Goal: Task Accomplishment & Management: Manage account settings

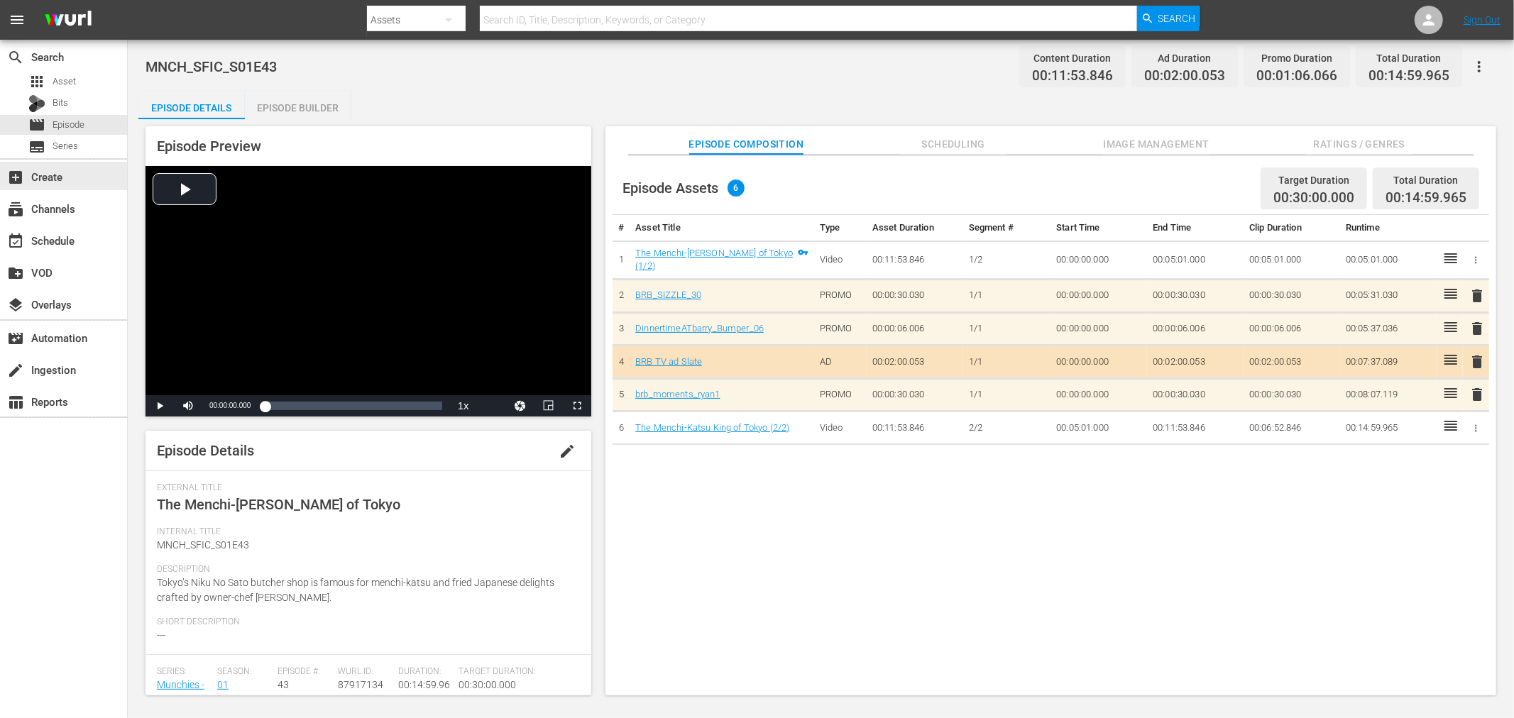
click at [57, 177] on div "add_box Create" at bounding box center [39, 174] width 79 height 13
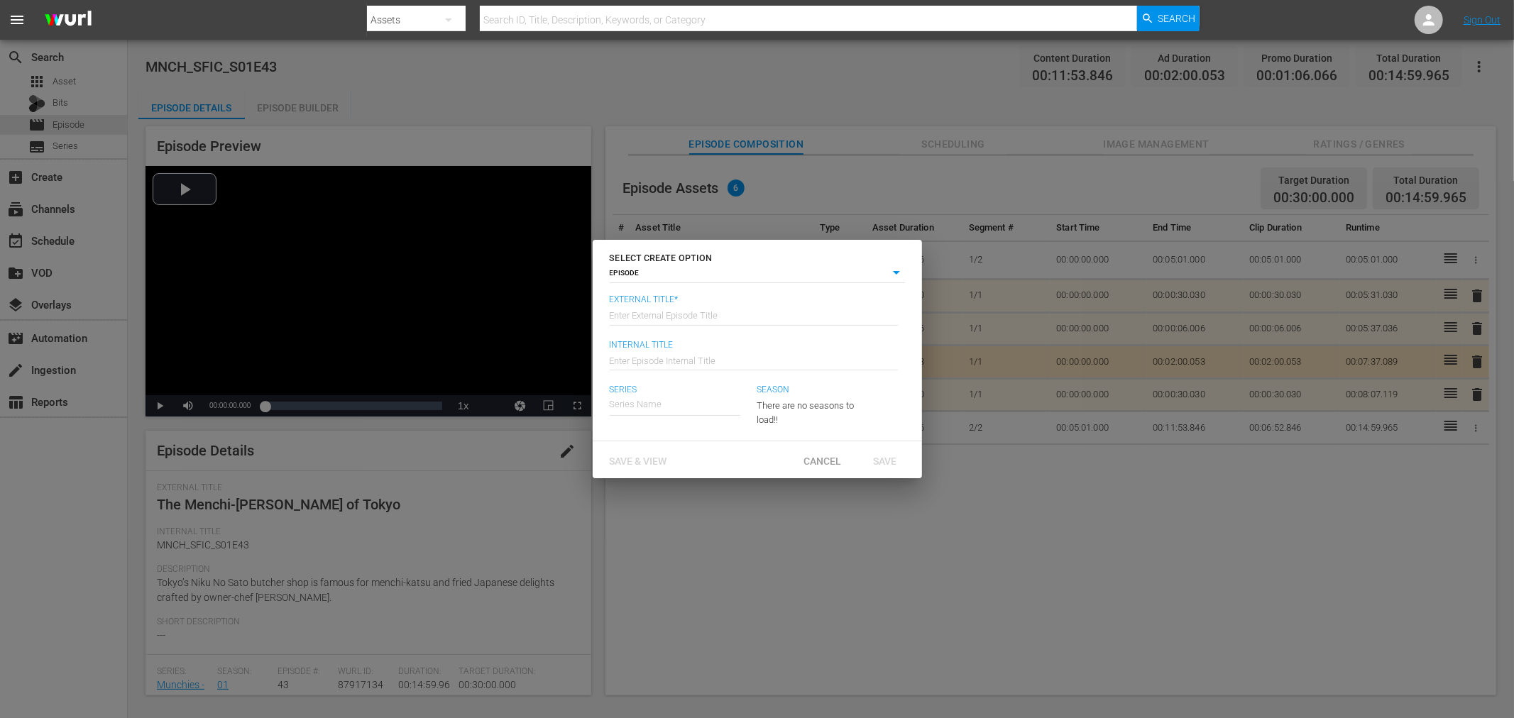
click at [649, 317] on input "text" at bounding box center [754, 314] width 288 height 34
type input "1"
click at [660, 459] on span "Save & View" at bounding box center [638, 461] width 80 height 11
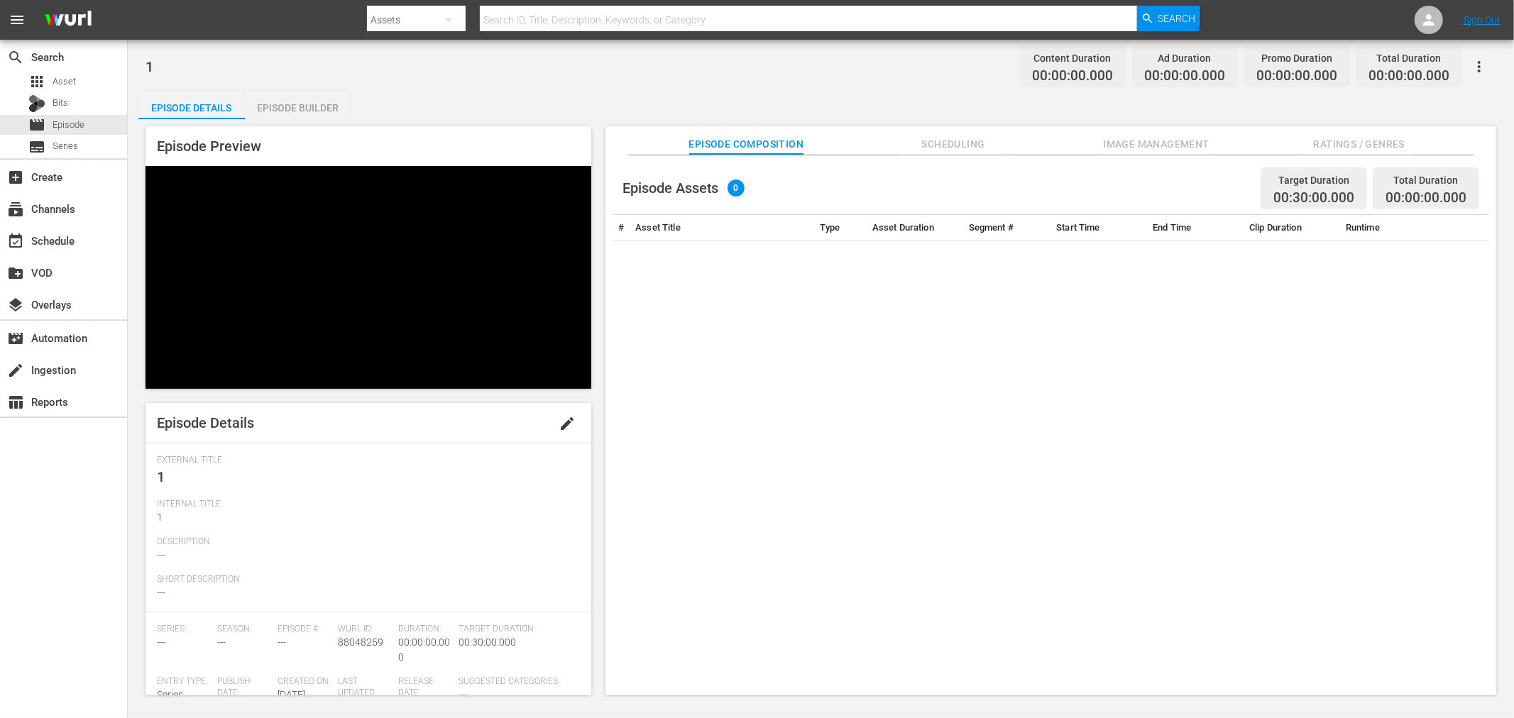
click at [307, 108] on div "Episode Builder" at bounding box center [298, 108] width 106 height 34
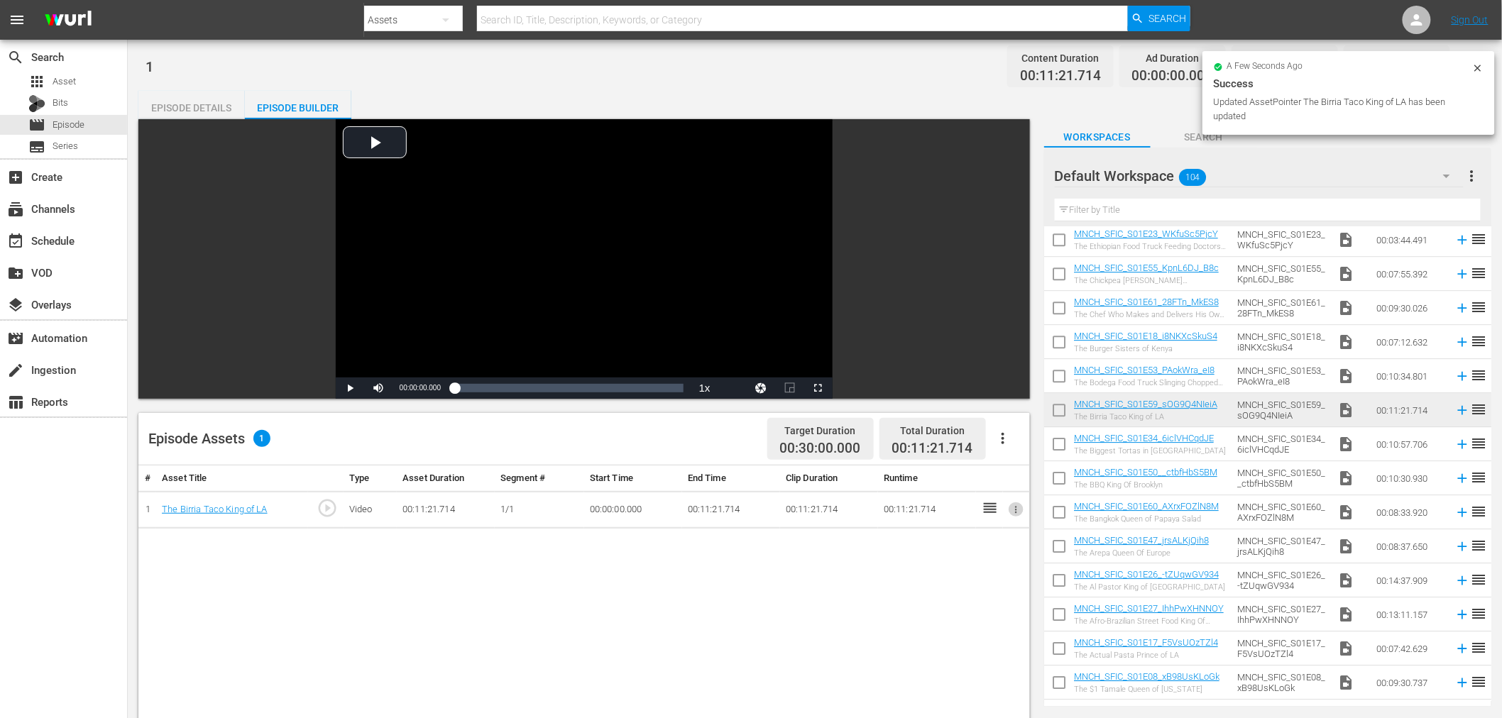
click at [1012, 510] on icon "button" at bounding box center [1016, 510] width 11 height 11
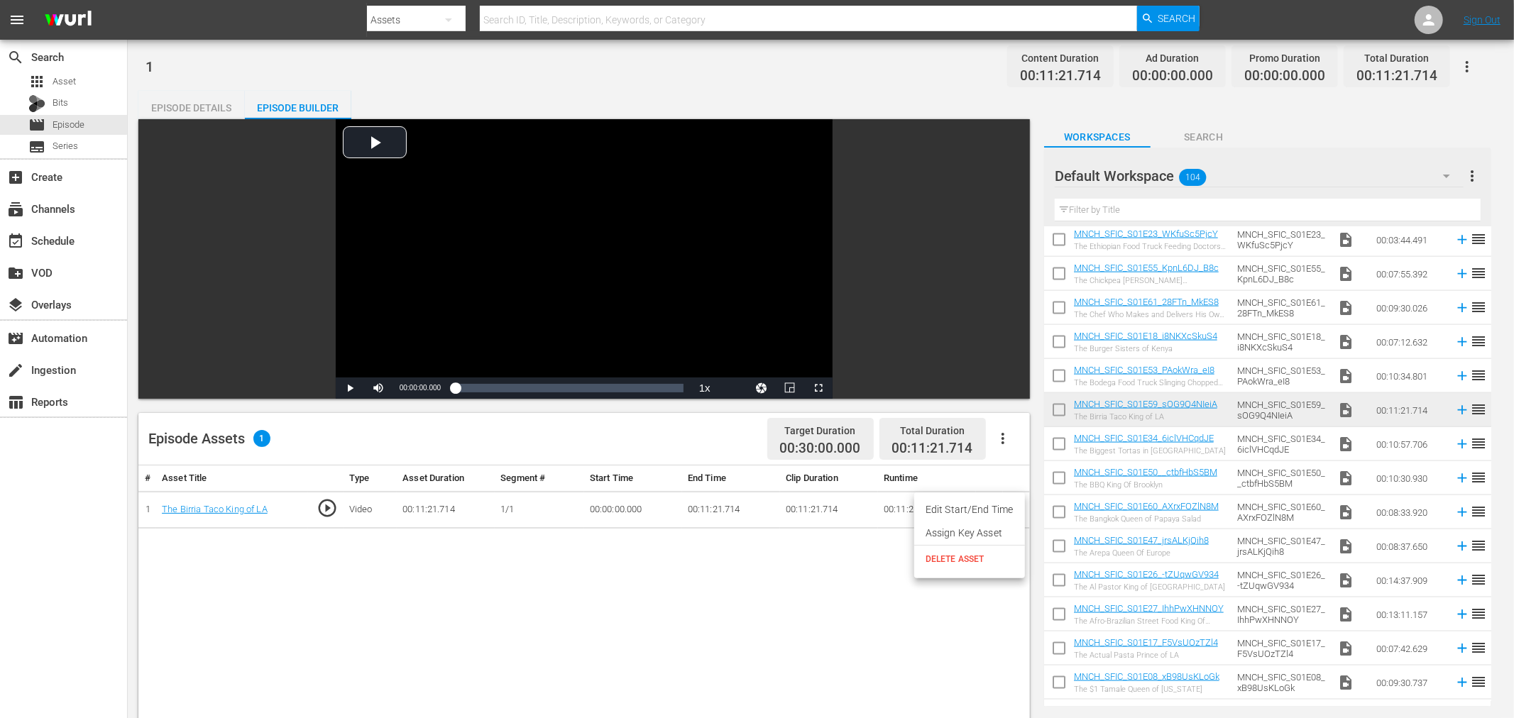
click at [987, 532] on li "Assign Key Asset" at bounding box center [969, 533] width 111 height 23
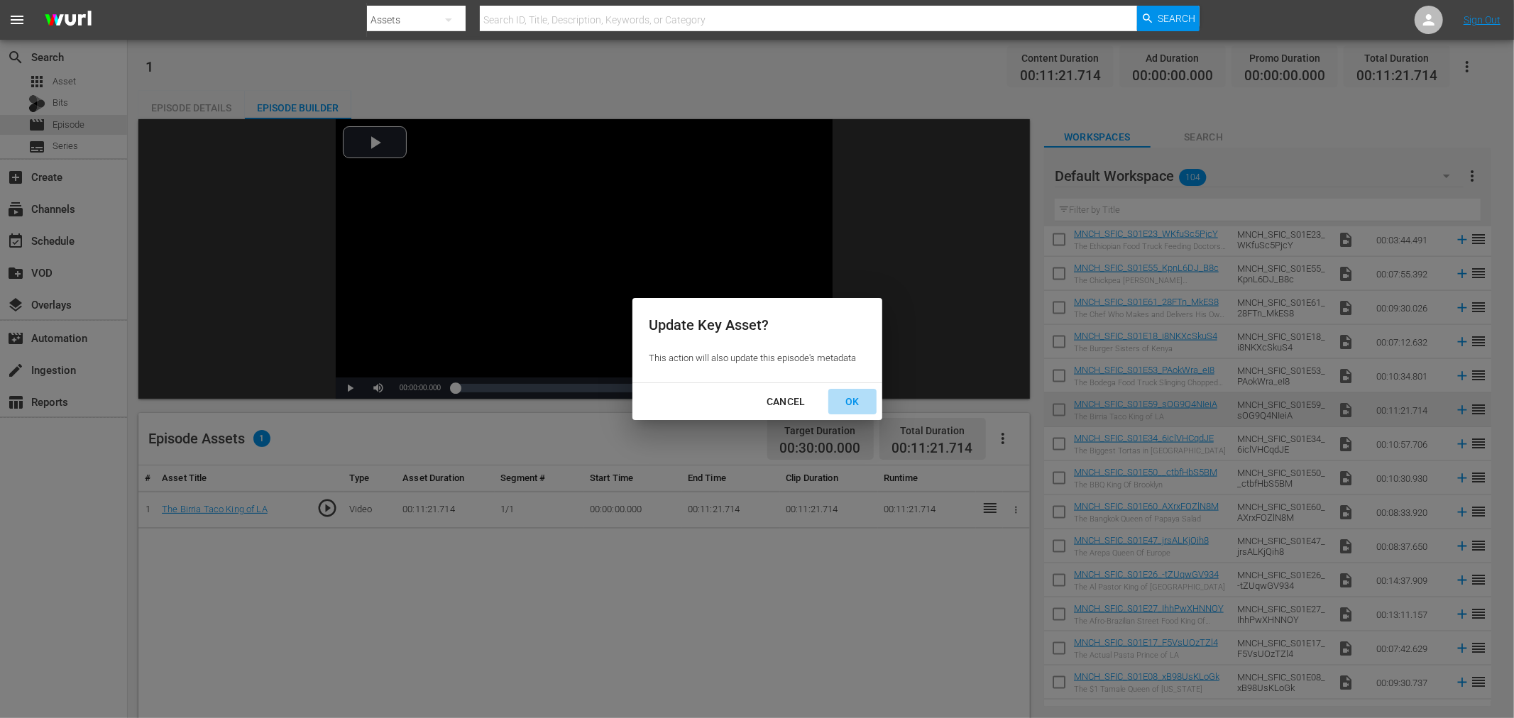
click at [847, 401] on div "OK" at bounding box center [852, 402] width 37 height 18
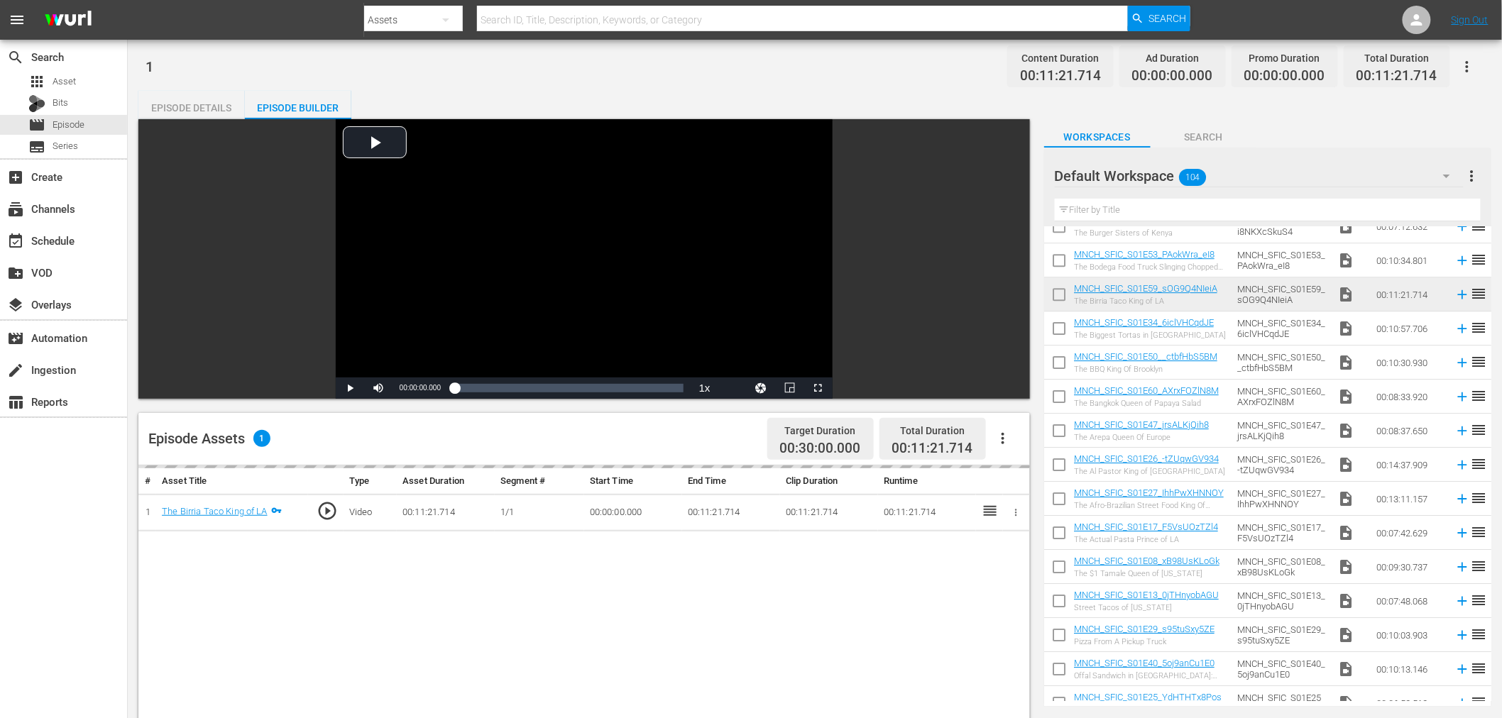
scroll to position [1735, 0]
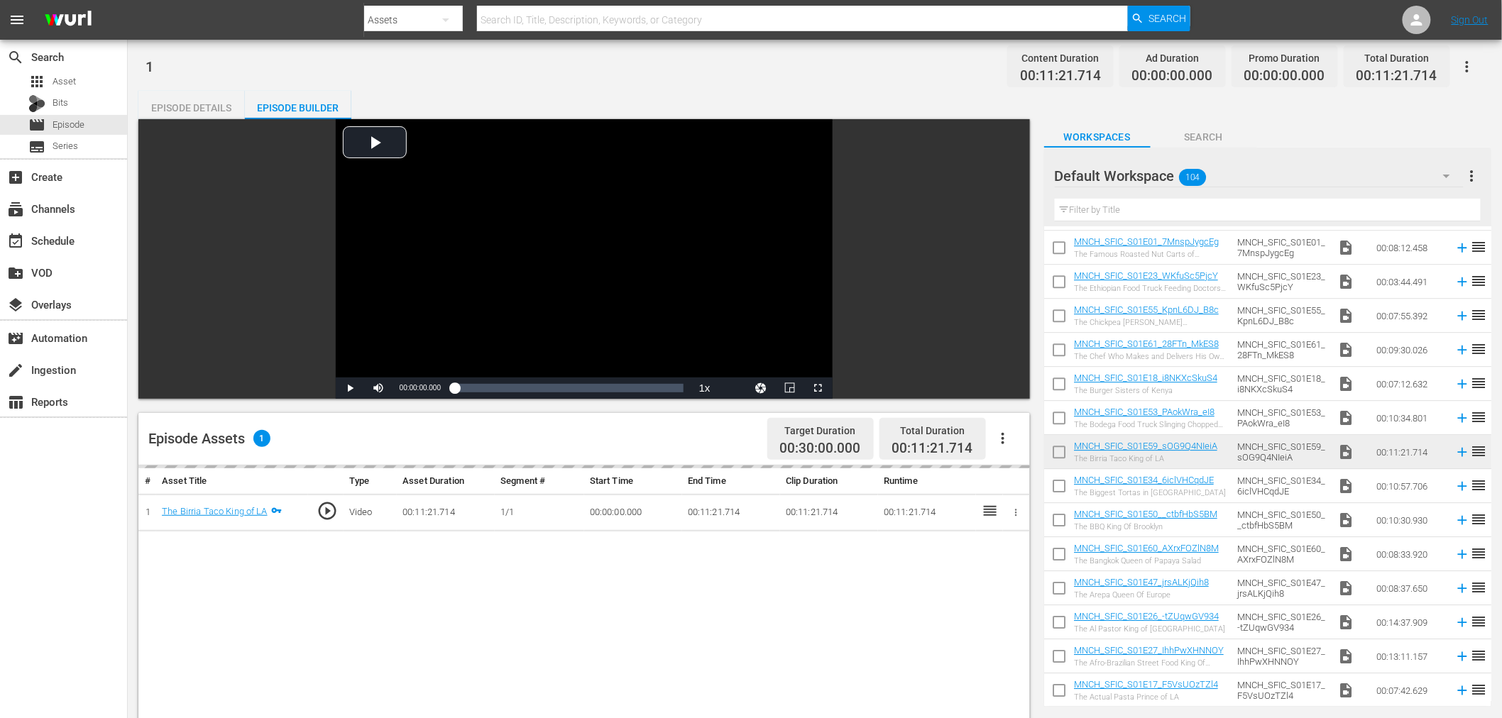
click at [1058, 456] on input "checkbox" at bounding box center [1059, 455] width 30 height 30
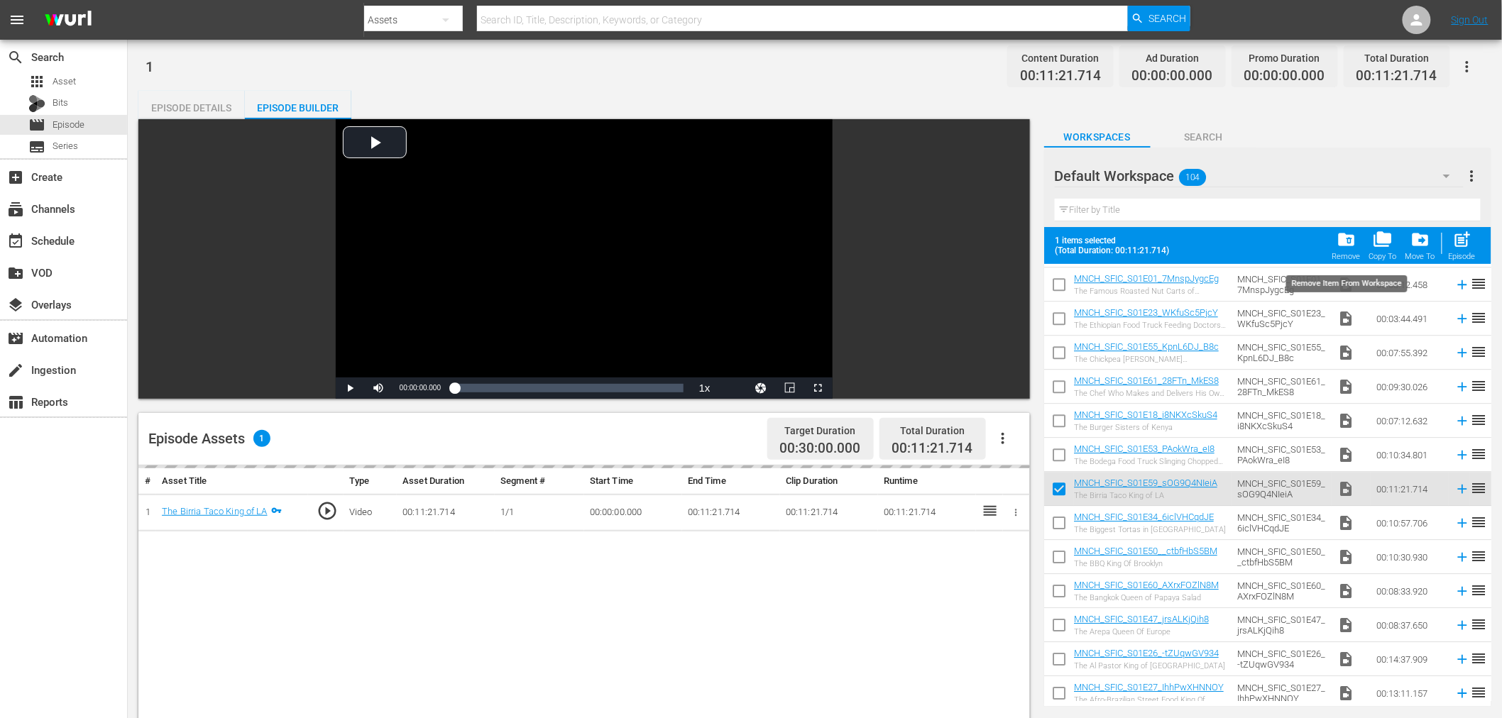
click at [1350, 245] on span "folder_delete" at bounding box center [1346, 239] width 19 height 19
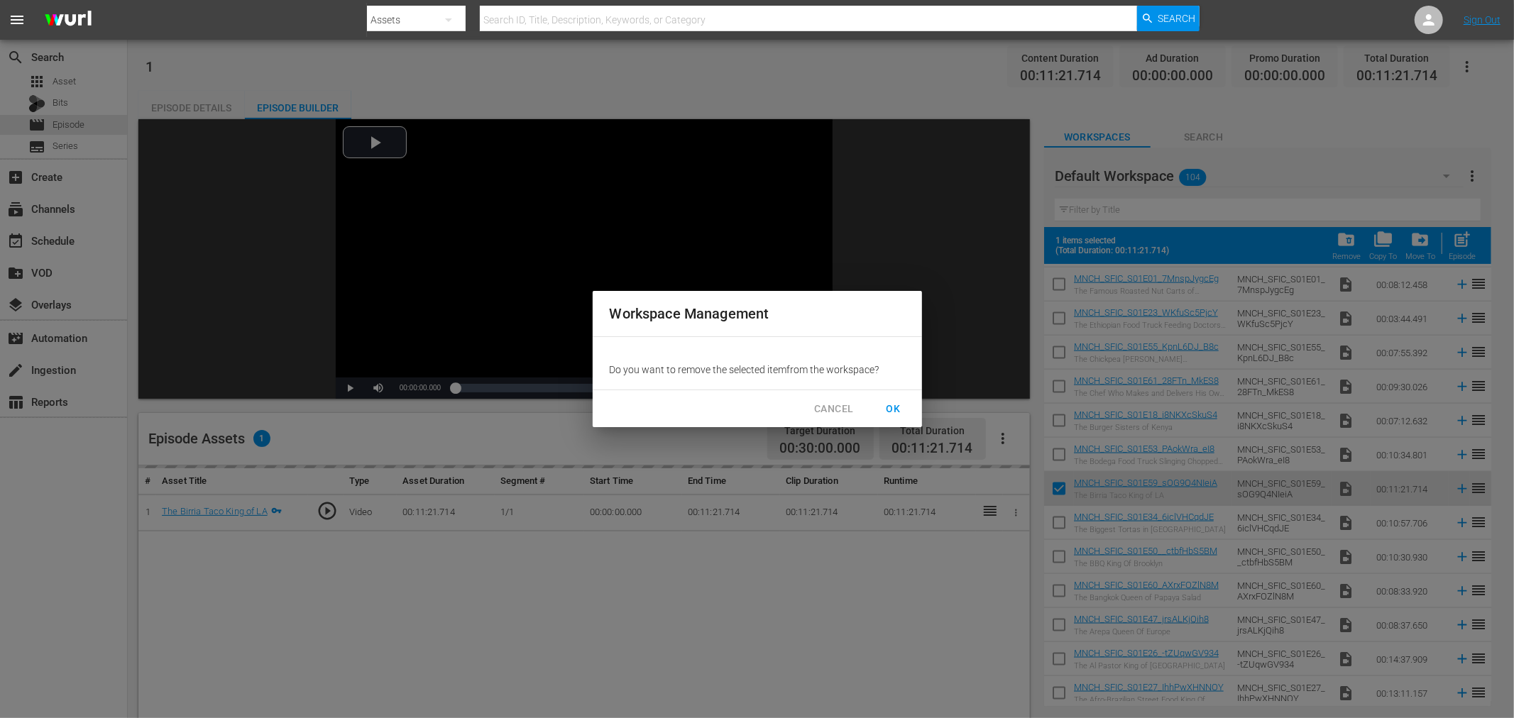
click at [891, 405] on span "OK" at bounding box center [893, 409] width 23 height 18
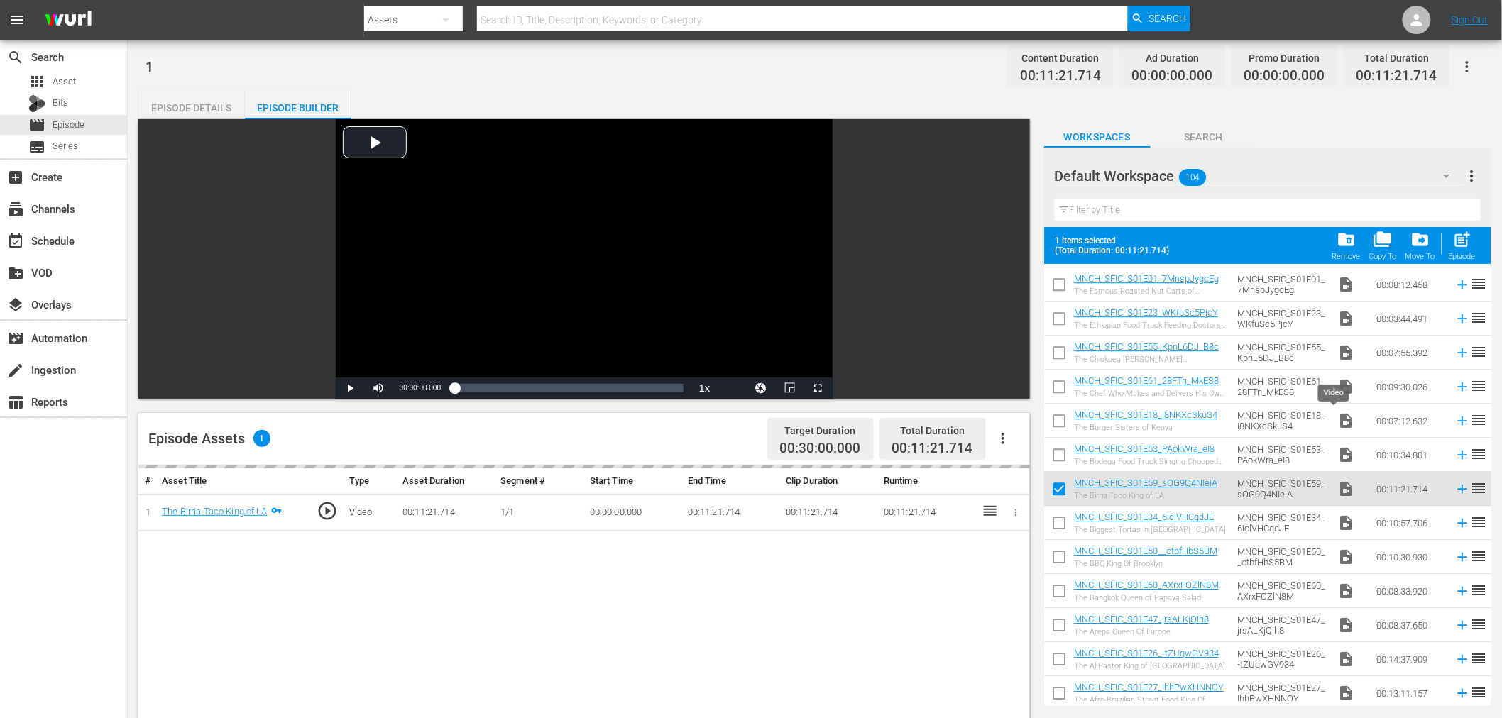
checkbox input "false"
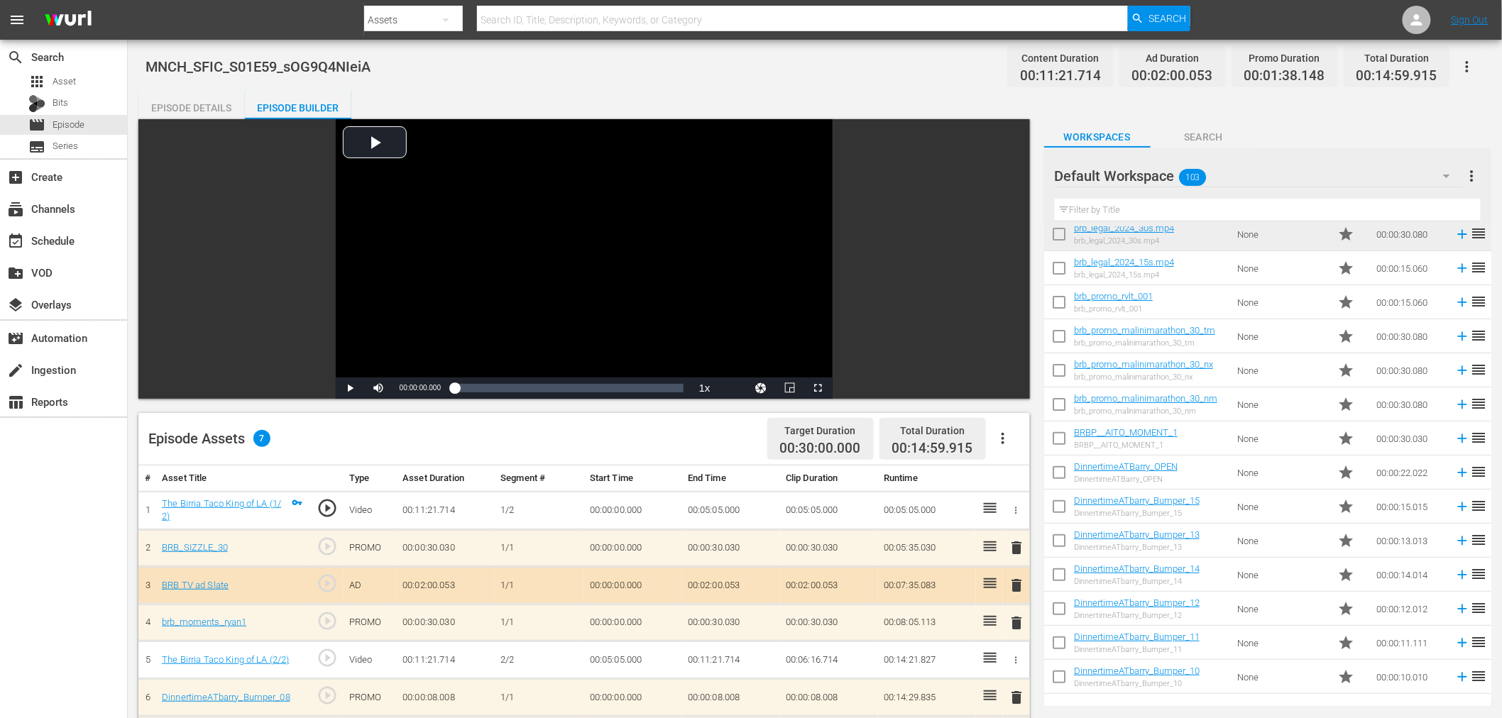
click at [201, 99] on div "Episode Details" at bounding box center [191, 108] width 106 height 34
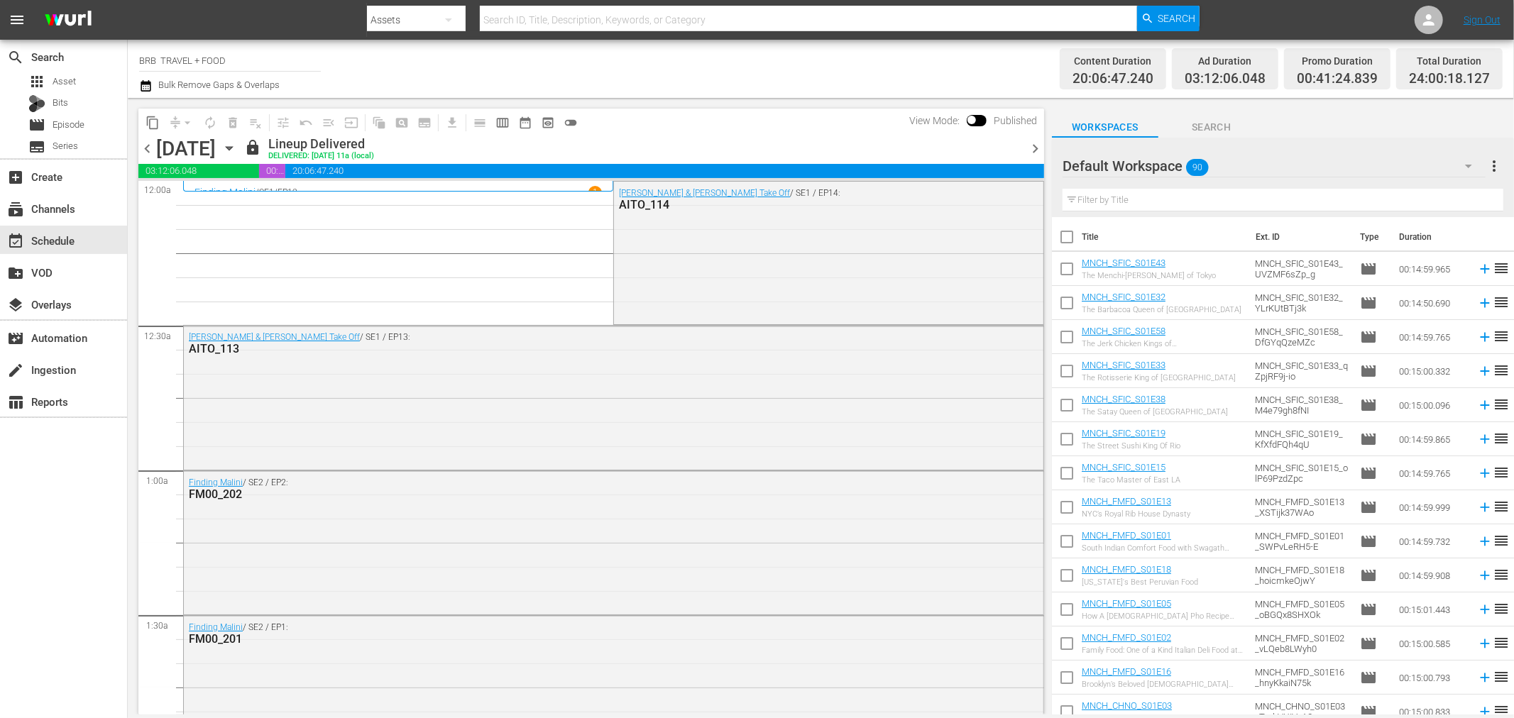
click at [237, 143] on icon "button" at bounding box center [229, 149] width 16 height 16
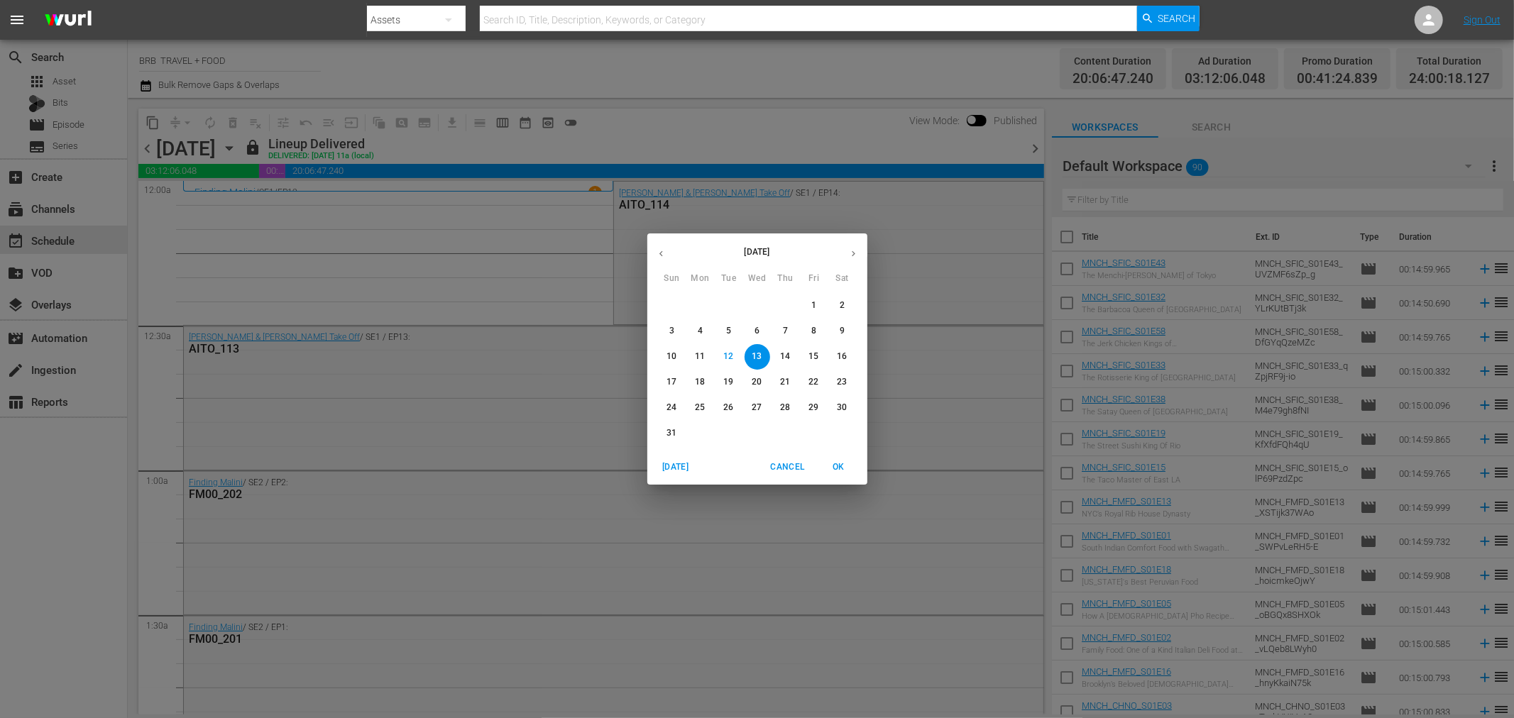
click at [729, 350] on button "12" at bounding box center [729, 357] width 26 height 26
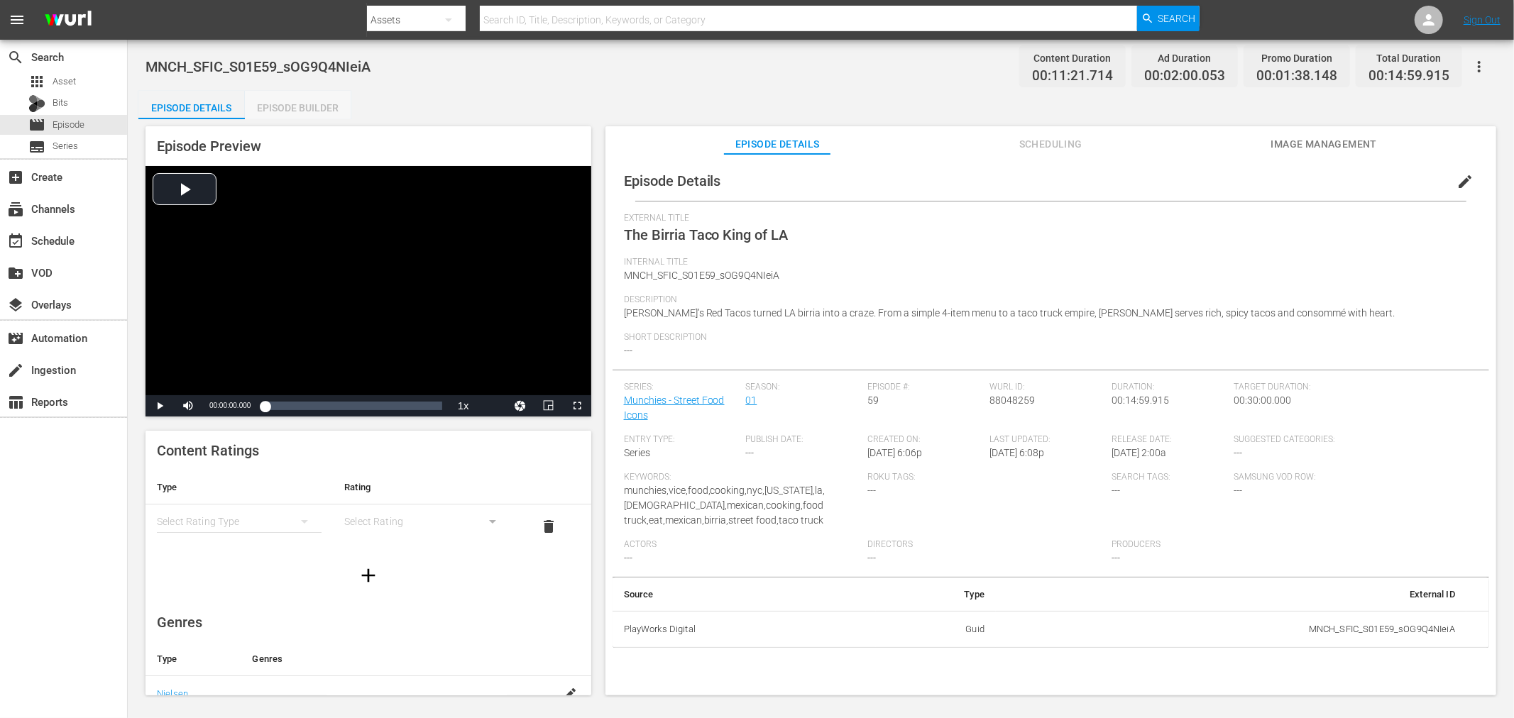
drag, startPoint x: 296, startPoint y: 100, endPoint x: 323, endPoint y: 116, distance: 31.2
click at [296, 99] on div "Episode Builder" at bounding box center [298, 108] width 106 height 34
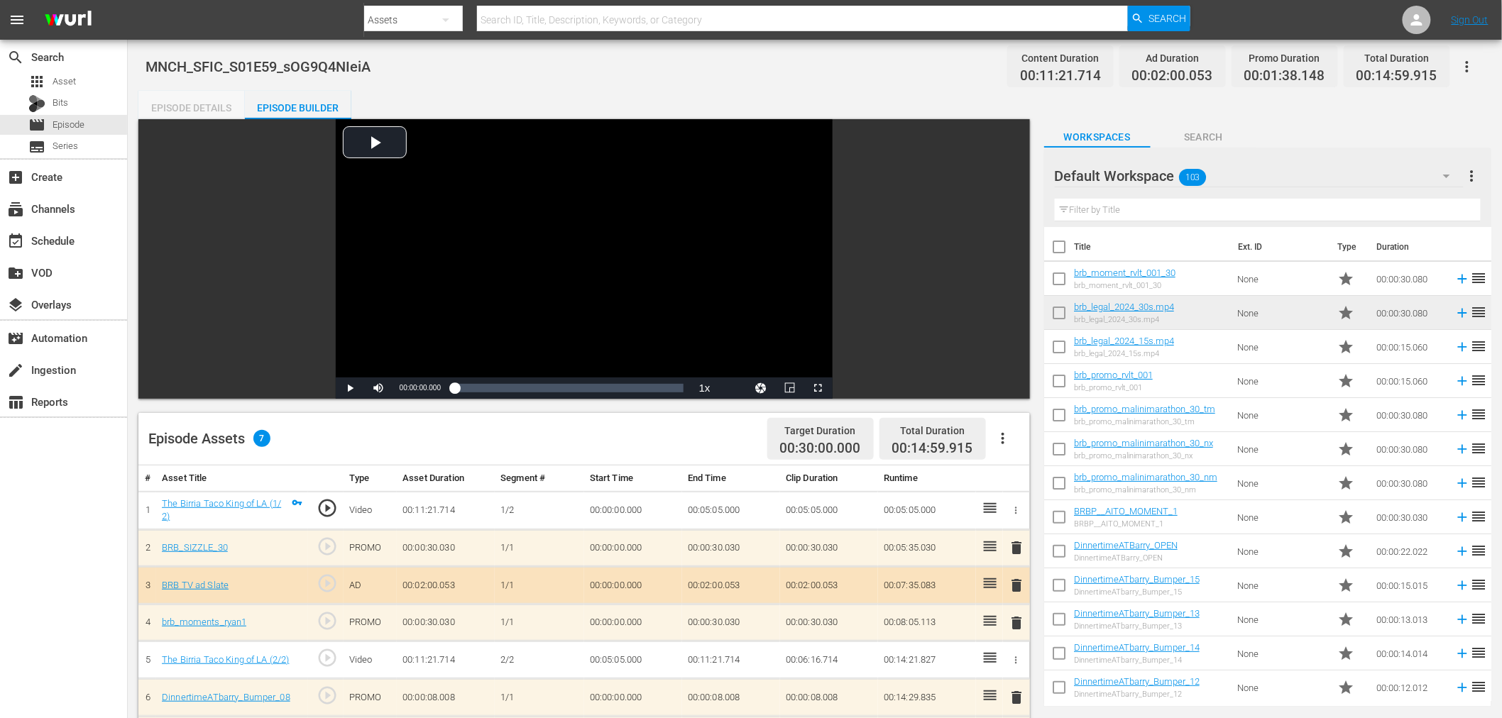
click at [185, 107] on div "Episode Details" at bounding box center [191, 108] width 106 height 34
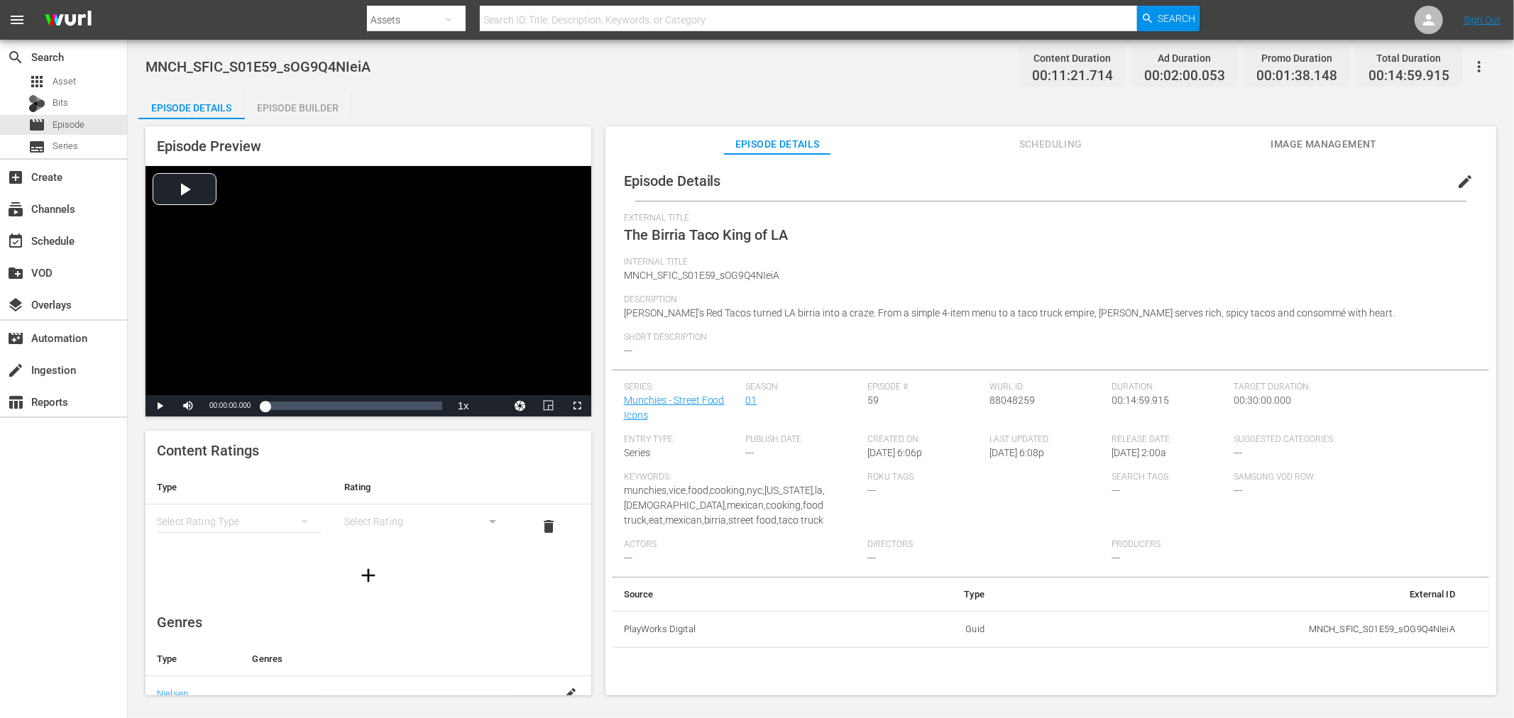
click at [216, 138] on span "Episode Preview" at bounding box center [209, 146] width 104 height 17
click at [1457, 183] on span "edit" at bounding box center [1465, 181] width 17 height 17
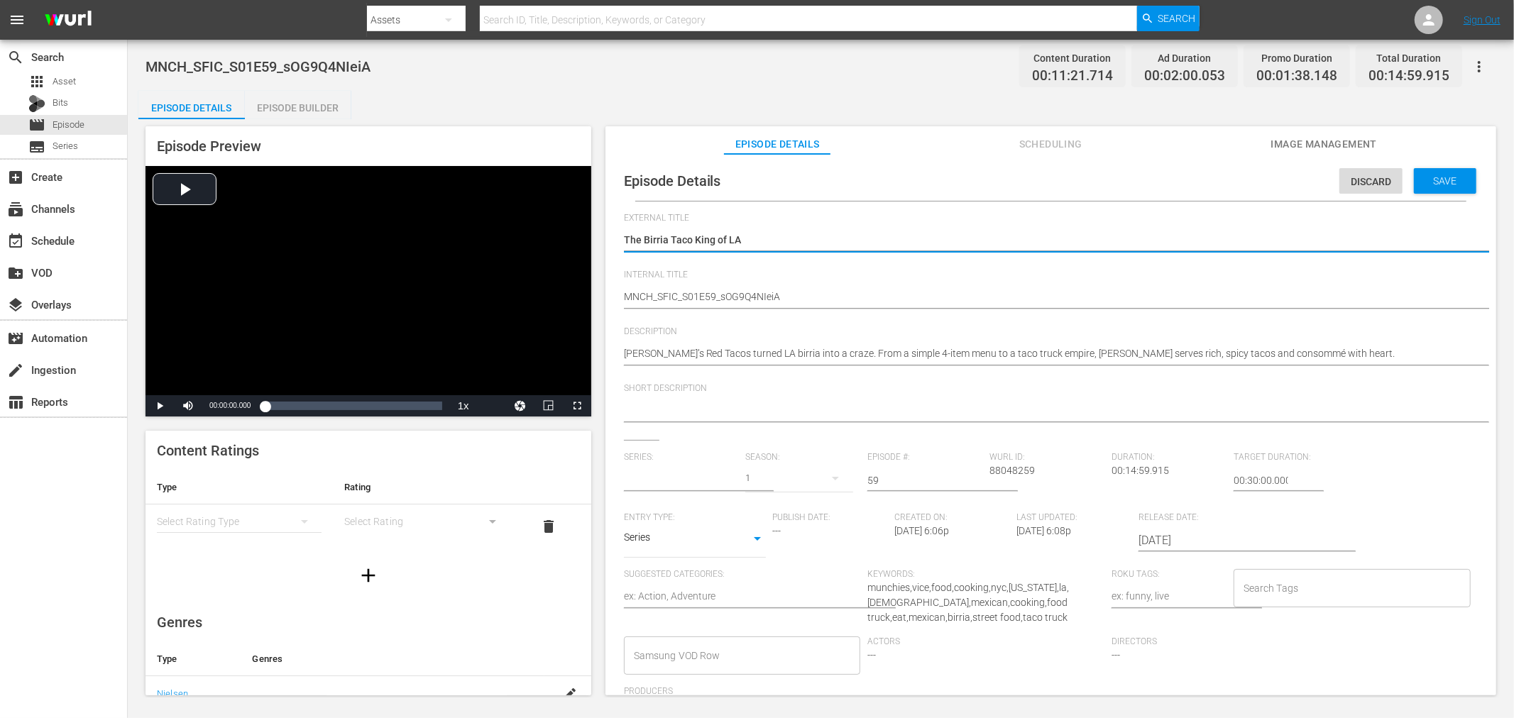
type input "Munchies - Street Food Icons"
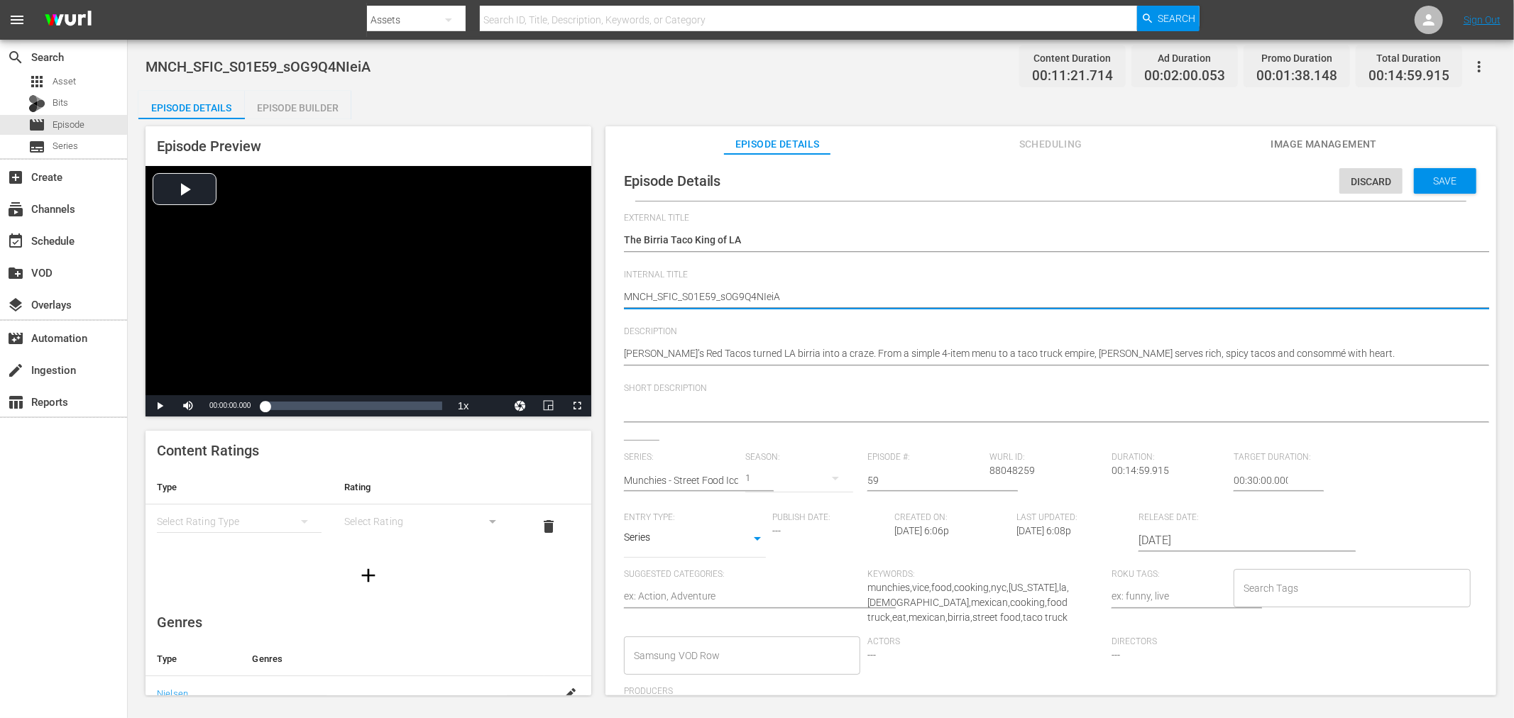
drag, startPoint x: 717, startPoint y: 294, endPoint x: 1381, endPoint y: 361, distance: 667.7
type textarea "MNCH_SFIC_S01E59"
click at [1435, 180] on span "Save" at bounding box center [1445, 180] width 46 height 11
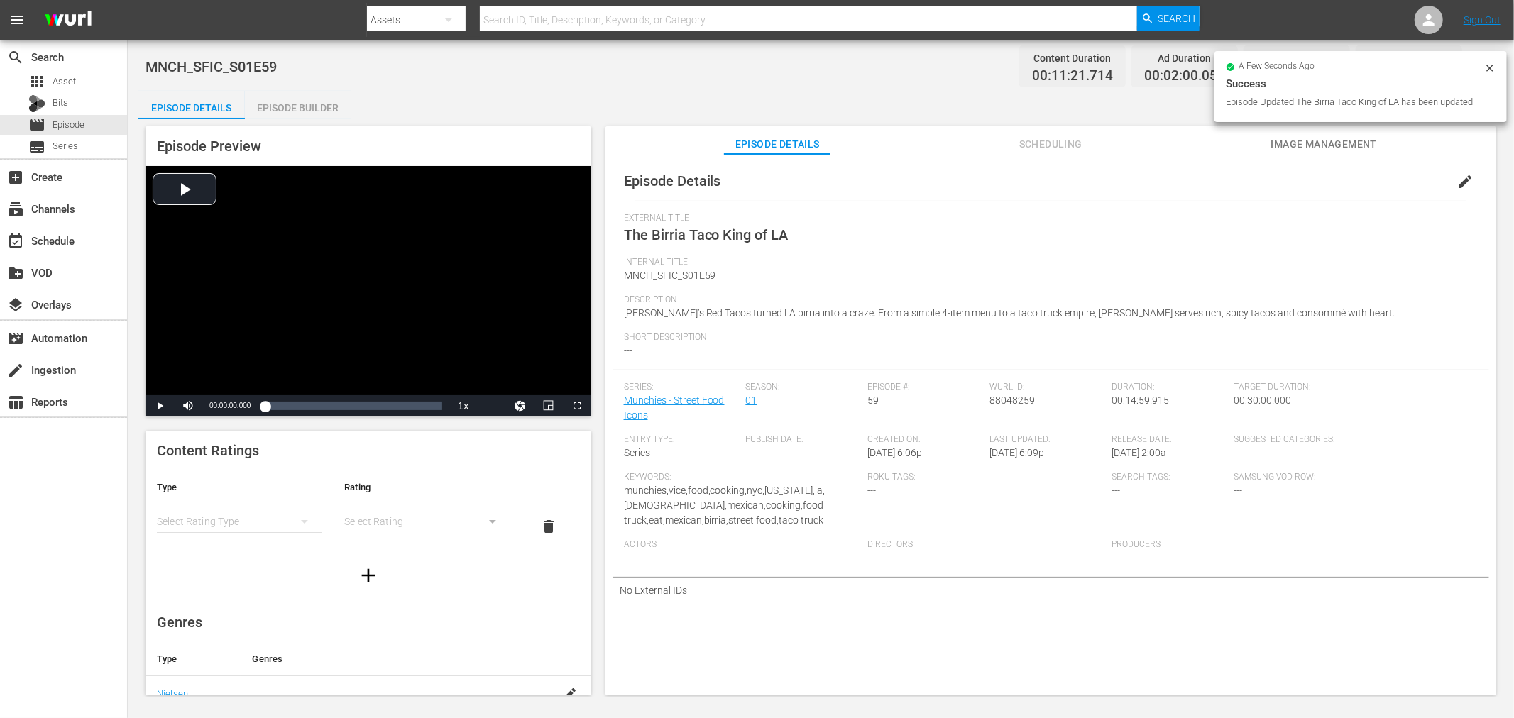
click at [1496, 62] on icon at bounding box center [1489, 67] width 11 height 11
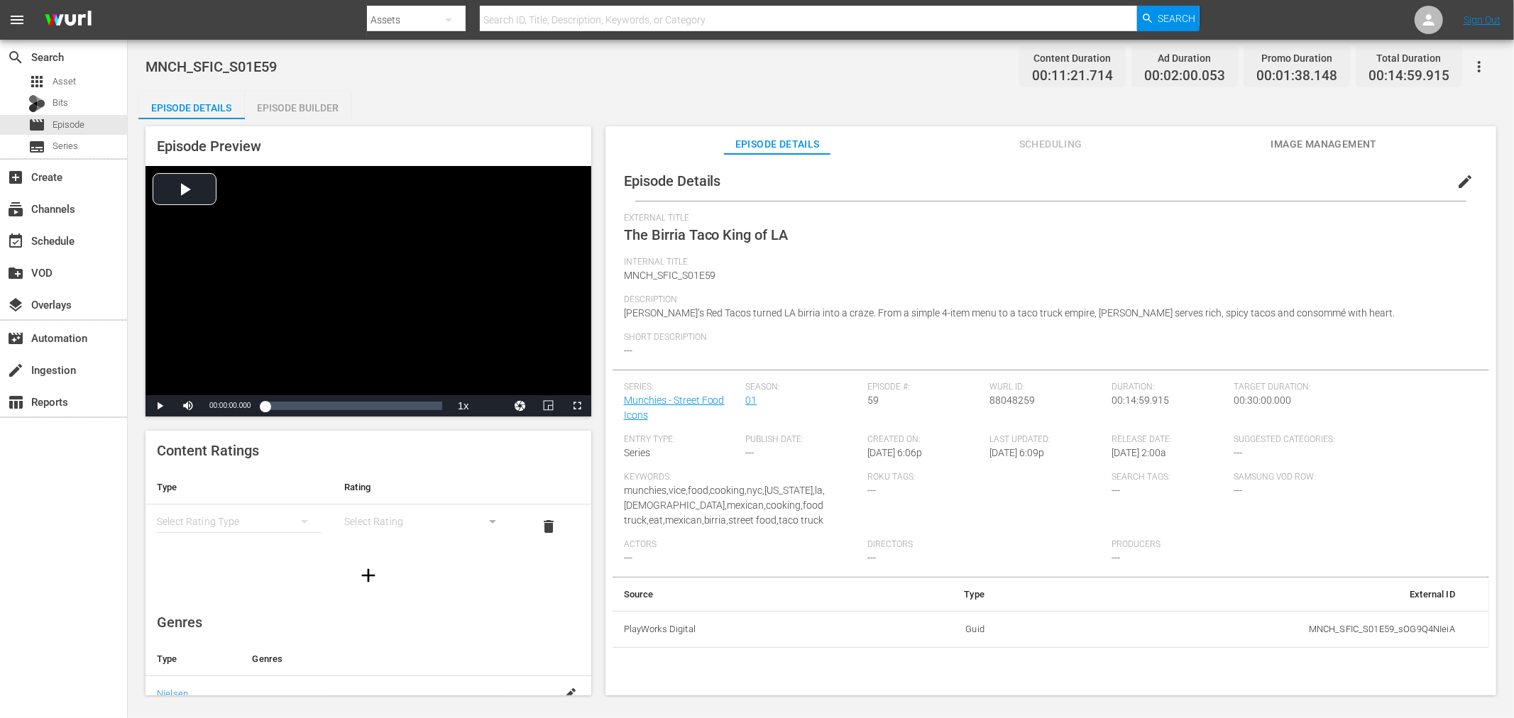
click at [1476, 57] on button "button" at bounding box center [1479, 67] width 34 height 34
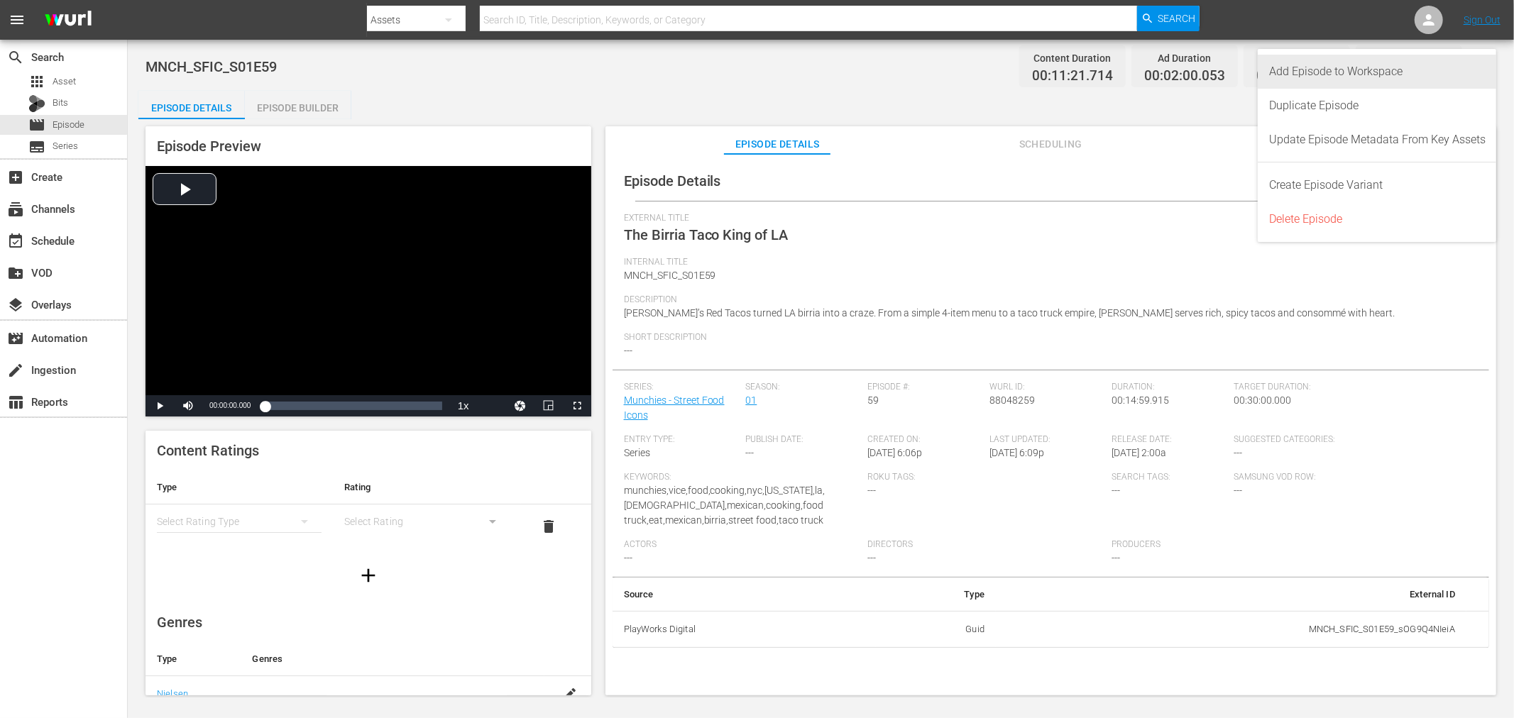
click at [1324, 74] on div "Add Episode to Workspace" at bounding box center [1377, 72] width 216 height 34
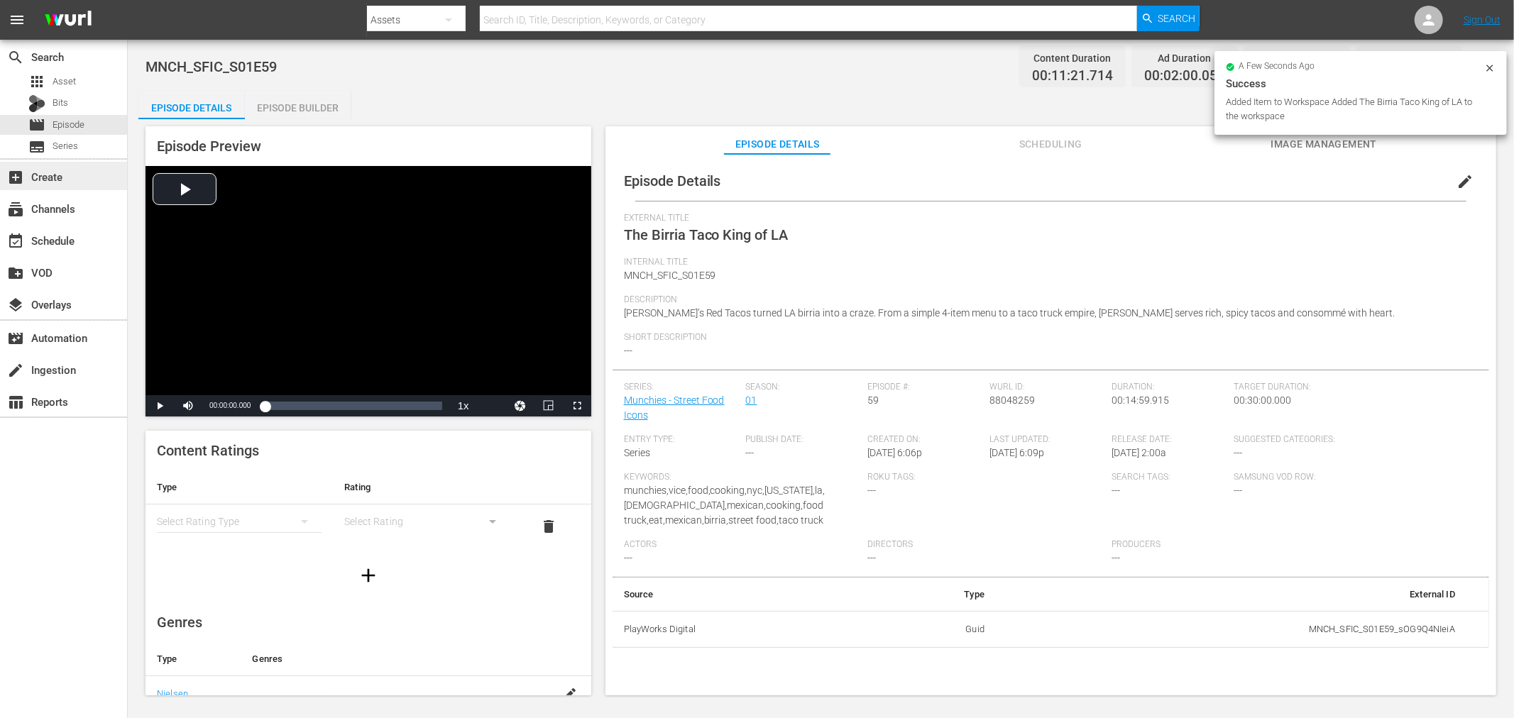
click at [46, 172] on div "add_box Create" at bounding box center [39, 174] width 79 height 13
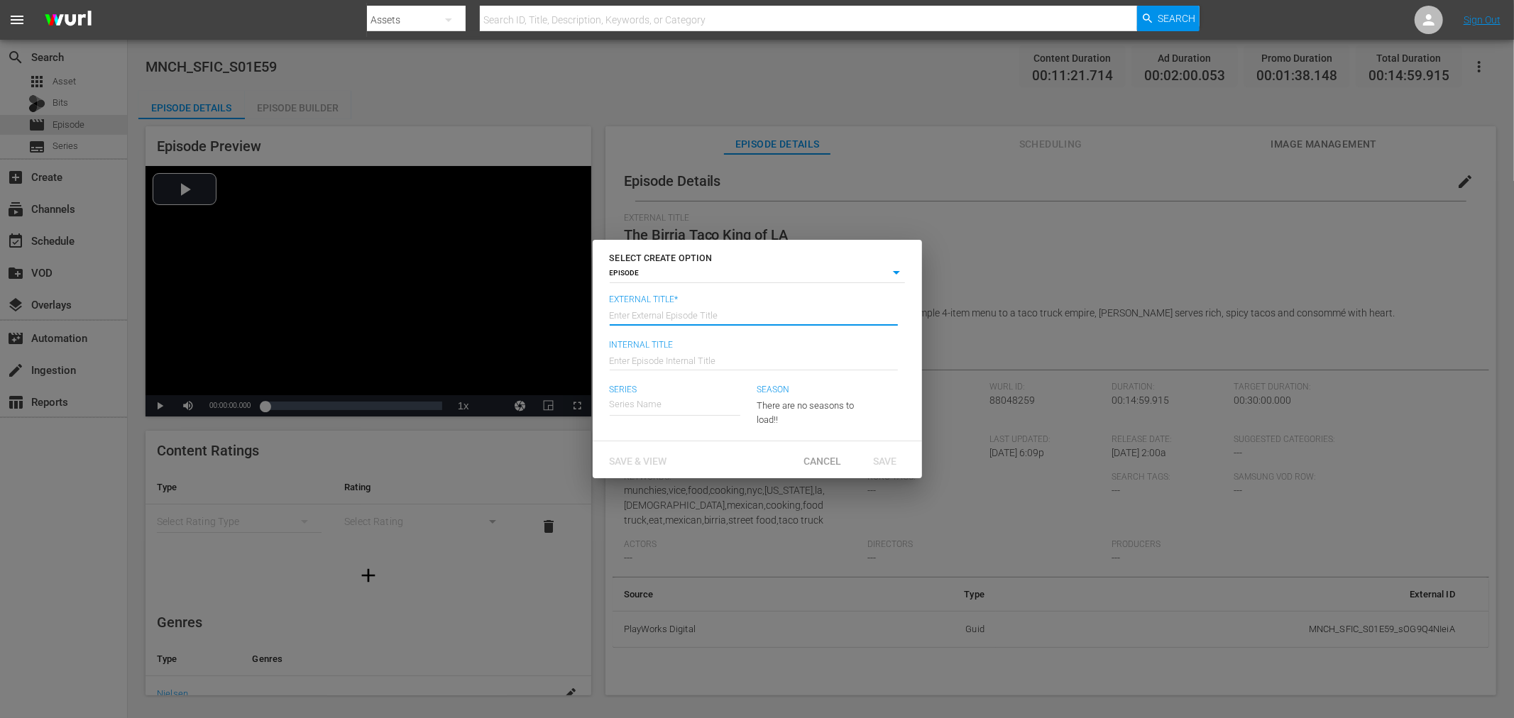
click at [646, 312] on input "text" at bounding box center [754, 314] width 288 height 34
type input "1"
click at [647, 460] on span "Save & View" at bounding box center [638, 461] width 80 height 11
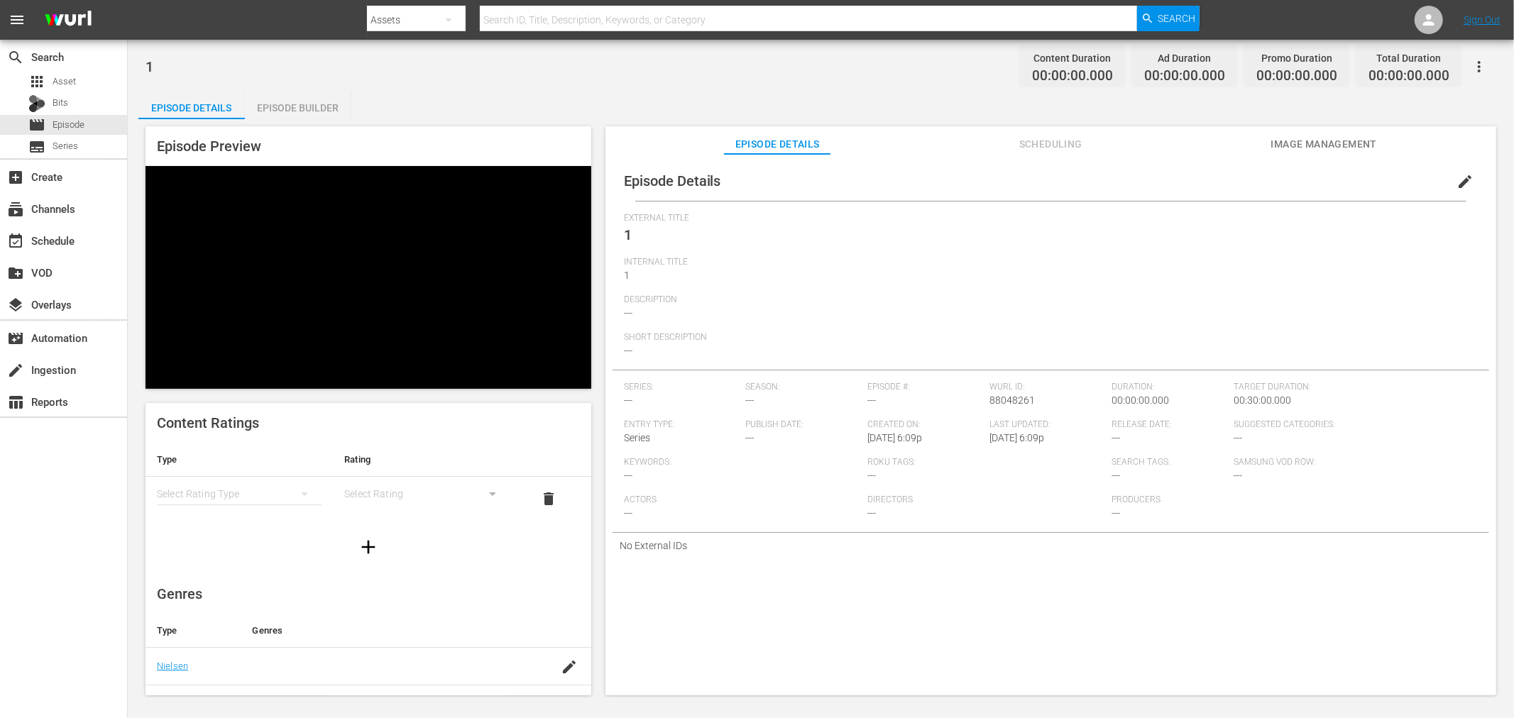
click at [295, 100] on div "Episode Builder" at bounding box center [298, 108] width 106 height 34
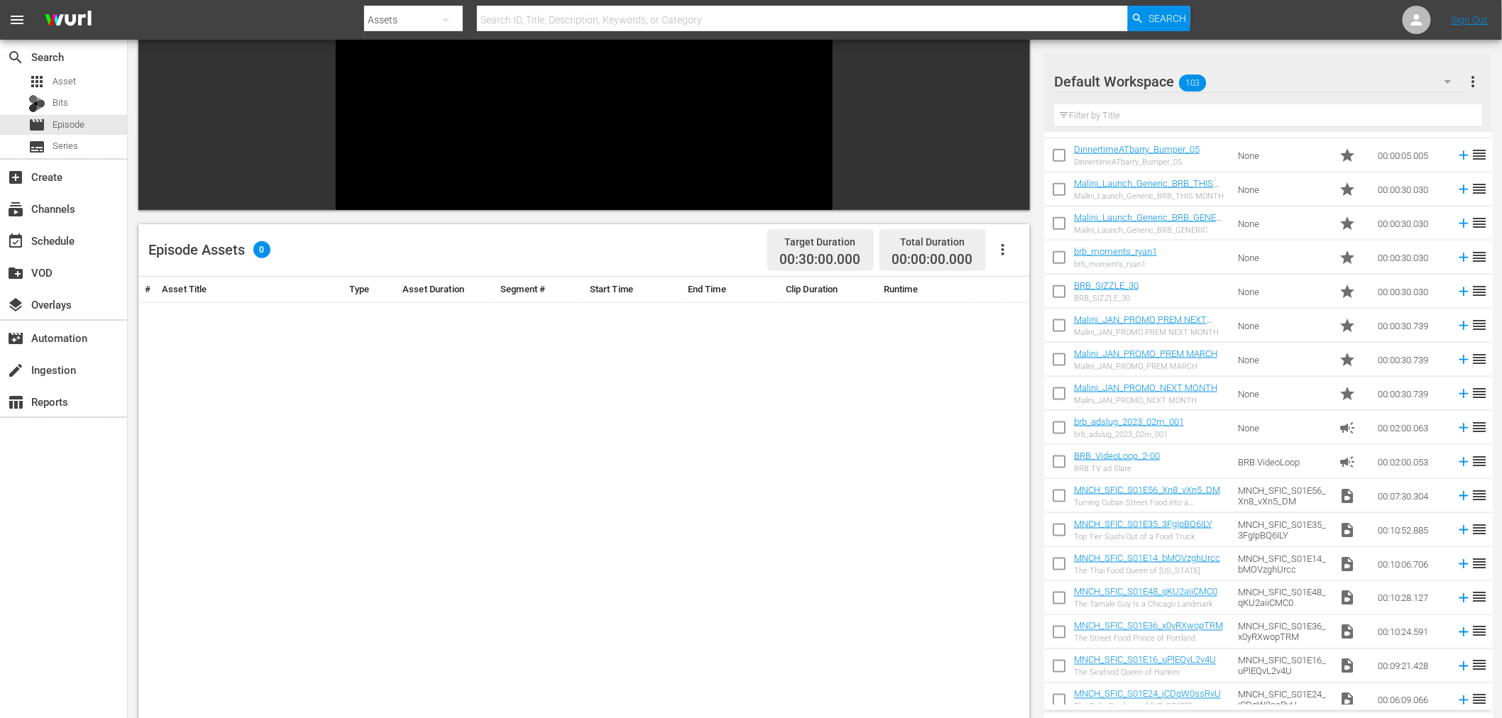
scroll to position [755, 0]
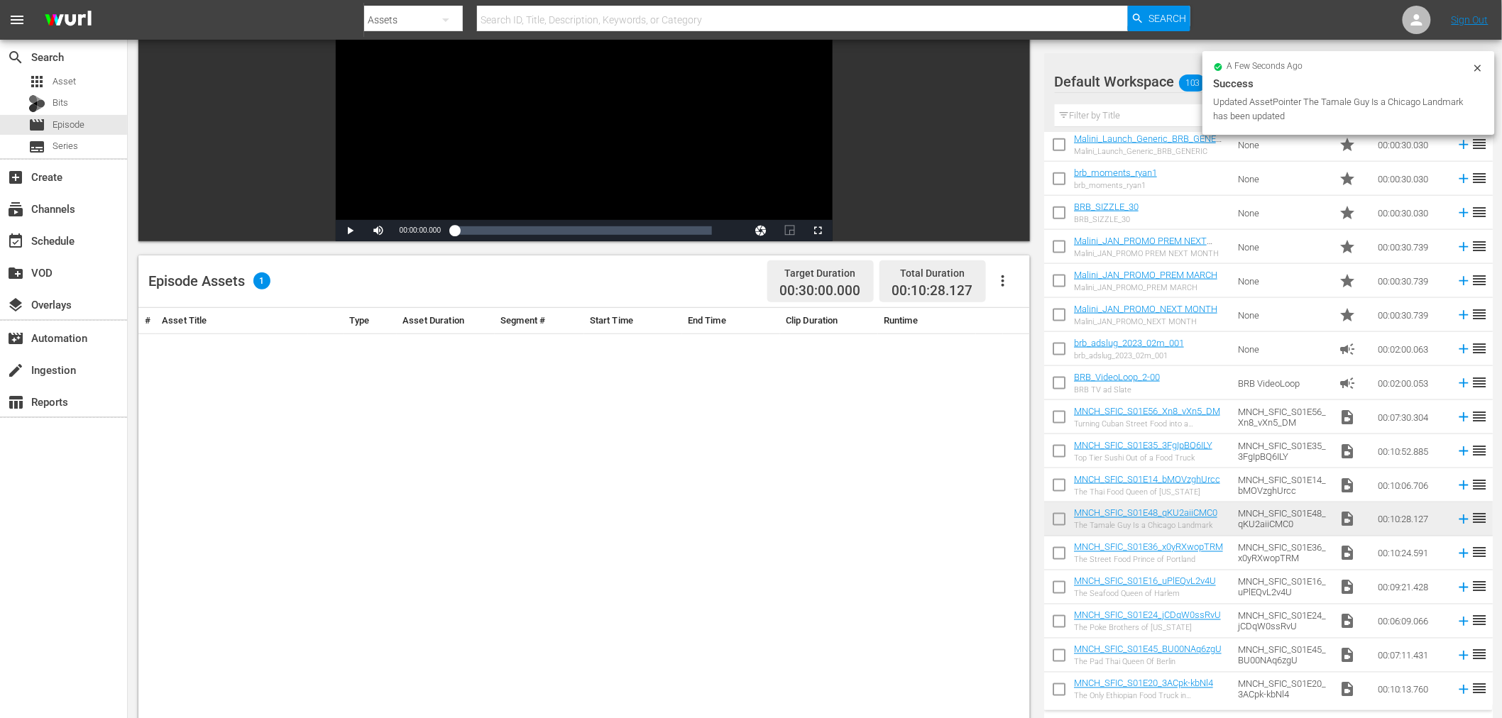
click at [1481, 62] on icon at bounding box center [1477, 67] width 11 height 11
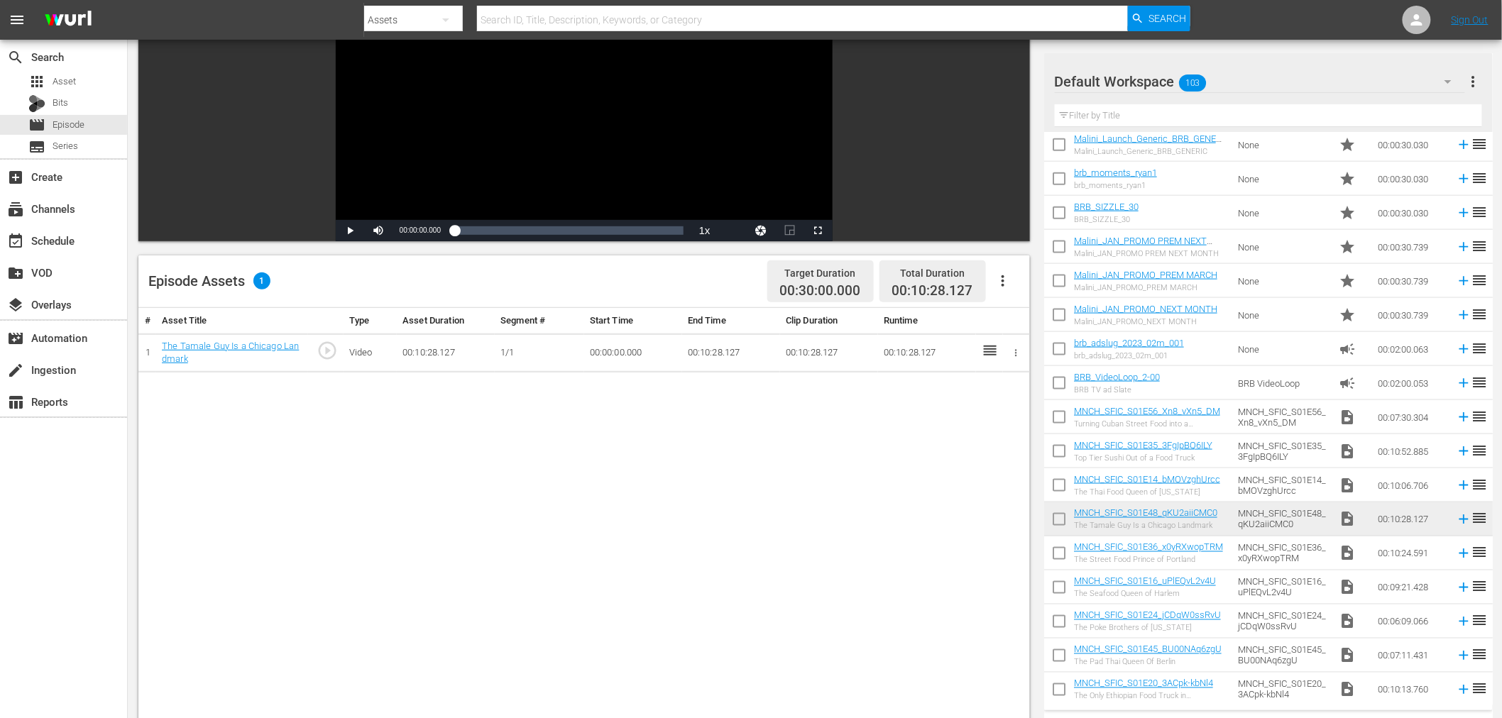
click at [1009, 356] on button "button" at bounding box center [1016, 353] width 15 height 15
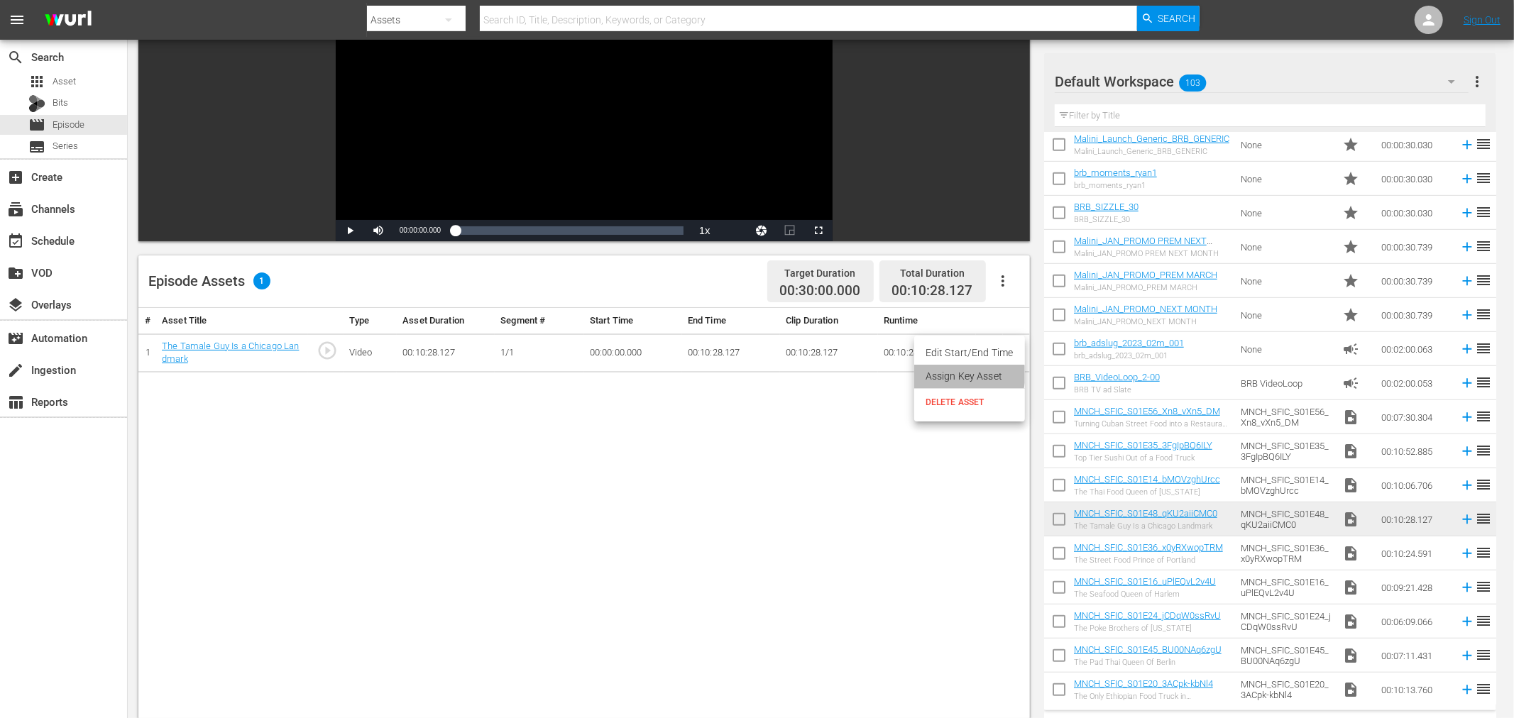
click at [966, 375] on li "Assign Key Asset" at bounding box center [969, 376] width 111 height 23
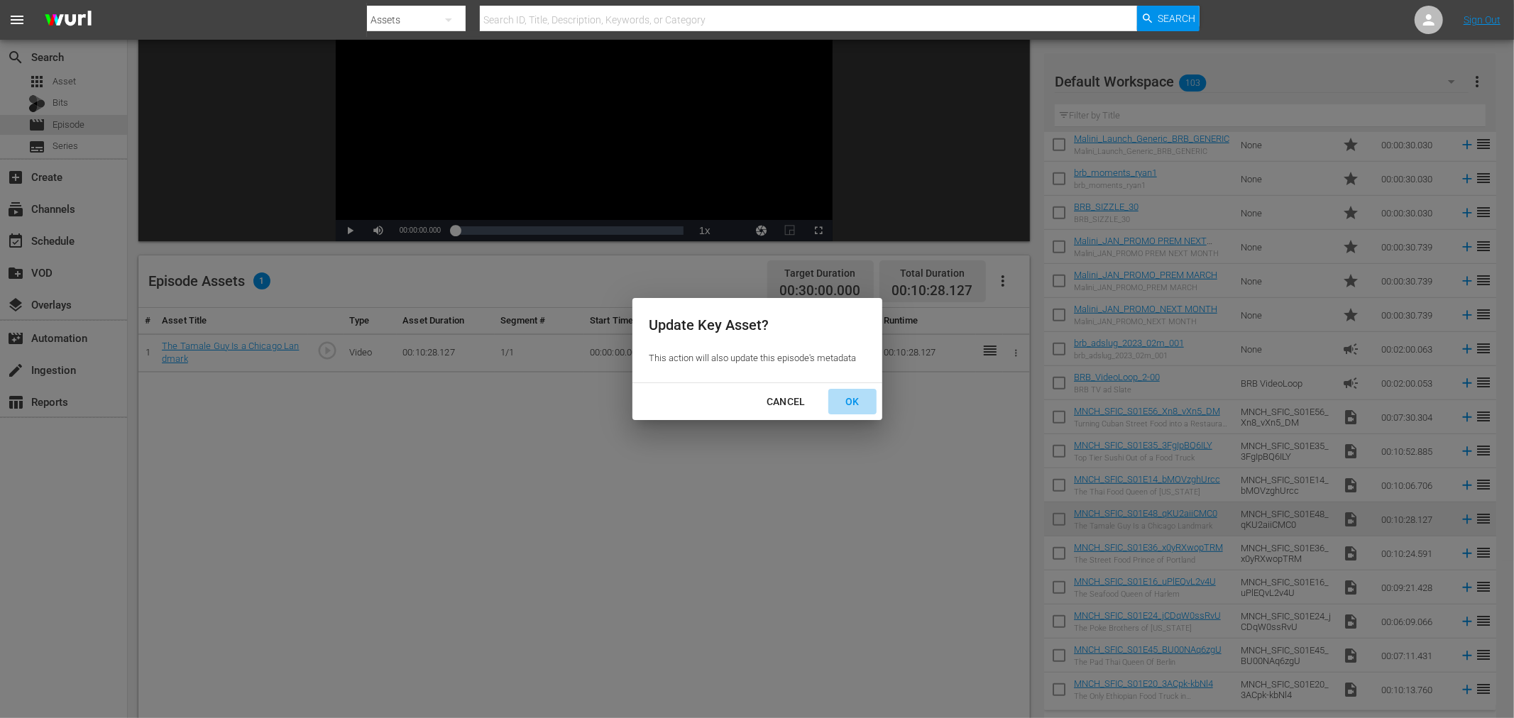
click at [855, 406] on div "OK" at bounding box center [852, 402] width 37 height 18
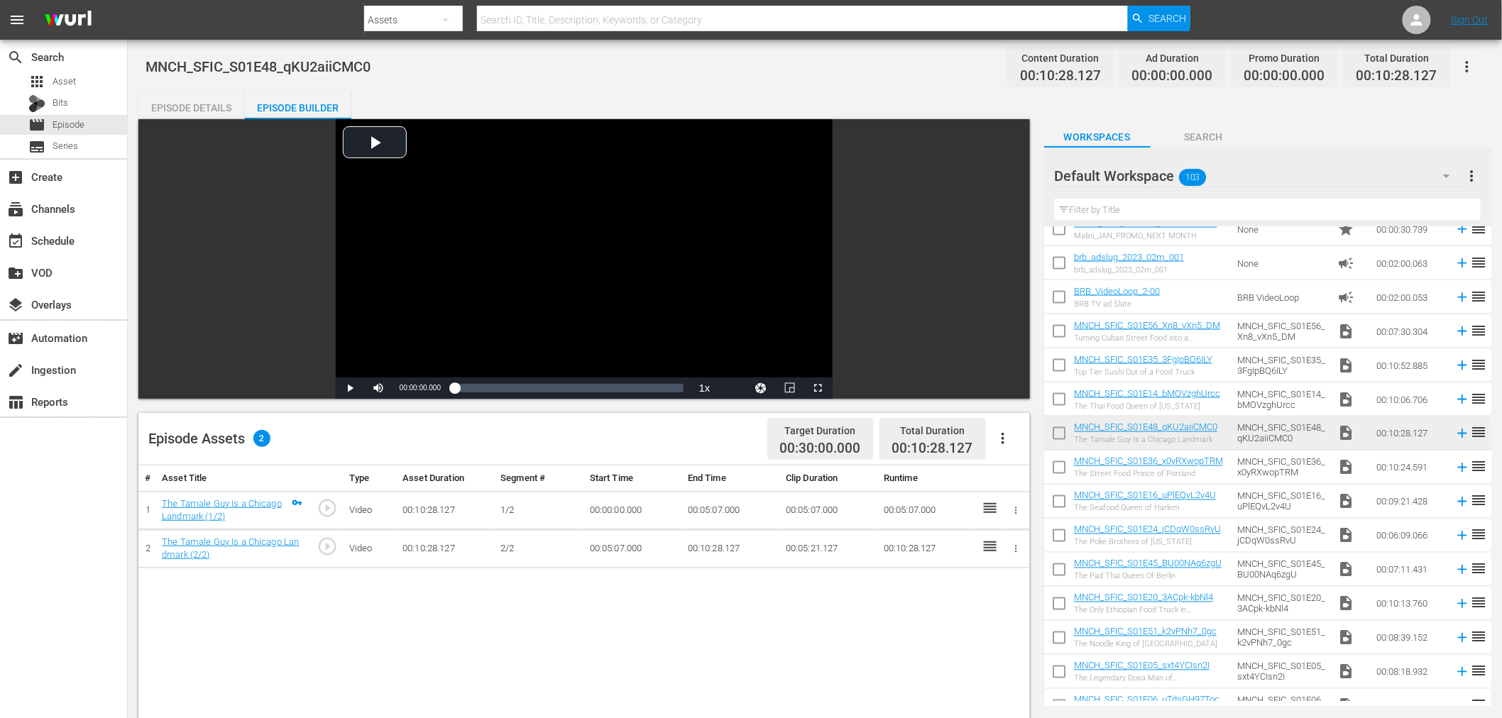
scroll to position [867, 0]
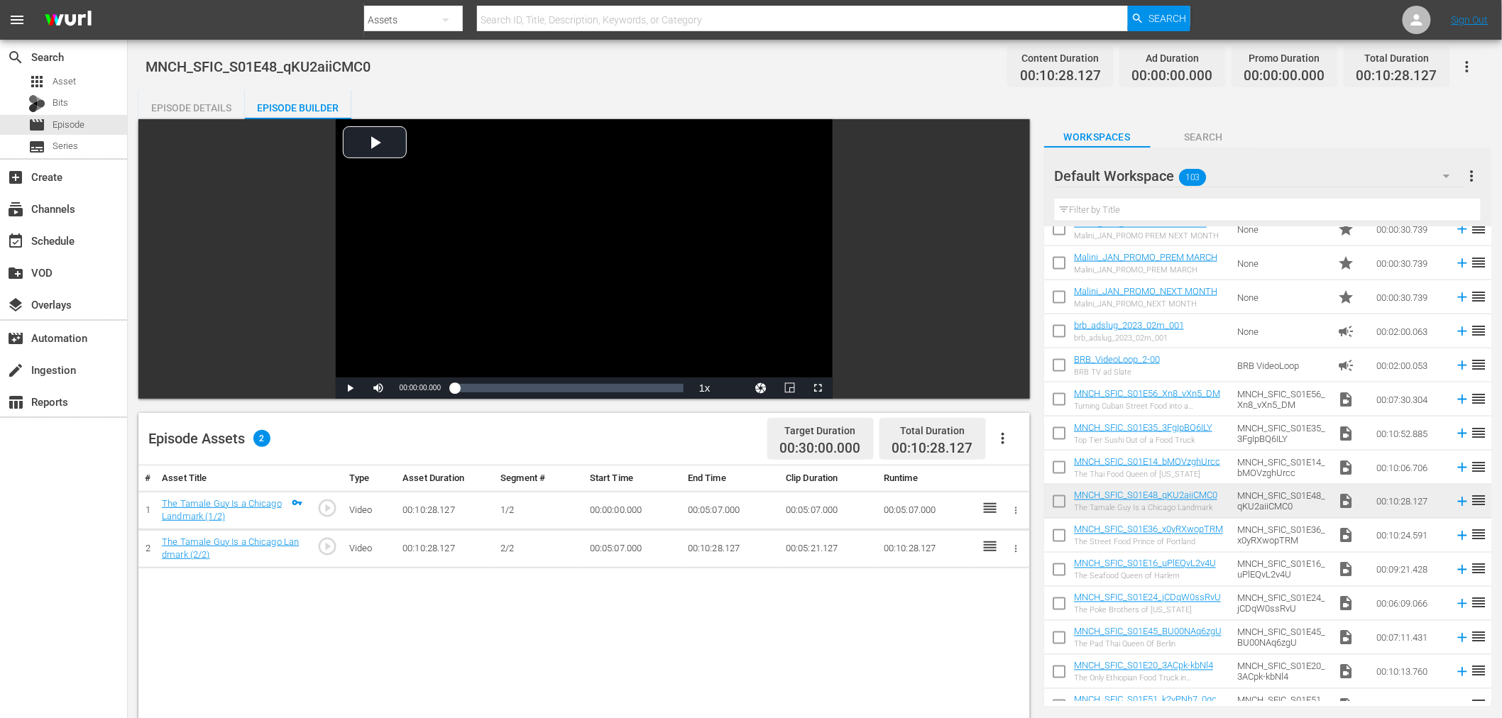
click at [1063, 505] on input "checkbox" at bounding box center [1059, 505] width 30 height 30
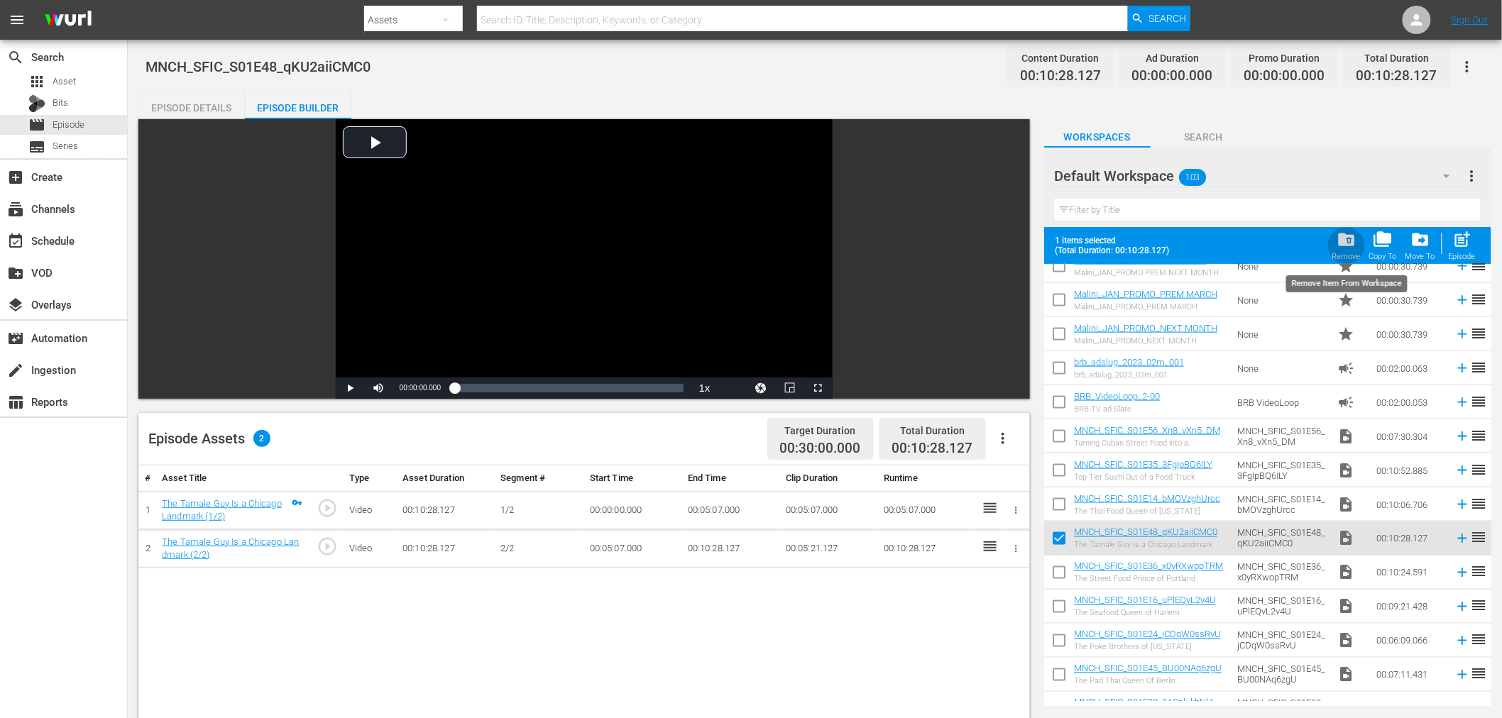
click at [1343, 249] on span "folder_delete" at bounding box center [1346, 239] width 19 height 19
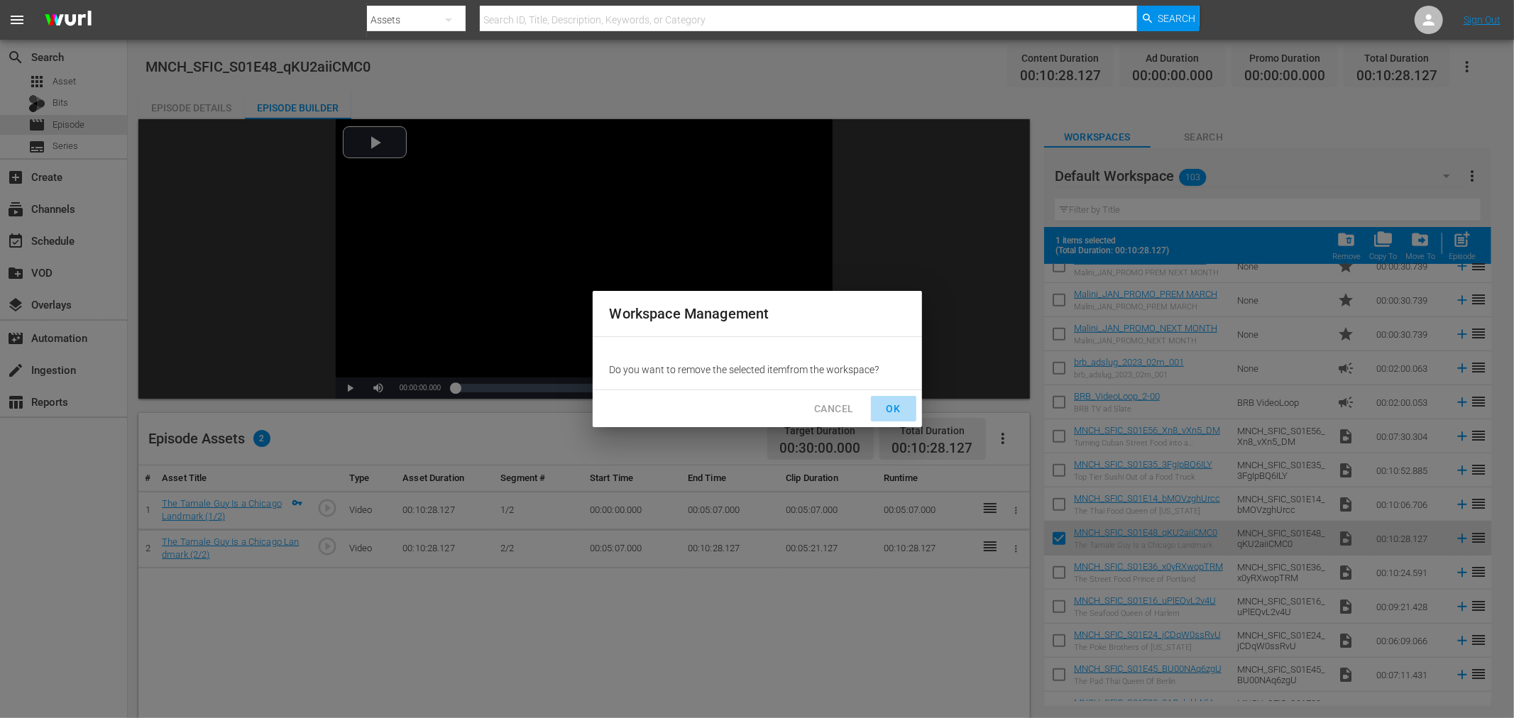
click at [884, 408] on span "OK" at bounding box center [893, 409] width 23 height 18
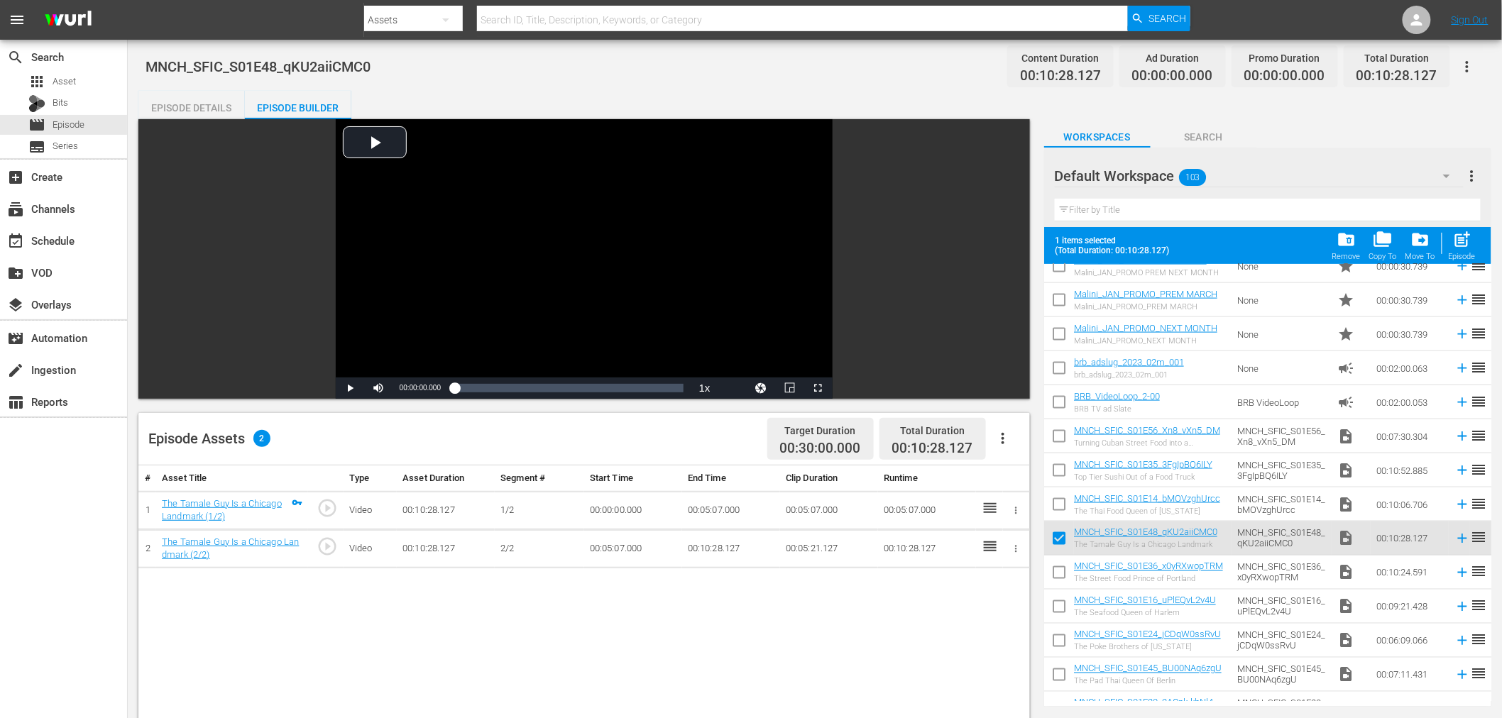
checkbox input "false"
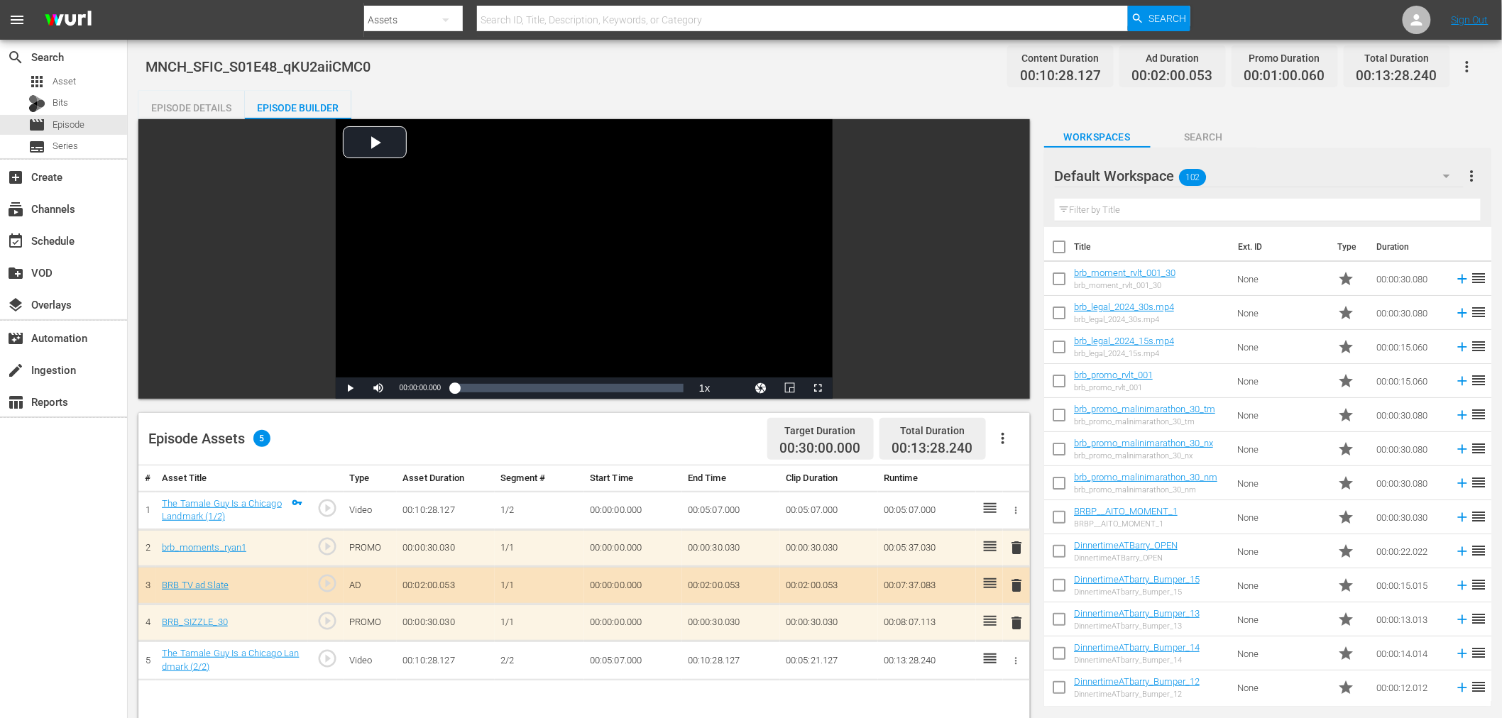
scroll to position [79, 0]
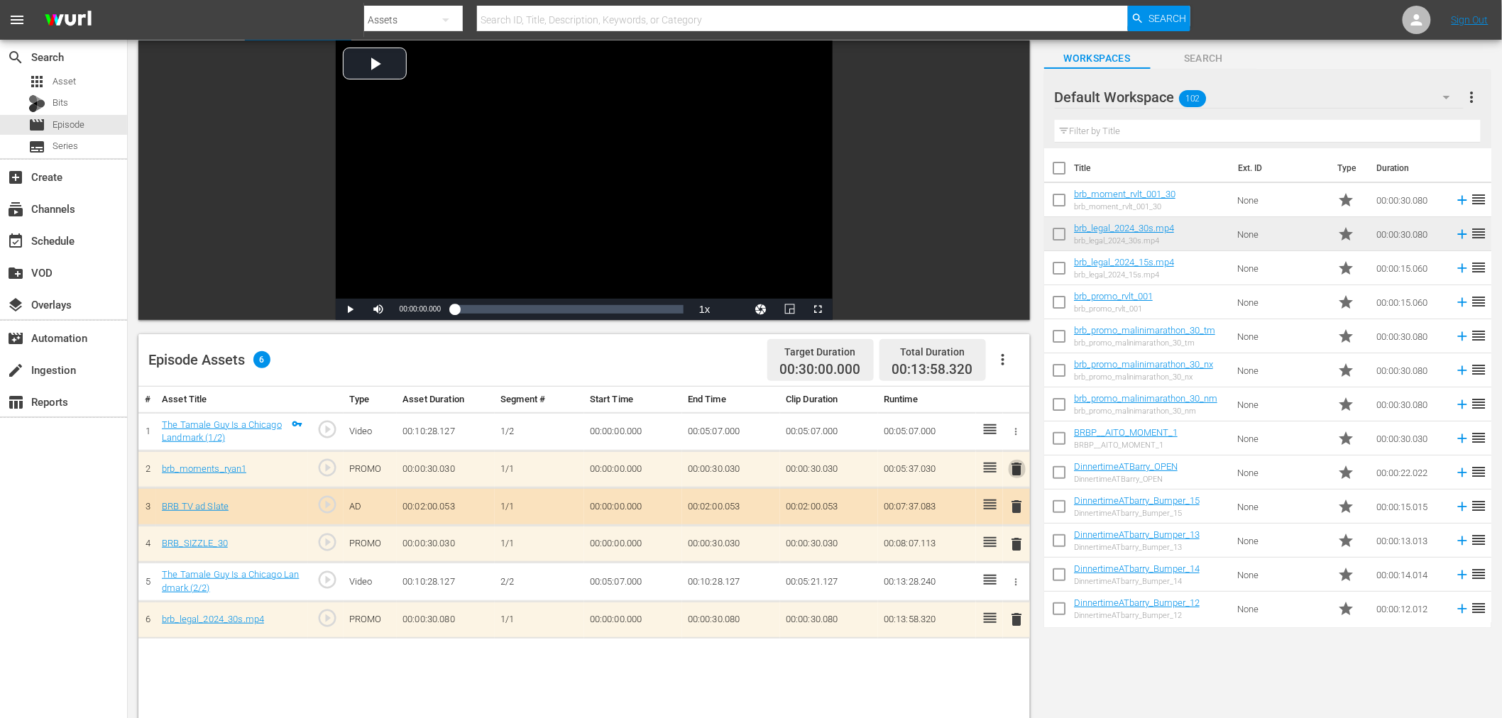
click at [1017, 466] on span "delete" at bounding box center [1017, 469] width 17 height 17
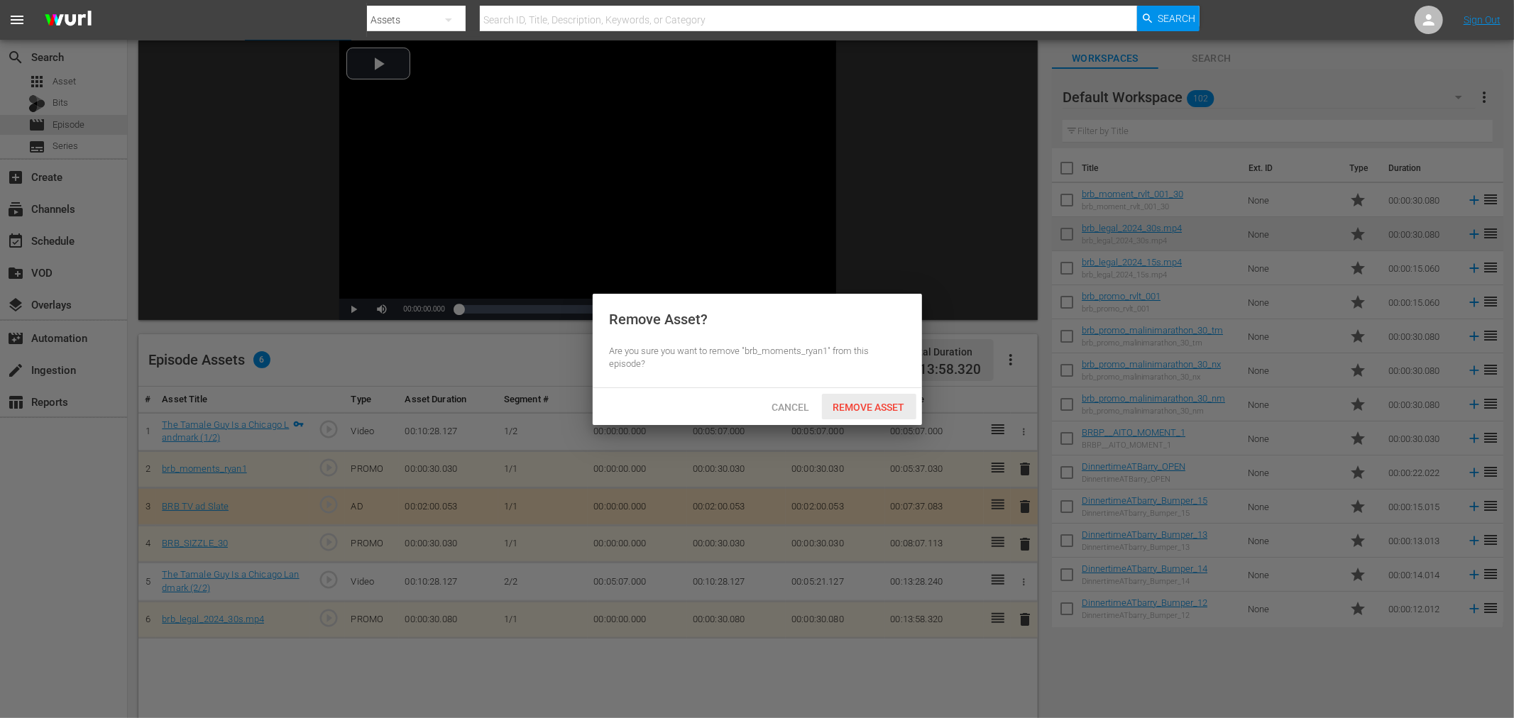
click at [890, 406] on span "Remove Asset" at bounding box center [869, 407] width 94 height 11
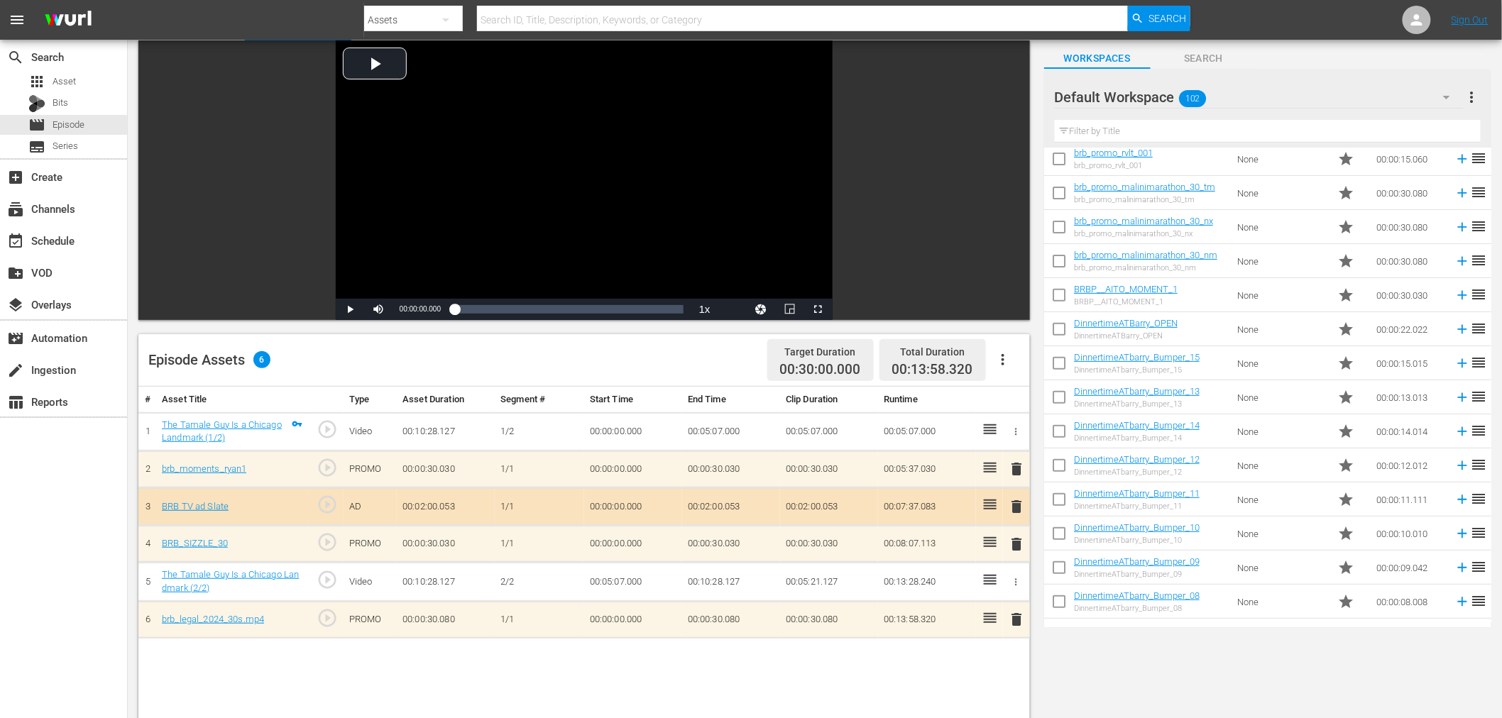
scroll to position [158, 0]
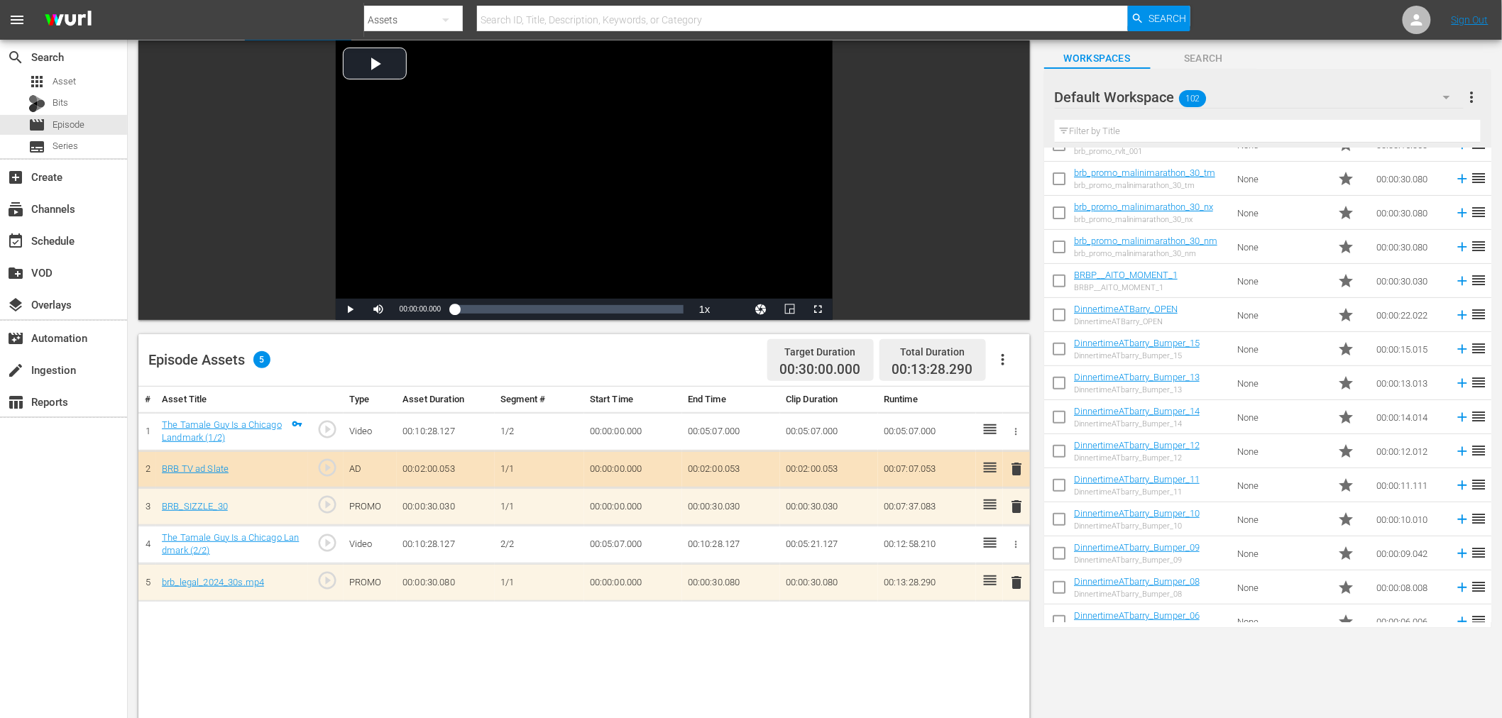
click at [1020, 587] on span "delete" at bounding box center [1017, 582] width 17 height 17
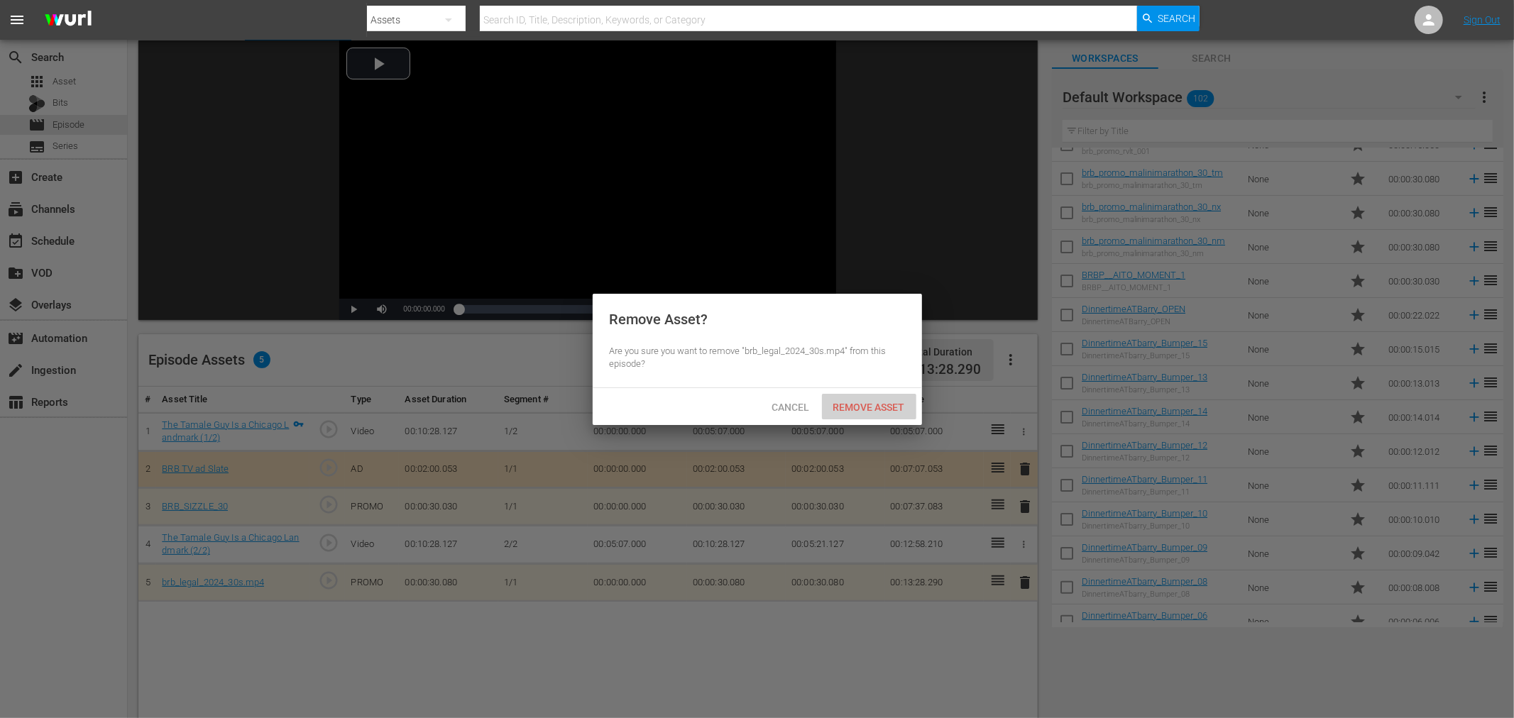
click at [861, 412] on div "Remove Asset" at bounding box center [869, 407] width 94 height 26
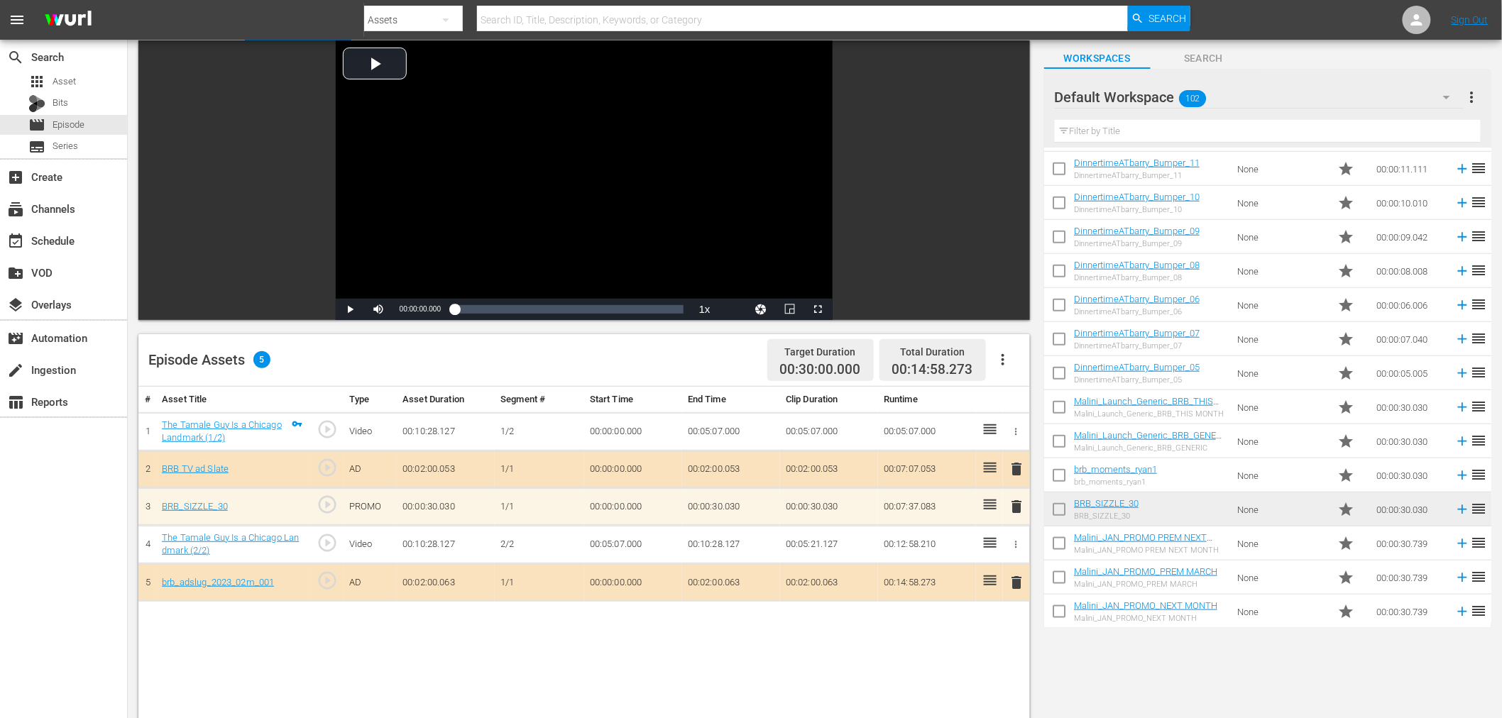
scroll to position [473, 0]
click at [1019, 510] on span "delete" at bounding box center [1017, 506] width 17 height 17
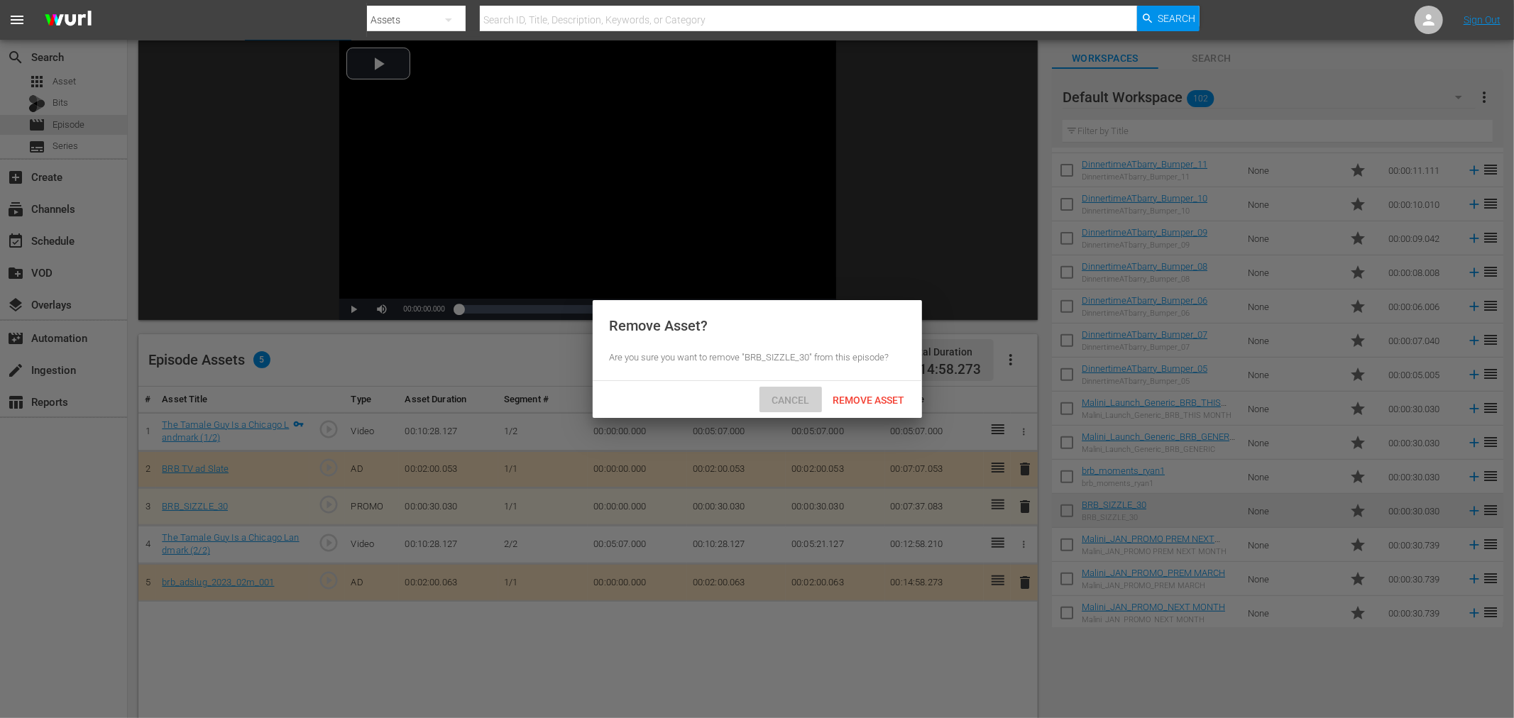
click at [793, 403] on span "Cancel" at bounding box center [790, 400] width 60 height 11
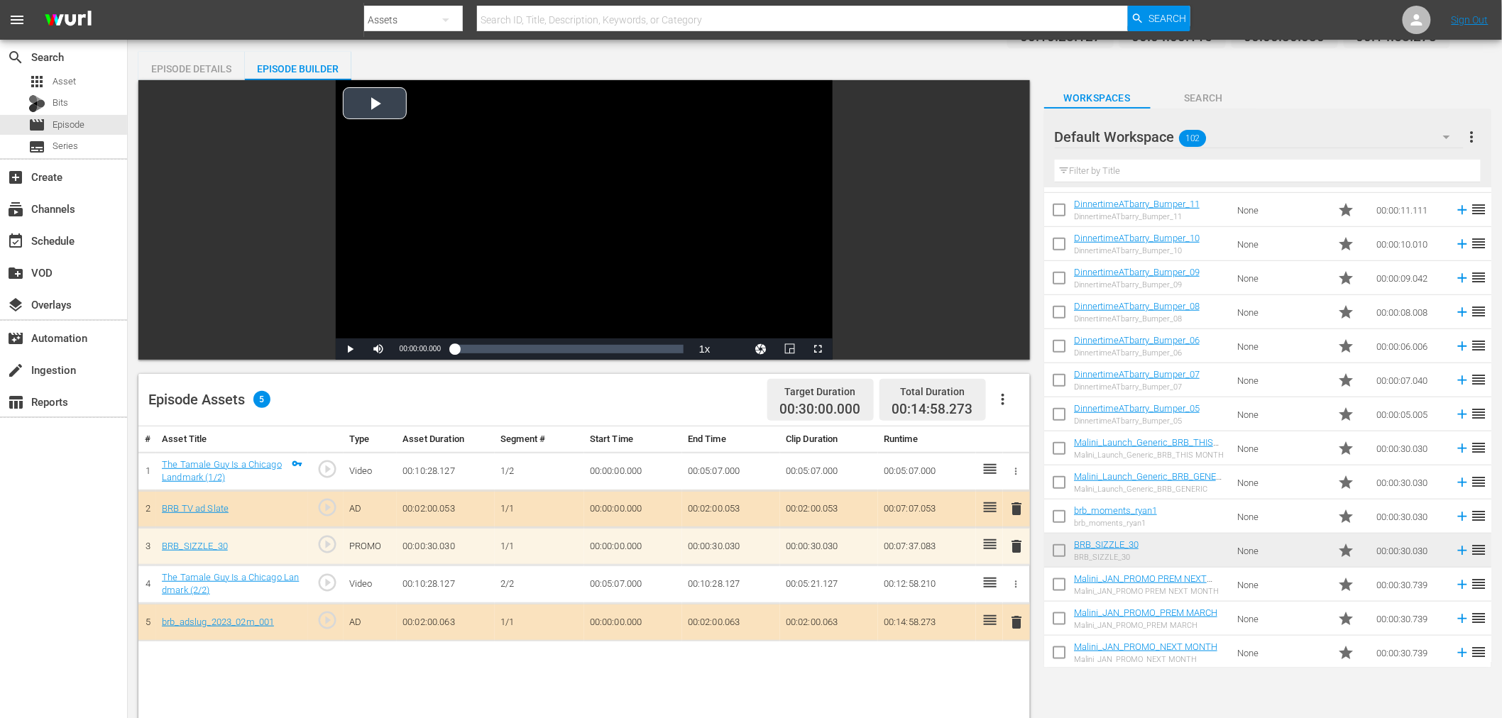
scroll to position [0, 0]
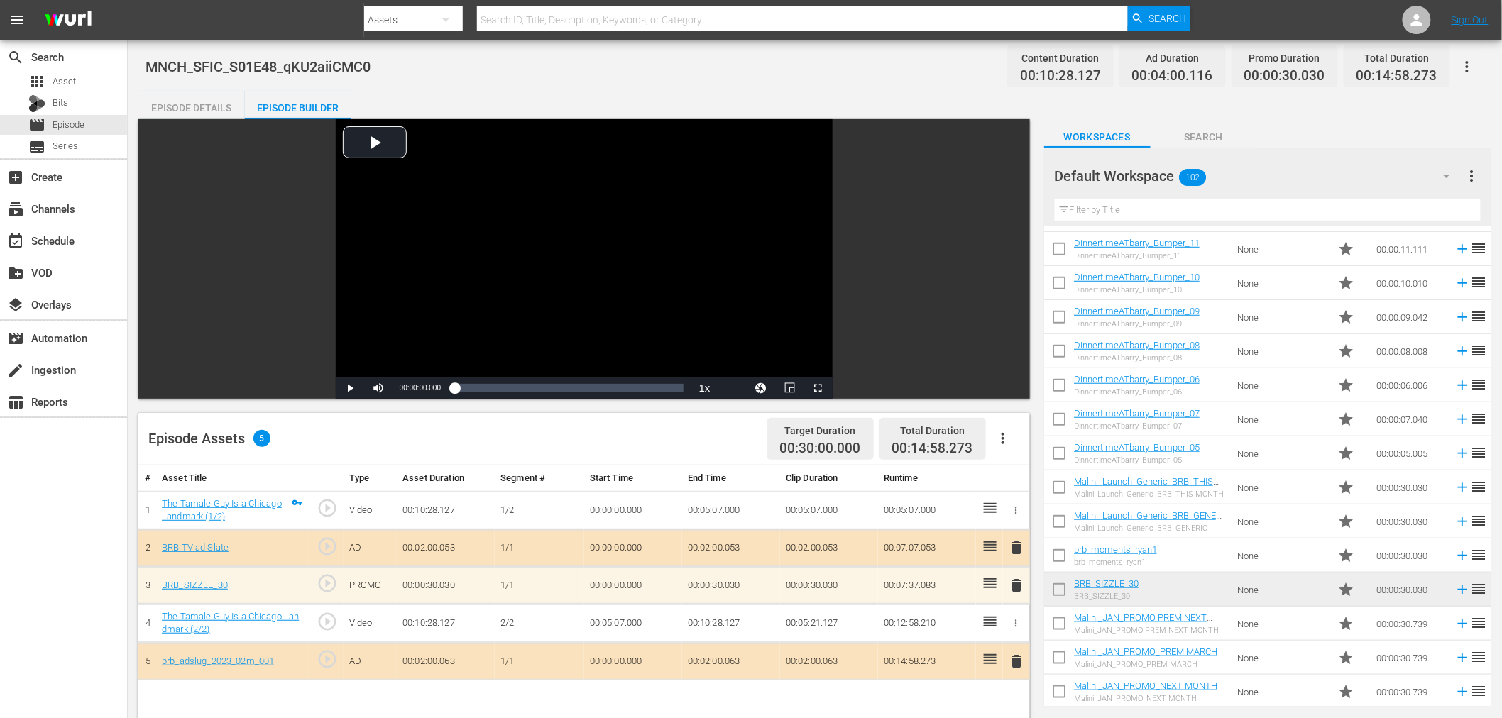
click at [199, 99] on div "Episode Details" at bounding box center [191, 108] width 106 height 34
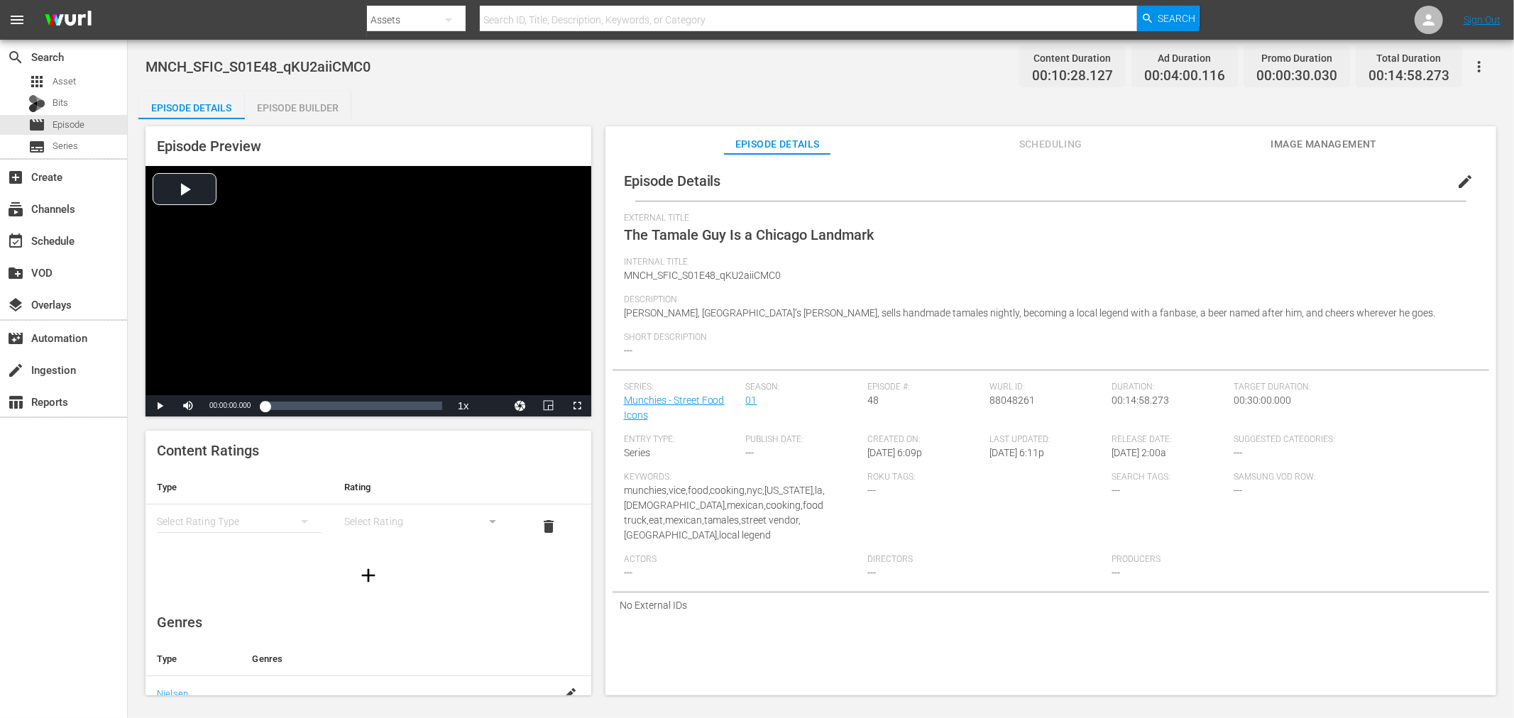
click at [1461, 179] on span "edit" at bounding box center [1465, 181] width 17 height 17
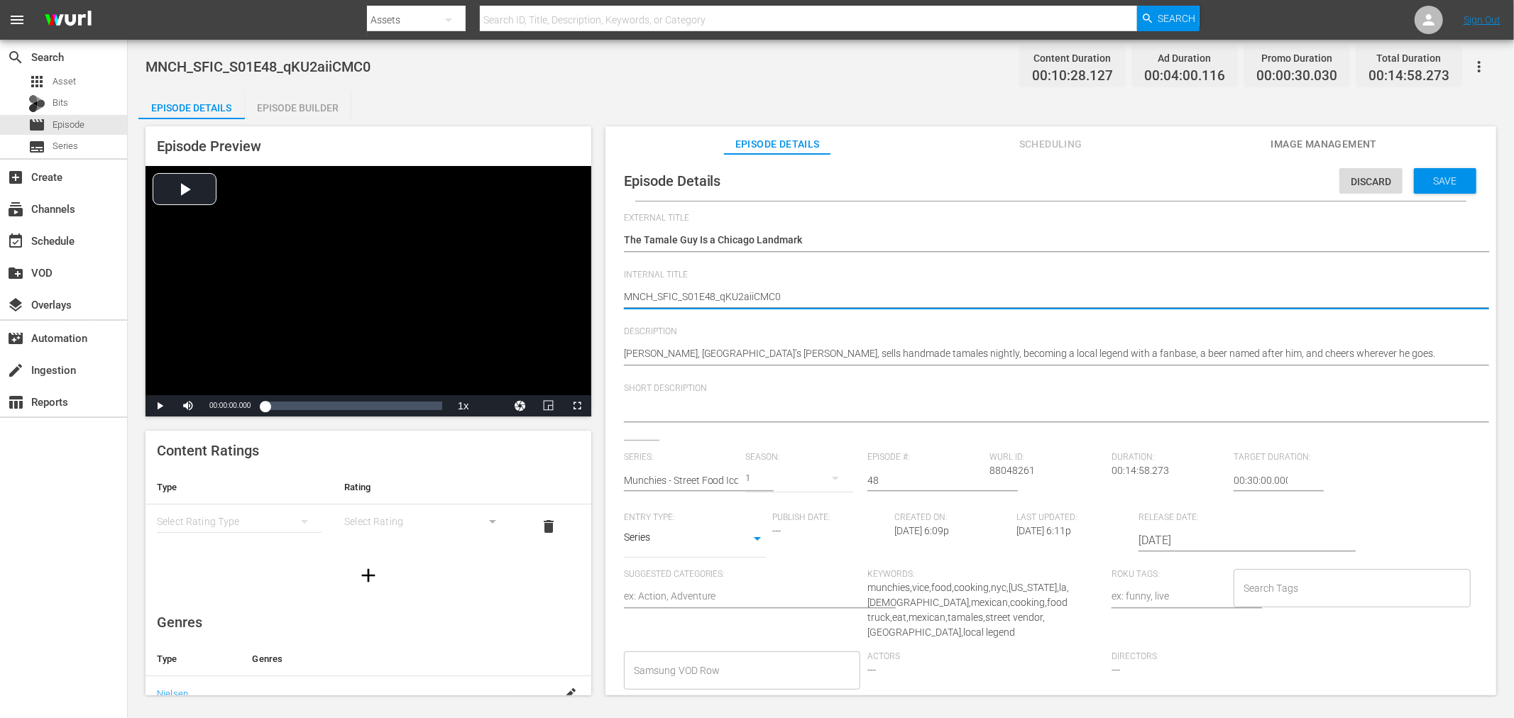
drag, startPoint x: 718, startPoint y: 294, endPoint x: 1365, endPoint y: 360, distance: 650.0
type textarea "MNCH_SFIC_S01E48"
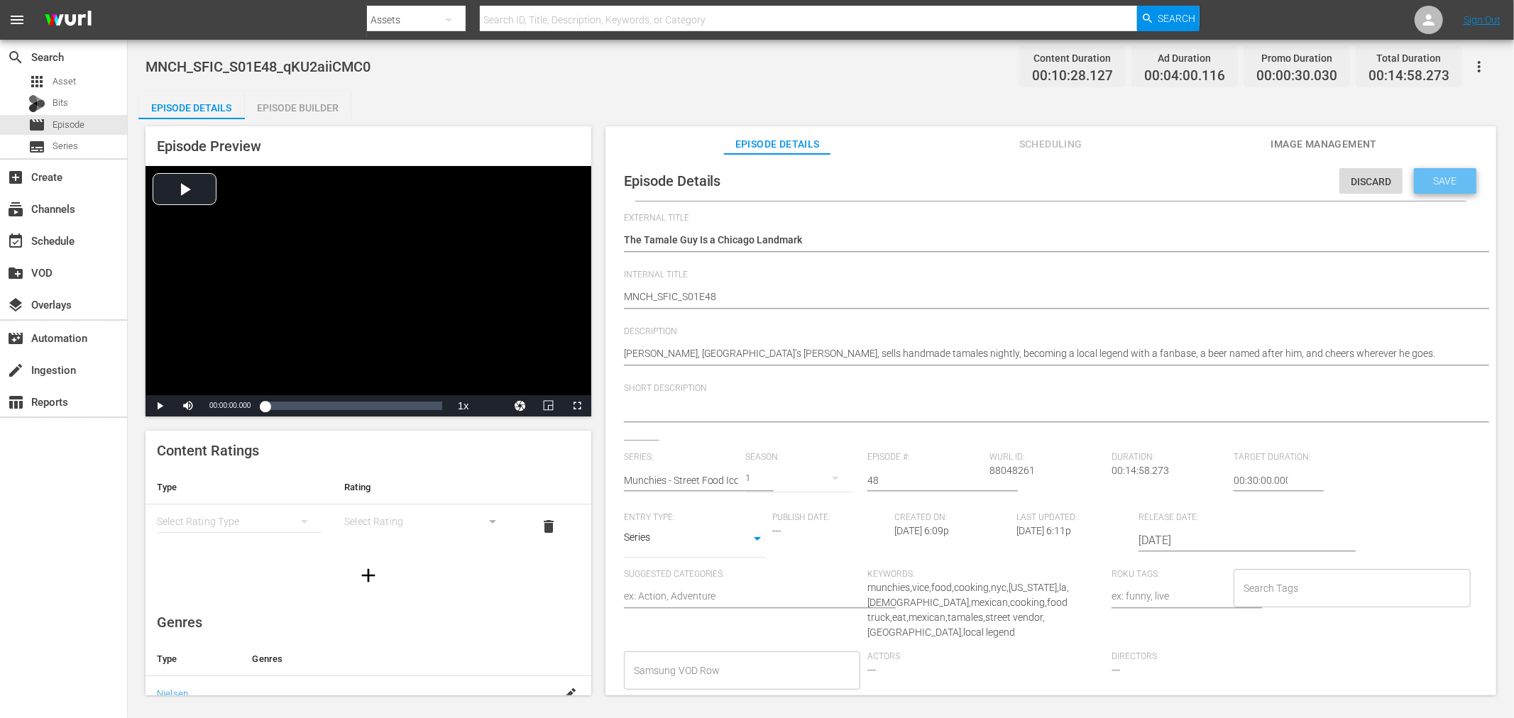
click at [1438, 173] on div "Save" at bounding box center [1445, 181] width 62 height 26
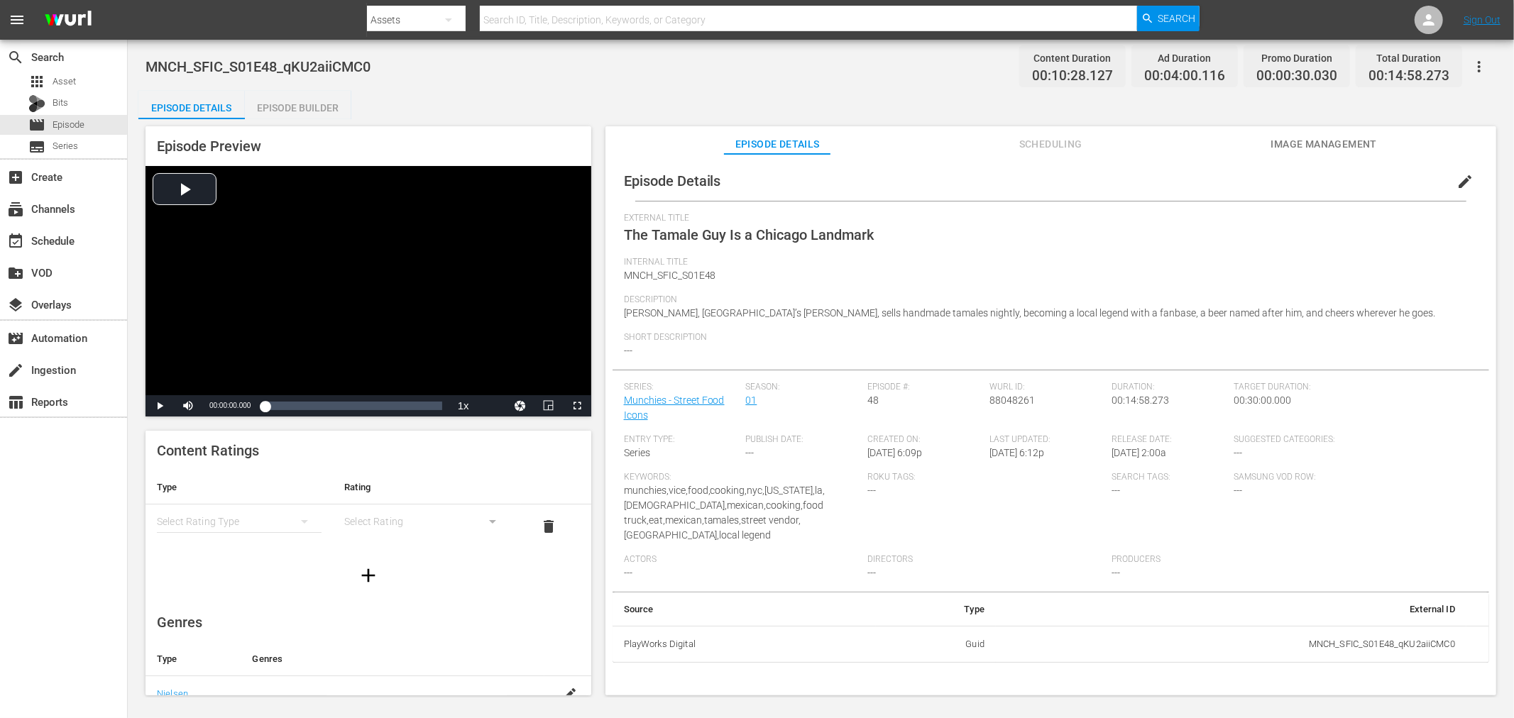
click at [1476, 66] on icon "button" at bounding box center [1479, 66] width 17 height 17
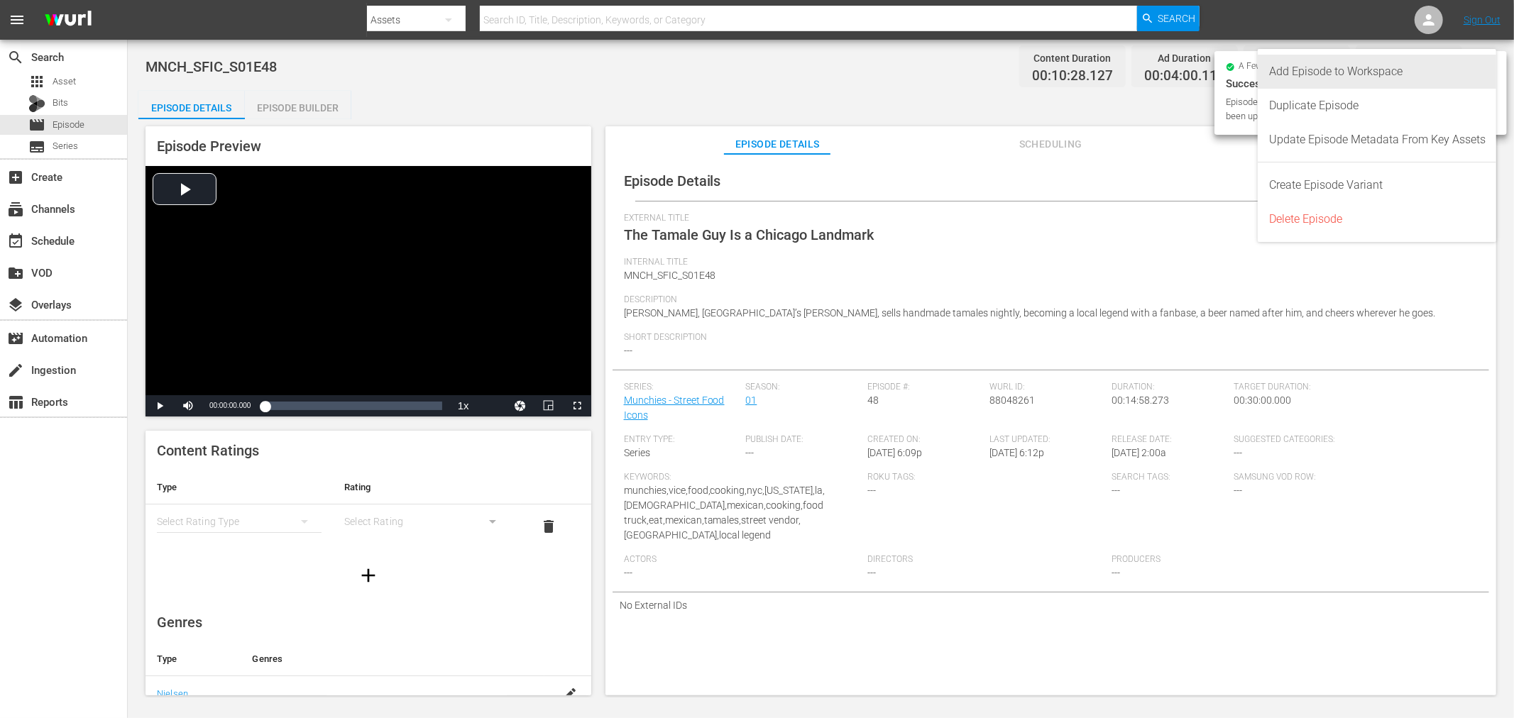
click at [1333, 72] on div "Add Episode to Workspace" at bounding box center [1377, 72] width 216 height 34
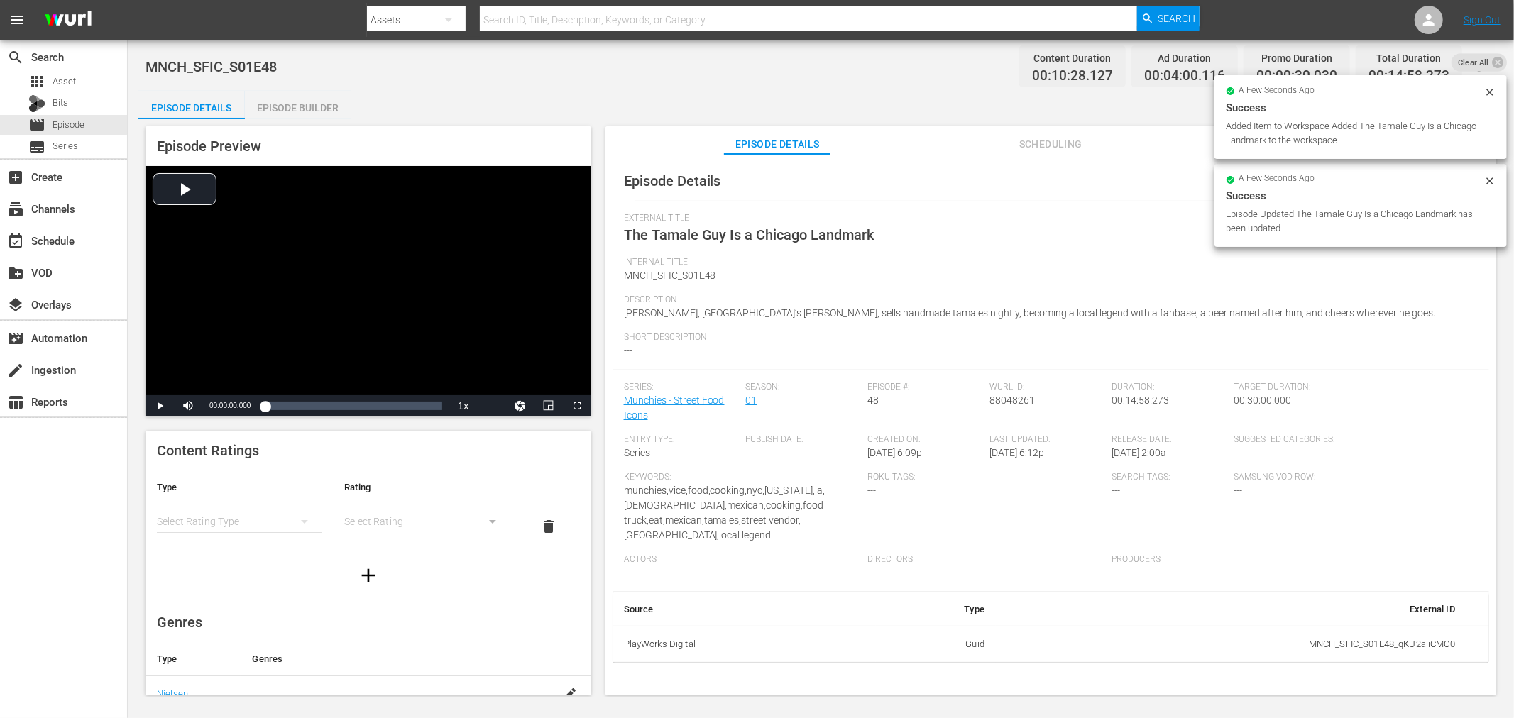
drag, startPoint x: 304, startPoint y: 99, endPoint x: 505, endPoint y: 111, distance: 201.2
click at [305, 99] on div "Episode Builder" at bounding box center [298, 108] width 106 height 34
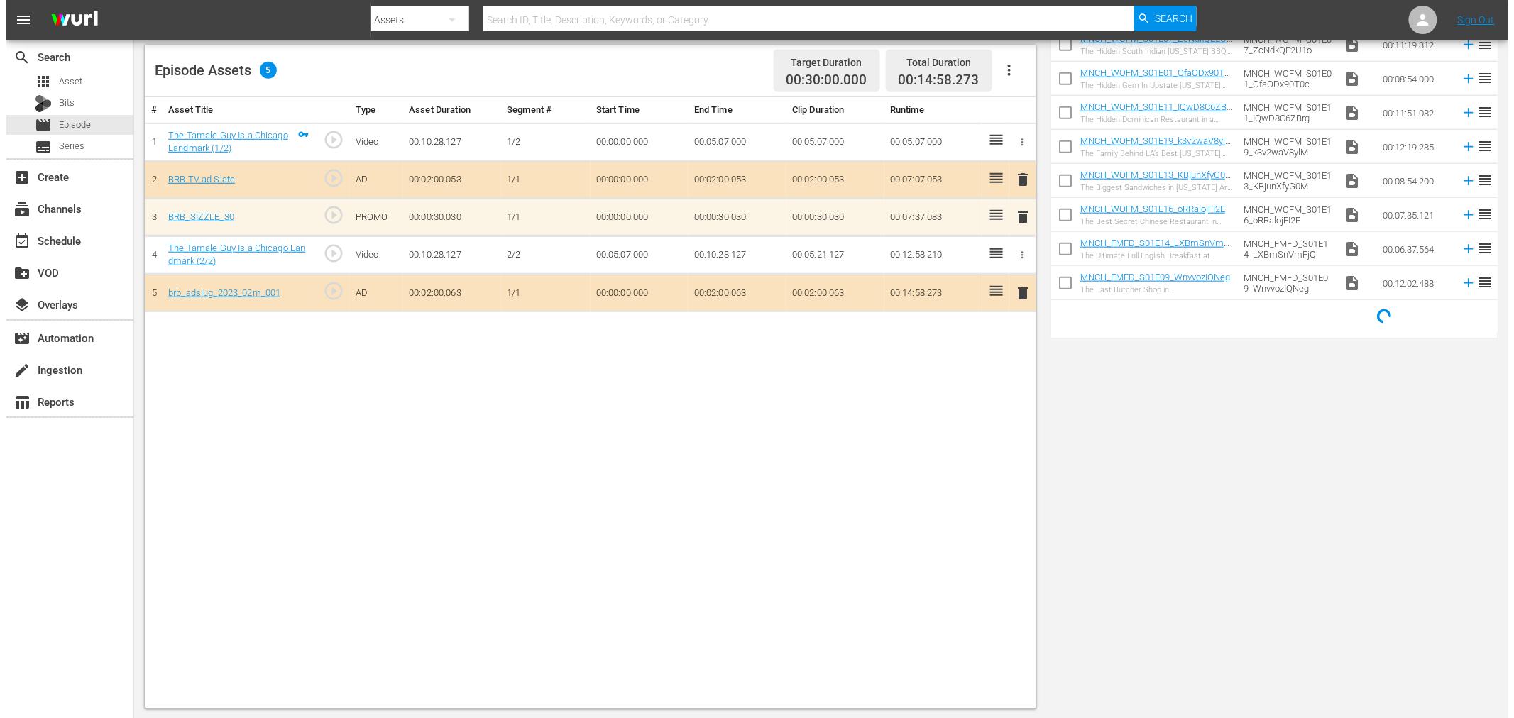
scroll to position [2562, 0]
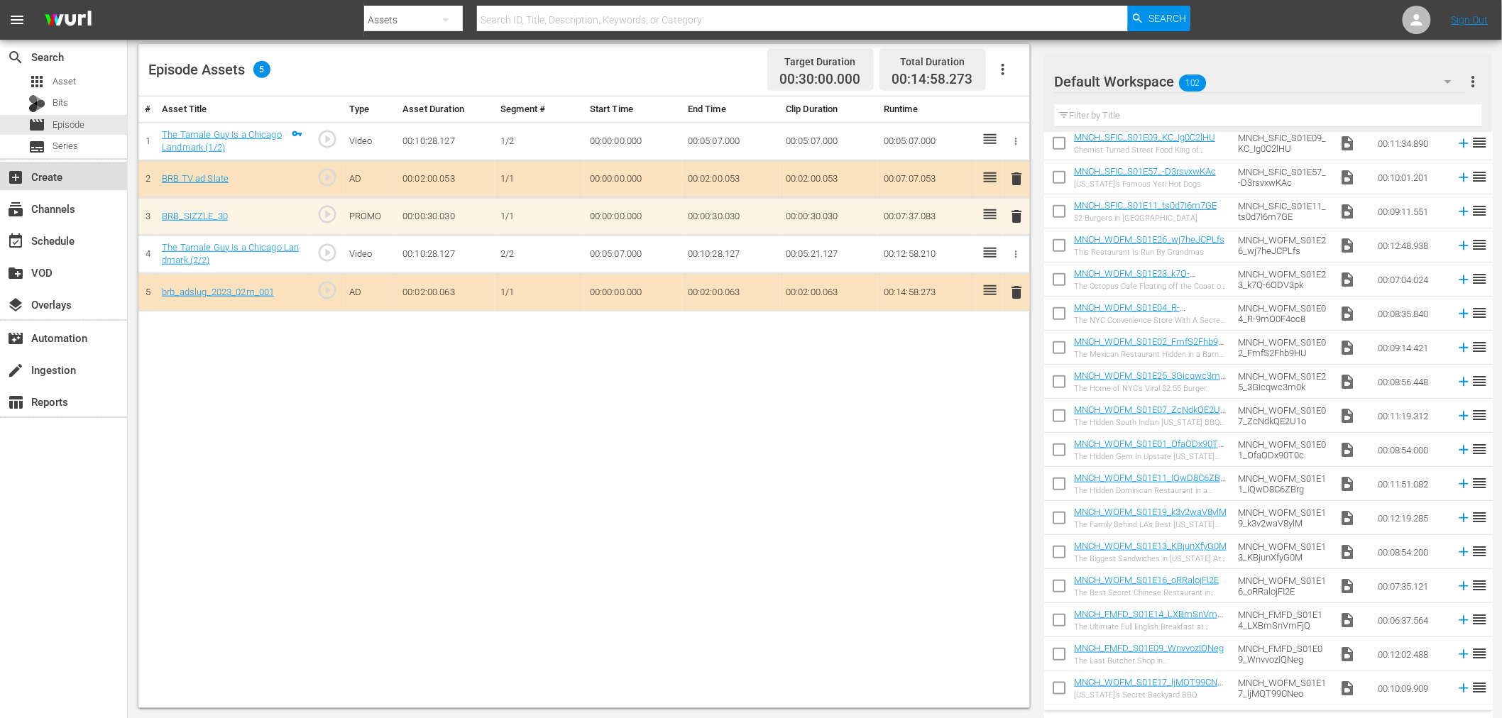
click at [50, 181] on div "add_box Create" at bounding box center [39, 174] width 79 height 13
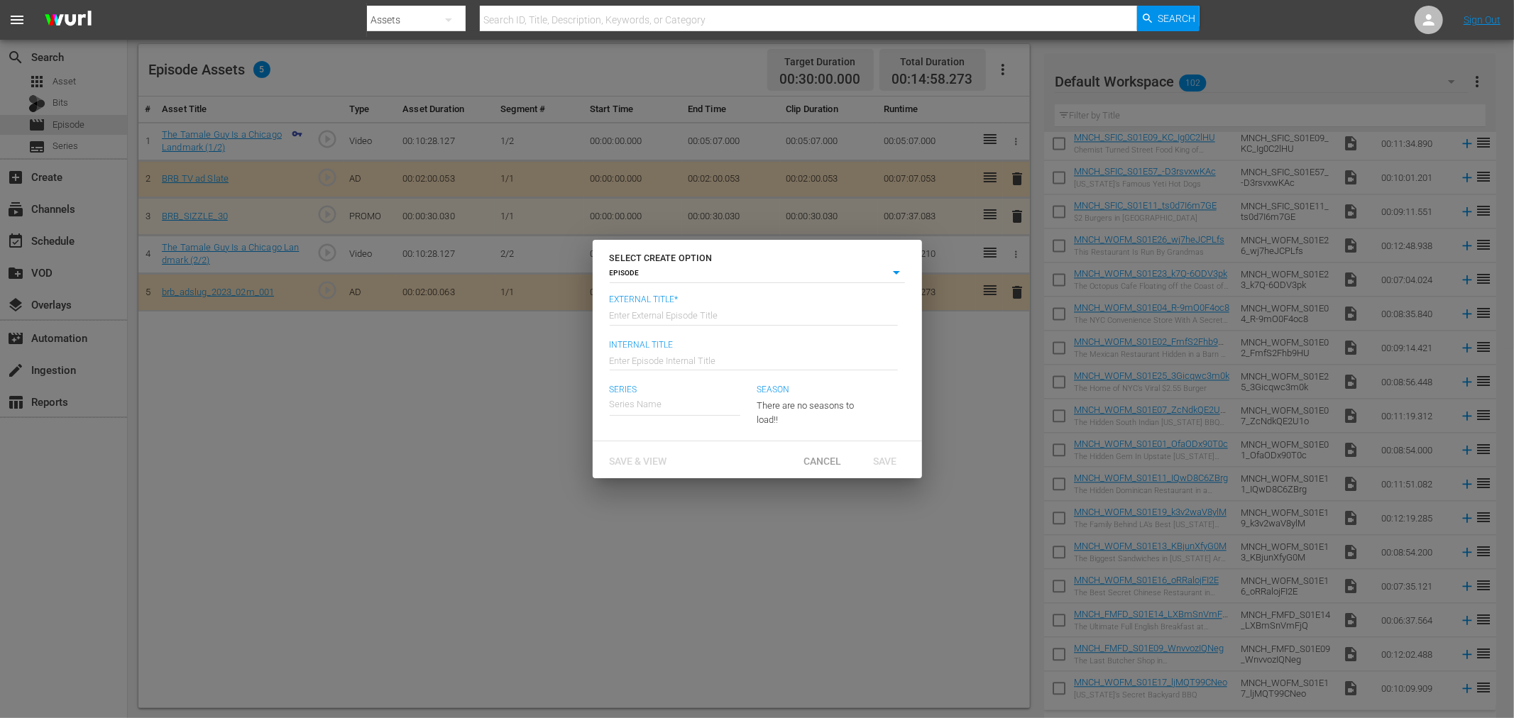
click at [679, 297] on input "text" at bounding box center [754, 314] width 288 height 34
type input "1"
click at [656, 463] on span "Save & View" at bounding box center [638, 461] width 80 height 11
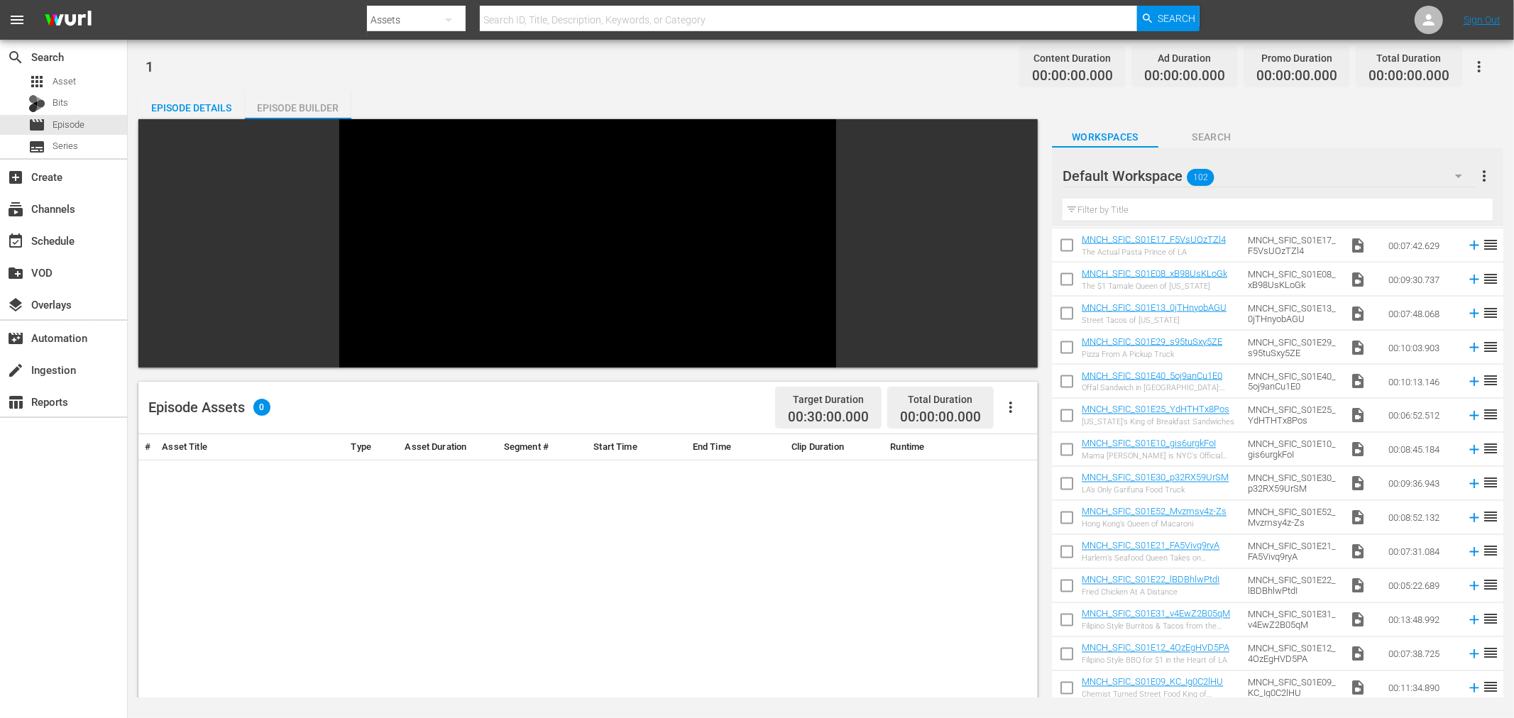
scroll to position [2190, 0]
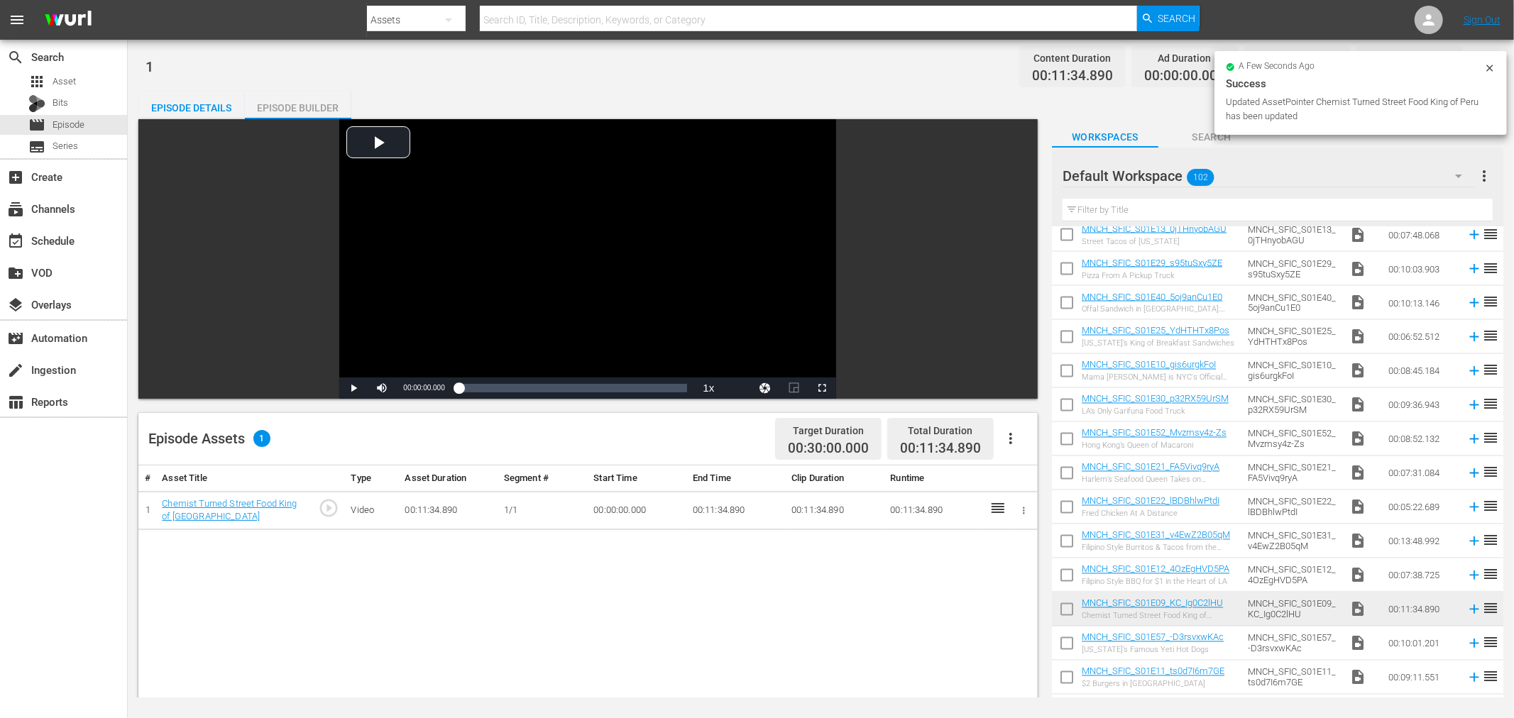
click at [1024, 508] on icon "button" at bounding box center [1025, 510] width 2 height 7
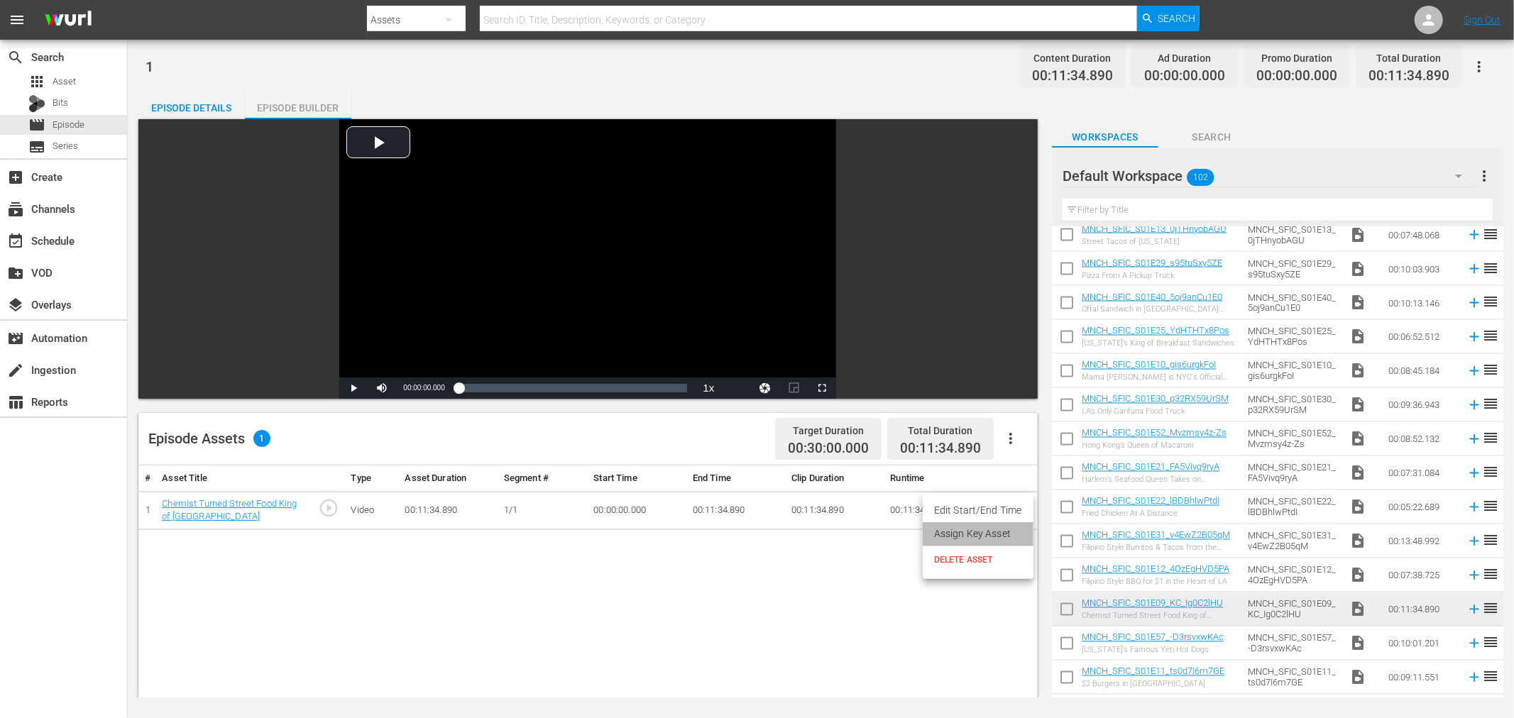
click at [982, 536] on li "Assign Key Asset" at bounding box center [978, 533] width 111 height 23
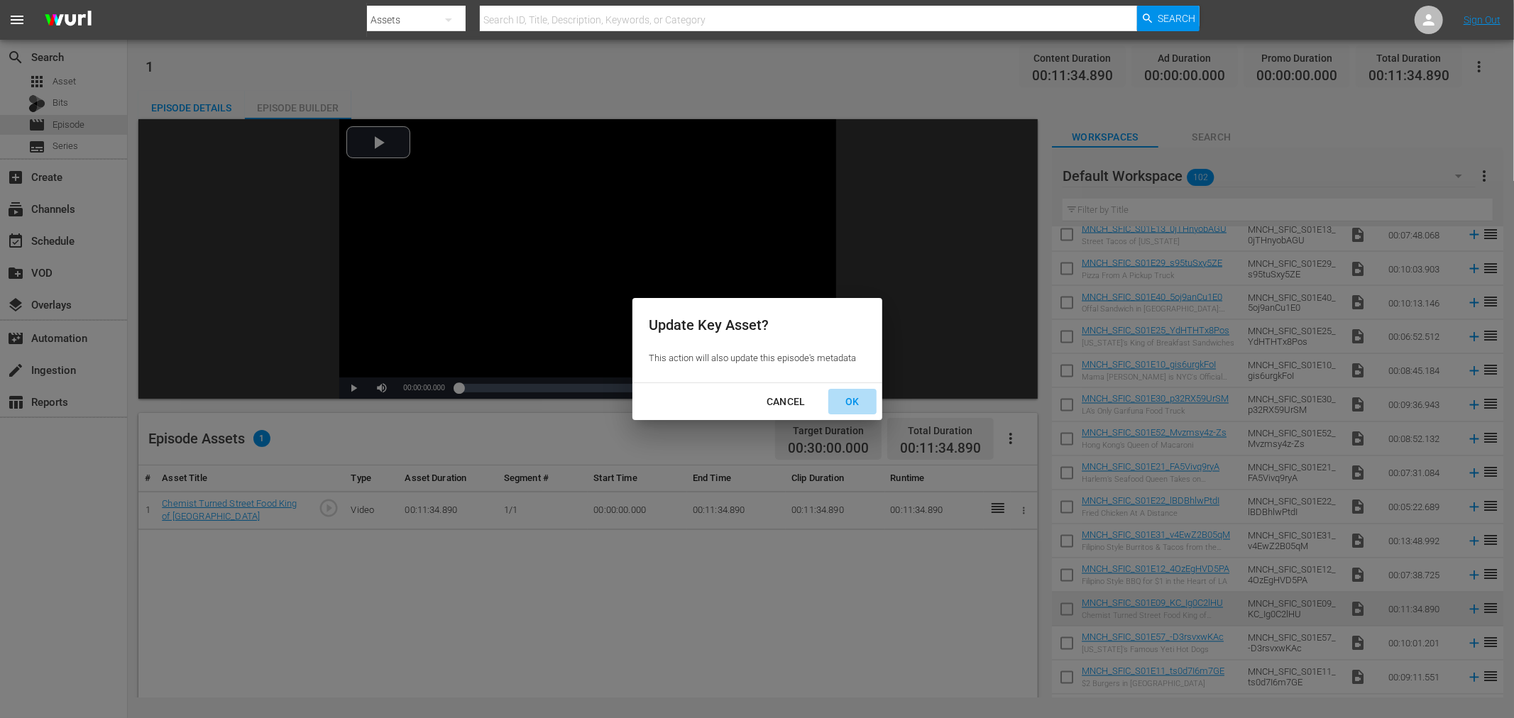
click at [850, 400] on div "OK" at bounding box center [852, 402] width 37 height 18
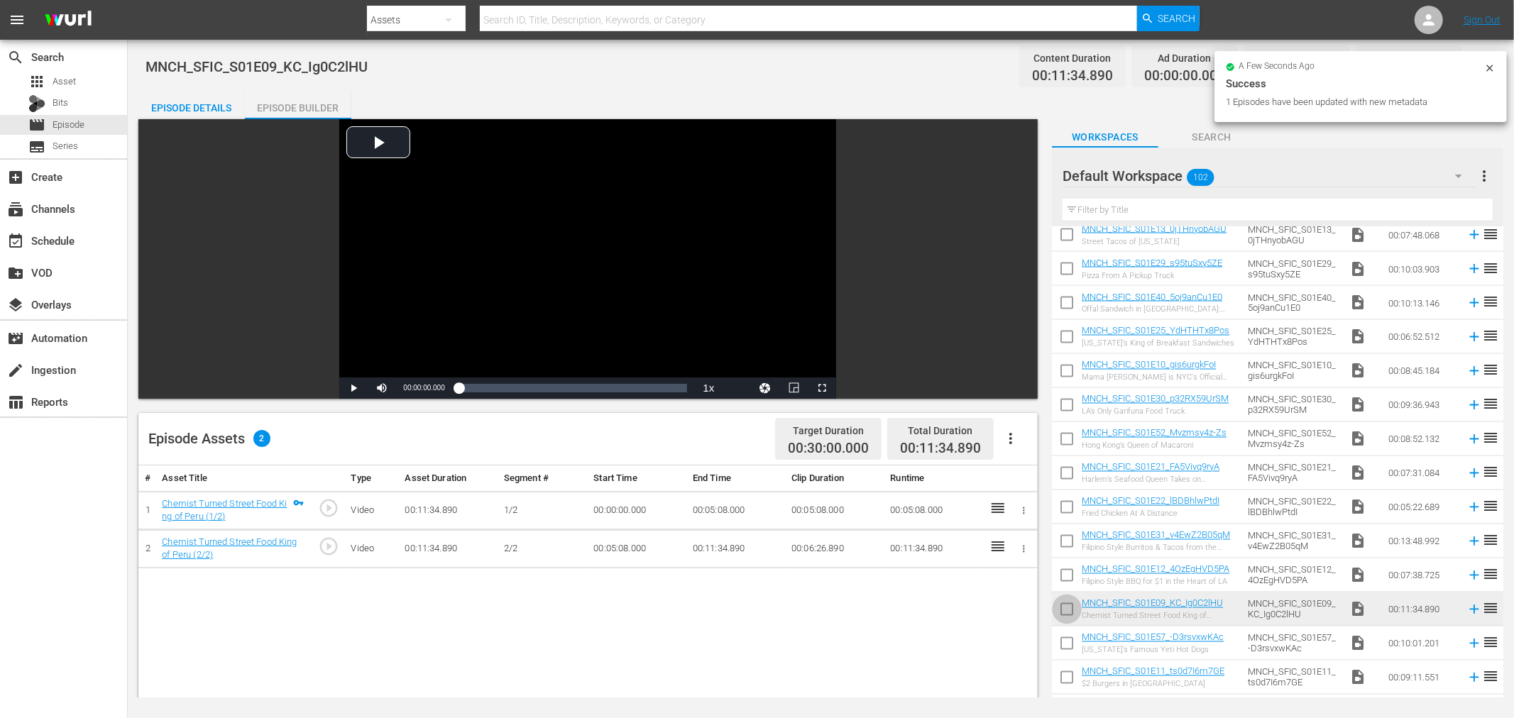
click at [1070, 611] on input "checkbox" at bounding box center [1067, 613] width 30 height 30
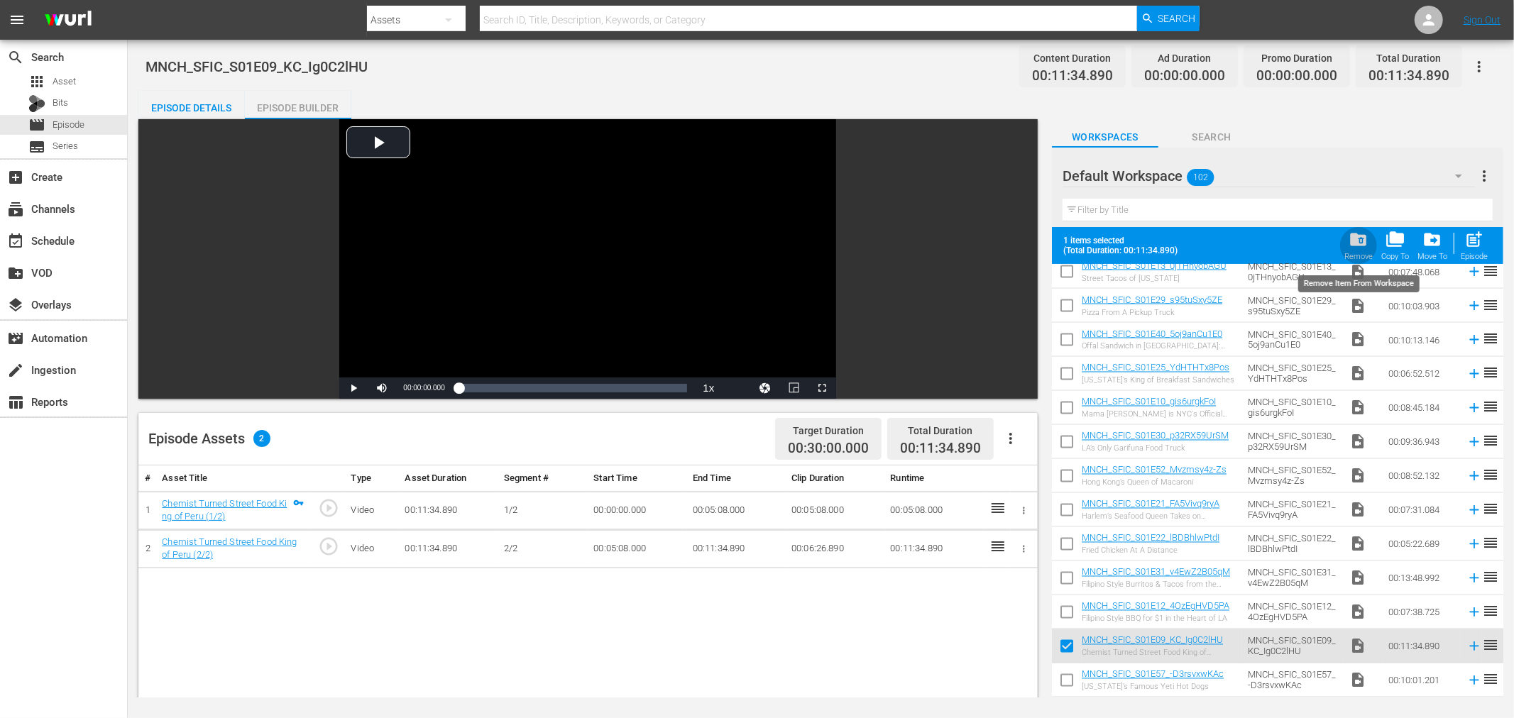
click at [1365, 246] on span "folder_delete" at bounding box center [1358, 239] width 19 height 19
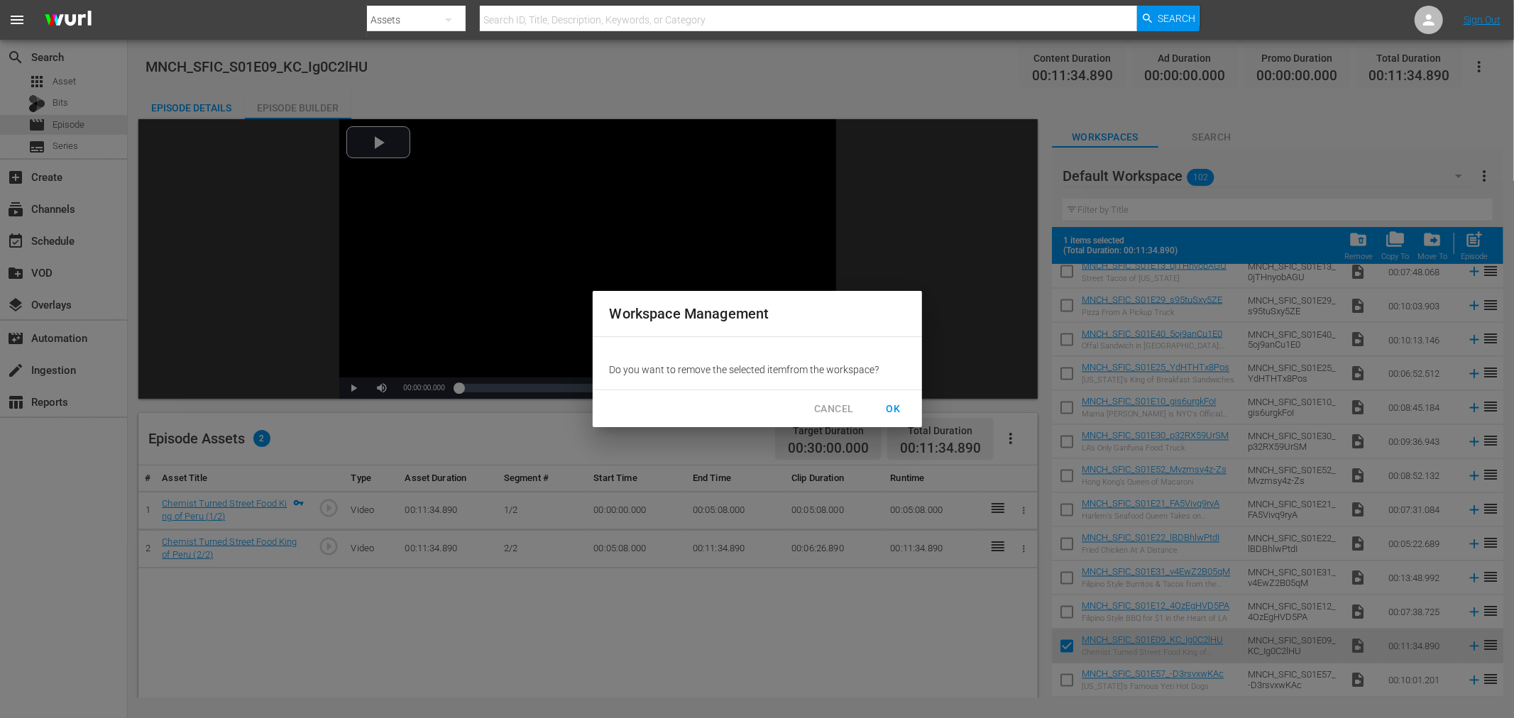
click at [886, 407] on span "OK" at bounding box center [893, 409] width 23 height 18
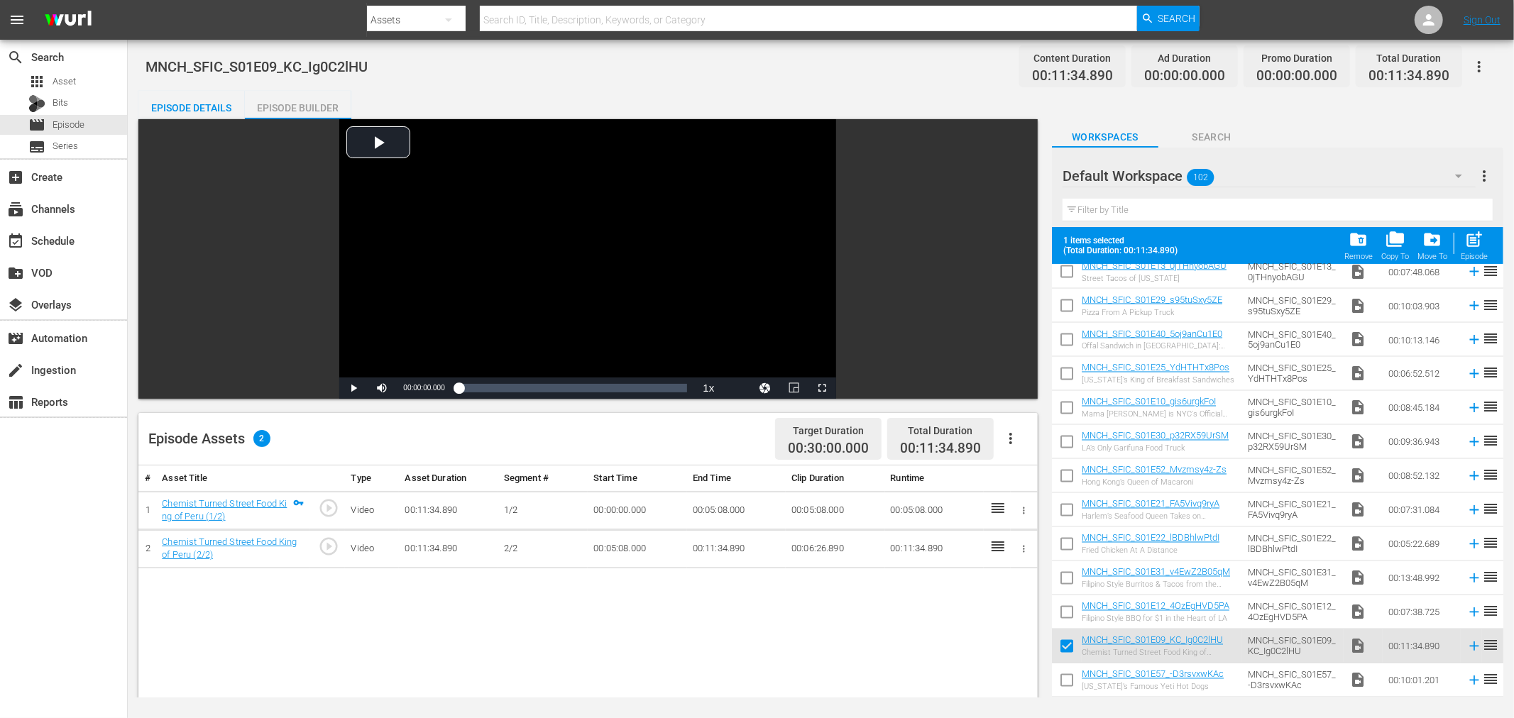
checkbox input "false"
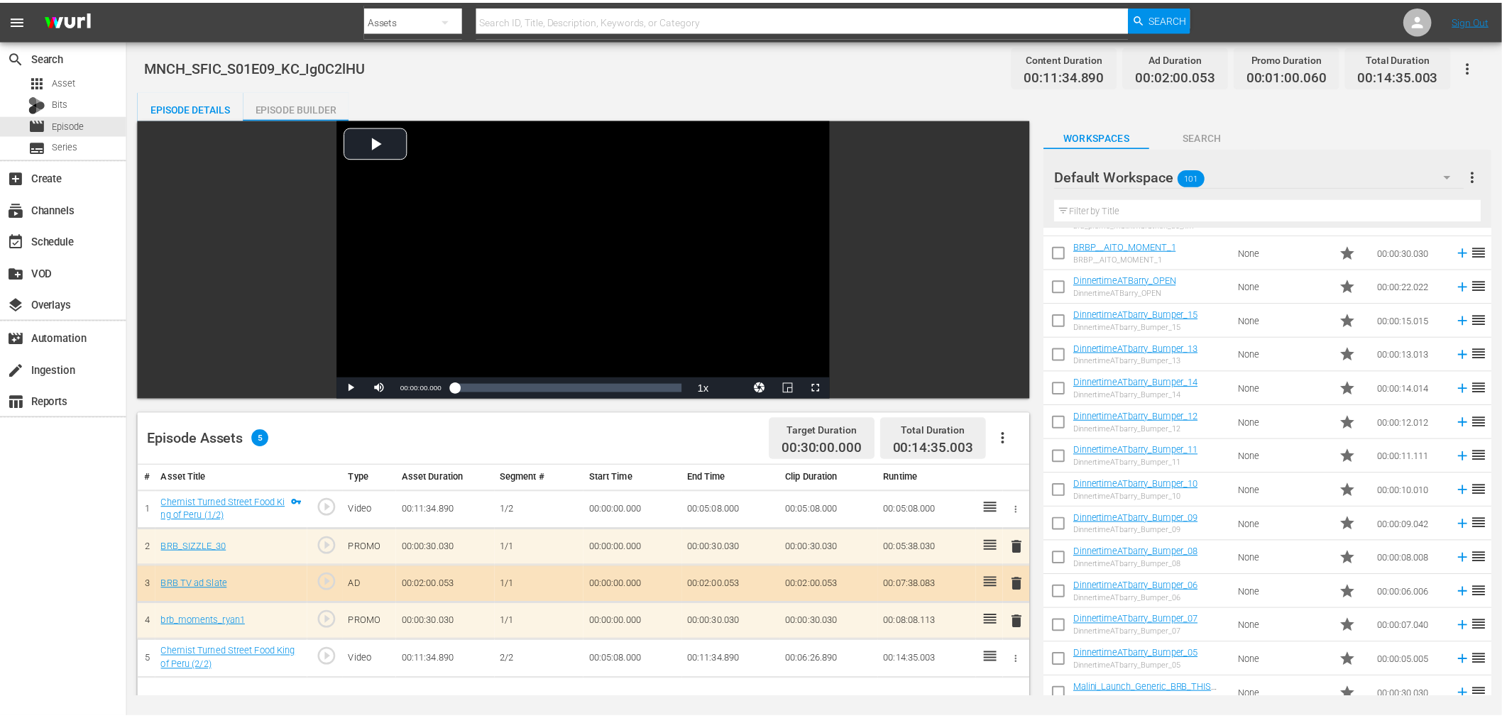
scroll to position [236, 0]
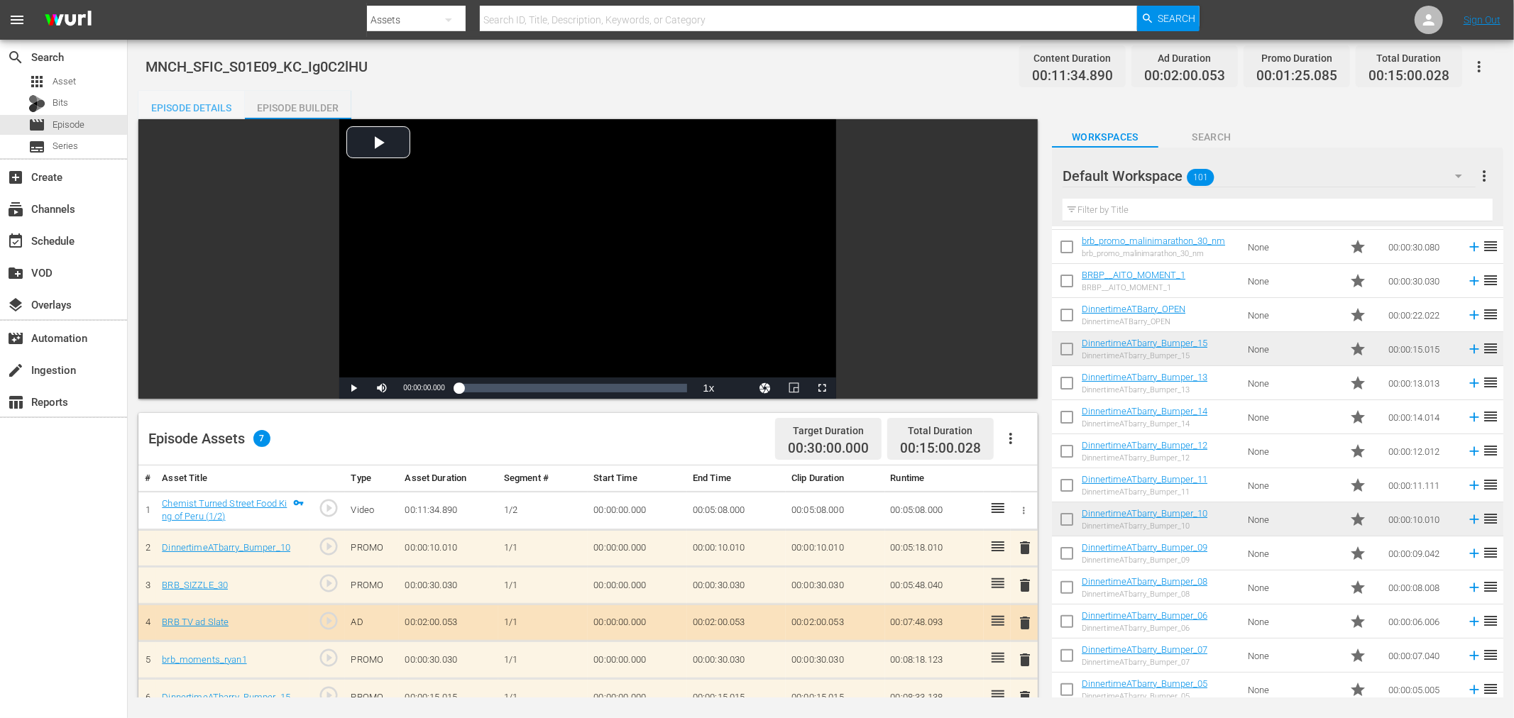
click at [208, 108] on div "Episode Details" at bounding box center [191, 108] width 106 height 34
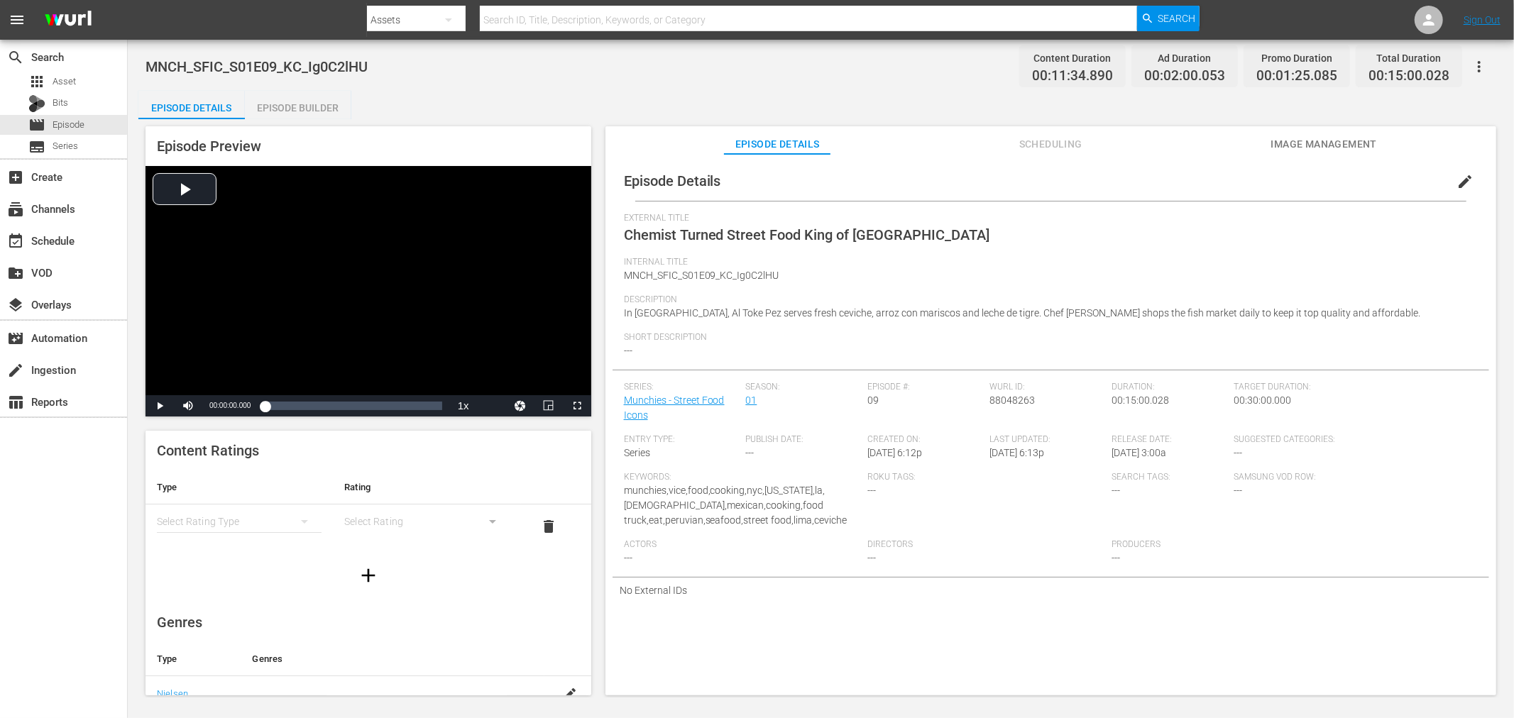
click at [1461, 170] on button "edit" at bounding box center [1465, 182] width 34 height 34
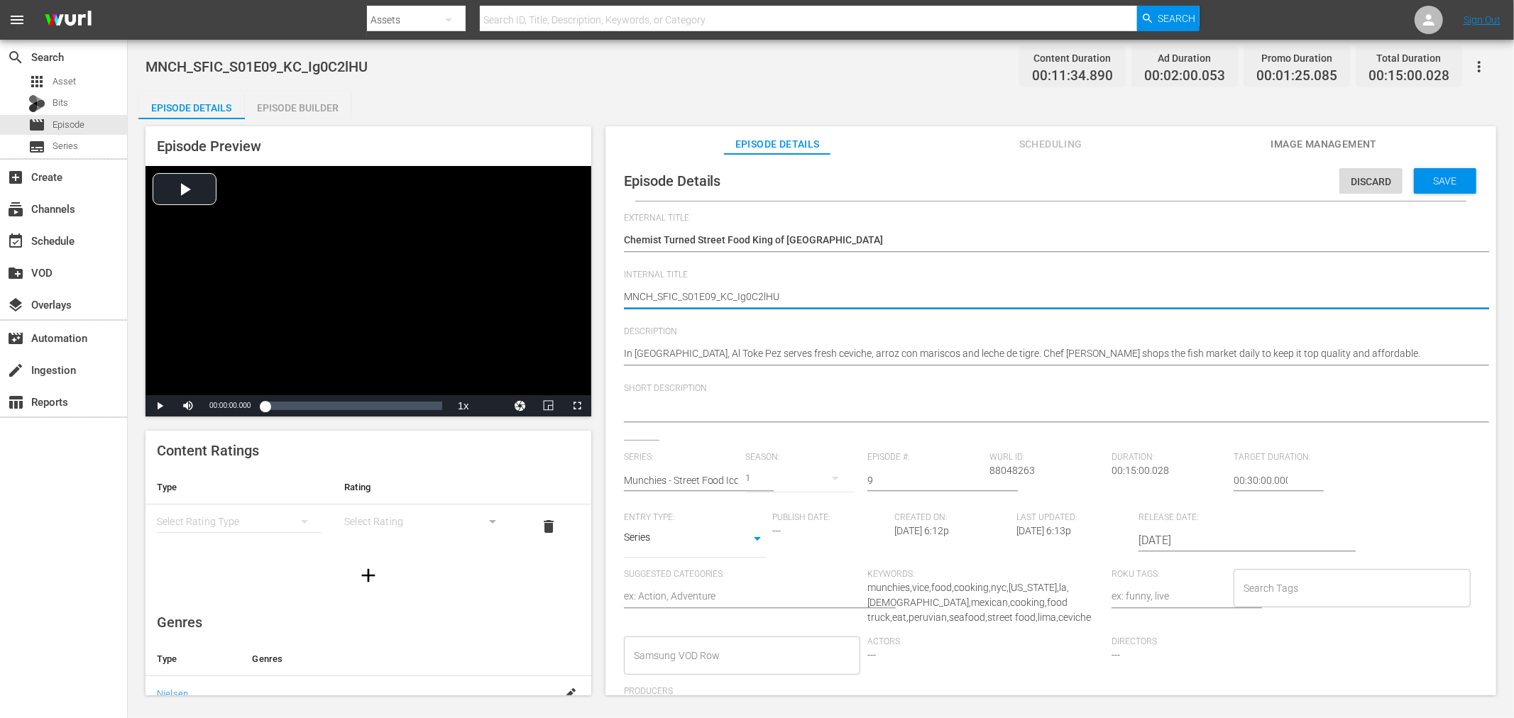
drag, startPoint x: 718, startPoint y: 298, endPoint x: 1200, endPoint y: 301, distance: 482.0
type textarea "MNCH_SFIC_S01E09"
click at [1430, 179] on span "Save" at bounding box center [1445, 180] width 46 height 11
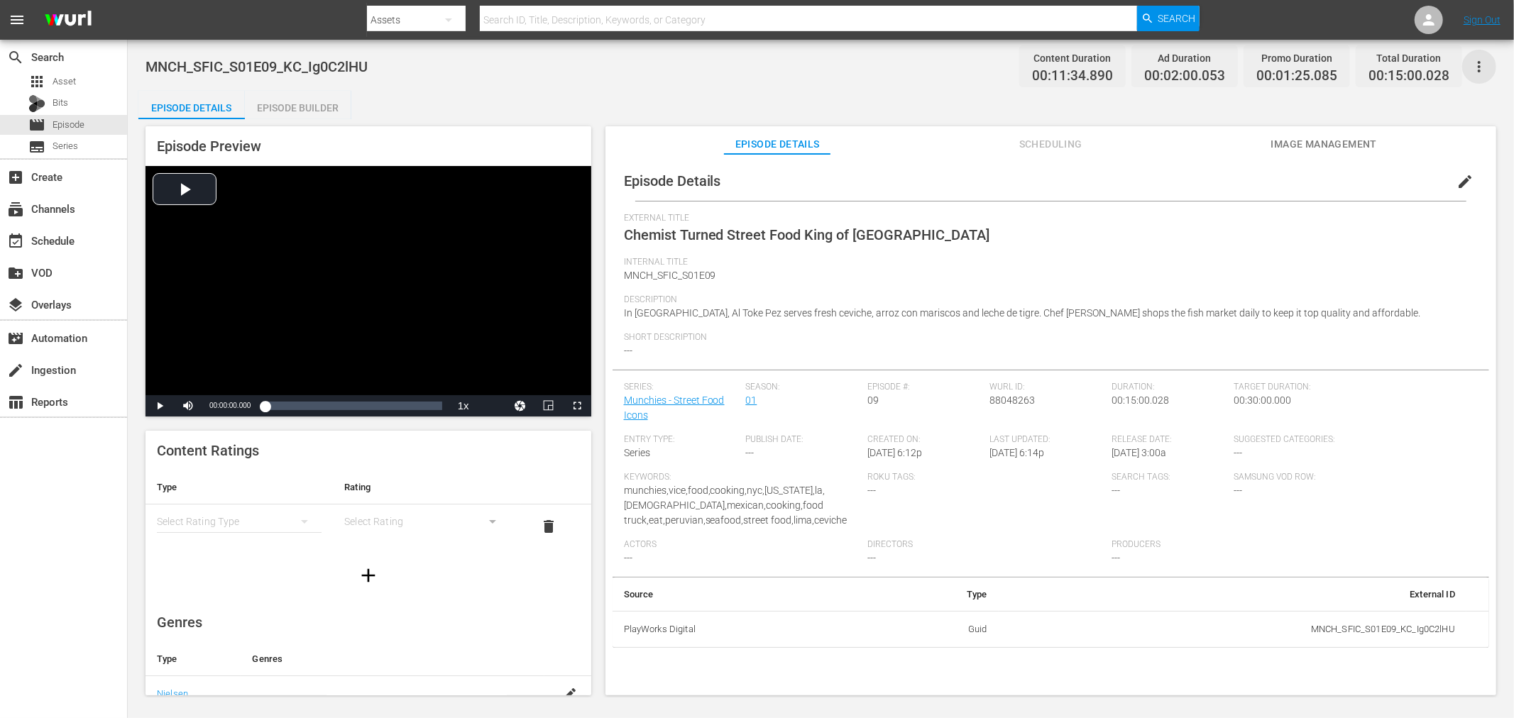
click at [1479, 59] on icon "button" at bounding box center [1479, 66] width 17 height 17
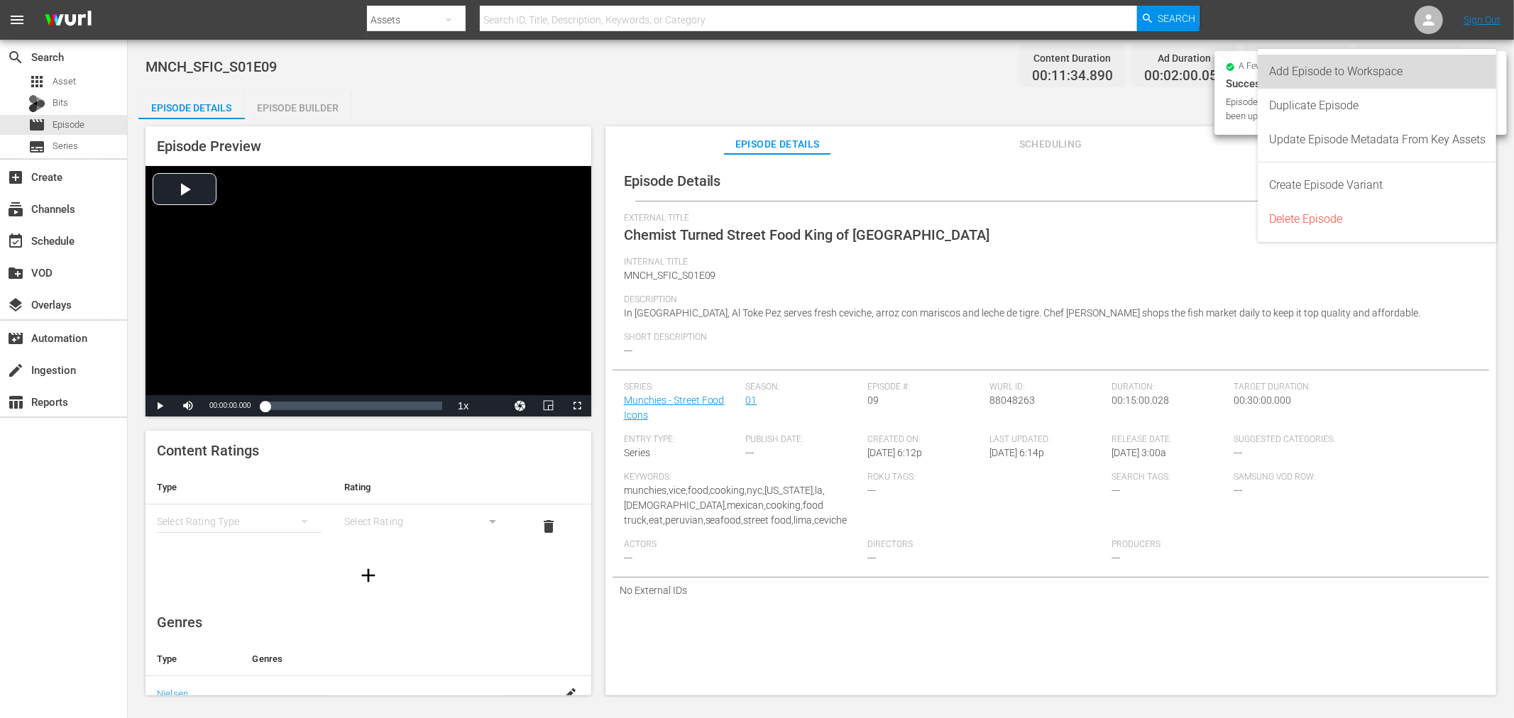
click at [1331, 79] on div "Add Episode to Workspace" at bounding box center [1377, 72] width 216 height 34
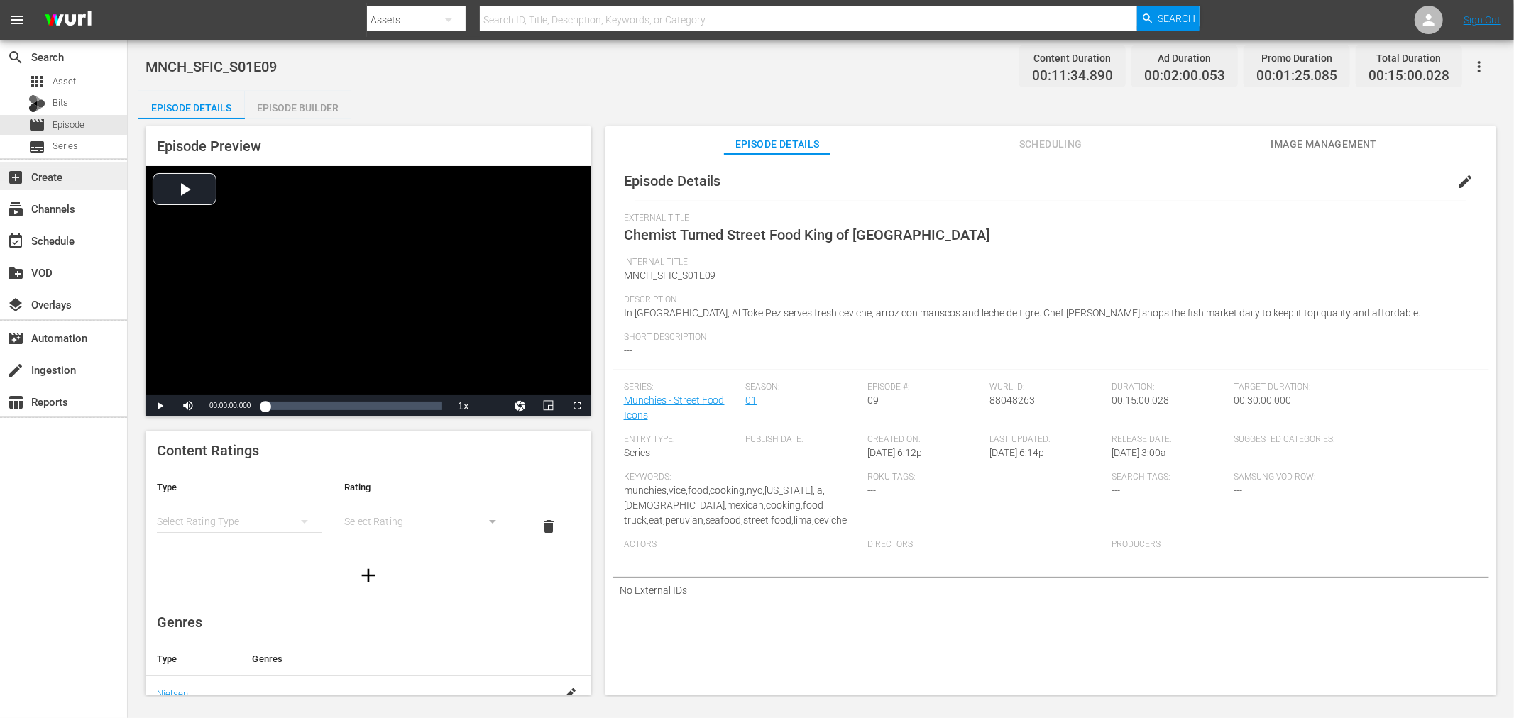
click at [53, 179] on div "add_box Create" at bounding box center [39, 174] width 79 height 13
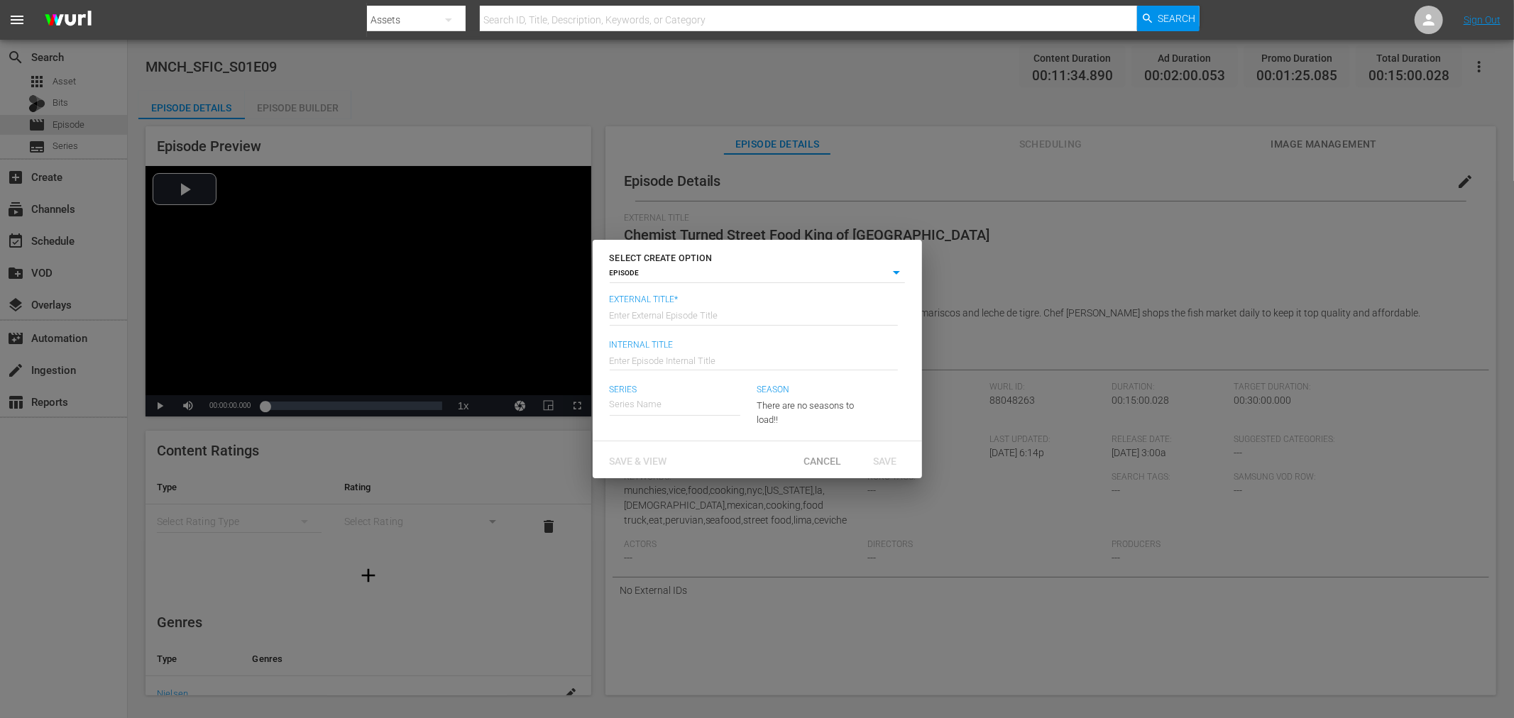
click at [686, 322] on input "text" at bounding box center [754, 314] width 288 height 34
type input "1"
click at [654, 464] on span "Save & View" at bounding box center [638, 461] width 80 height 11
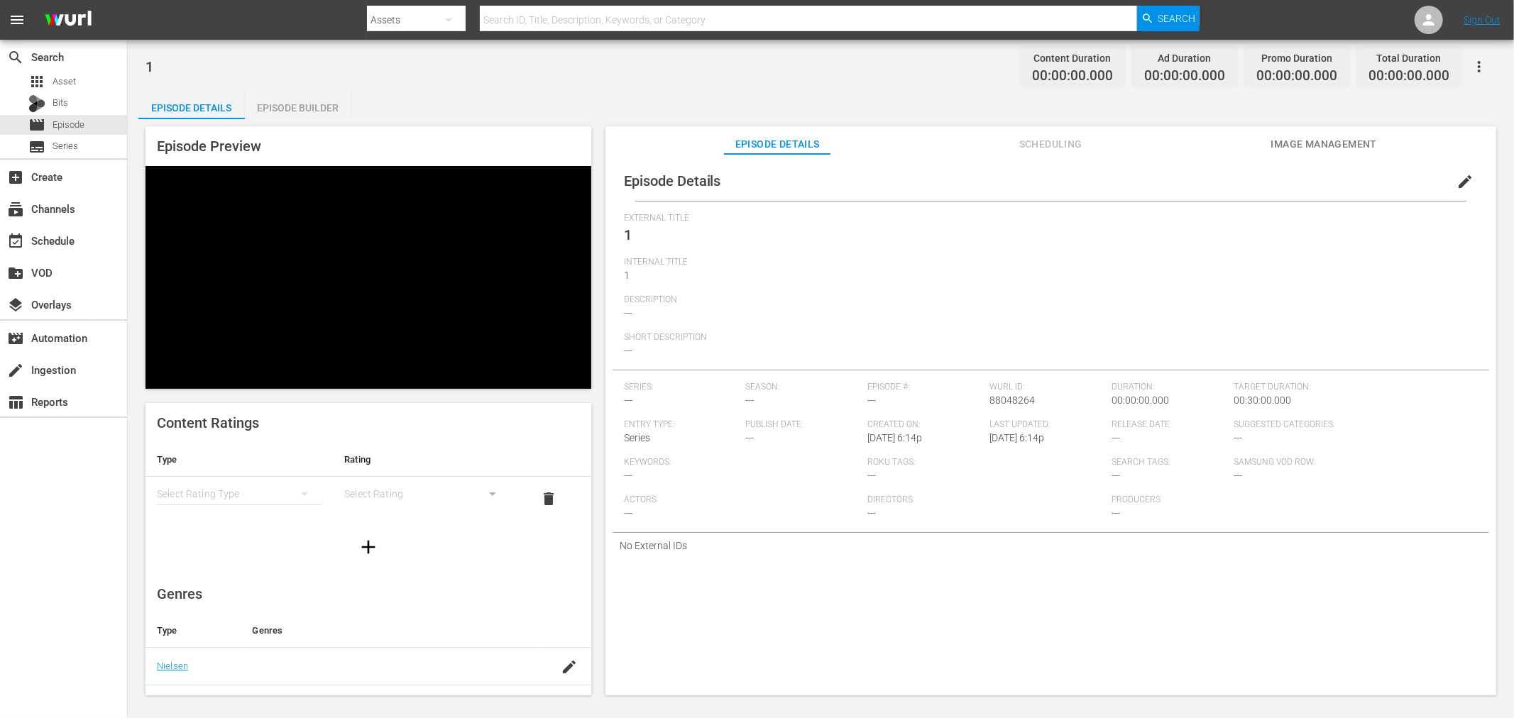
click at [320, 114] on div "Episode Builder" at bounding box center [298, 108] width 106 height 34
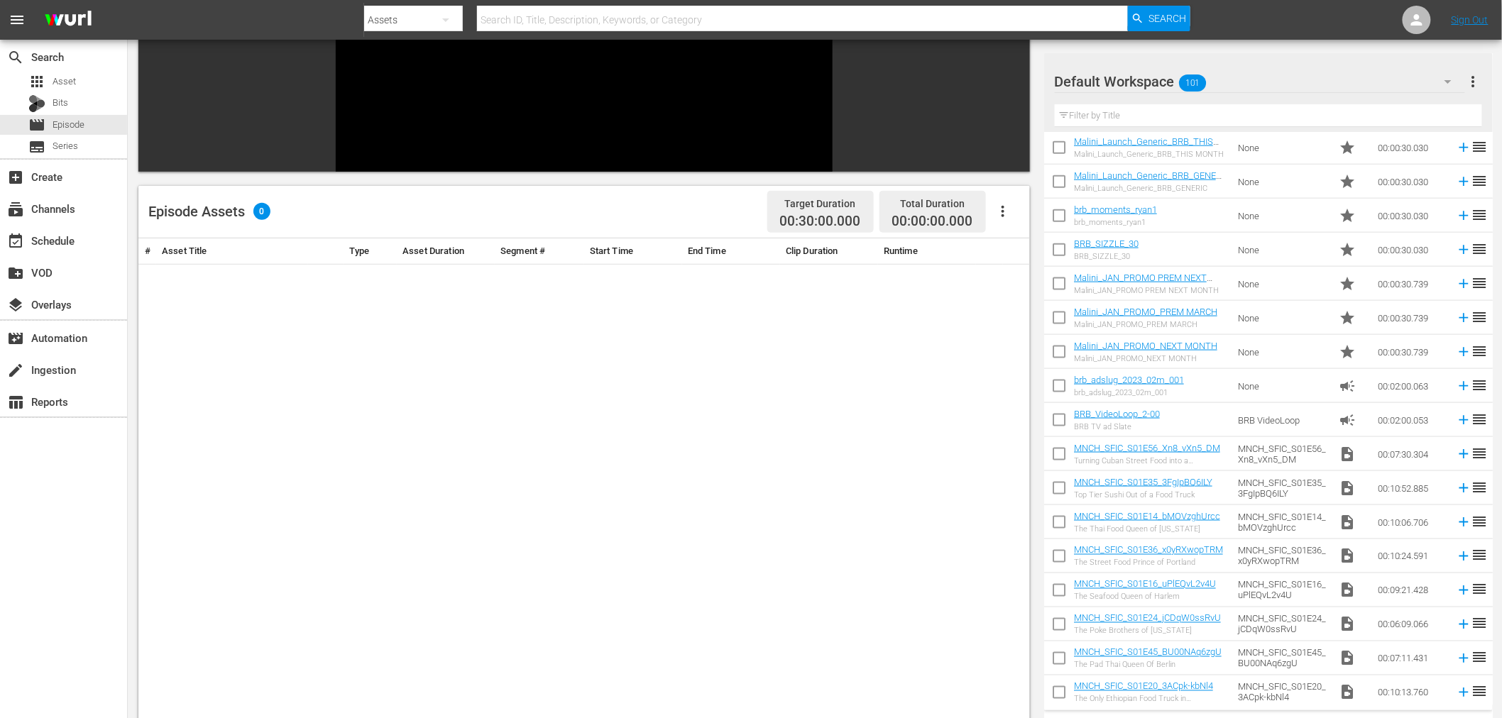
scroll to position [755, 0]
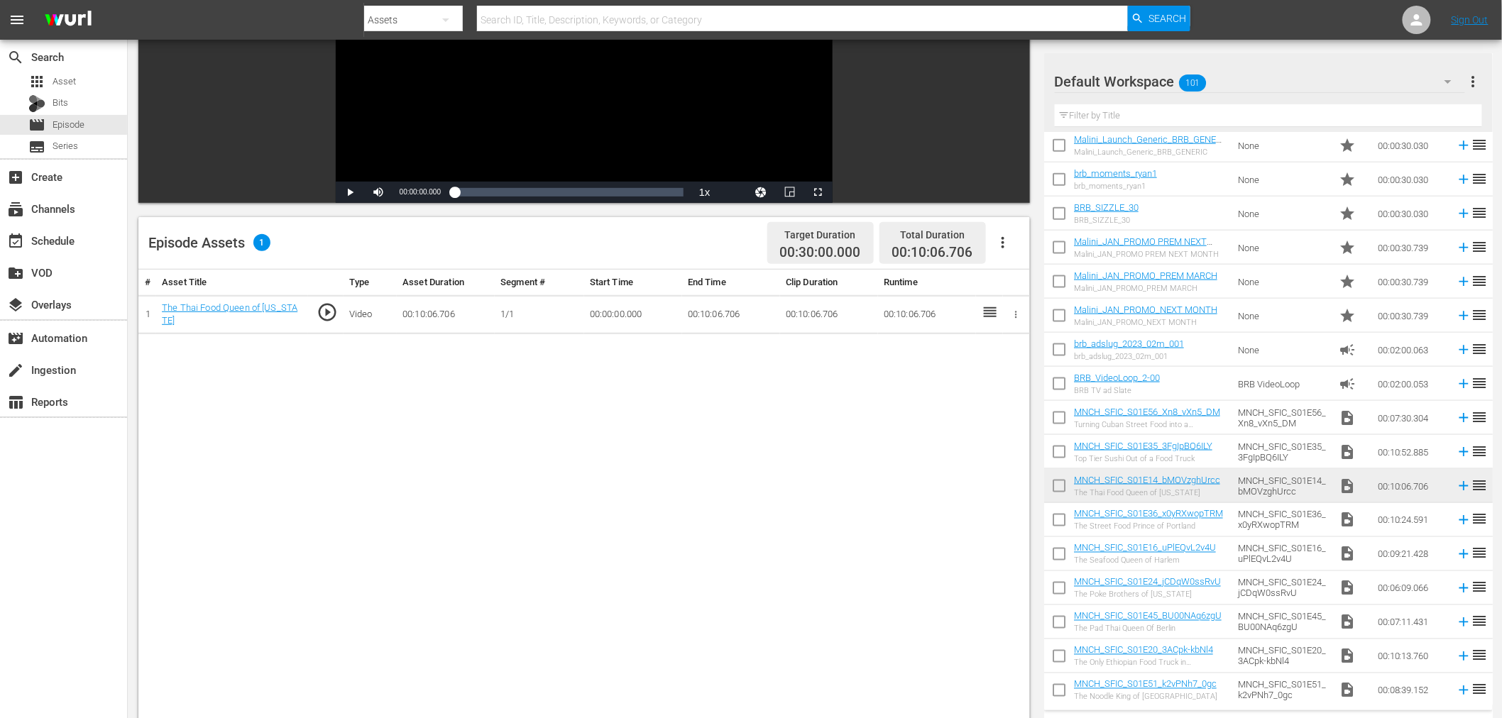
click at [1017, 314] on icon "button" at bounding box center [1016, 314] width 11 height 11
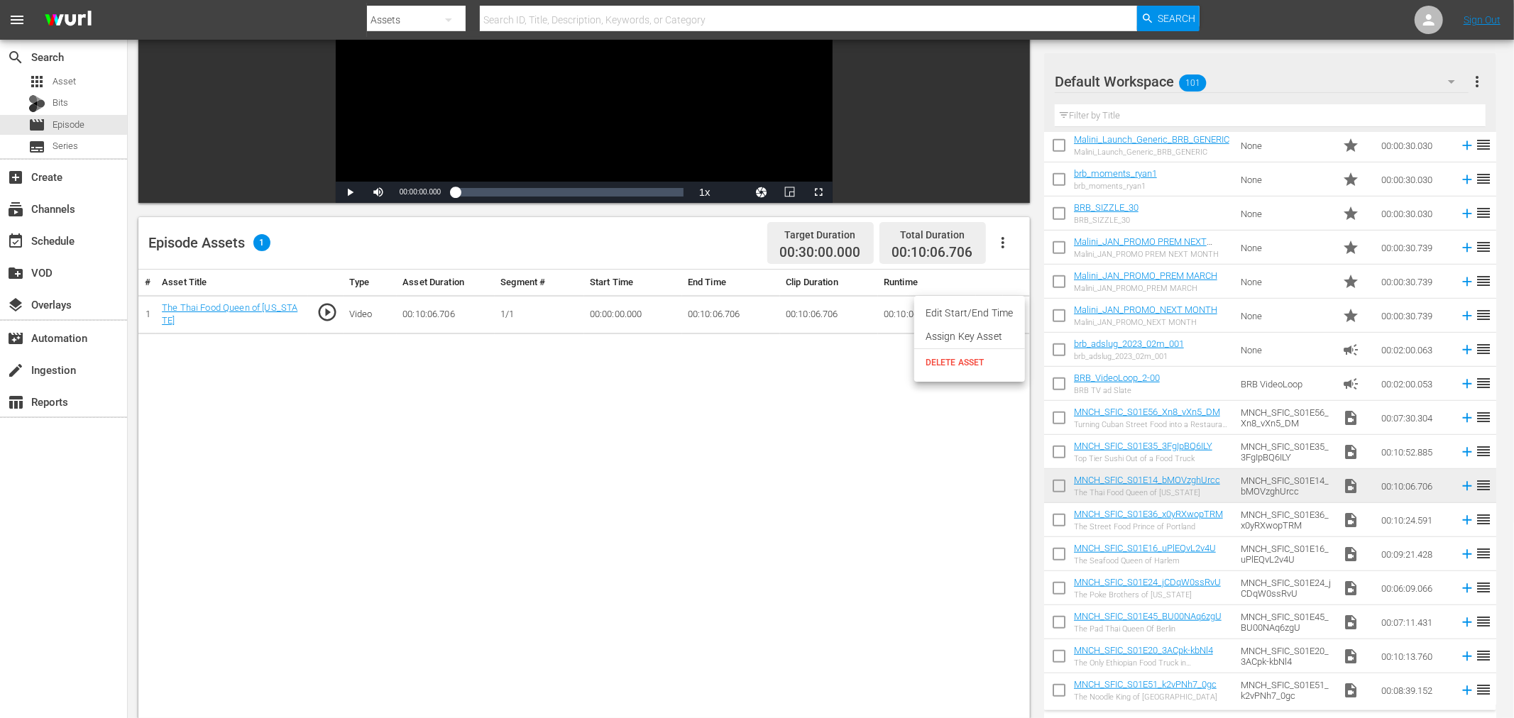
click at [975, 339] on li "Assign Key Asset" at bounding box center [969, 336] width 111 height 23
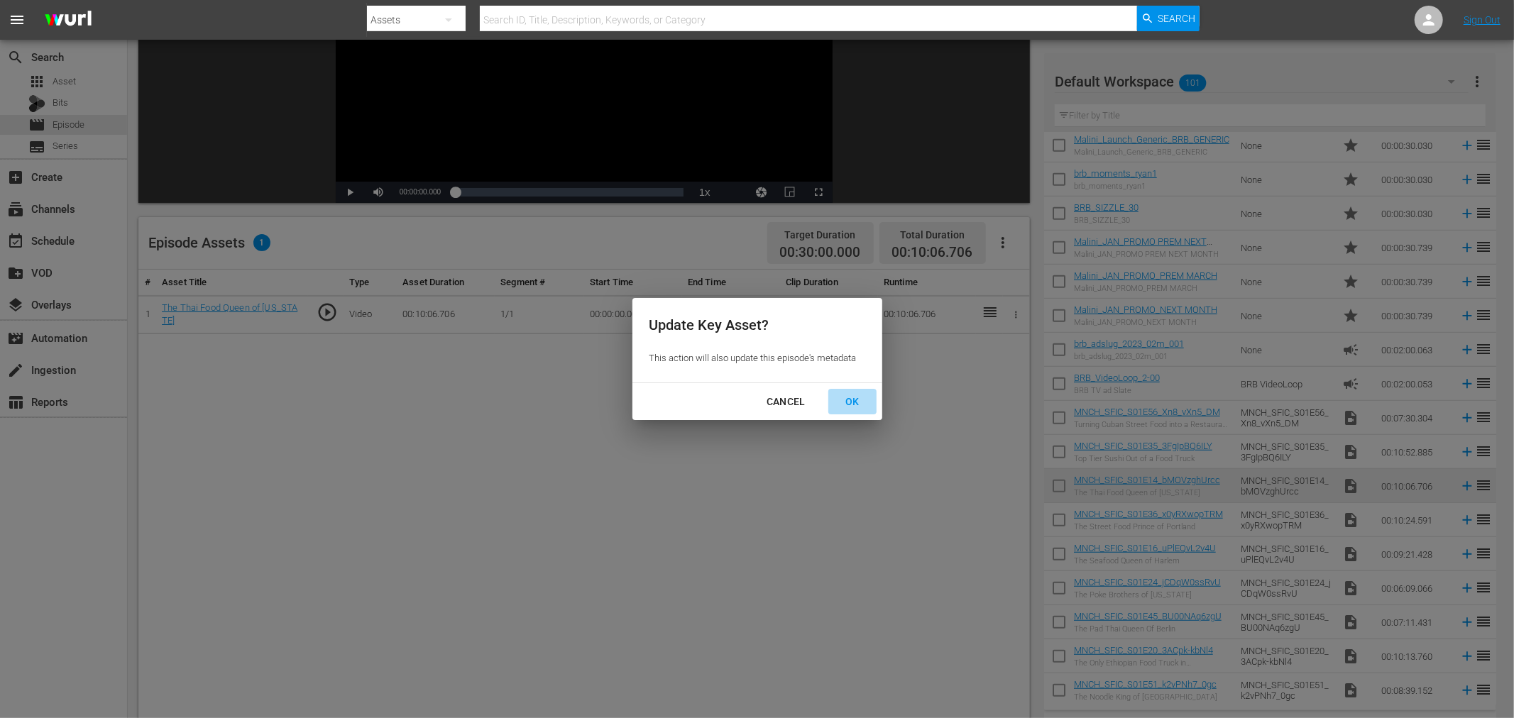
click at [843, 398] on div "OK" at bounding box center [852, 402] width 37 height 18
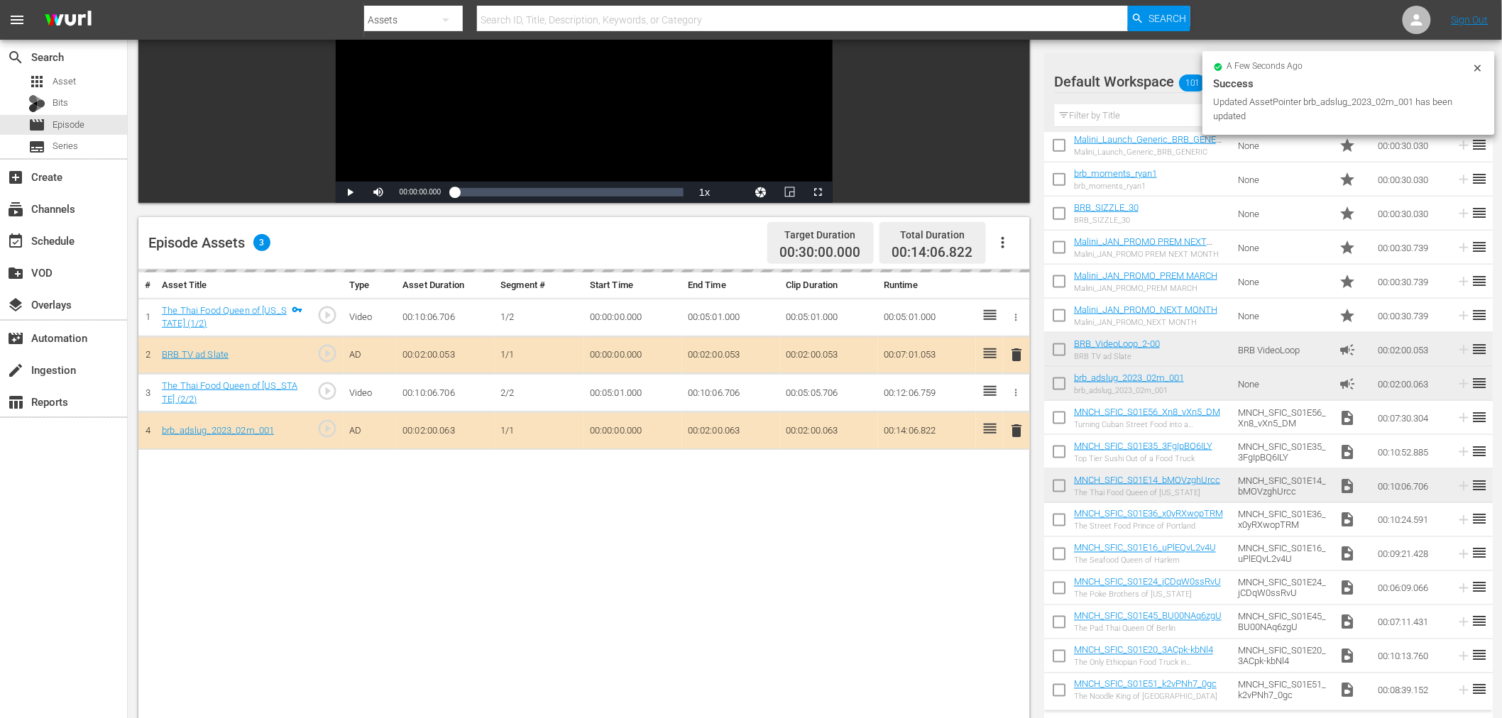
click at [1060, 487] on input "checkbox" at bounding box center [1059, 489] width 30 height 30
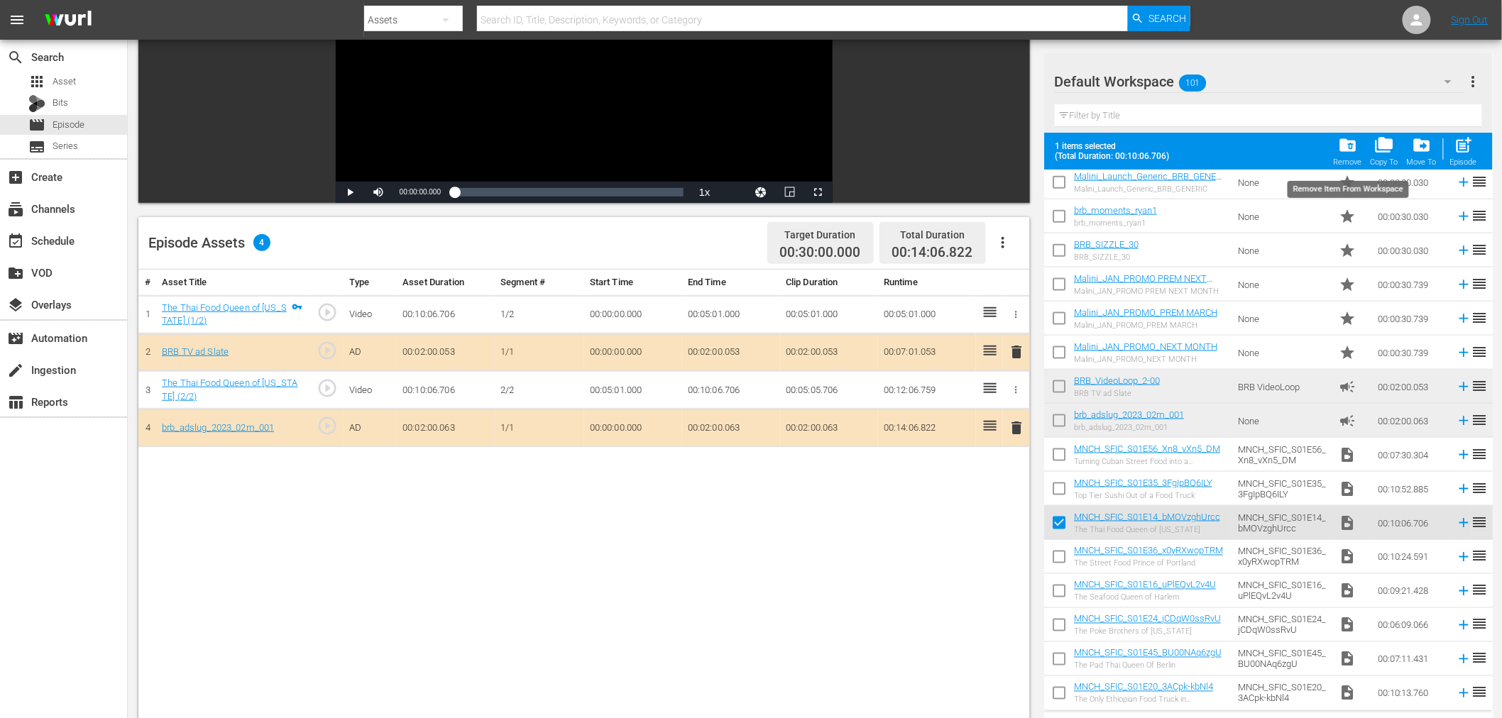
click at [1353, 141] on span "folder_delete" at bounding box center [1347, 145] width 19 height 19
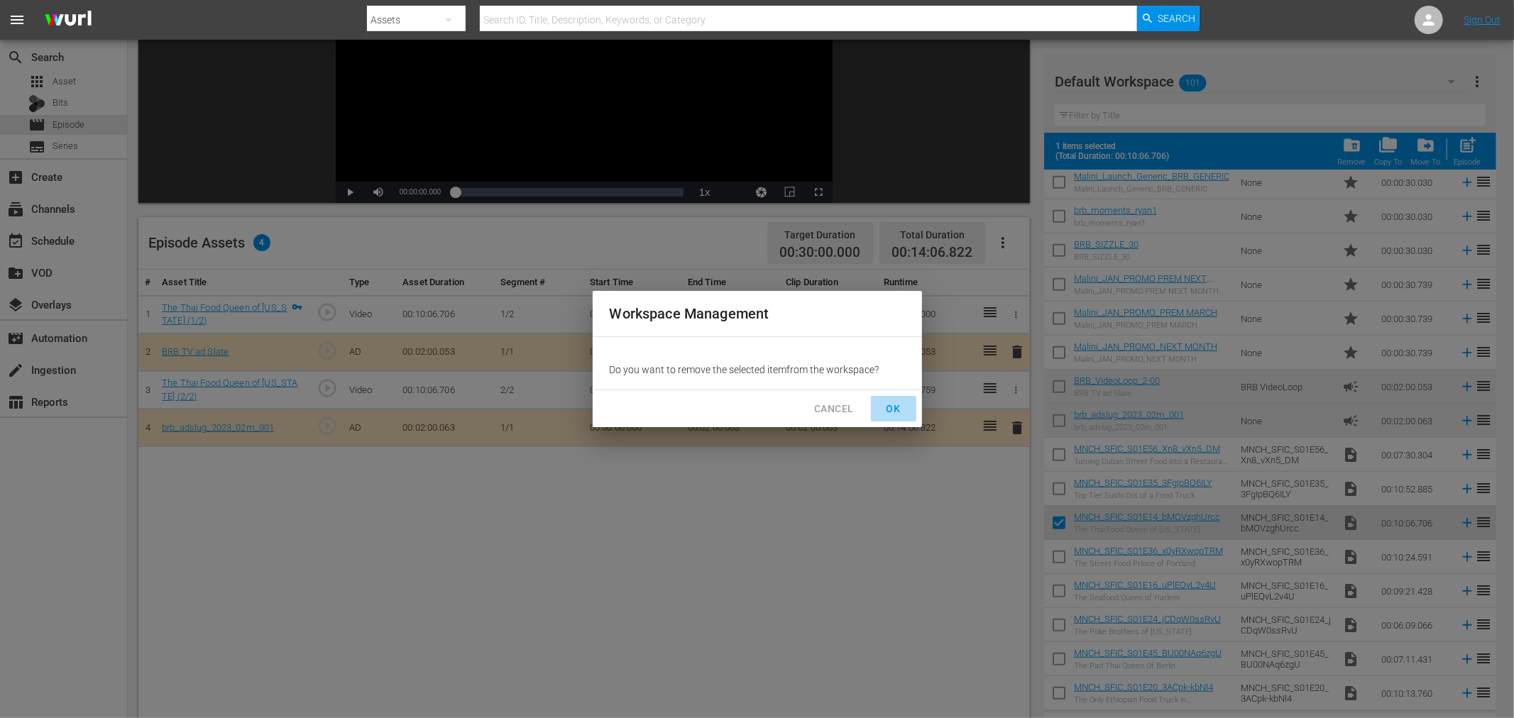
click at [885, 402] on span "OK" at bounding box center [893, 409] width 23 height 18
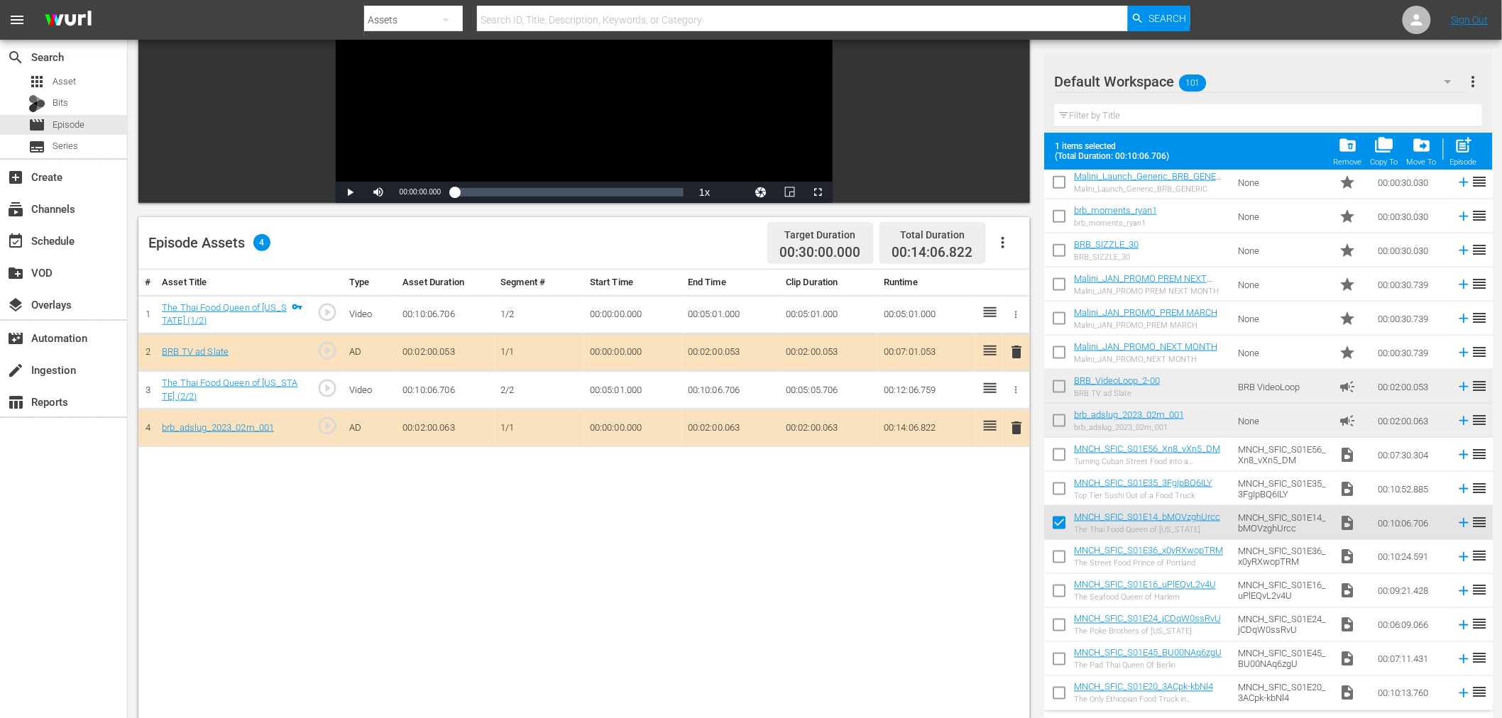
checkbox input "false"
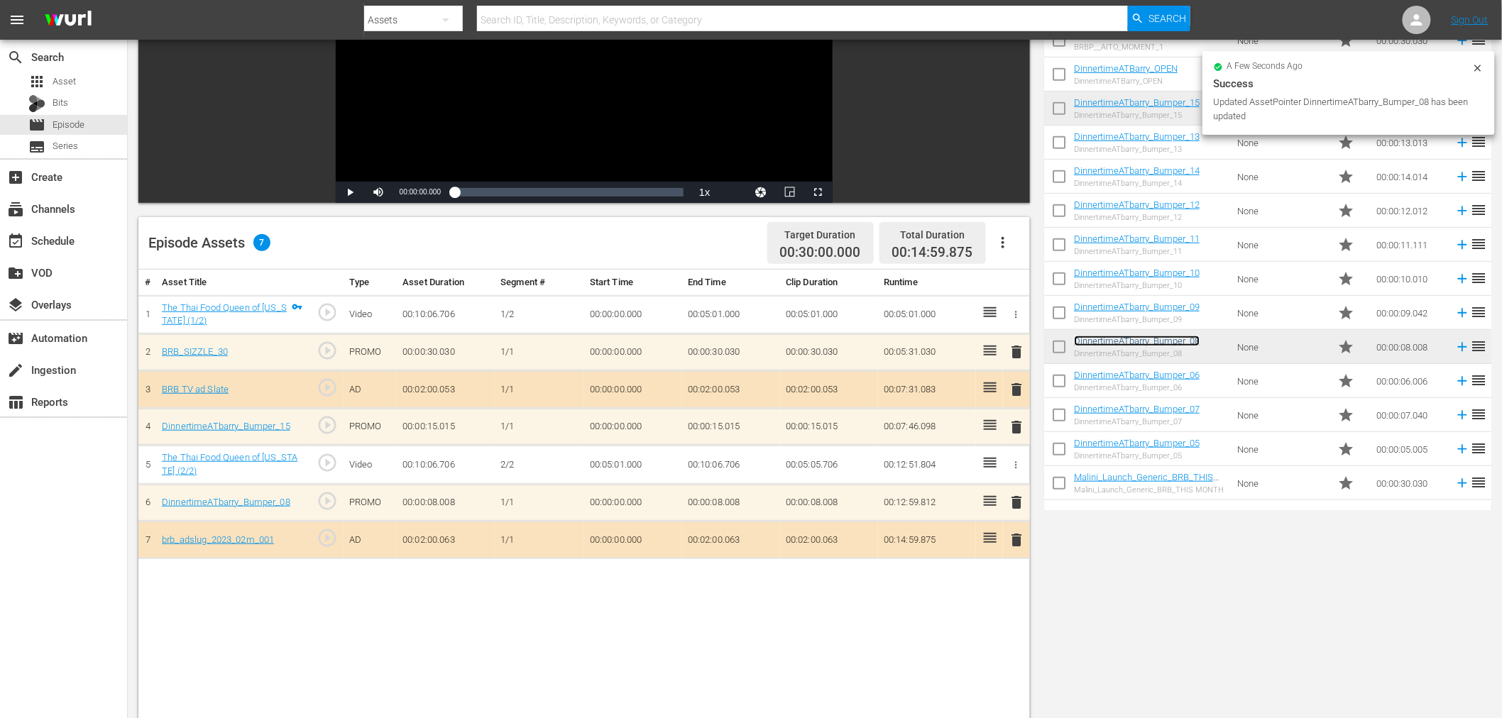
scroll to position [0, 0]
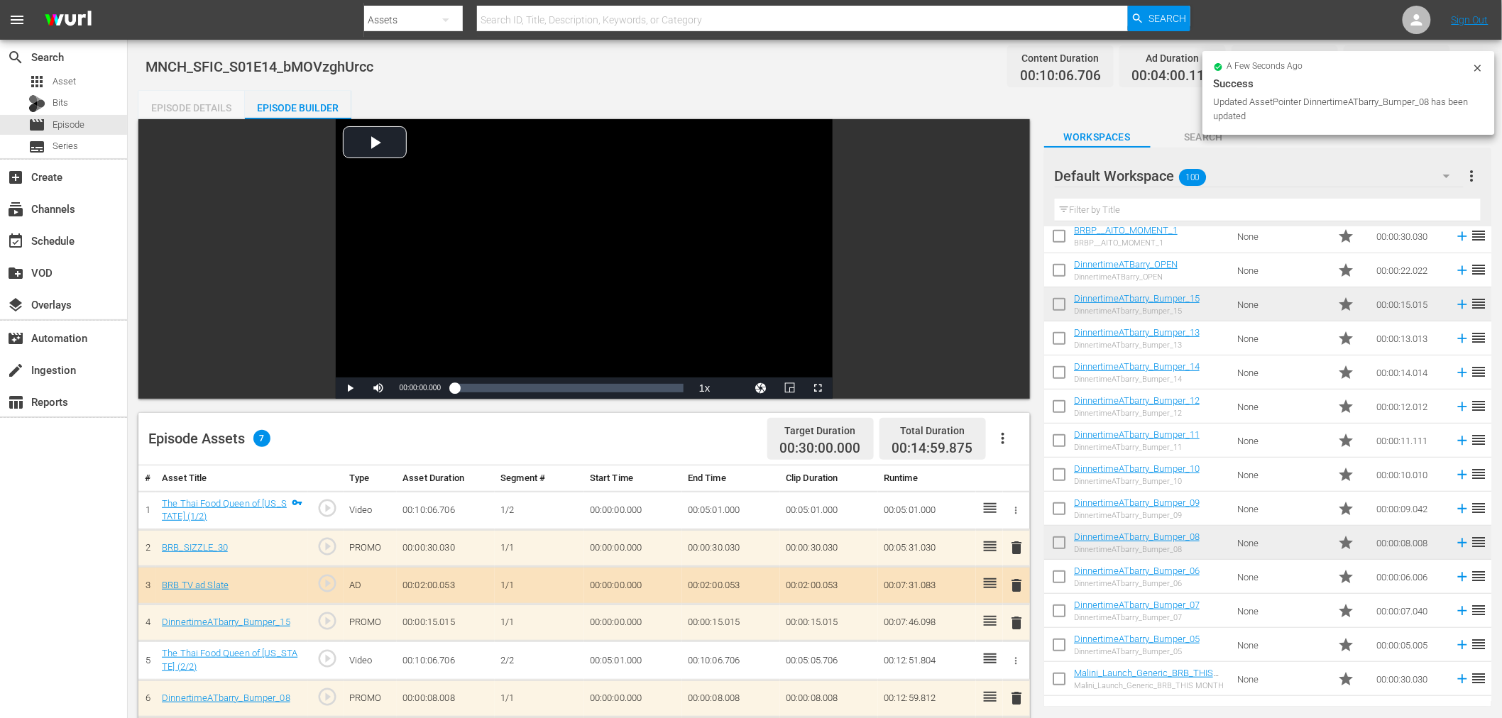
drag, startPoint x: 202, startPoint y: 109, endPoint x: 272, endPoint y: 111, distance: 69.6
click at [203, 109] on div "Episode Details" at bounding box center [191, 108] width 106 height 34
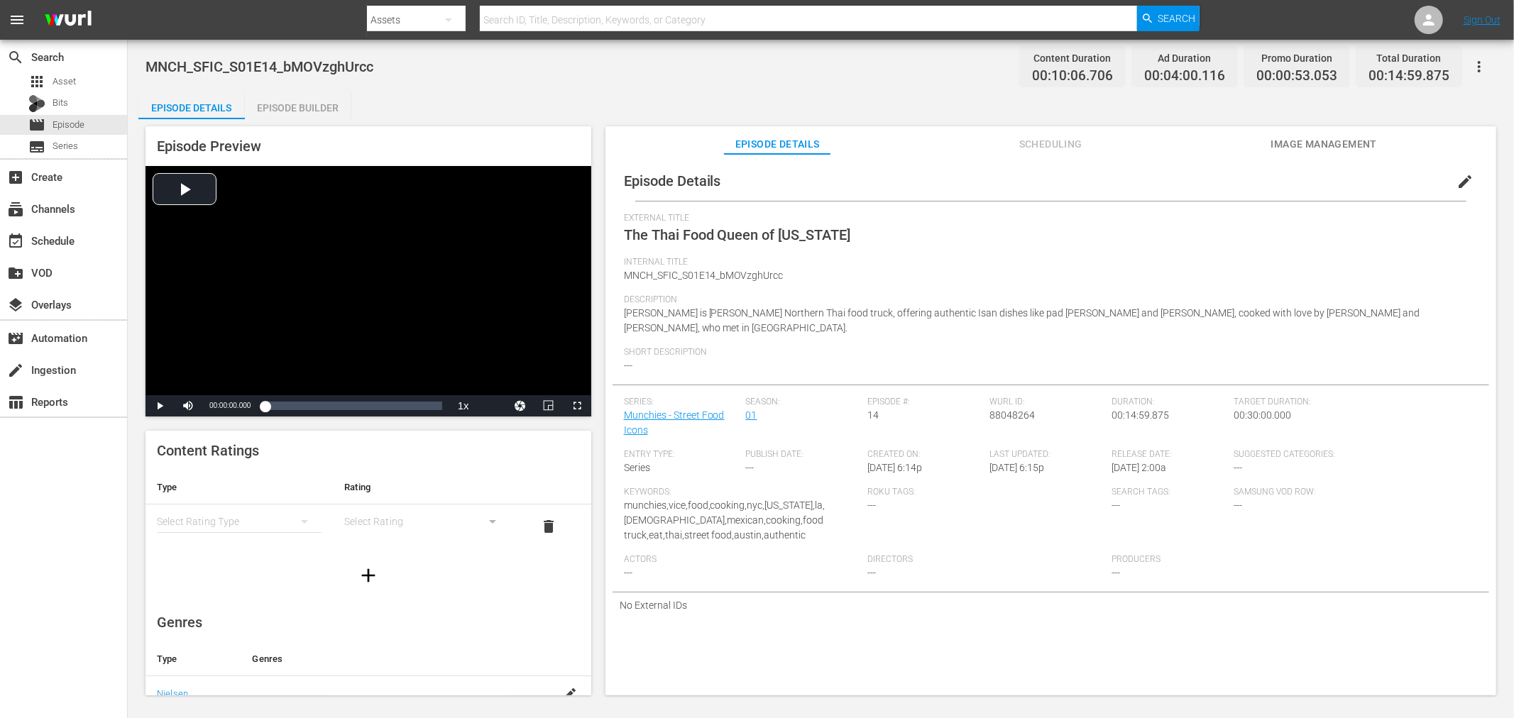
click at [1471, 182] on button "edit" at bounding box center [1465, 182] width 34 height 34
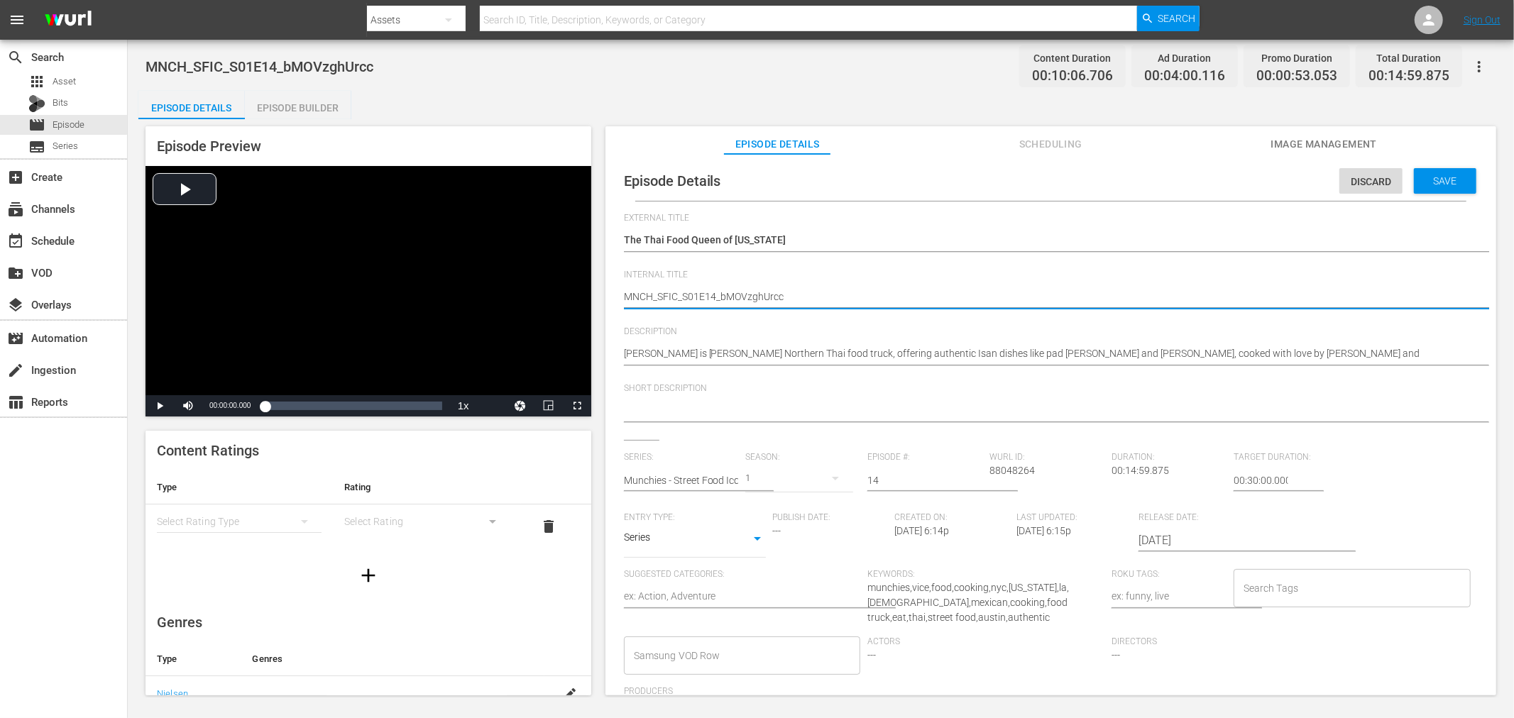
drag, startPoint x: 718, startPoint y: 292, endPoint x: 1315, endPoint y: 294, distance: 596.2
type textarea "MNCH_SFIC_S01E14_"
type textarea "MNCH_SFIC_S01E14"
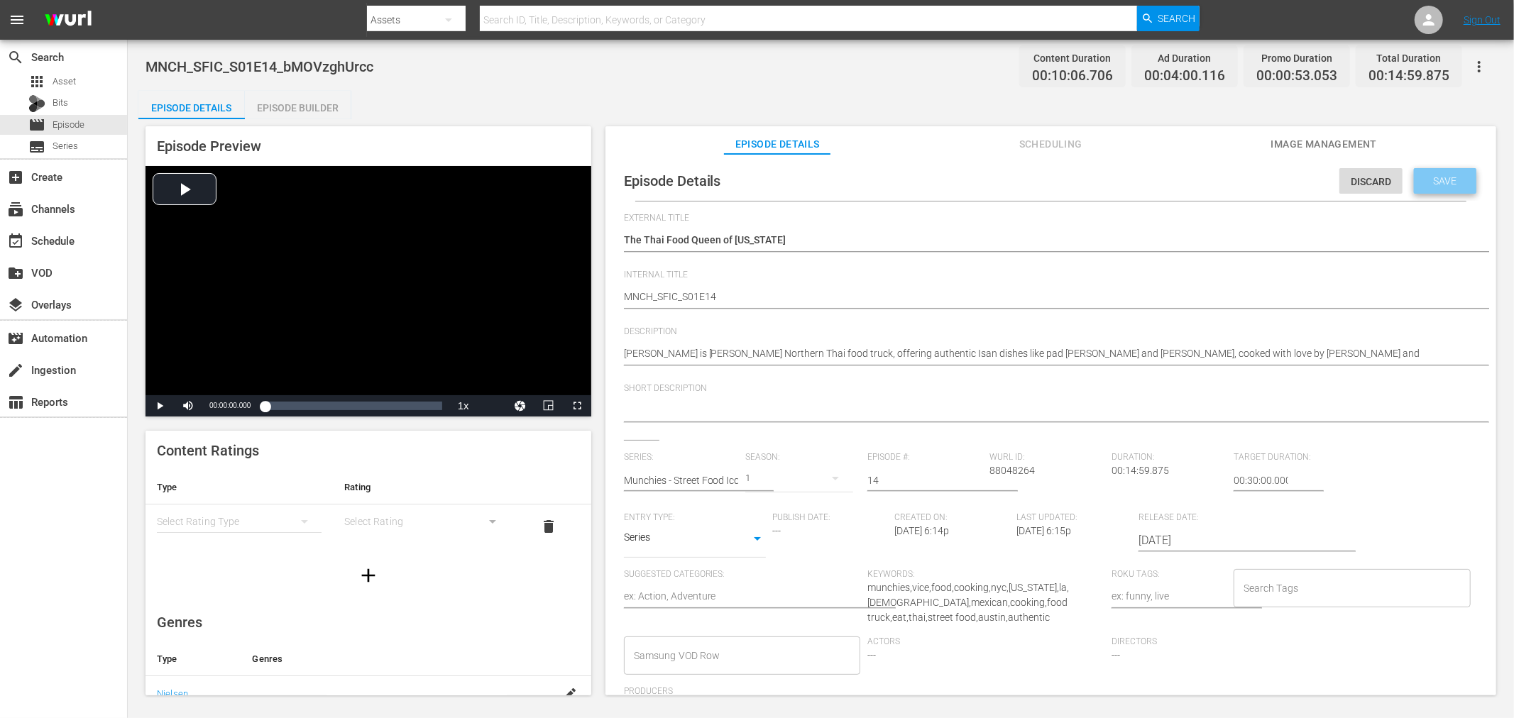
click at [1431, 175] on span "Save" at bounding box center [1445, 180] width 46 height 11
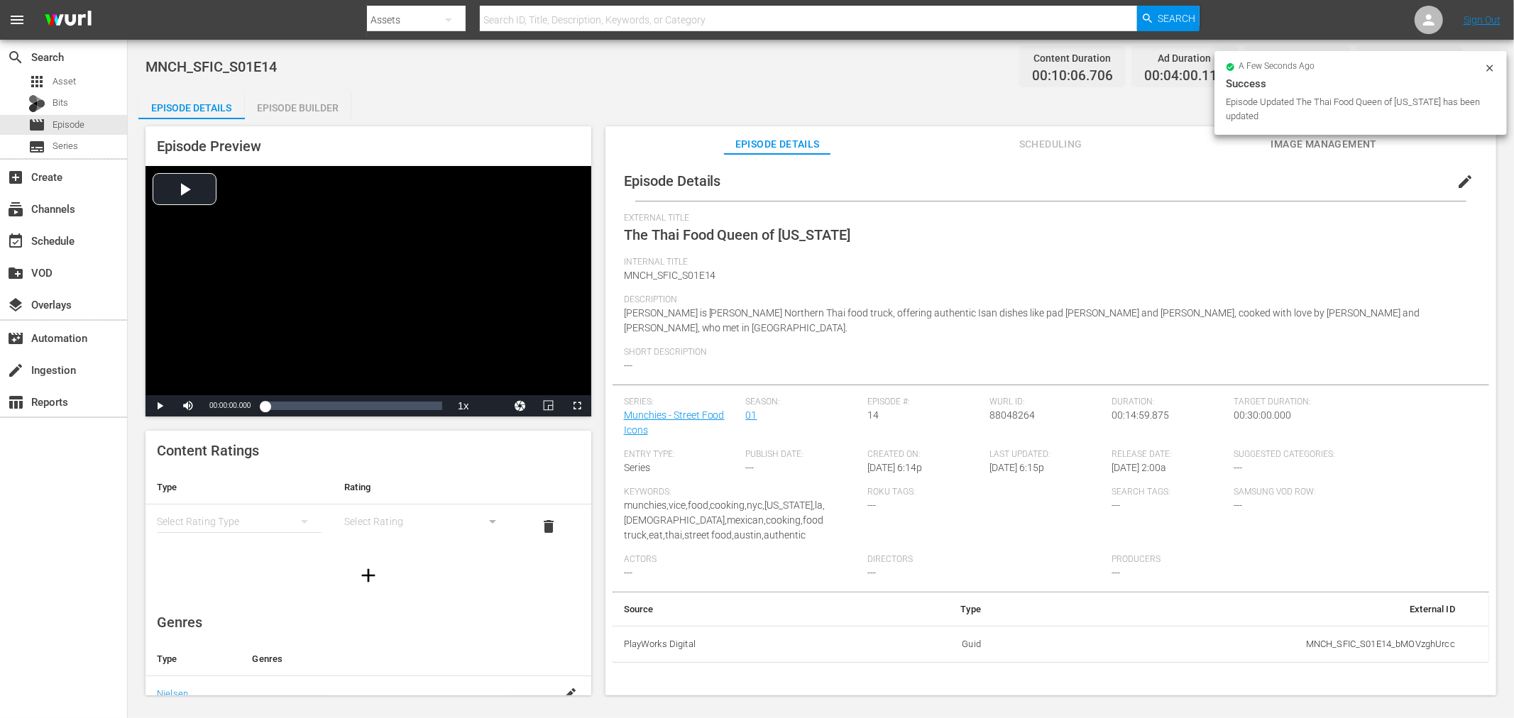
click at [1489, 69] on icon at bounding box center [1489, 67] width 11 height 11
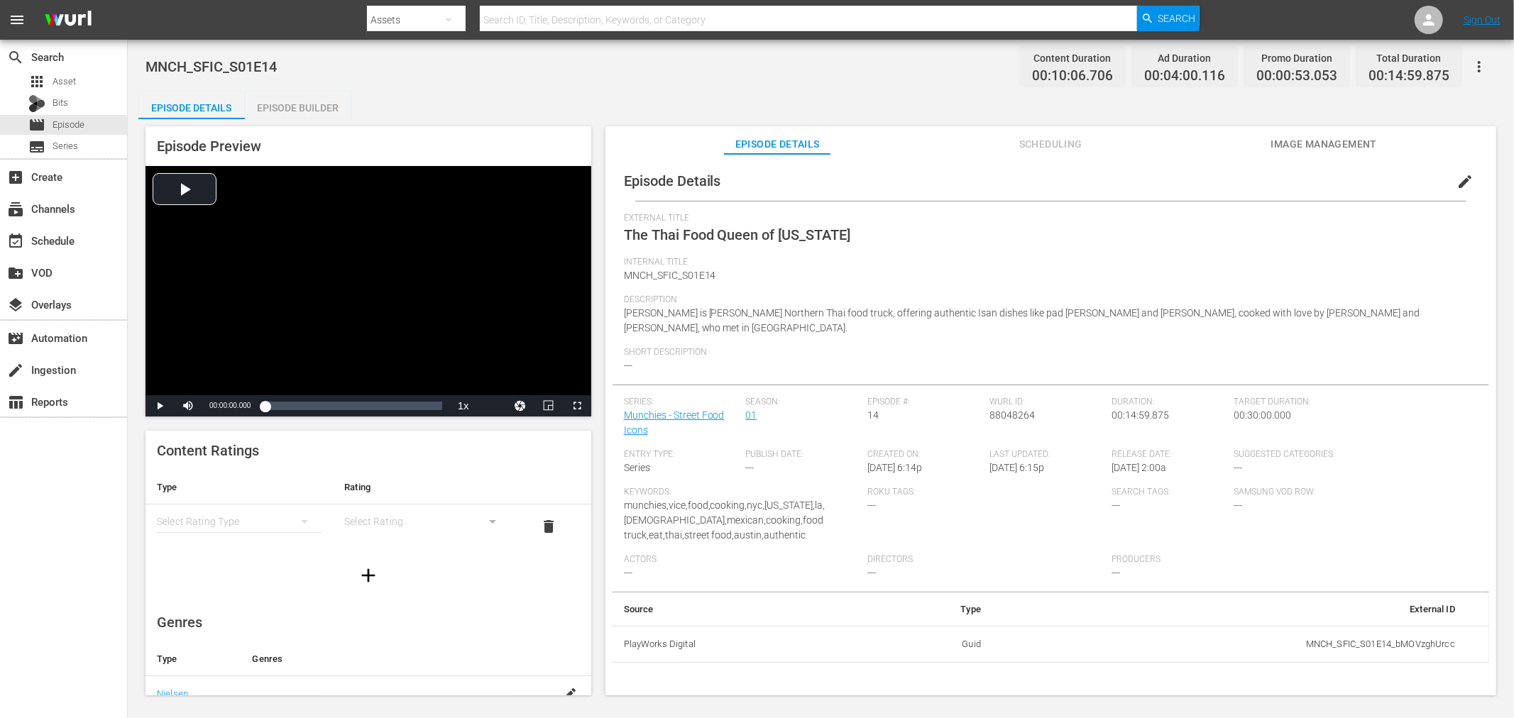
click at [1480, 68] on icon "button" at bounding box center [1479, 66] width 17 height 17
click at [1340, 73] on div "Add Episode to Workspace" at bounding box center [1377, 72] width 216 height 34
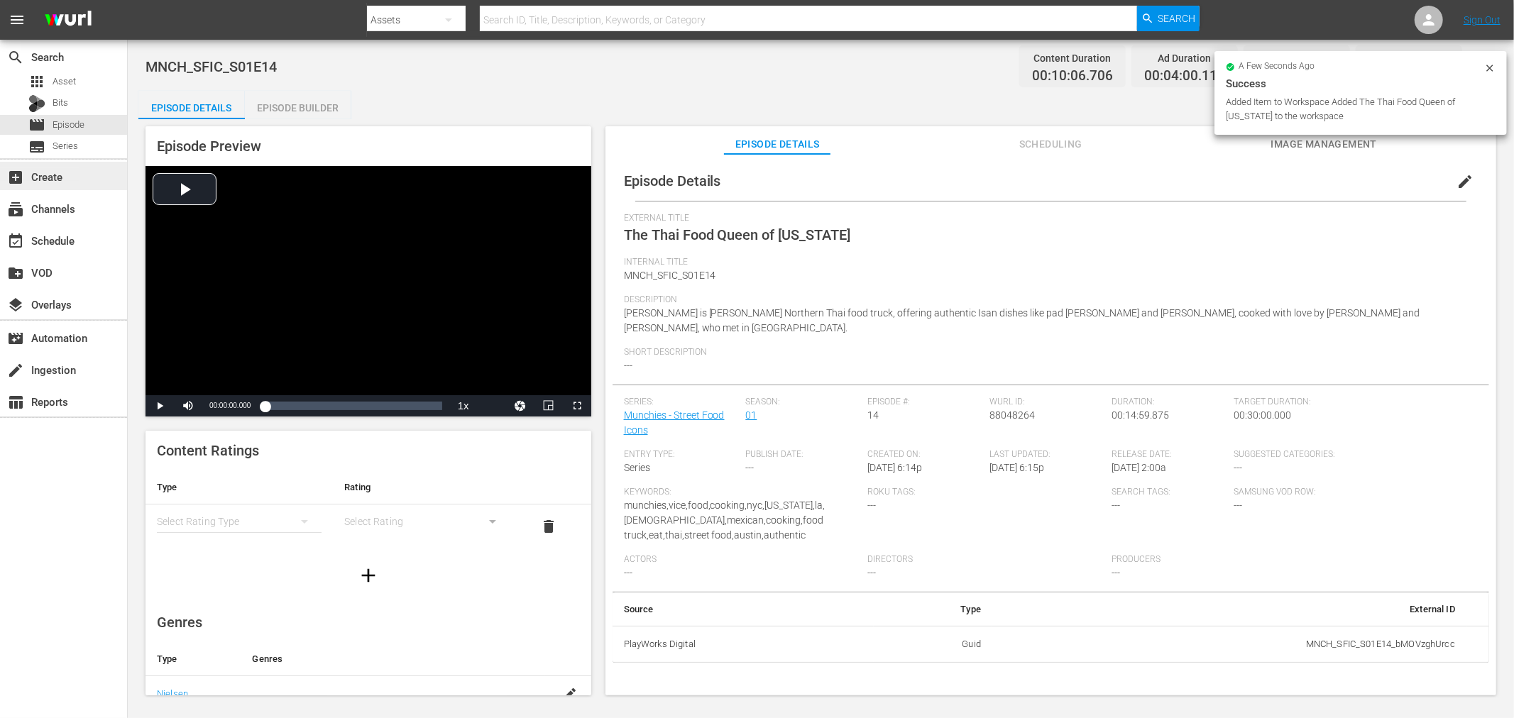
click at [59, 177] on div "add_box Create" at bounding box center [39, 174] width 79 height 13
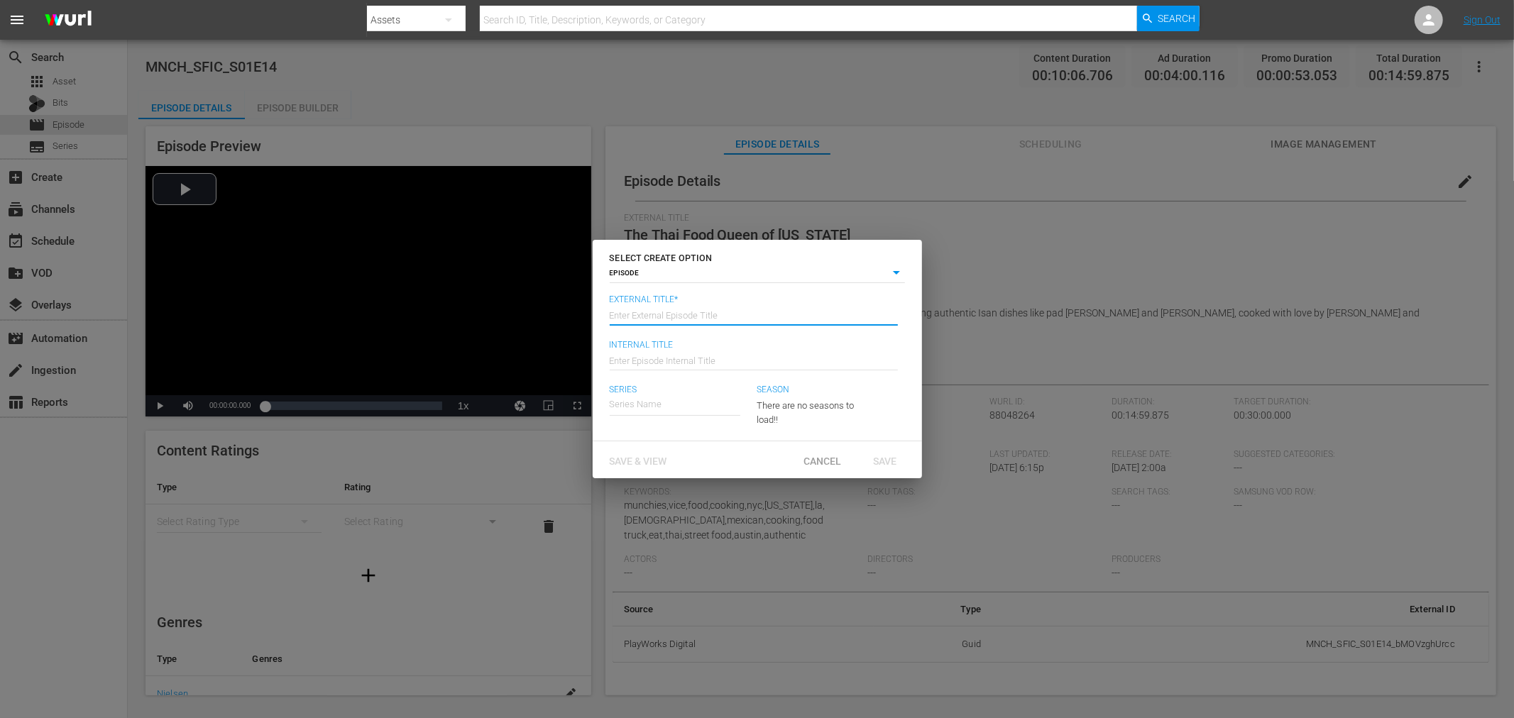
click at [664, 317] on input "text" at bounding box center [754, 314] width 288 height 34
type input "1"
click at [630, 463] on span "Save & View" at bounding box center [638, 461] width 80 height 11
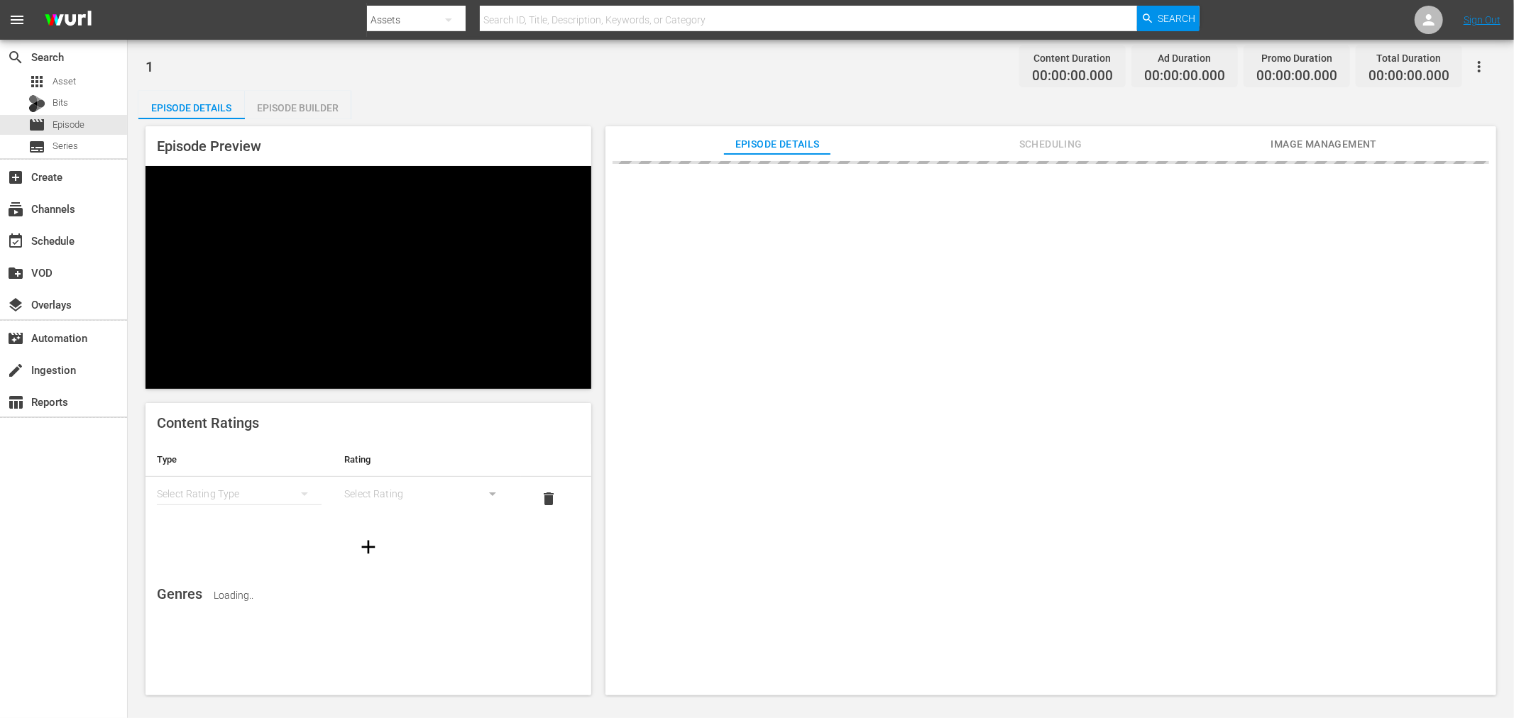
click at [295, 110] on div "Episode Builder" at bounding box center [298, 108] width 106 height 34
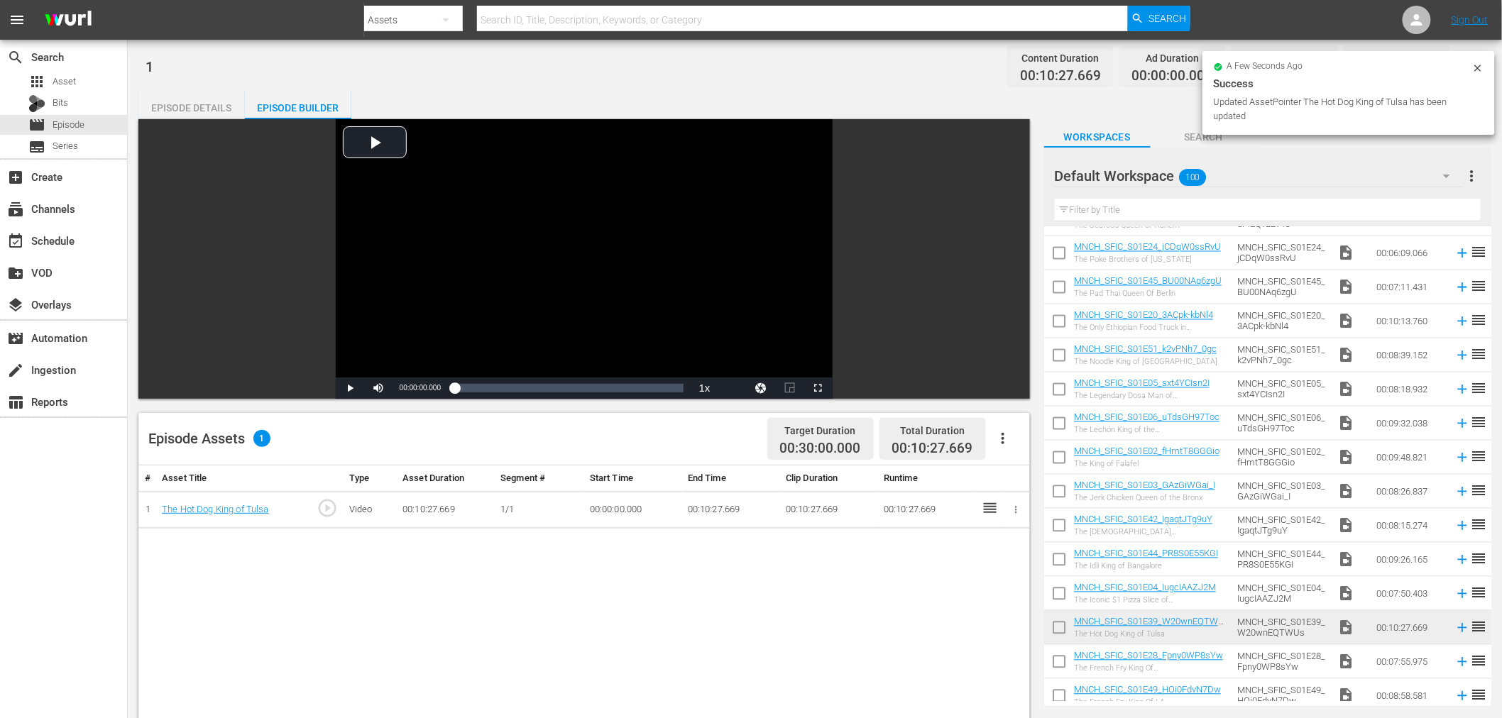
click at [1008, 508] on td at bounding box center [1016, 510] width 27 height 38
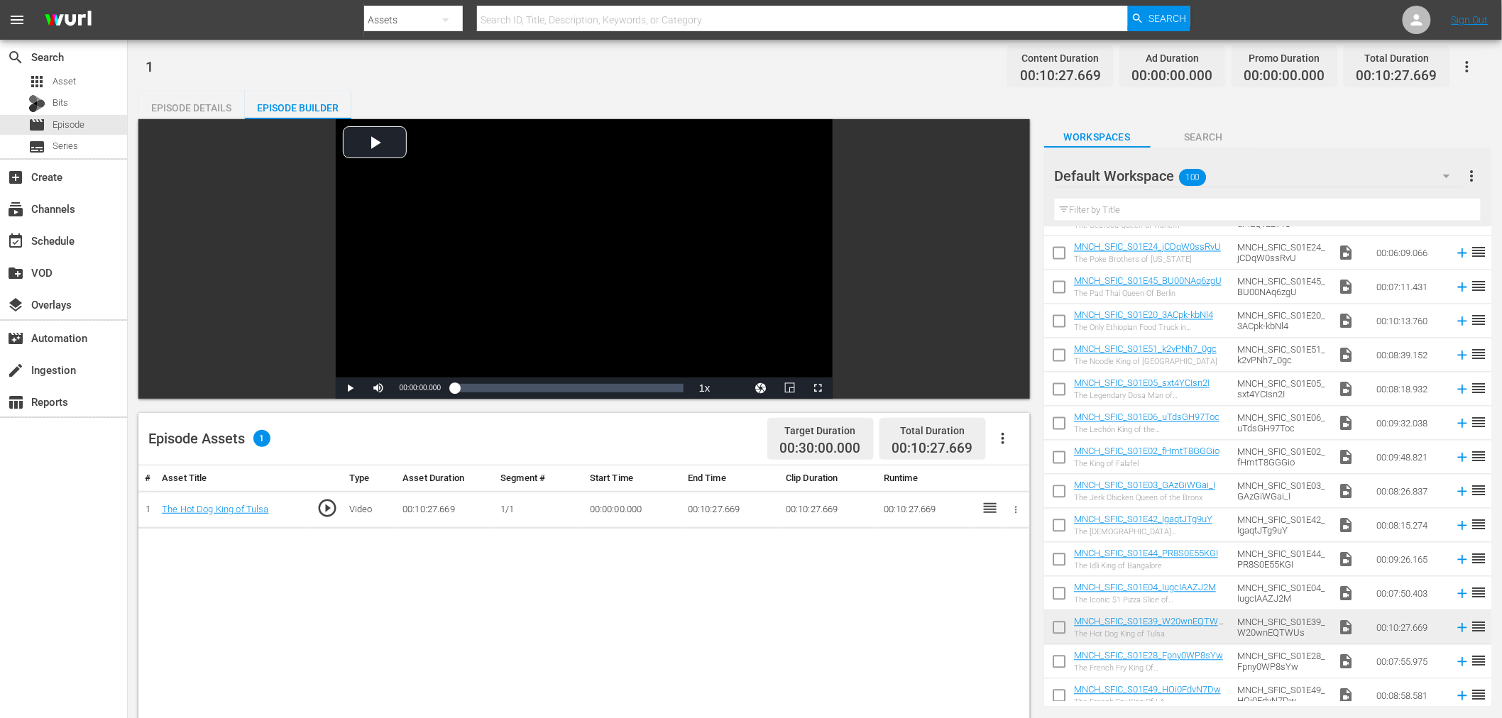
click at [1016, 509] on icon "button" at bounding box center [1016, 509] width 2 height 7
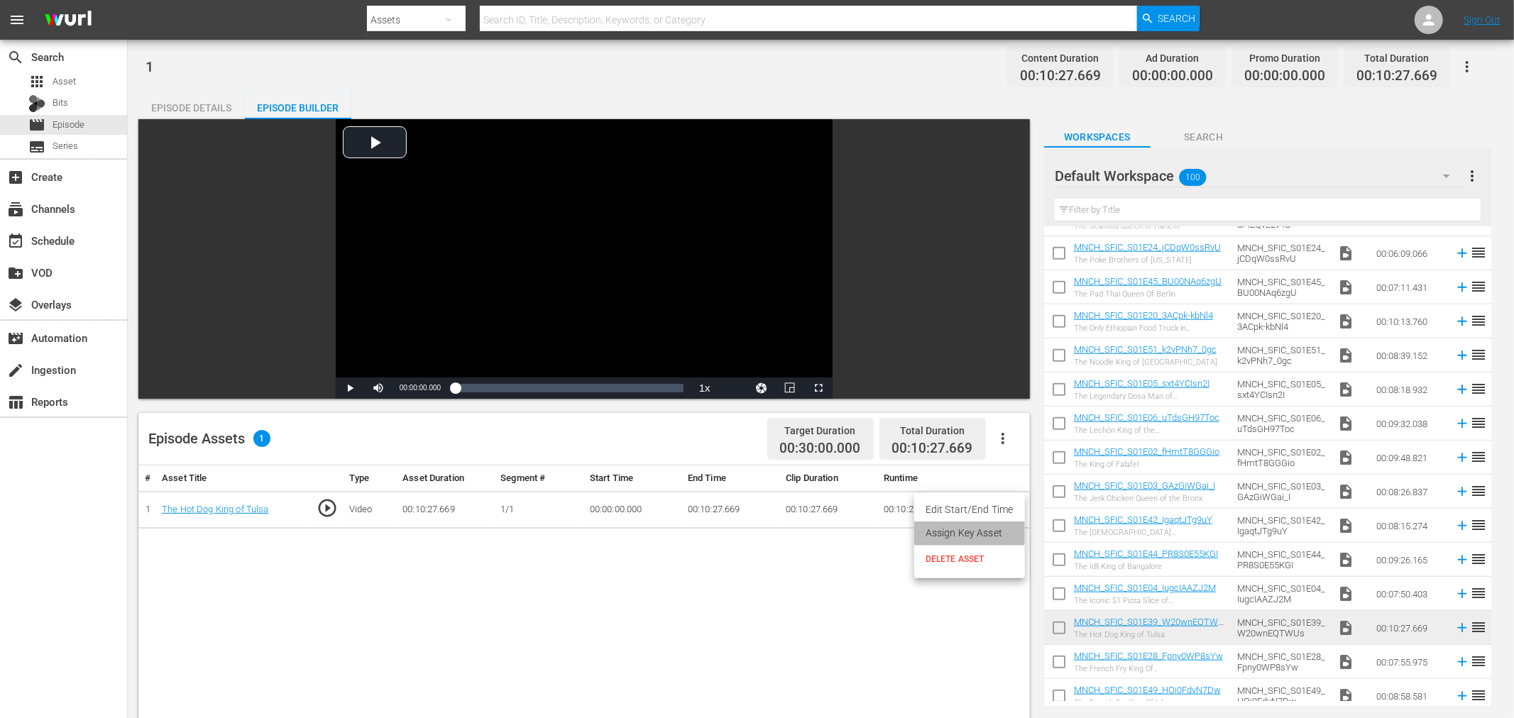
click at [969, 525] on li "Assign Key Asset" at bounding box center [969, 533] width 111 height 23
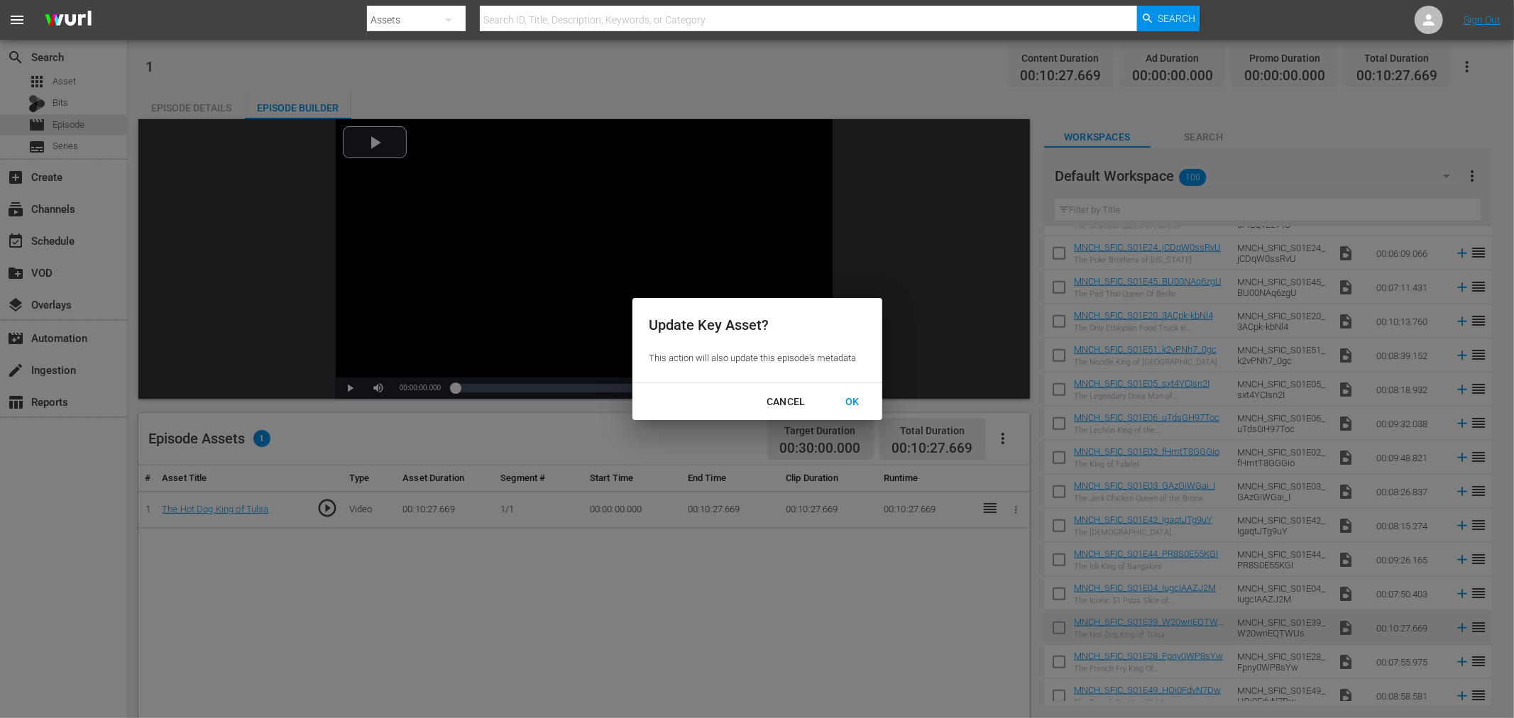
click at [854, 413] on button "OK" at bounding box center [852, 402] width 48 height 26
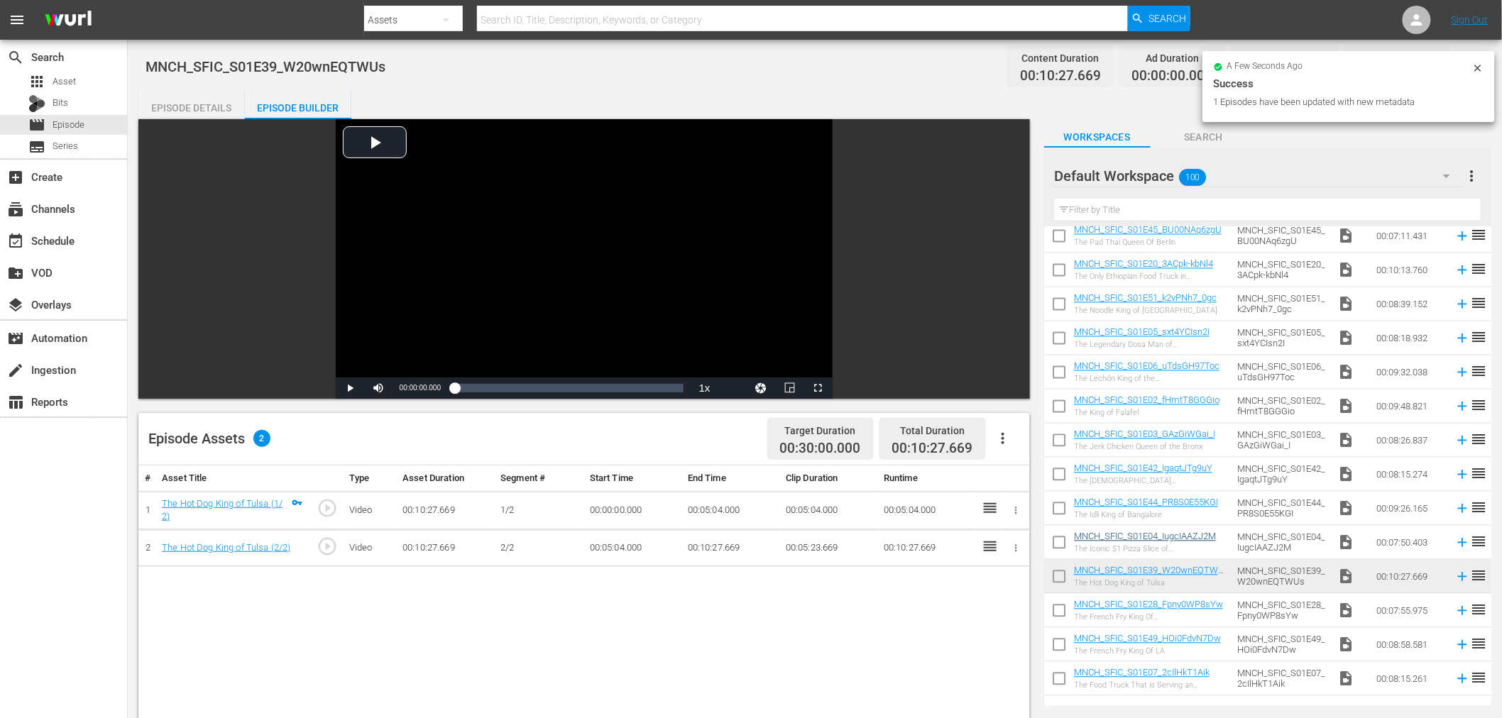
scroll to position [1229, 0]
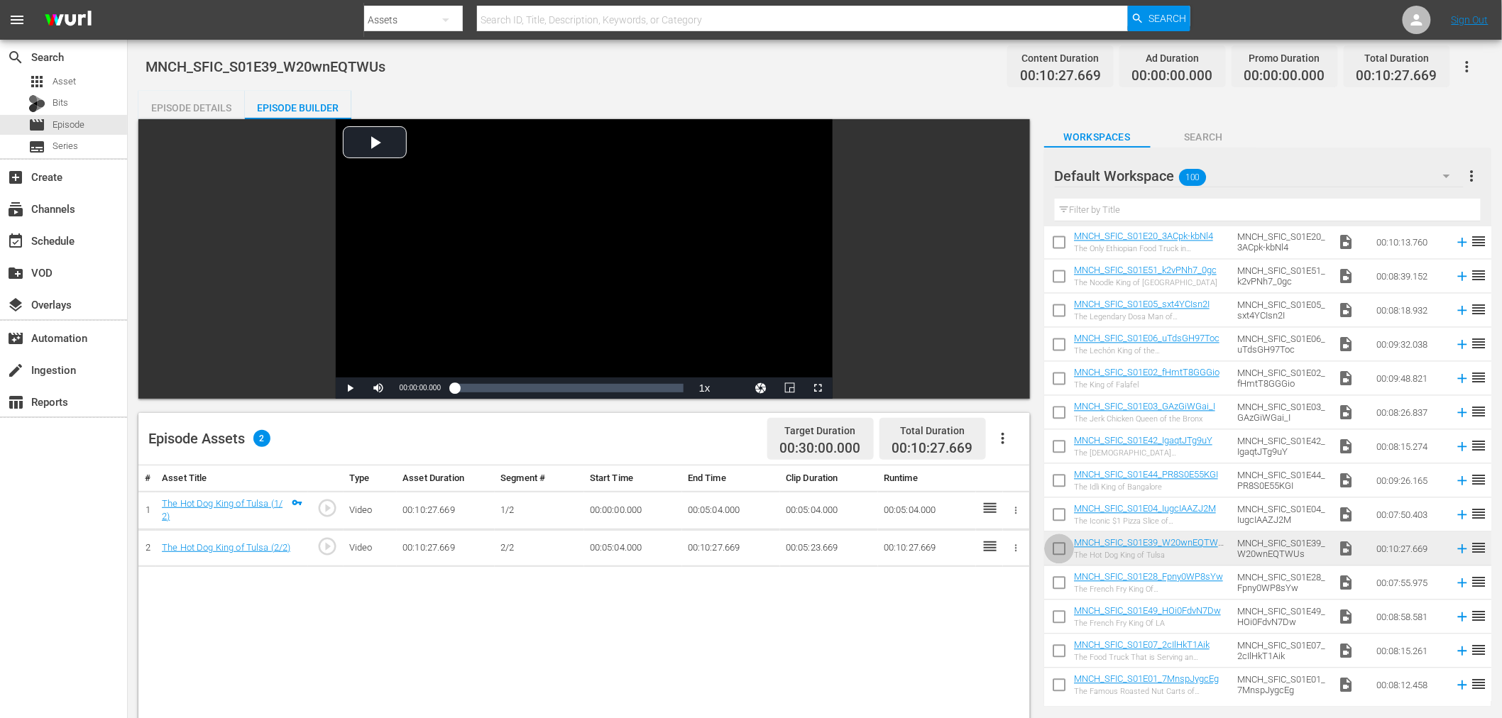
click at [1055, 548] on input "checkbox" at bounding box center [1059, 552] width 30 height 30
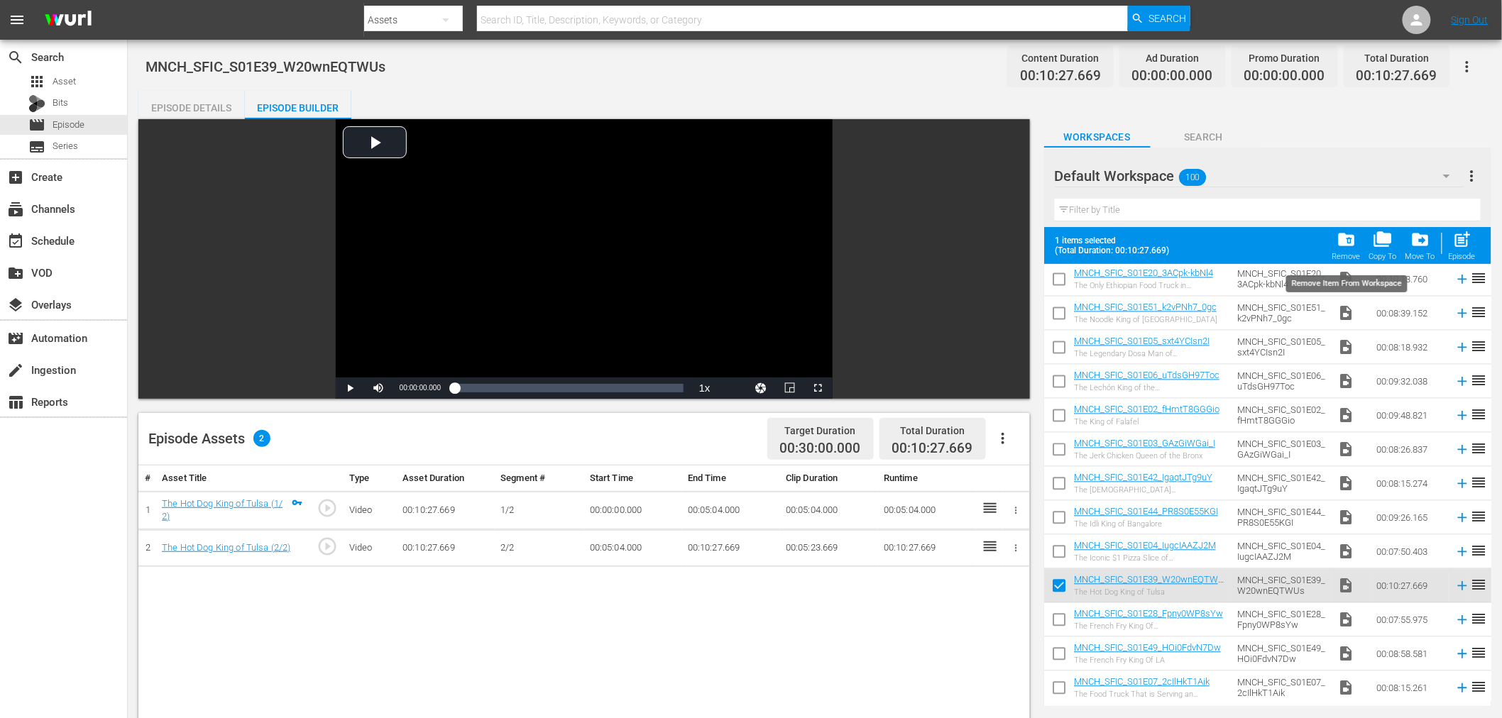
click at [1340, 258] on div "Remove" at bounding box center [1346, 256] width 28 height 9
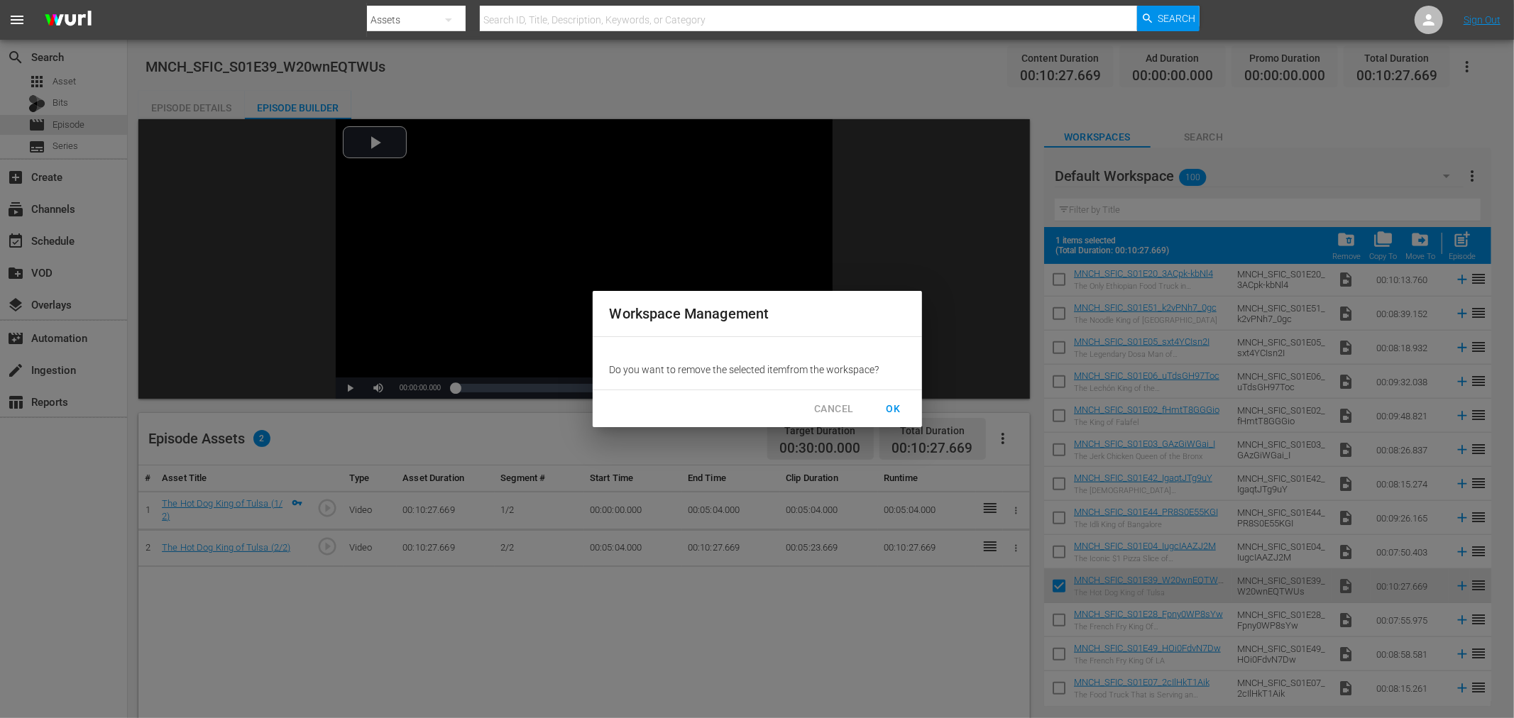
click at [900, 406] on span "OK" at bounding box center [893, 409] width 23 height 18
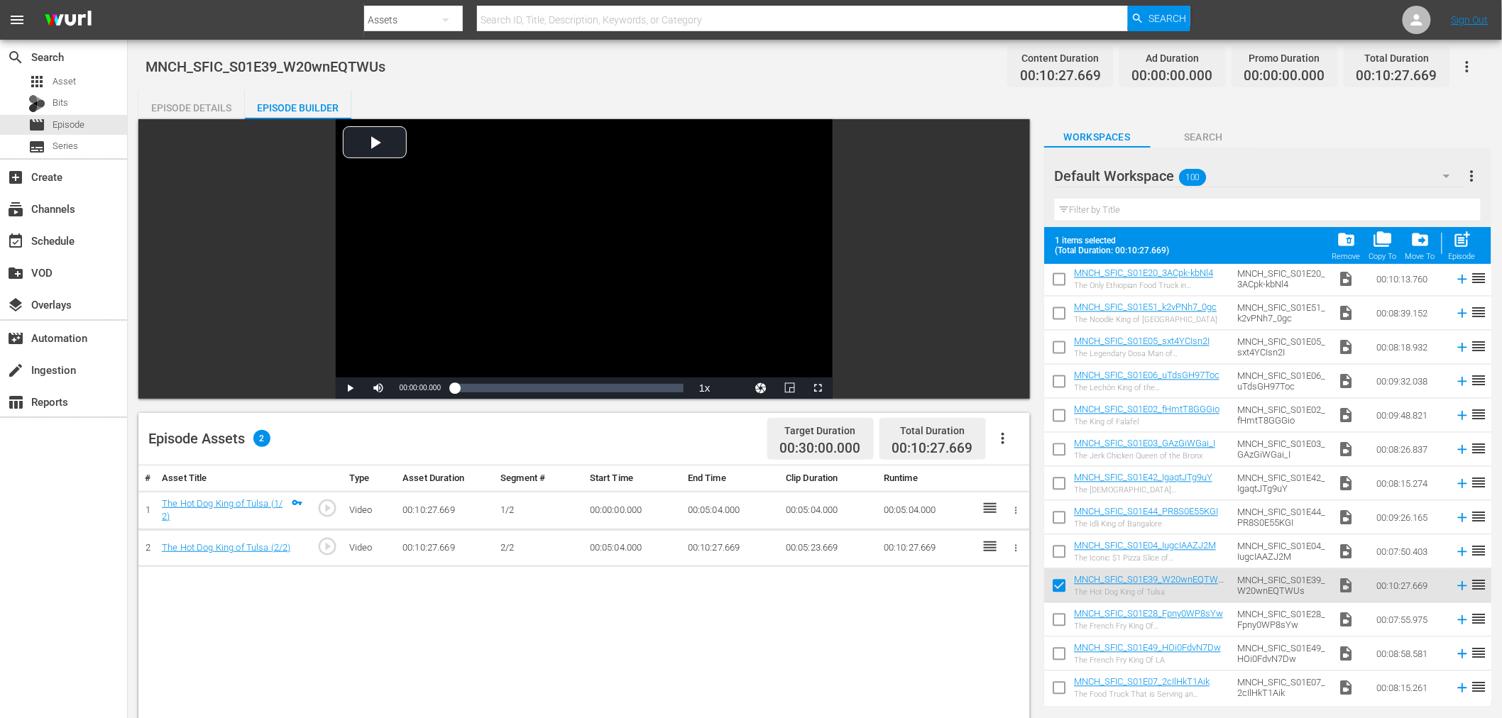
checkbox input "false"
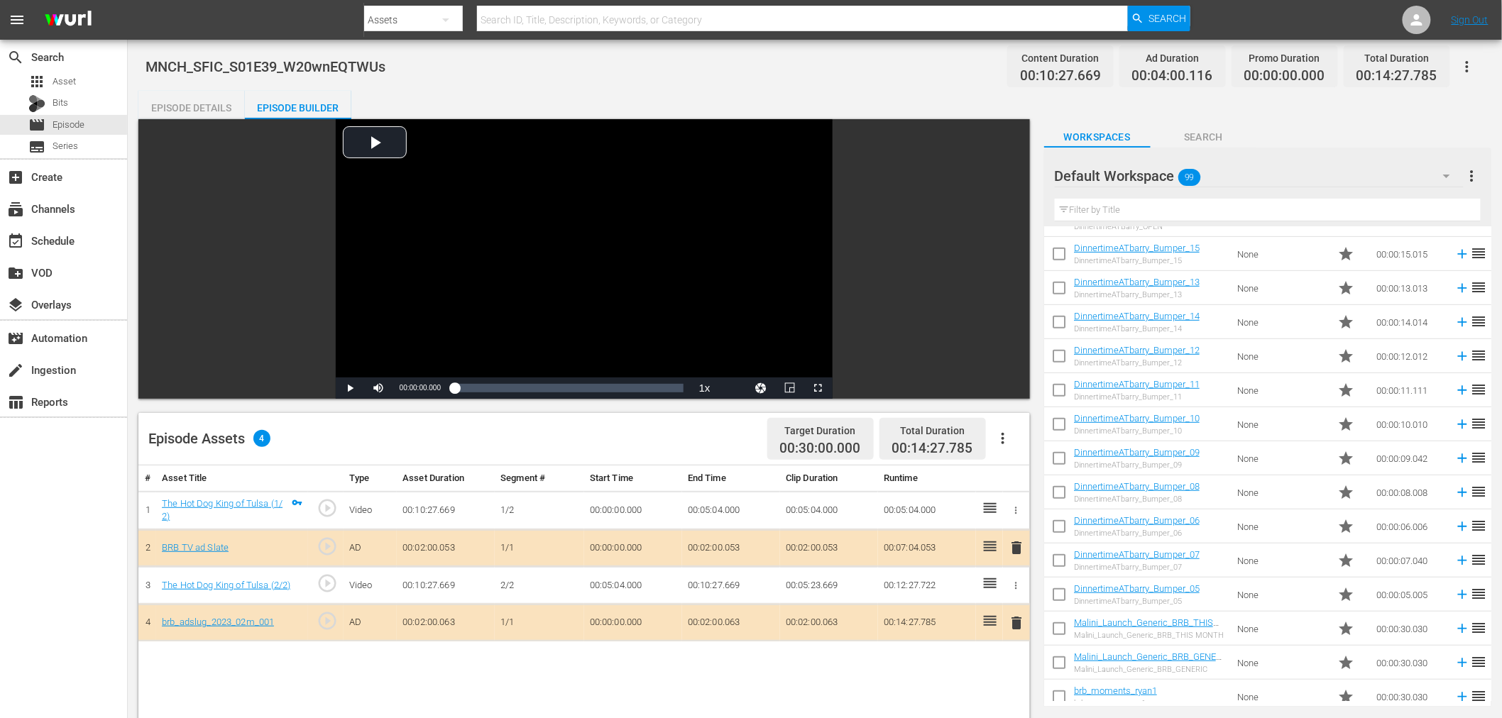
scroll to position [236, 0]
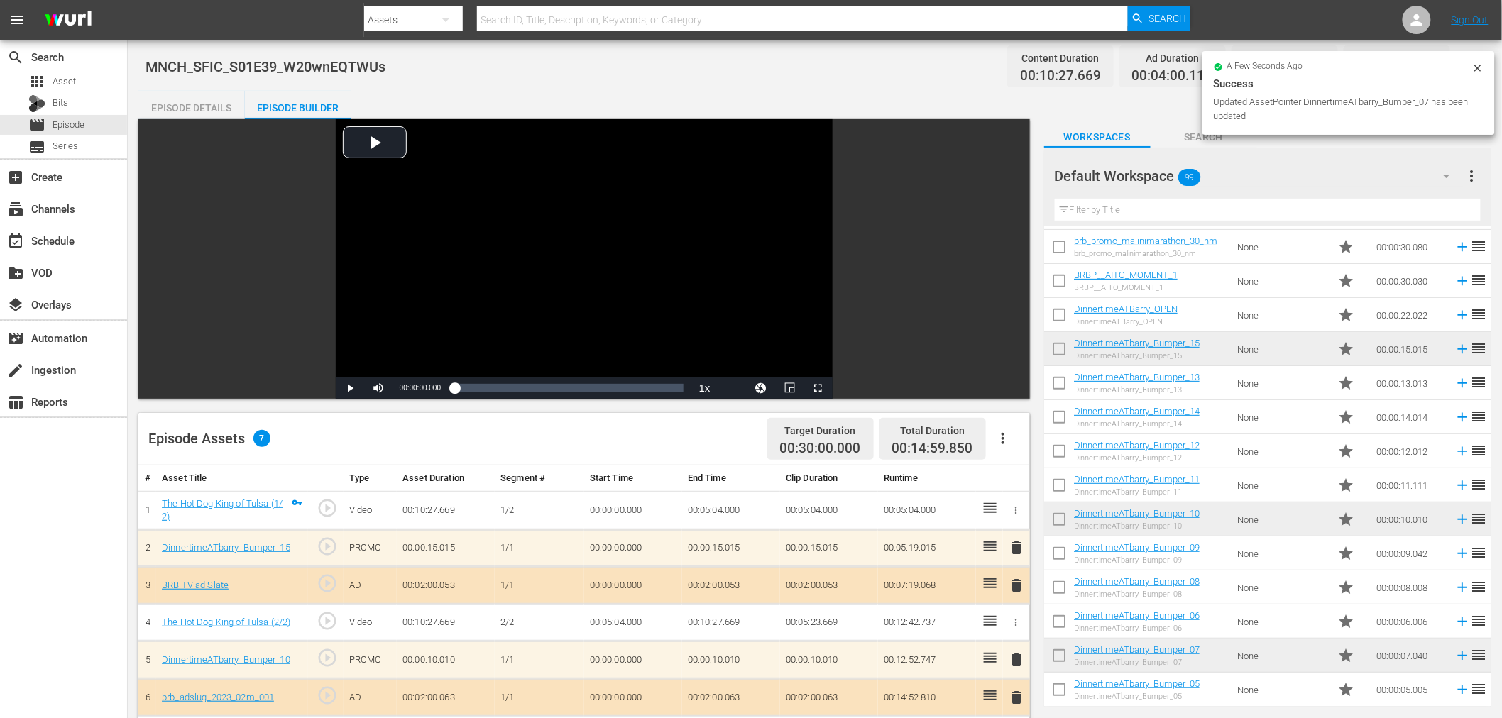
click at [187, 100] on div "Episode Details" at bounding box center [191, 108] width 106 height 34
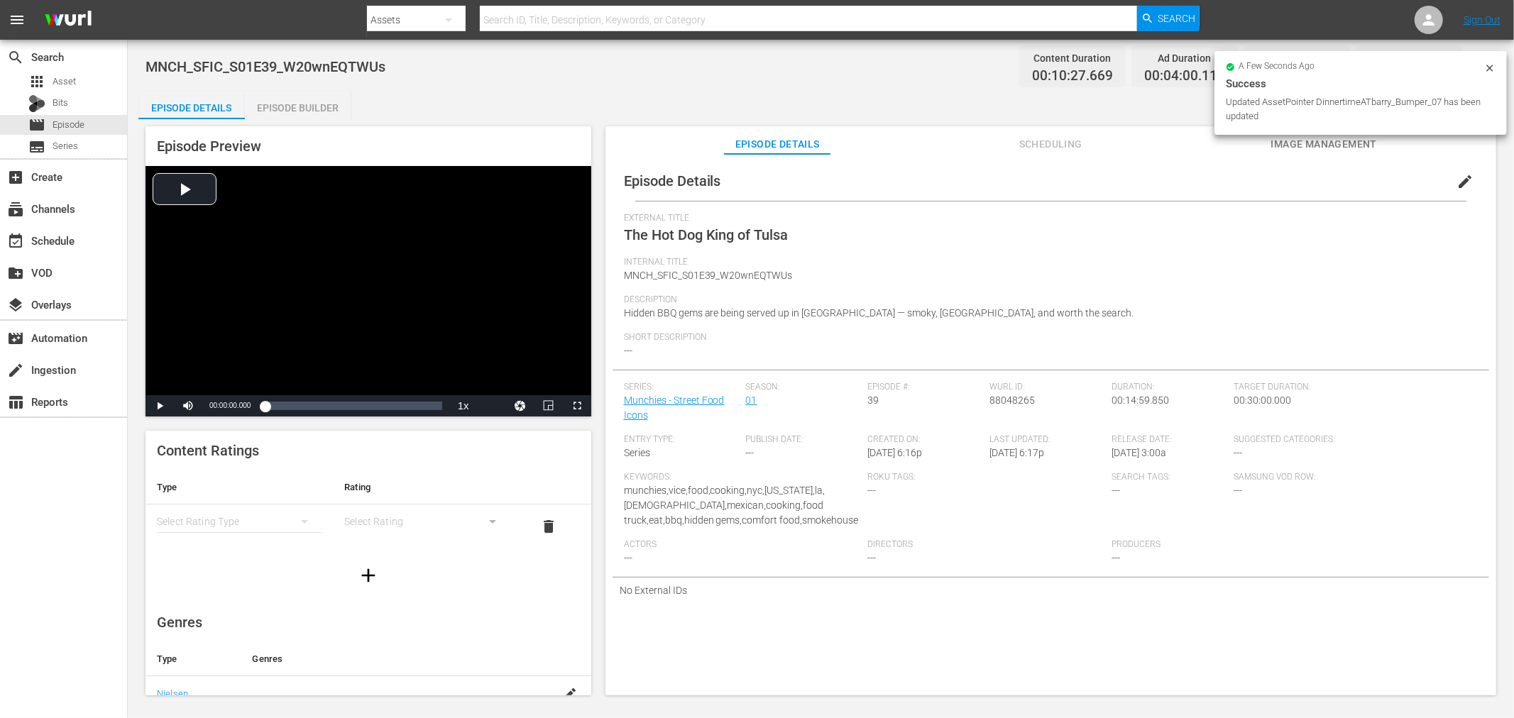
click at [1463, 177] on span "edit" at bounding box center [1465, 181] width 17 height 17
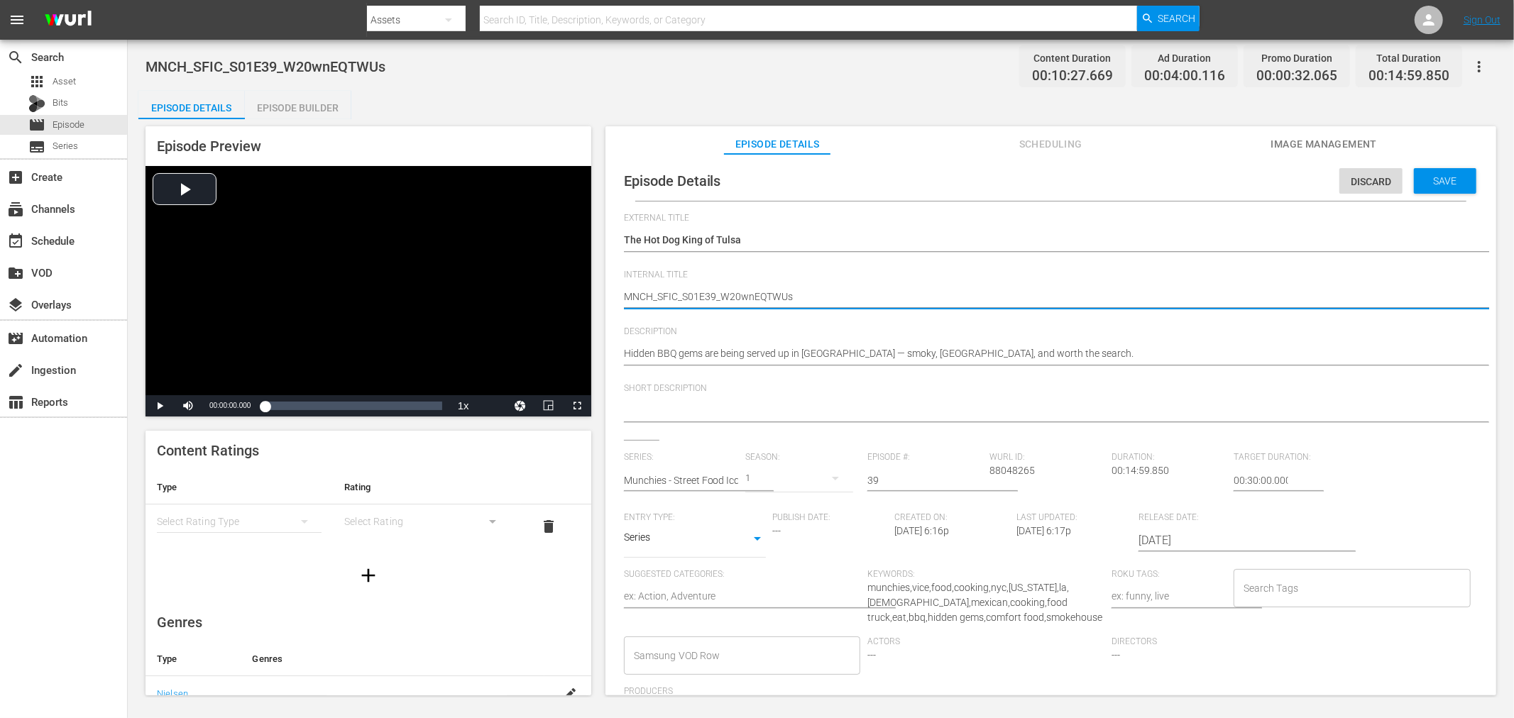
drag, startPoint x: 715, startPoint y: 291, endPoint x: 1434, endPoint y: 373, distance: 723.7
type textarea "MNCH_SFIC_S01E39"
click at [1438, 192] on div "Save" at bounding box center [1445, 181] width 62 height 26
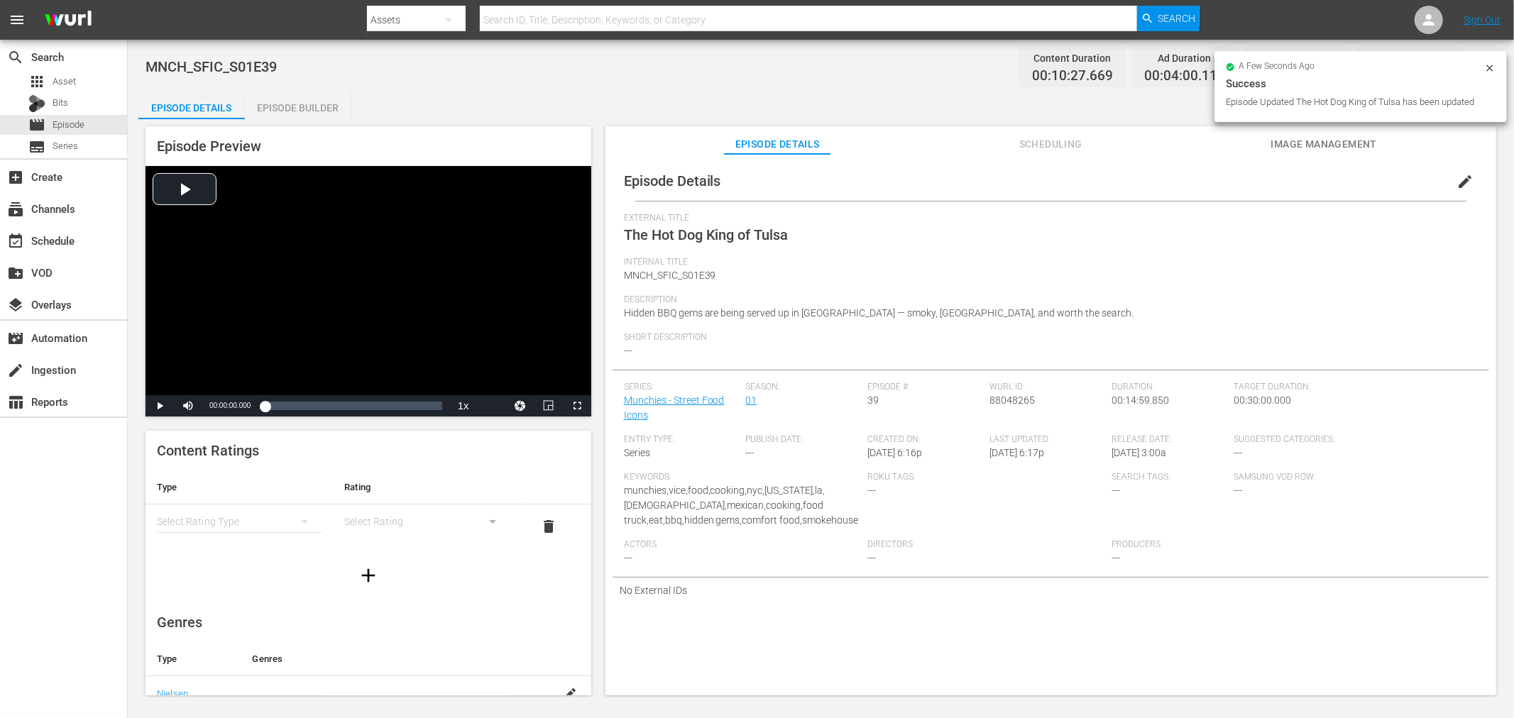
click at [1472, 62] on div "a few seconds ago" at bounding box center [1355, 67] width 258 height 10
click at [1491, 60] on div "a few seconds ago Success Episode Updated The Hot Dog King of Tulsa has been up…" at bounding box center [1360, 86] width 292 height 71
click at [1487, 65] on icon at bounding box center [1489, 67] width 11 height 11
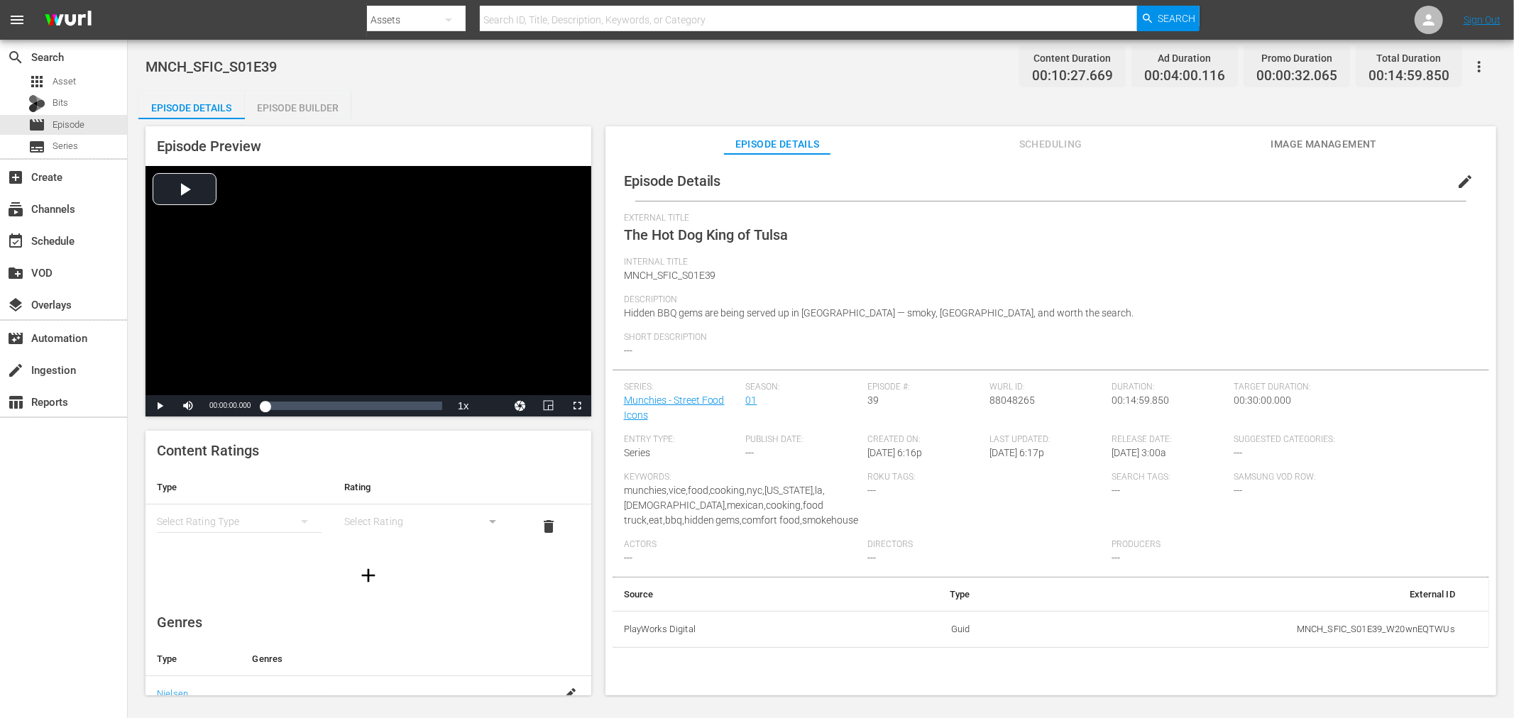
click at [1487, 65] on icon "button" at bounding box center [1479, 66] width 17 height 17
click at [1338, 74] on div "Add Episode to Workspace" at bounding box center [1377, 72] width 216 height 34
click at [53, 169] on div "add_box Create" at bounding box center [39, 174] width 79 height 13
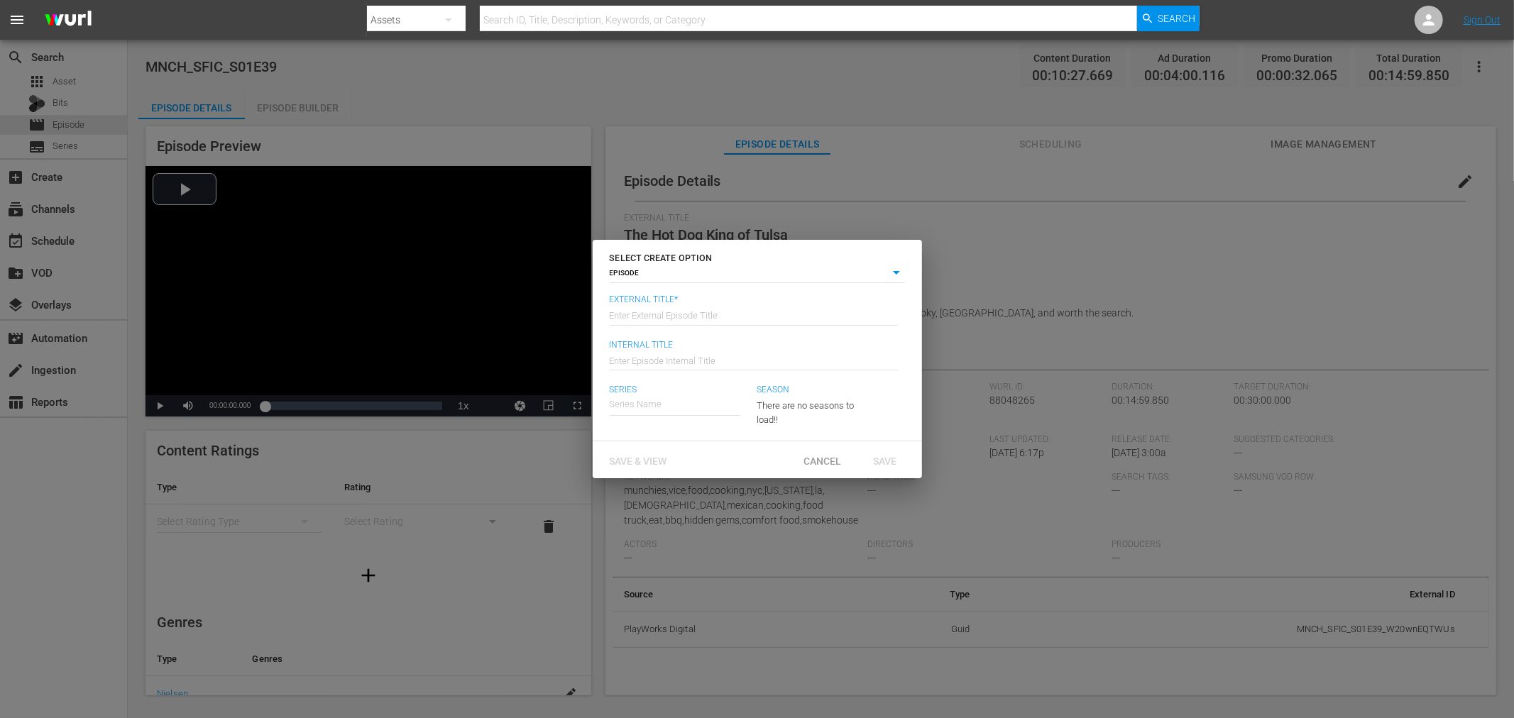
click at [670, 312] on input "text" at bounding box center [754, 314] width 288 height 34
type input "1"
click at [655, 459] on span "Save & View" at bounding box center [638, 461] width 80 height 11
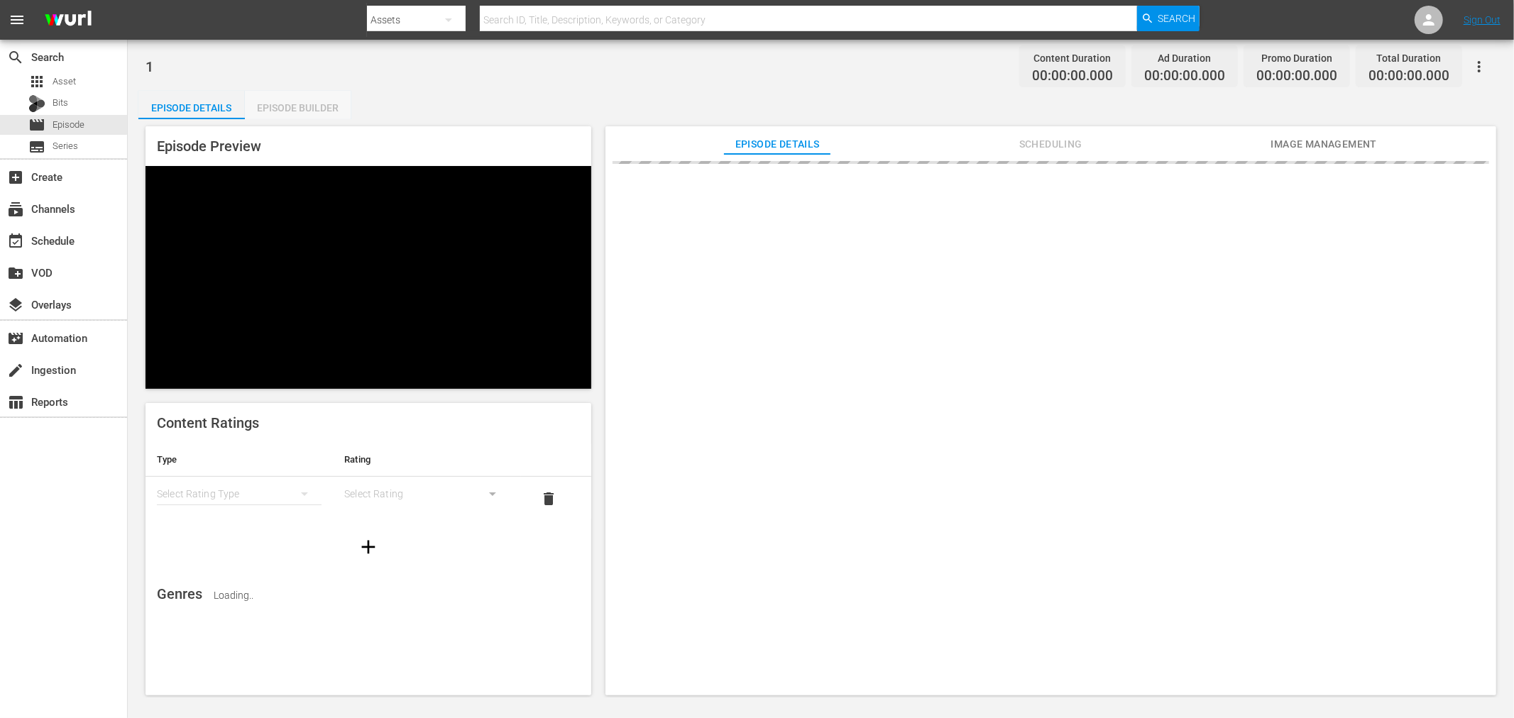
click at [309, 111] on div "Episode Builder" at bounding box center [298, 108] width 106 height 34
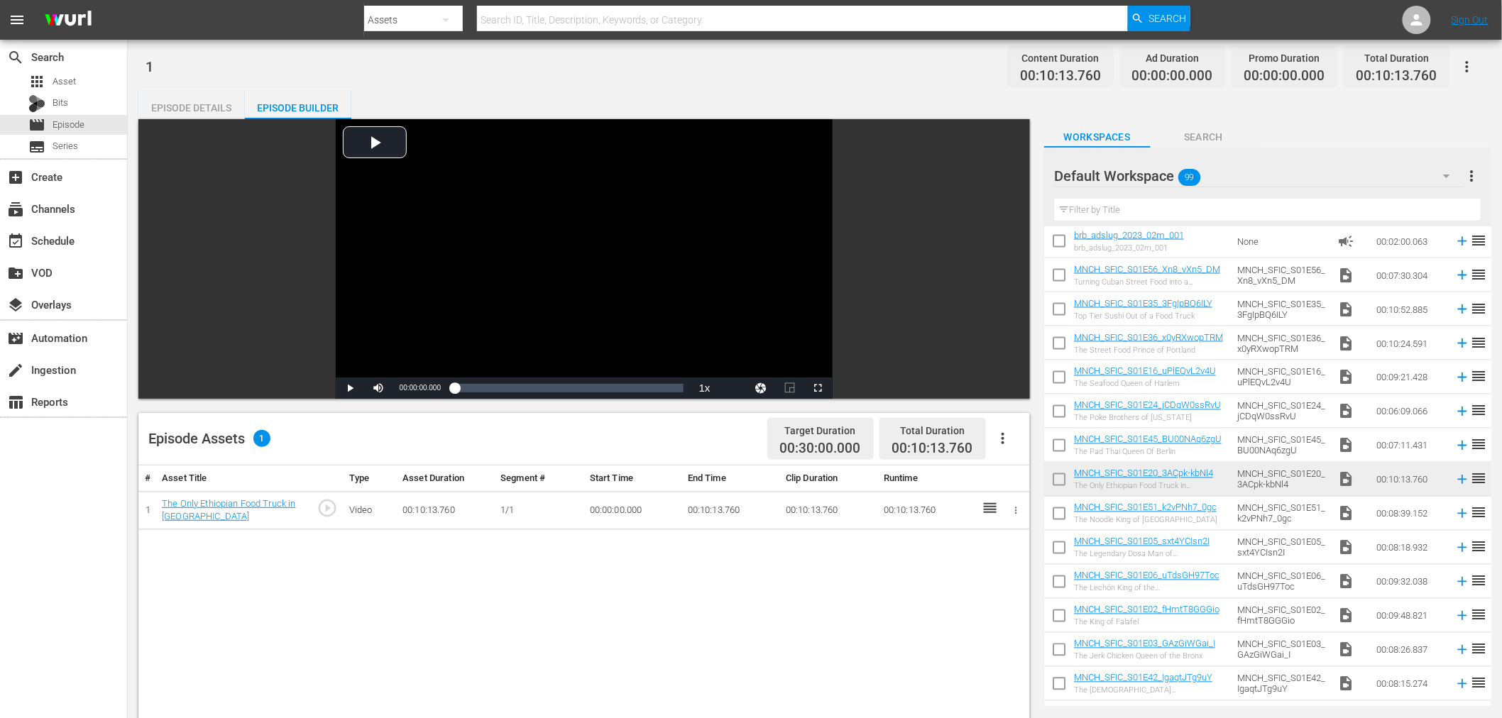
click at [1061, 484] on input "checkbox" at bounding box center [1059, 483] width 30 height 30
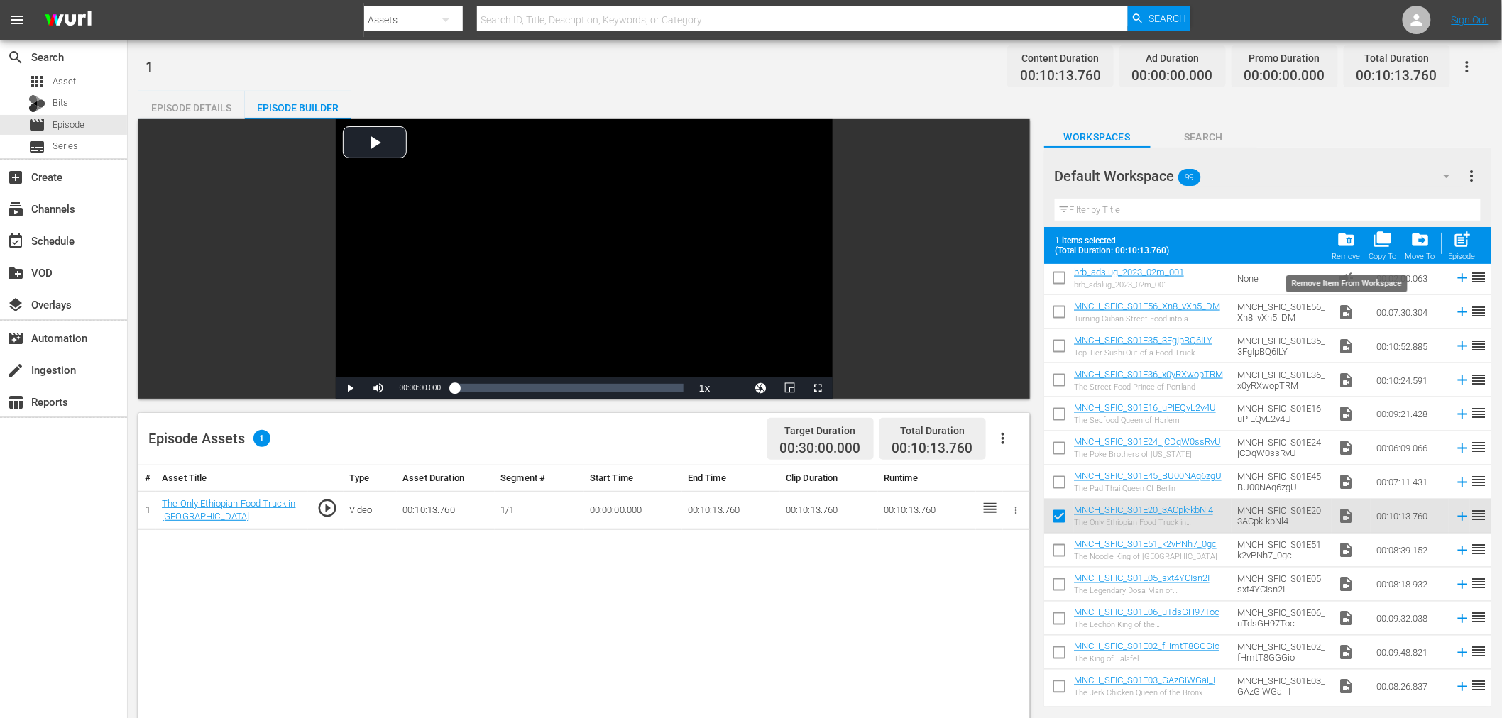
click at [1351, 241] on span "folder_delete" at bounding box center [1346, 239] width 19 height 19
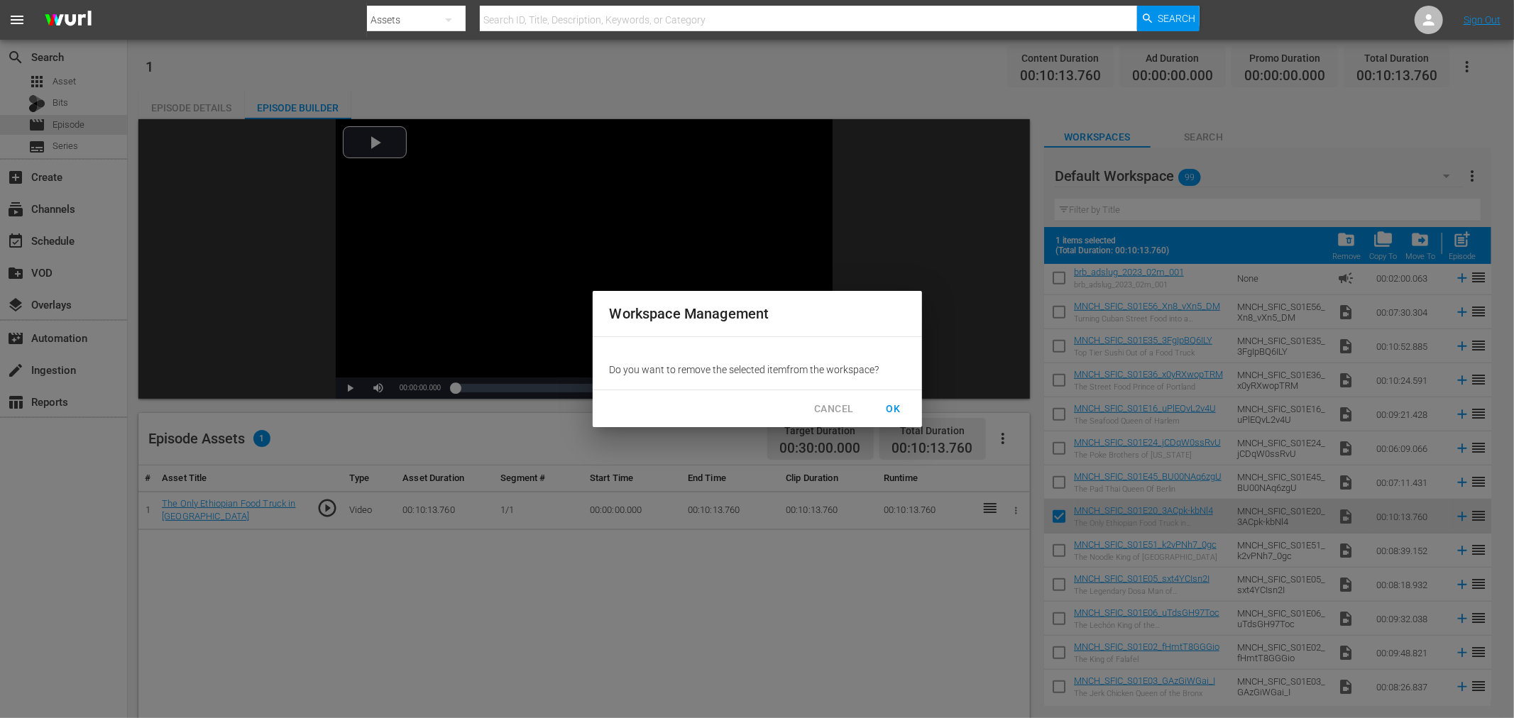
click at [888, 410] on span "OK" at bounding box center [893, 409] width 23 height 18
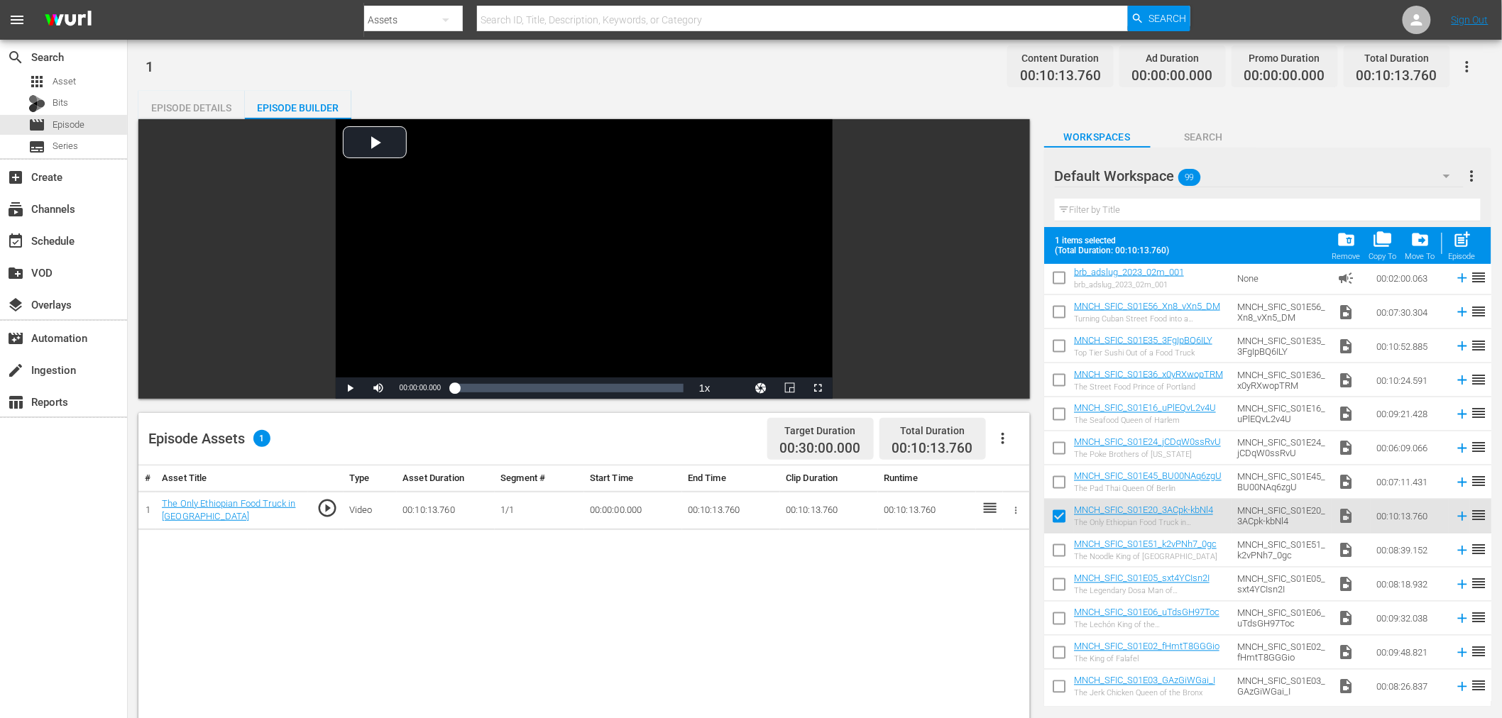
checkbox input "false"
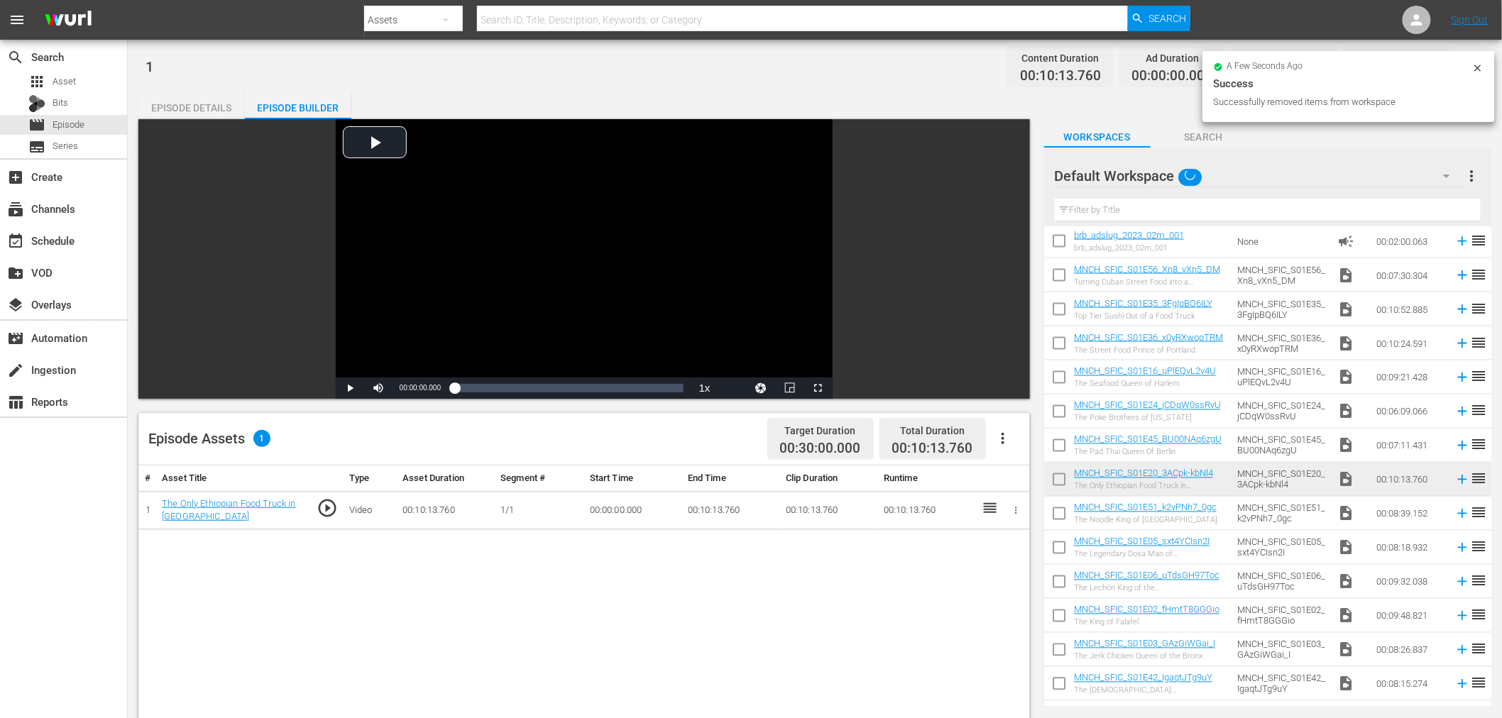
click at [1015, 511] on icon "button" at bounding box center [1016, 510] width 11 height 11
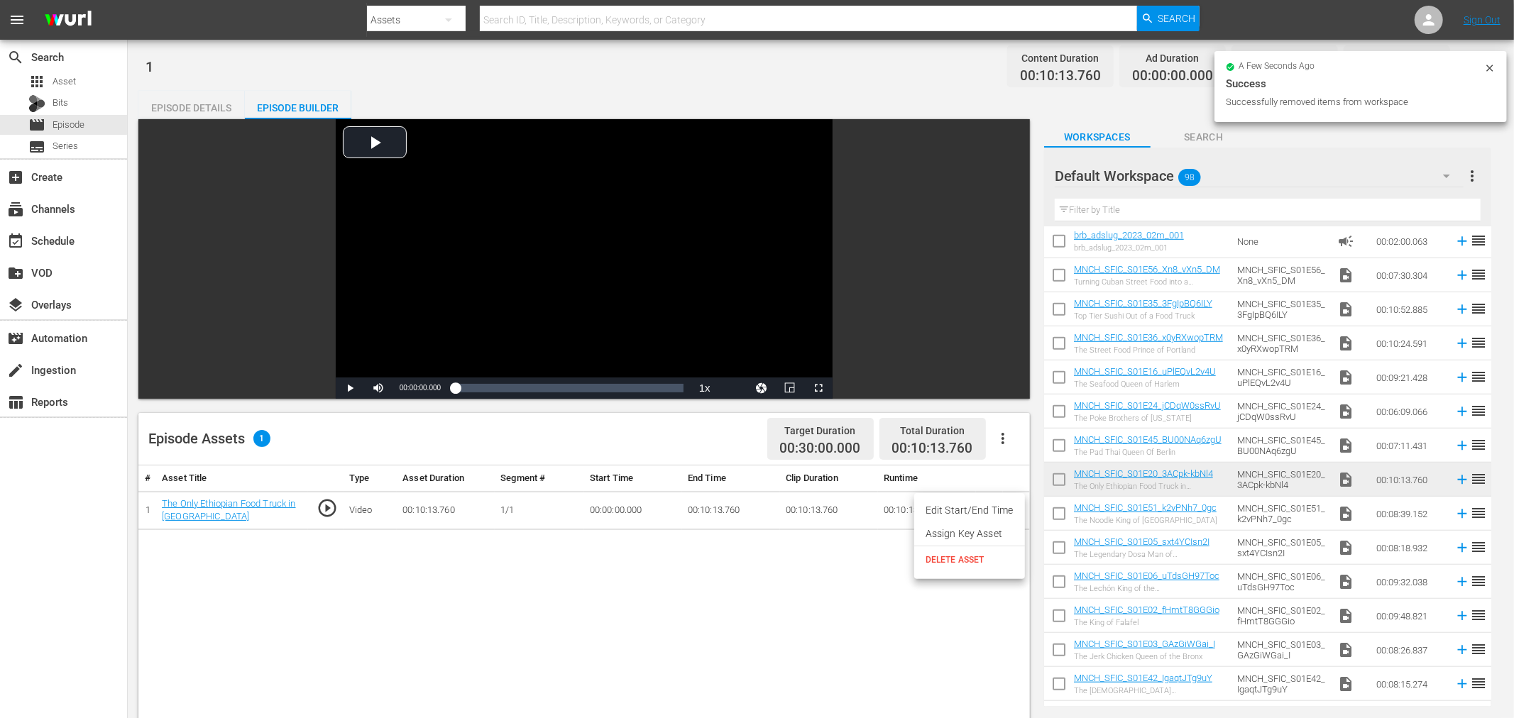
click at [945, 522] on li "Assign Key Asset" at bounding box center [969, 533] width 111 height 23
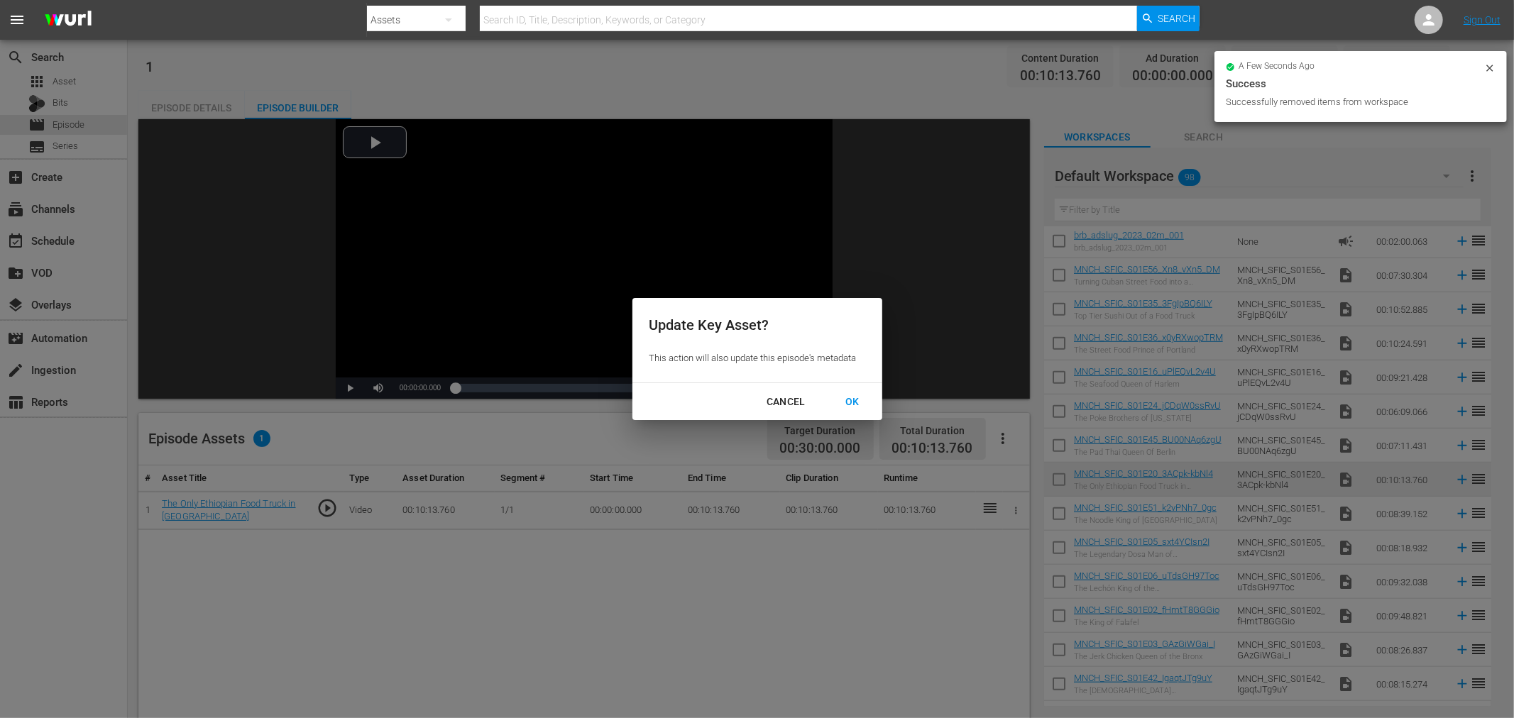
click at [862, 400] on div "OK" at bounding box center [852, 402] width 37 height 18
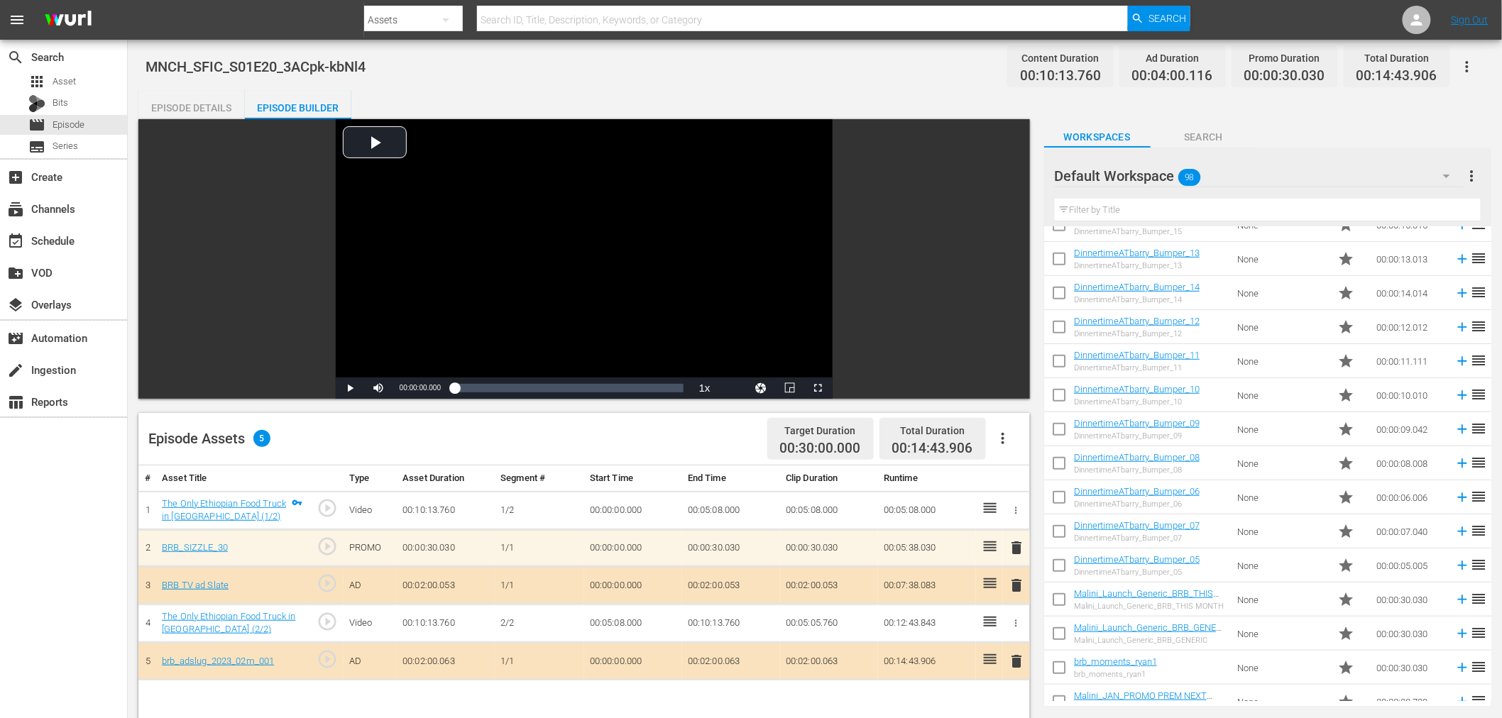
scroll to position [282, 0]
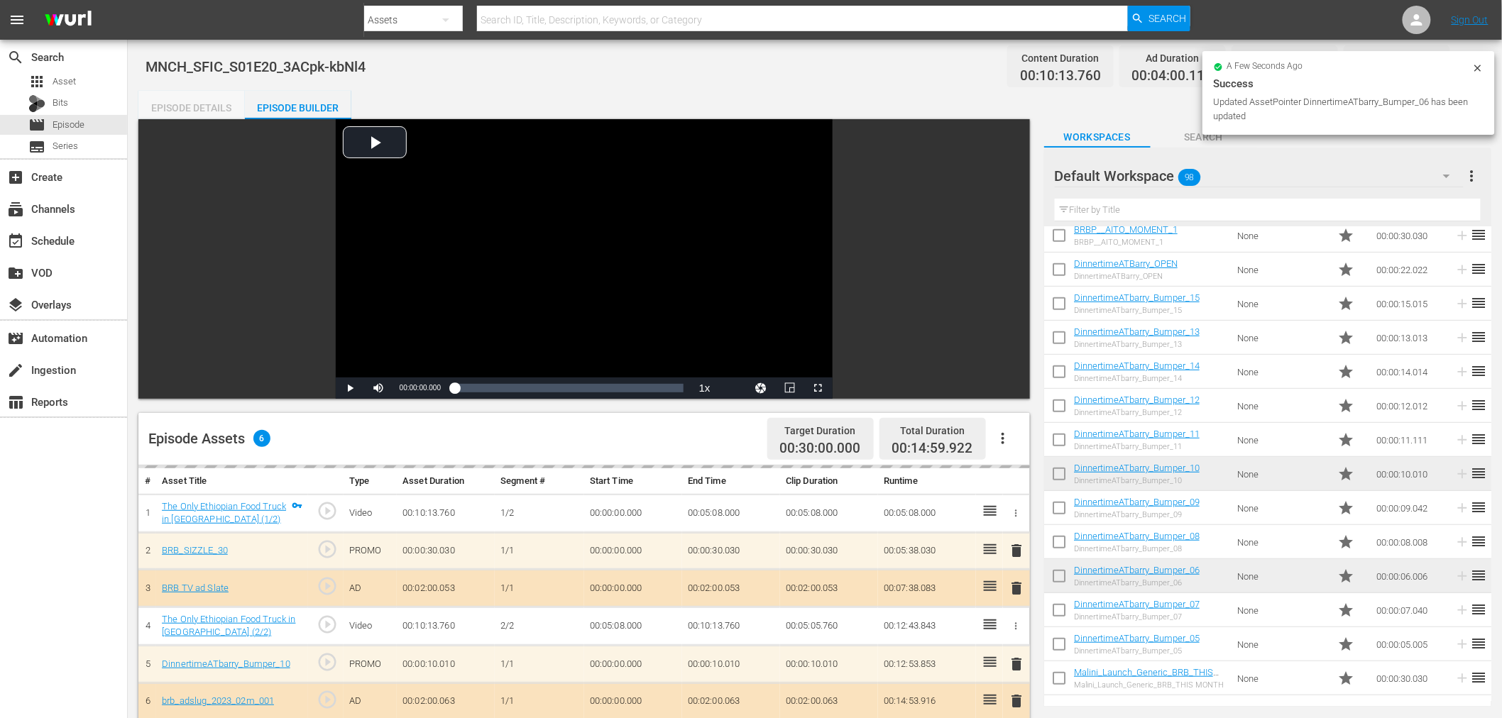
click at [204, 114] on div "Episode Details" at bounding box center [191, 108] width 106 height 34
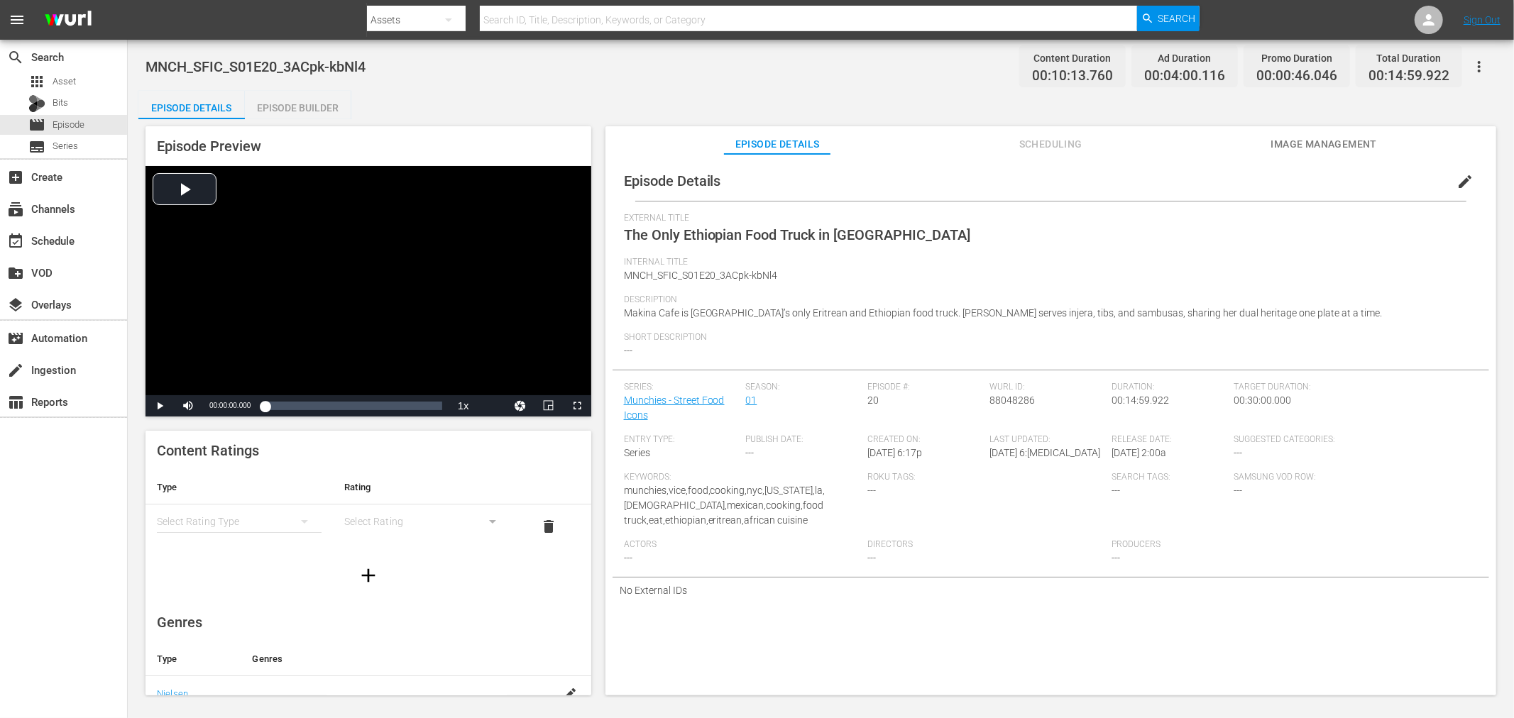
click at [1463, 174] on span "edit" at bounding box center [1465, 181] width 17 height 17
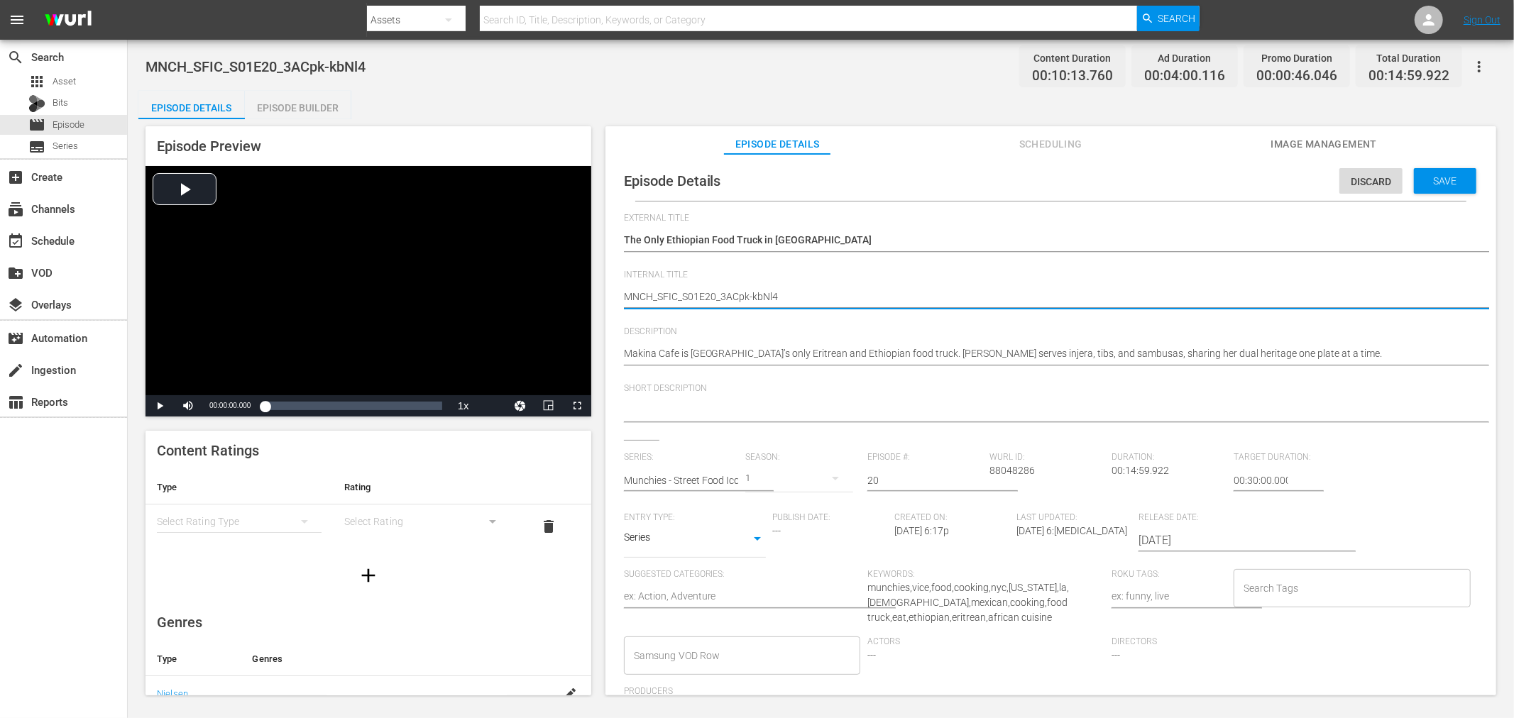
drag, startPoint x: 715, startPoint y: 296, endPoint x: 1342, endPoint y: 330, distance: 628.4
type textarea "MNCH_SFIC_S01E20"
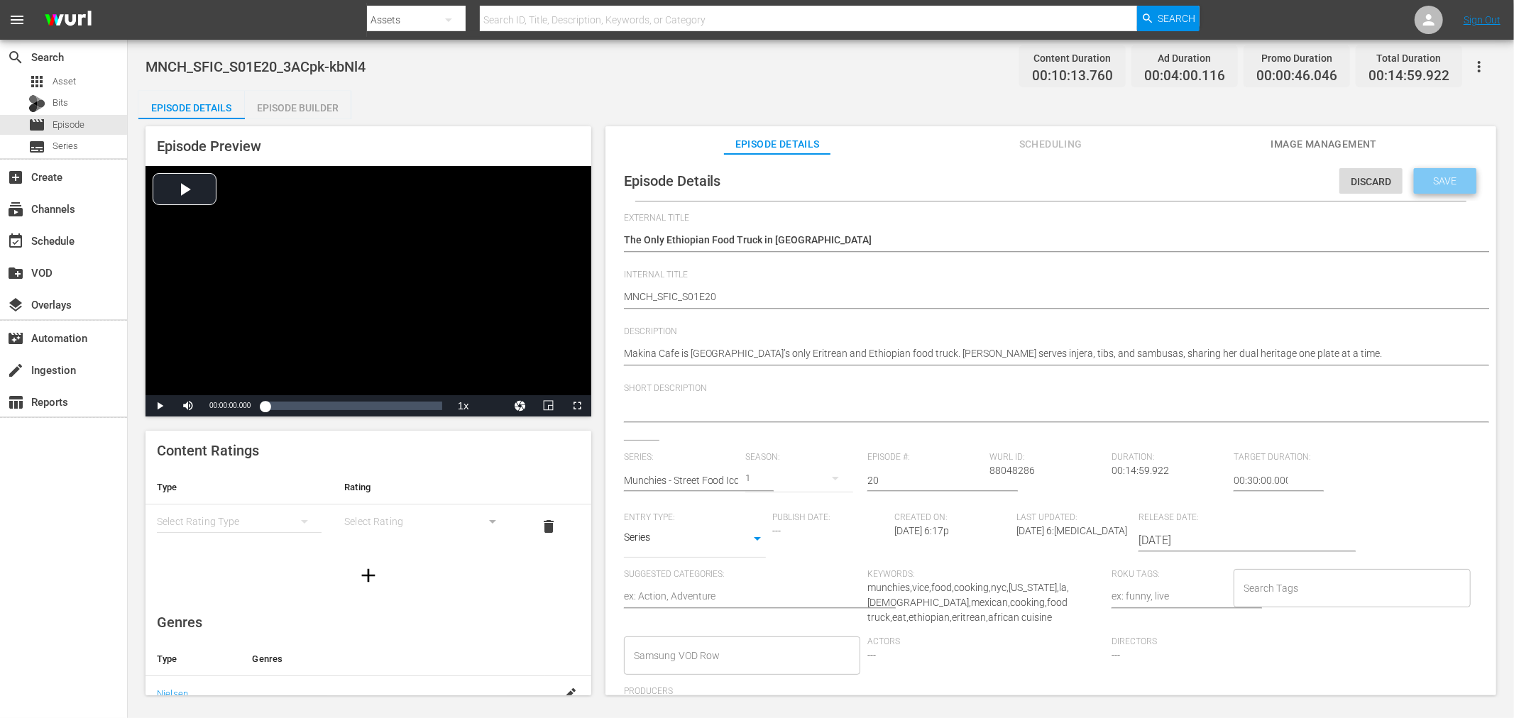
click at [1457, 180] on span "Save" at bounding box center [1445, 180] width 46 height 11
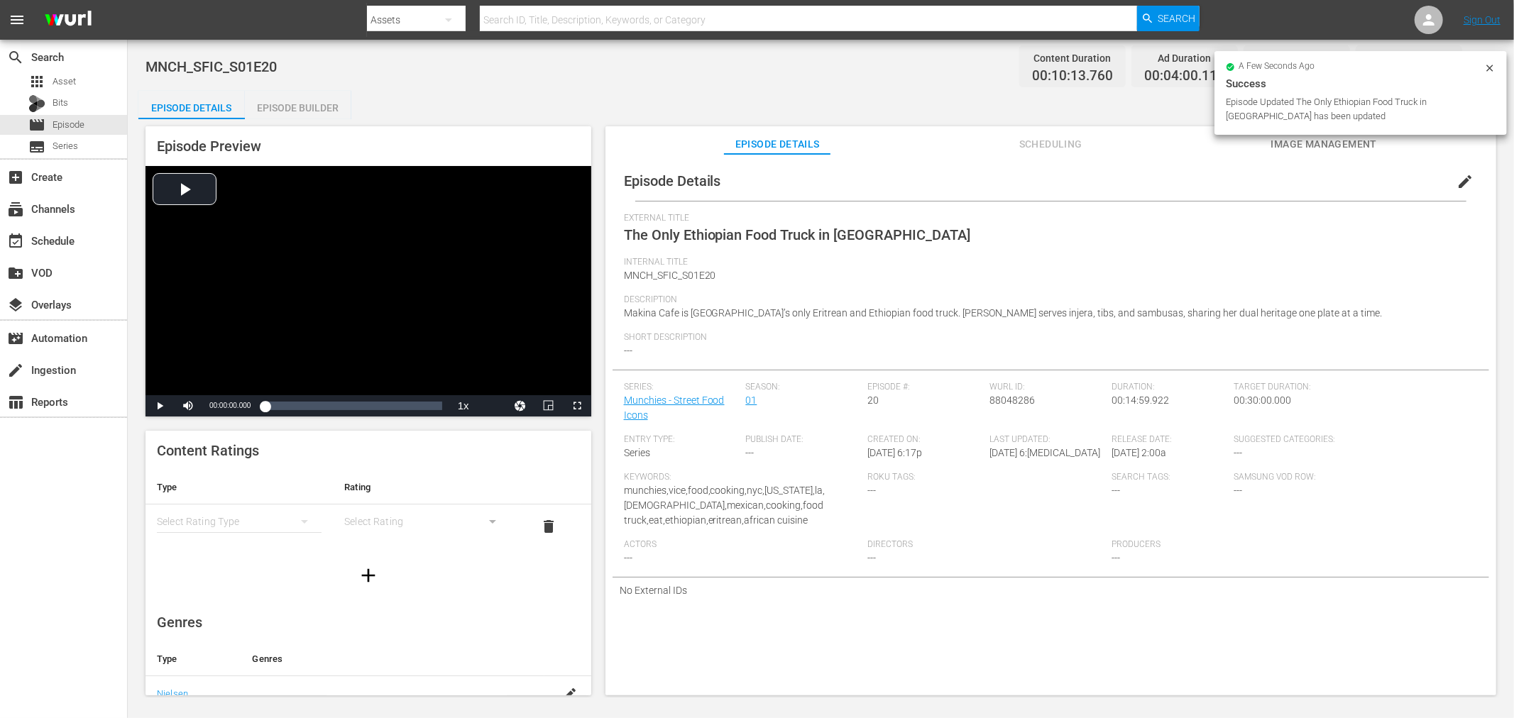
click at [1493, 68] on icon at bounding box center [1489, 67] width 11 height 11
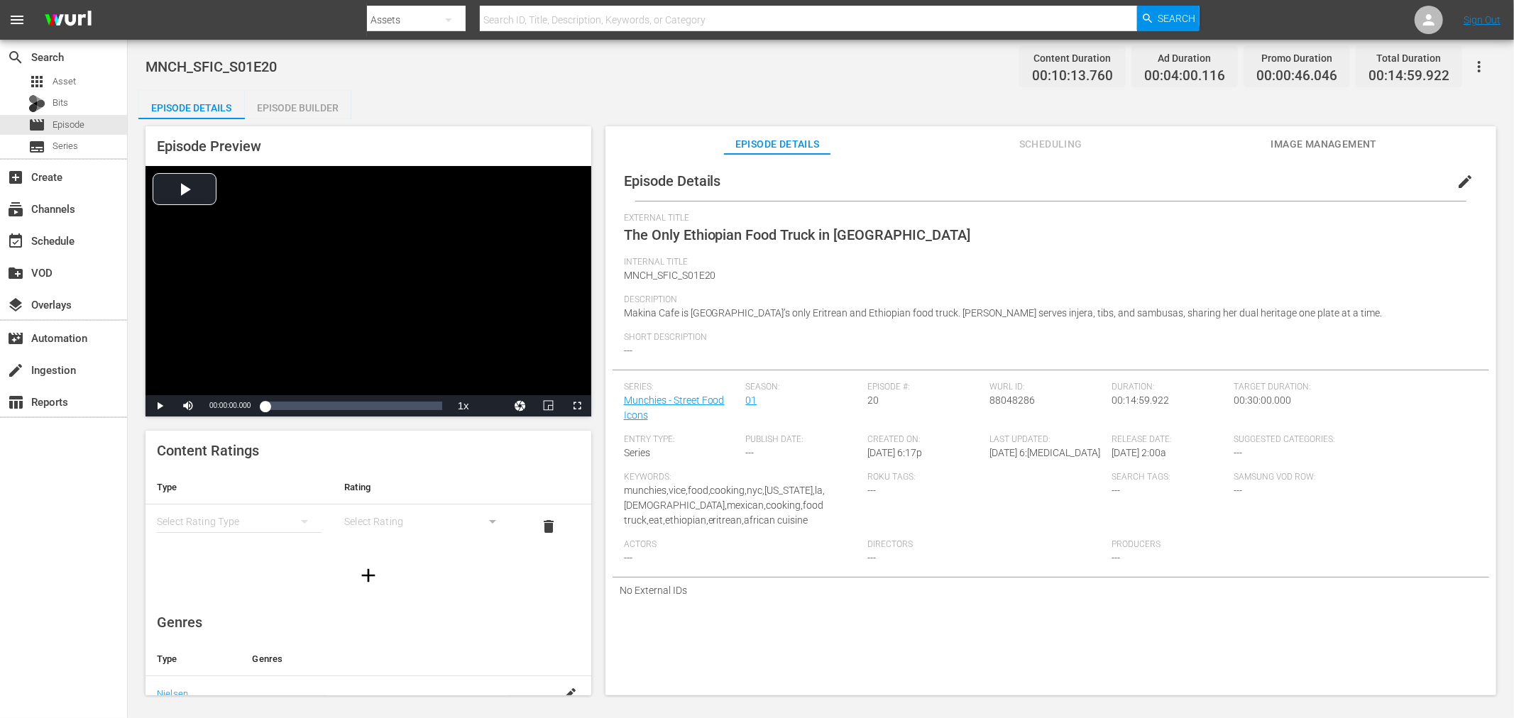
click at [1485, 66] on icon "button" at bounding box center [1479, 66] width 17 height 17
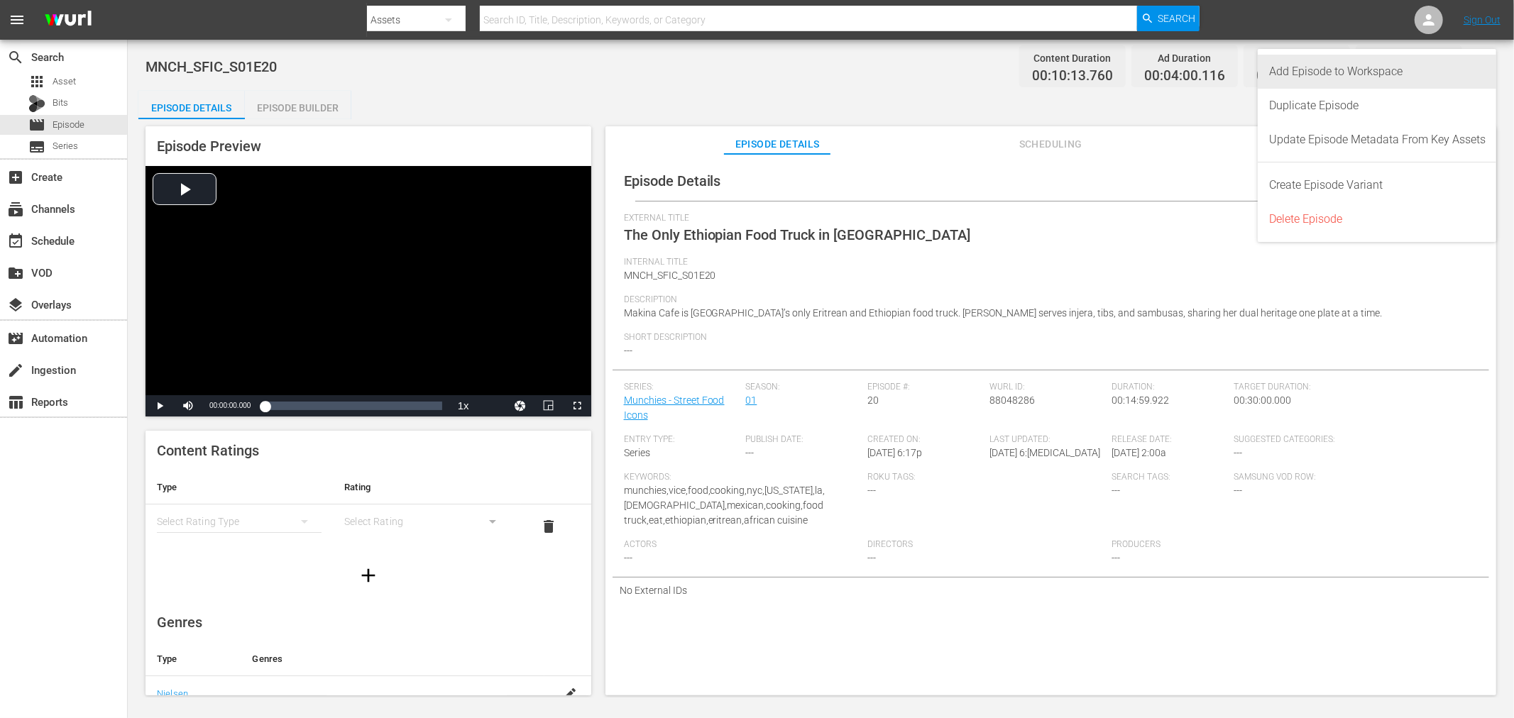
click at [1358, 81] on div "Add Episode to Workspace" at bounding box center [1377, 72] width 216 height 34
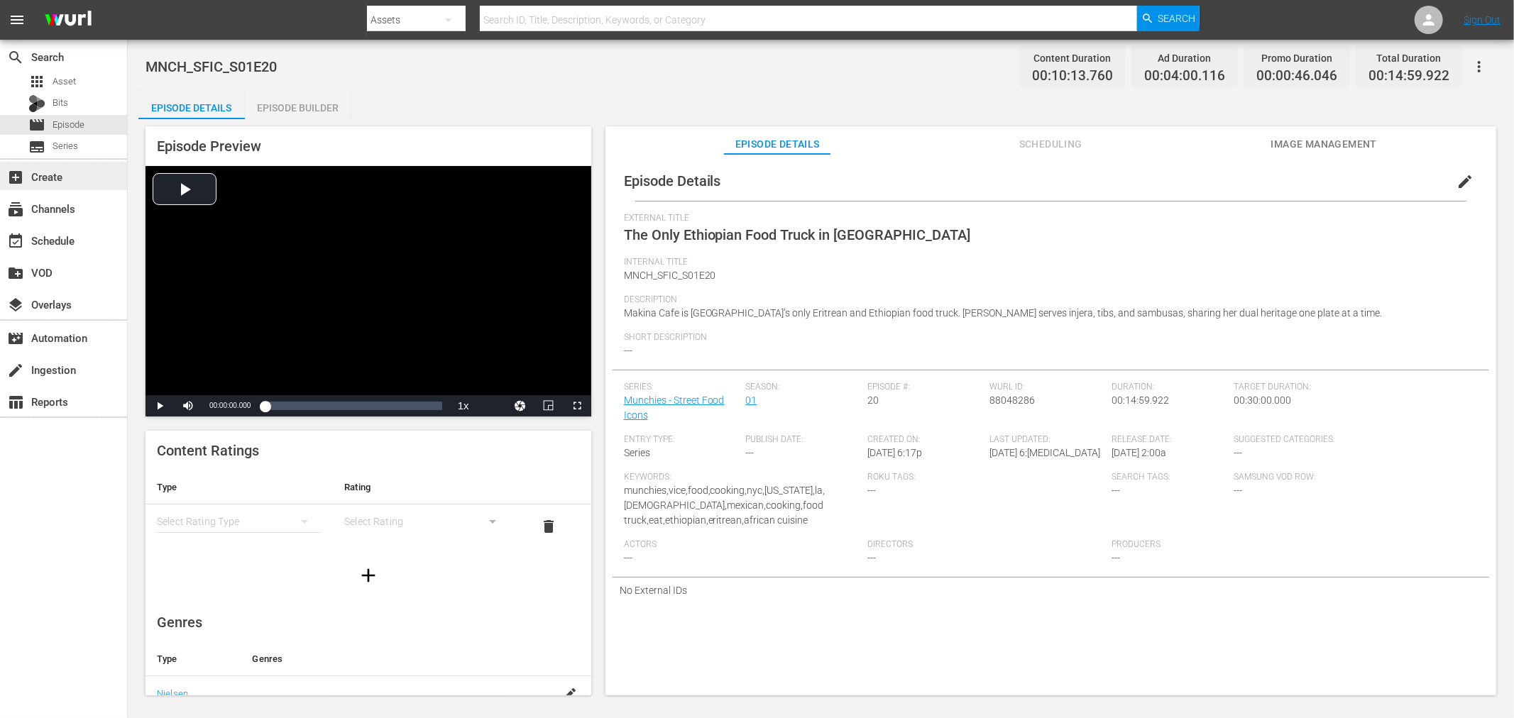
click at [46, 173] on div "add_box Create" at bounding box center [39, 174] width 79 height 13
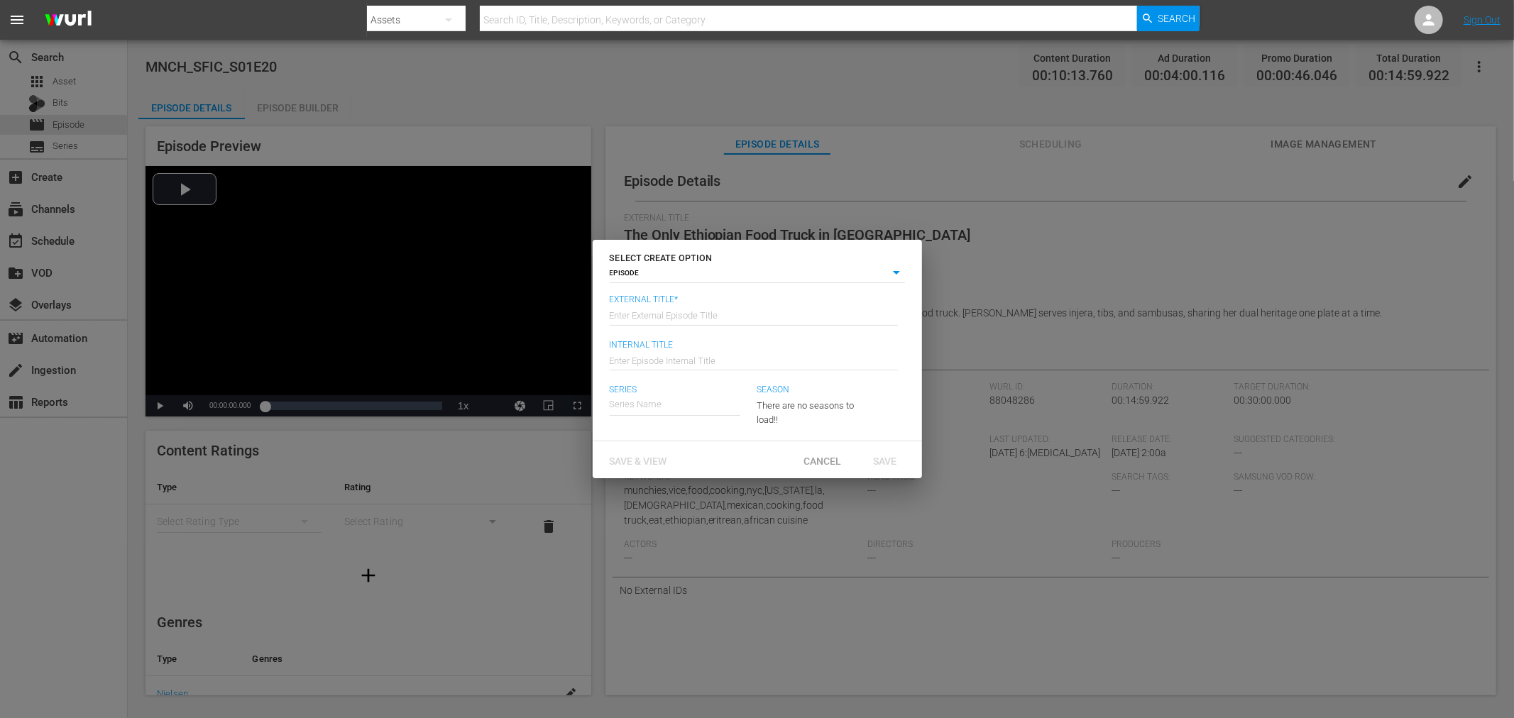
click at [665, 320] on input "text" at bounding box center [754, 314] width 288 height 34
type input "1"
click at [649, 466] on div "Save & View" at bounding box center [638, 460] width 80 height 26
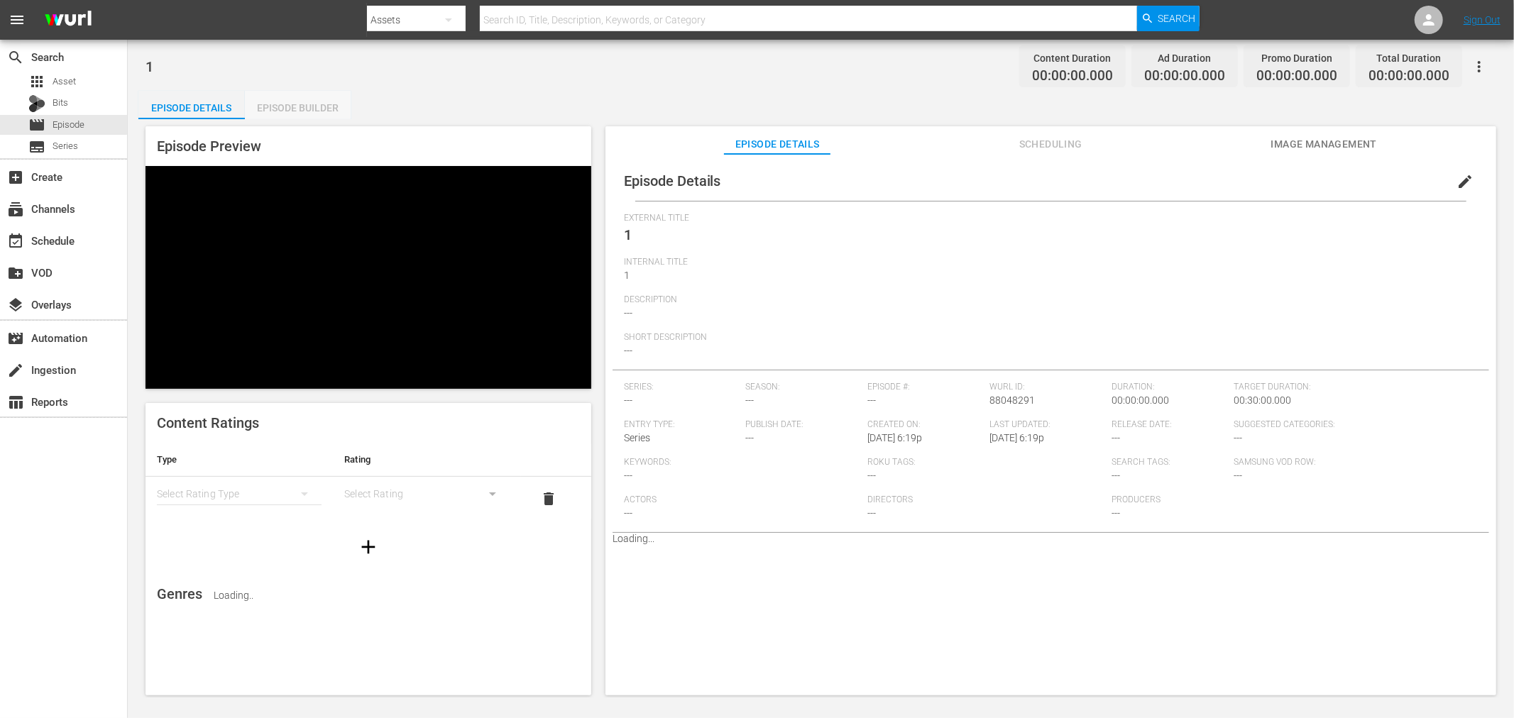
click at [307, 111] on div "Episode Builder" at bounding box center [298, 108] width 106 height 34
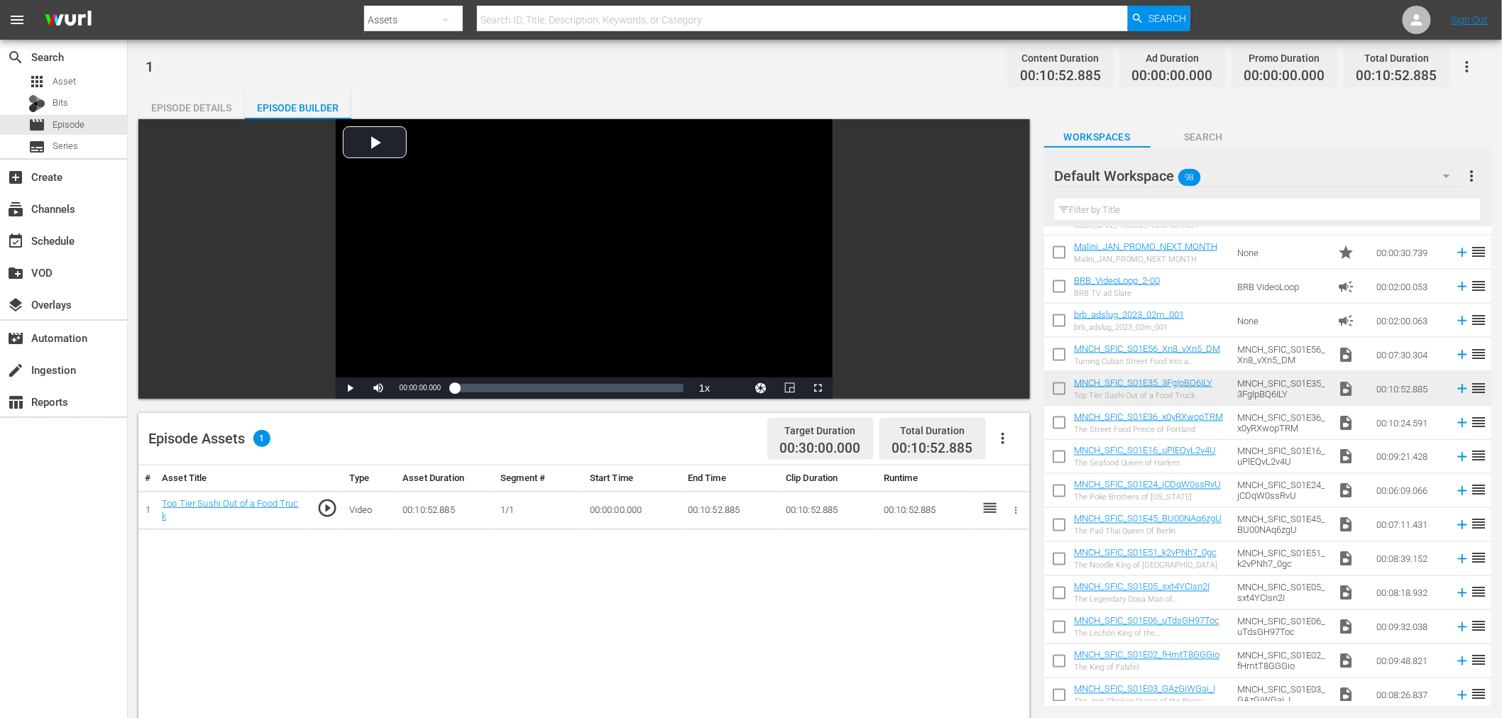
click at [1015, 506] on icon "button" at bounding box center [1016, 510] width 11 height 11
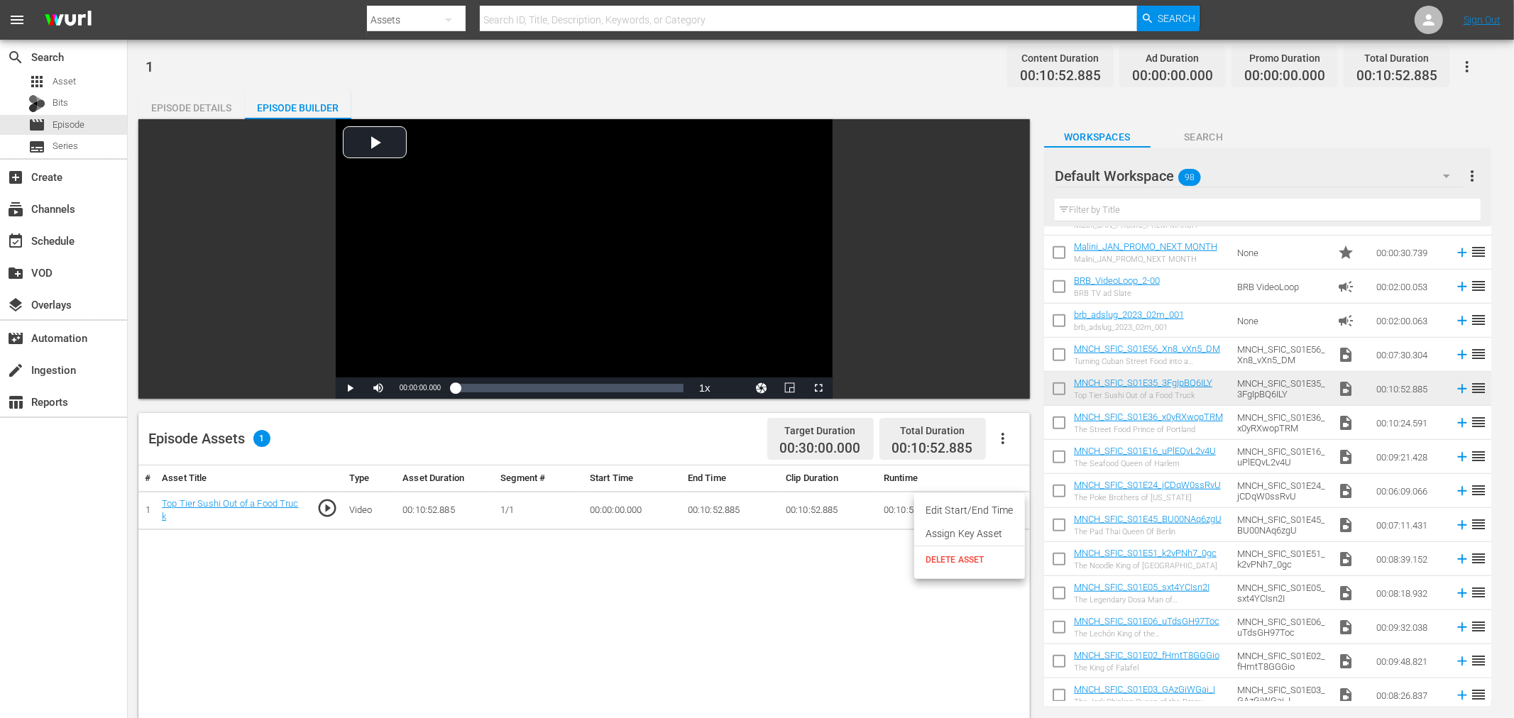
click at [977, 530] on li "Assign Key Asset" at bounding box center [969, 533] width 111 height 23
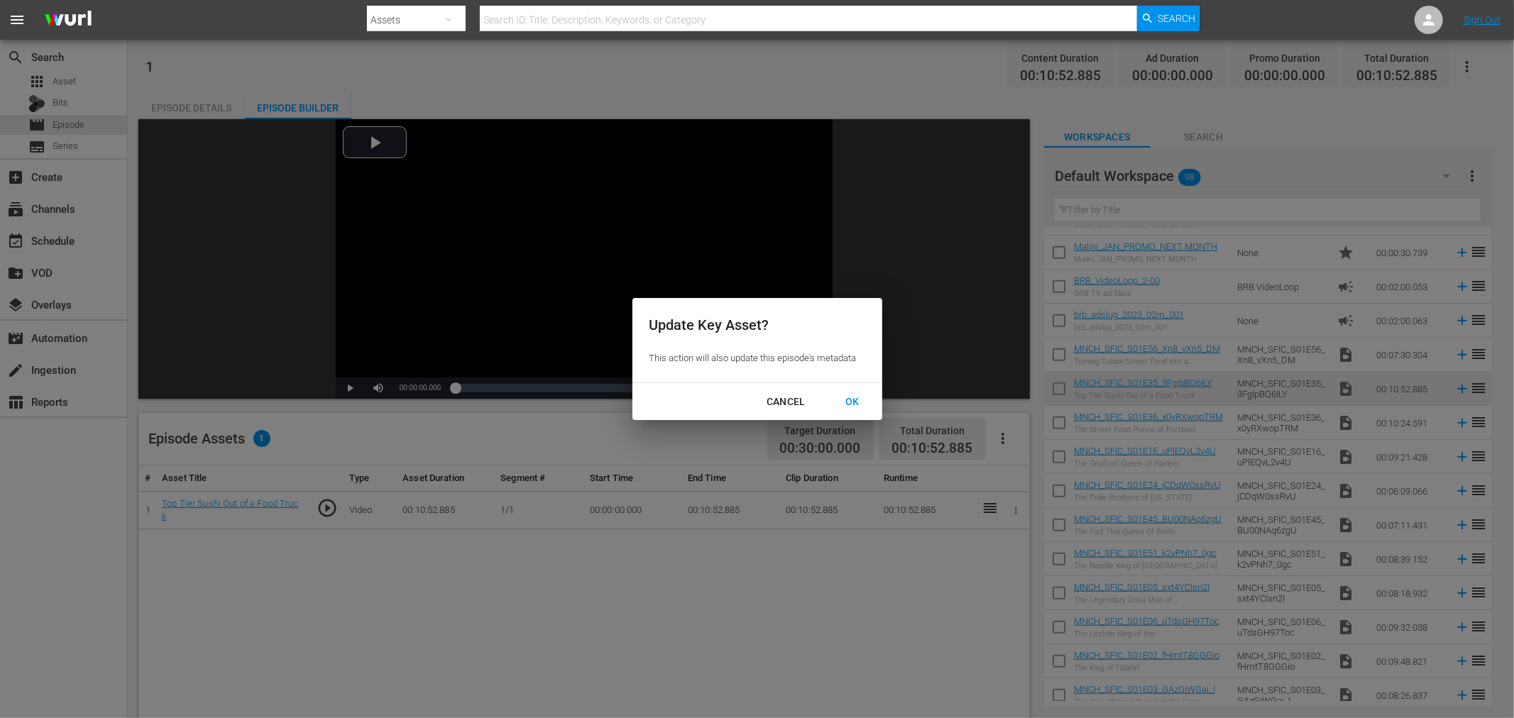
click at [850, 408] on div "OK" at bounding box center [852, 402] width 37 height 18
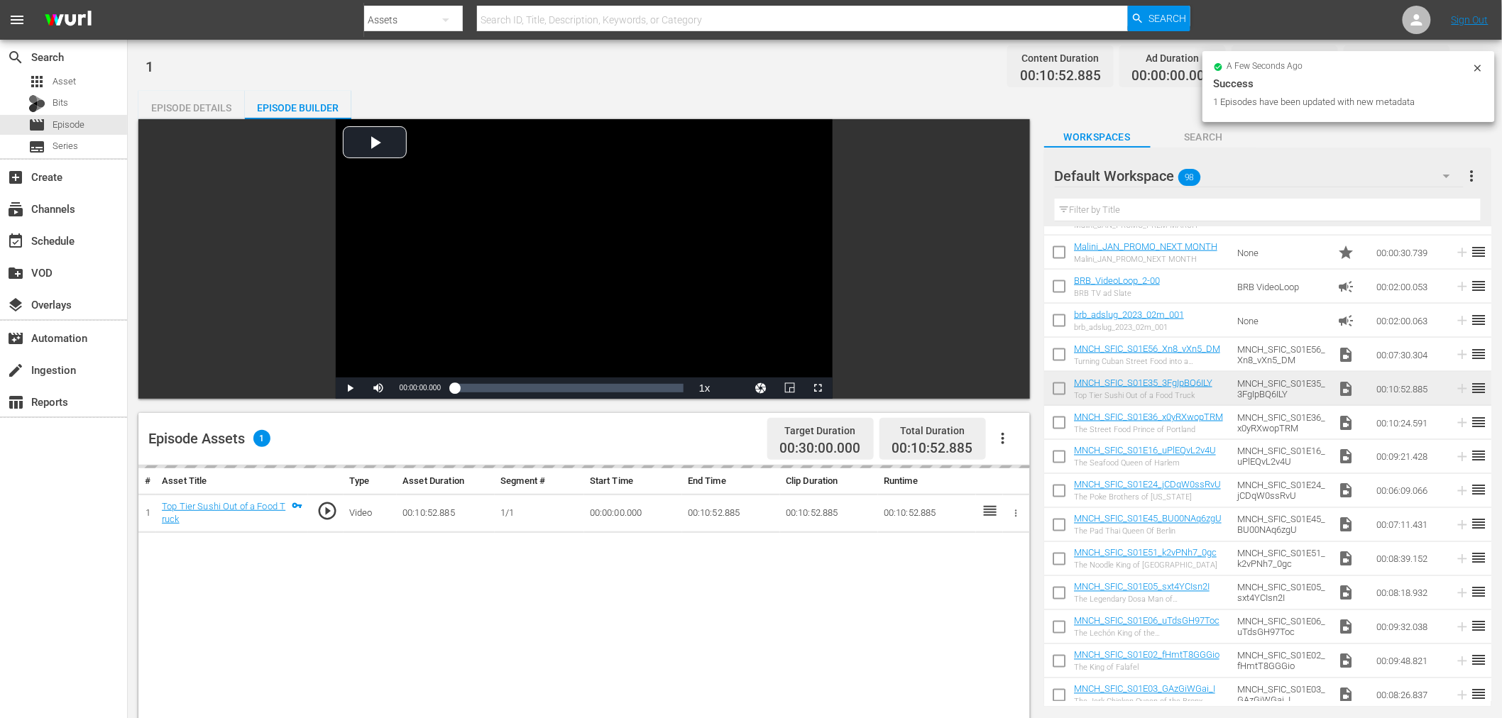
click at [1058, 390] on input "checkbox" at bounding box center [1059, 392] width 30 height 30
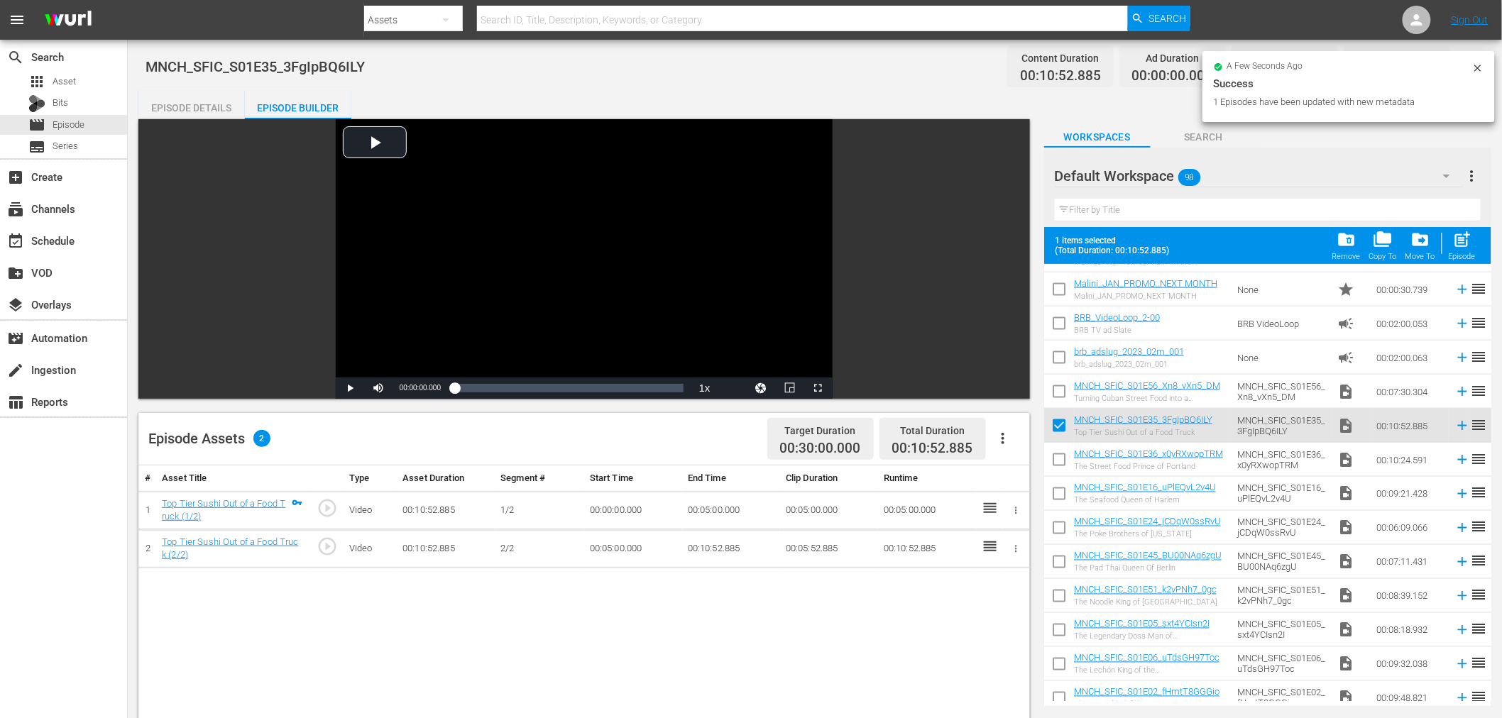
click at [1346, 250] on div "folder_delete Remove" at bounding box center [1346, 245] width 28 height 31
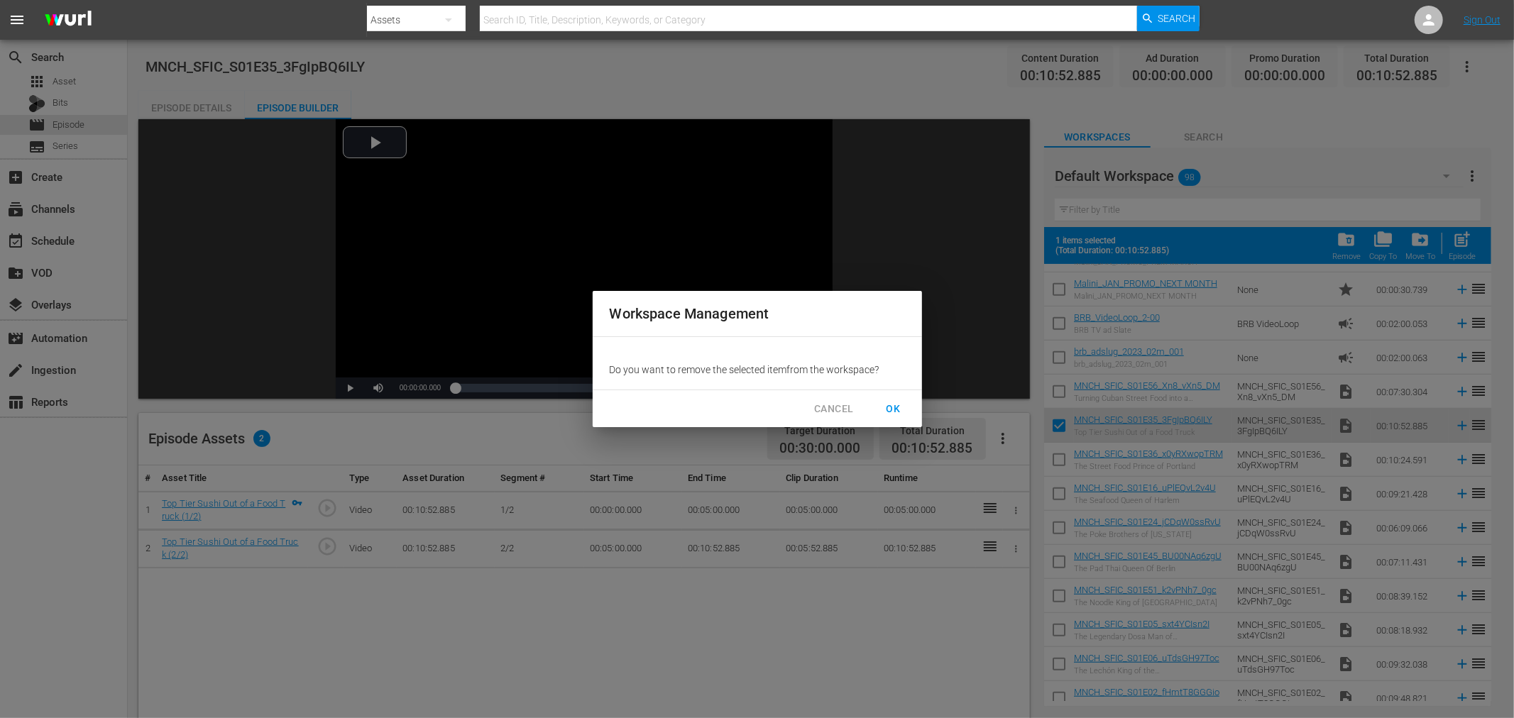
click at [901, 403] on span "OK" at bounding box center [893, 409] width 23 height 18
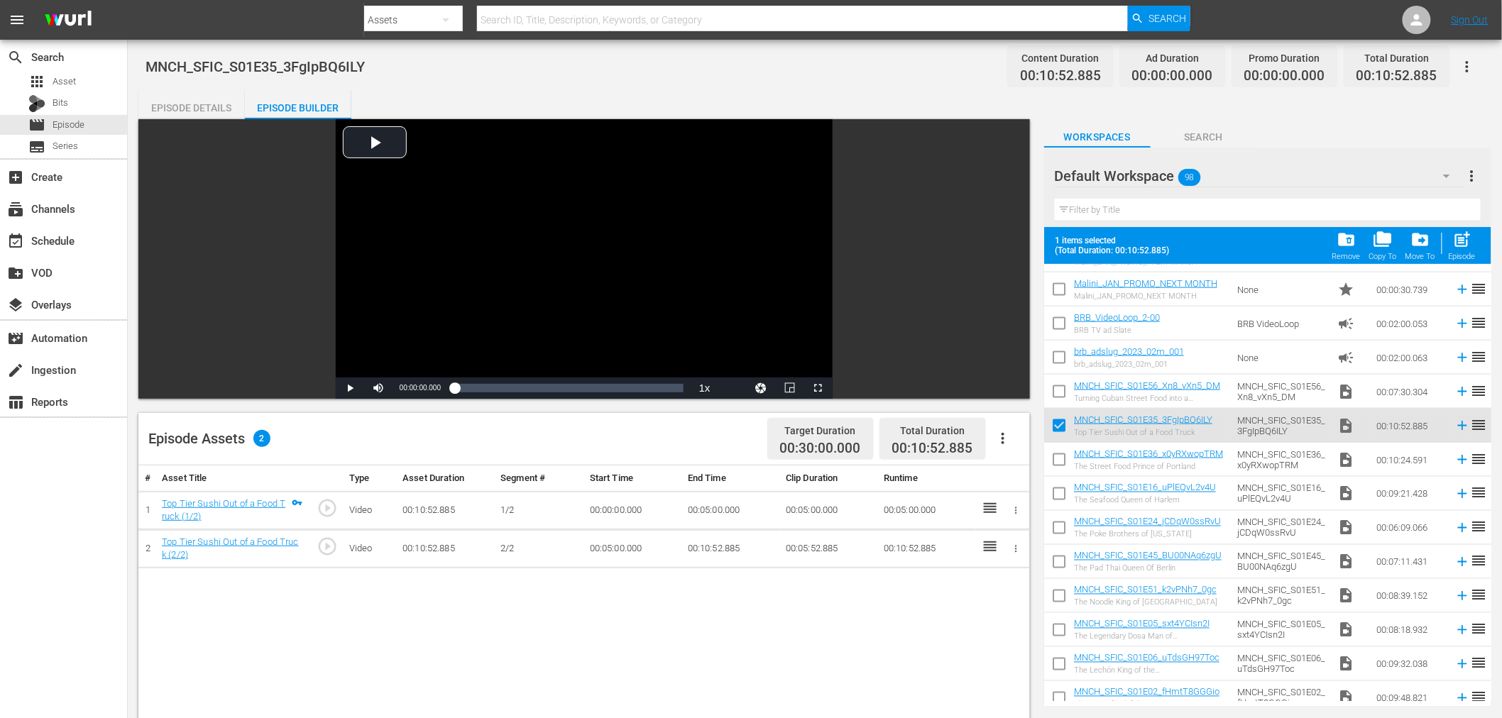
checkbox input "false"
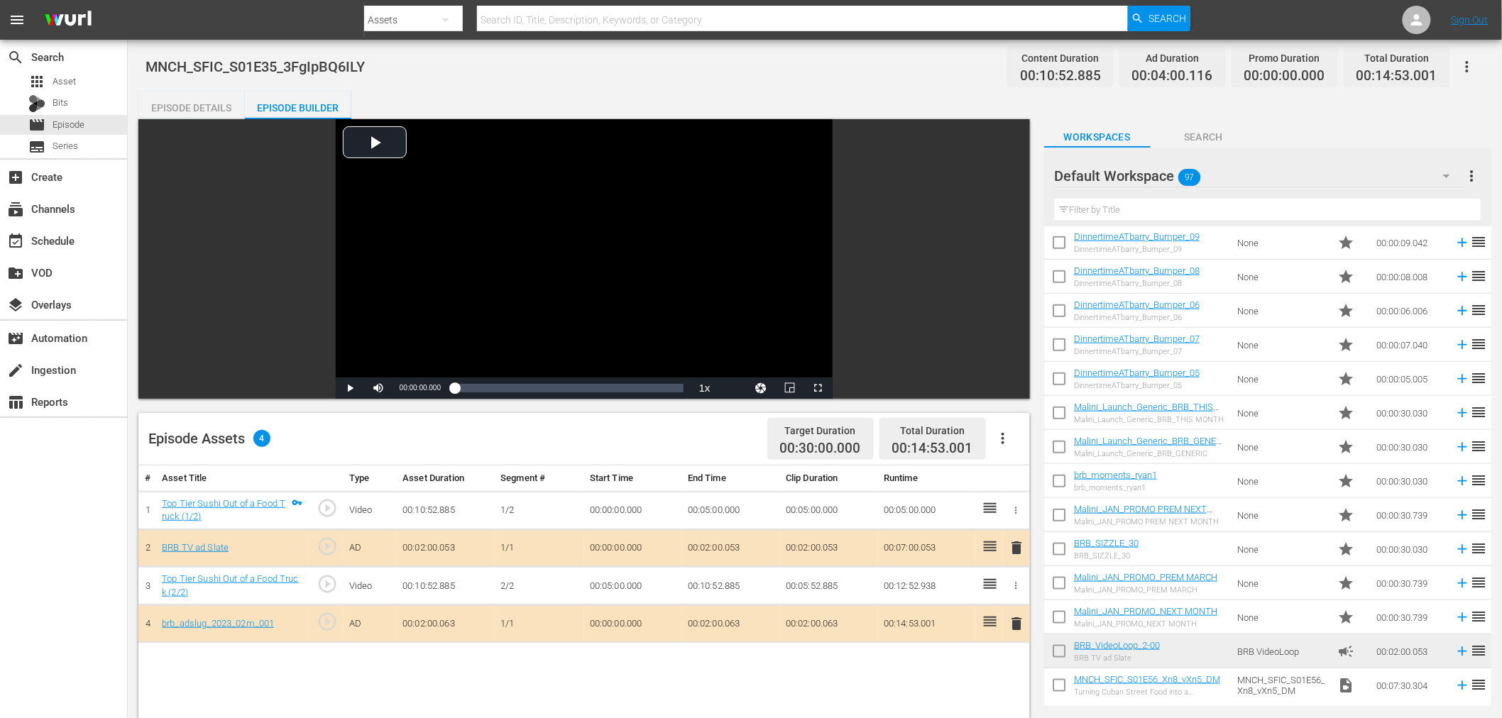
scroll to position [518, 0]
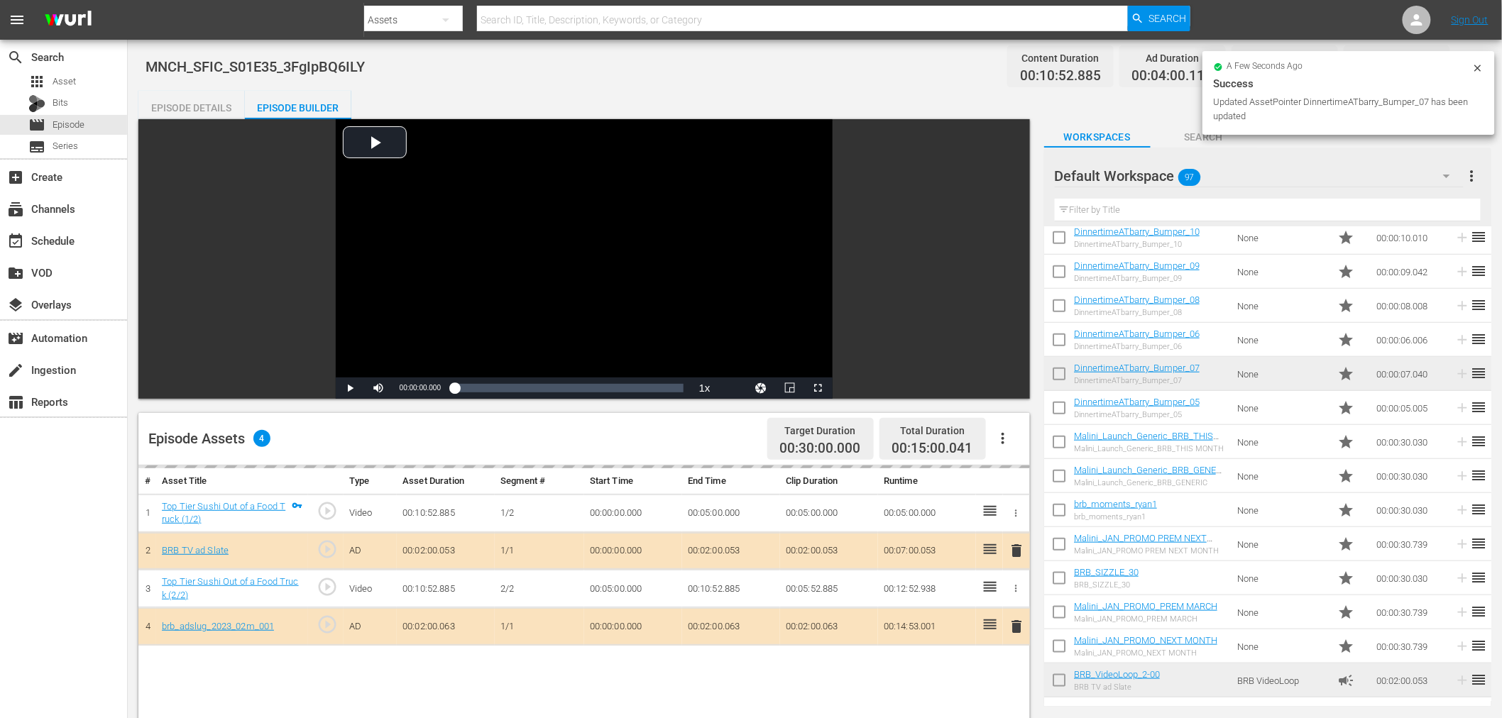
click at [166, 97] on div "Episode Details" at bounding box center [191, 108] width 106 height 34
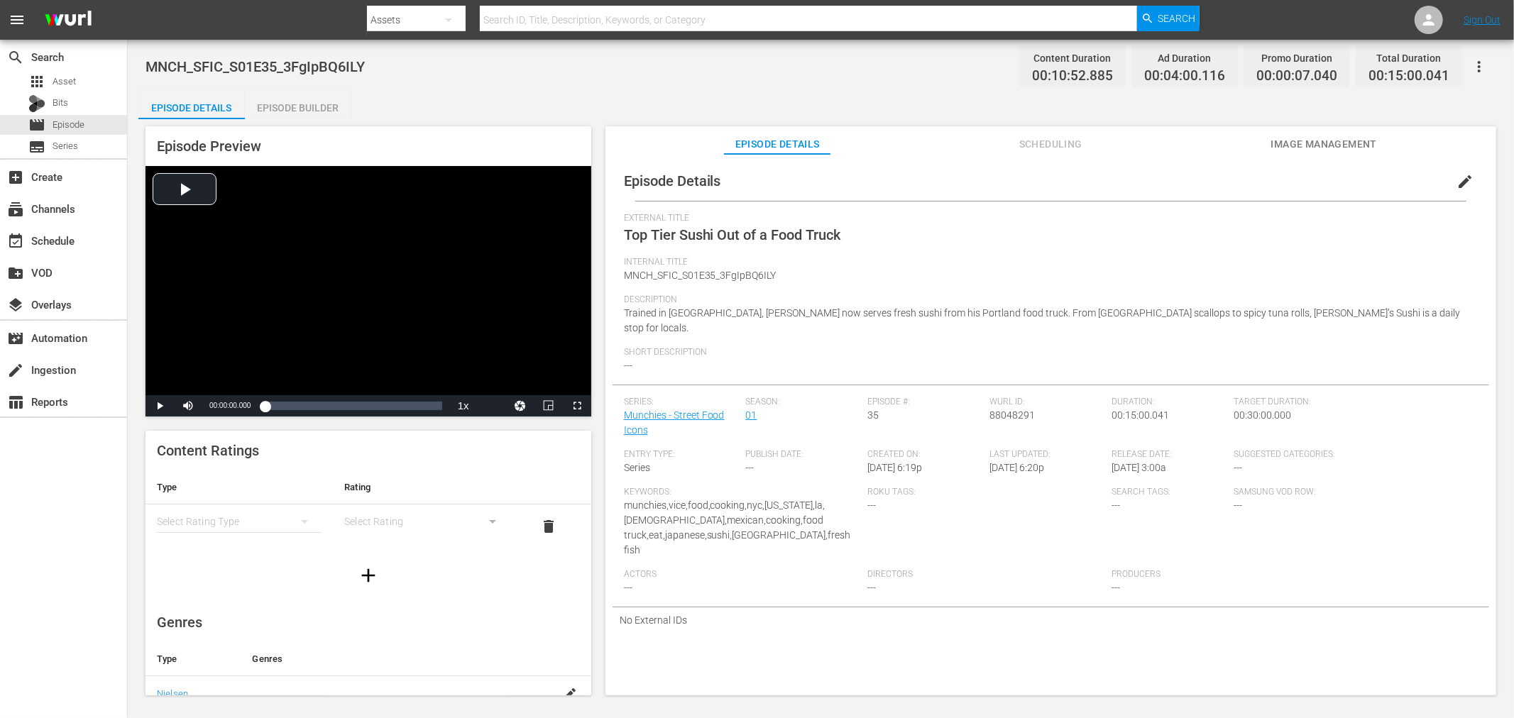
click at [1448, 180] on button "edit" at bounding box center [1465, 182] width 34 height 34
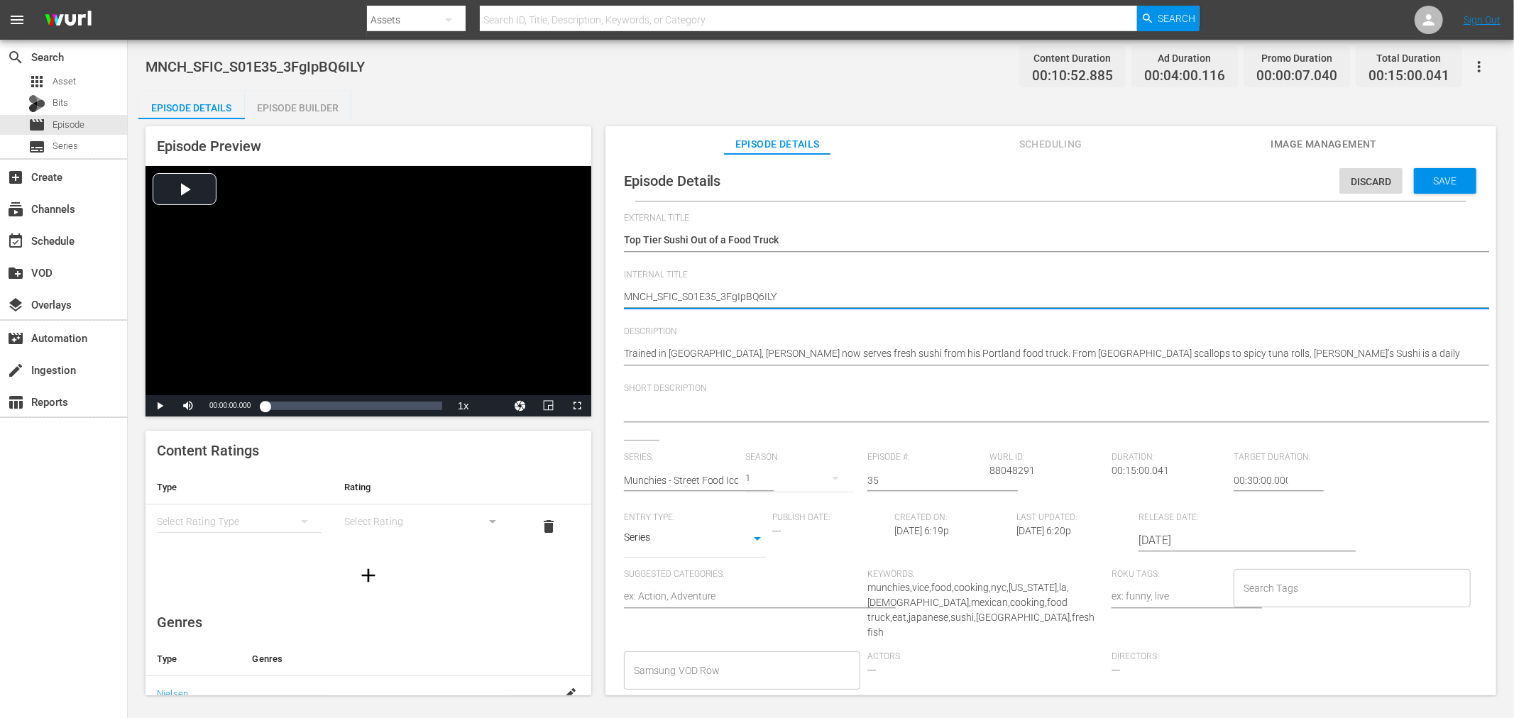
drag, startPoint x: 717, startPoint y: 293, endPoint x: 1300, endPoint y: 343, distance: 584.9
type textarea "MNCH_SFIC_S01E35"
click at [1440, 180] on span "Save" at bounding box center [1445, 180] width 46 height 11
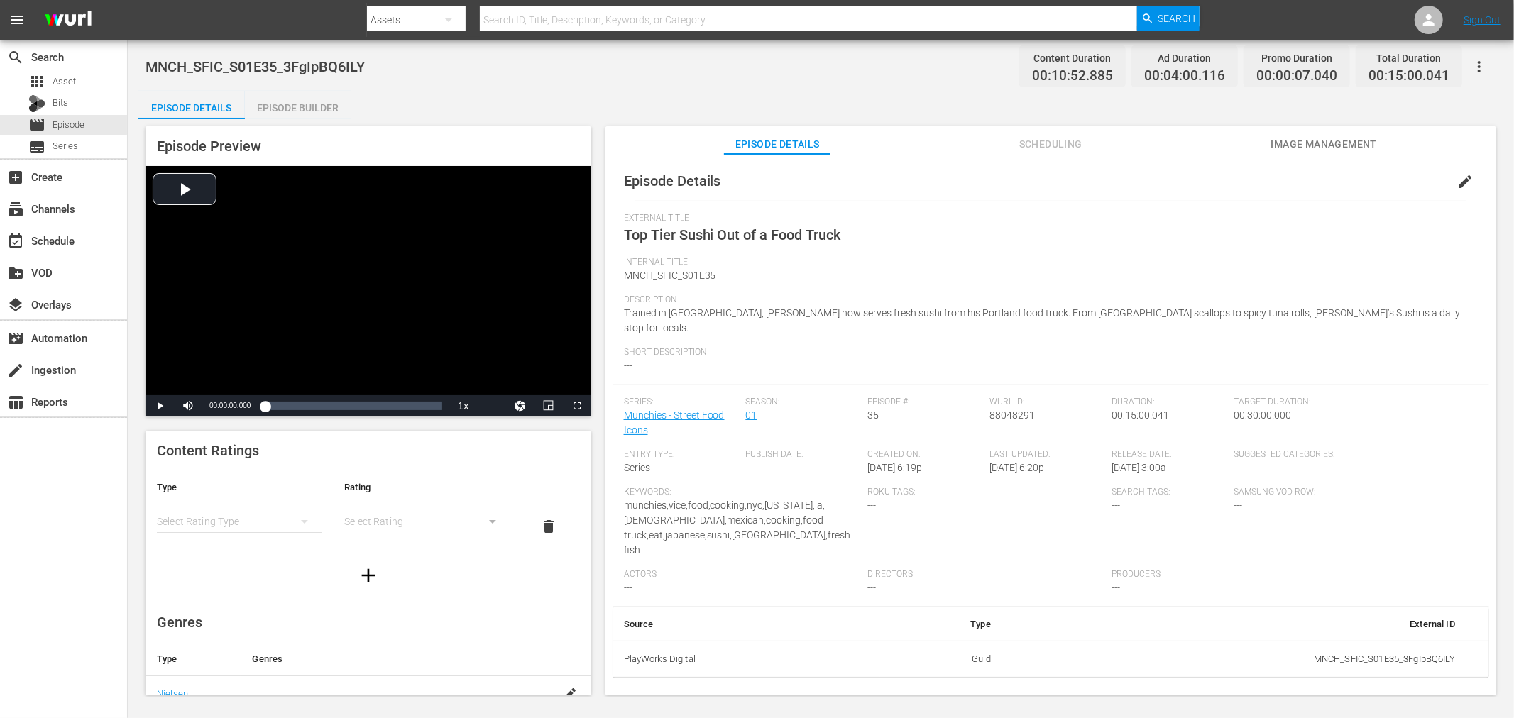
click at [1484, 64] on icon "button" at bounding box center [1479, 66] width 17 height 17
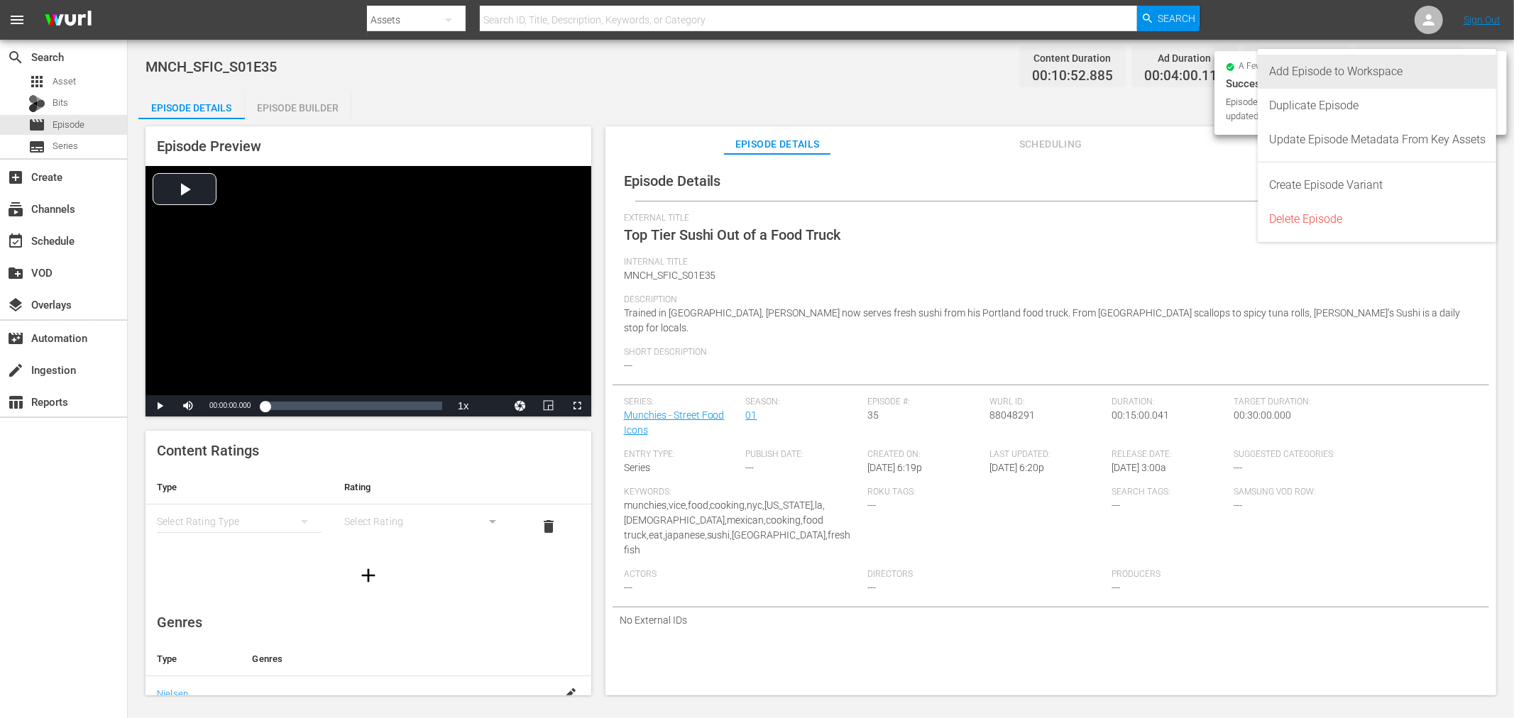
click at [1339, 73] on div "Add Episode to Workspace" at bounding box center [1377, 72] width 216 height 34
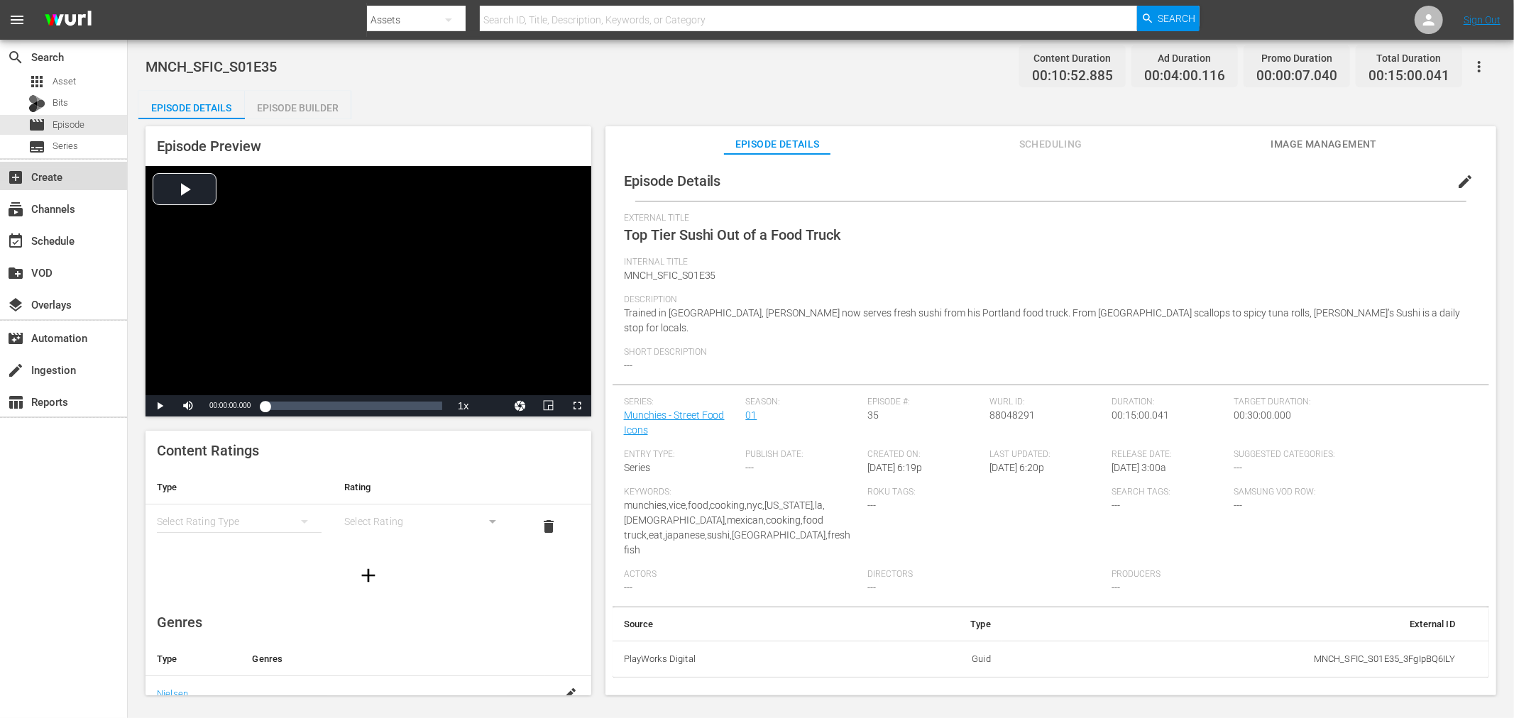
click at [44, 174] on div "add_box Create" at bounding box center [39, 174] width 79 height 13
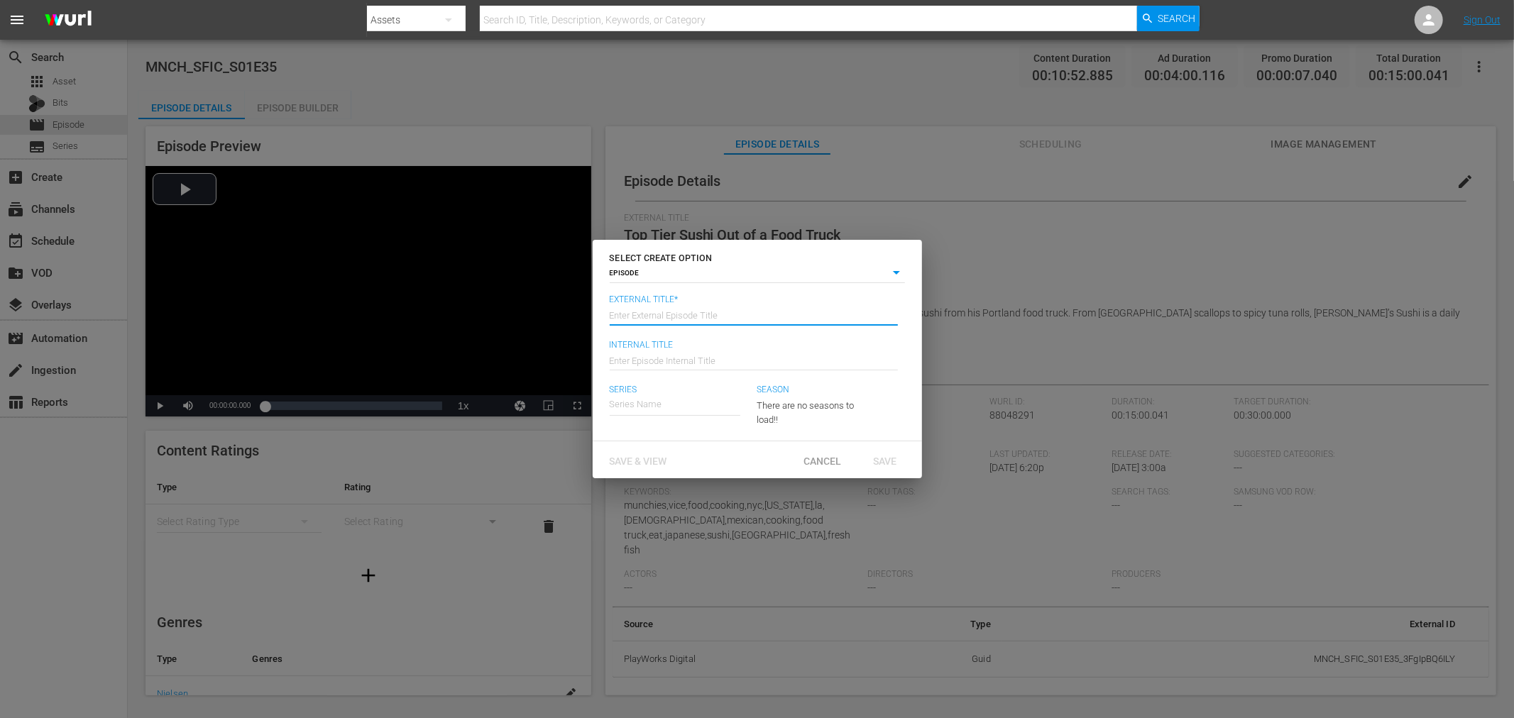
drag, startPoint x: 714, startPoint y: 306, endPoint x: 696, endPoint y: 323, distance: 25.1
click at [714, 306] on input "text" at bounding box center [754, 314] width 288 height 34
type input "1"
click at [649, 459] on span "Save & View" at bounding box center [638, 461] width 80 height 11
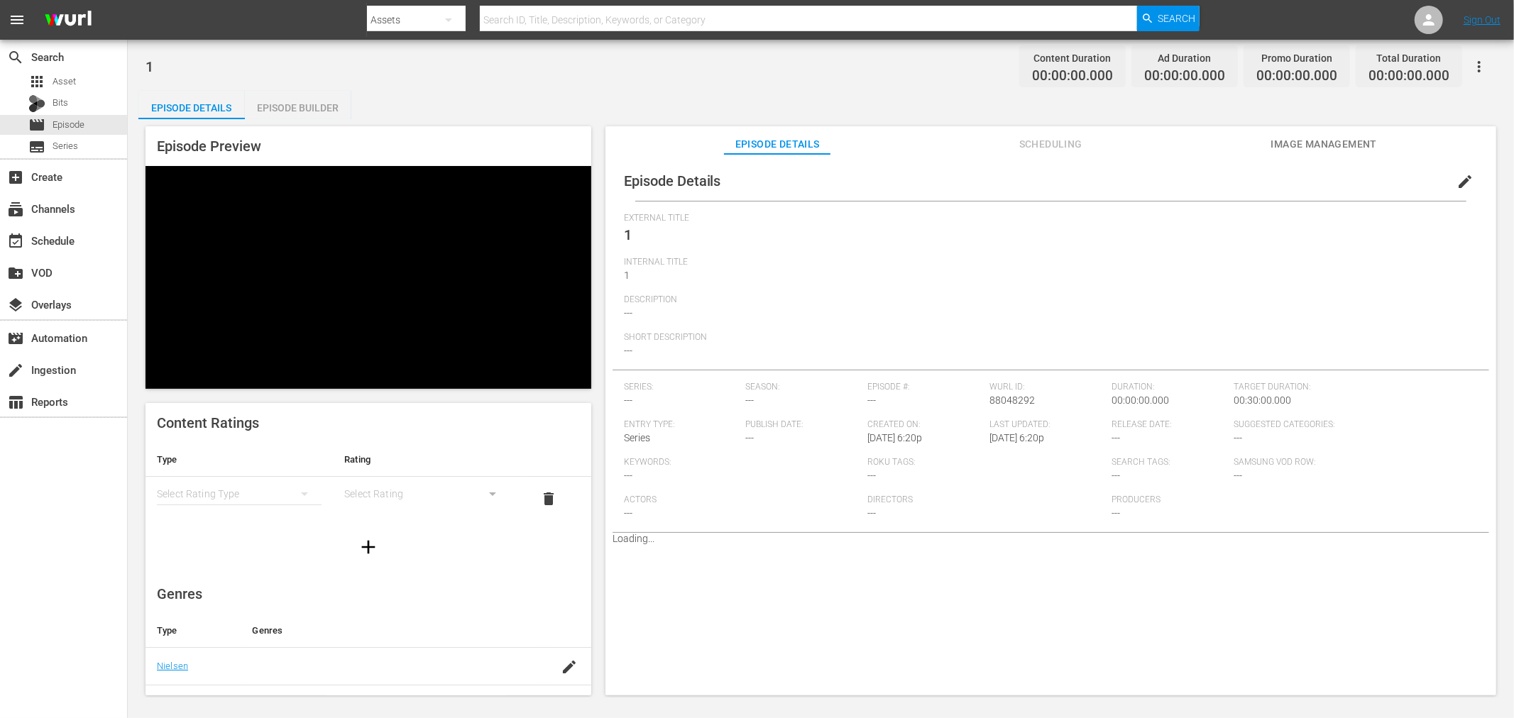
click at [310, 99] on div "Episode Builder" at bounding box center [298, 108] width 106 height 34
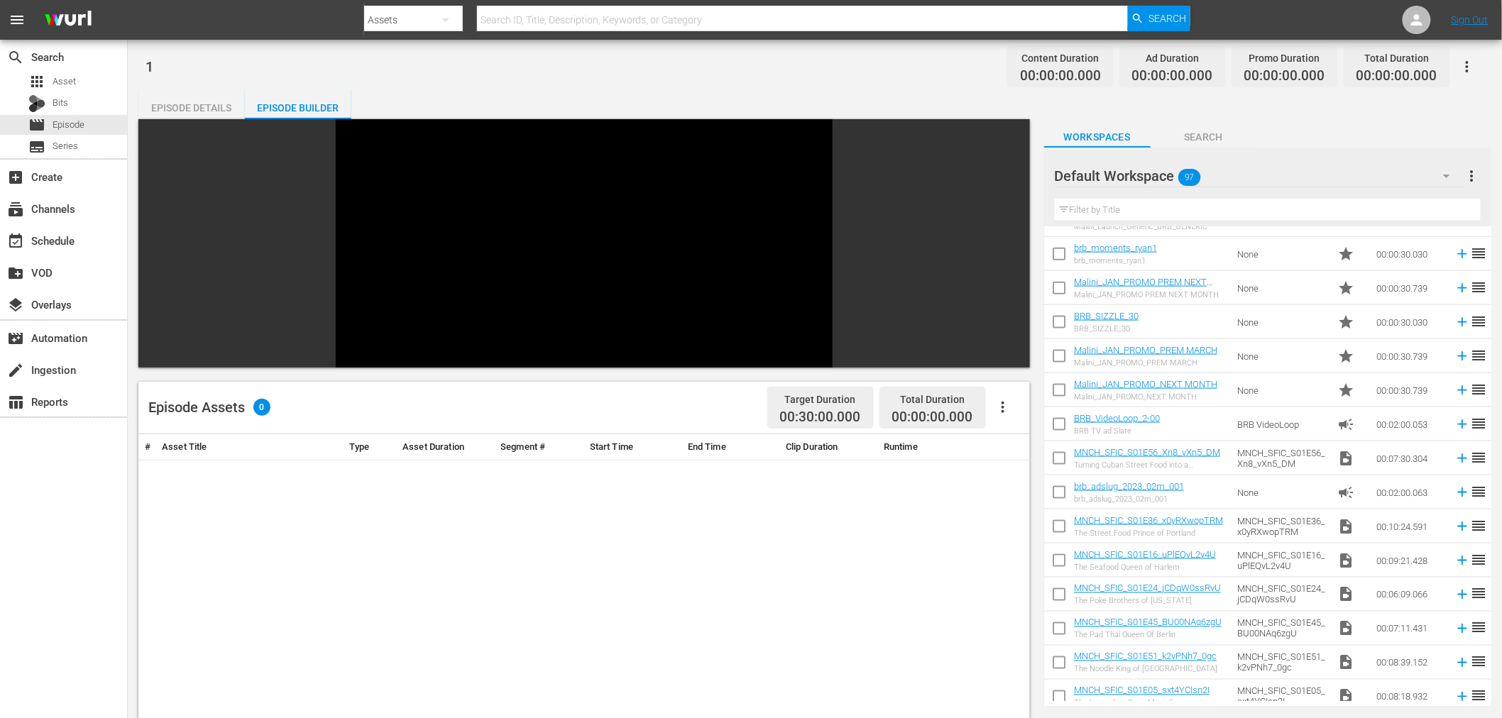
scroll to position [853, 0]
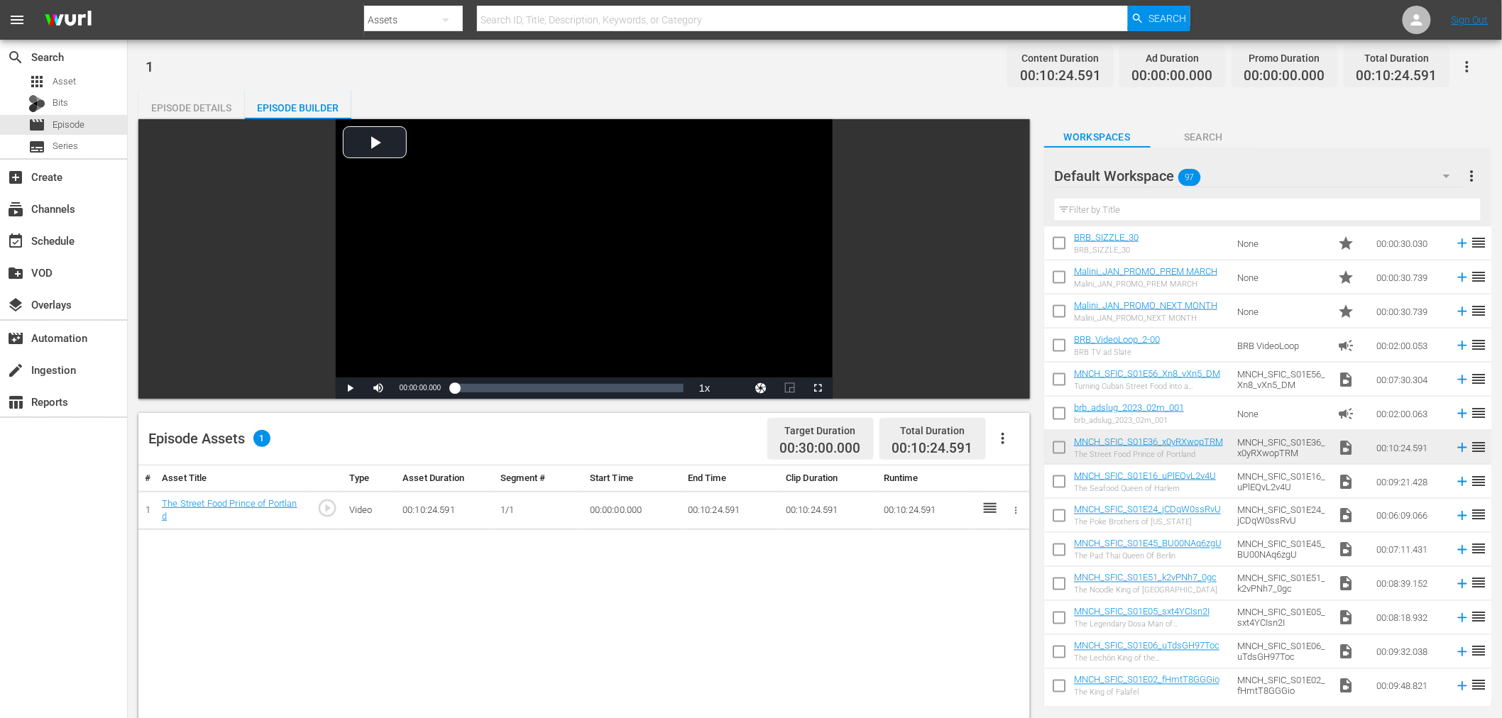
click at [1011, 513] on icon "button" at bounding box center [1016, 510] width 11 height 11
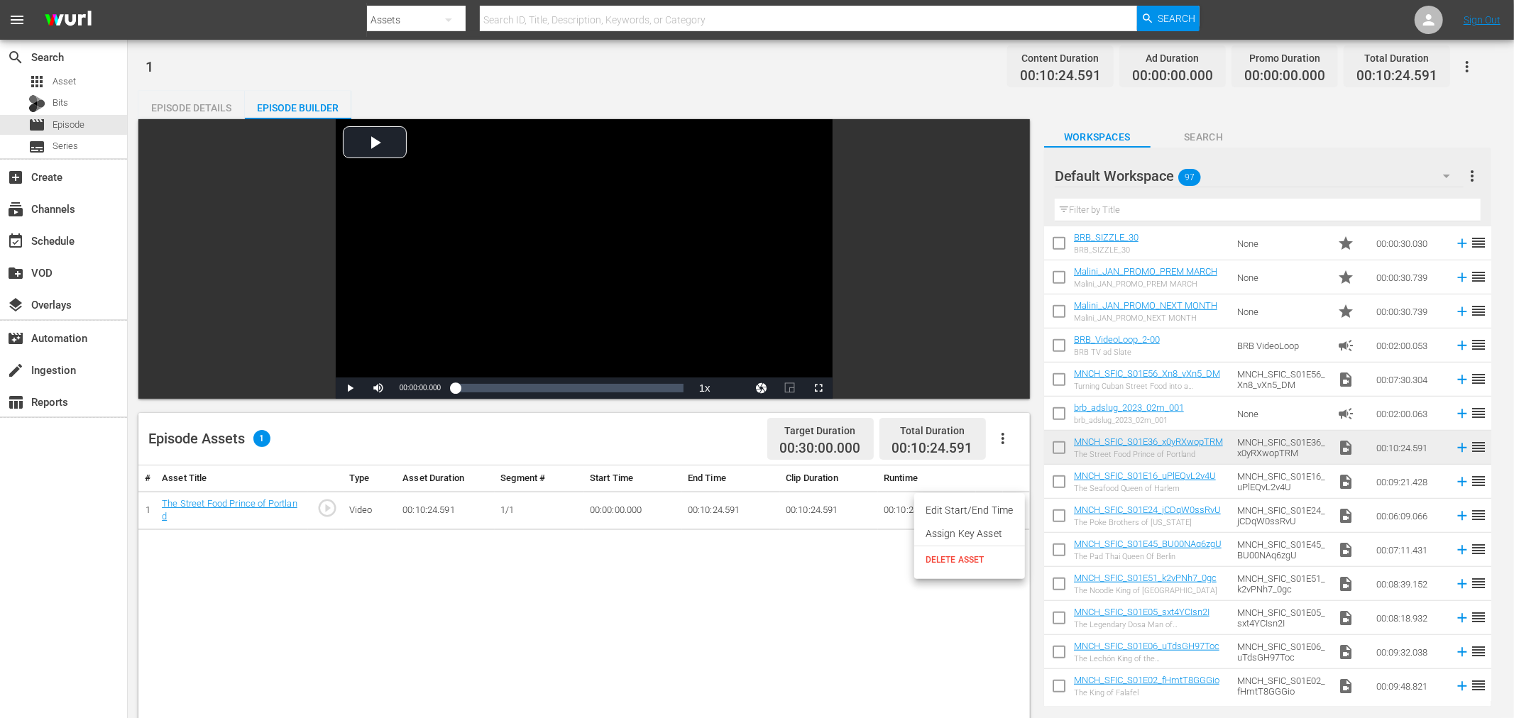
click at [980, 529] on li "Assign Key Asset" at bounding box center [969, 533] width 111 height 23
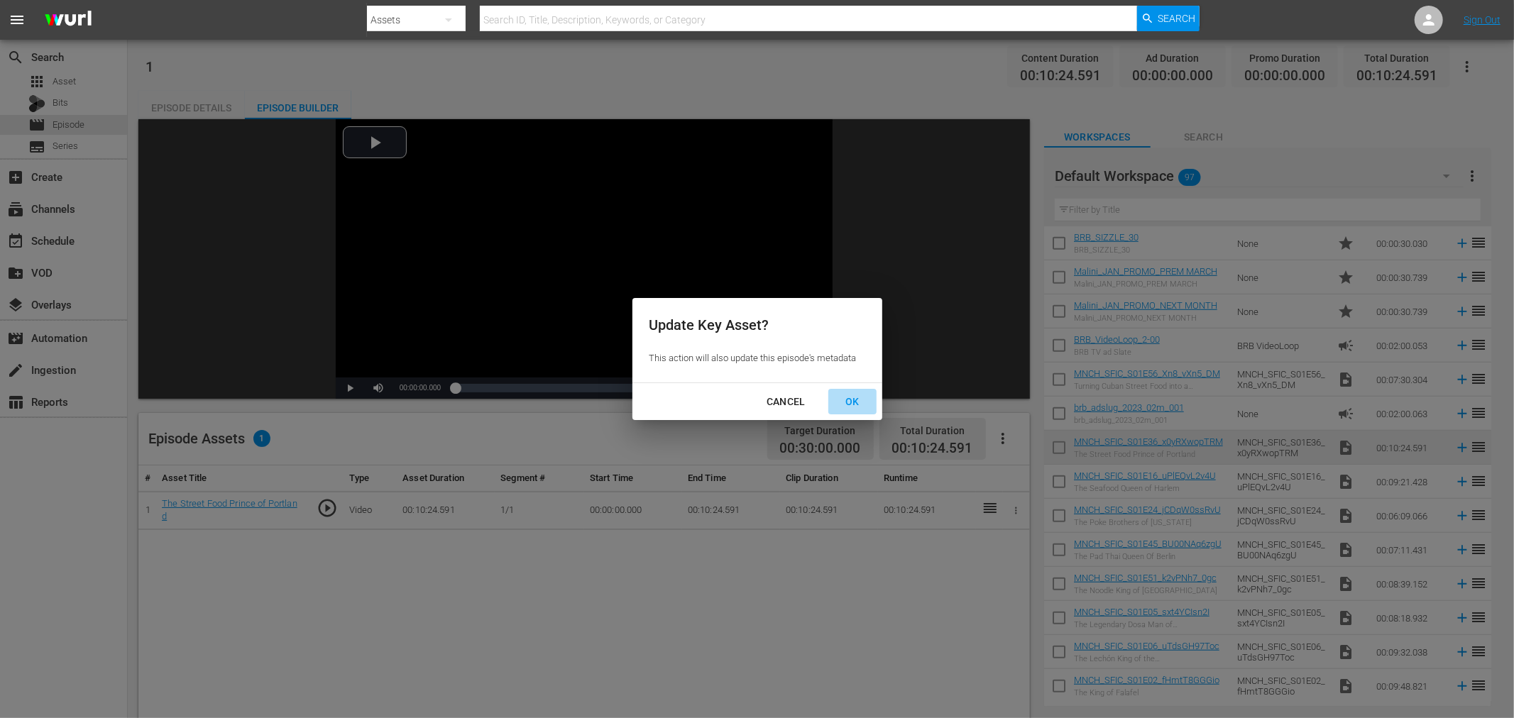
click at [846, 400] on div "OK" at bounding box center [852, 402] width 37 height 18
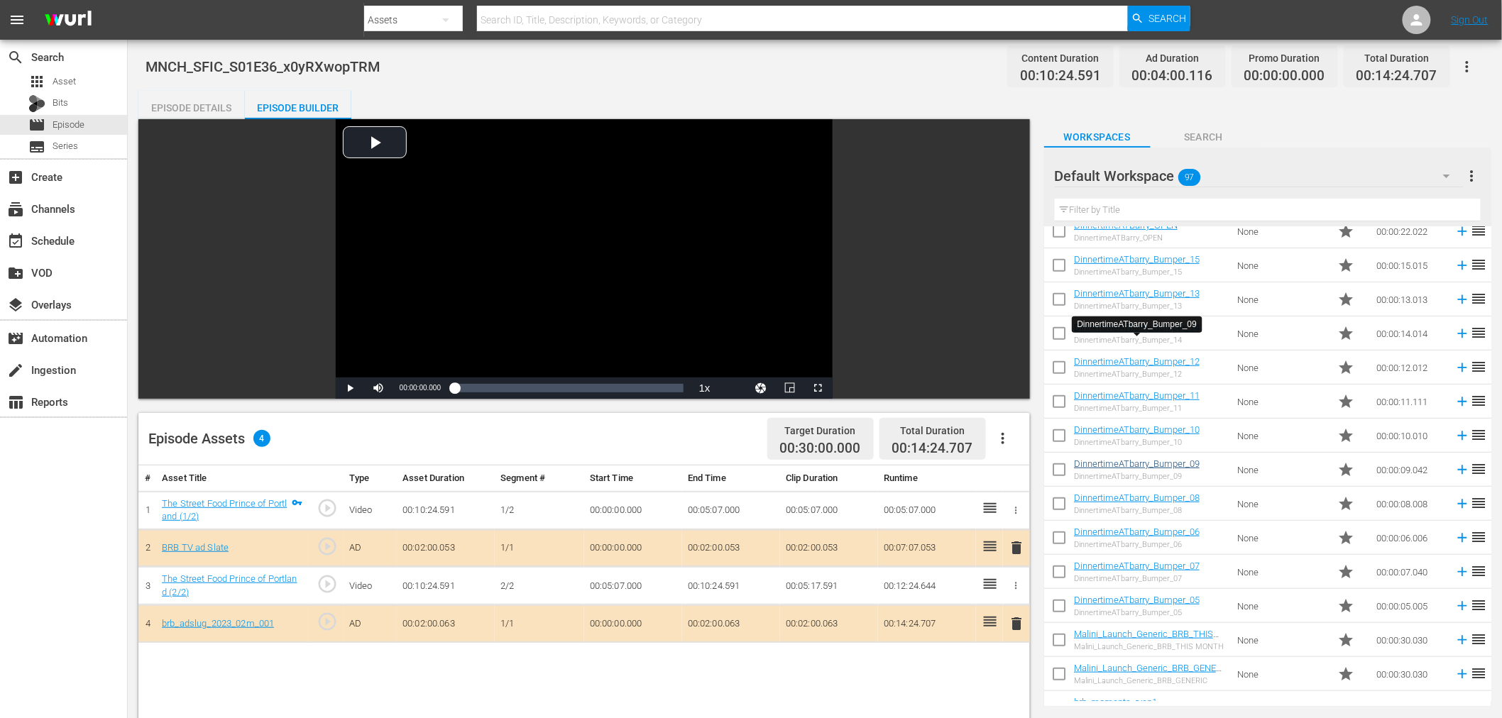
scroll to position [301, 0]
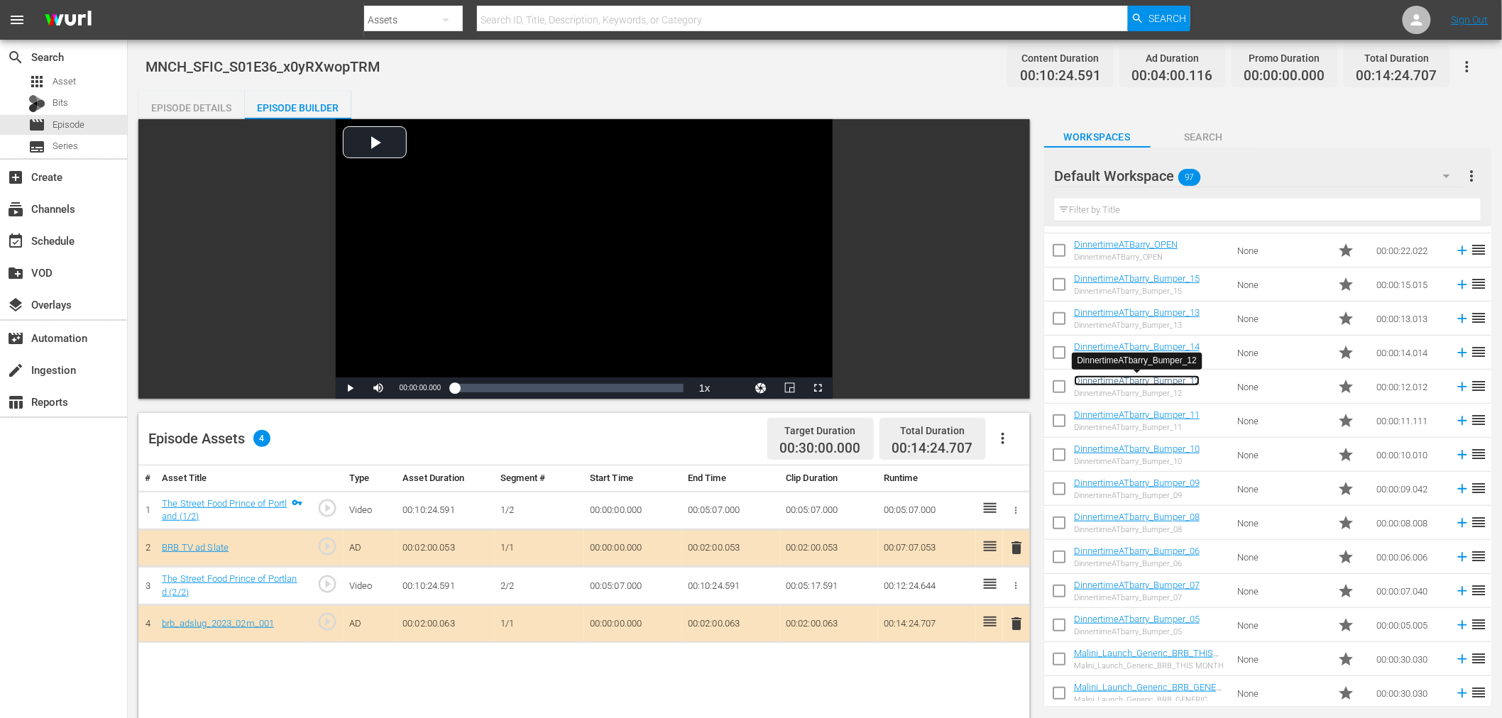
click at [1164, 383] on link "DinnertimeATbarry_Bumper_12" at bounding box center [1137, 380] width 126 height 11
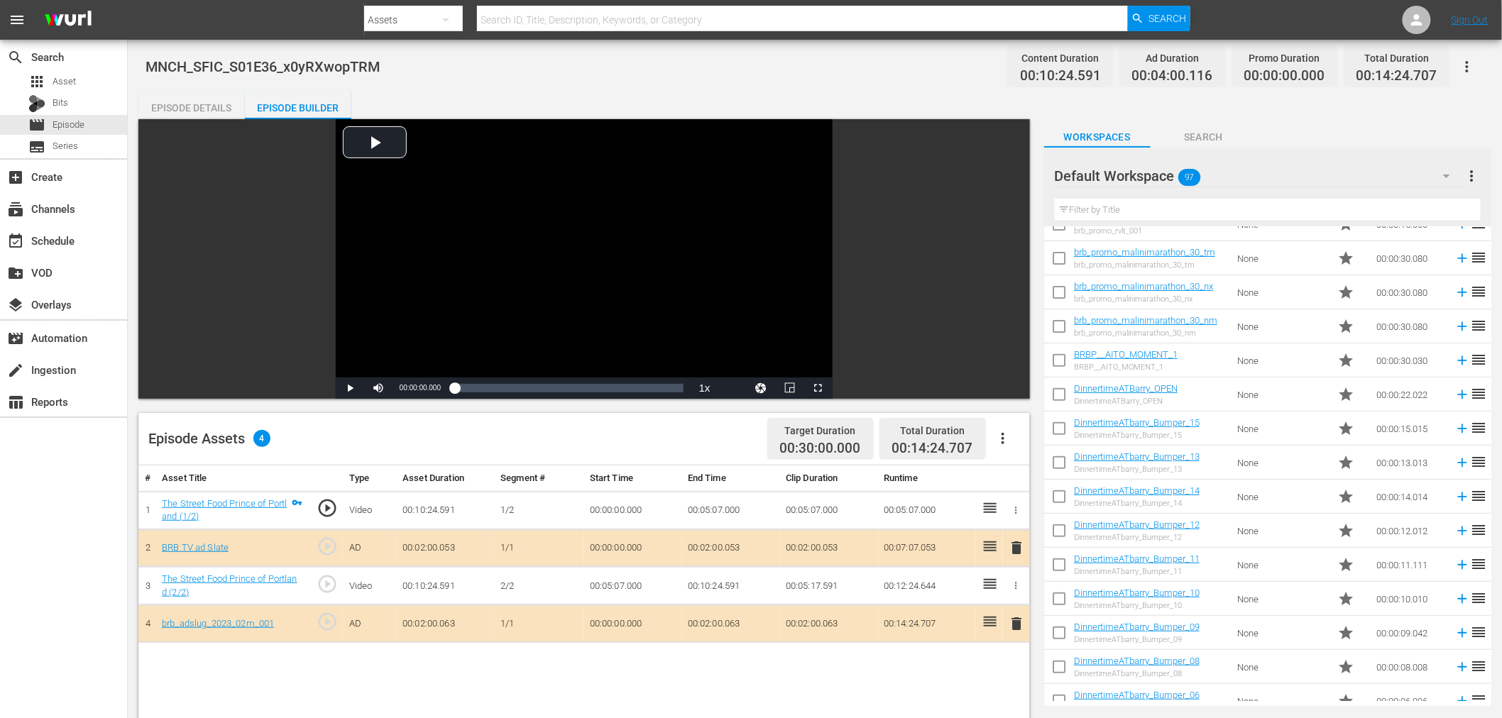
scroll to position [158, 0]
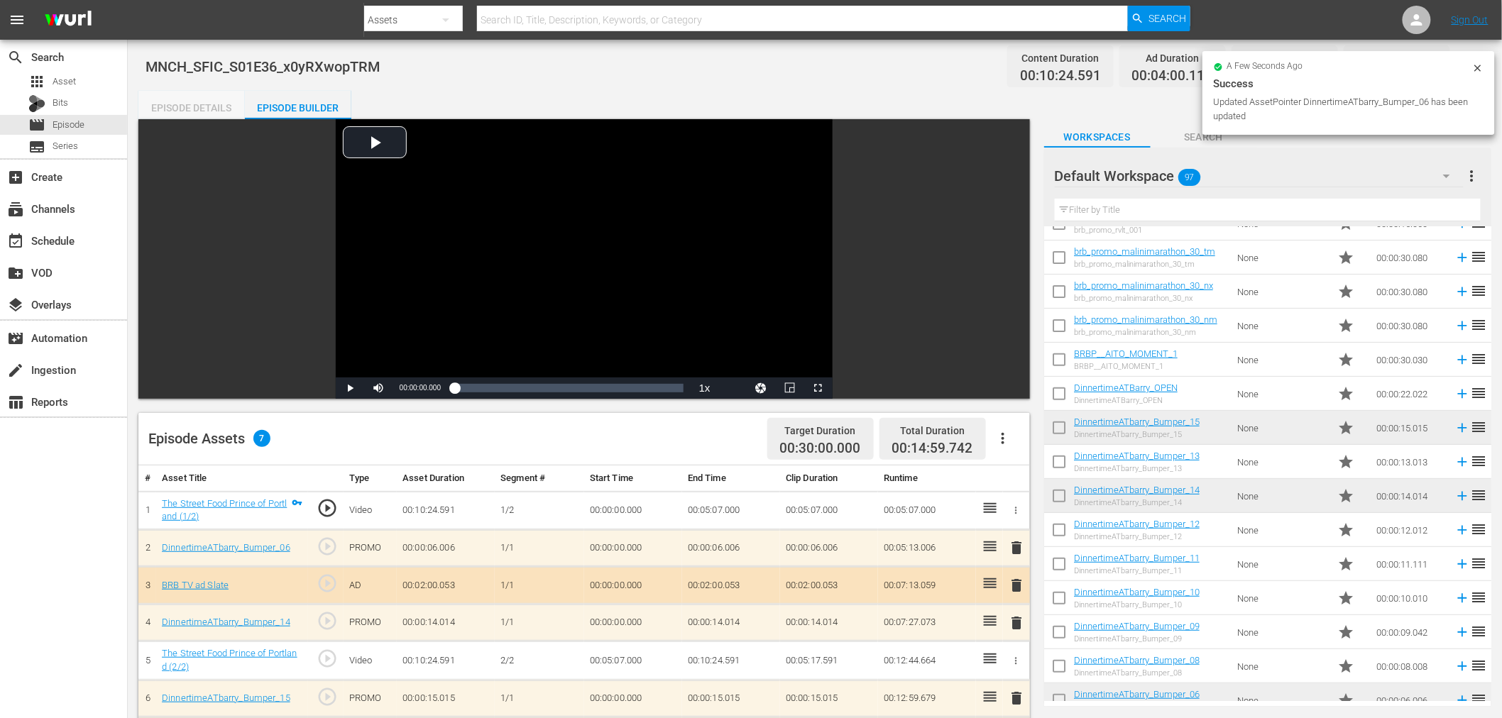
click at [185, 102] on div "Episode Details" at bounding box center [191, 108] width 106 height 34
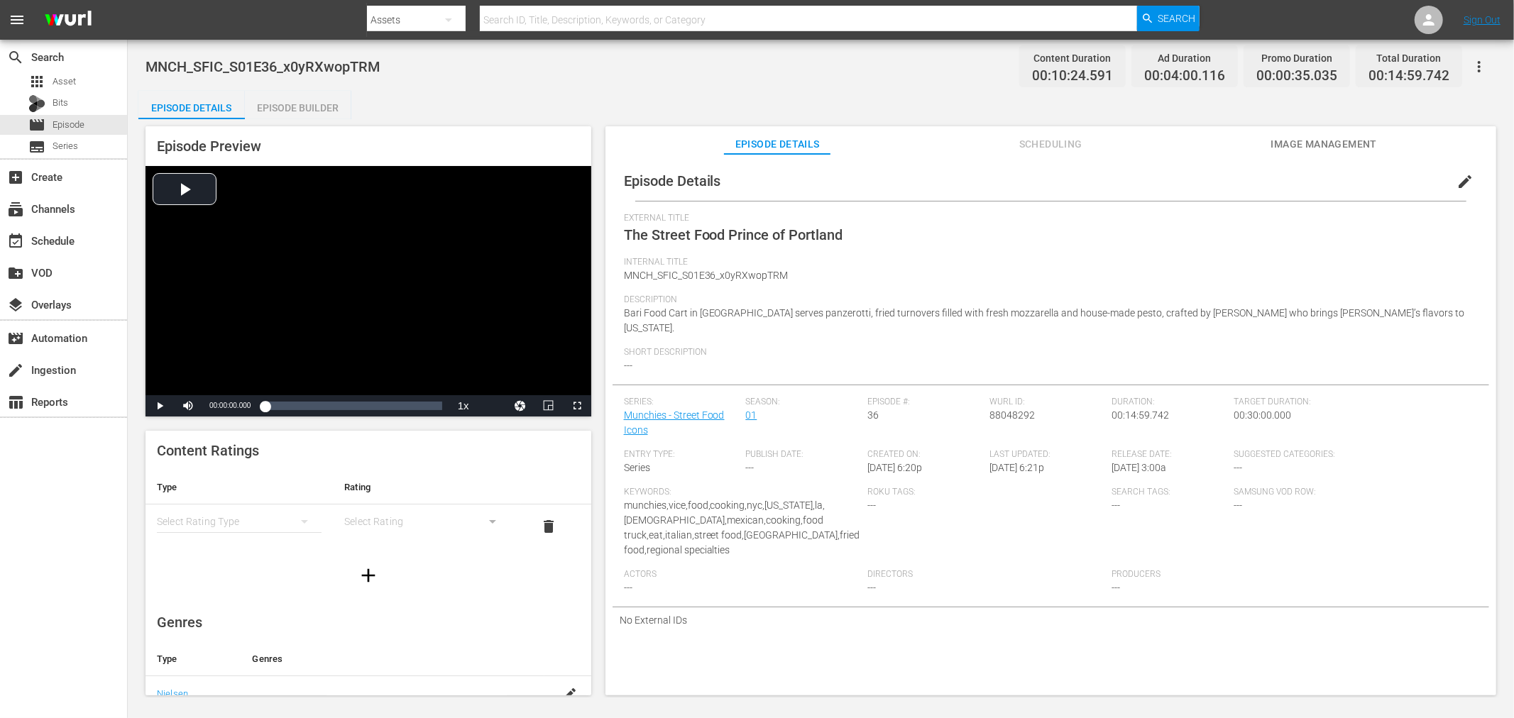
click at [1457, 180] on span "edit" at bounding box center [1465, 181] width 17 height 17
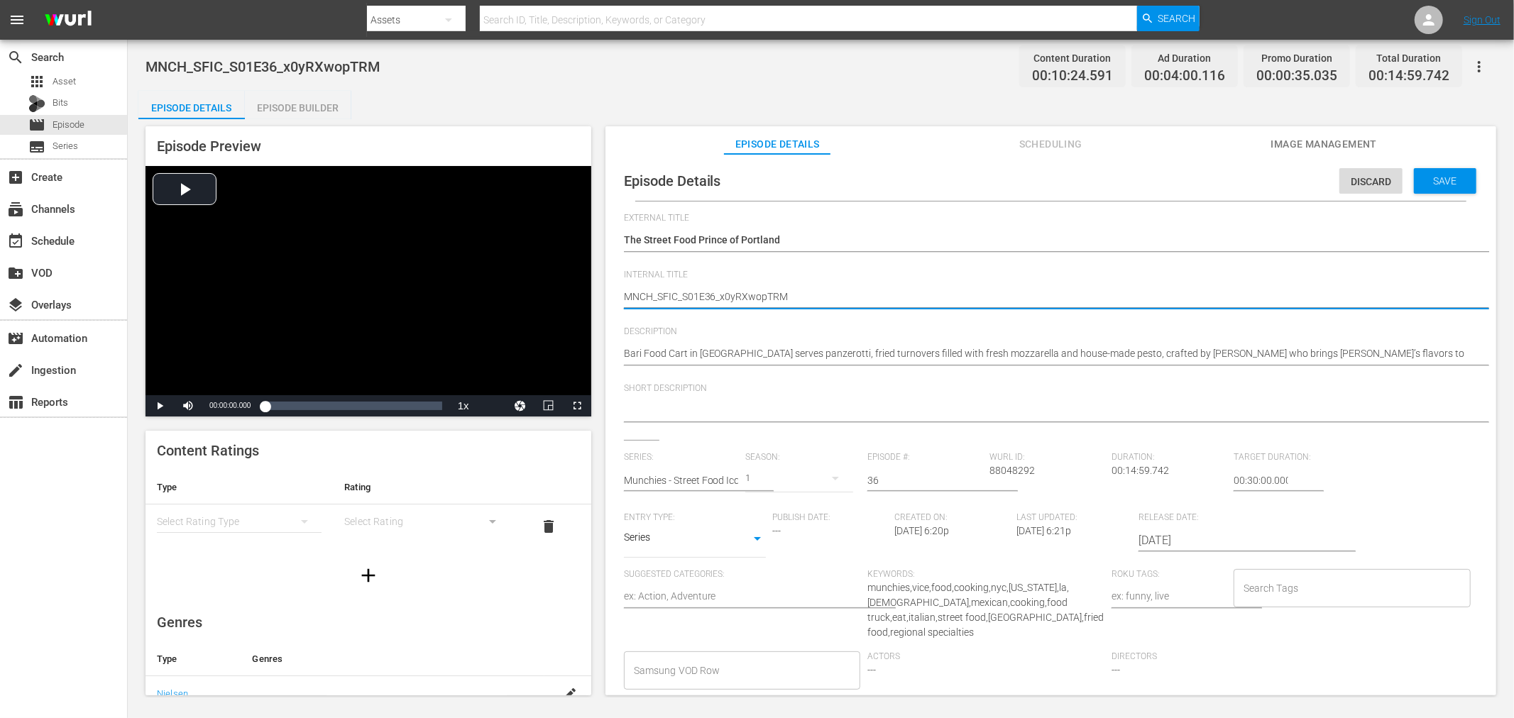
drag, startPoint x: 715, startPoint y: 297, endPoint x: 1048, endPoint y: 303, distance: 333.0
type textarea "MNCH_SFIC_S01E36"
click at [1427, 178] on span "Save" at bounding box center [1445, 180] width 46 height 11
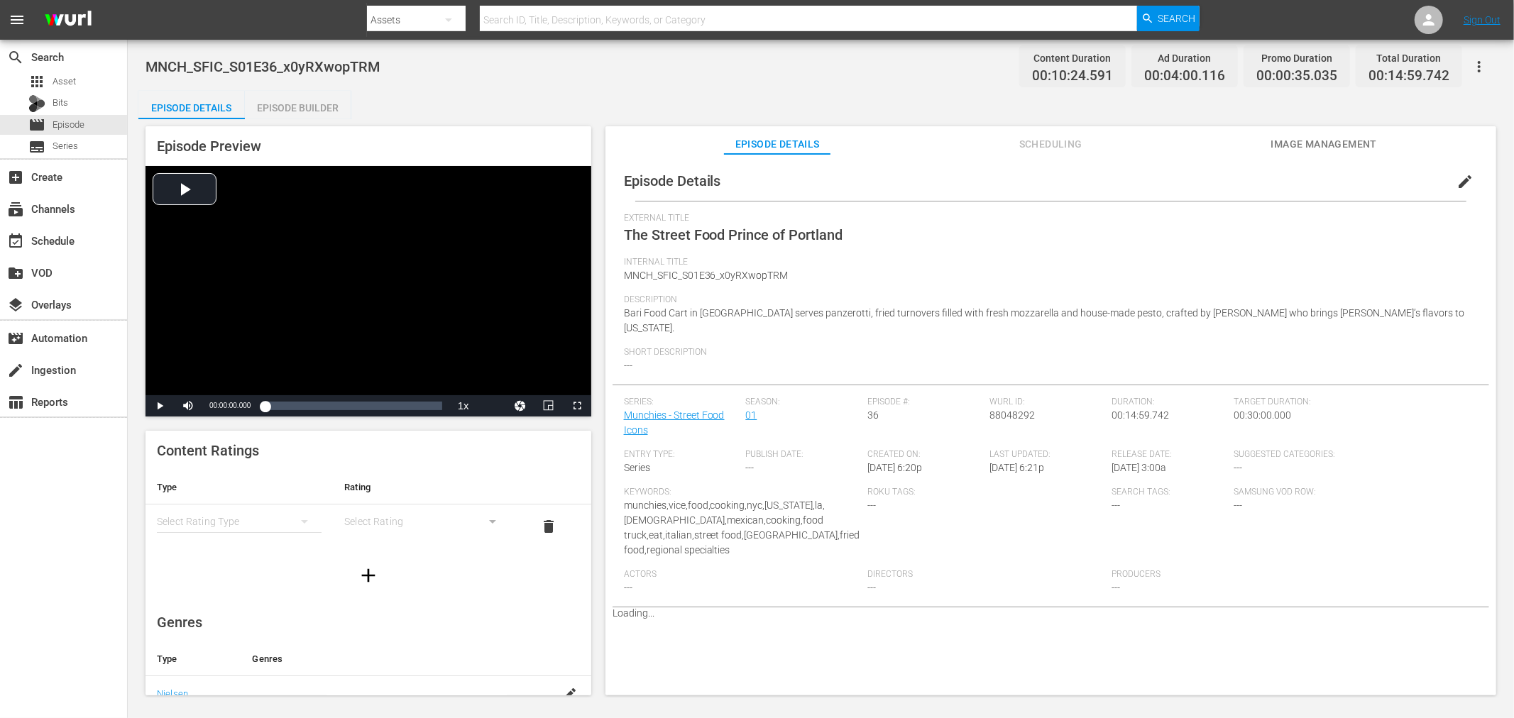
click at [1485, 58] on icon "button" at bounding box center [1479, 66] width 17 height 17
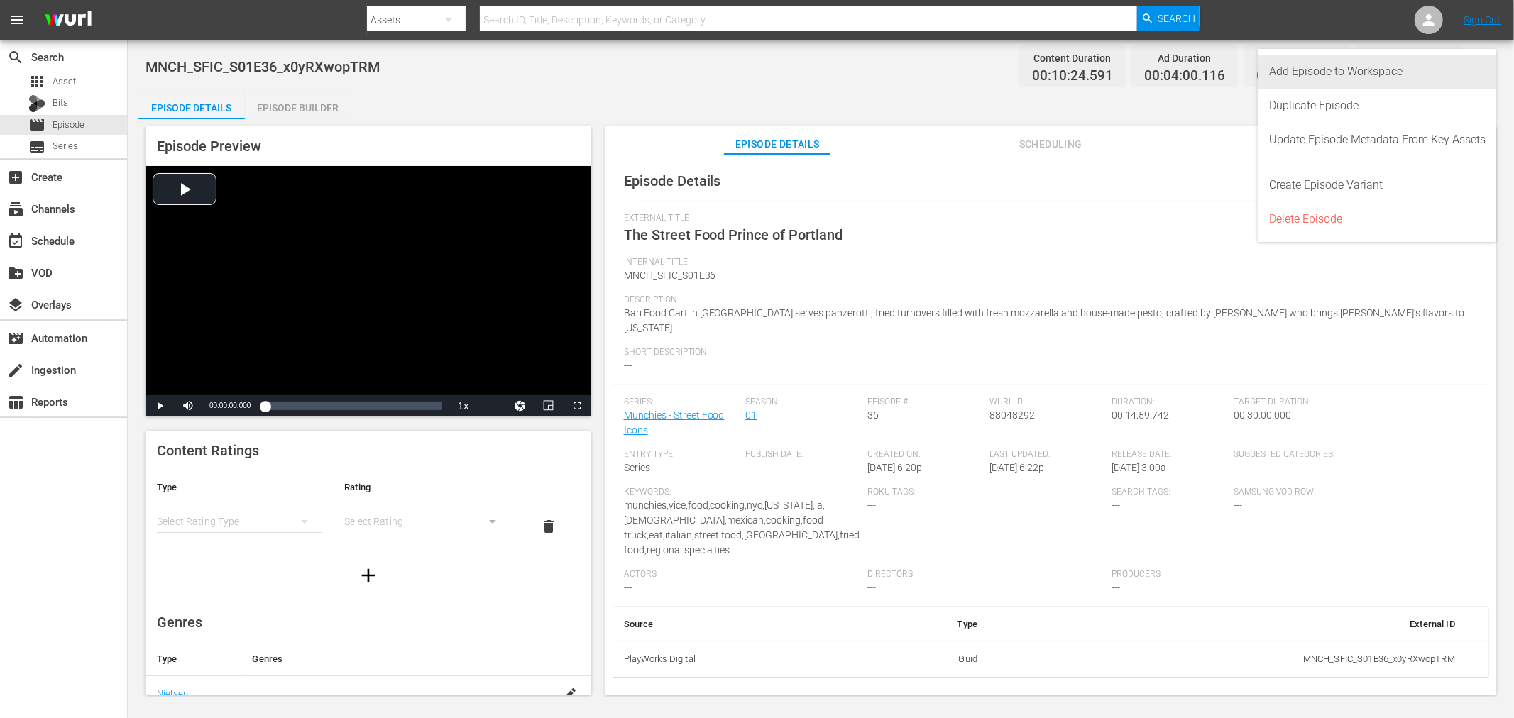
click at [1361, 81] on div "Add Episode to Workspace" at bounding box center [1377, 72] width 216 height 34
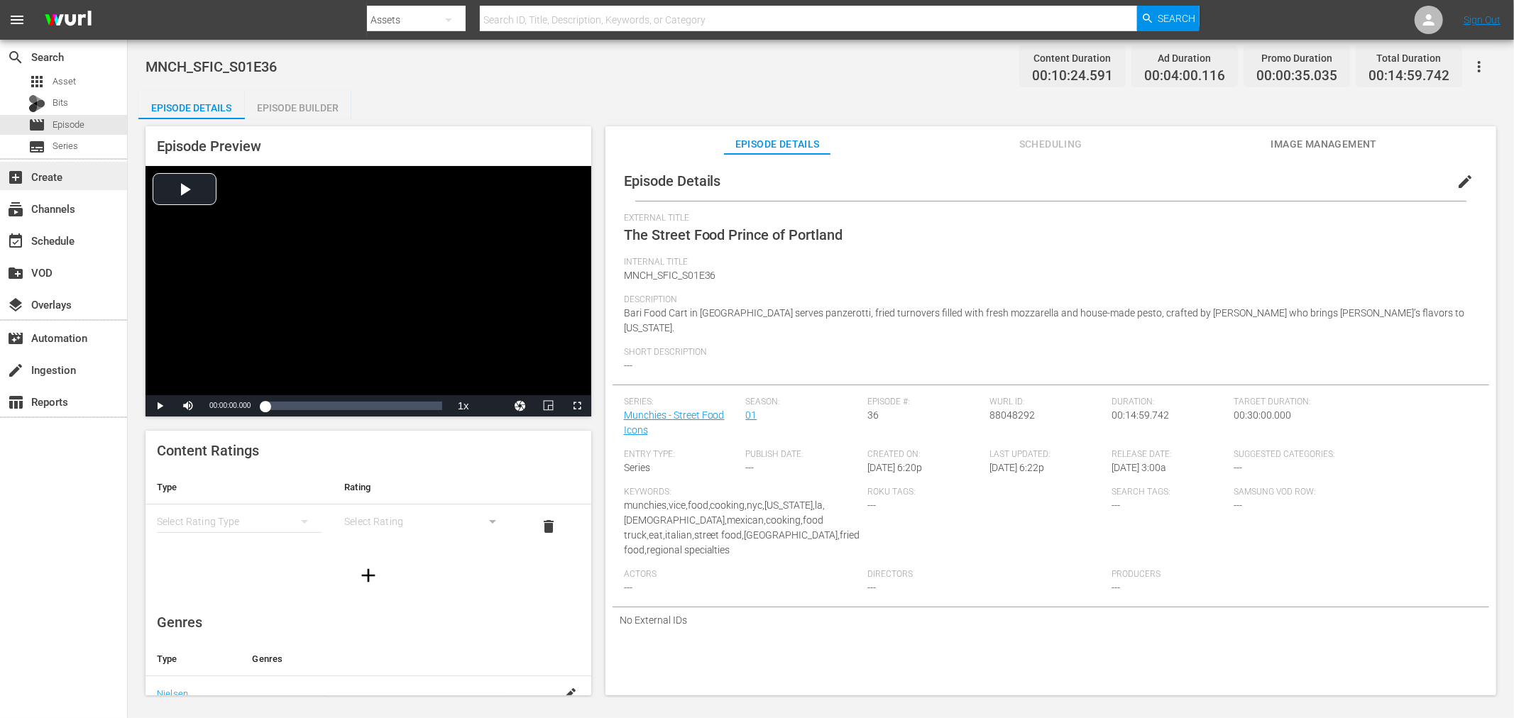
click at [58, 170] on div "add_box Create" at bounding box center [39, 174] width 79 height 13
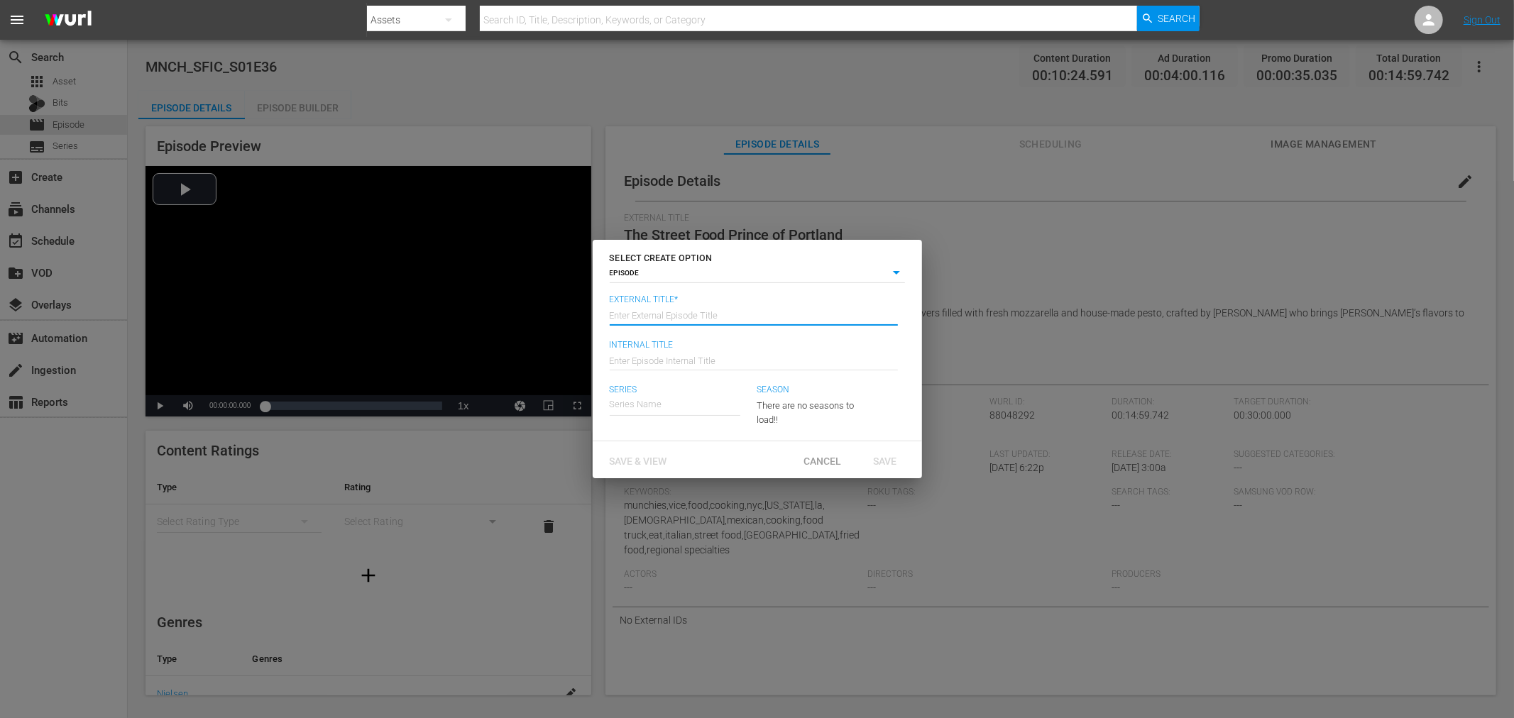
drag, startPoint x: 625, startPoint y: 302, endPoint x: 625, endPoint y: 313, distance: 10.7
click at [625, 302] on input "text" at bounding box center [754, 314] width 288 height 34
type input "1"
click at [639, 464] on span "Save & View" at bounding box center [638, 461] width 80 height 11
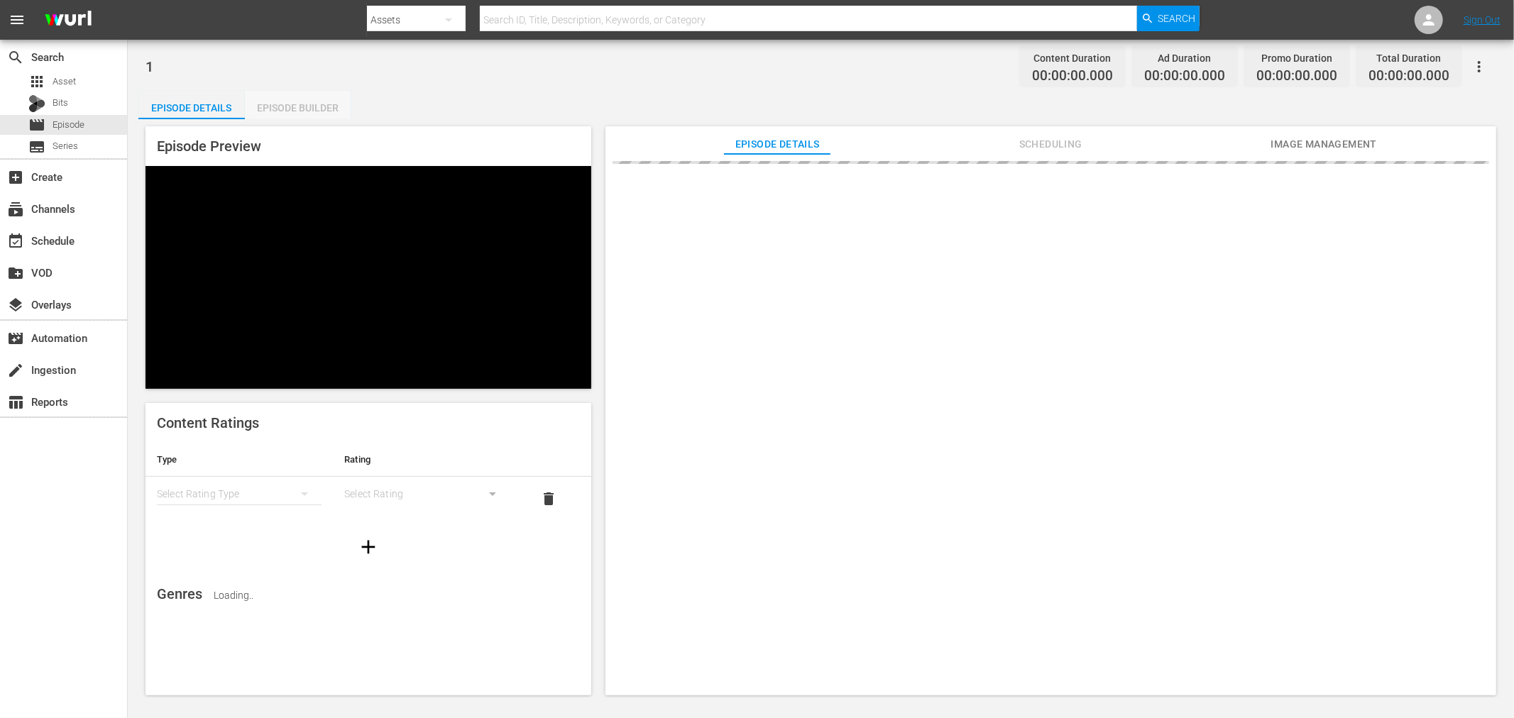
click at [317, 105] on div "Episode Builder" at bounding box center [298, 108] width 106 height 34
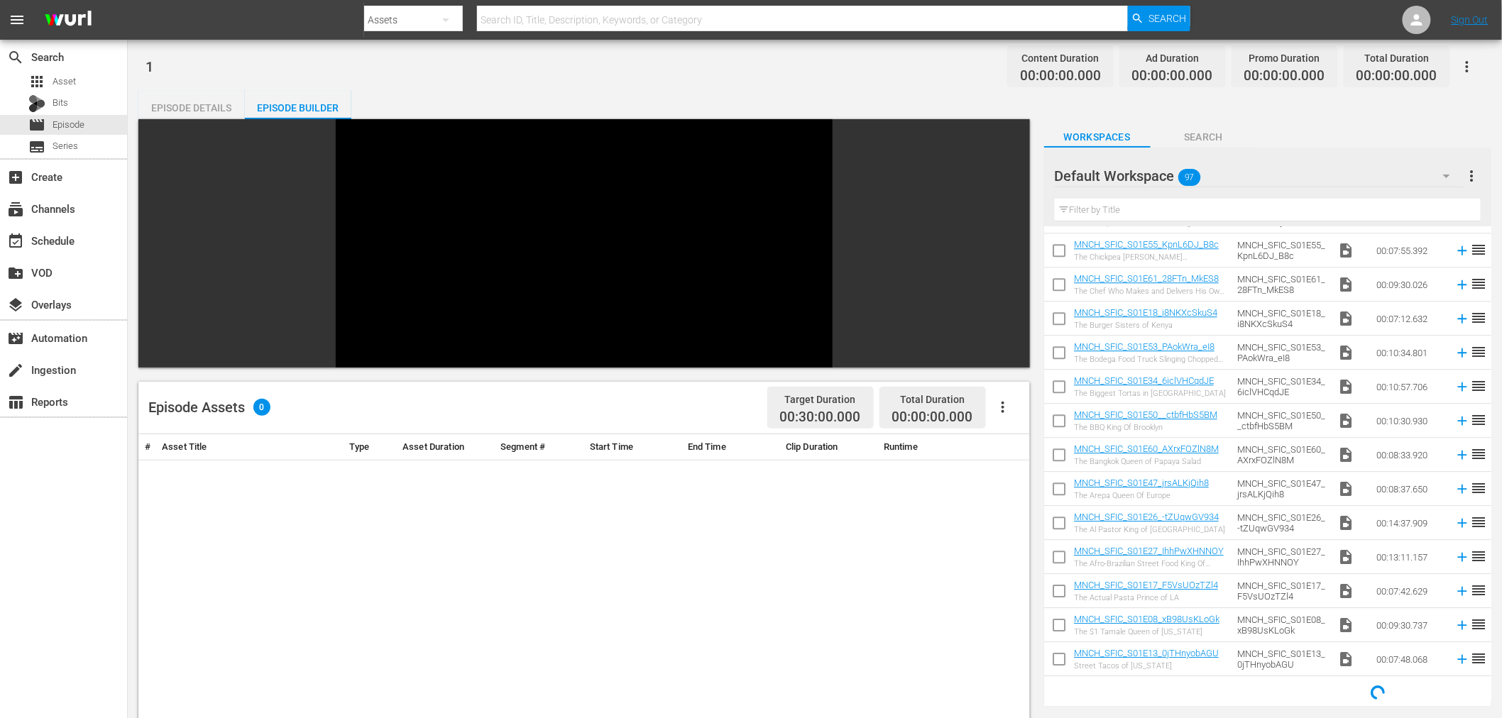
scroll to position [1638, 0]
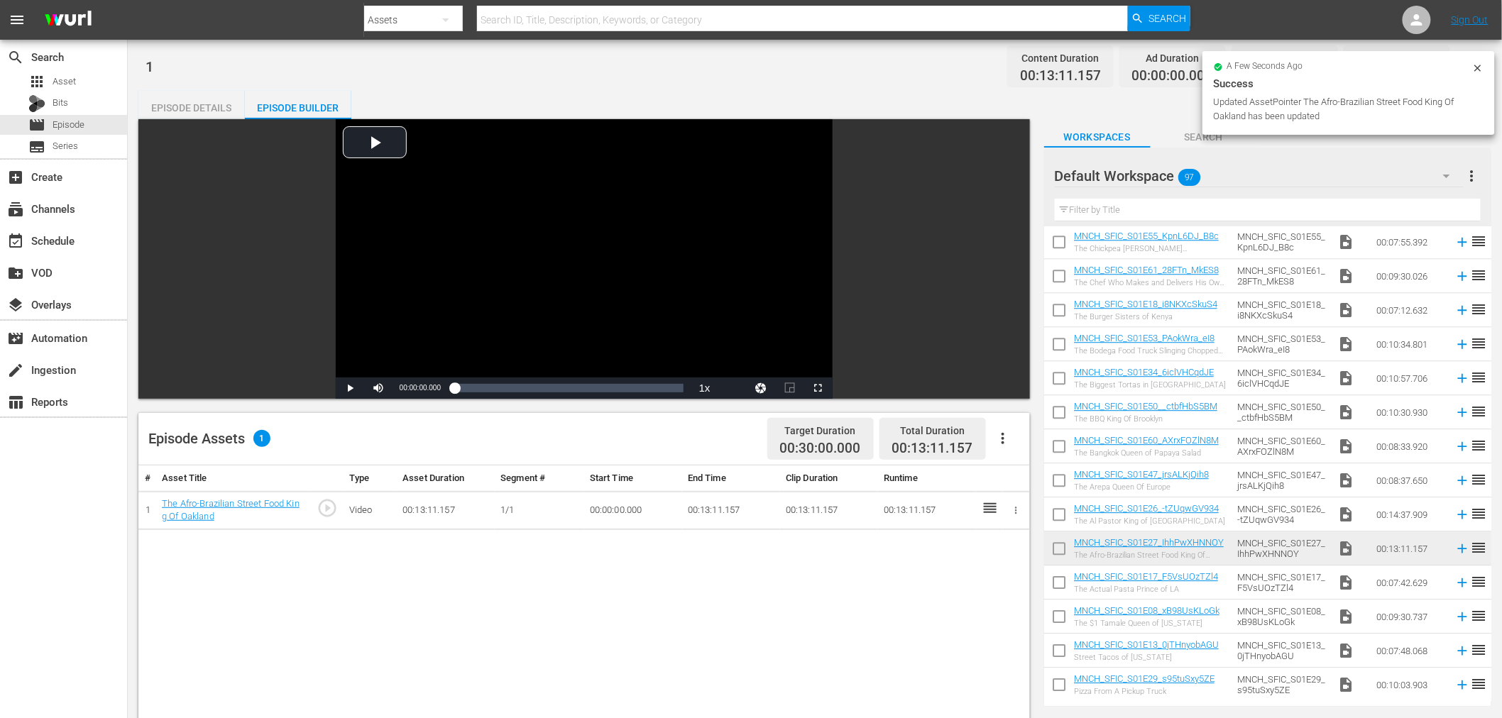
click at [1015, 513] on icon "button" at bounding box center [1016, 510] width 11 height 11
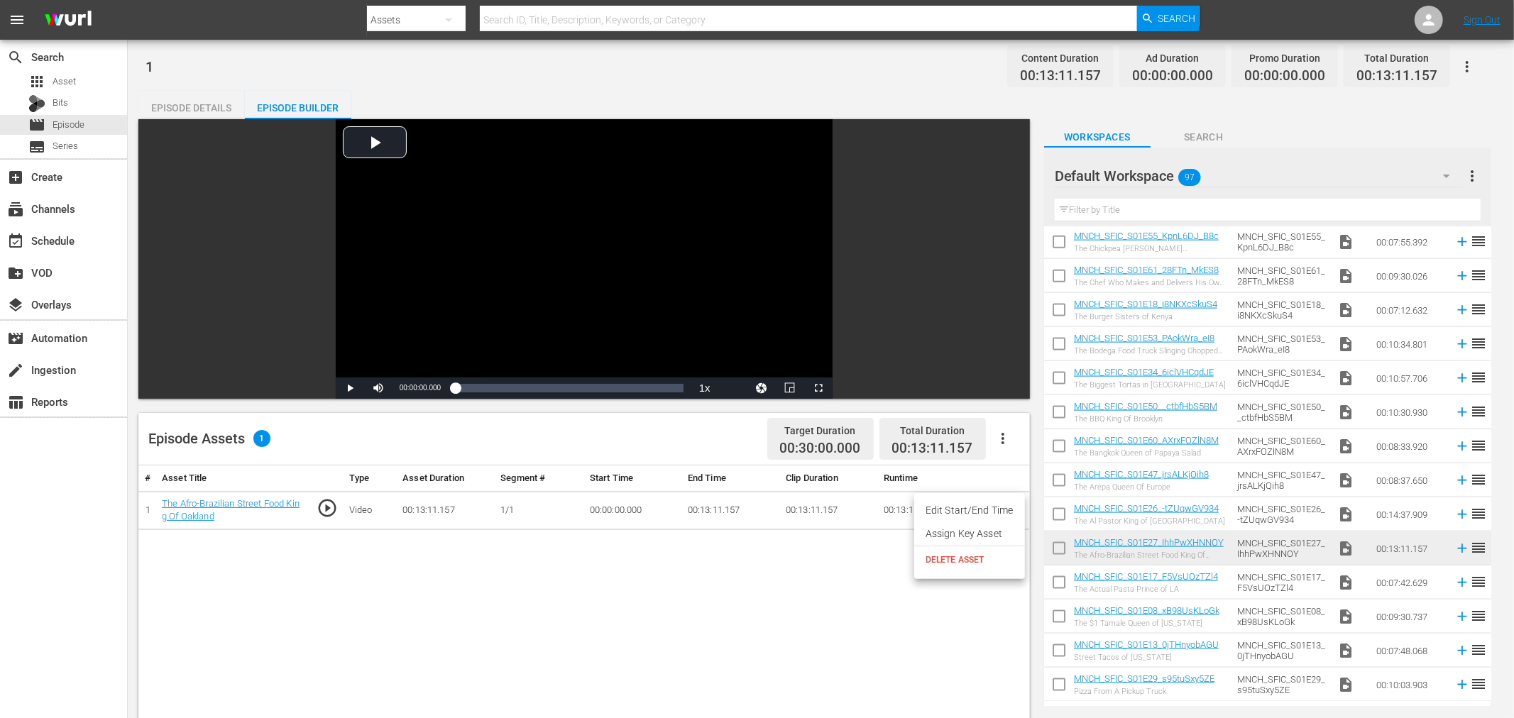
click at [994, 537] on li "Assign Key Asset" at bounding box center [969, 533] width 111 height 23
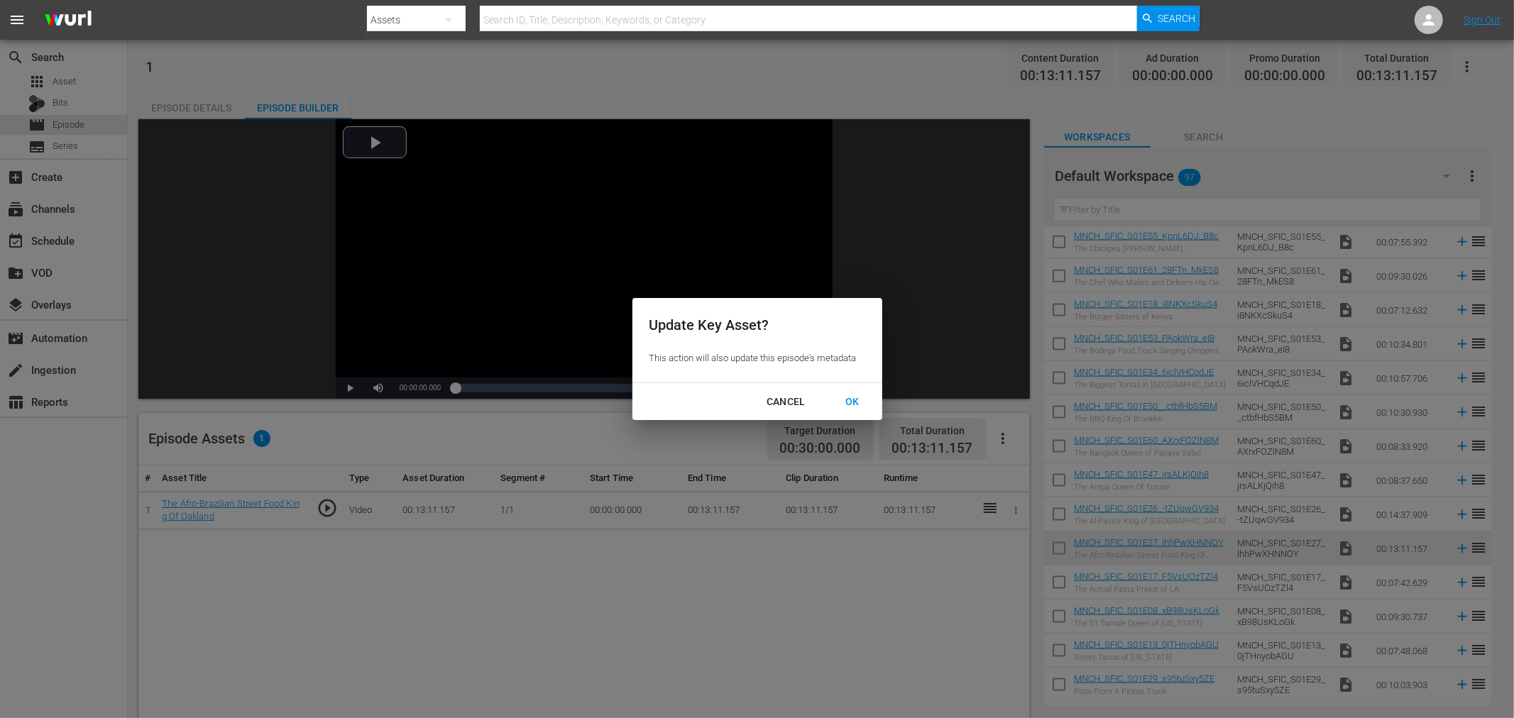
drag, startPoint x: 852, startPoint y: 403, endPoint x: 946, endPoint y: 427, distance: 96.8
click at [853, 402] on div "OK" at bounding box center [852, 402] width 37 height 18
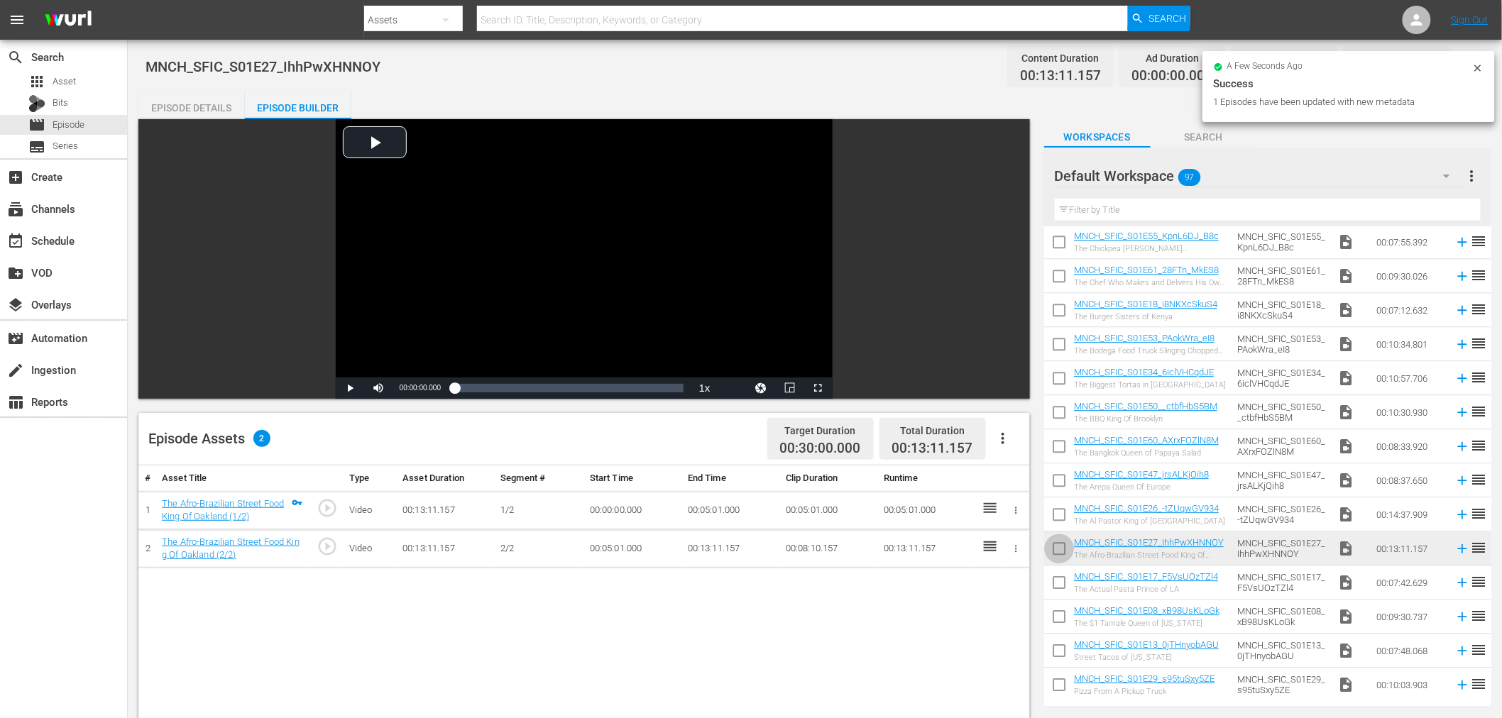
click at [1060, 552] on input "checkbox" at bounding box center [1059, 552] width 30 height 30
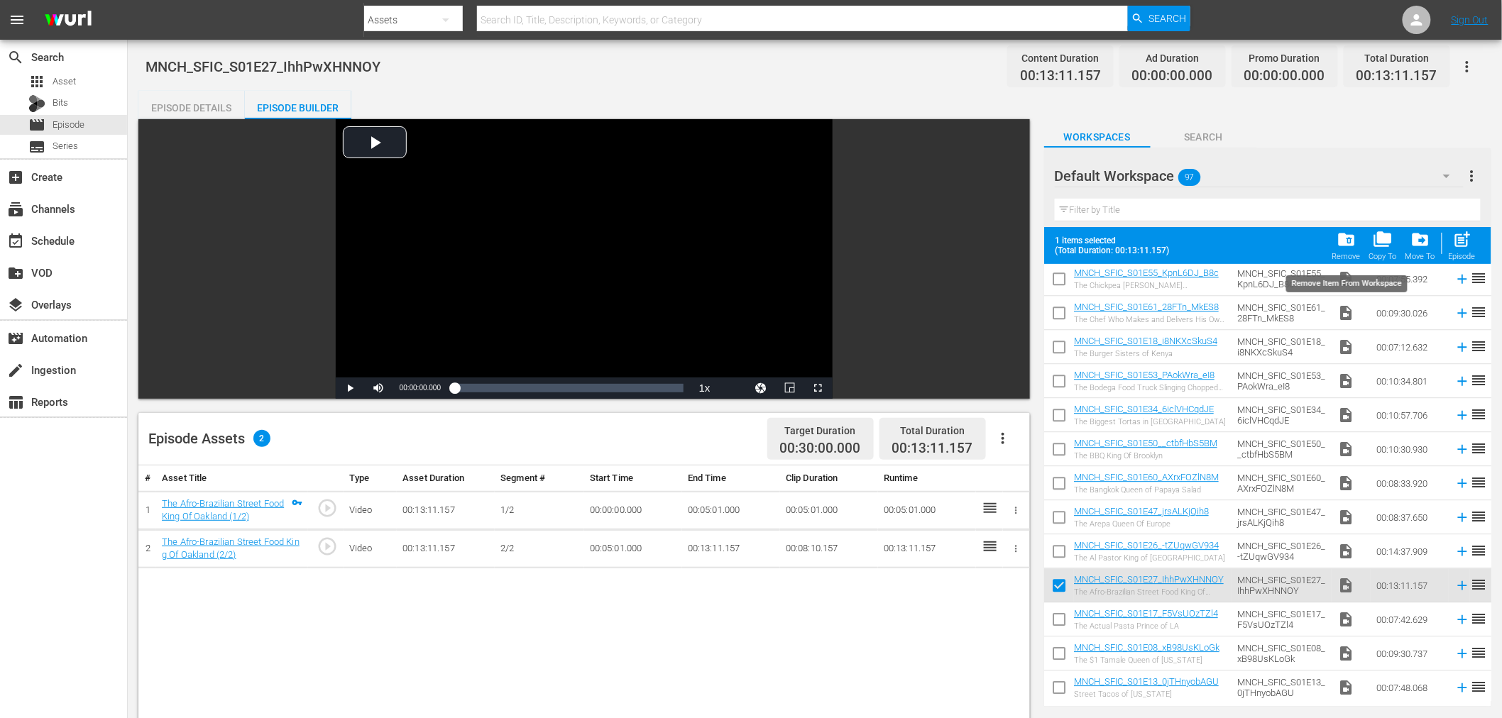
click at [1343, 251] on div "folder_delete Remove" at bounding box center [1346, 245] width 28 height 31
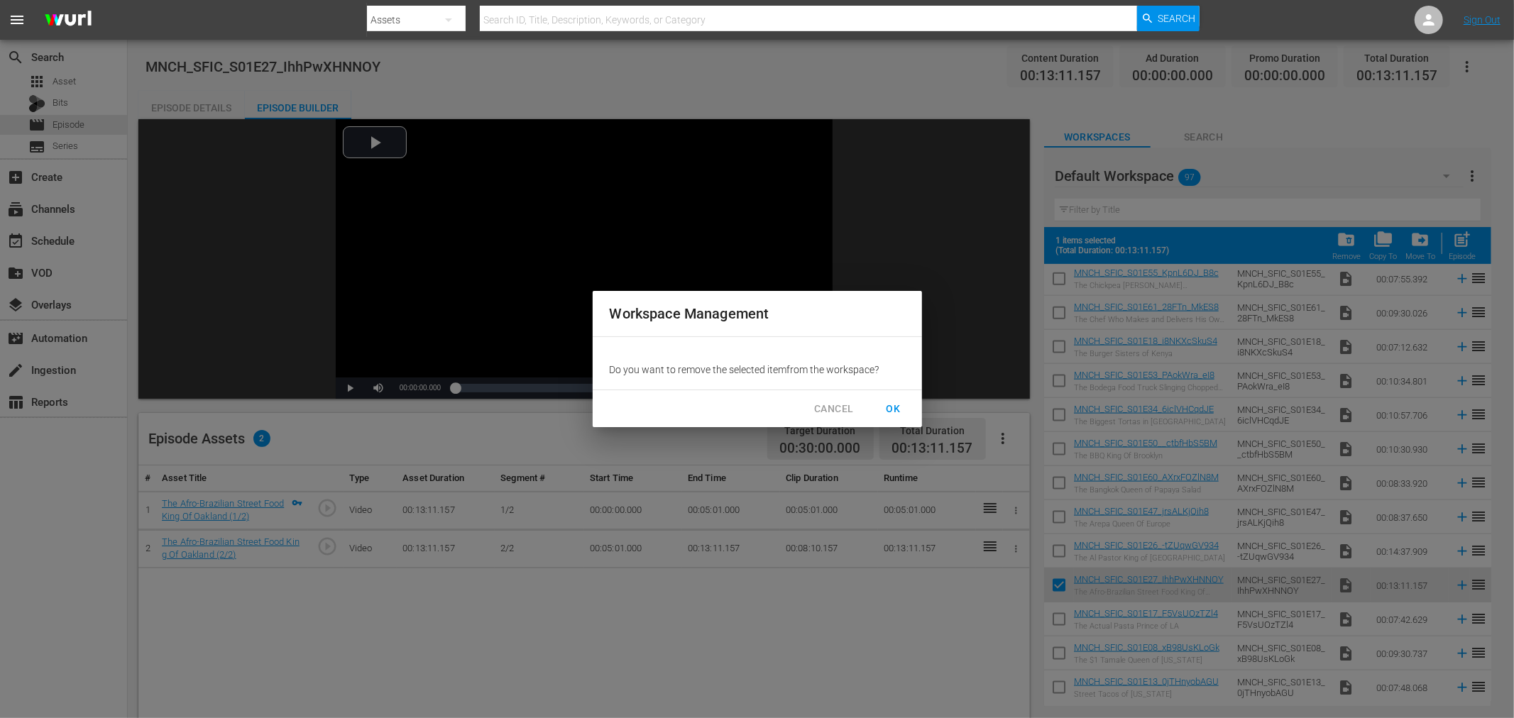
click at [901, 407] on span "OK" at bounding box center [893, 409] width 23 height 18
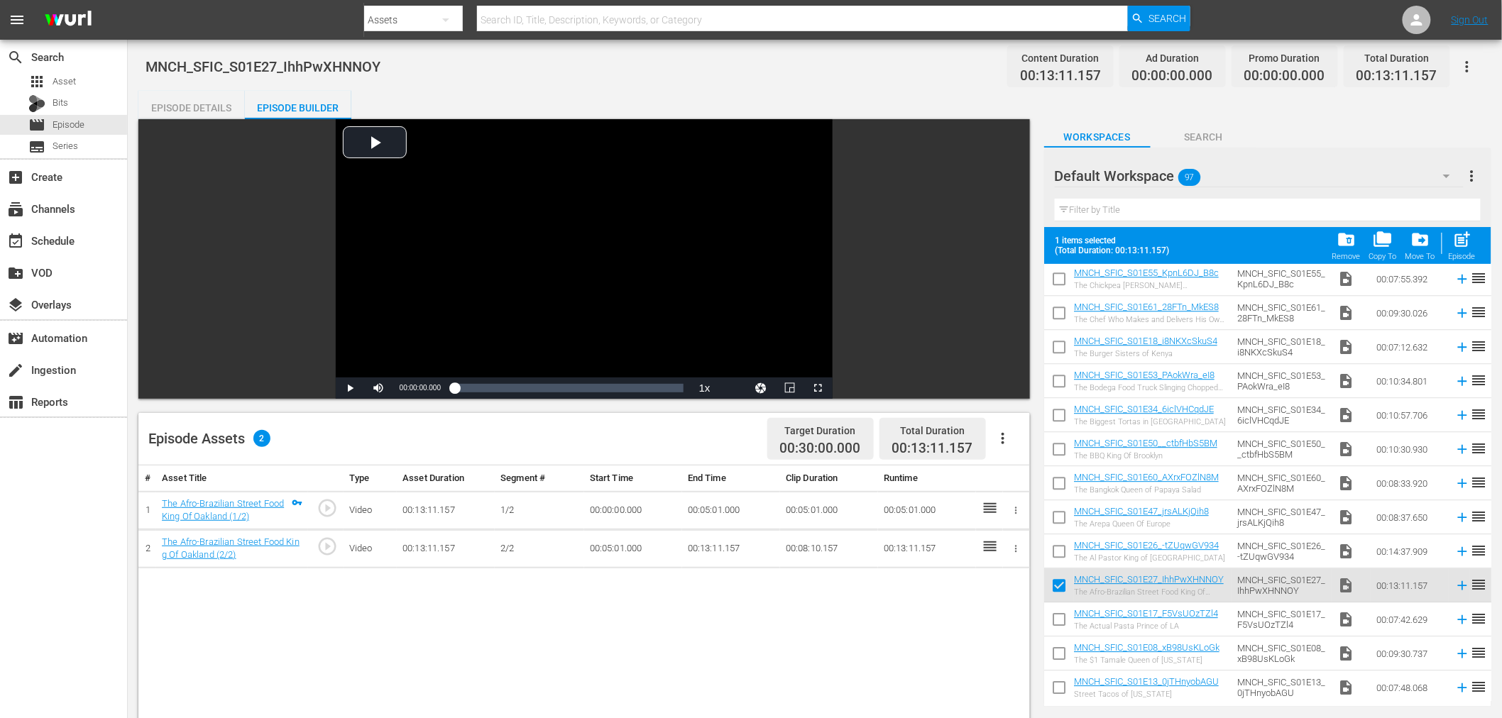
checkbox input "false"
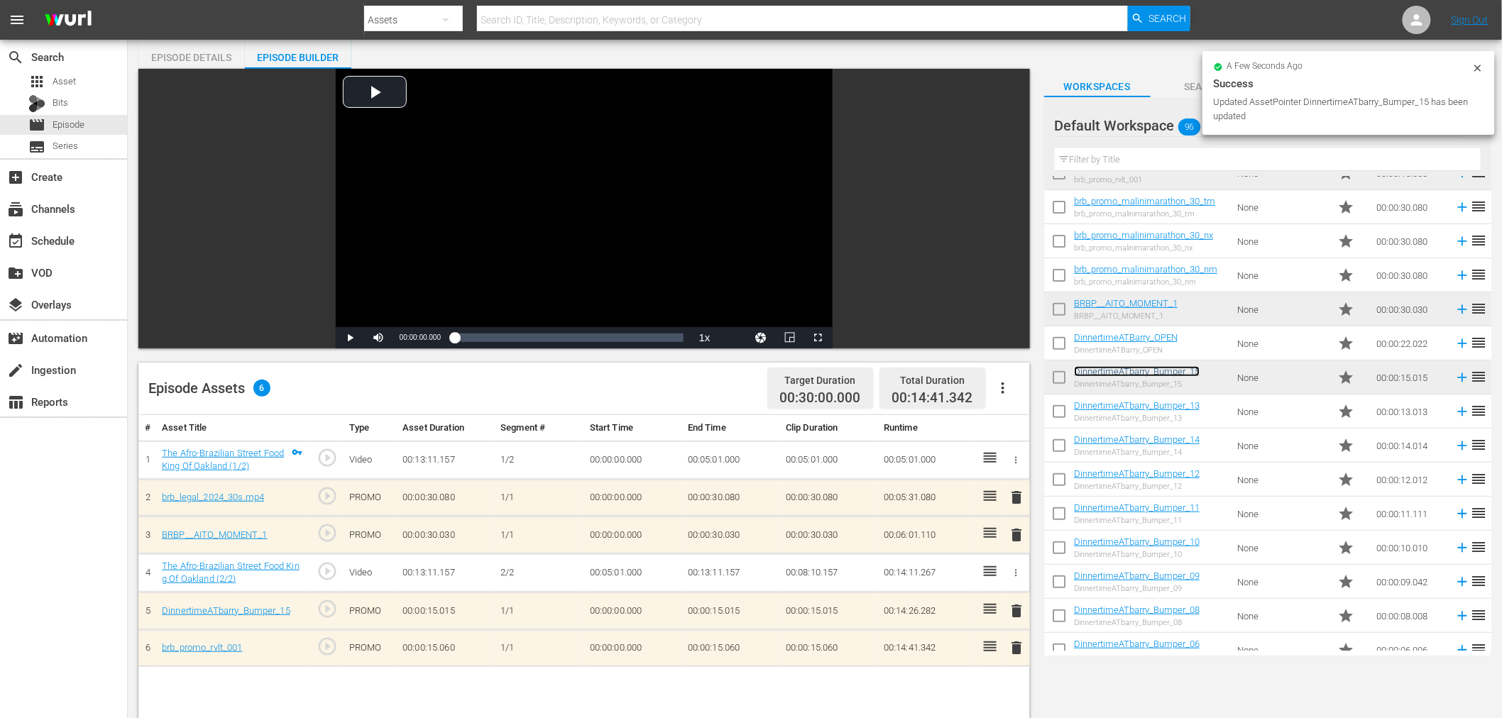
scroll to position [79, 0]
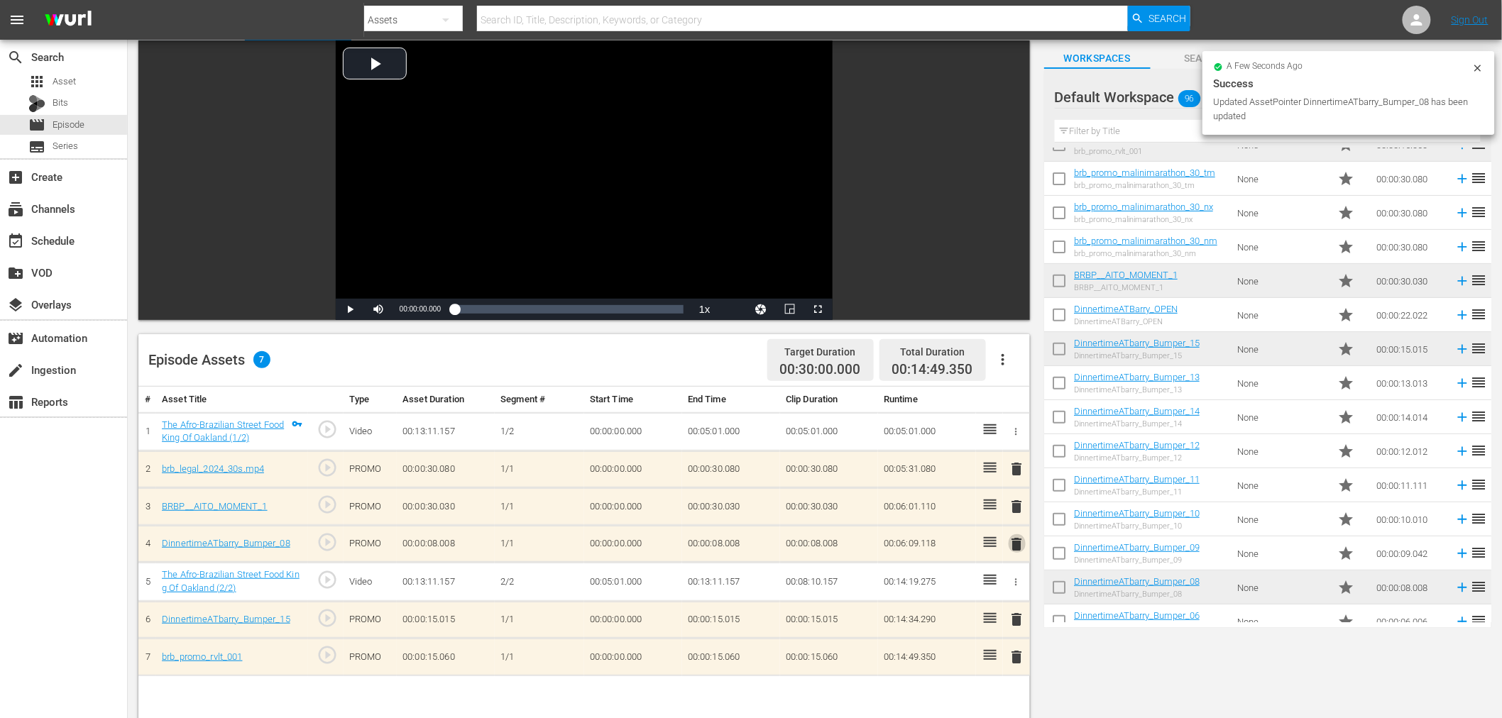
click at [1019, 544] on span "delete" at bounding box center [1017, 544] width 17 height 17
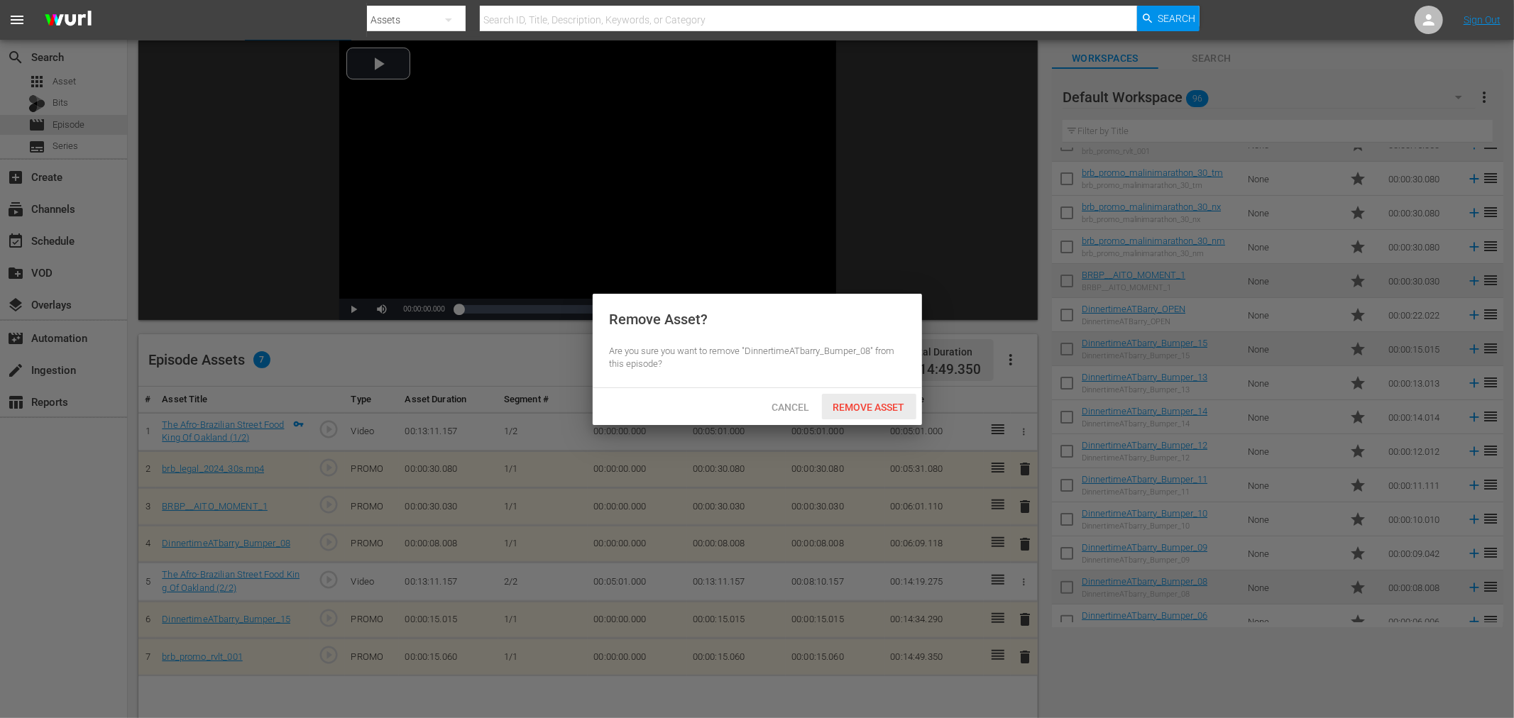
click at [864, 405] on span "Remove Asset" at bounding box center [869, 407] width 94 height 11
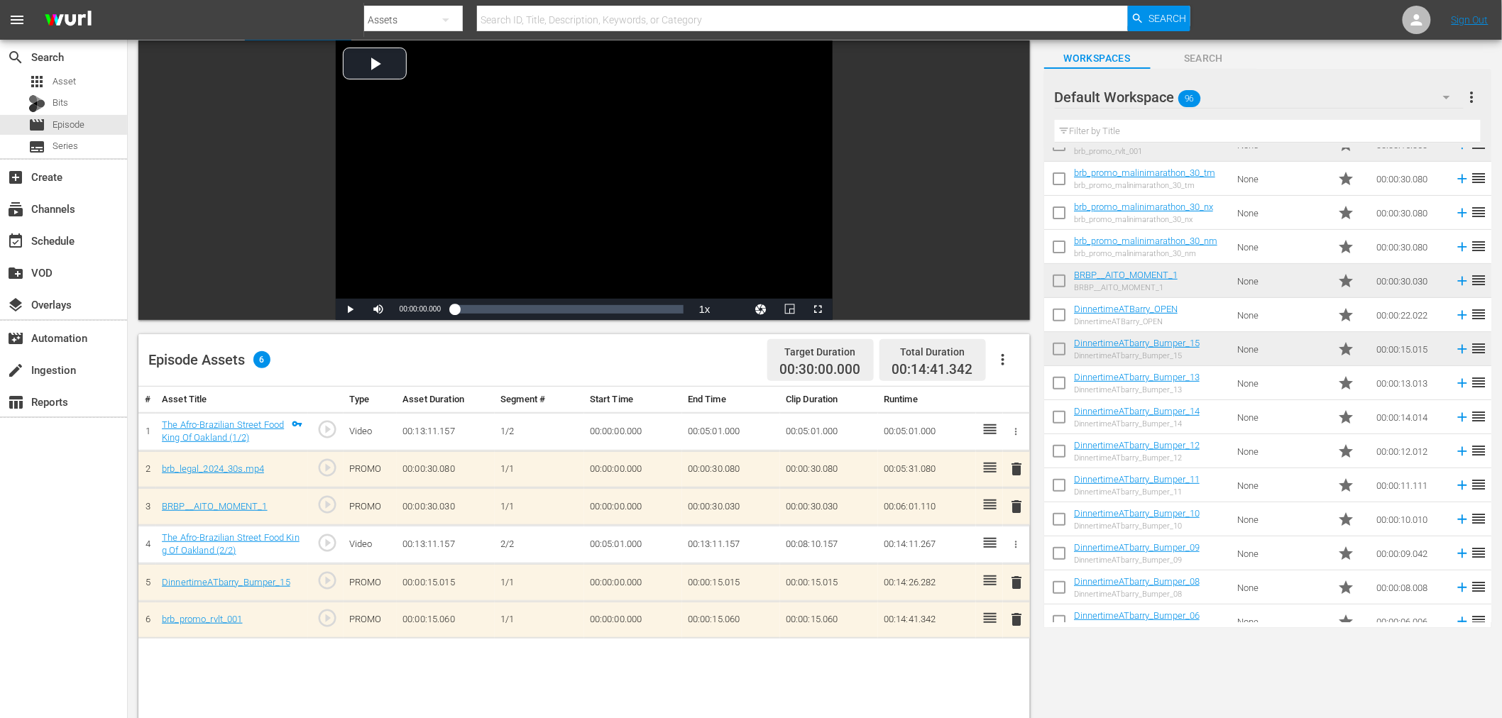
click at [1019, 616] on span "delete" at bounding box center [1017, 619] width 17 height 17
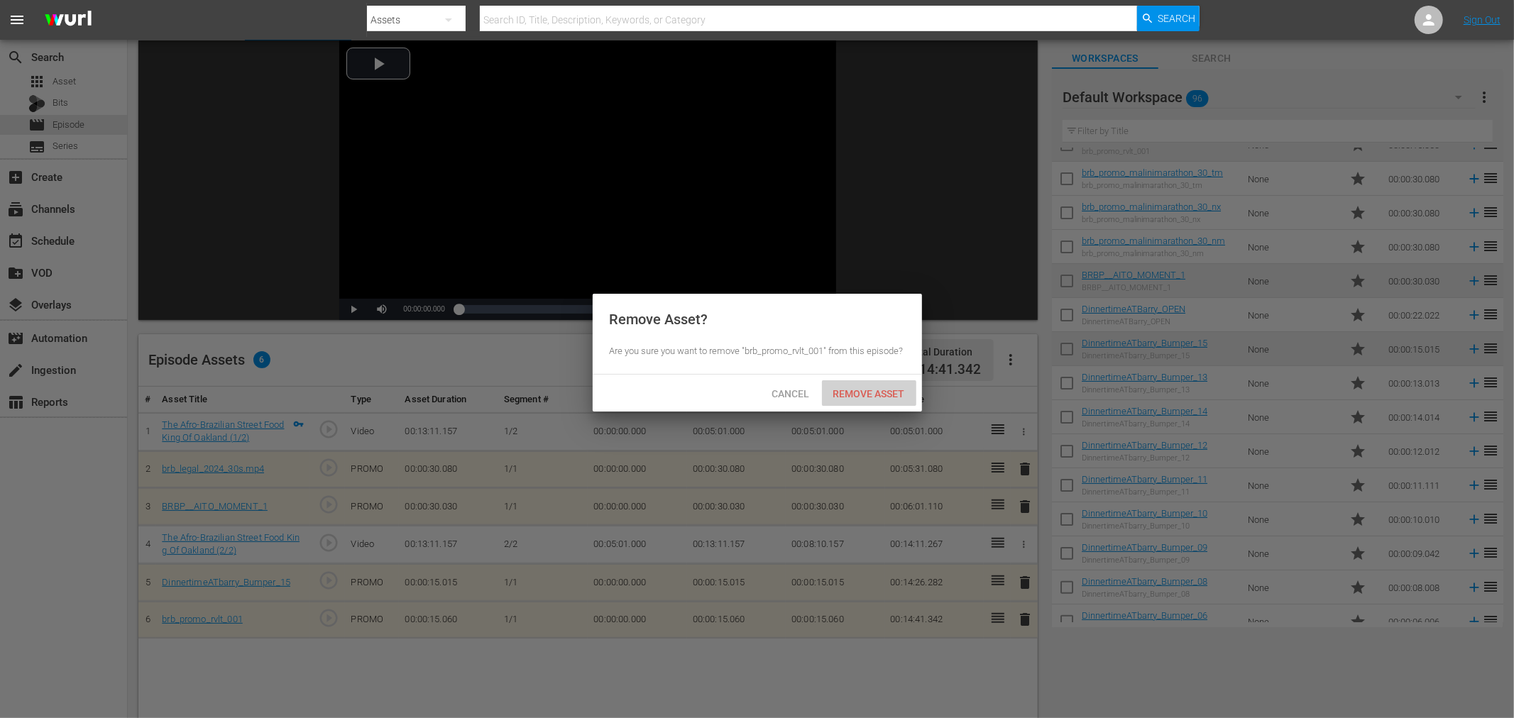
click at [873, 400] on span "Remove Asset" at bounding box center [869, 393] width 94 height 11
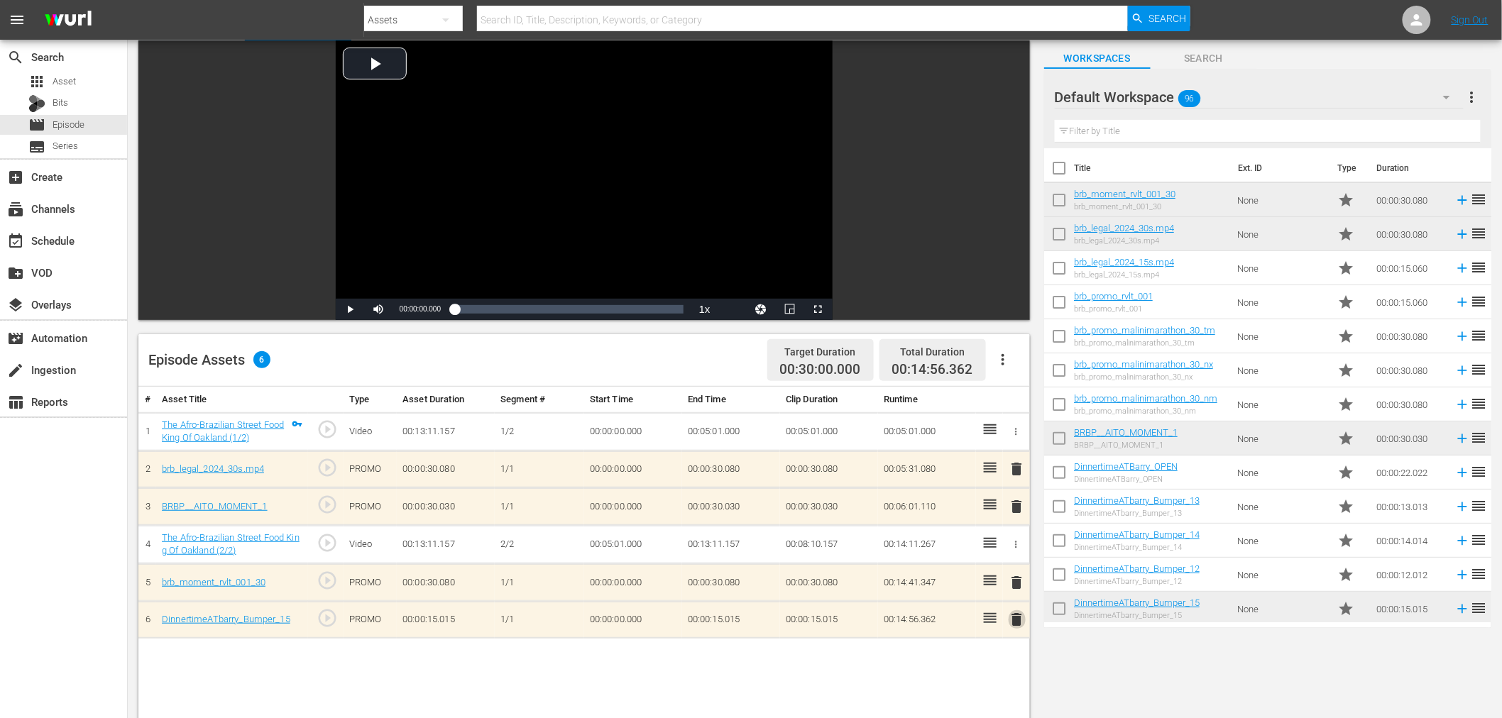
click at [1016, 623] on span "delete" at bounding box center [1017, 619] width 17 height 17
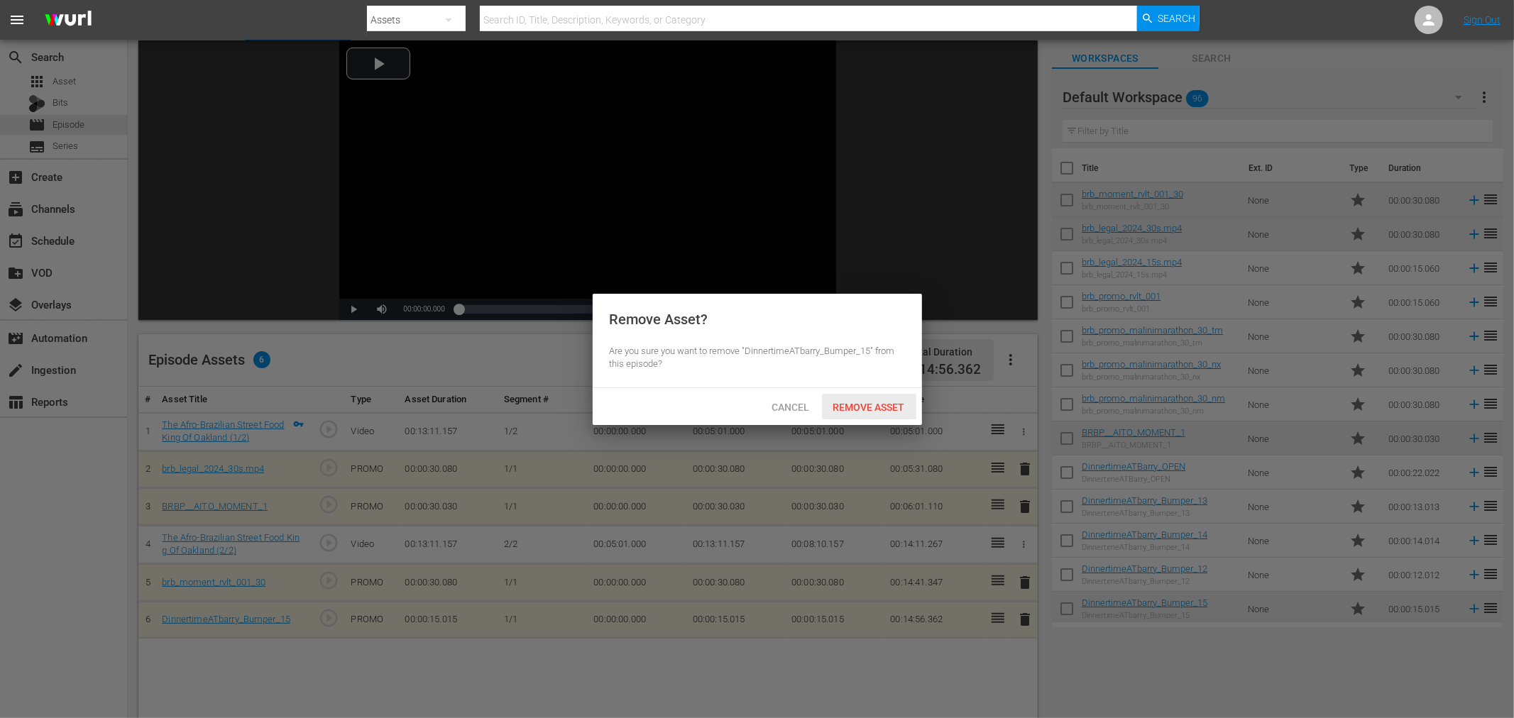
click at [873, 409] on span "Remove Asset" at bounding box center [869, 407] width 94 height 11
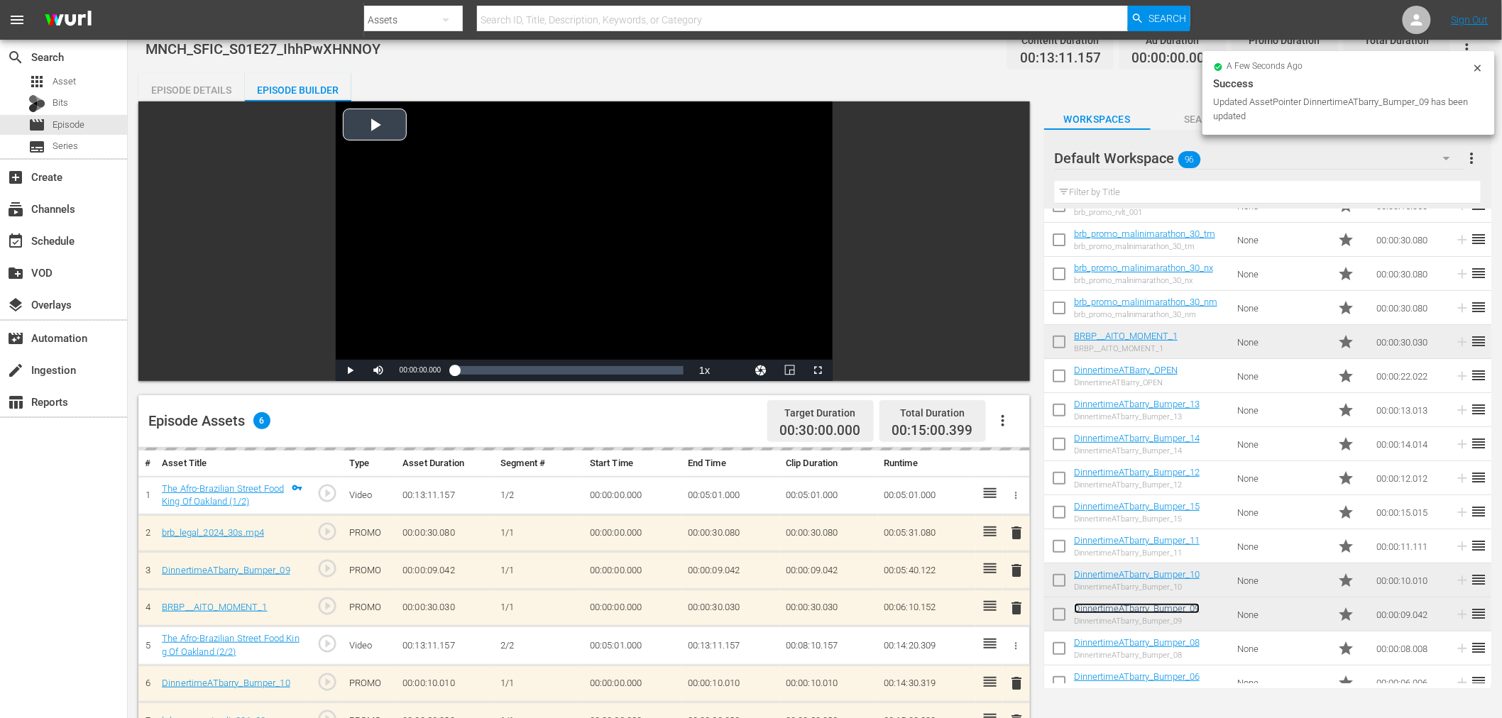
scroll to position [0, 0]
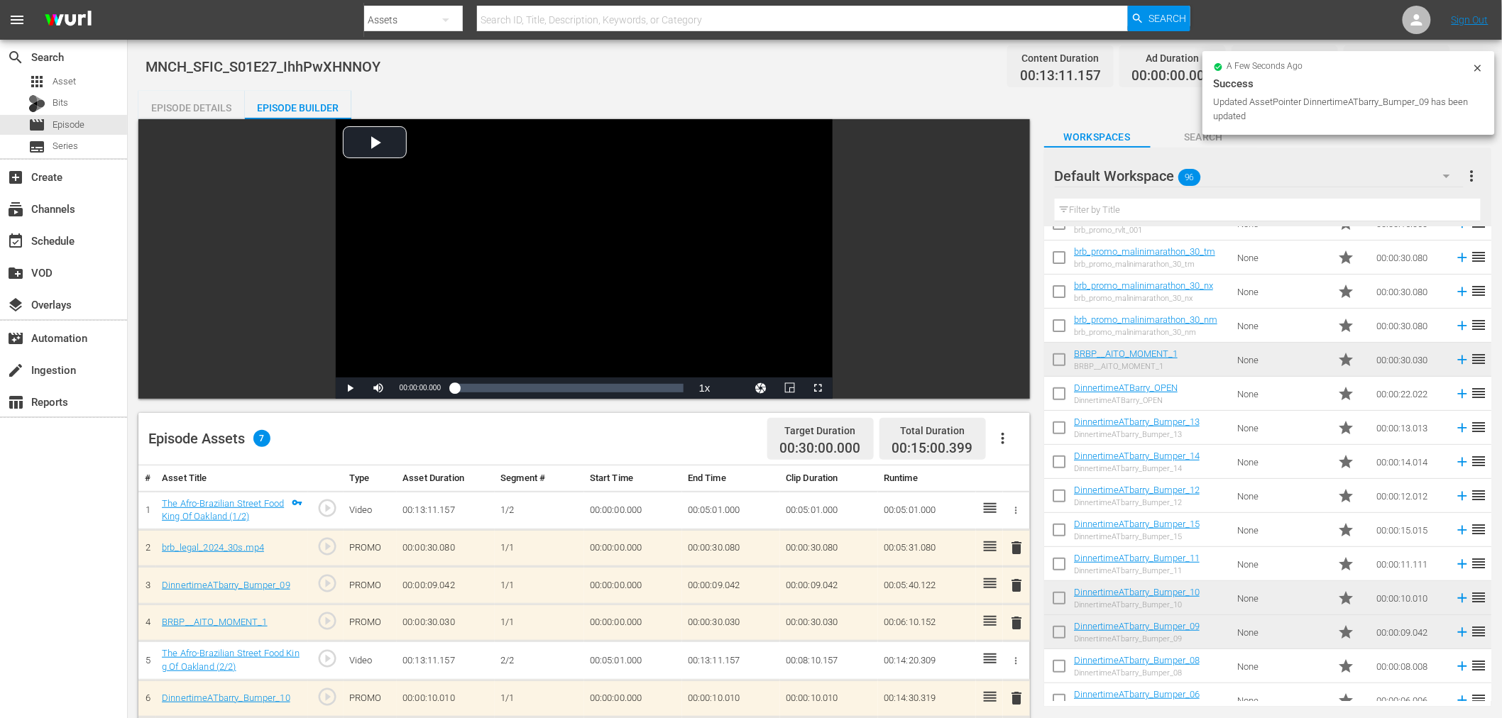
click at [217, 103] on div "Episode Details" at bounding box center [191, 108] width 106 height 34
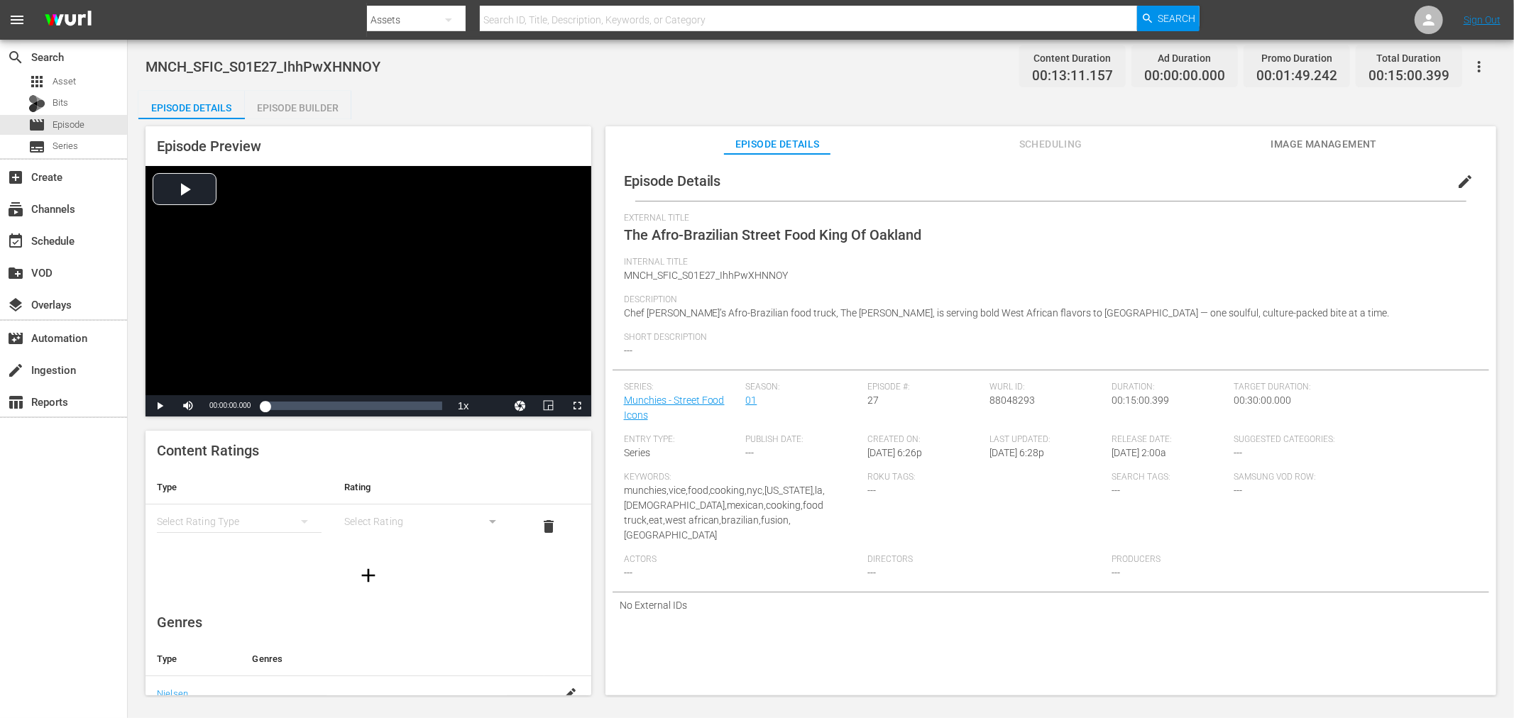
click at [1461, 179] on span "edit" at bounding box center [1465, 181] width 17 height 17
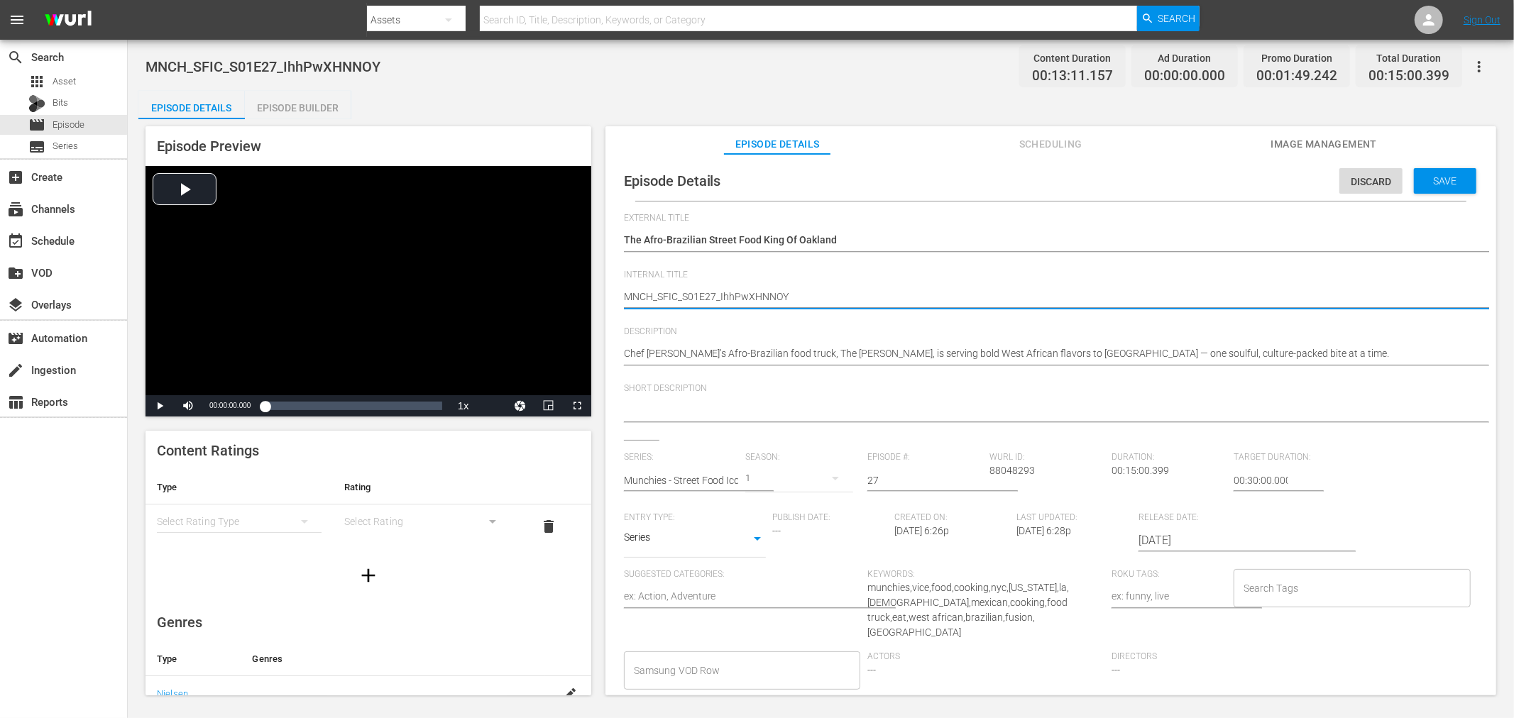
drag, startPoint x: 718, startPoint y: 292, endPoint x: 1317, endPoint y: 330, distance: 600.3
type textarea "MNCH_SFIC_S01E27"
click at [1435, 172] on div "Save" at bounding box center [1445, 181] width 62 height 26
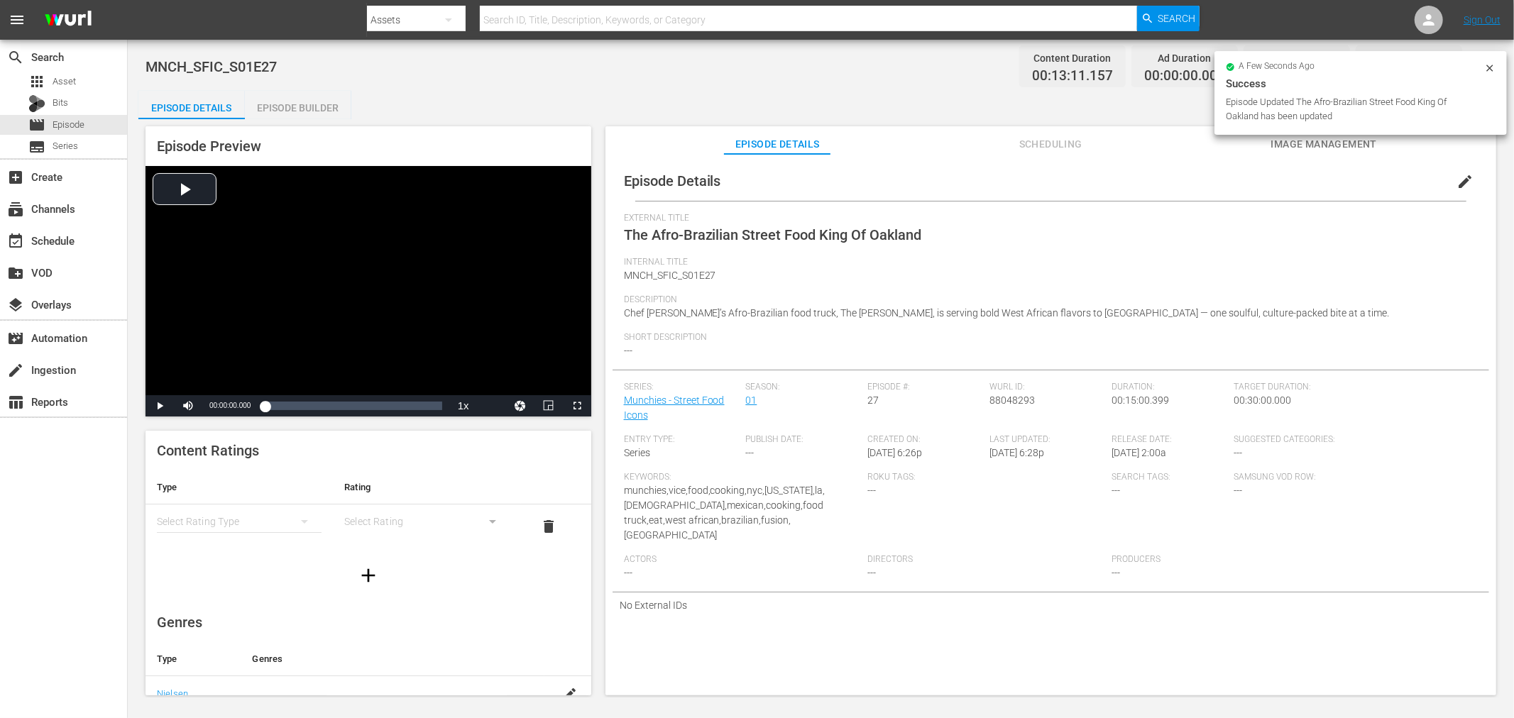
click at [1492, 70] on icon at bounding box center [1489, 67] width 11 height 11
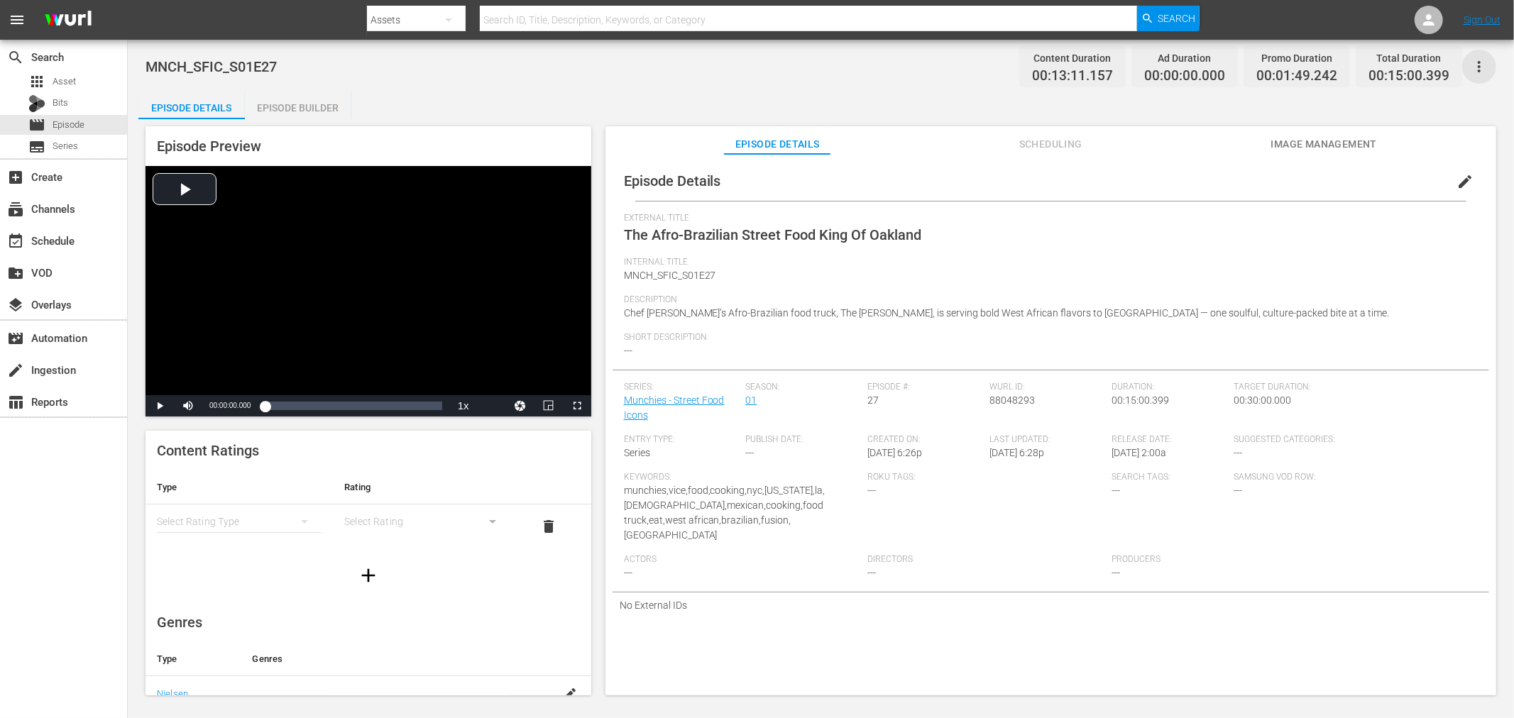
click at [1482, 62] on icon "button" at bounding box center [1479, 66] width 17 height 17
click at [1345, 82] on div "Add Episode to Workspace" at bounding box center [1377, 72] width 216 height 34
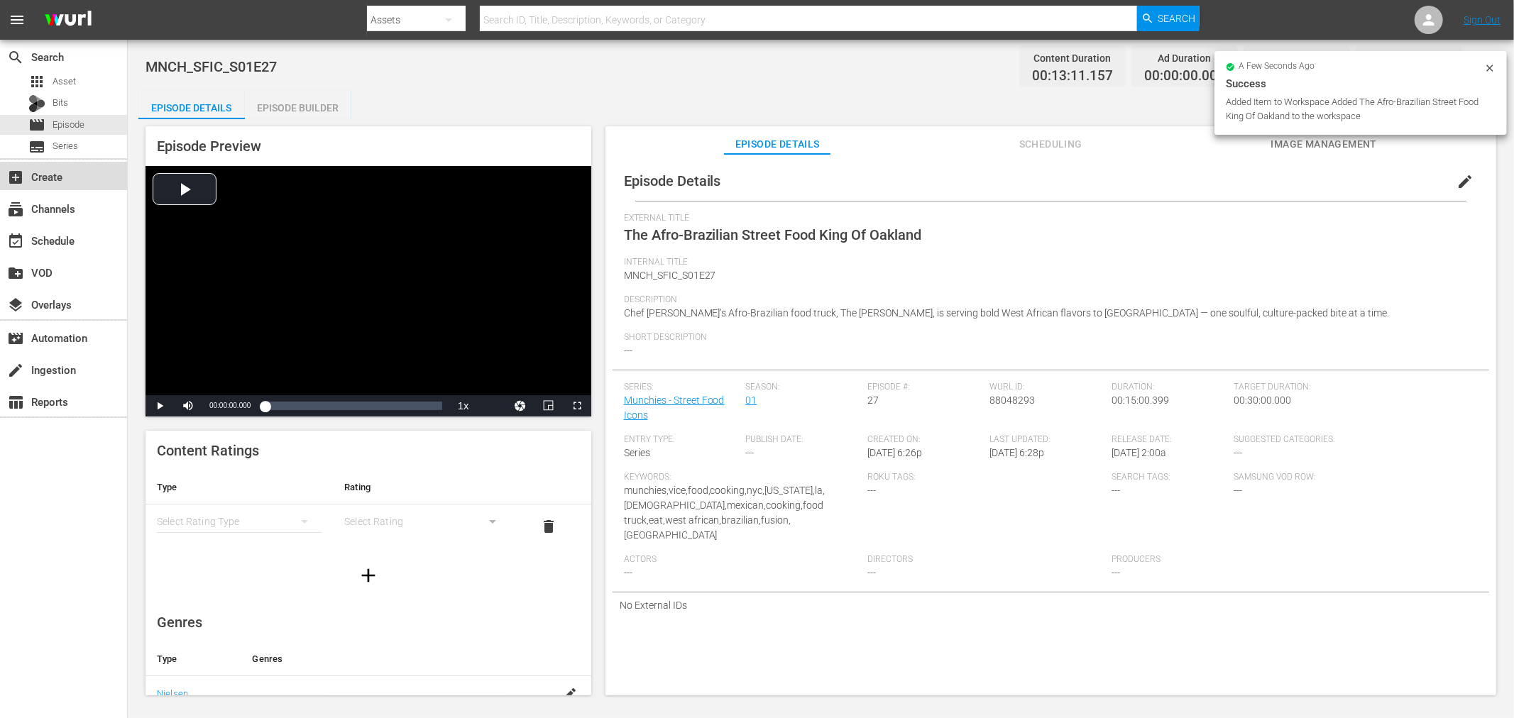
click at [39, 170] on div "add_box Create" at bounding box center [39, 174] width 79 height 13
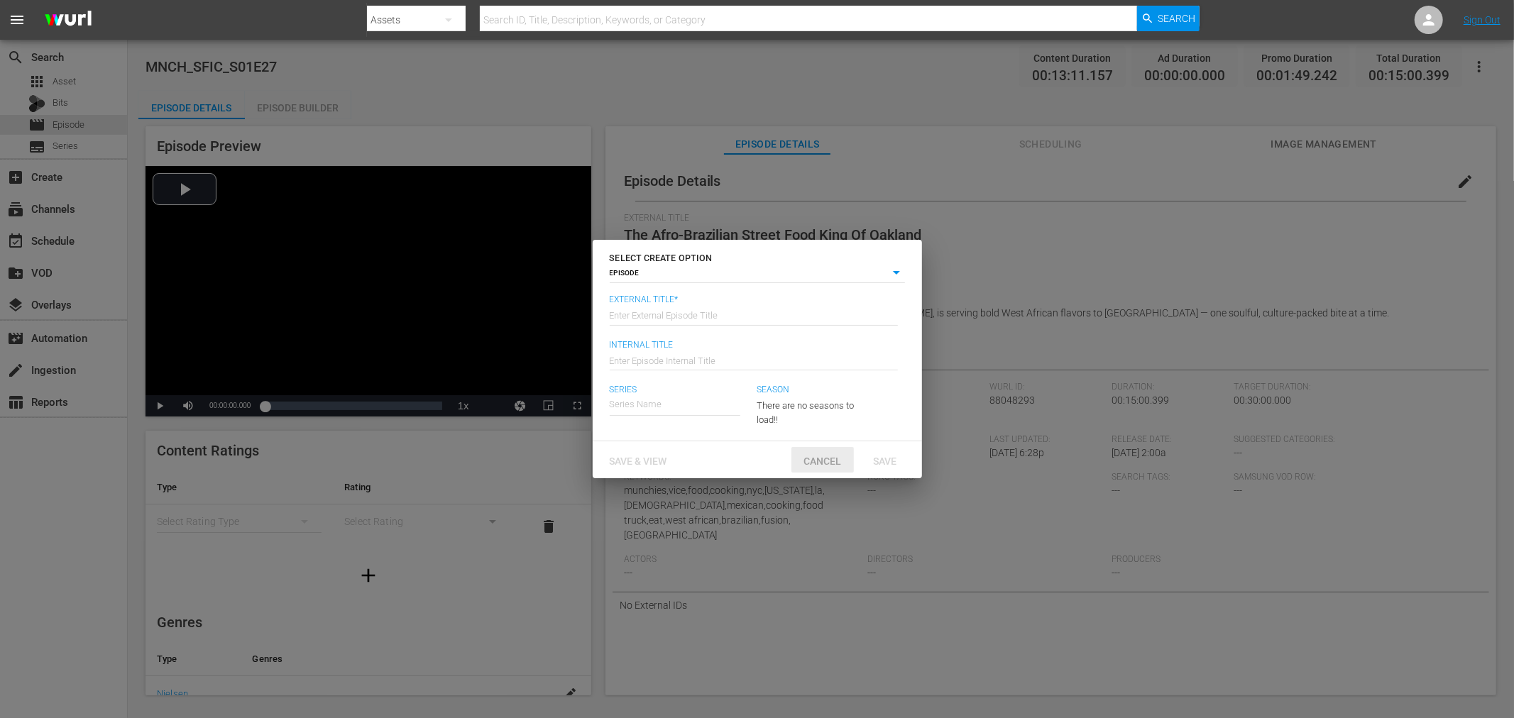
click at [813, 460] on span "Cancel" at bounding box center [822, 461] width 60 height 11
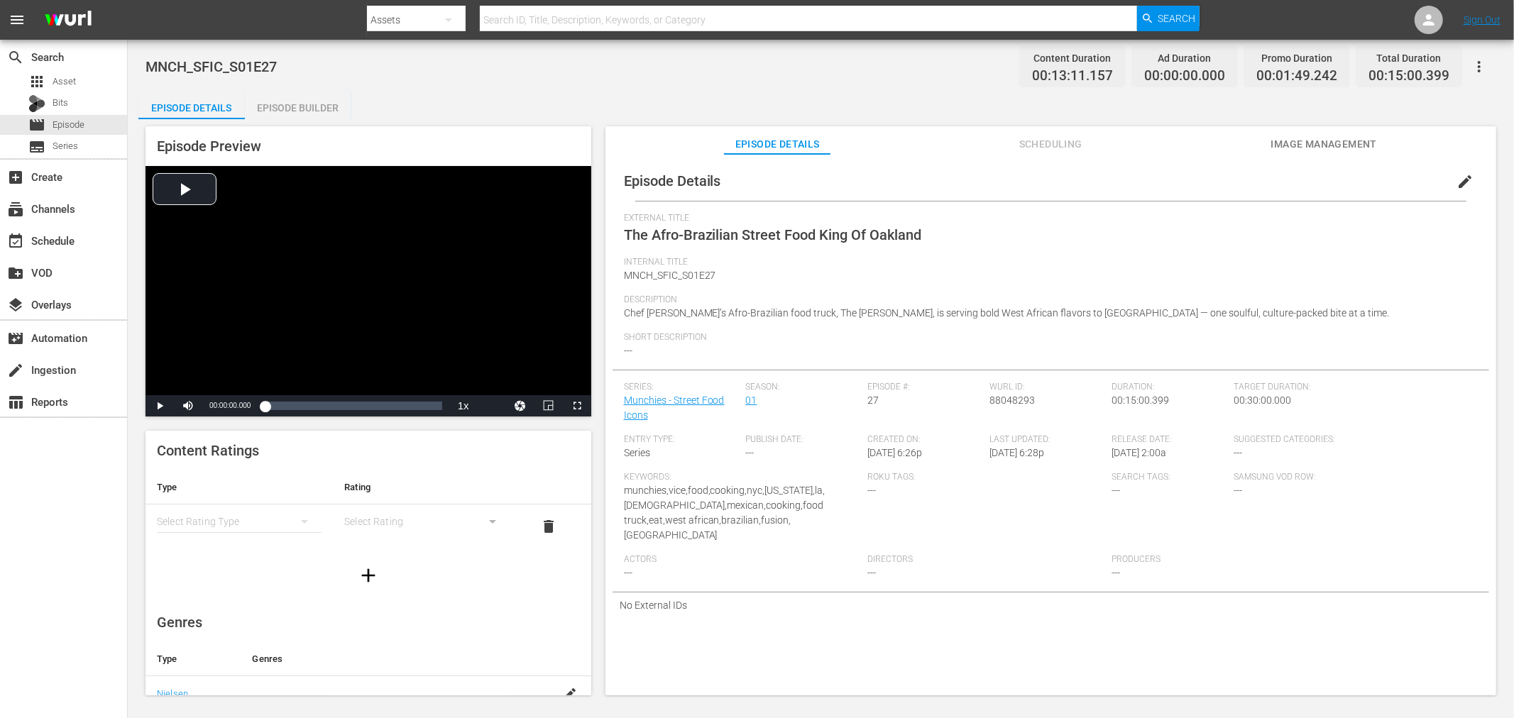
click at [1479, 66] on icon "button" at bounding box center [1479, 66] width 3 height 11
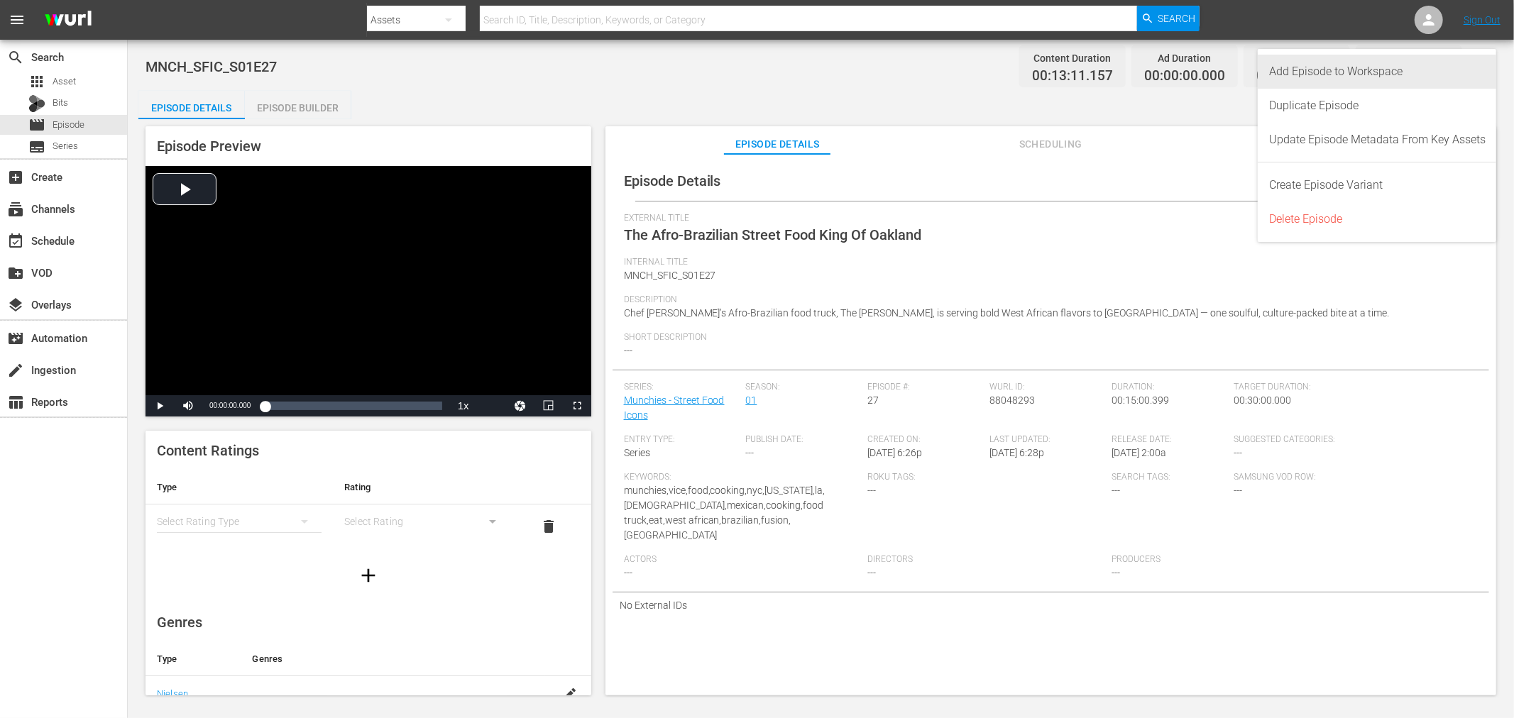
drag, startPoint x: 1343, startPoint y: 79, endPoint x: 1316, endPoint y: 100, distance: 34.4
click at [1342, 79] on div "Add Episode to Workspace" at bounding box center [1377, 72] width 216 height 34
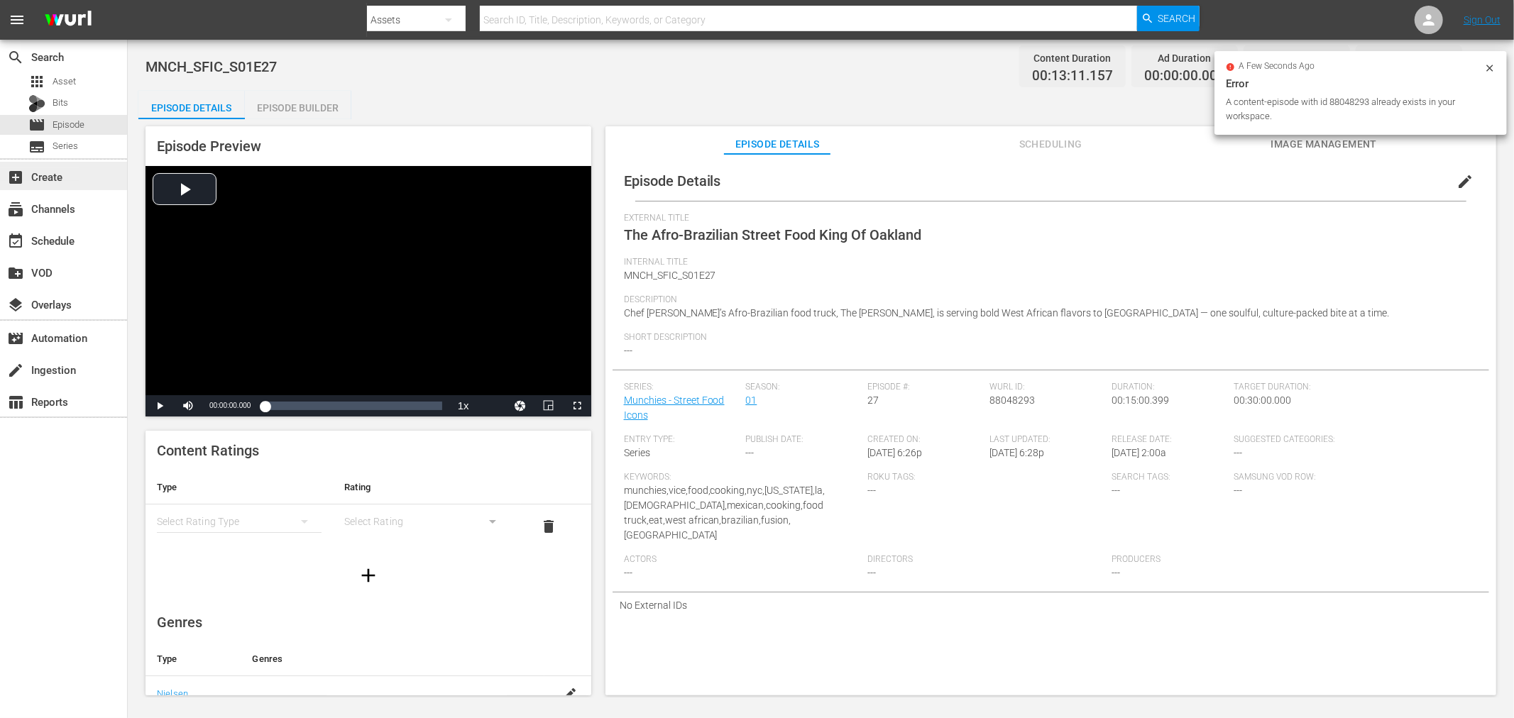
click at [40, 172] on div "add_box Create" at bounding box center [39, 174] width 79 height 13
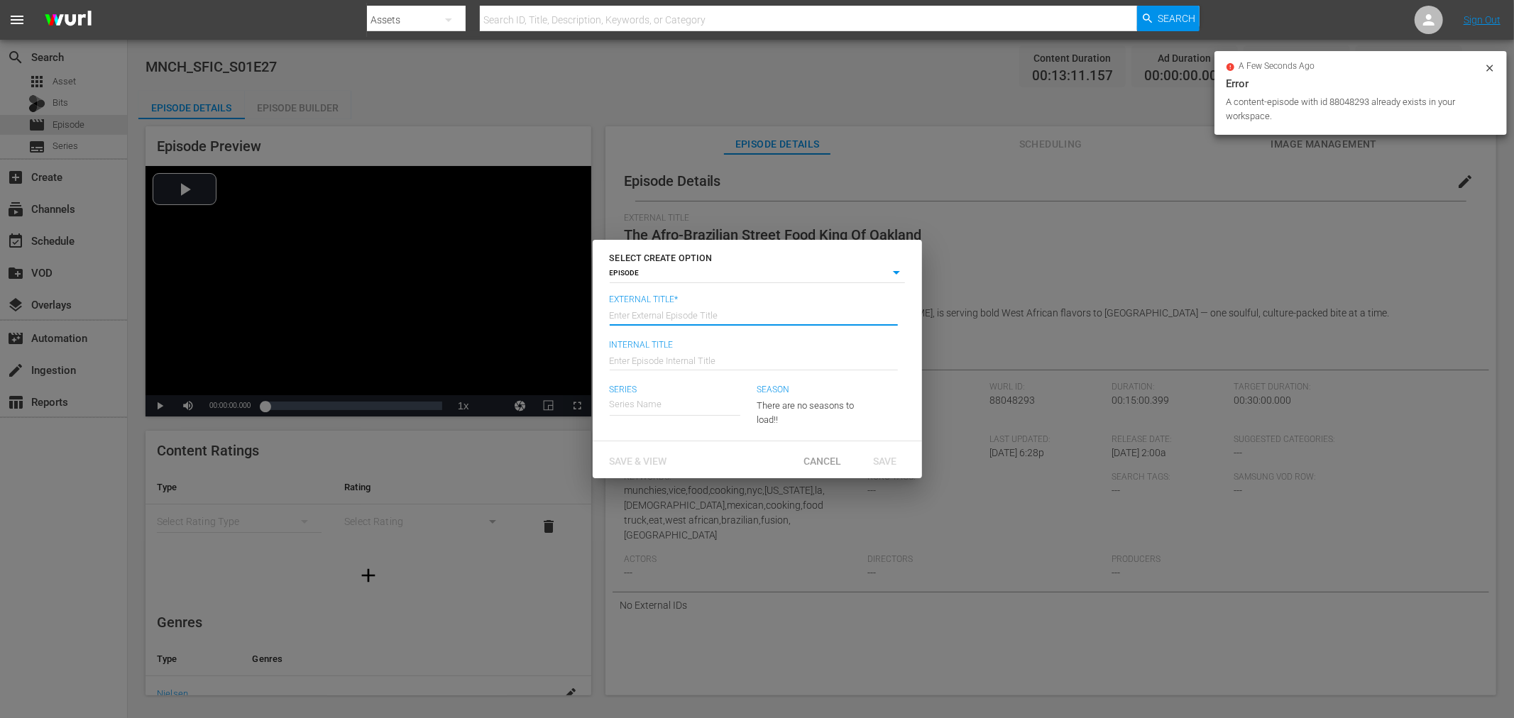
click at [674, 310] on input "text" at bounding box center [754, 314] width 288 height 34
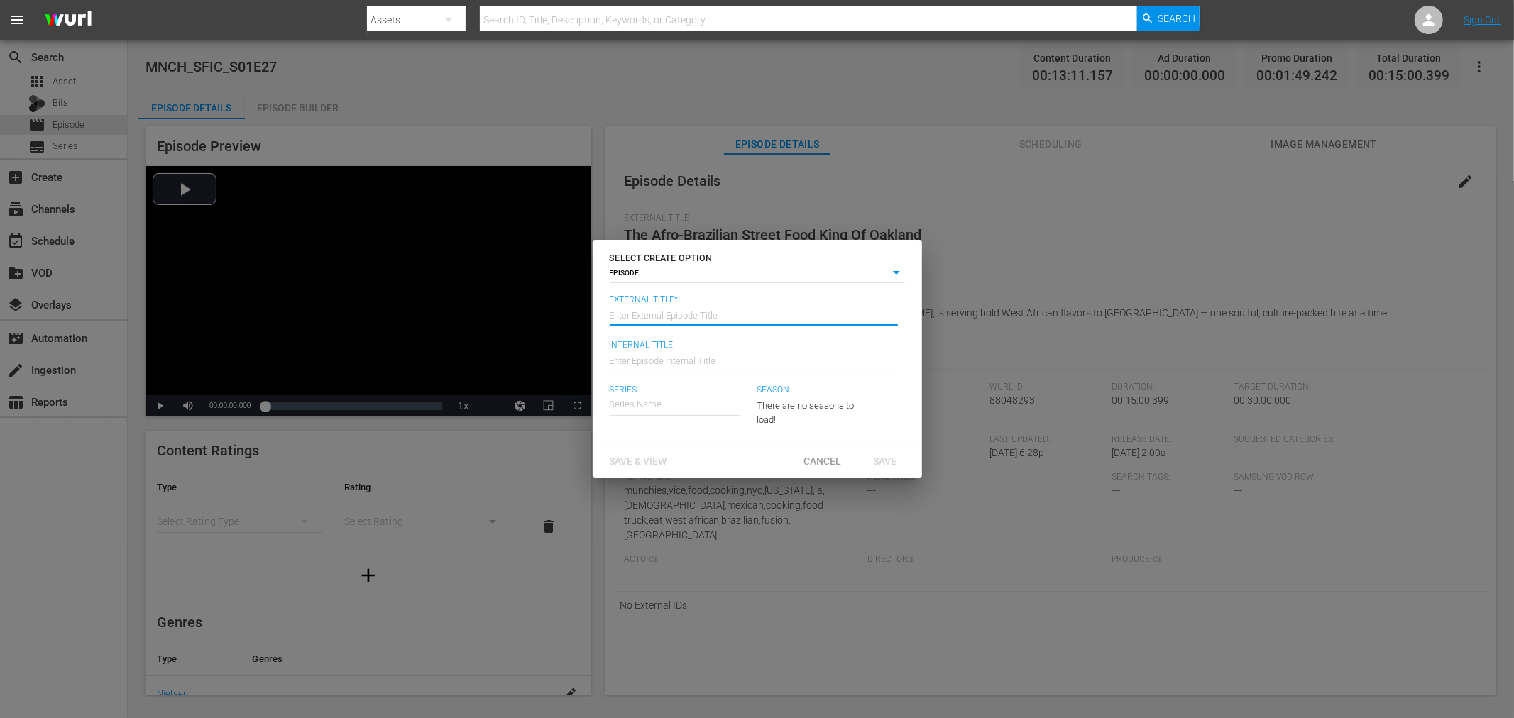
type input "1"
click at [659, 457] on span "Save & View" at bounding box center [638, 461] width 80 height 11
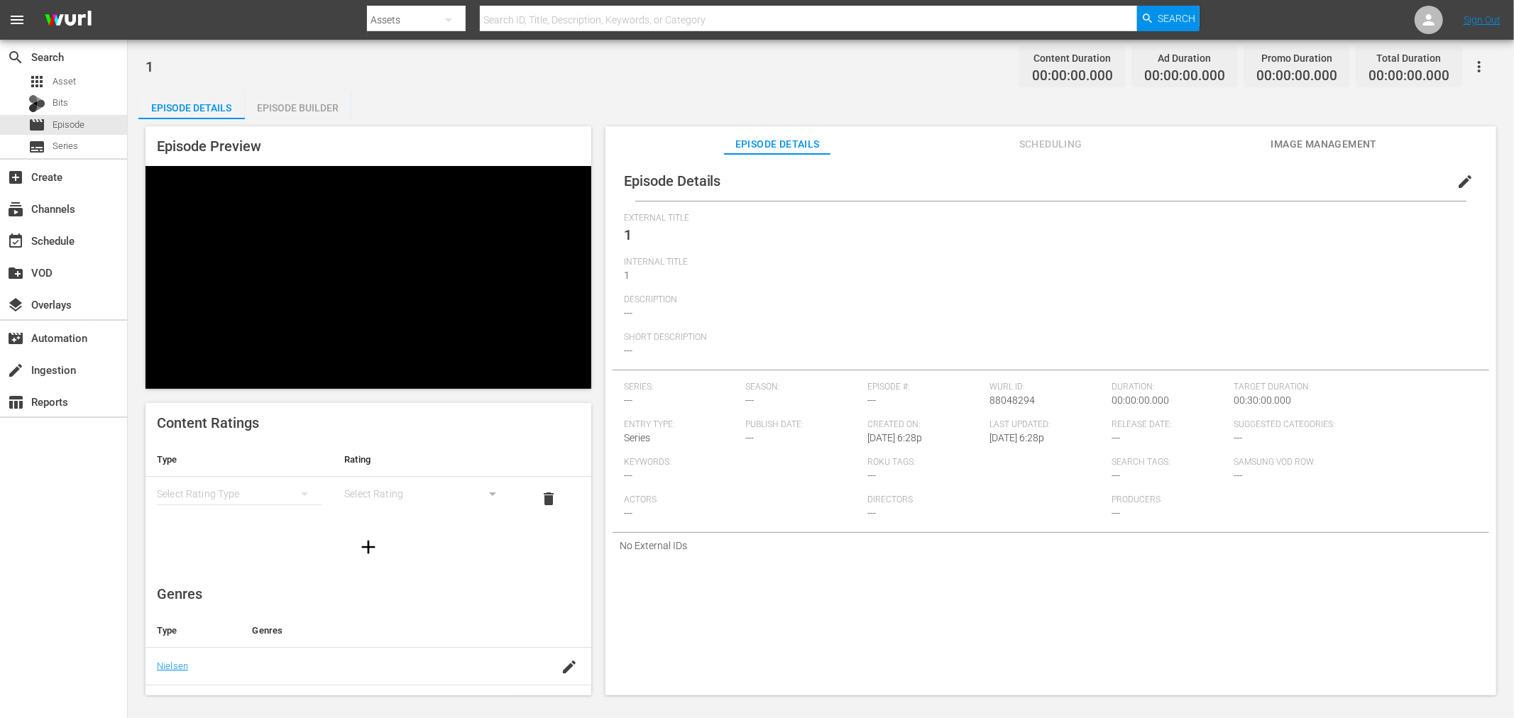
click at [324, 117] on div "Episode Builder" at bounding box center [298, 108] width 106 height 34
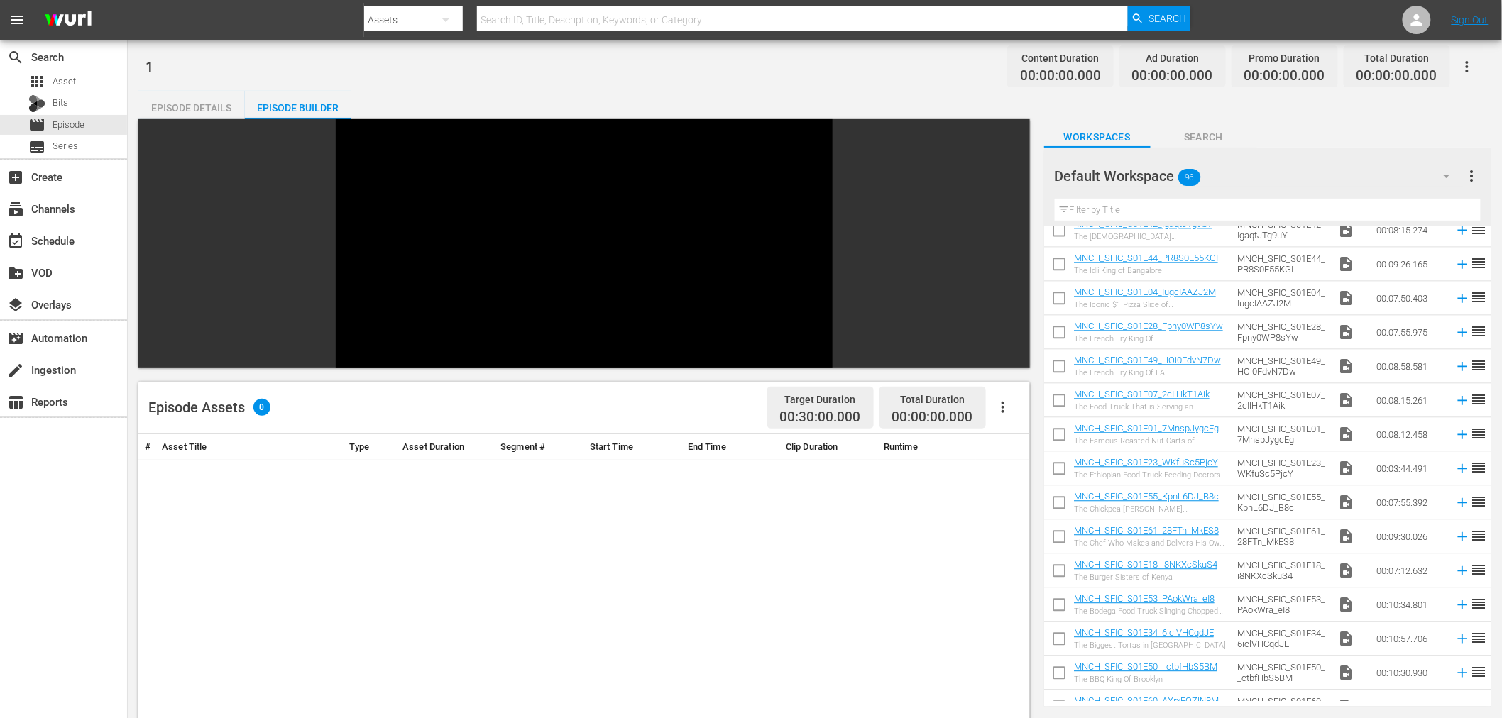
scroll to position [1405, 0]
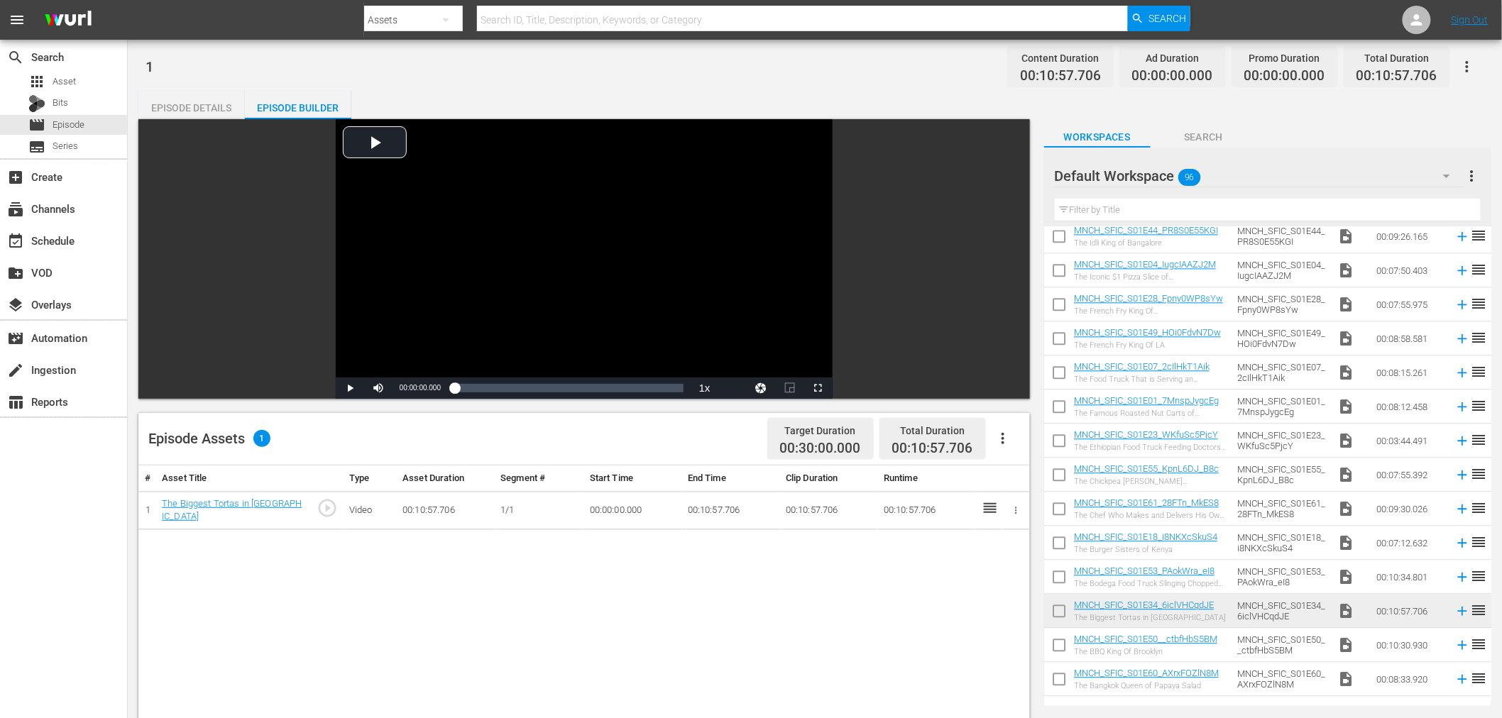
click at [1015, 509] on icon "button" at bounding box center [1016, 510] width 11 height 11
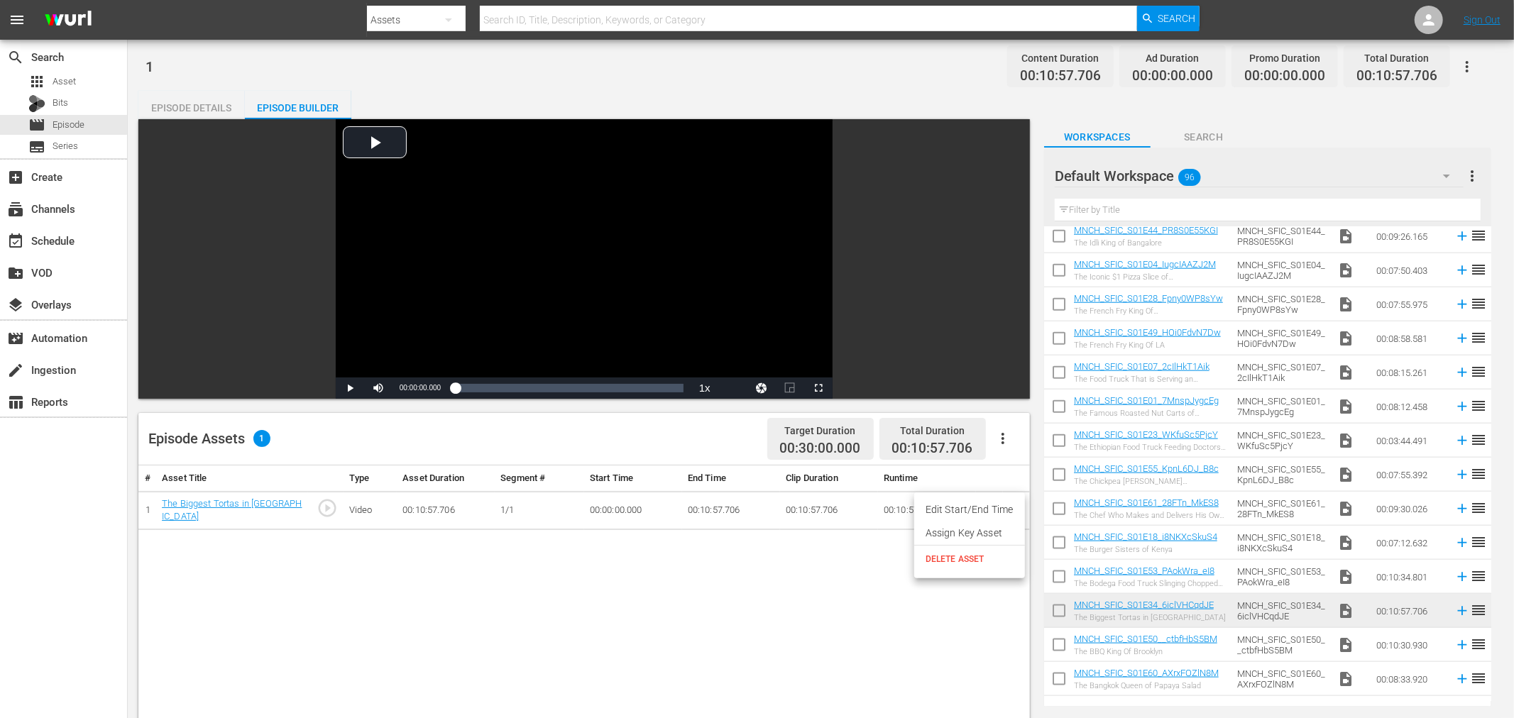
click at [973, 541] on li "Assign Key Asset" at bounding box center [969, 533] width 111 height 23
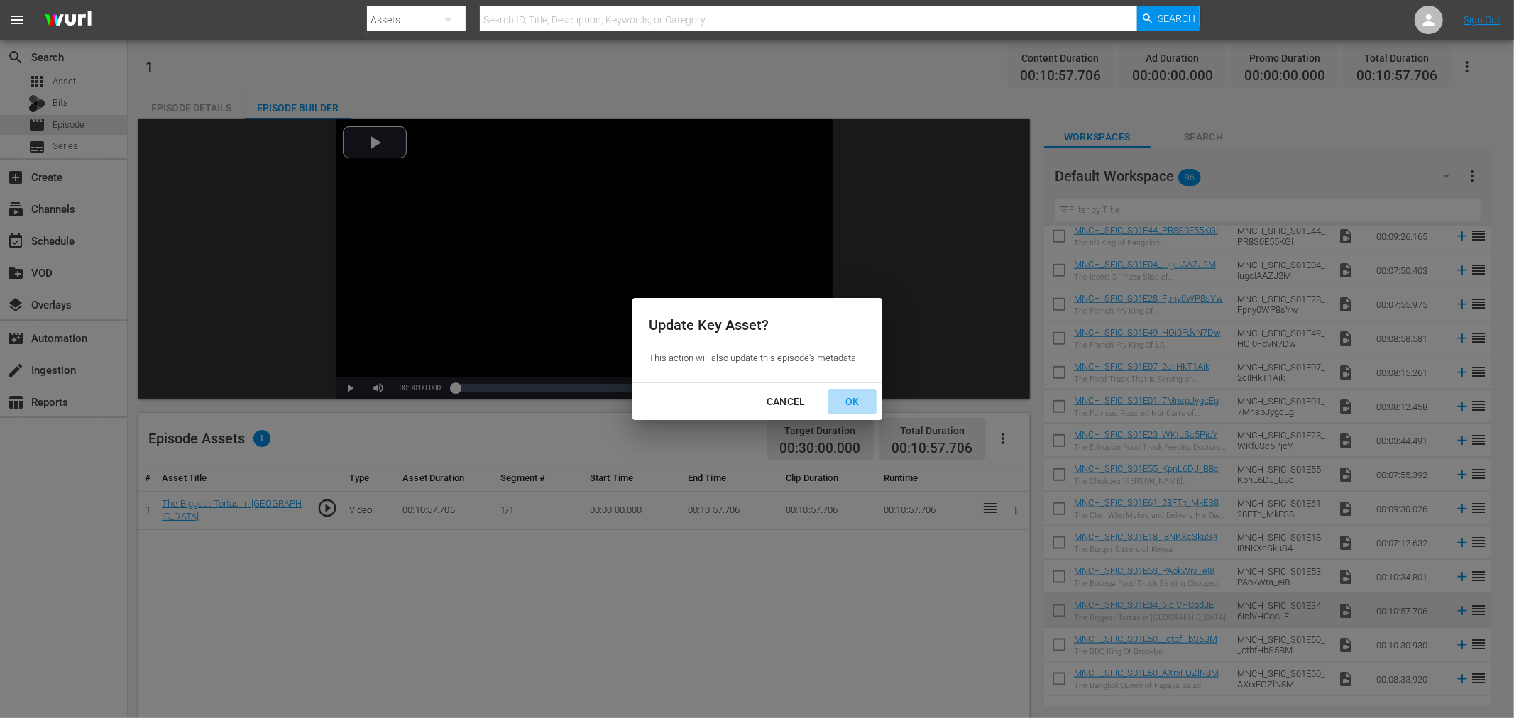
click at [856, 400] on div "OK" at bounding box center [852, 402] width 37 height 18
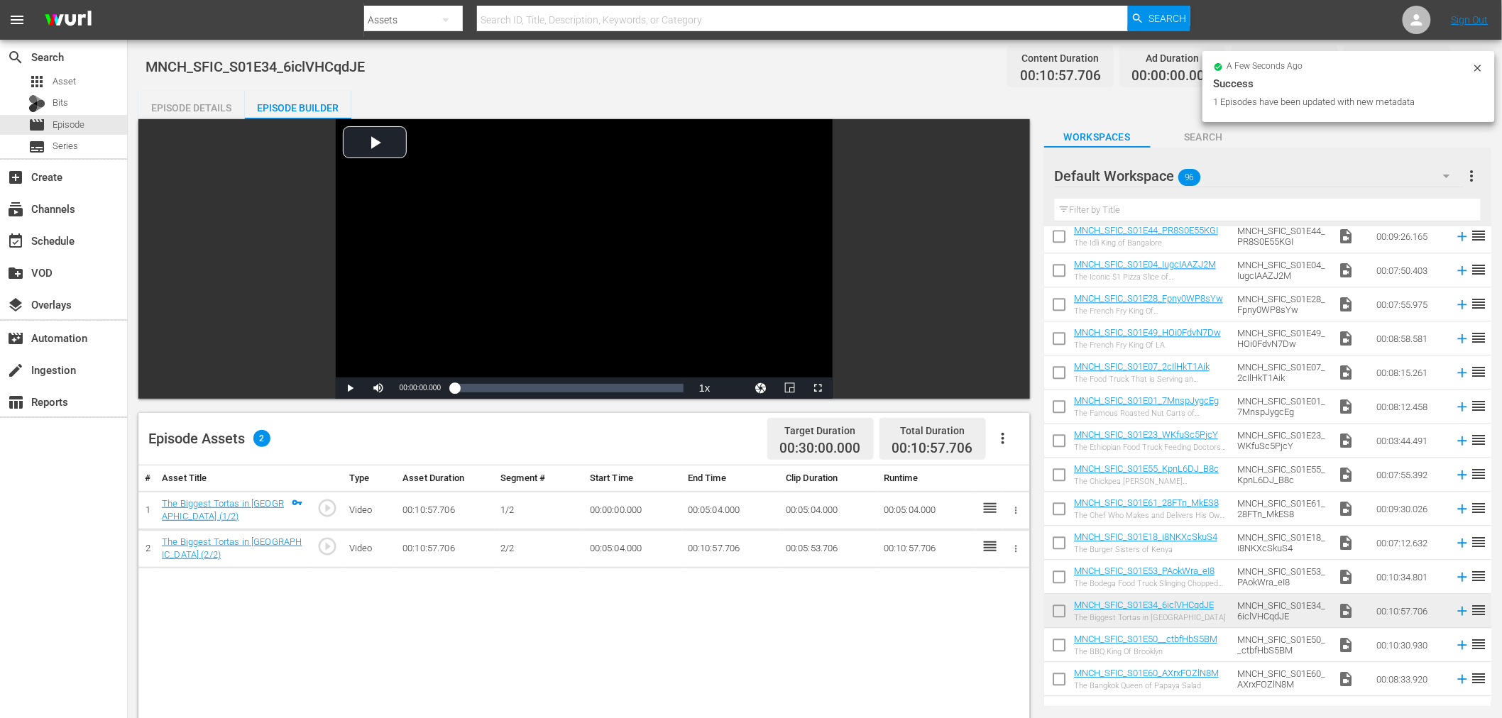
click at [1061, 611] on input "checkbox" at bounding box center [1059, 614] width 30 height 30
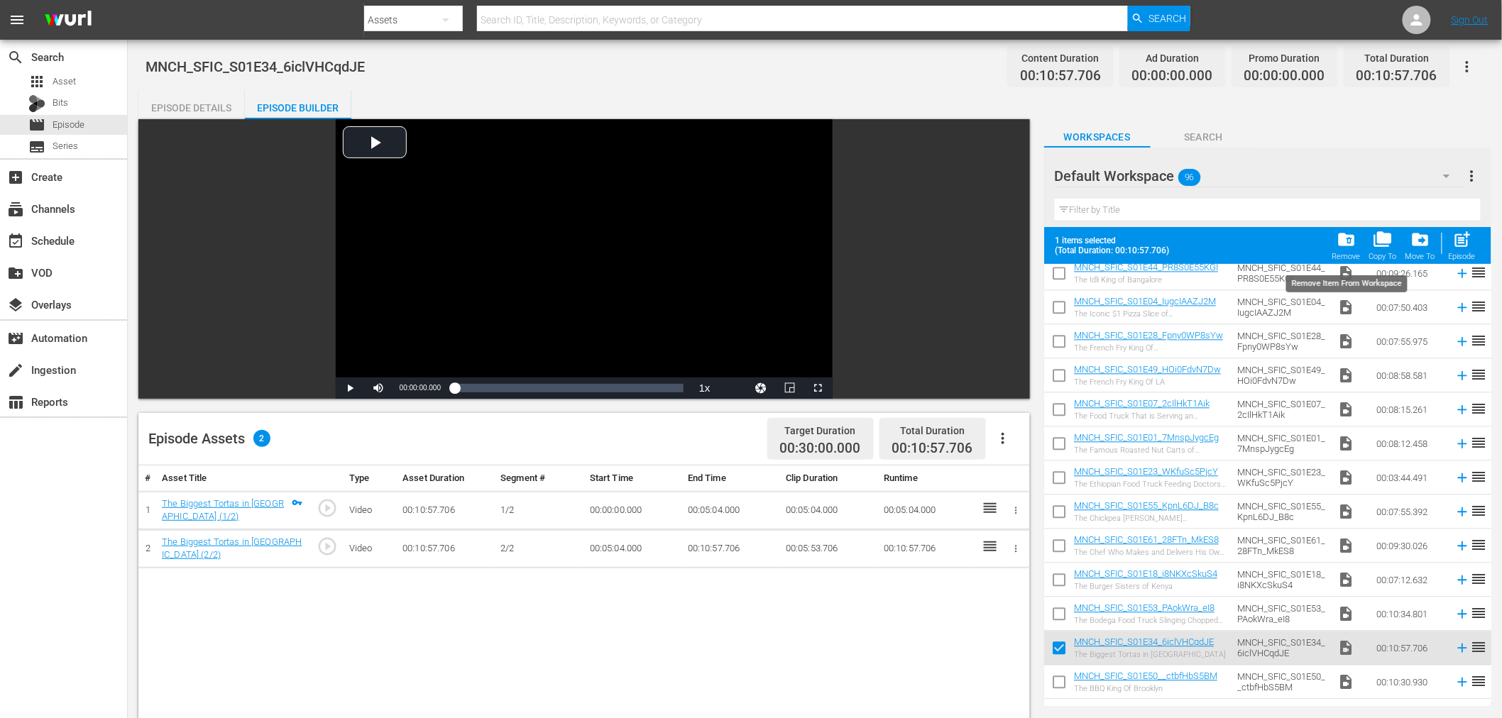
click at [1350, 251] on div "folder_delete Remove" at bounding box center [1346, 245] width 28 height 31
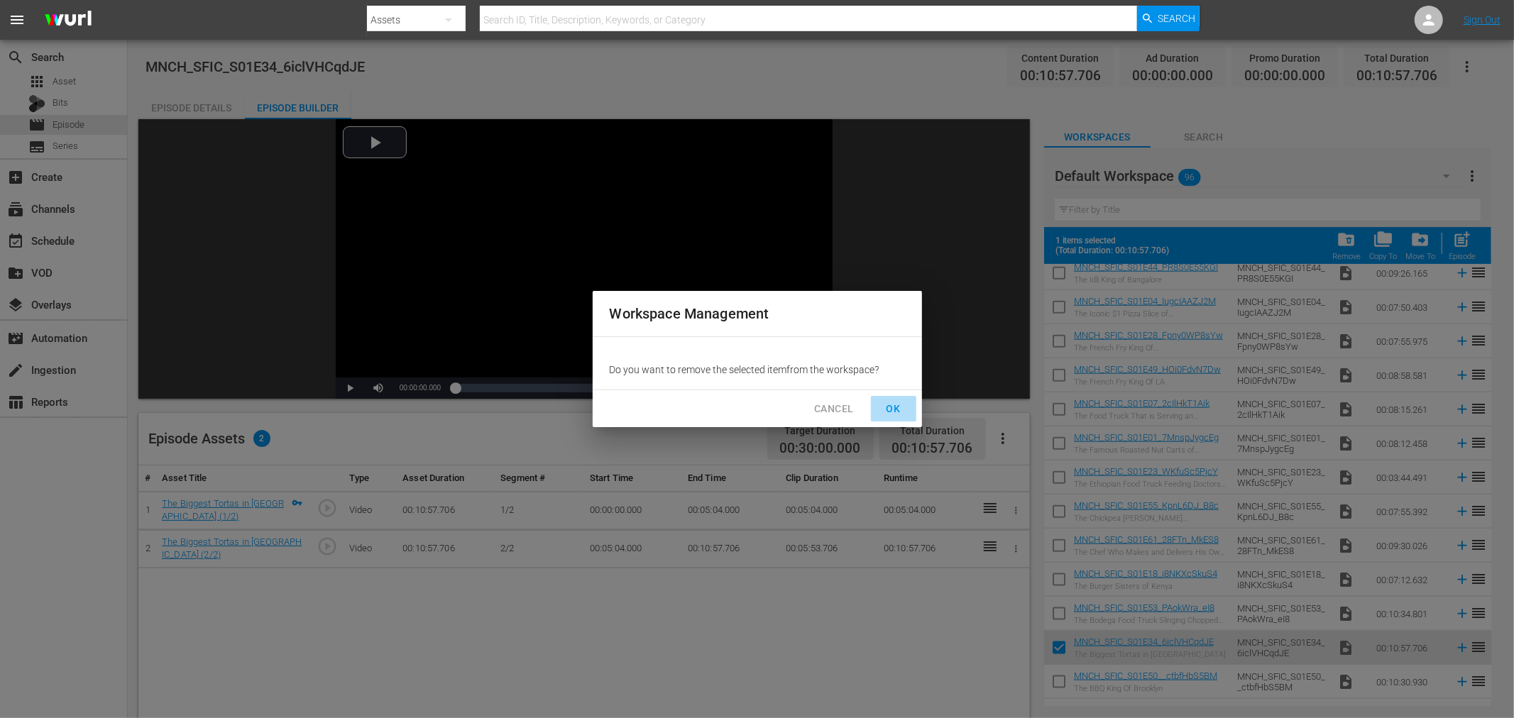
click at [896, 407] on span "OK" at bounding box center [893, 409] width 23 height 18
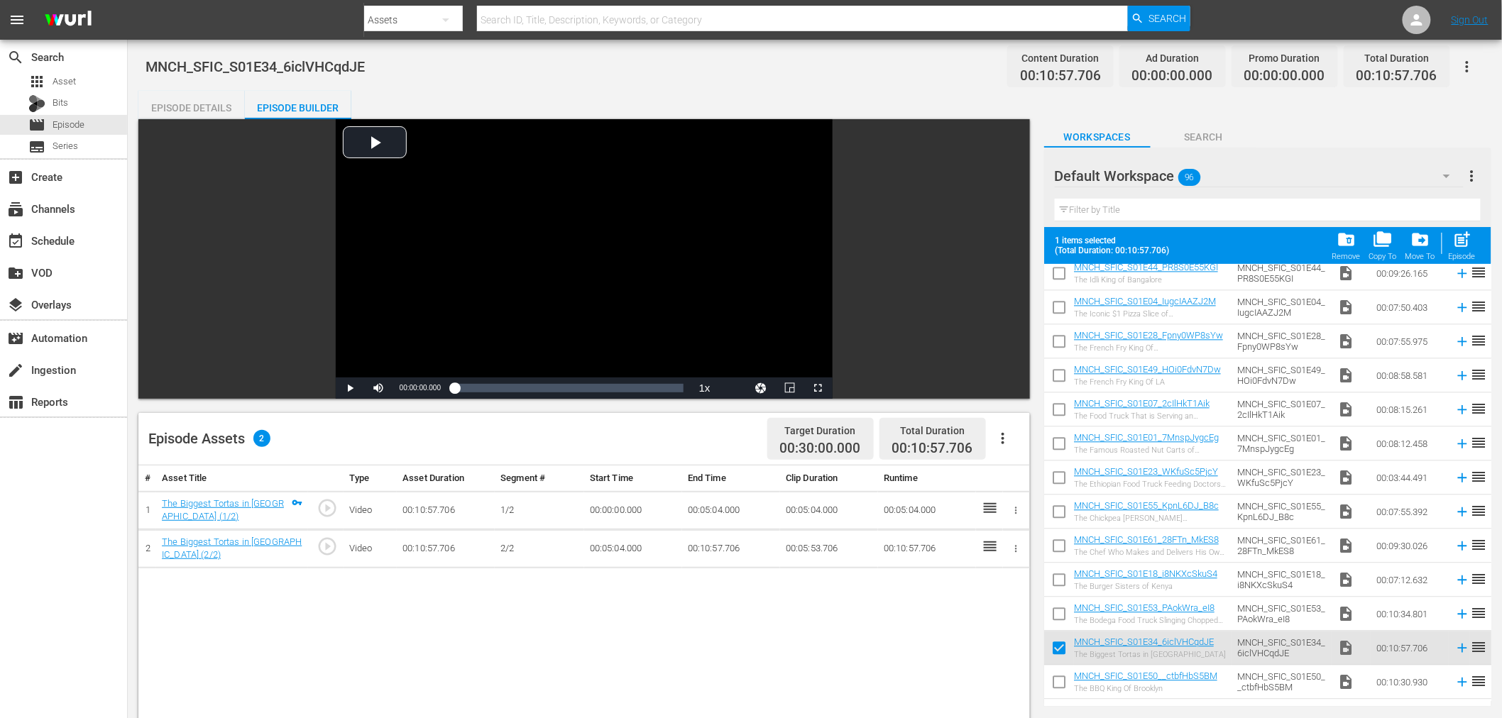
checkbox input "false"
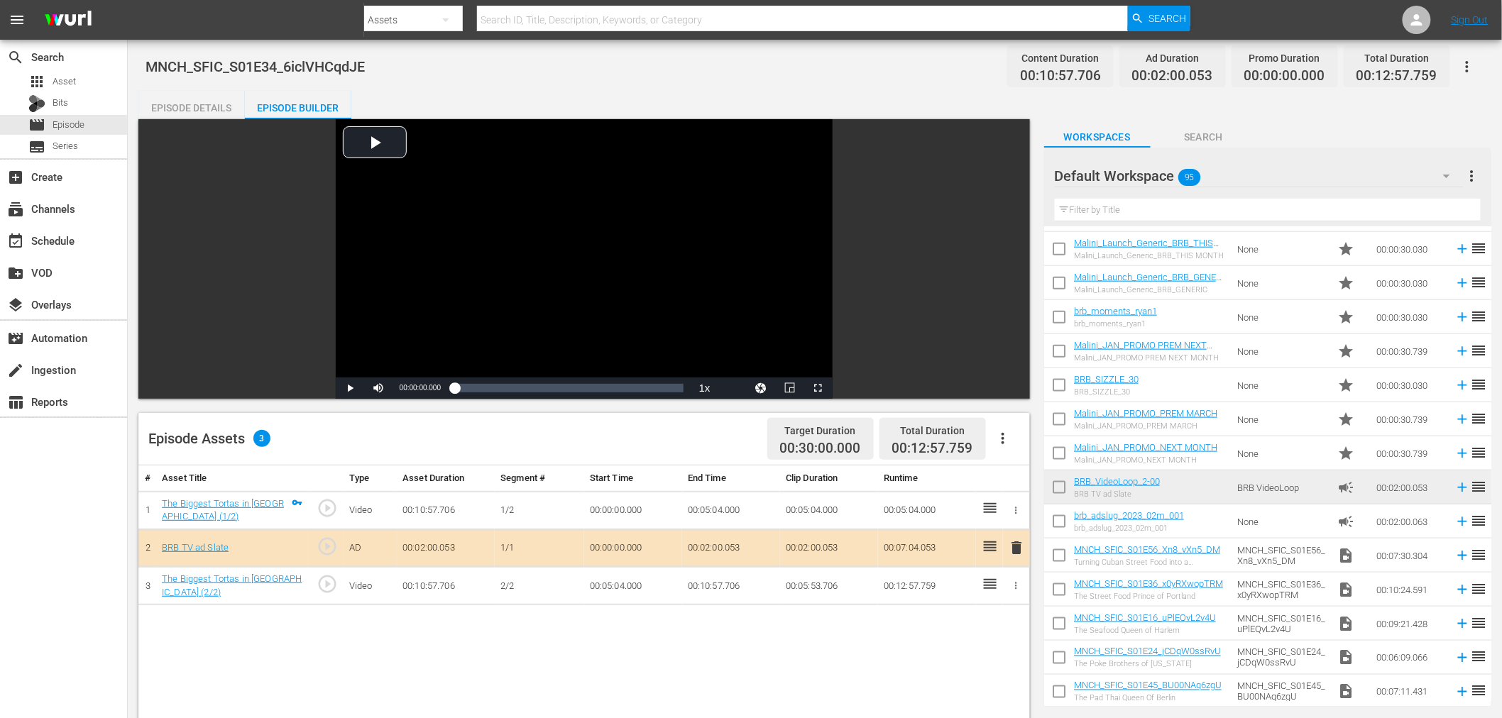
scroll to position [710, 0]
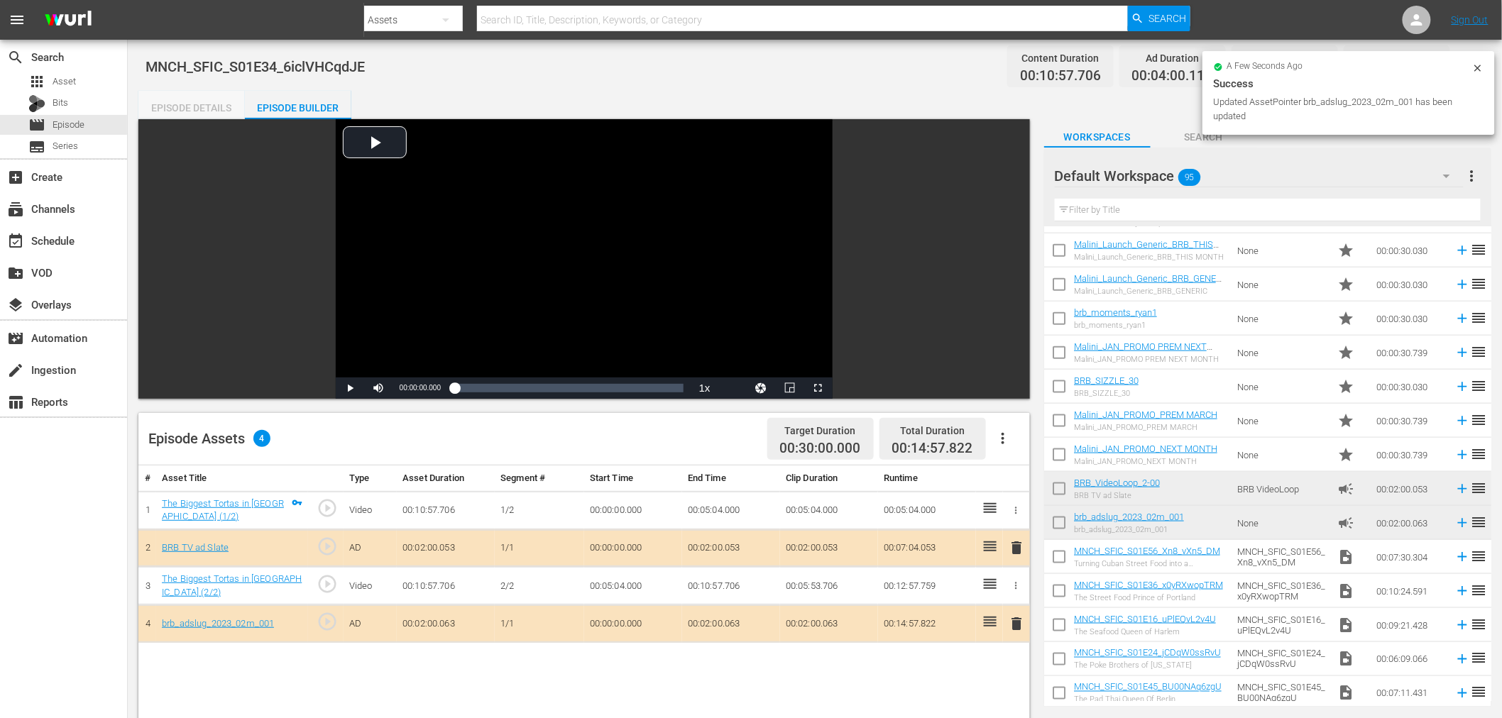
click at [169, 101] on div "Episode Details" at bounding box center [191, 108] width 106 height 34
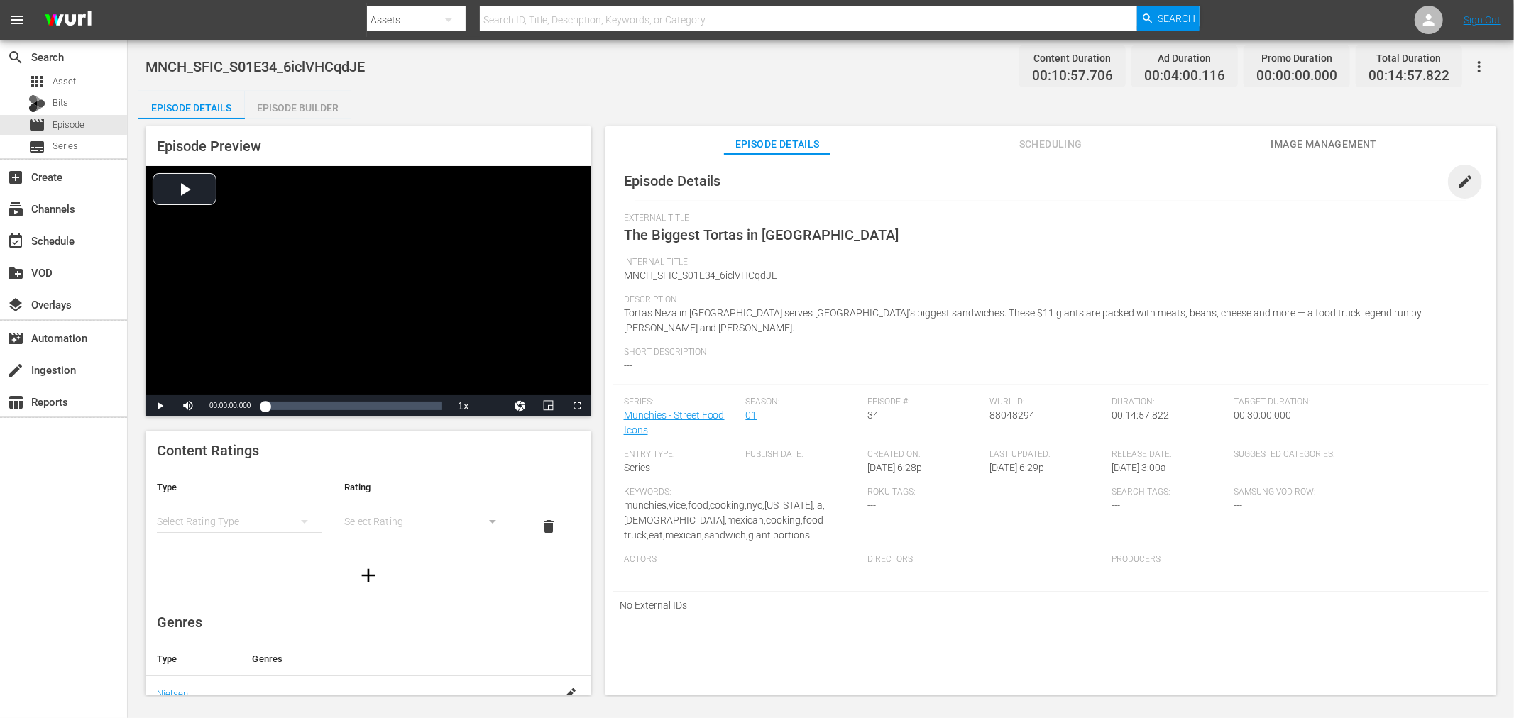
click at [1457, 185] on span "edit" at bounding box center [1465, 181] width 17 height 17
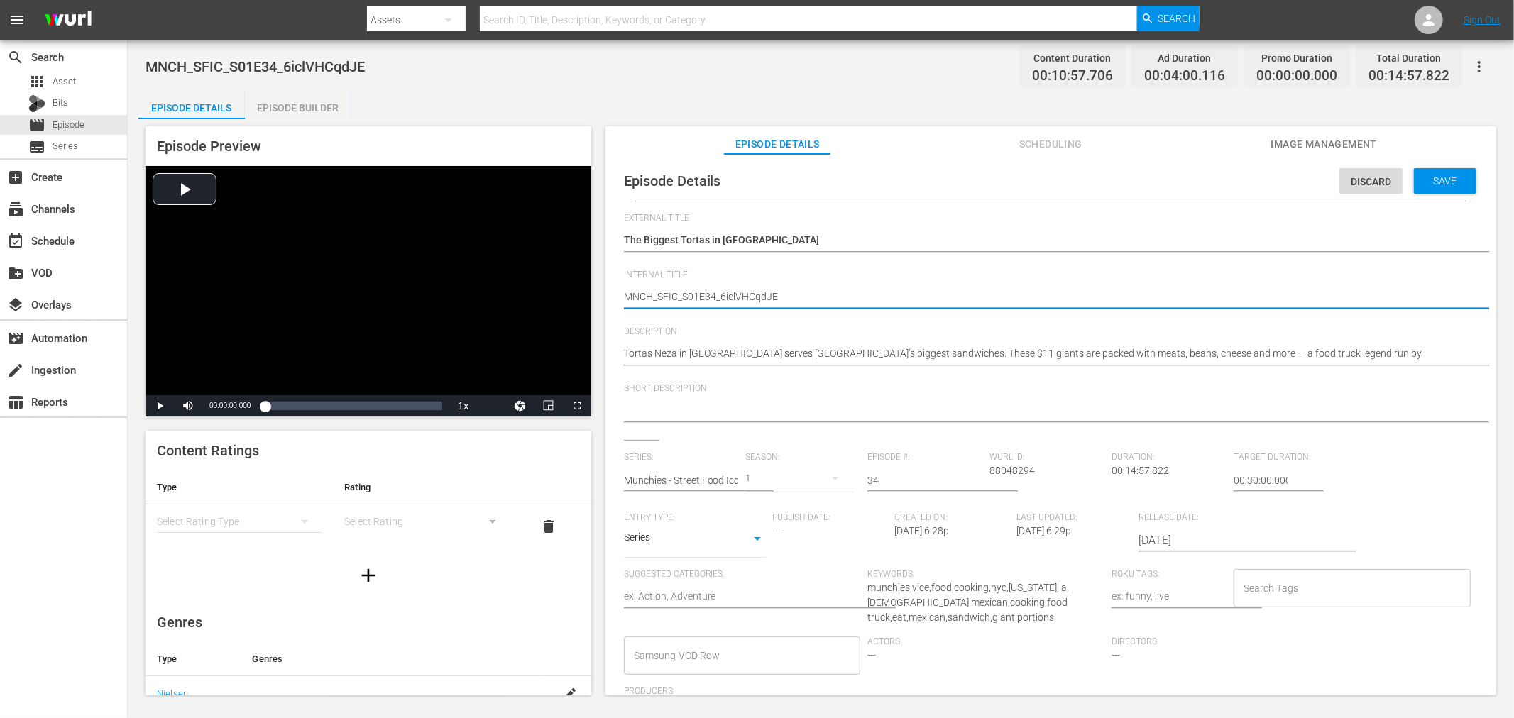
drag, startPoint x: 717, startPoint y: 293, endPoint x: 1316, endPoint y: 351, distance: 601.9
type textarea "MNCH_SFIC_S01E34"
click at [1448, 180] on span "Save" at bounding box center [1445, 180] width 46 height 11
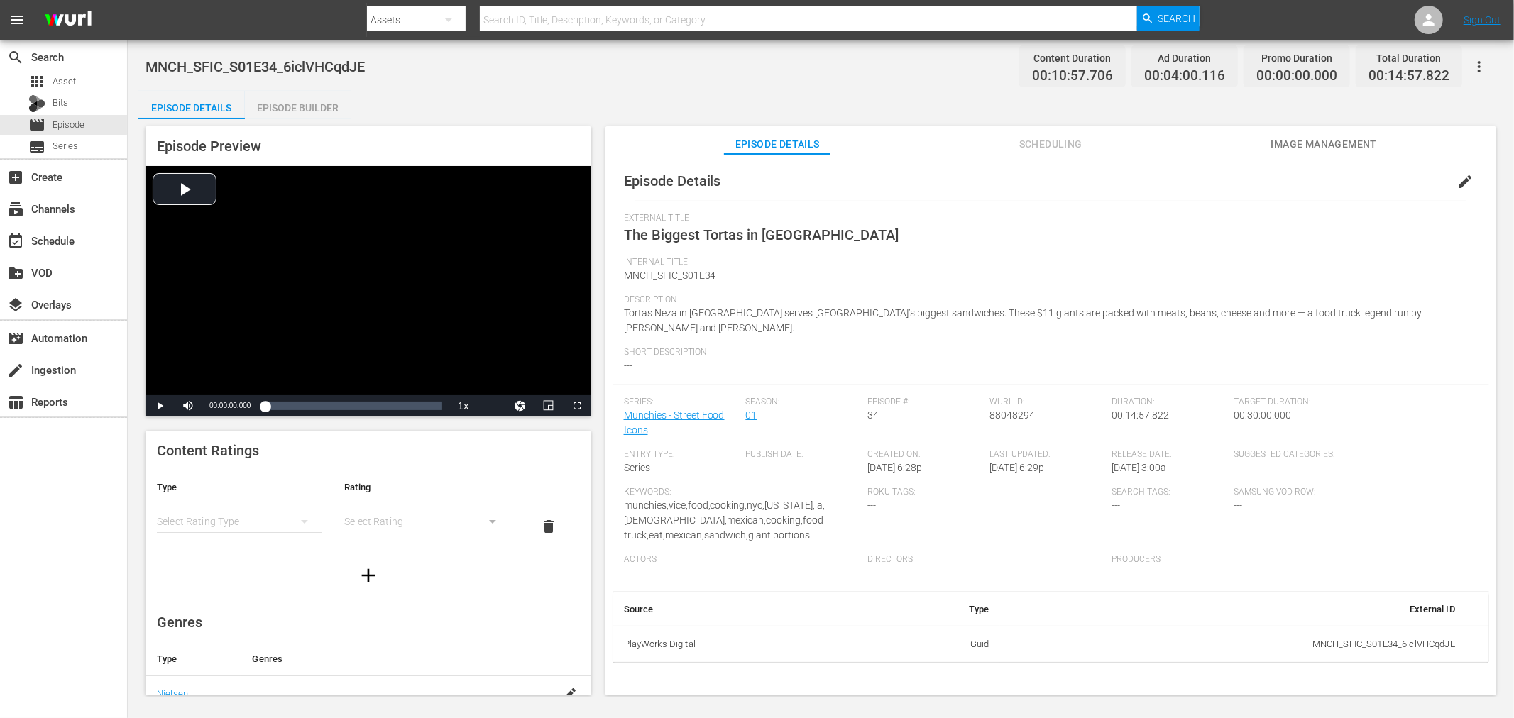
click at [1484, 58] on icon "button" at bounding box center [1479, 66] width 17 height 17
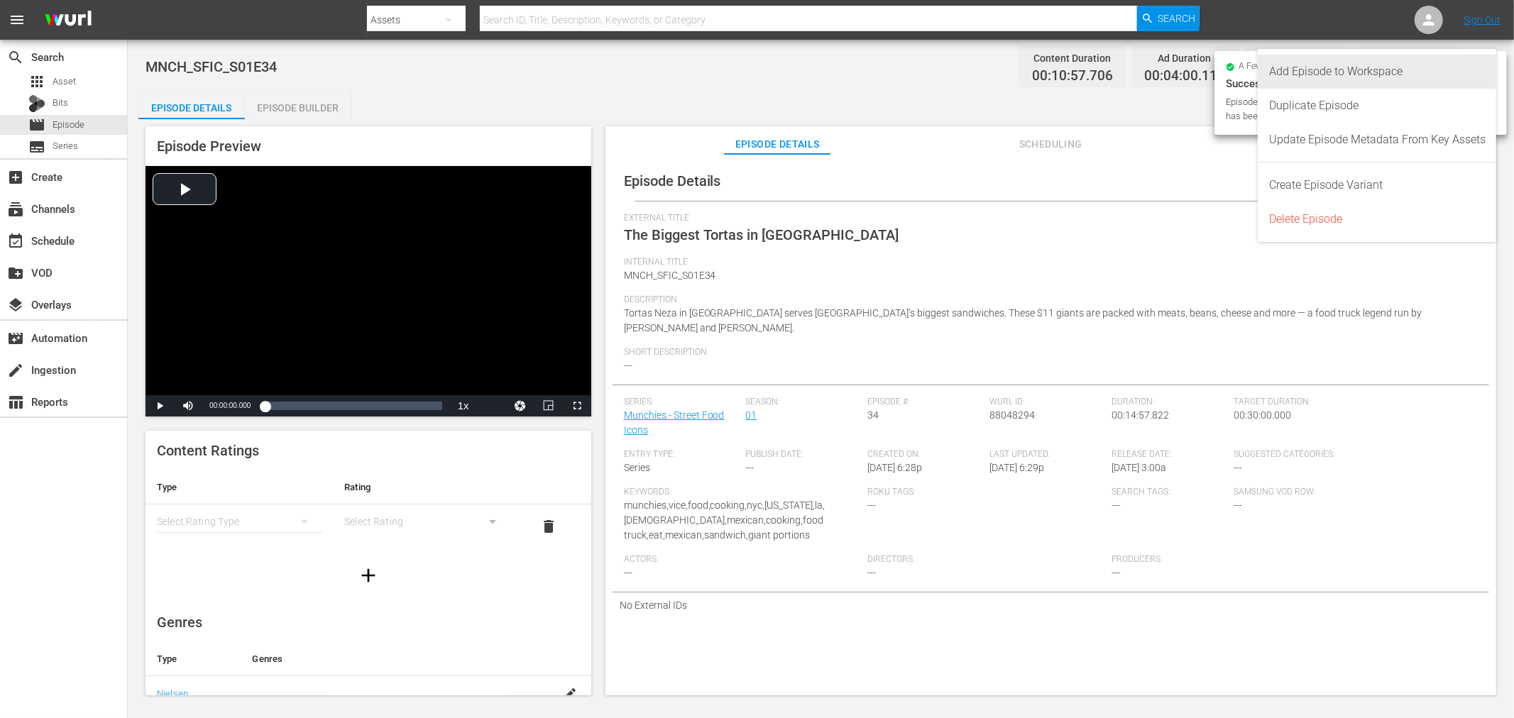
click at [1342, 80] on div "Add Episode to Workspace" at bounding box center [1377, 72] width 216 height 34
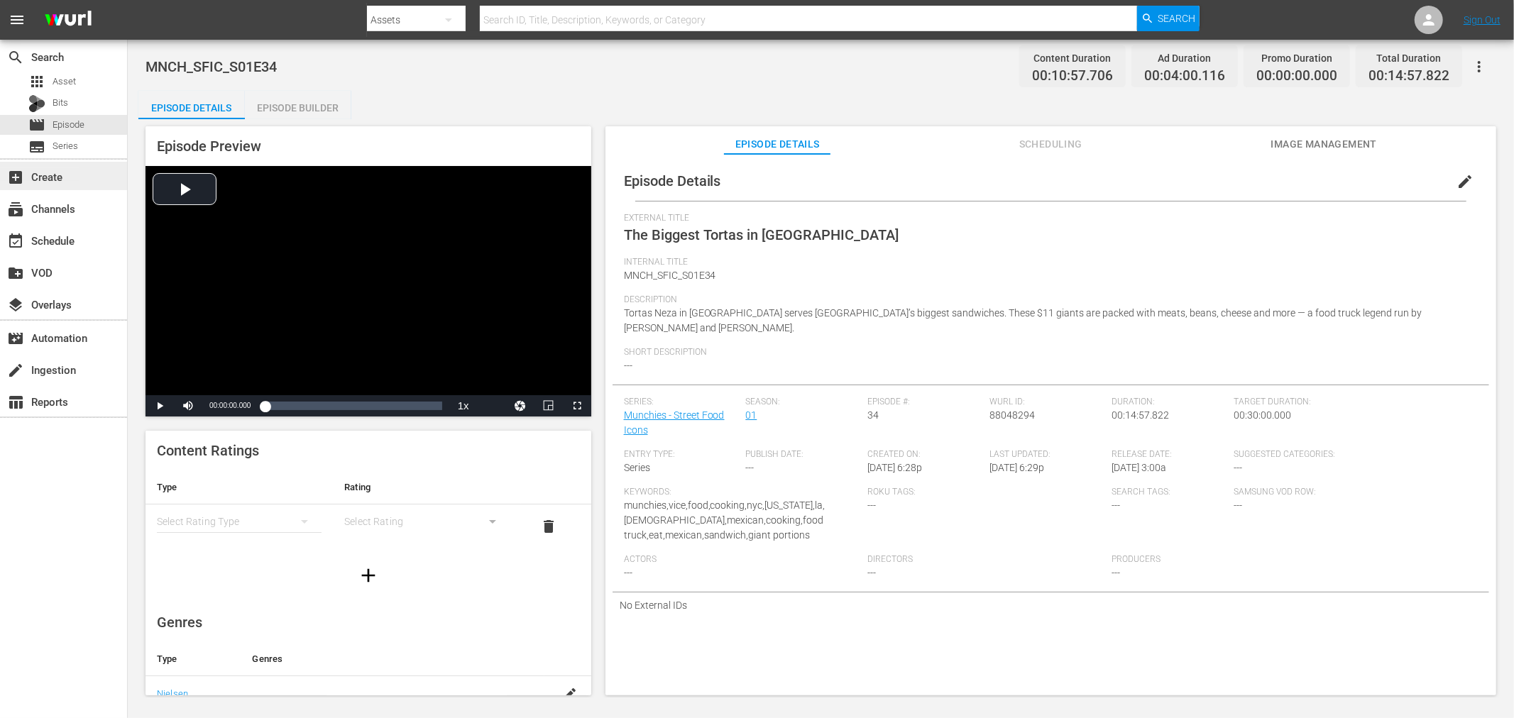
click at [53, 181] on div "add_box Create" at bounding box center [39, 174] width 79 height 13
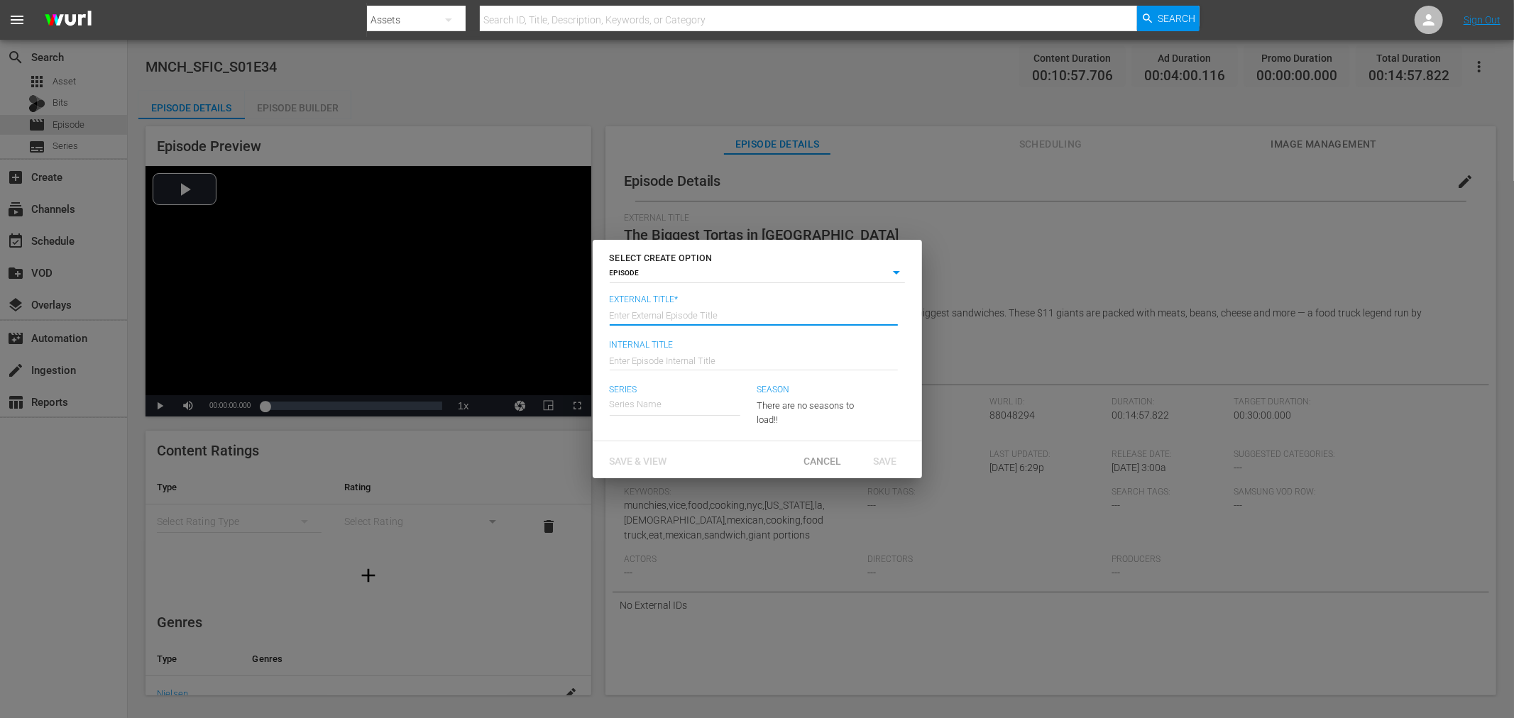
click at [639, 301] on input "text" at bounding box center [754, 314] width 288 height 34
type input "1"
click at [640, 461] on span "Save & View" at bounding box center [638, 461] width 80 height 11
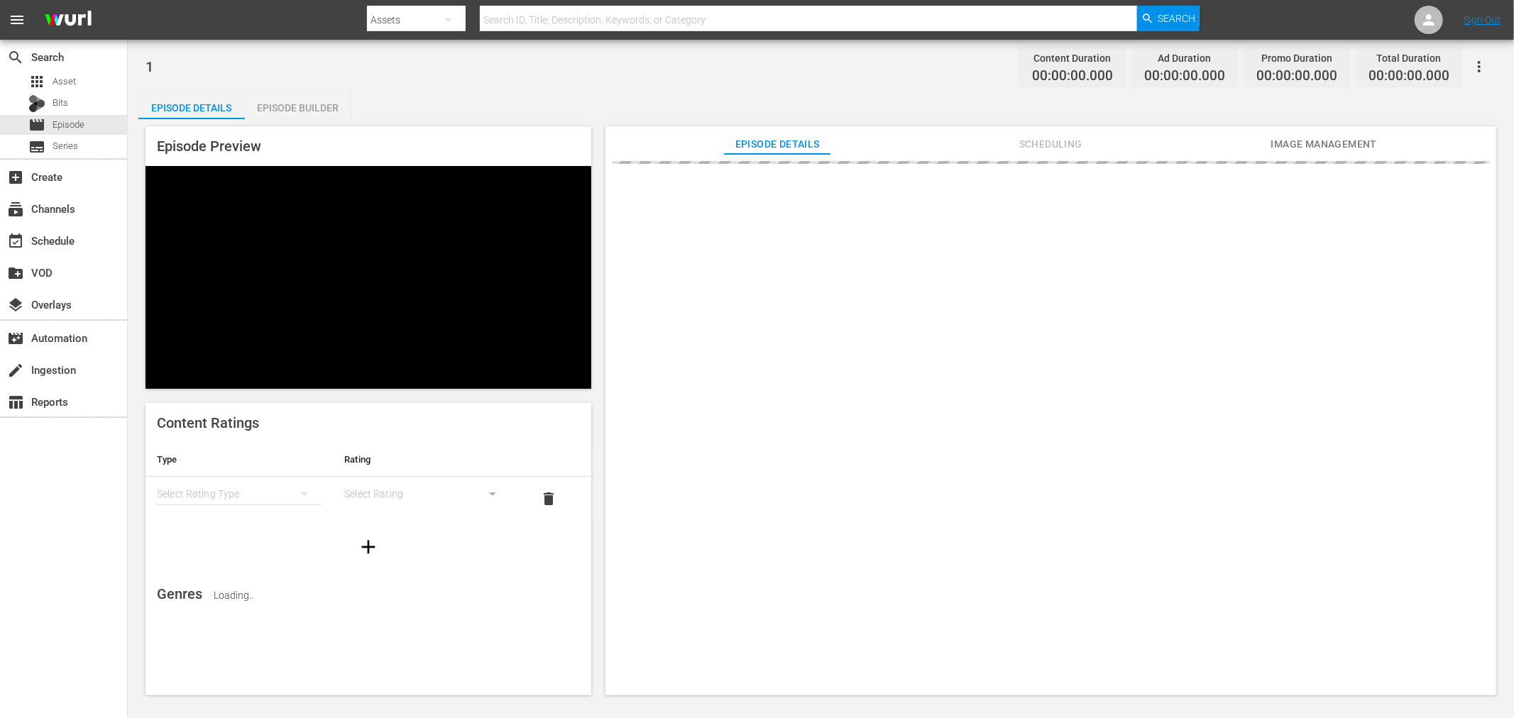
click at [286, 109] on div "Episode Builder" at bounding box center [298, 108] width 106 height 34
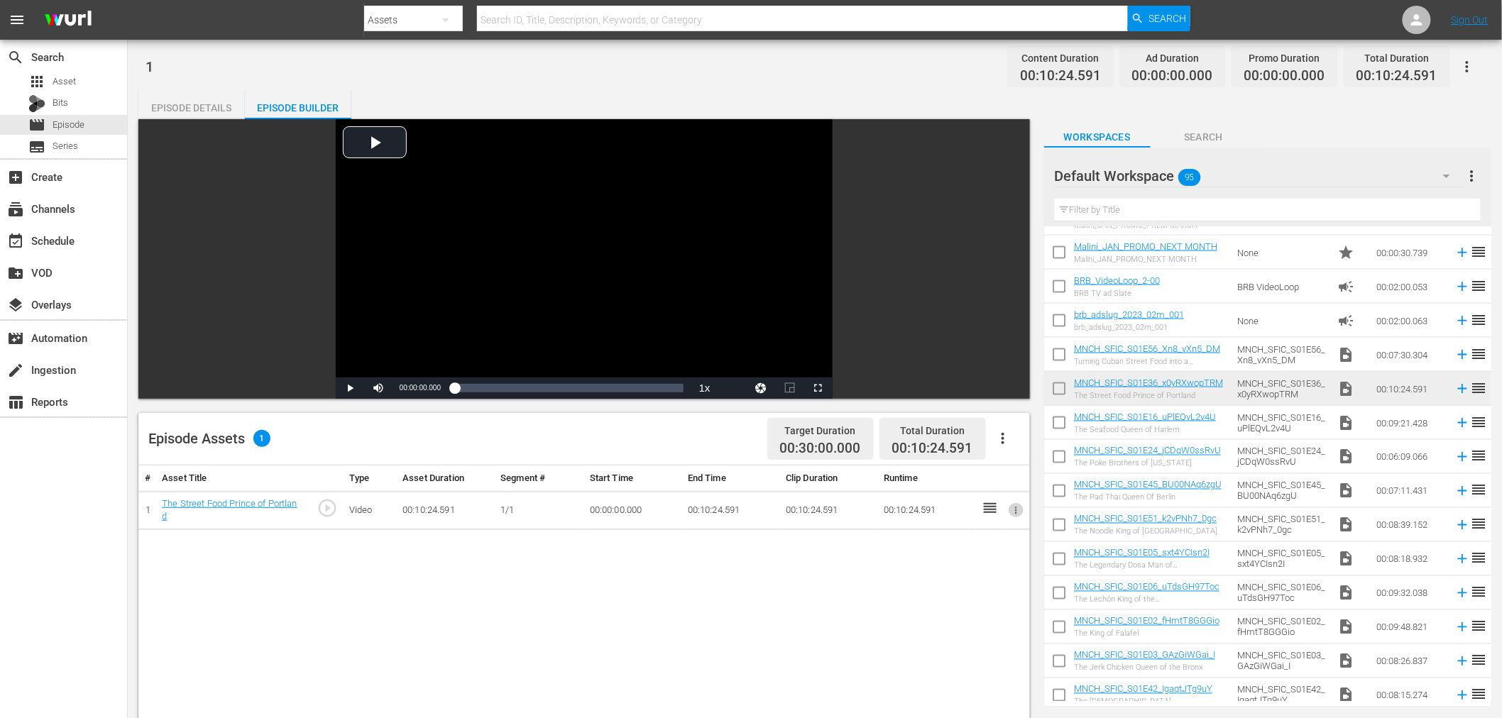
click at [1012, 507] on icon "button" at bounding box center [1016, 510] width 11 height 11
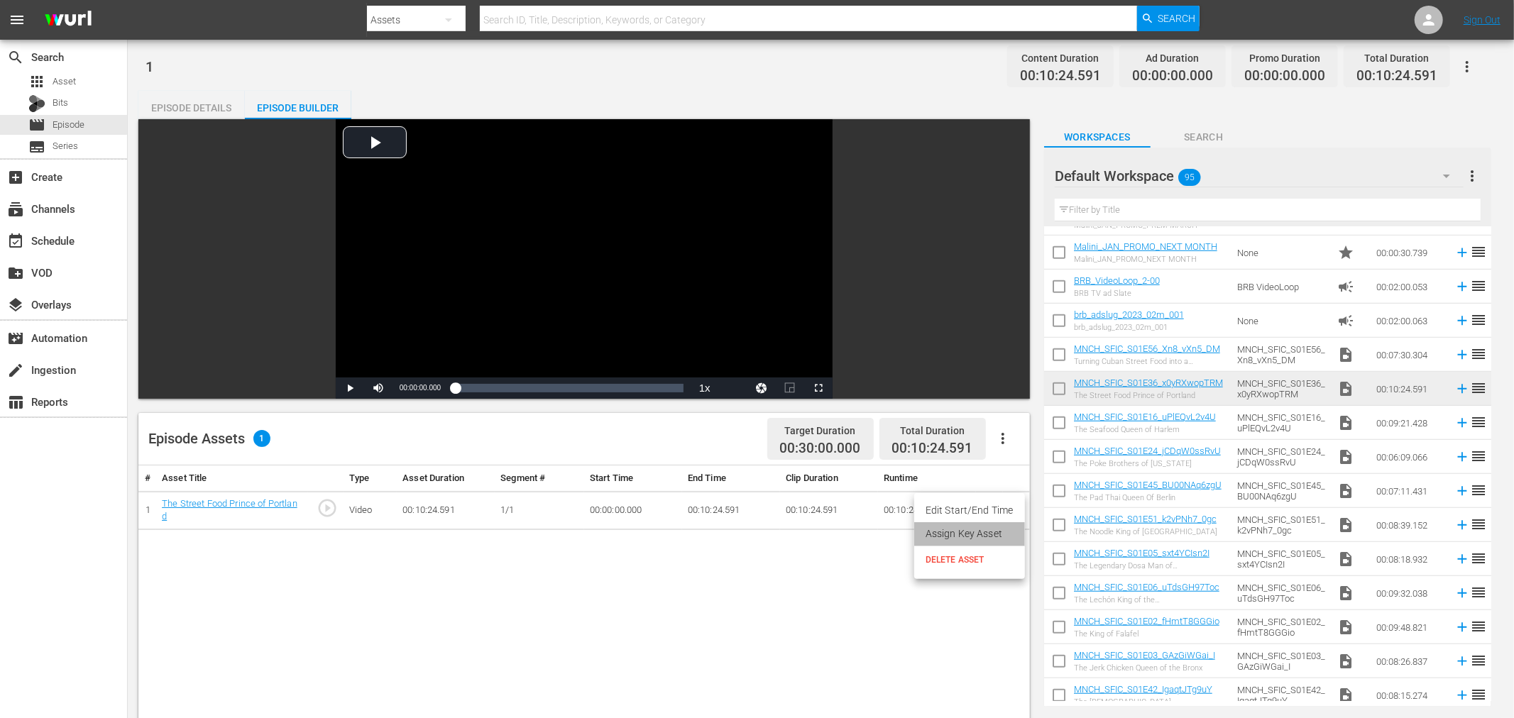
click at [980, 533] on li "Assign Key Asset" at bounding box center [969, 533] width 111 height 23
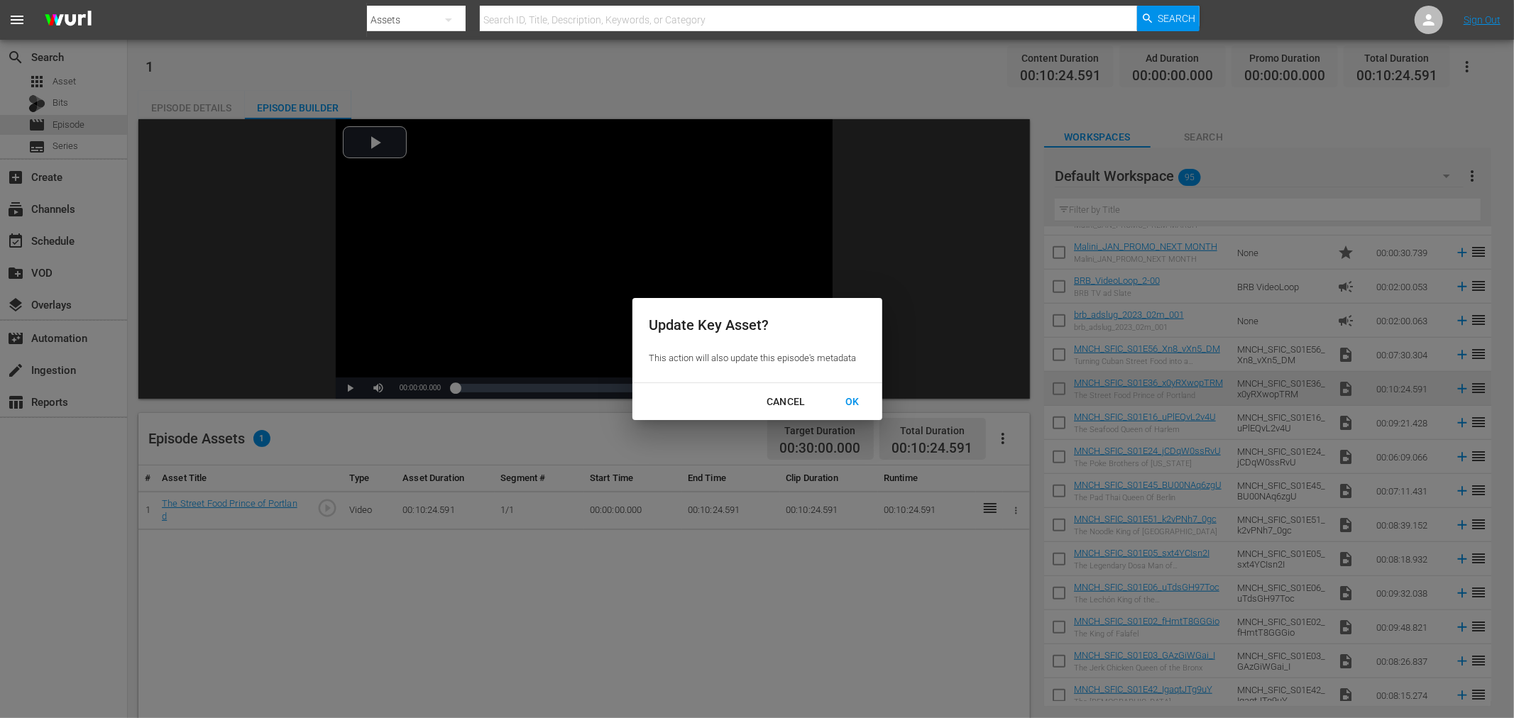
click at [852, 401] on div "OK" at bounding box center [852, 402] width 37 height 18
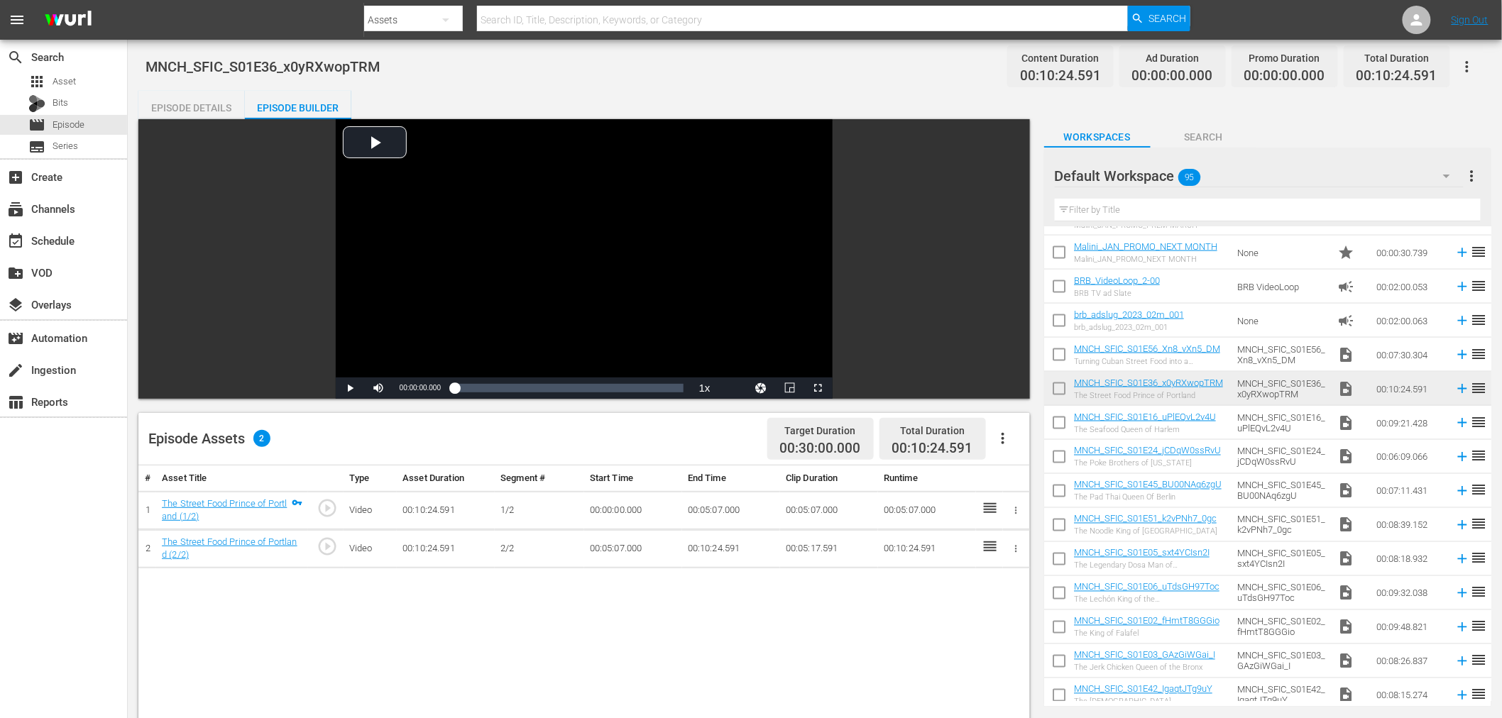
click at [1055, 392] on input "checkbox" at bounding box center [1059, 392] width 30 height 30
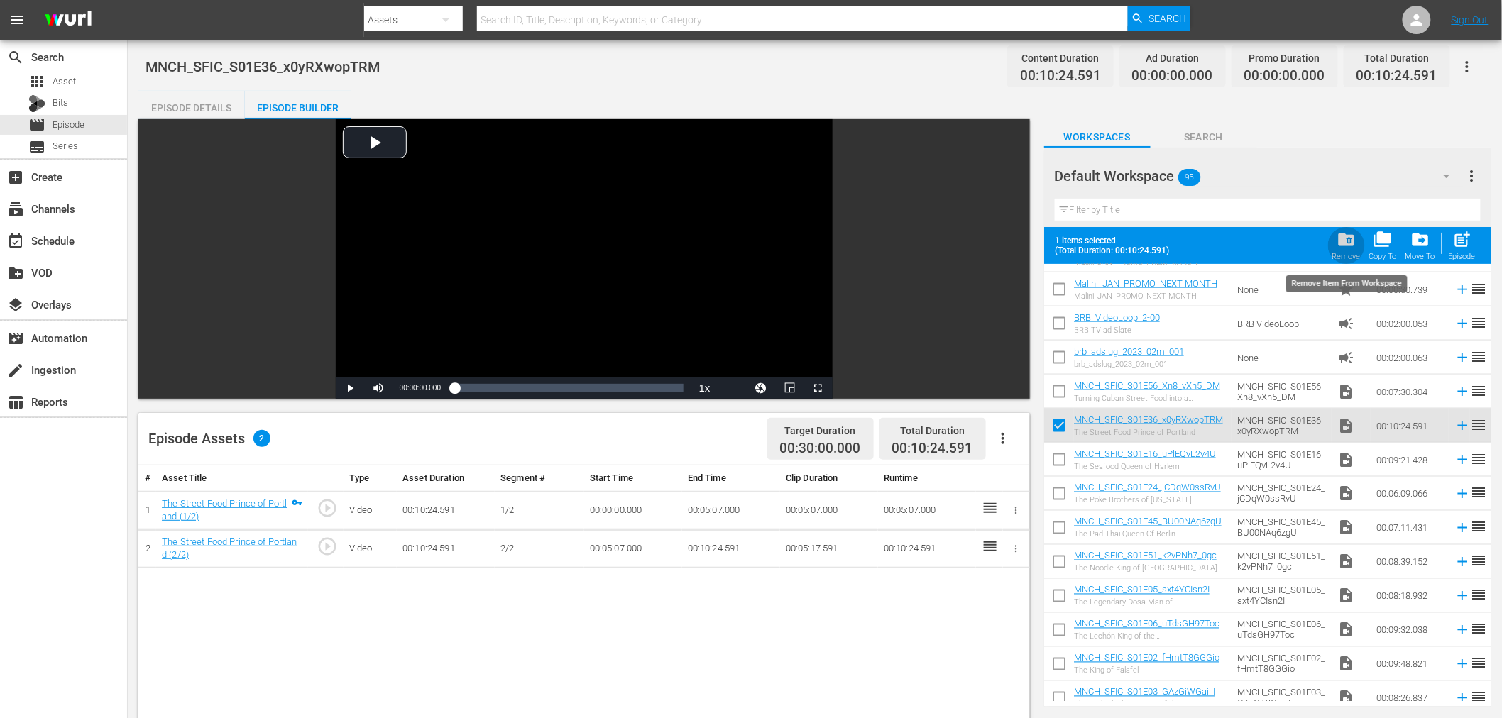
click at [1349, 246] on span "folder_delete" at bounding box center [1346, 239] width 19 height 19
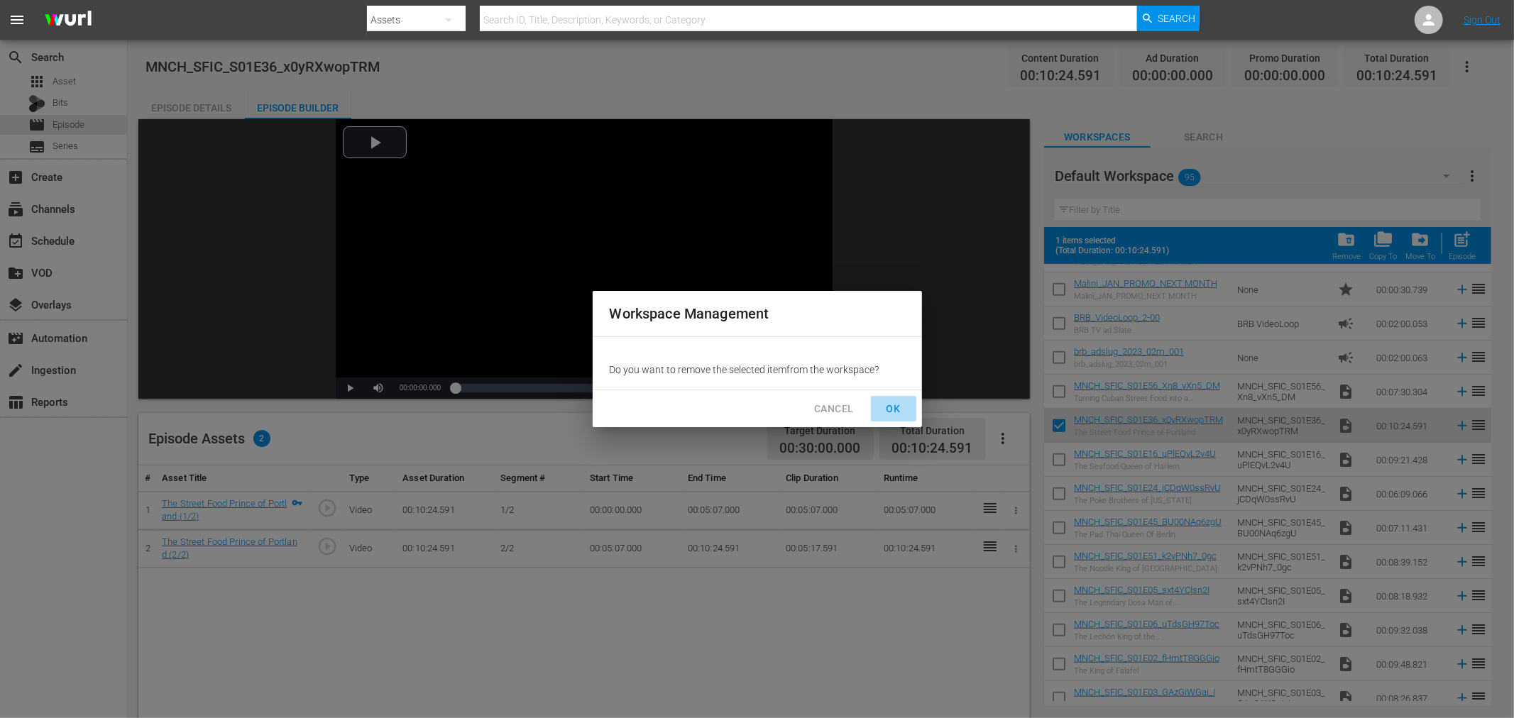
click at [894, 413] on span "OK" at bounding box center [893, 409] width 23 height 18
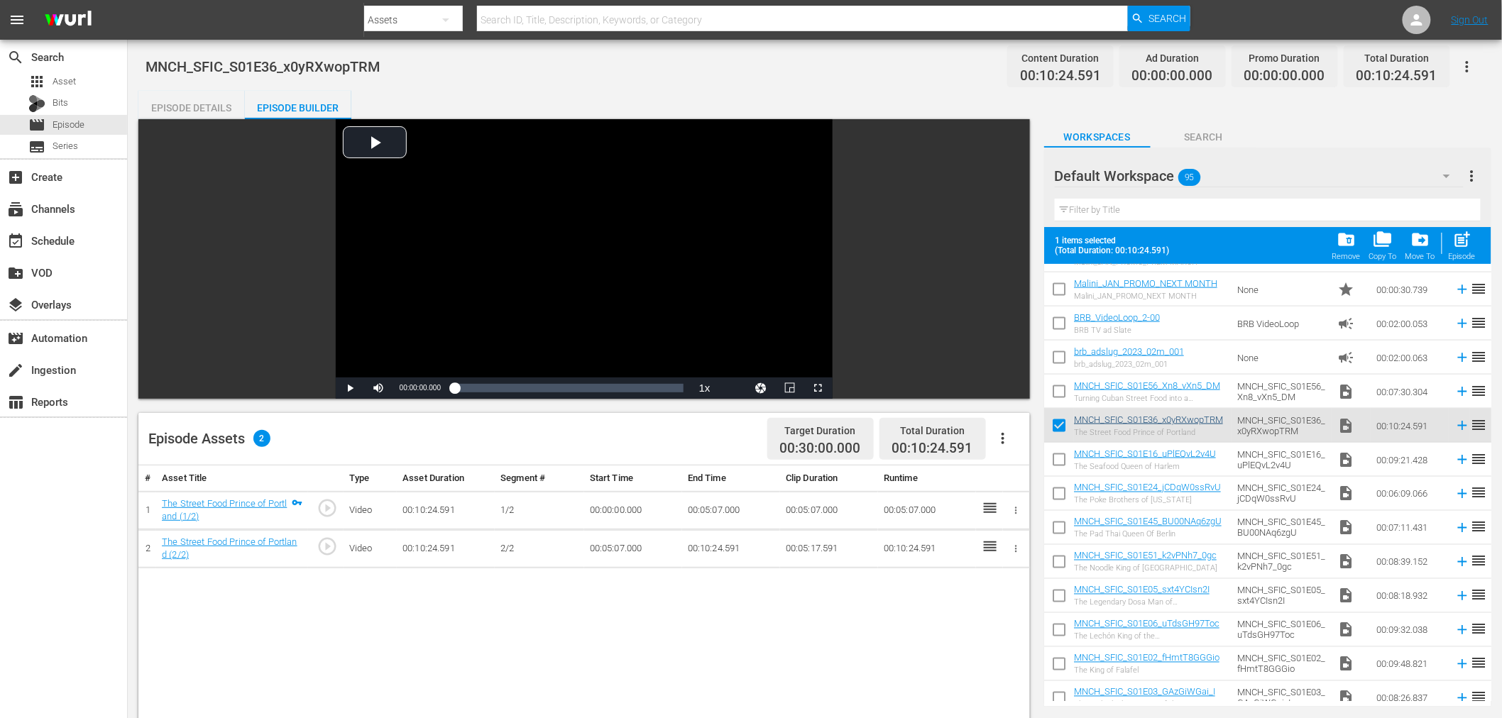
checkbox input "false"
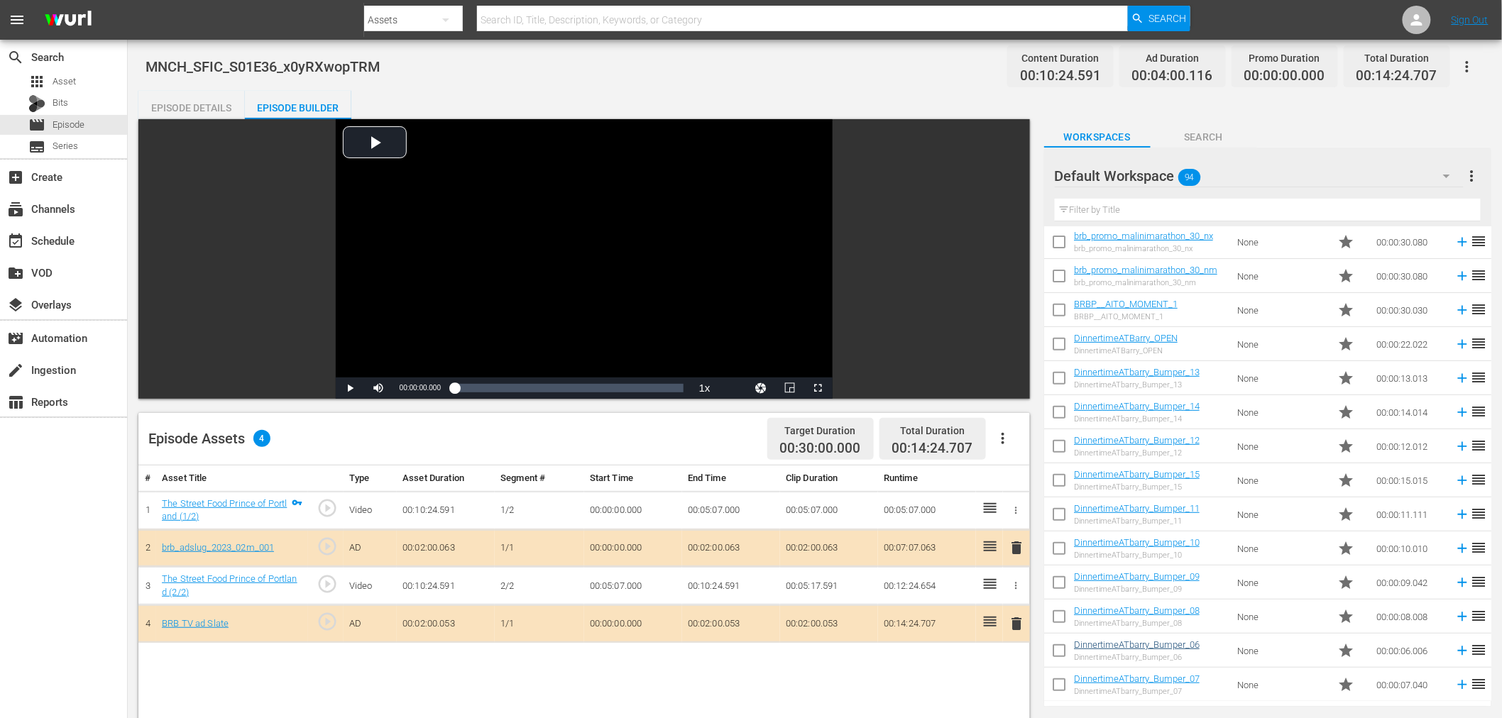
scroll to position [202, 0]
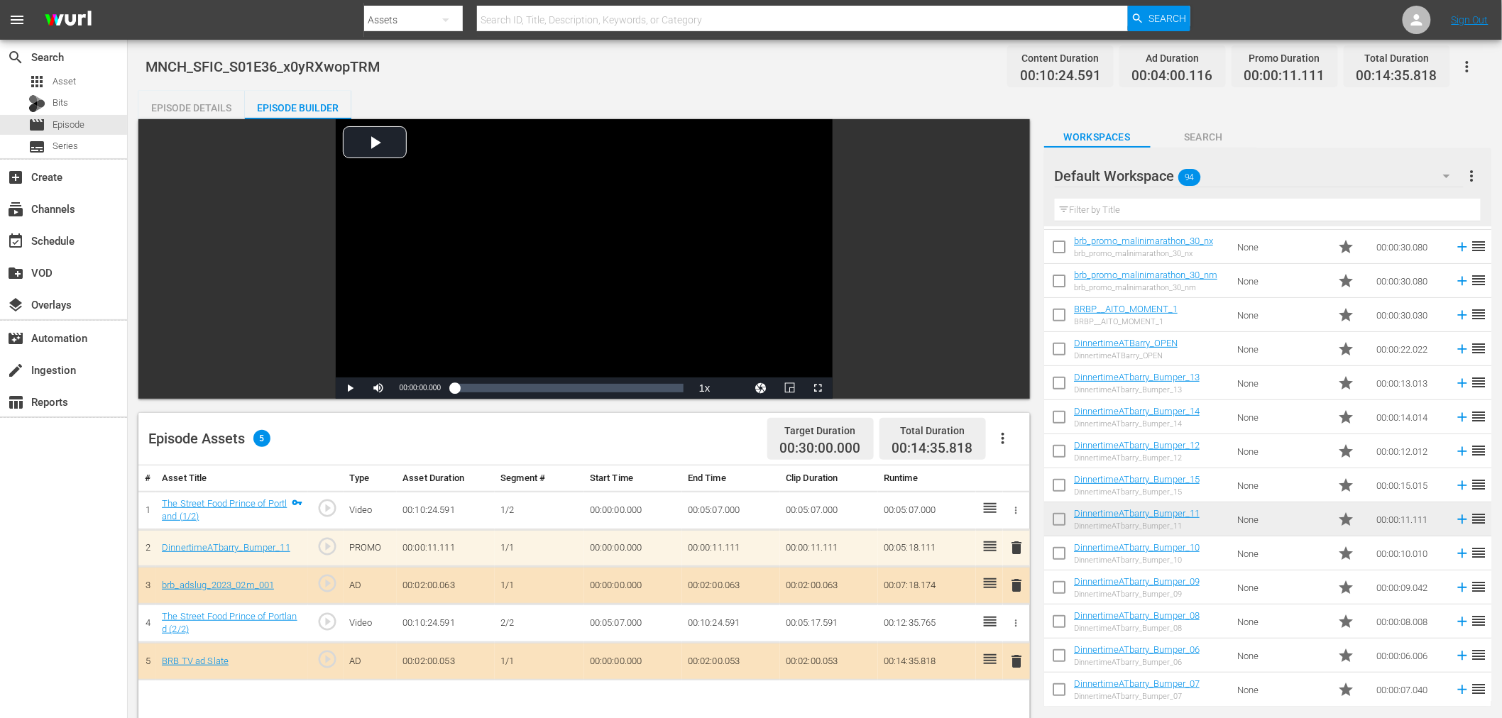
click at [1021, 547] on span "delete" at bounding box center [1017, 547] width 17 height 17
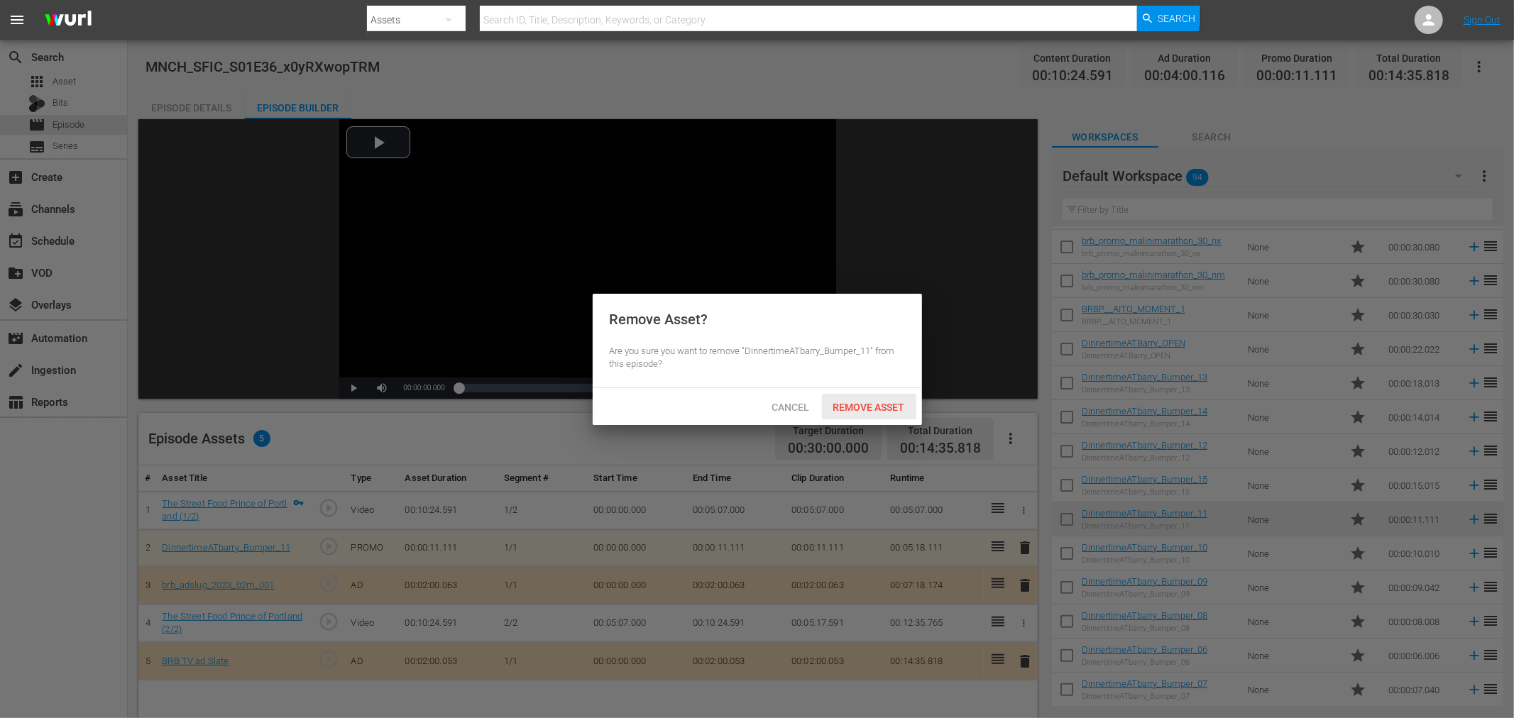
click at [872, 402] on span "Remove Asset" at bounding box center [869, 407] width 94 height 11
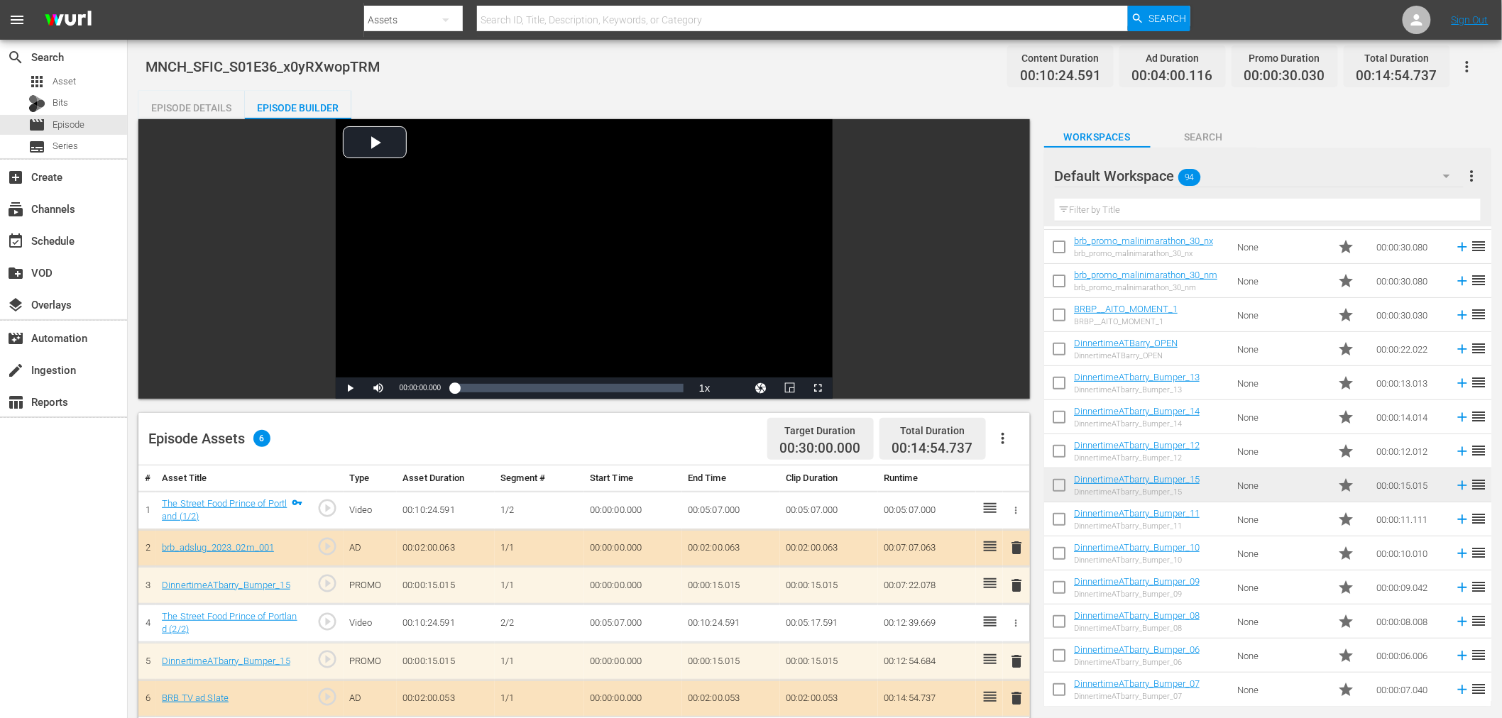
click at [1021, 583] on span "delete" at bounding box center [1017, 585] width 17 height 17
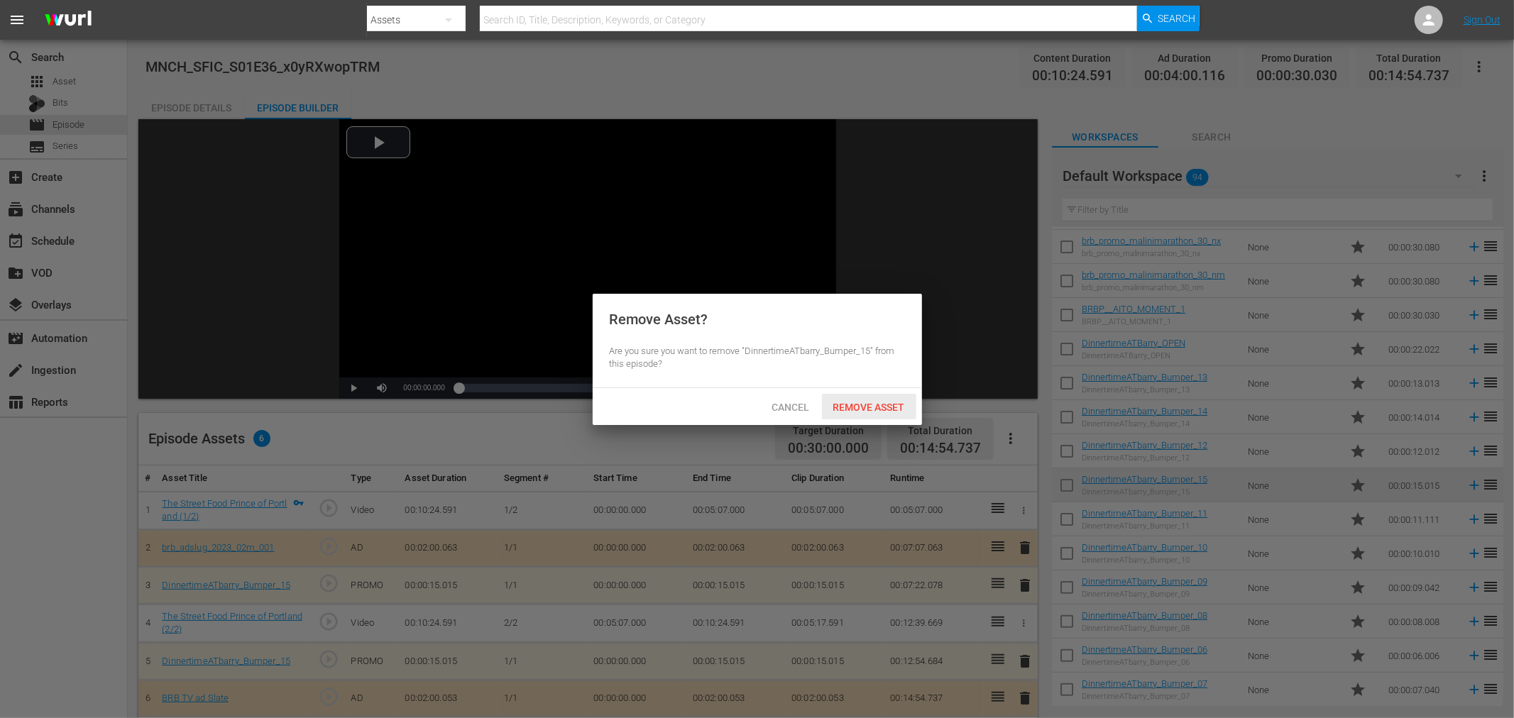
click at [863, 402] on span "Remove Asset" at bounding box center [869, 407] width 94 height 11
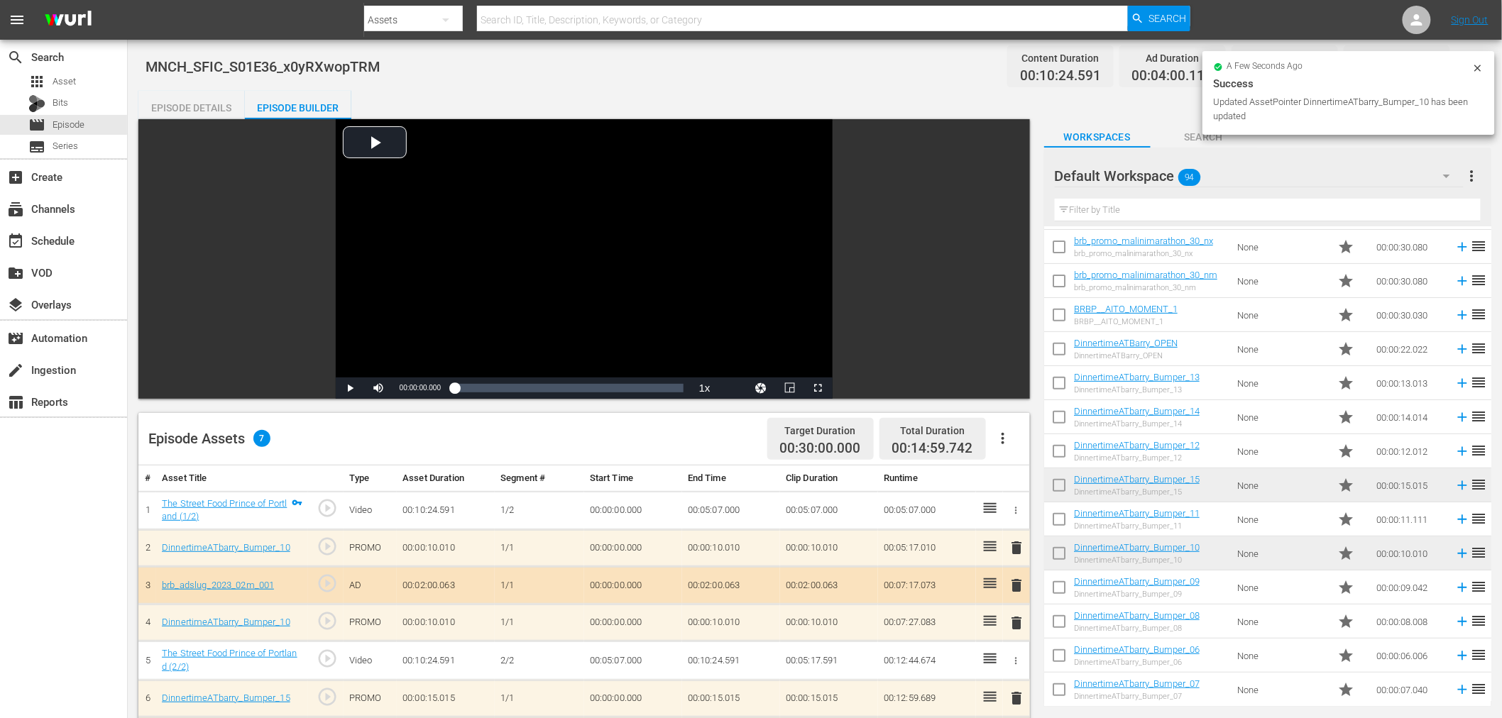
click at [222, 103] on div "Episode Details" at bounding box center [191, 108] width 106 height 34
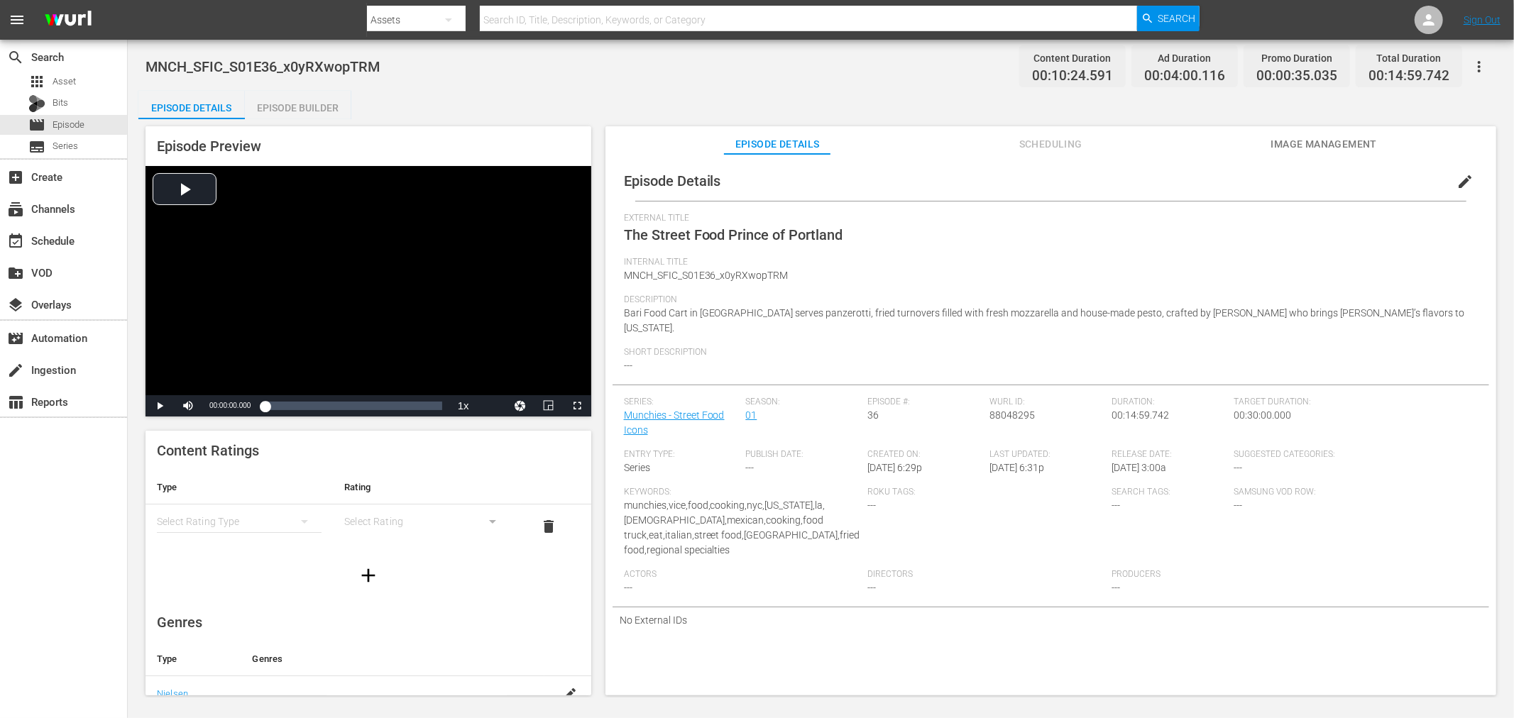
click at [1457, 181] on span "edit" at bounding box center [1465, 181] width 17 height 17
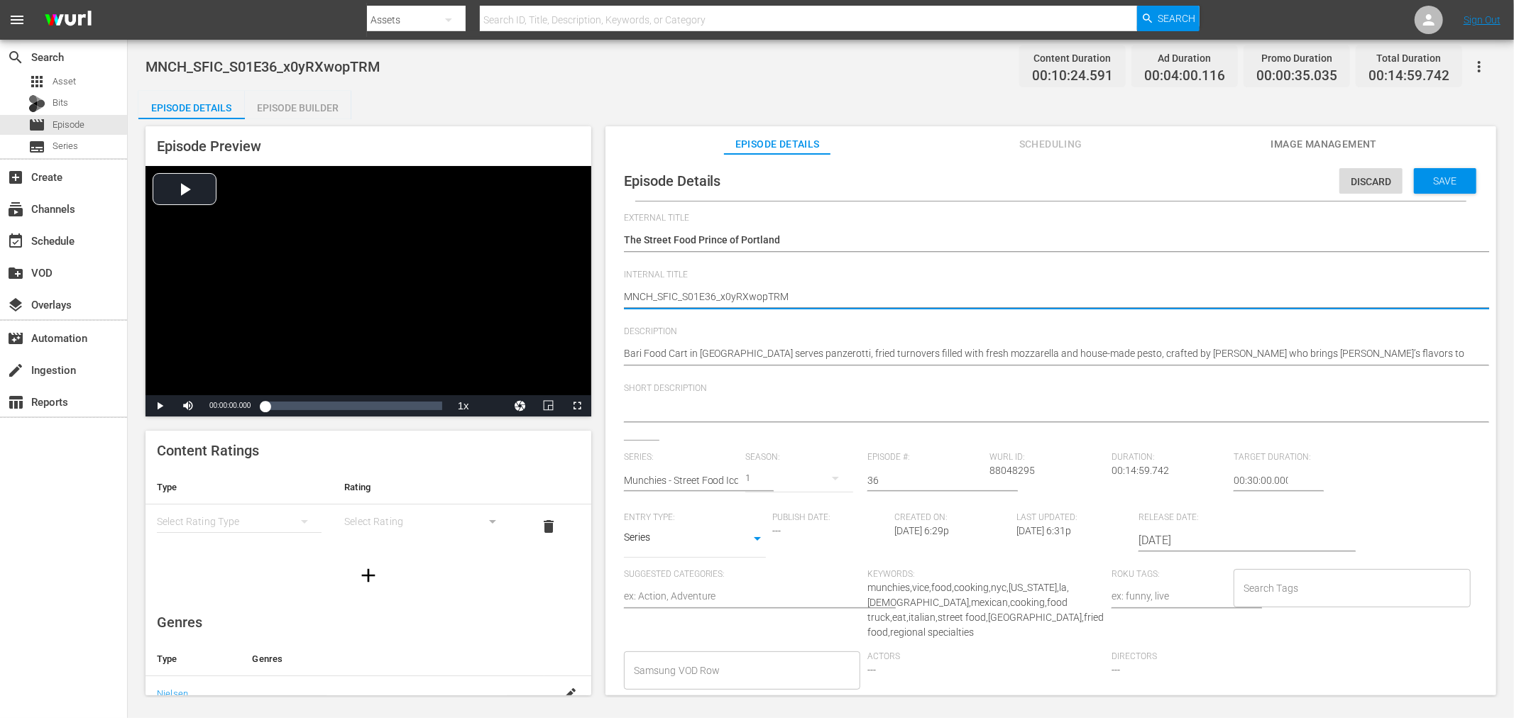
drag, startPoint x: 718, startPoint y: 299, endPoint x: 1287, endPoint y: 324, distance: 569.8
type textarea "MNCH_SFIC_S01E36"
click at [1434, 186] on div "Save" at bounding box center [1445, 181] width 62 height 26
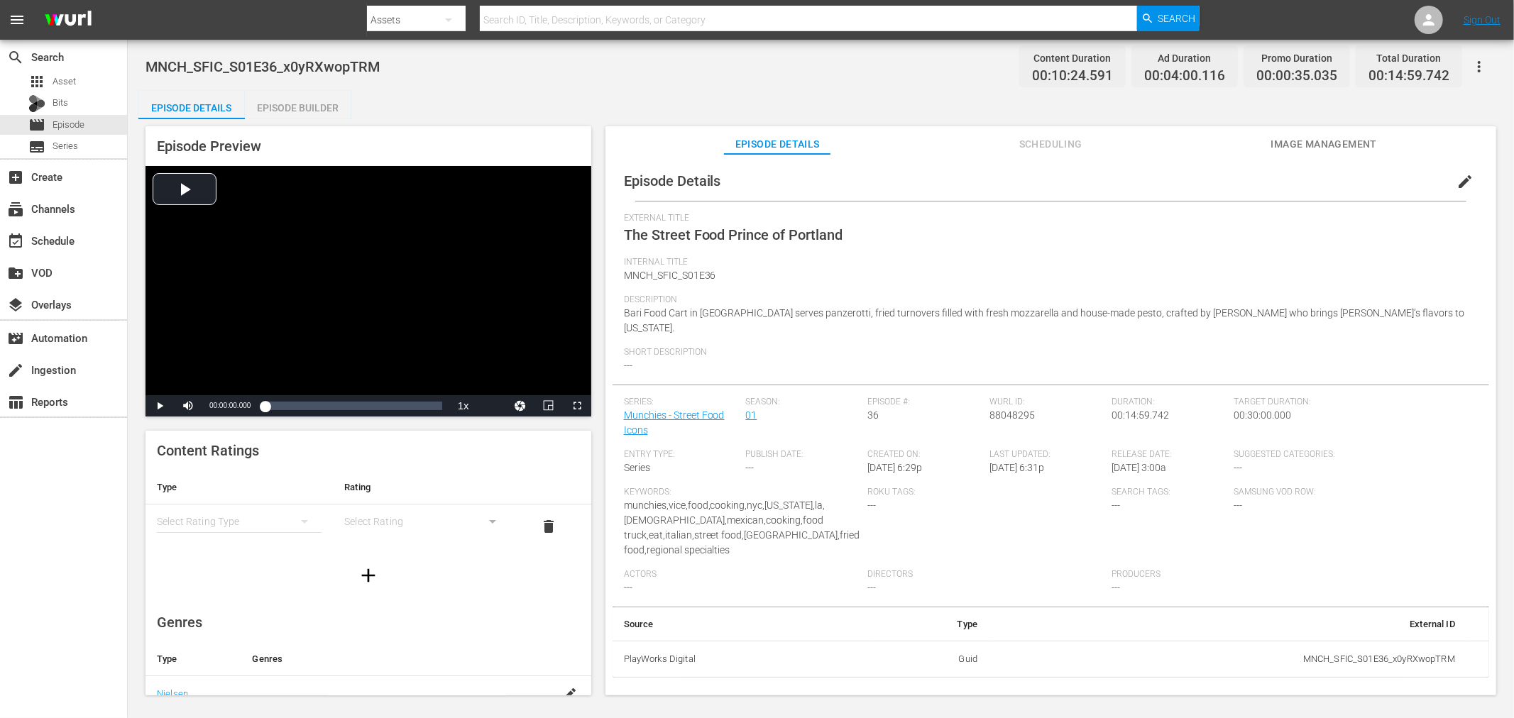
click at [1476, 66] on icon "button" at bounding box center [1479, 66] width 17 height 17
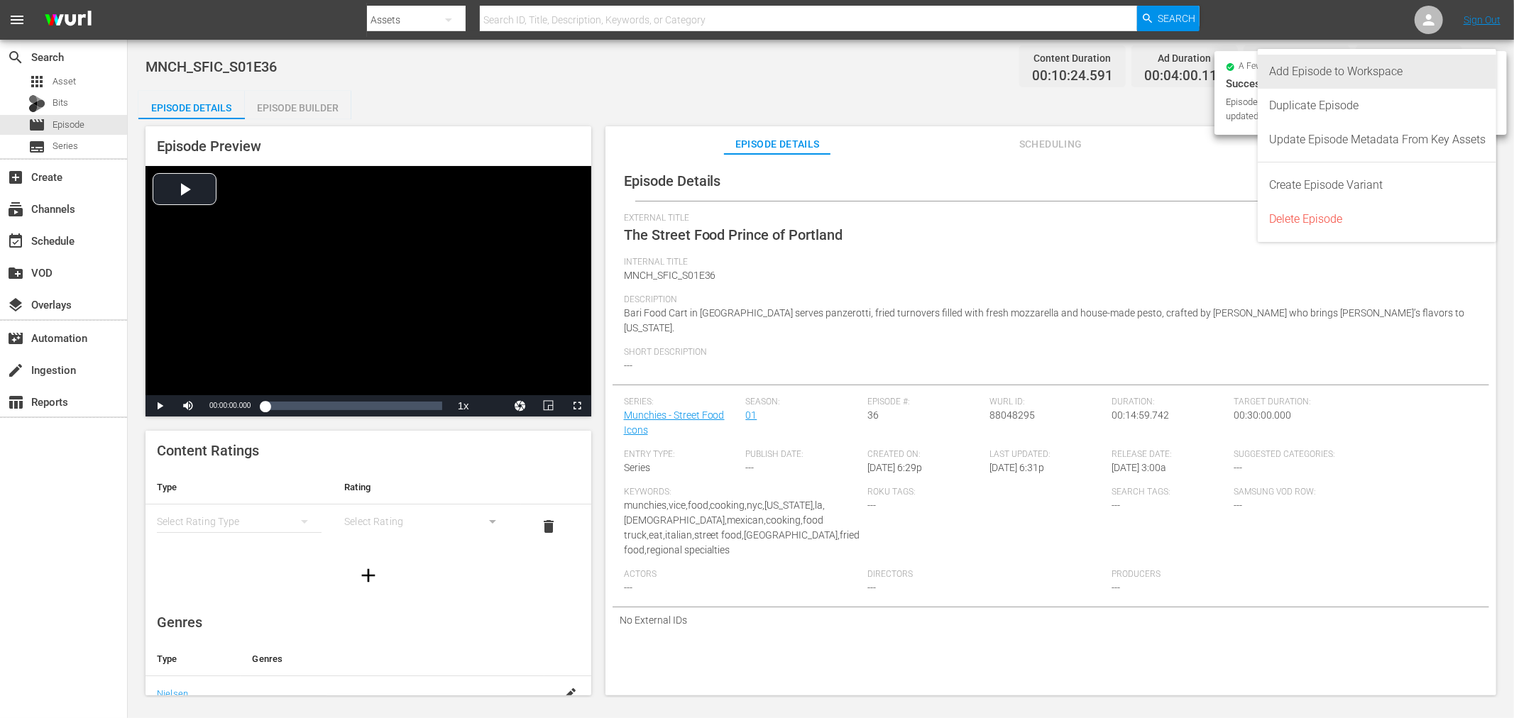
click at [1347, 72] on div "Add Episode to Workspace" at bounding box center [1377, 72] width 216 height 34
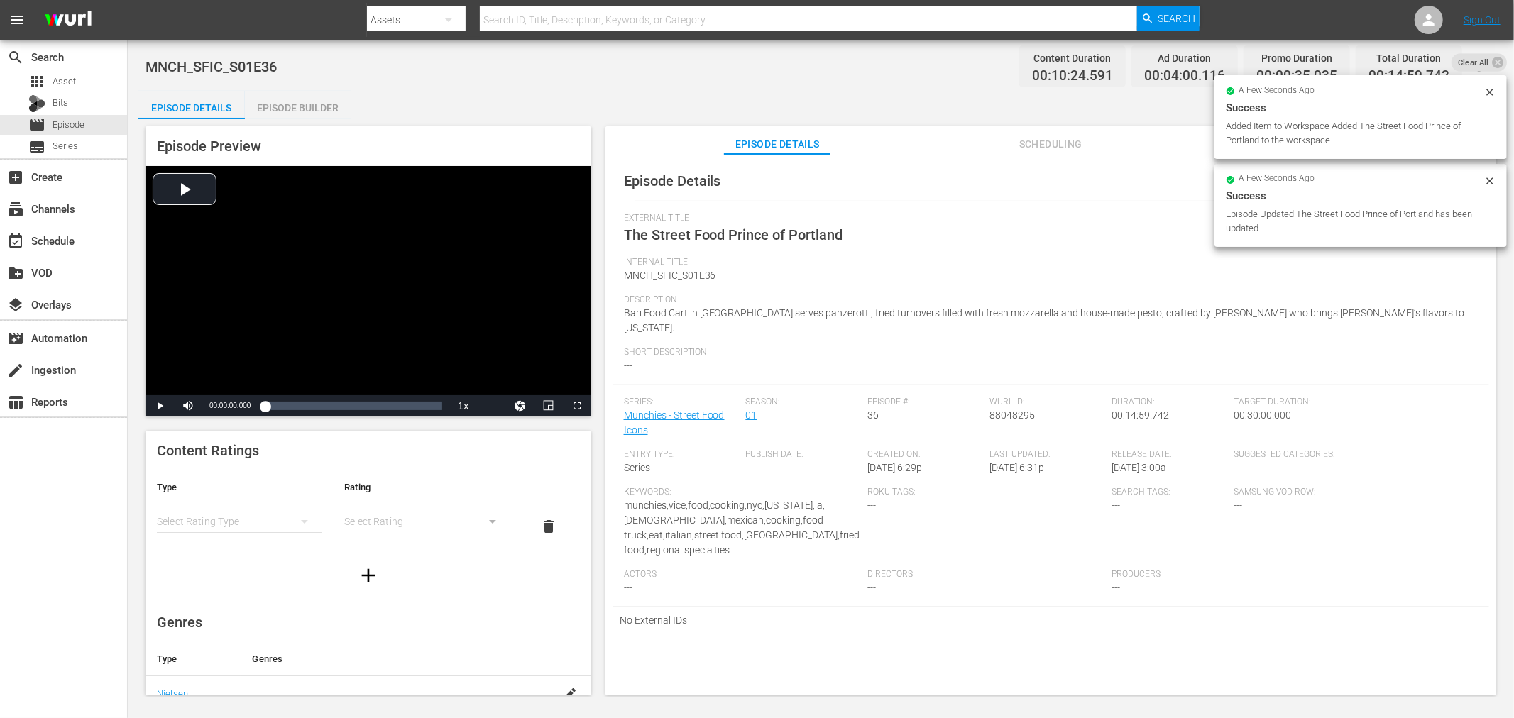
drag, startPoint x: 1068, startPoint y: 185, endPoint x: 1141, endPoint y: 166, distance: 74.7
click at [1069, 182] on div "Episode Details edit" at bounding box center [1051, 181] width 877 height 40
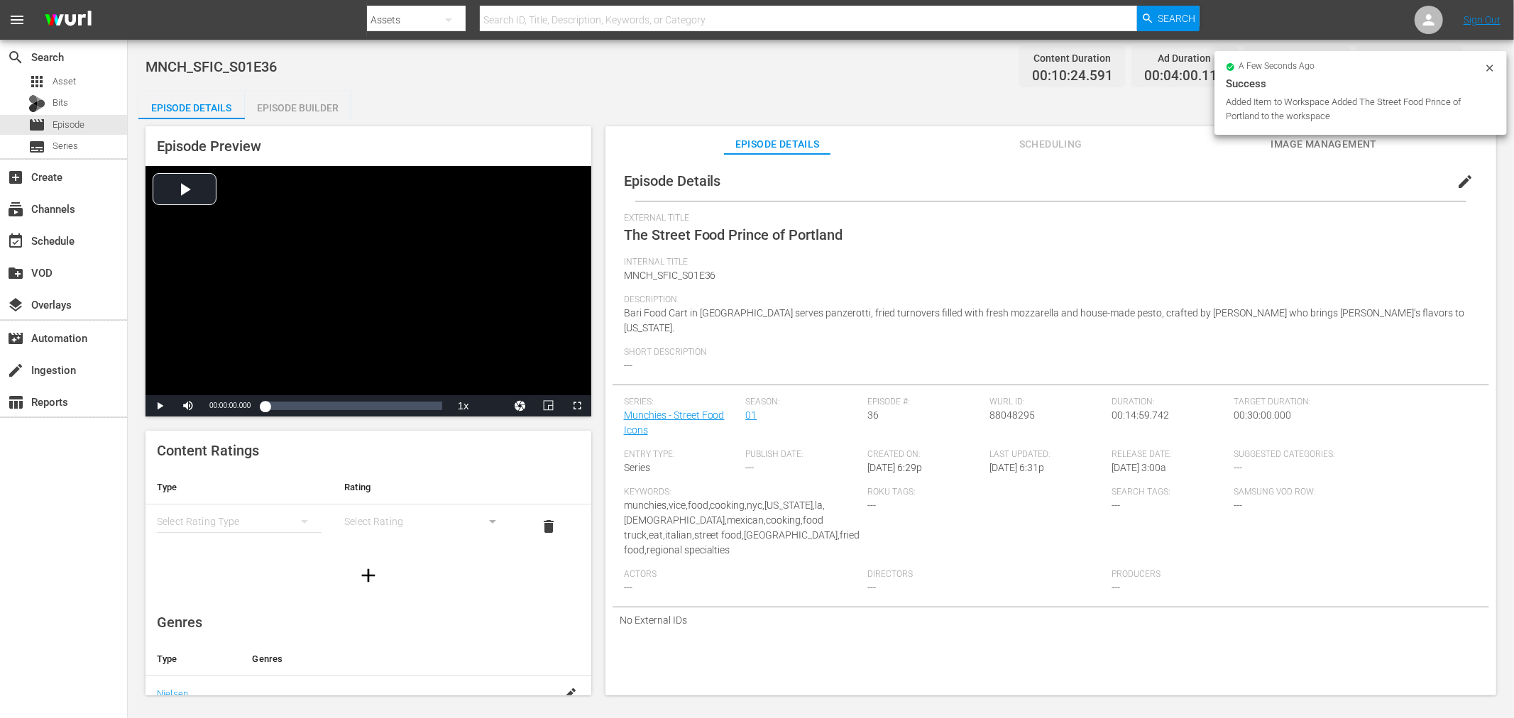
click at [1489, 62] on icon at bounding box center [1489, 67] width 11 height 11
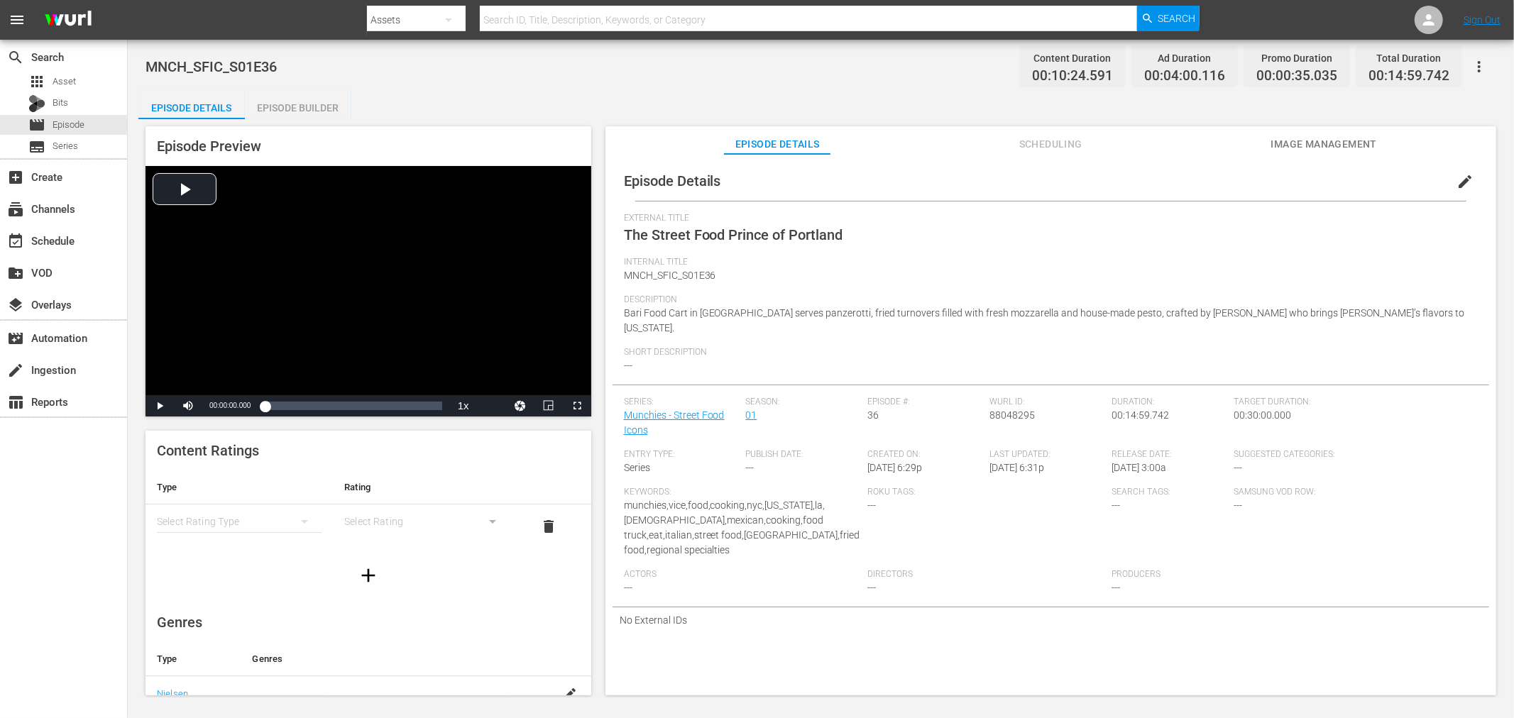
click at [1476, 69] on icon "button" at bounding box center [1479, 66] width 17 height 17
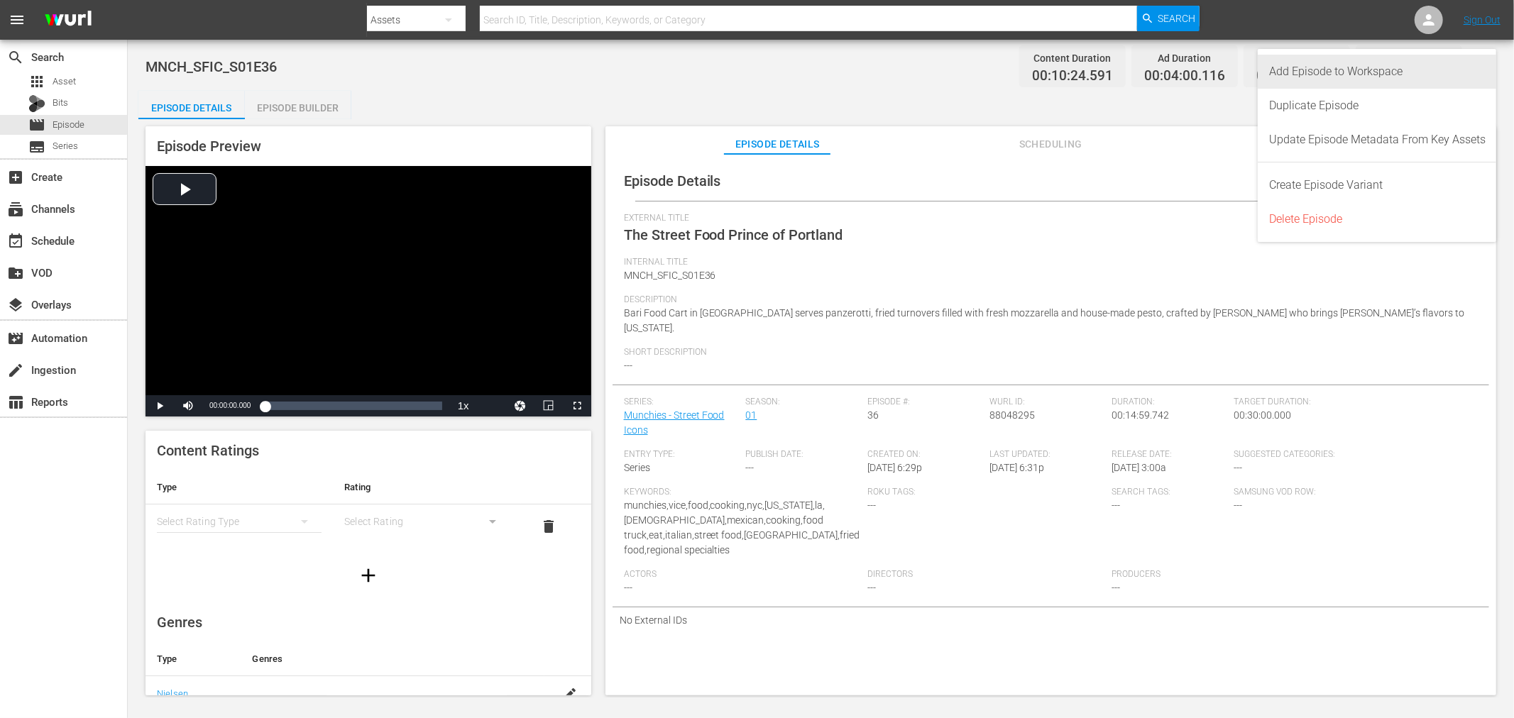
click at [1371, 81] on div "Add Episode to Workspace" at bounding box center [1377, 72] width 216 height 34
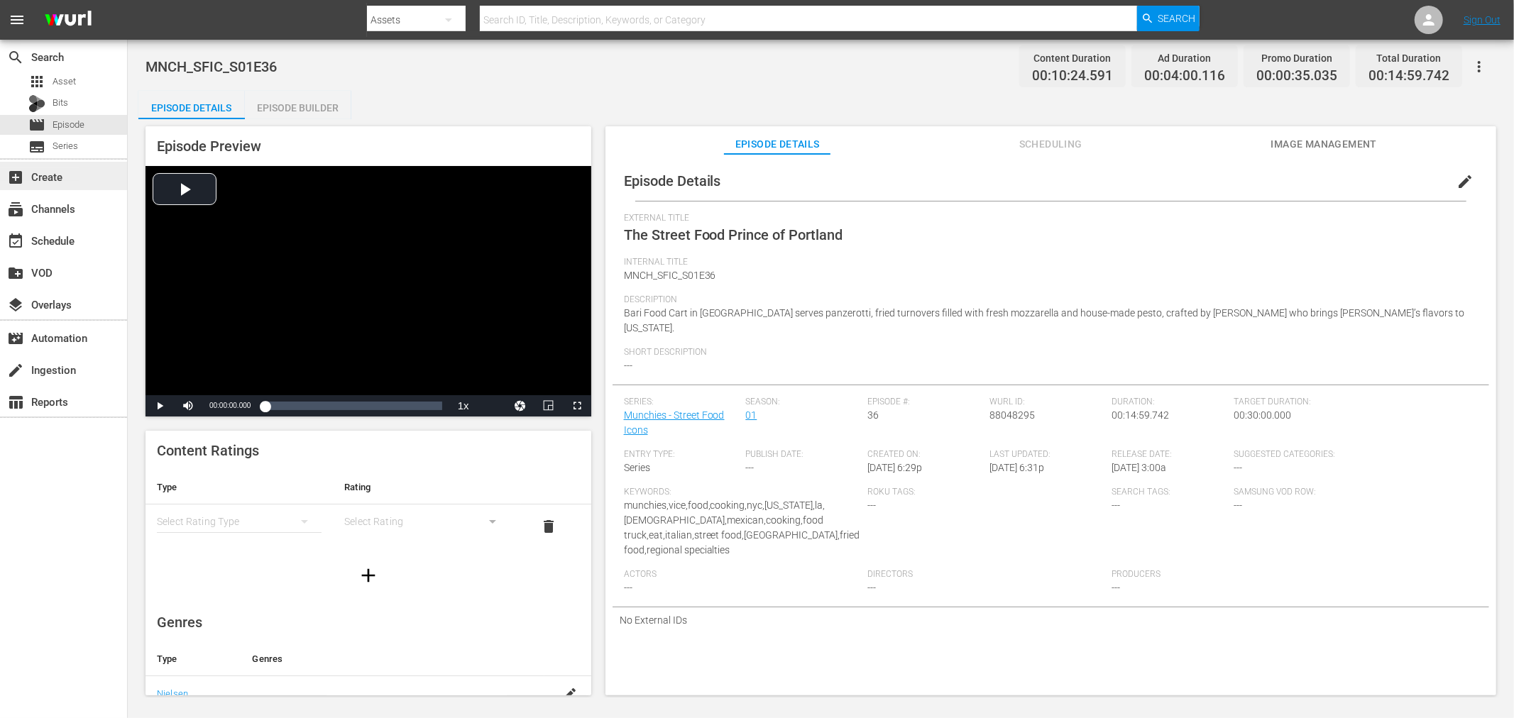
click at [55, 168] on div "add_box Create" at bounding box center [39, 174] width 79 height 13
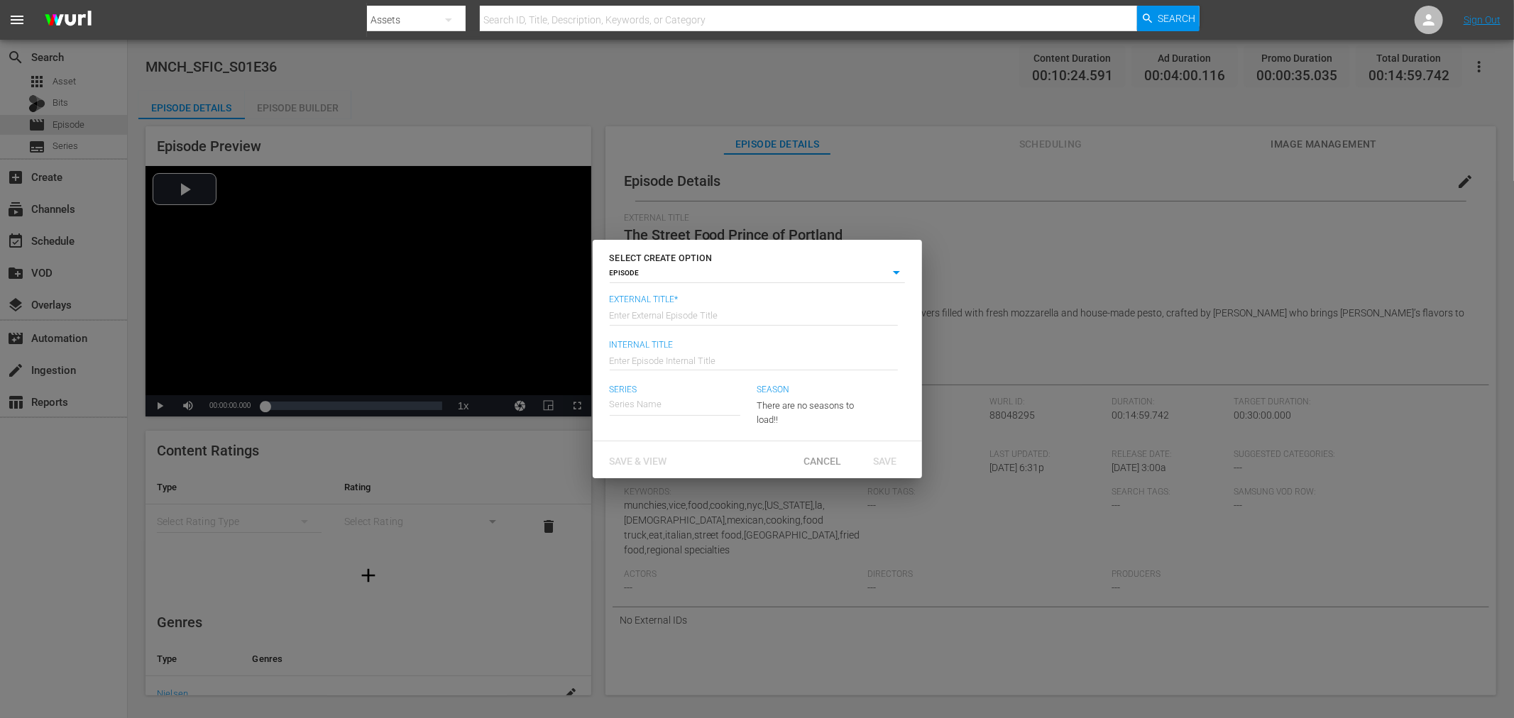
click at [649, 314] on input "text" at bounding box center [754, 314] width 288 height 34
type input "1"
click at [635, 453] on div "Save & View" at bounding box center [638, 460] width 80 height 26
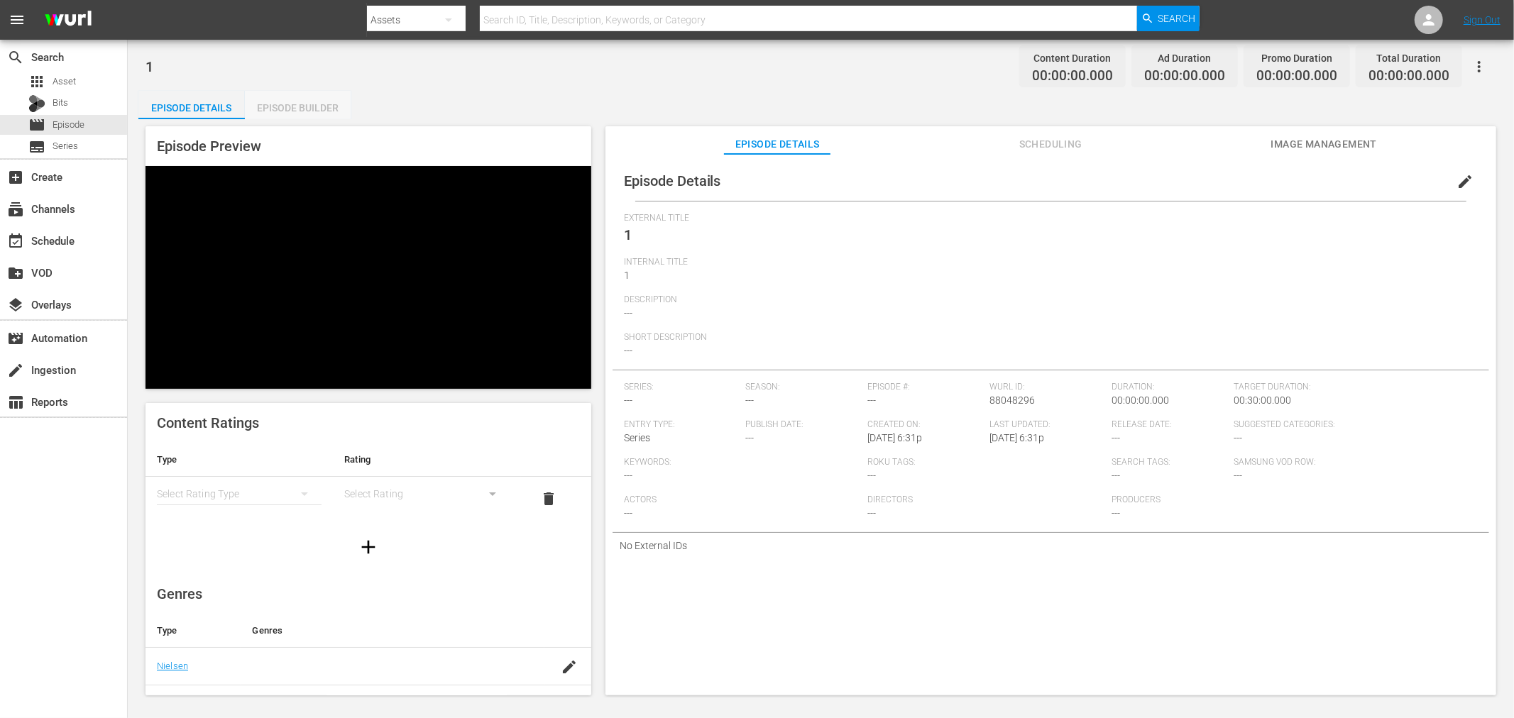
click at [319, 118] on div "Episode Builder" at bounding box center [298, 108] width 106 height 34
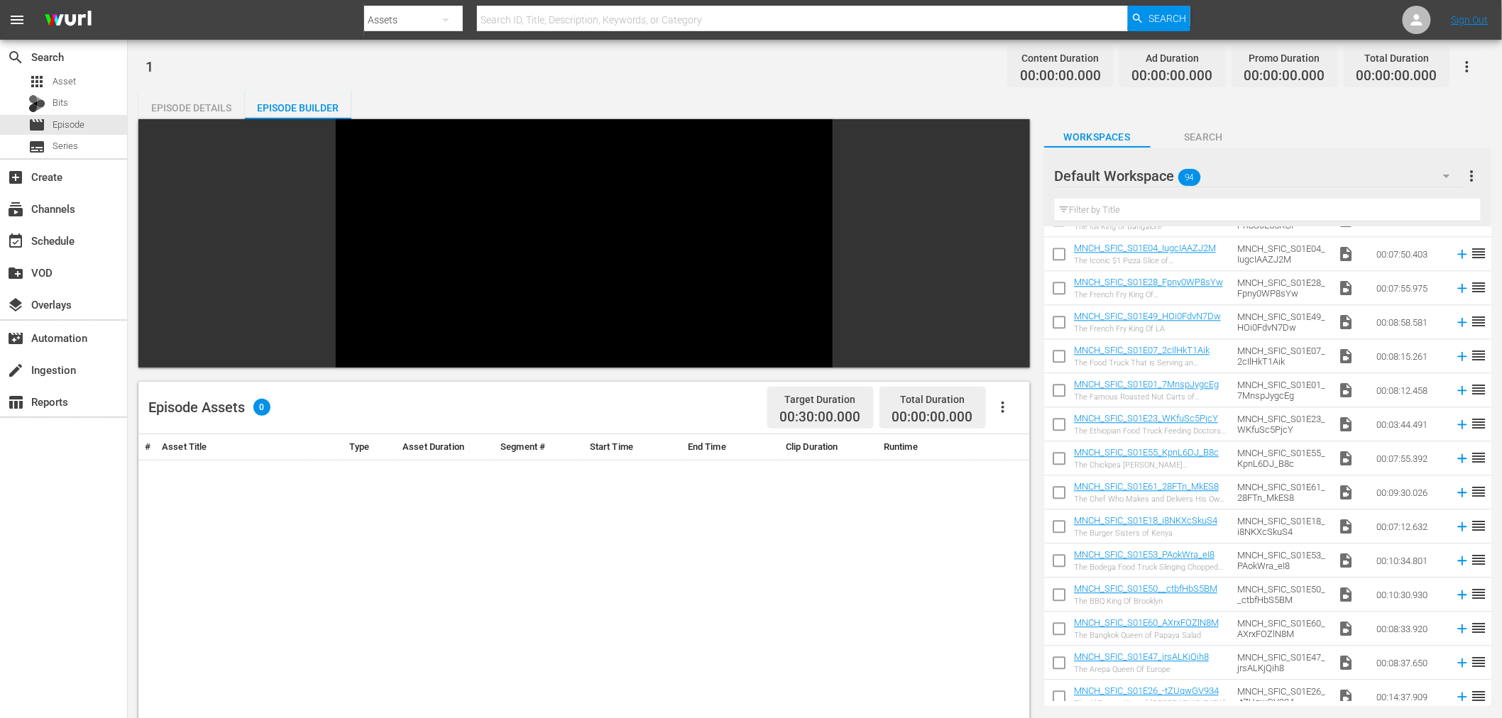
scroll to position [1405, 0]
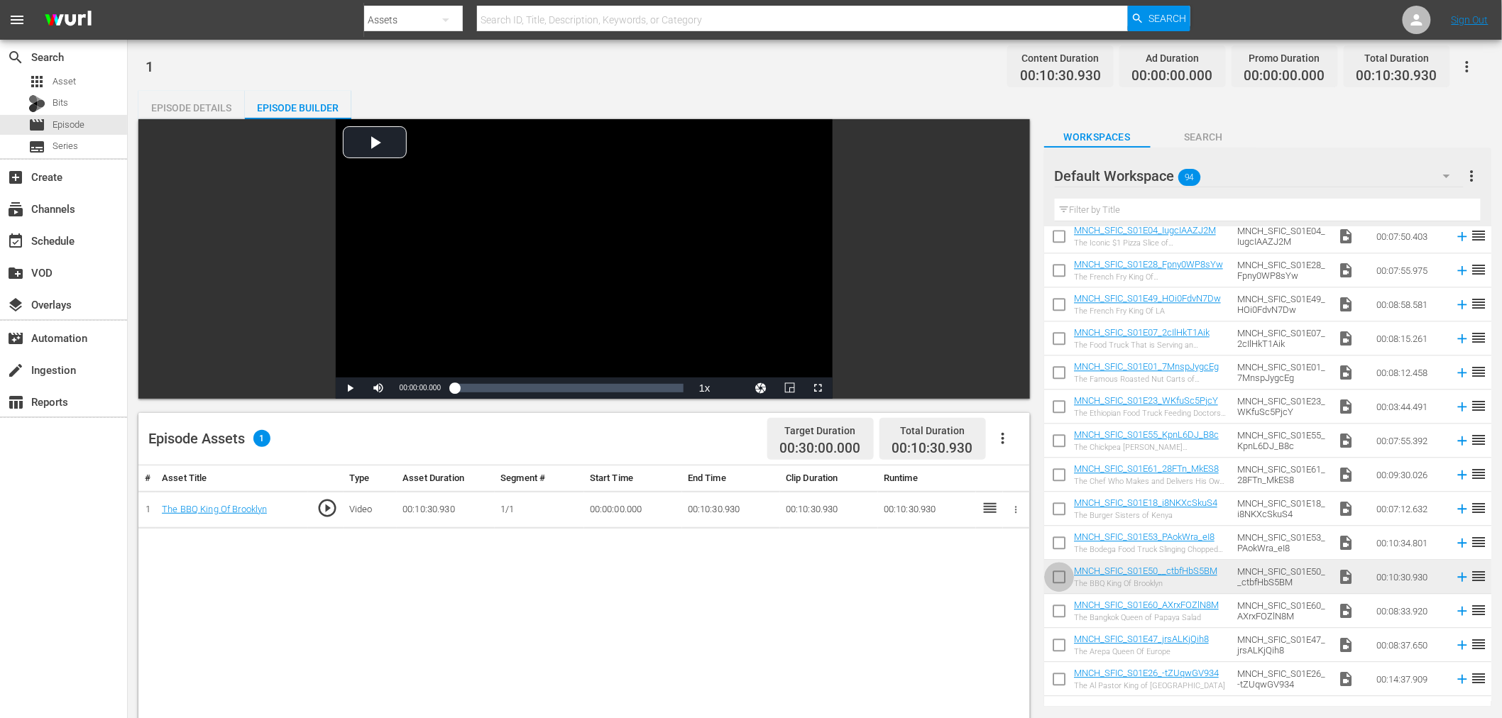
click at [1060, 576] on input "checkbox" at bounding box center [1059, 580] width 30 height 30
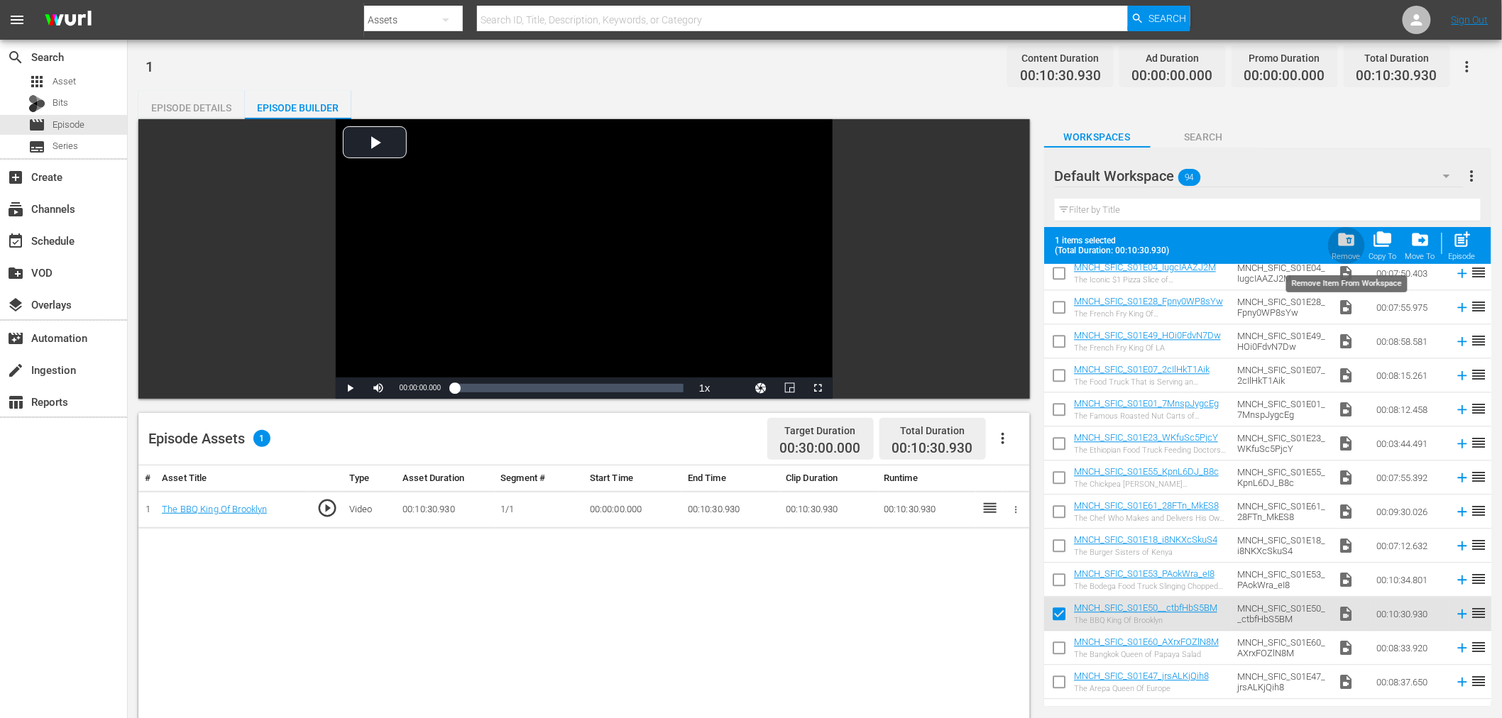
click at [1344, 242] on span "folder_delete" at bounding box center [1346, 239] width 19 height 19
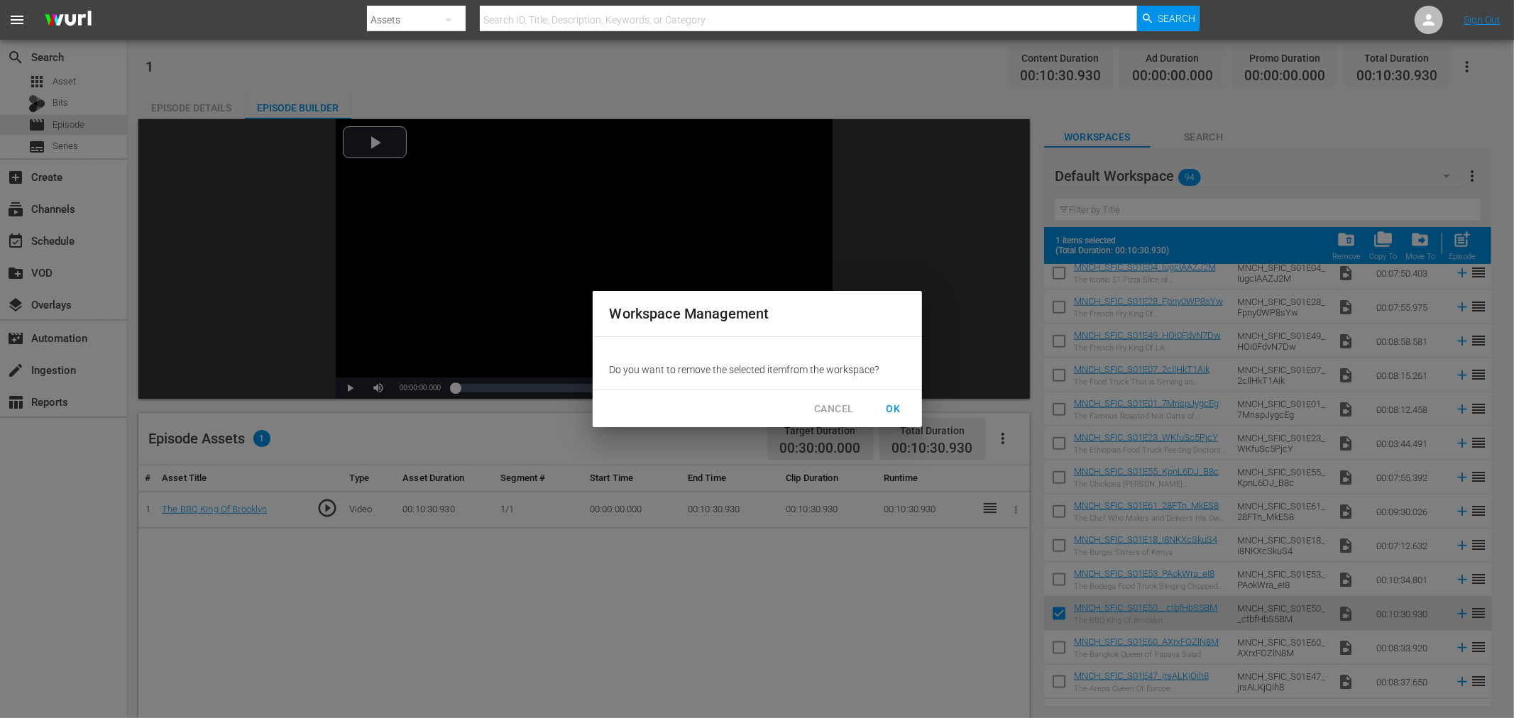
click at [897, 403] on span "OK" at bounding box center [893, 409] width 23 height 18
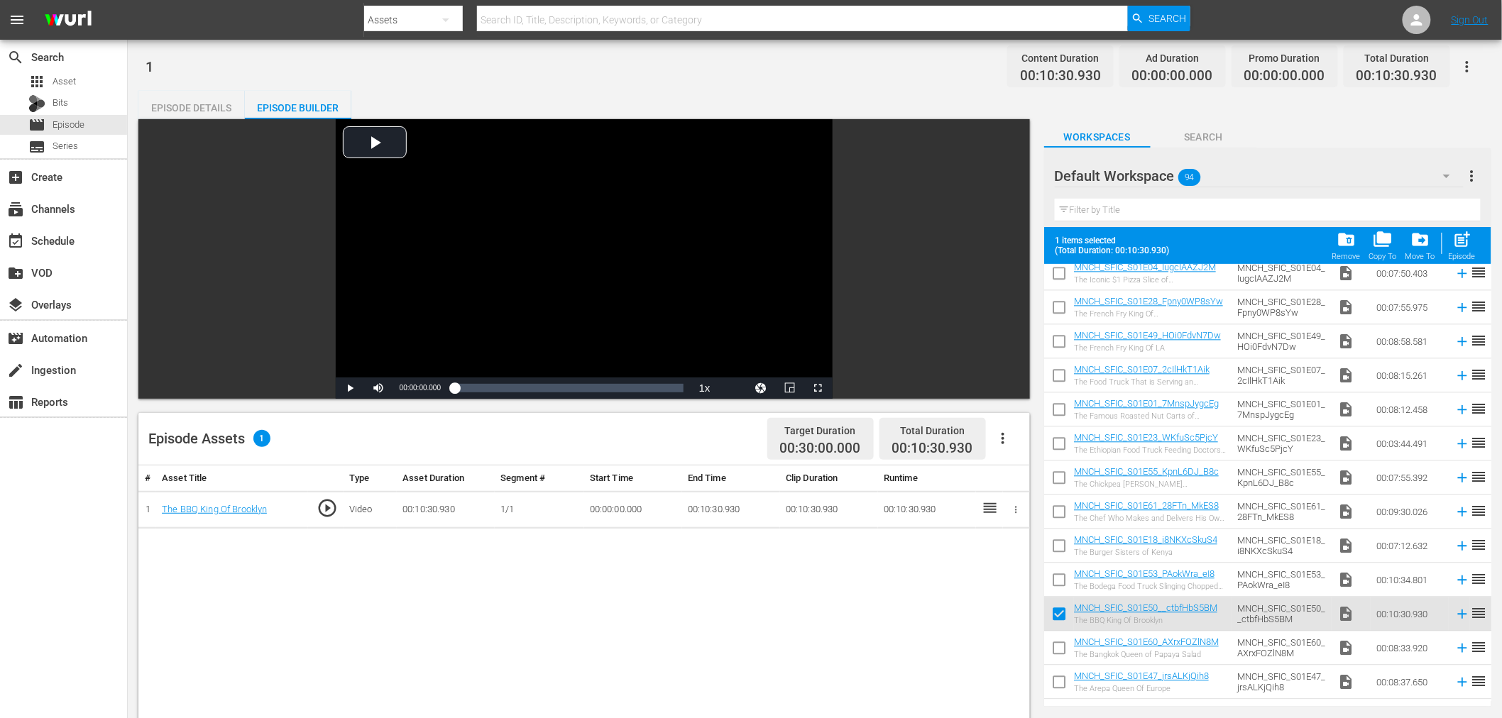
checkbox input "false"
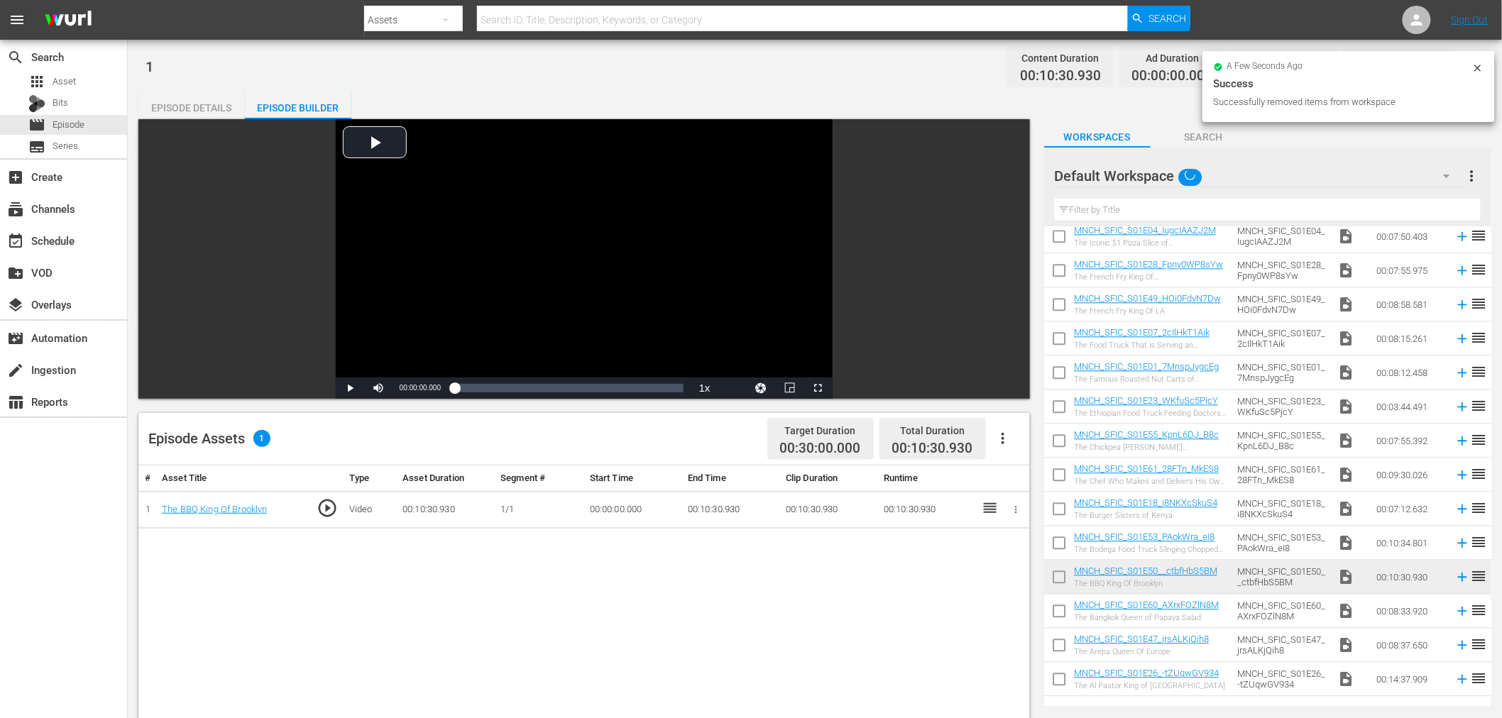
click at [1013, 510] on icon "button" at bounding box center [1016, 510] width 11 height 11
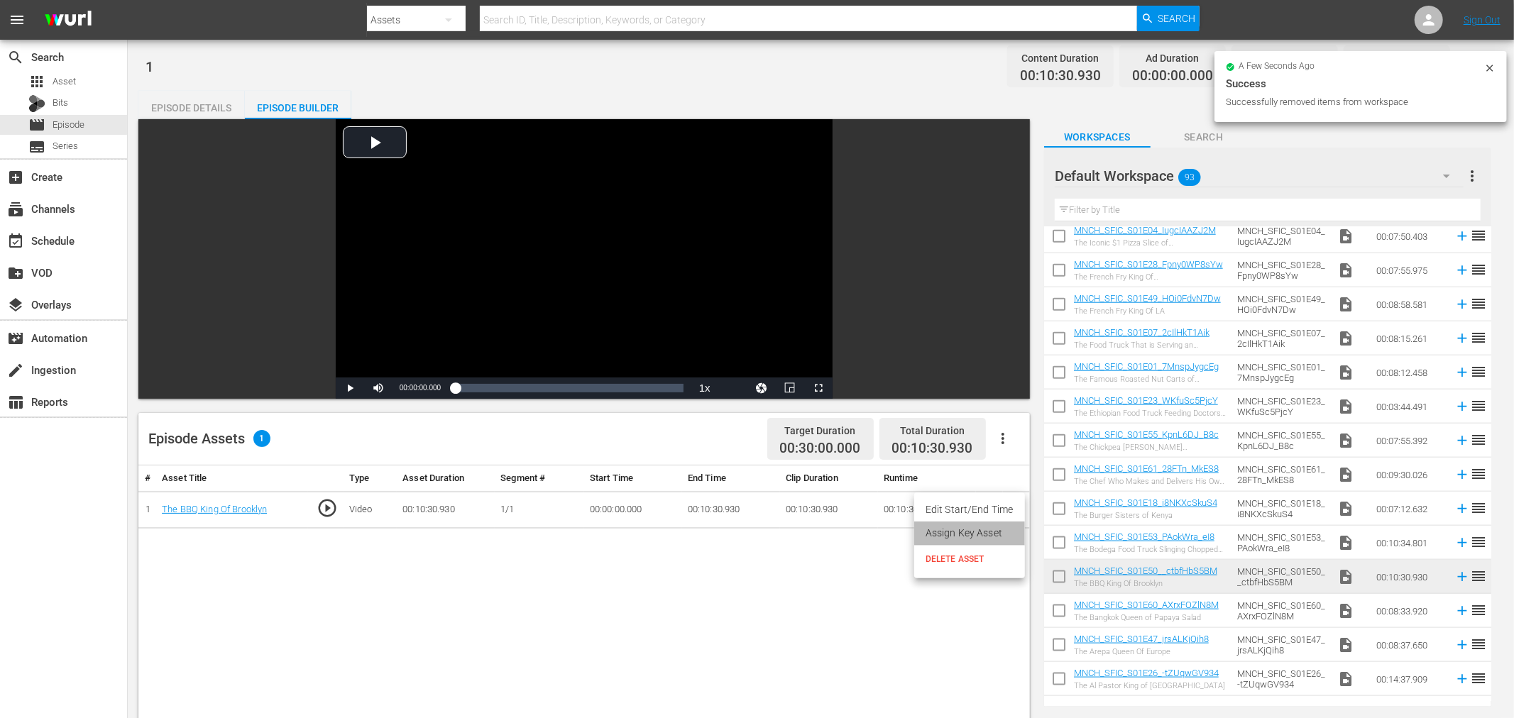
click at [975, 527] on li "Assign Key Asset" at bounding box center [969, 533] width 111 height 23
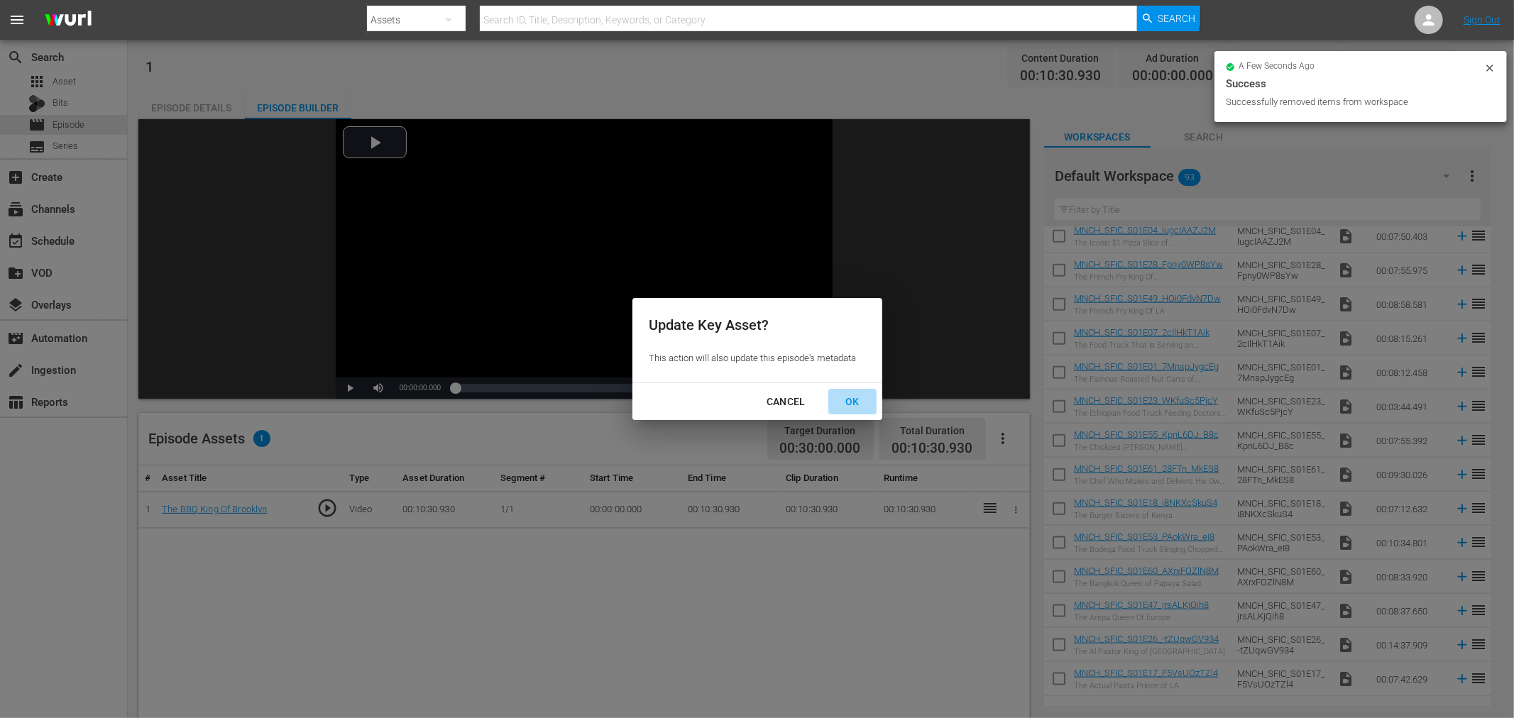
click at [862, 403] on div "OK" at bounding box center [852, 402] width 37 height 18
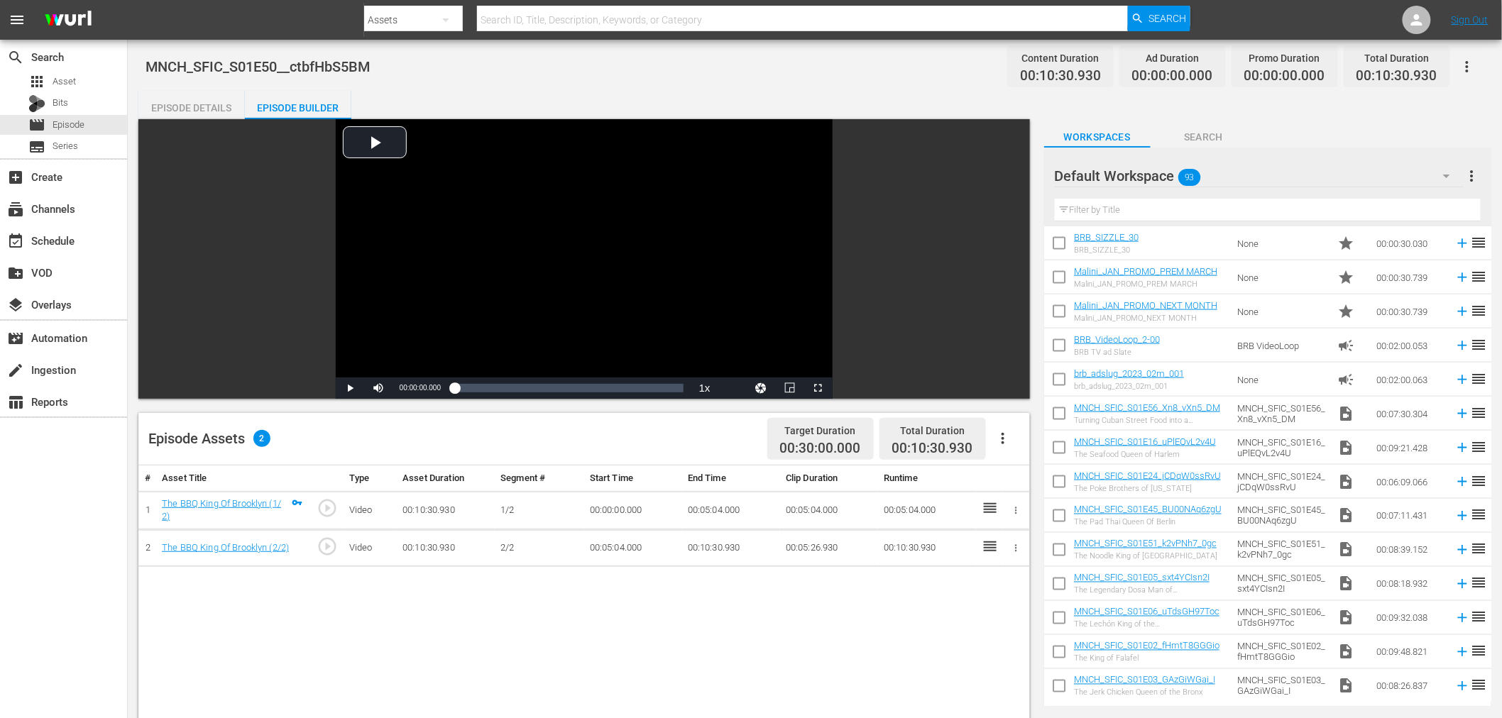
scroll to position [774, 0]
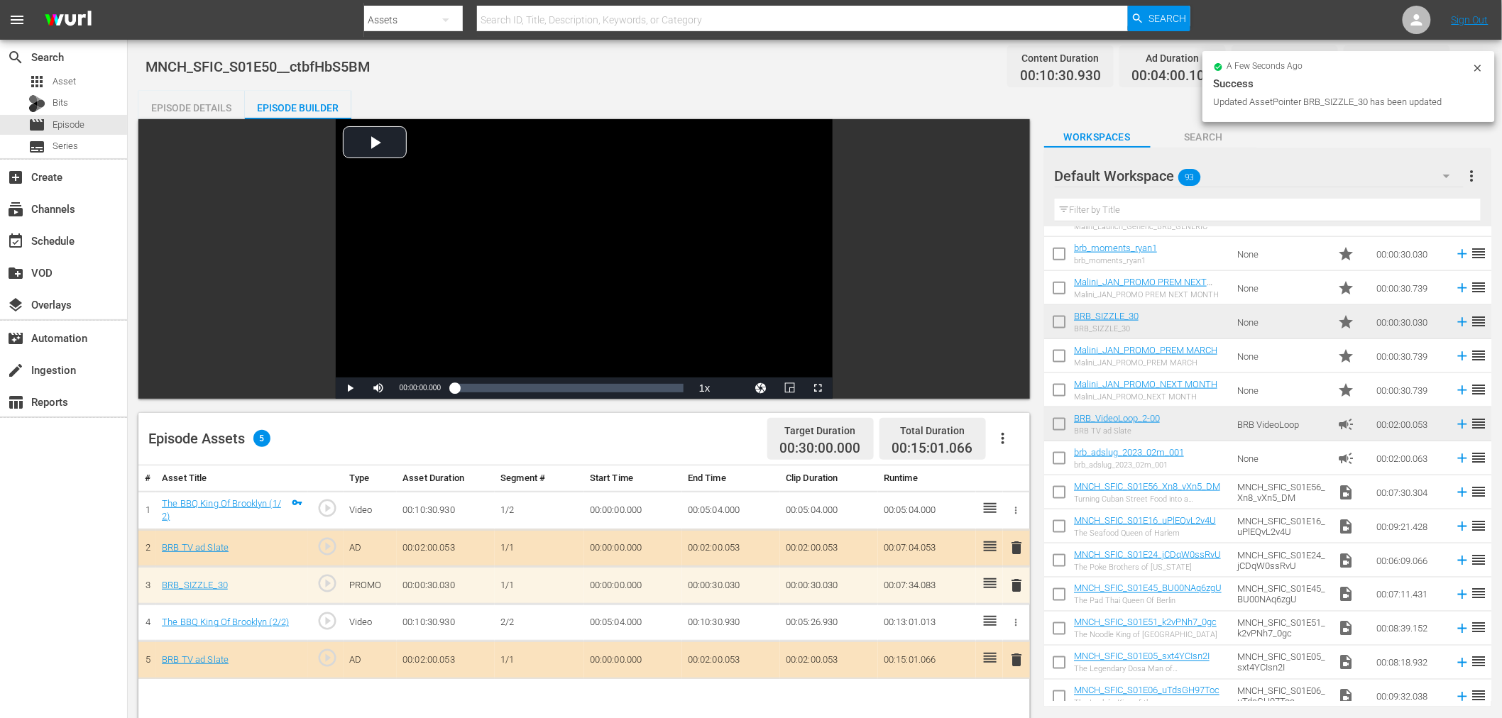
click at [214, 108] on div "Episode Details" at bounding box center [191, 108] width 106 height 34
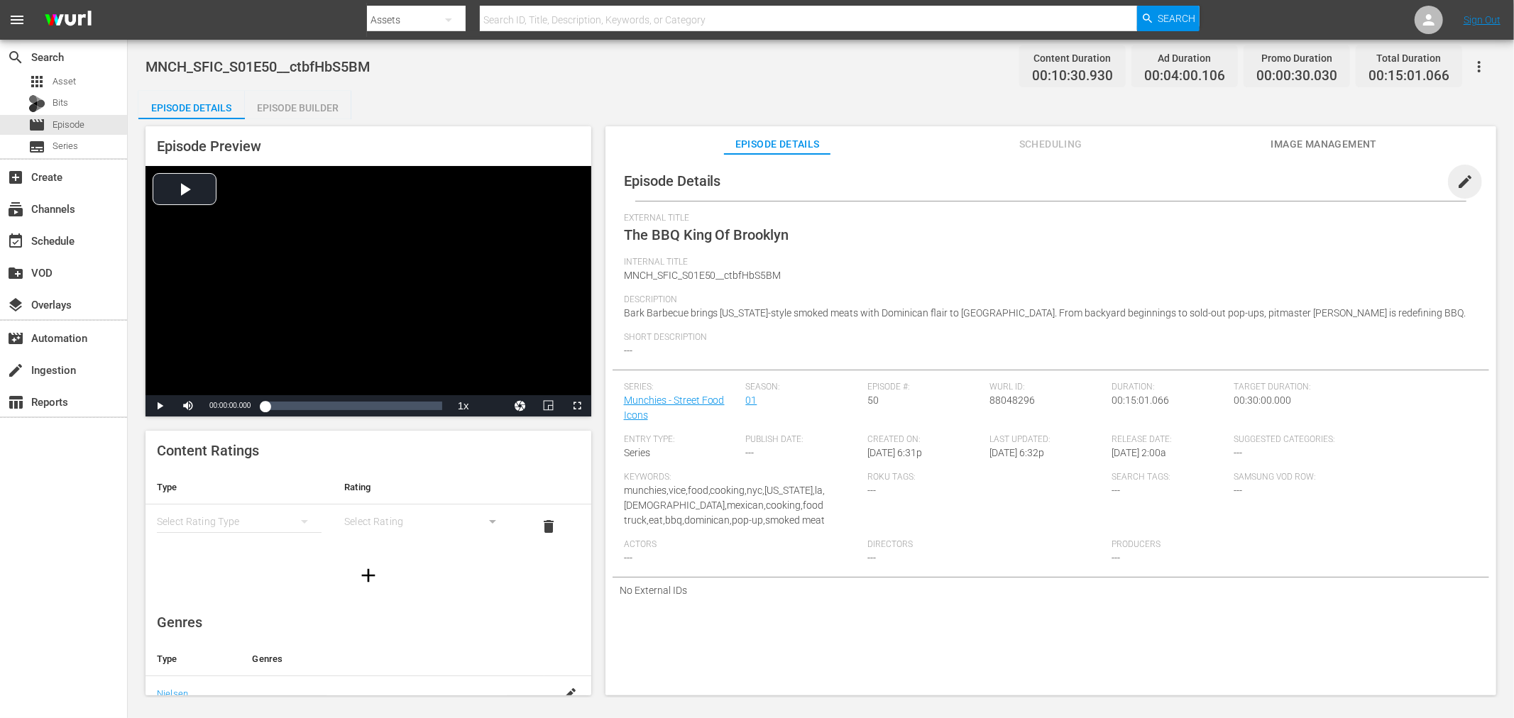
click at [1457, 175] on span "edit" at bounding box center [1465, 181] width 17 height 17
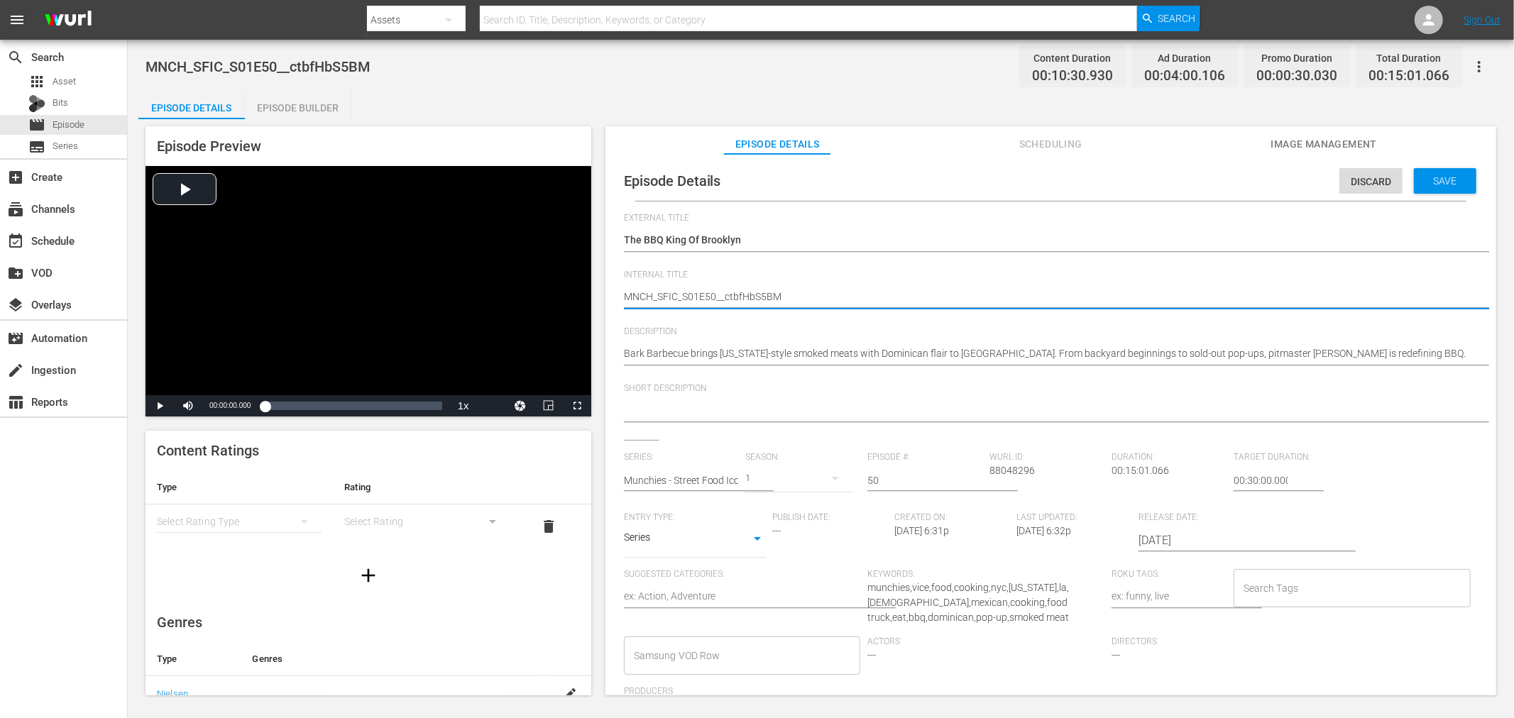
drag, startPoint x: 717, startPoint y: 292, endPoint x: 1046, endPoint y: 329, distance: 331.3
type textarea "MNCH_SFIC_S01E50"
click at [1428, 187] on div "Save" at bounding box center [1445, 181] width 62 height 26
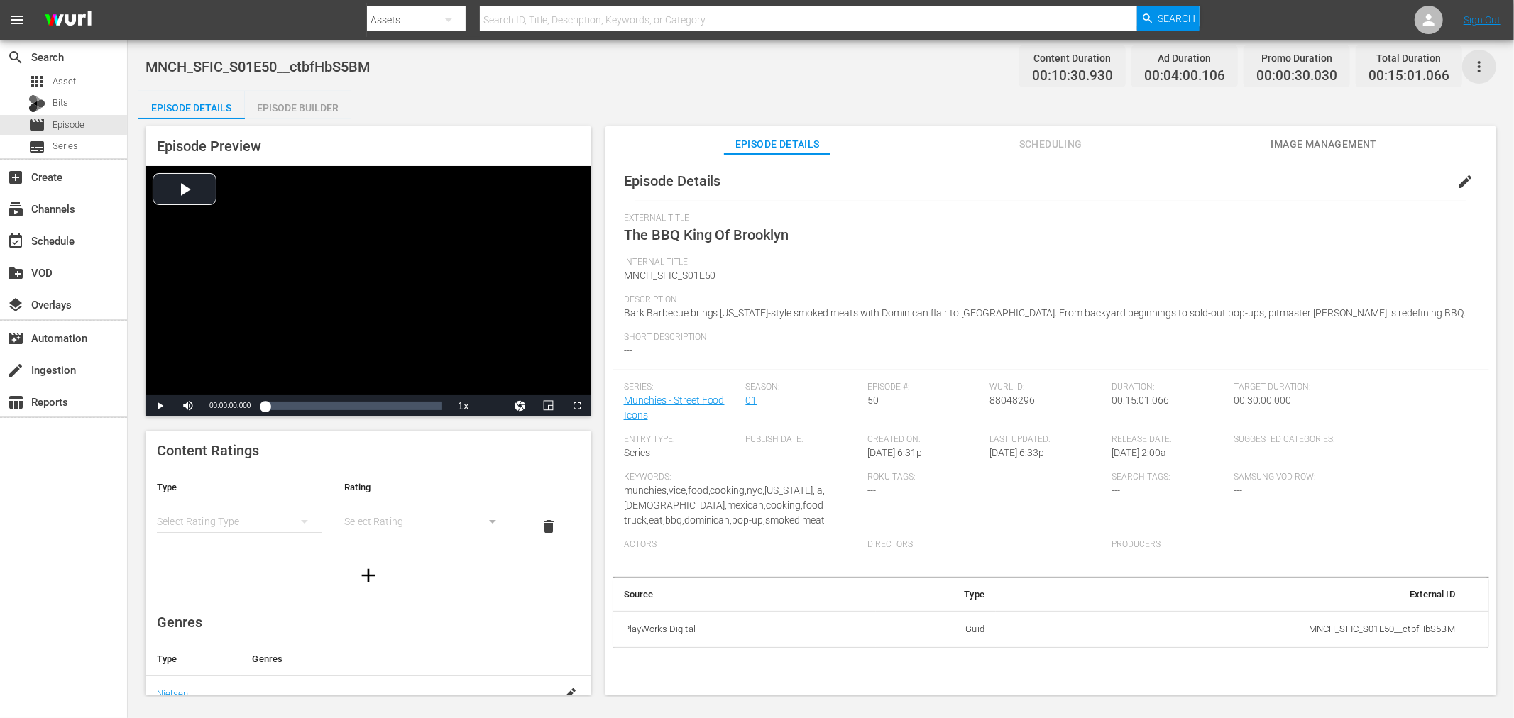
click at [1477, 67] on icon "button" at bounding box center [1479, 66] width 17 height 17
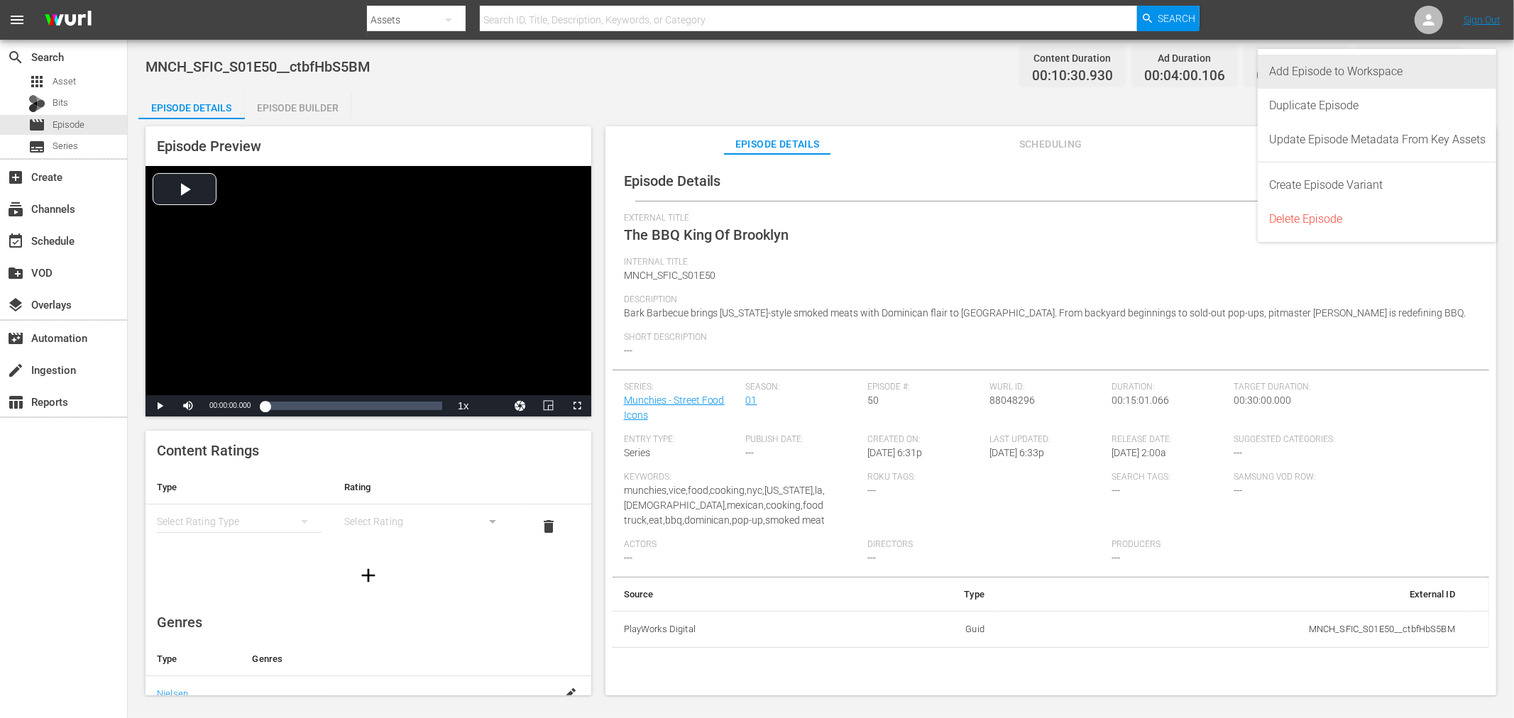
click at [1333, 76] on div "Add Episode to Workspace" at bounding box center [1377, 72] width 216 height 34
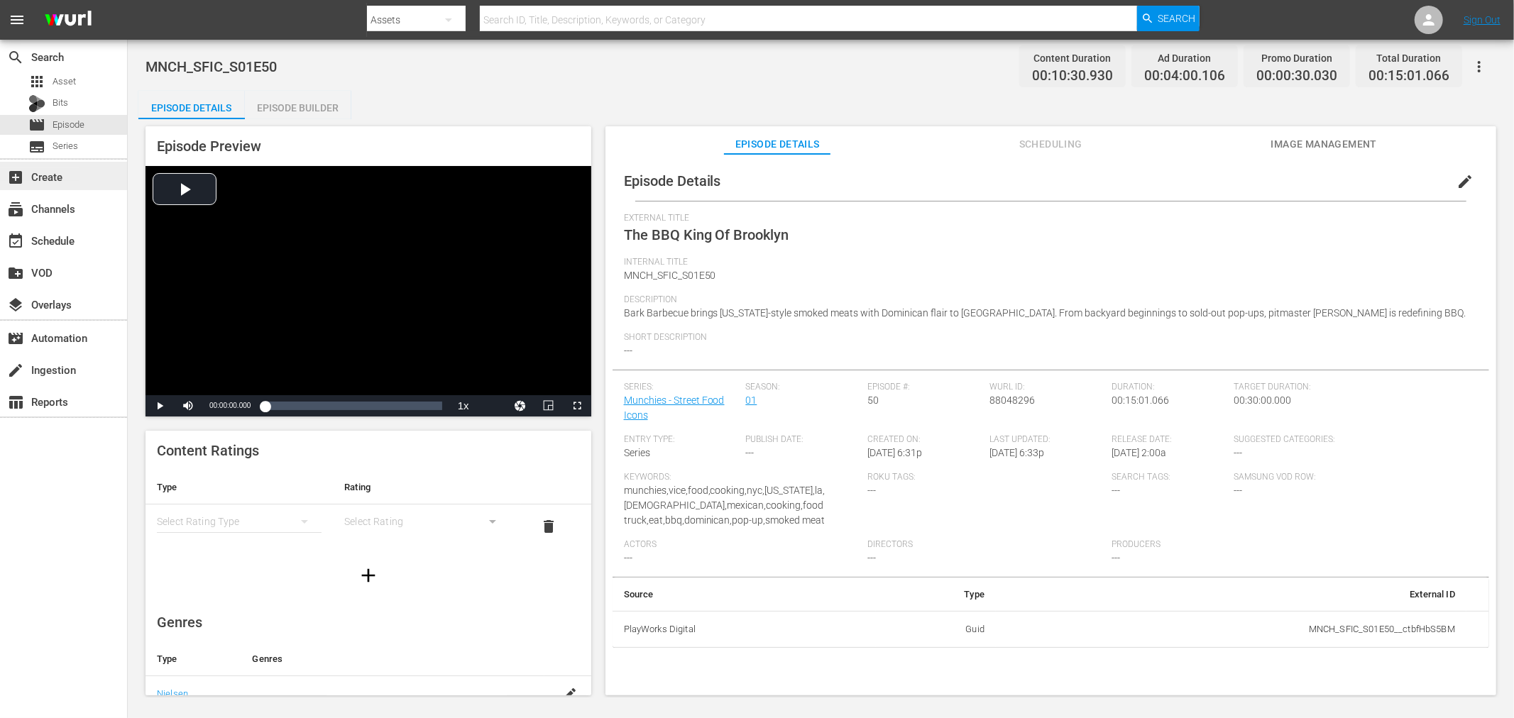
click at [58, 171] on div "add_box Create" at bounding box center [39, 174] width 79 height 13
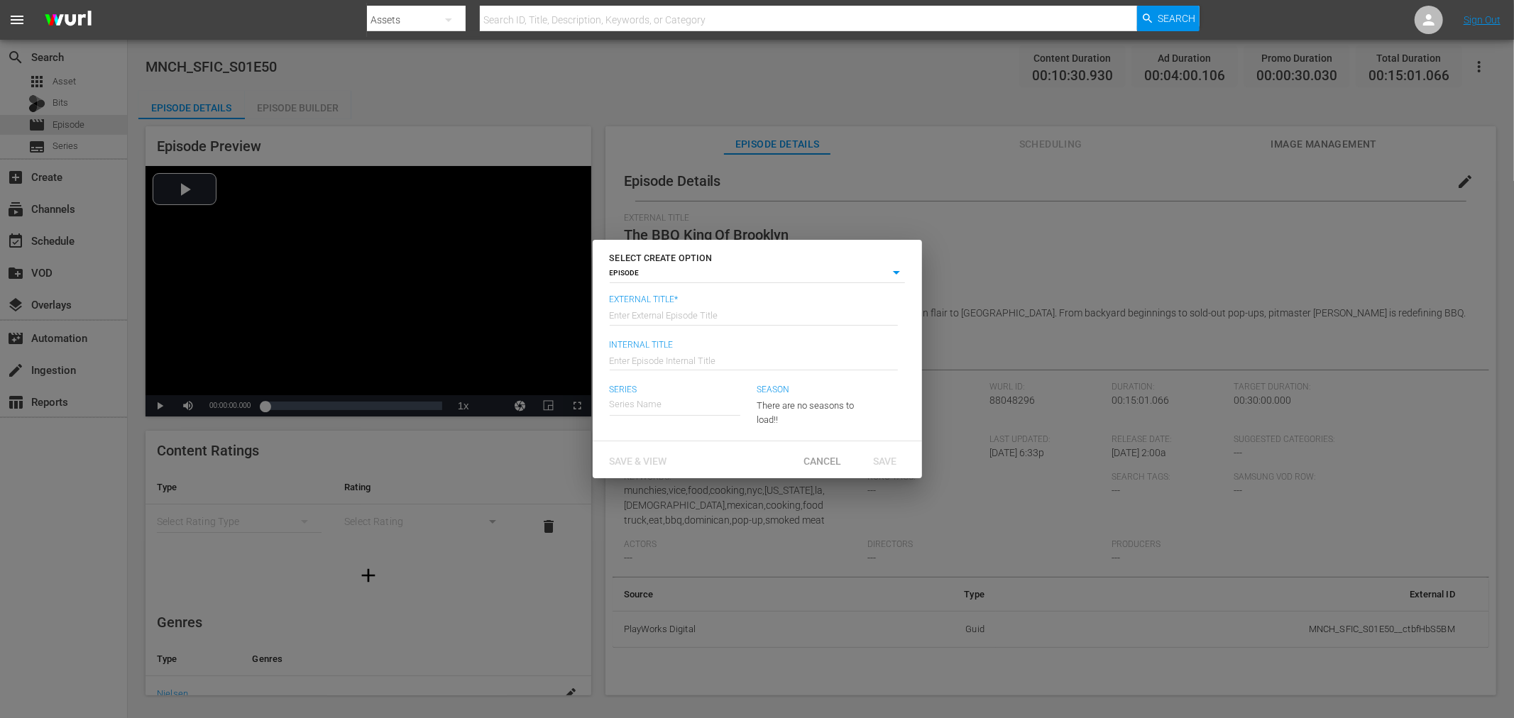
click at [669, 306] on input "text" at bounding box center [754, 314] width 288 height 34
type input "1"
click at [647, 461] on span "Save & View" at bounding box center [638, 461] width 80 height 11
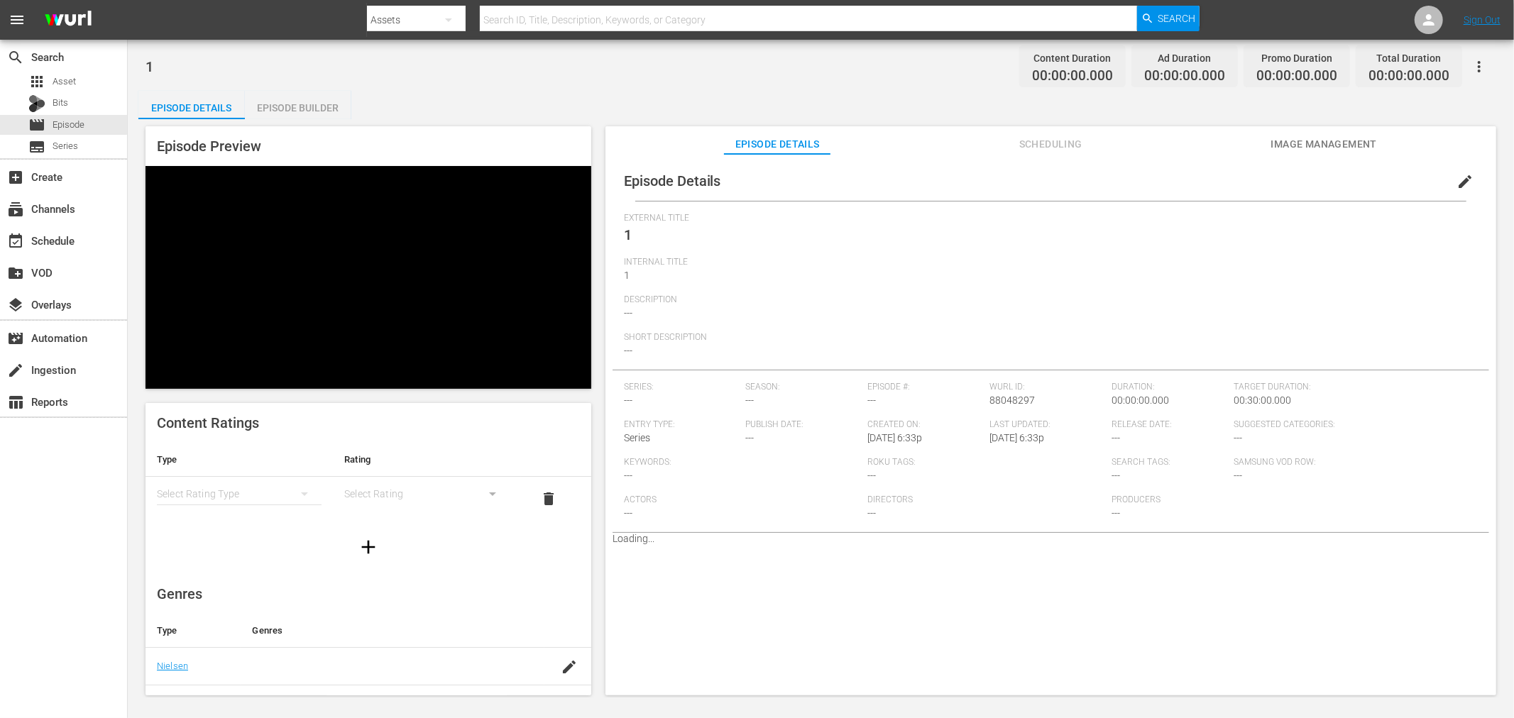
drag, startPoint x: 316, startPoint y: 104, endPoint x: 451, endPoint y: 121, distance: 136.7
click at [321, 104] on div "Episode Builder" at bounding box center [298, 108] width 106 height 34
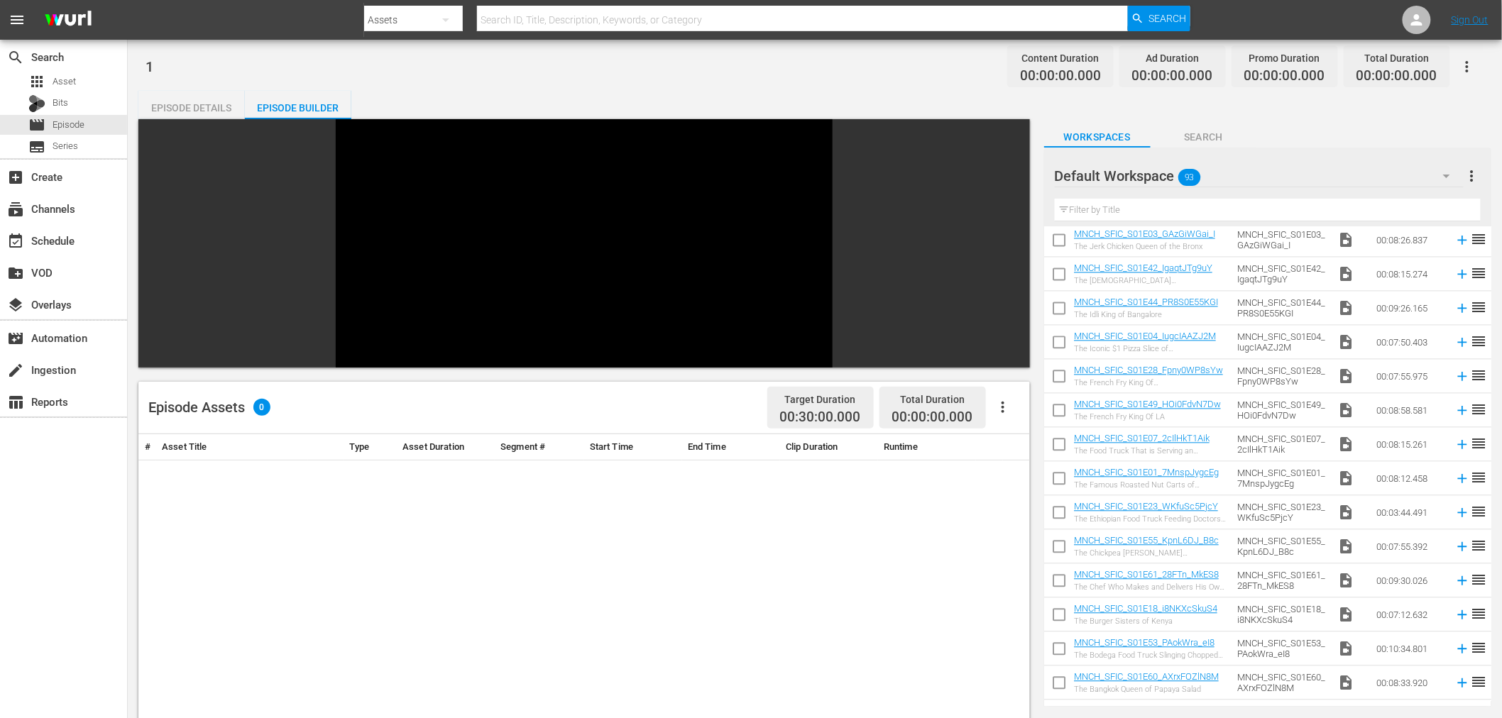
scroll to position [1405, 0]
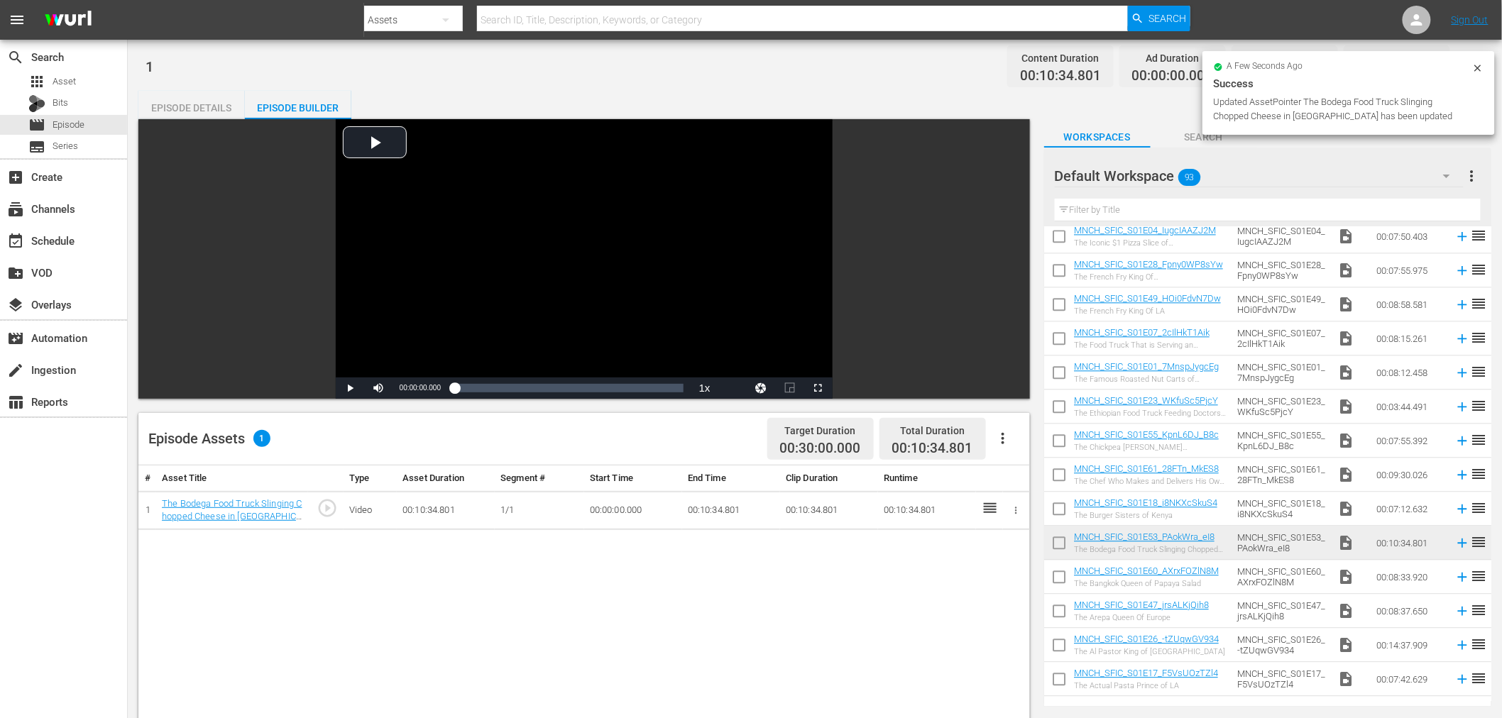
click at [1060, 544] on input "checkbox" at bounding box center [1059, 546] width 30 height 30
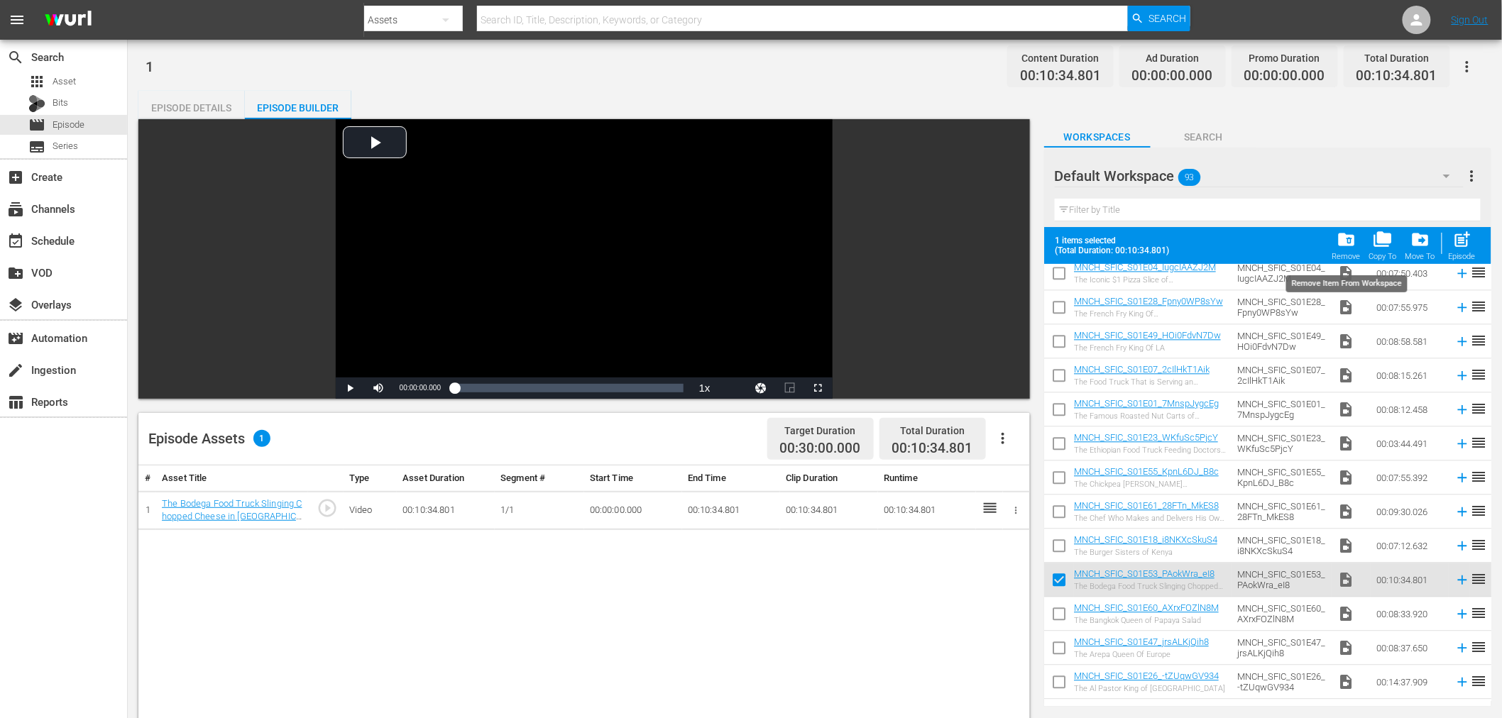
click at [1349, 245] on span "folder_delete" at bounding box center [1346, 239] width 19 height 19
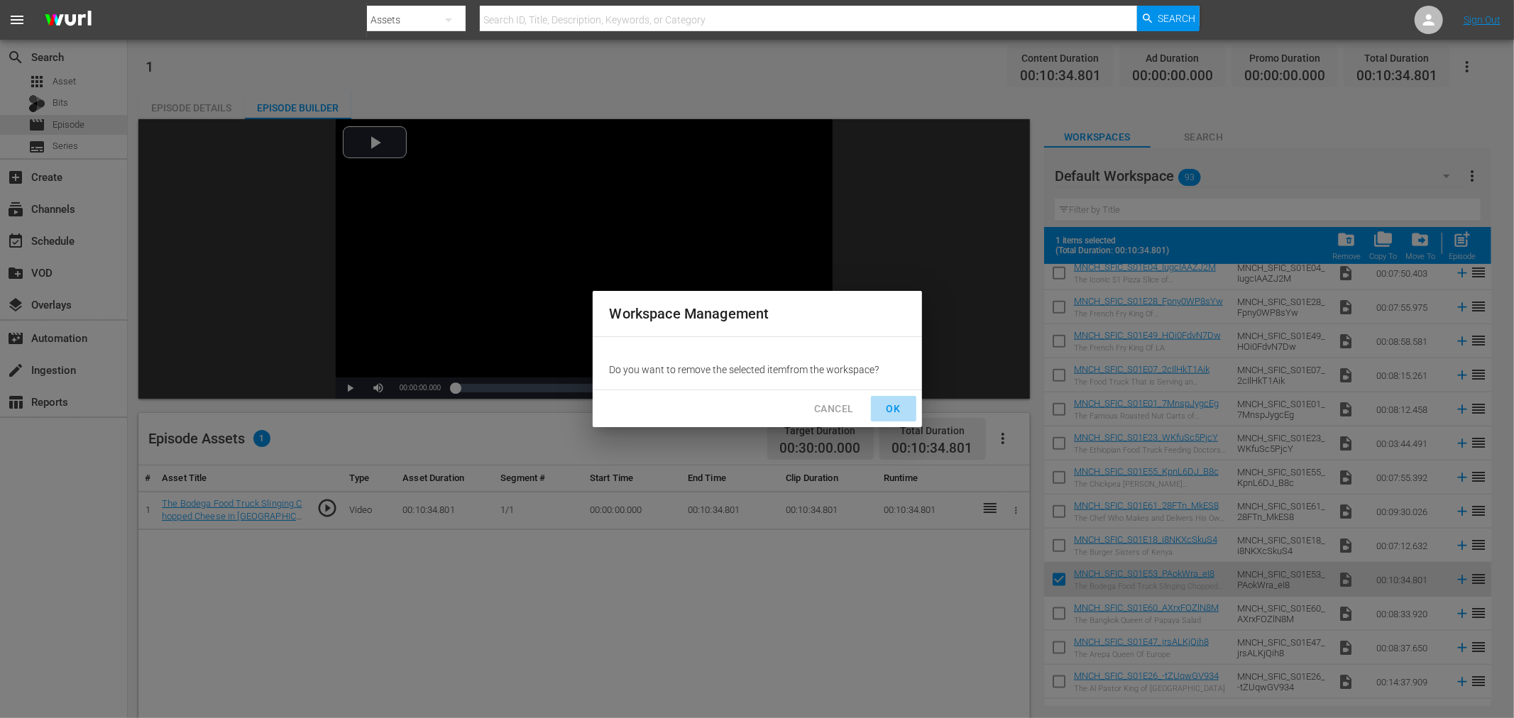
click at [886, 407] on span "OK" at bounding box center [893, 409] width 23 height 18
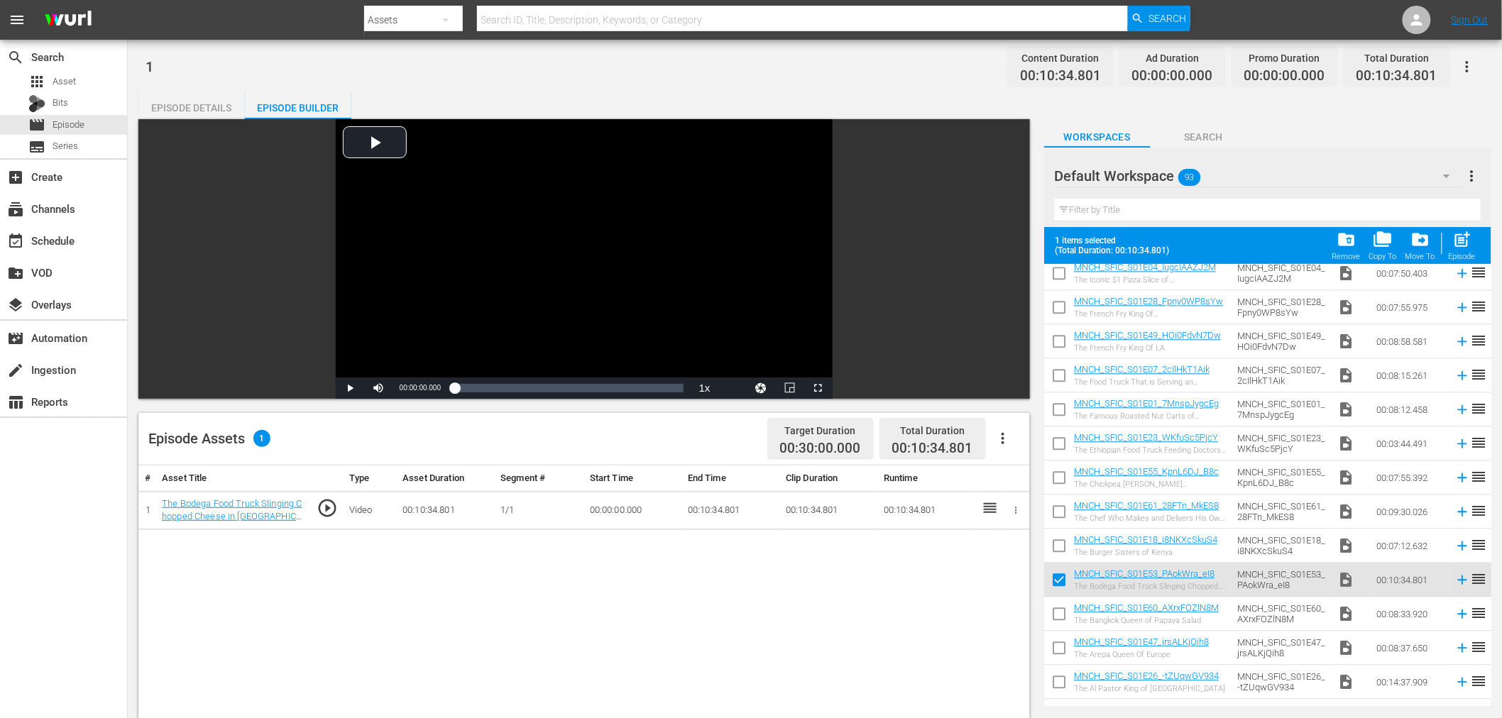
checkbox input "false"
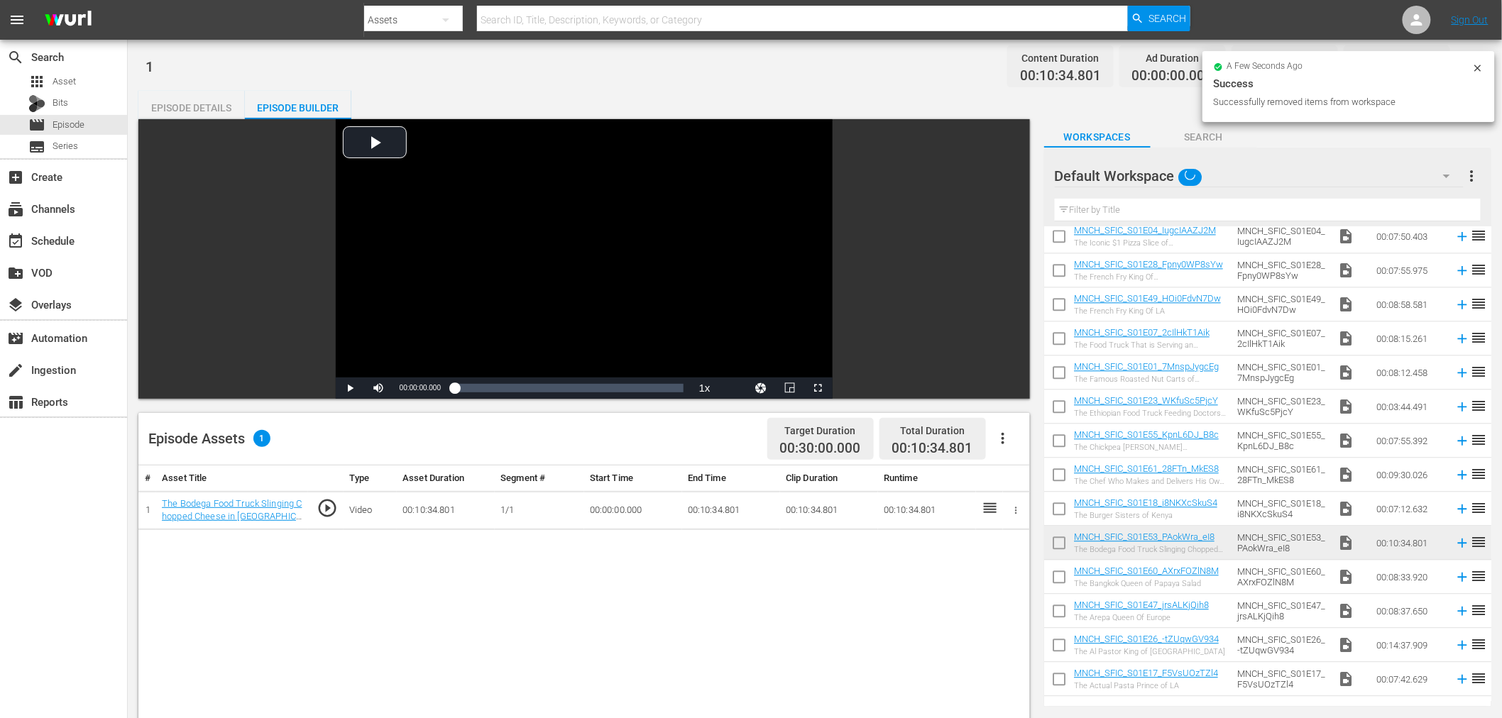
click at [1016, 513] on icon "button" at bounding box center [1016, 510] width 2 height 7
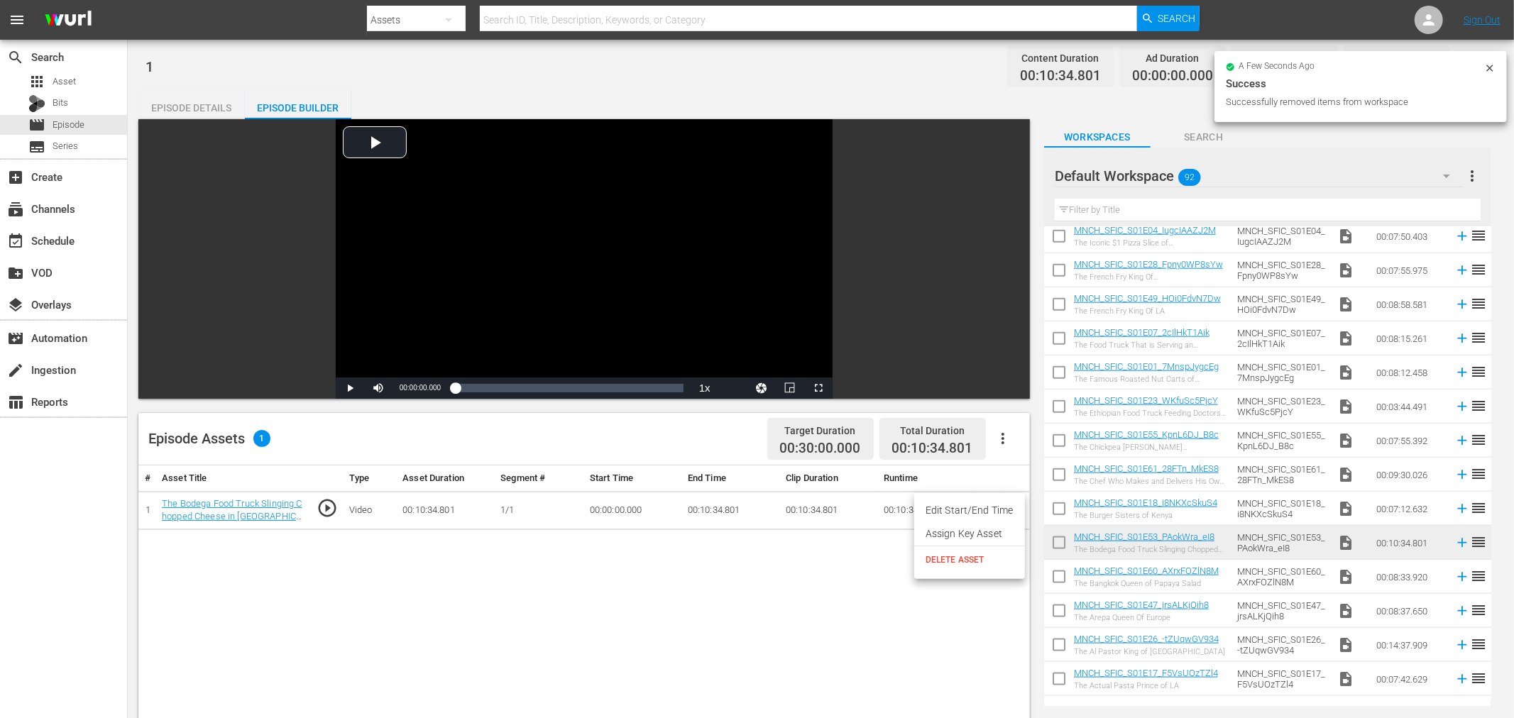
click at [969, 535] on li "Assign Key Asset" at bounding box center [969, 533] width 111 height 23
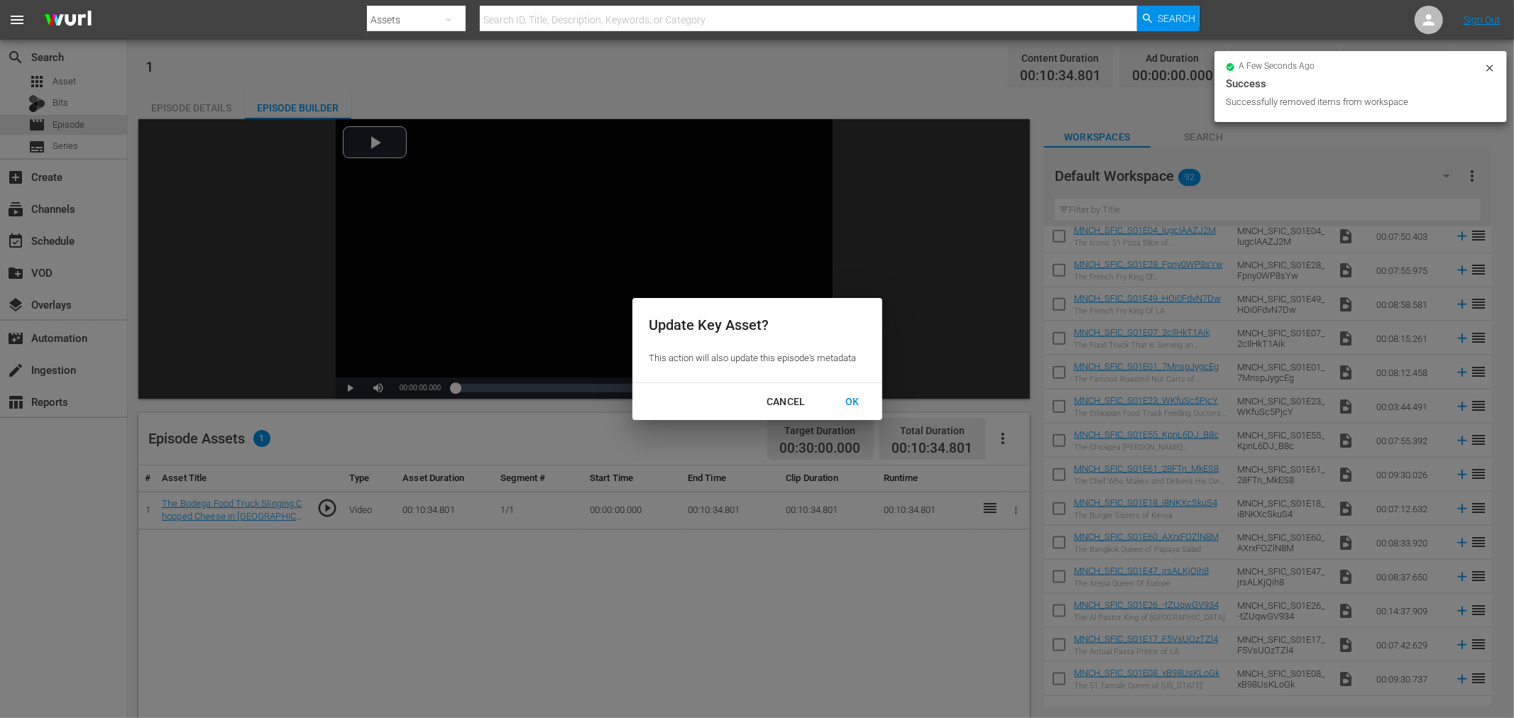
click at [840, 398] on div "OK" at bounding box center [852, 402] width 37 height 18
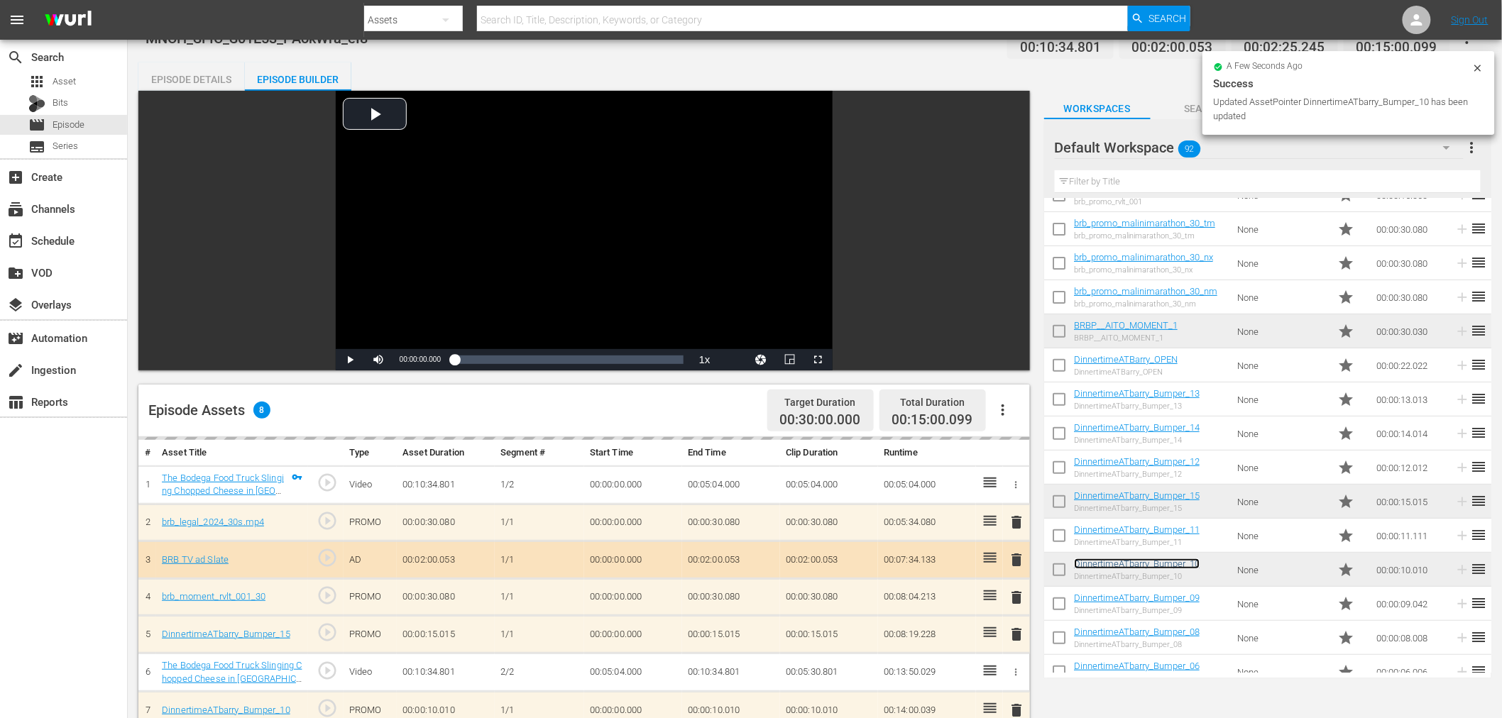
scroll to position [0, 0]
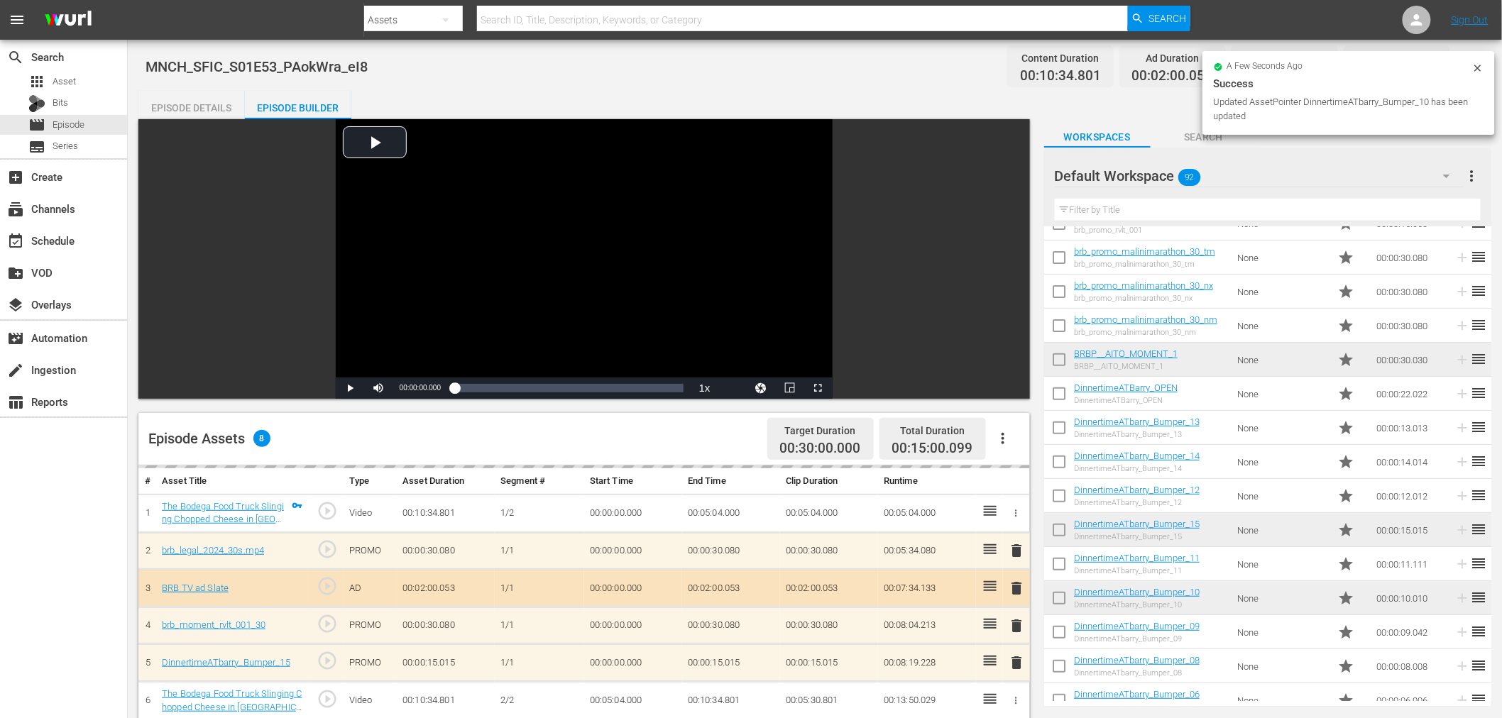
click at [170, 106] on div "Episode Details" at bounding box center [191, 108] width 106 height 34
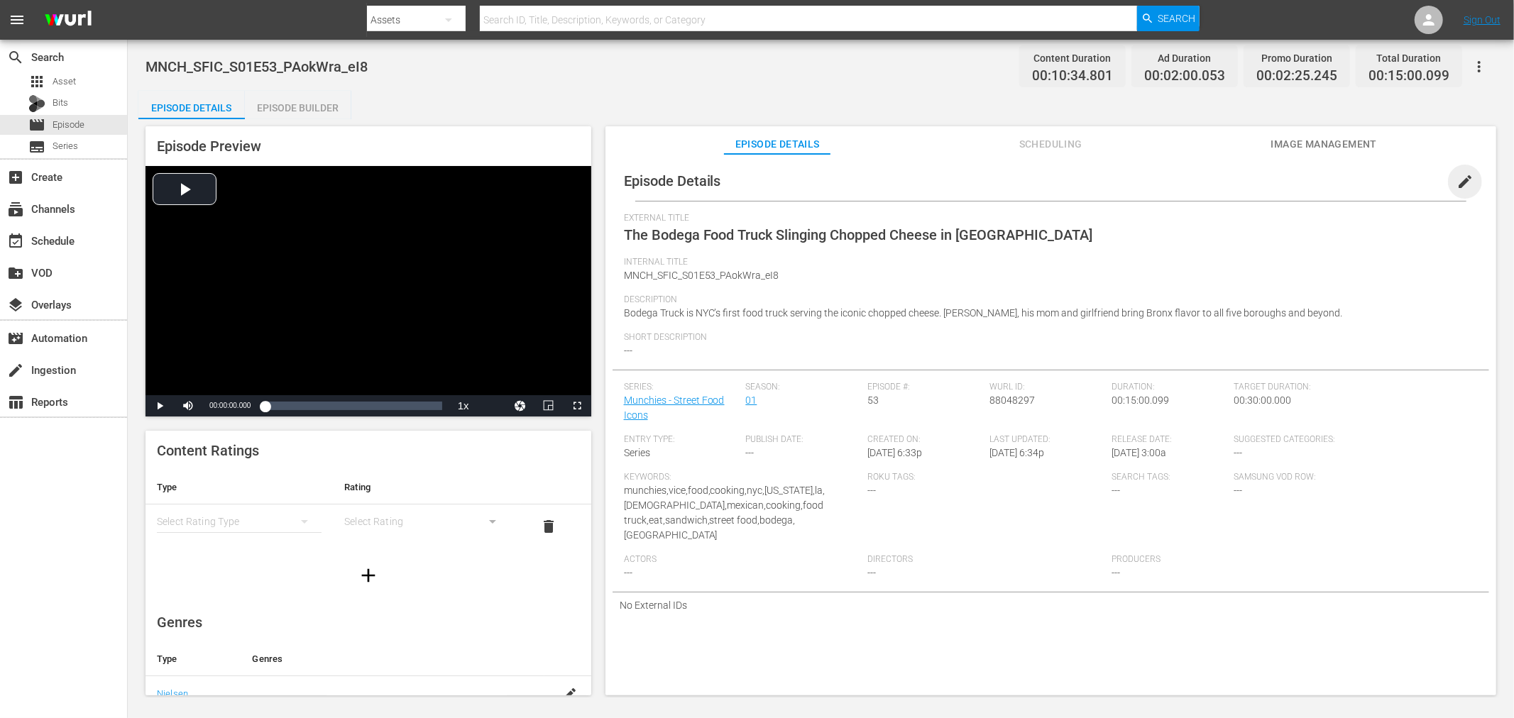
click at [1457, 176] on span "edit" at bounding box center [1465, 181] width 17 height 17
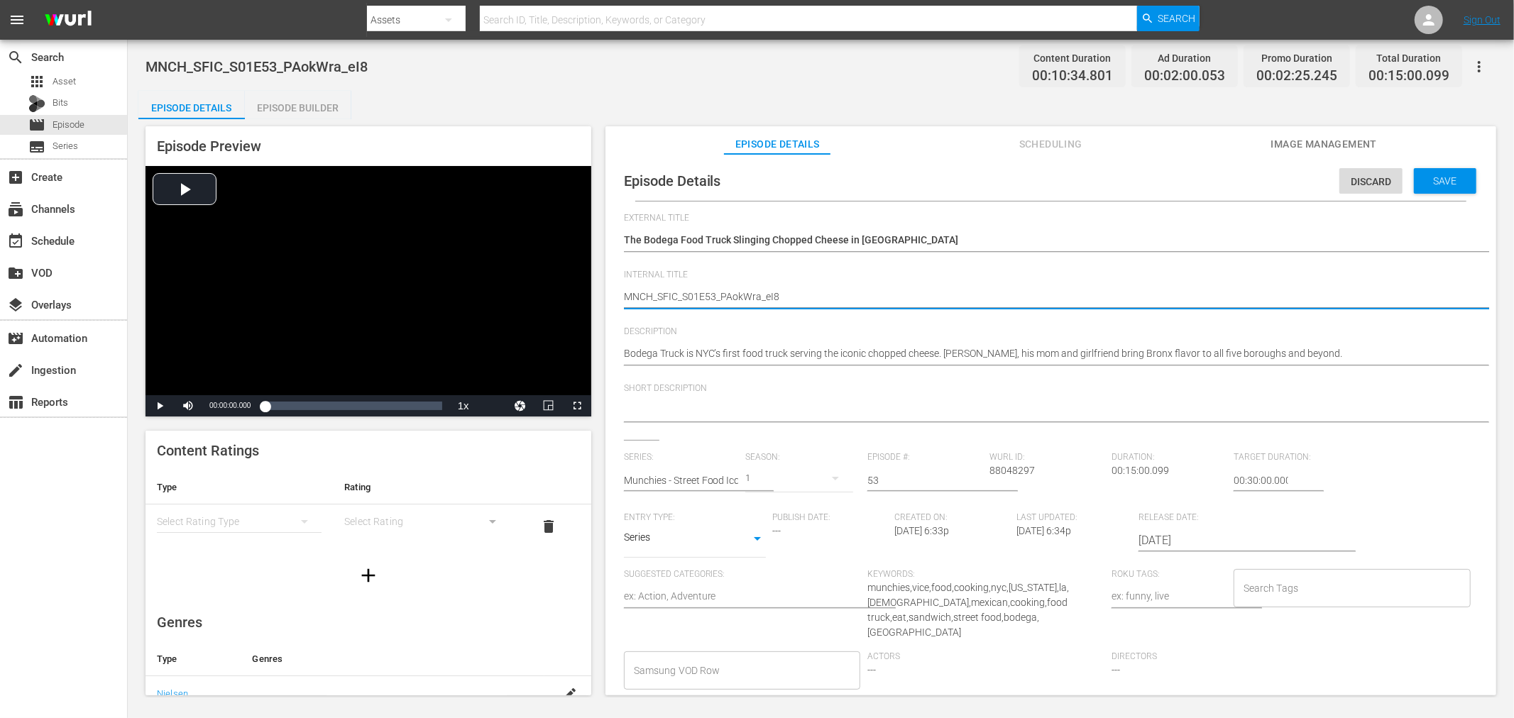
drag, startPoint x: 717, startPoint y: 296, endPoint x: 1207, endPoint y: 322, distance: 490.5
type textarea "MNCH_SFIC_S01E53"
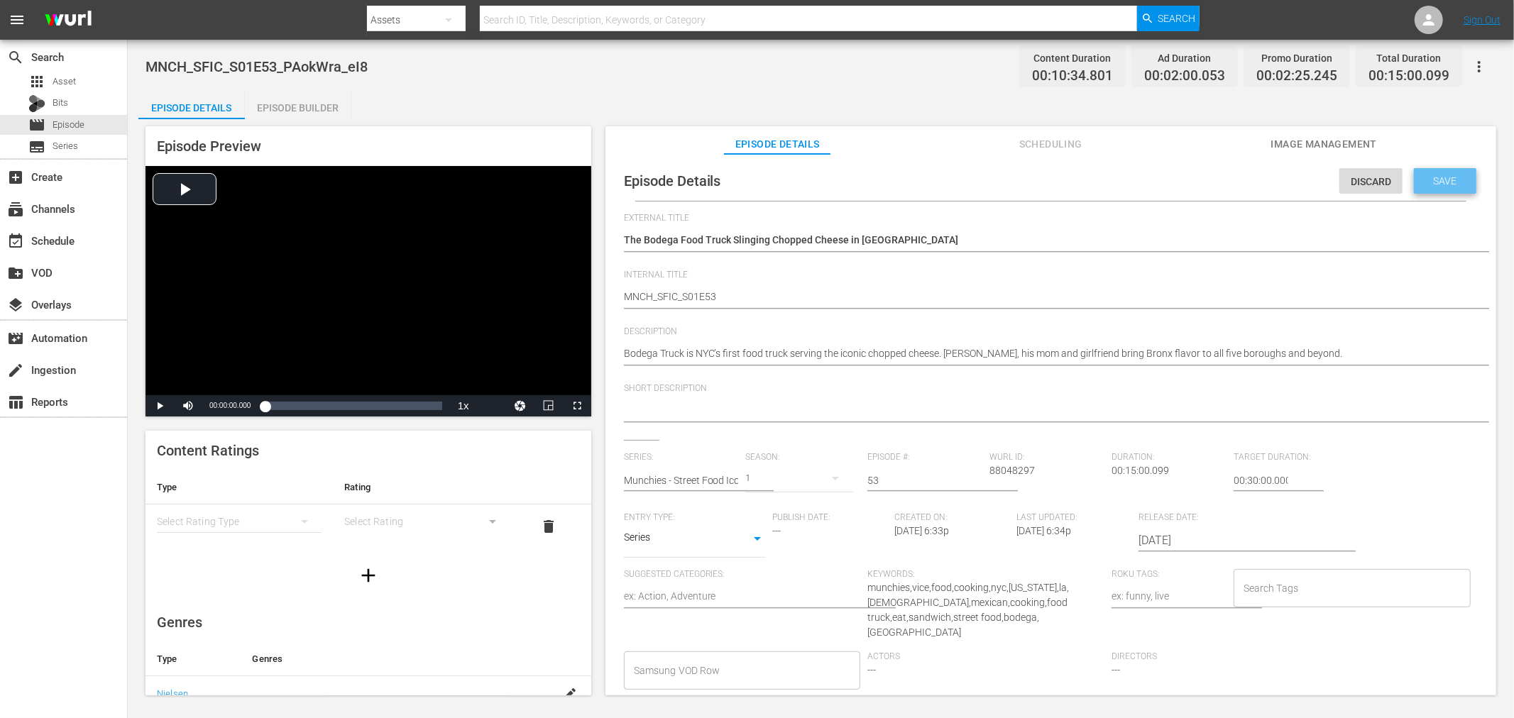
click at [1439, 172] on div "Save" at bounding box center [1445, 181] width 62 height 26
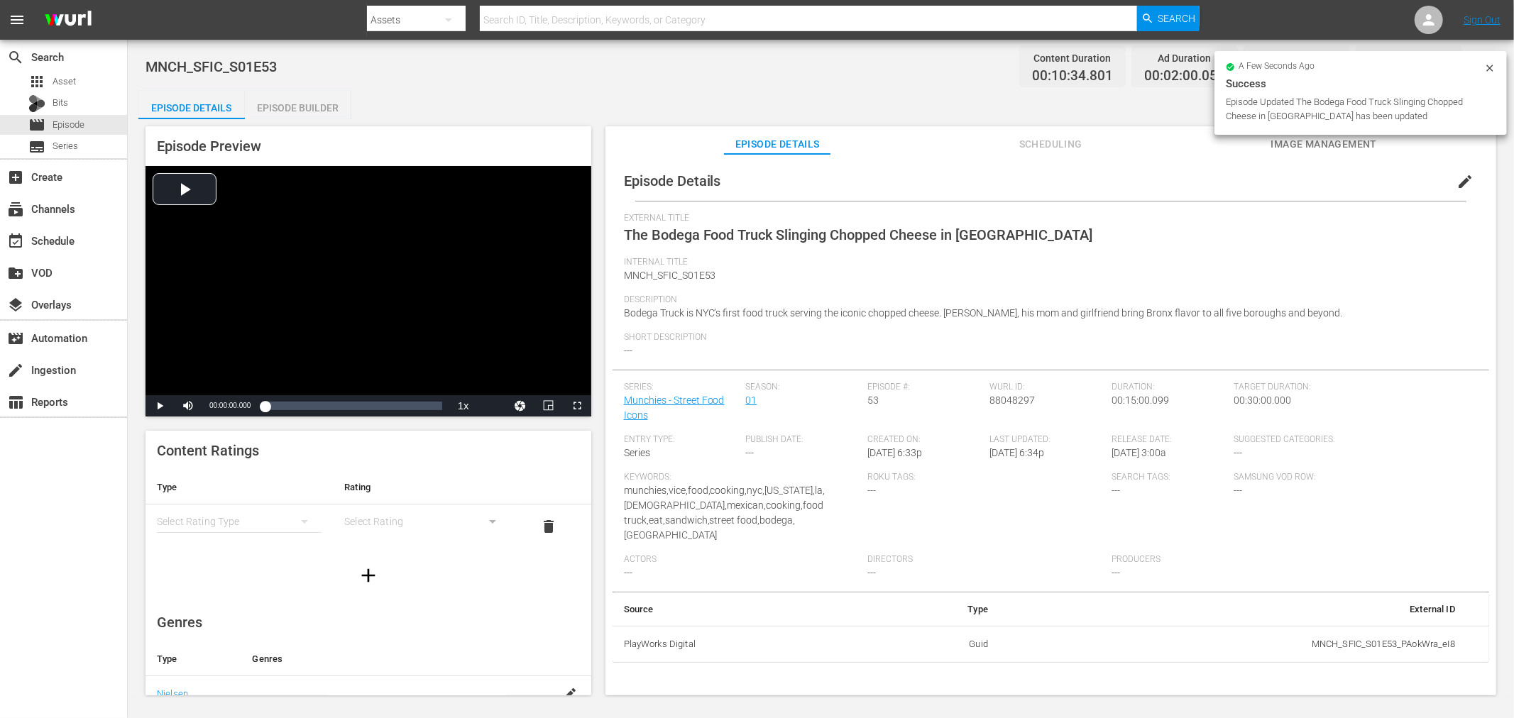
click at [1491, 68] on icon at bounding box center [1489, 67] width 11 height 11
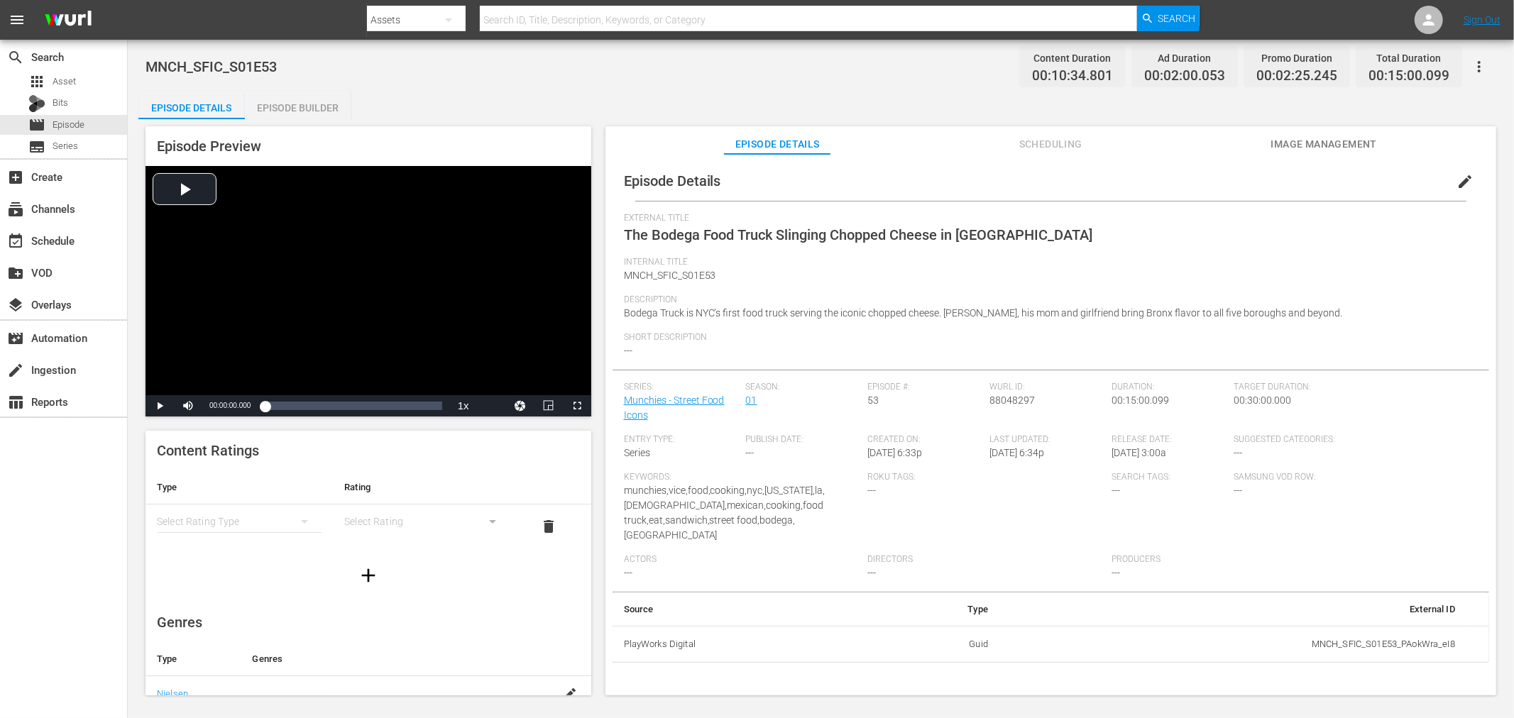
click at [1479, 67] on icon "button" at bounding box center [1479, 66] width 17 height 17
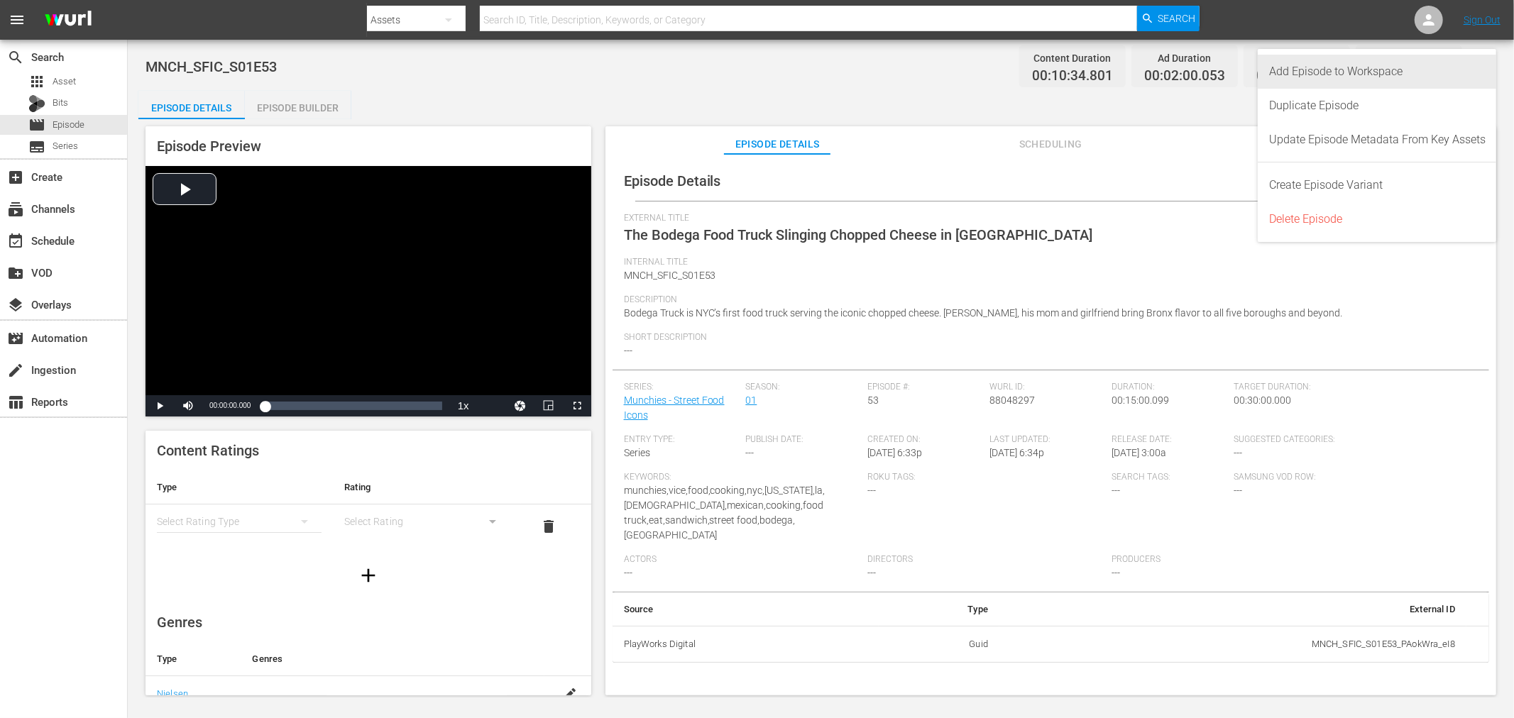
click at [1342, 78] on div "Add Episode to Workspace" at bounding box center [1377, 72] width 216 height 34
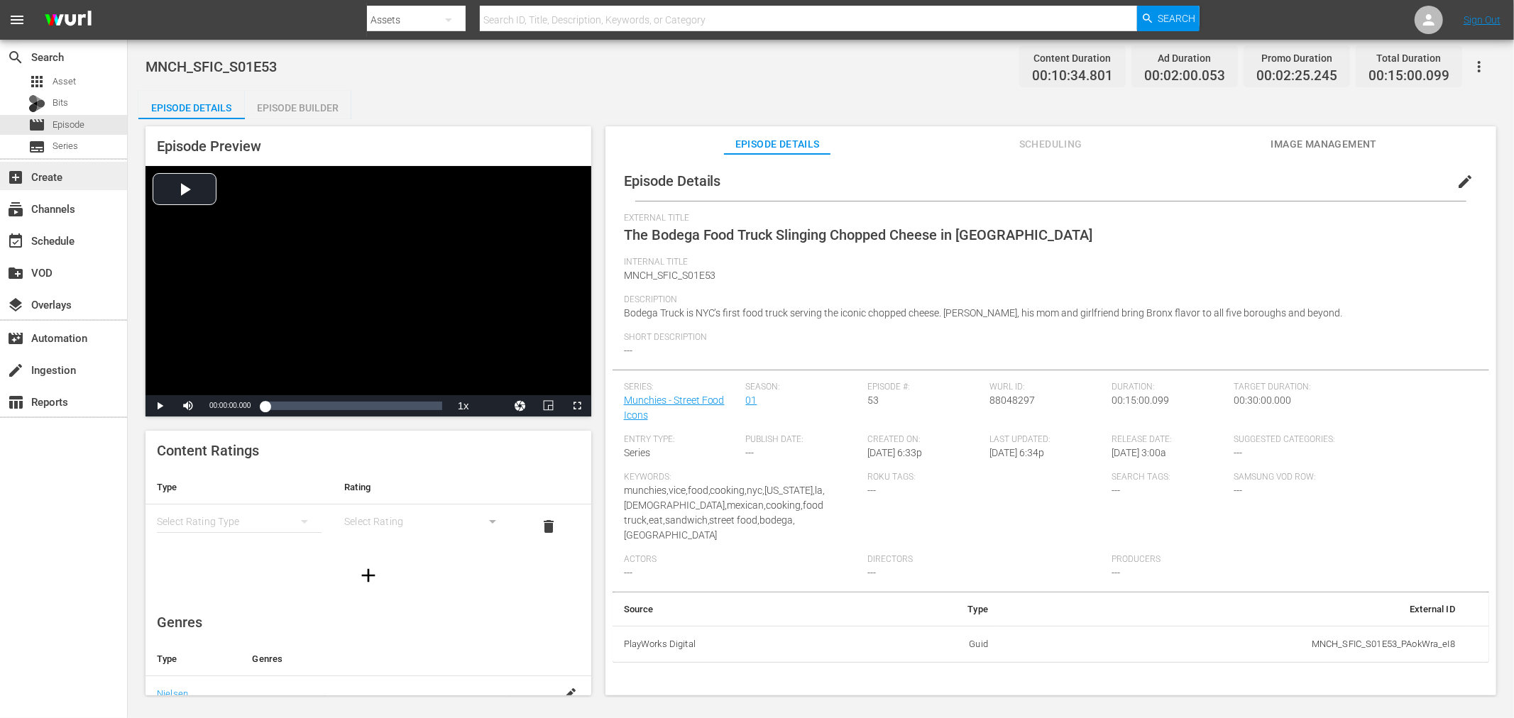
click at [66, 180] on div "add_box Create" at bounding box center [39, 174] width 79 height 13
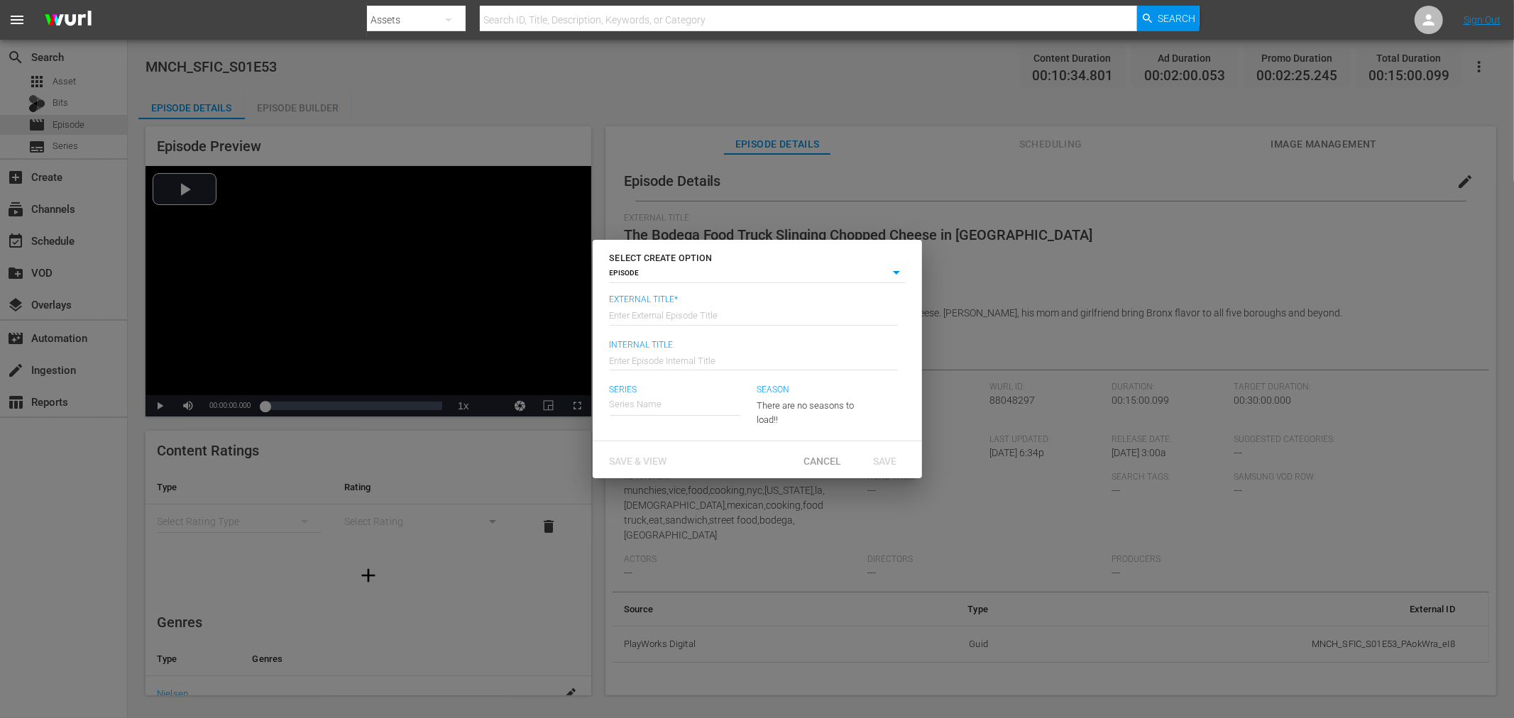
click at [682, 315] on input "text" at bounding box center [754, 314] width 288 height 34
type input "1"
drag, startPoint x: 646, startPoint y: 453, endPoint x: 654, endPoint y: 447, distance: 10.2
click at [647, 451] on div "Save & View" at bounding box center [638, 460] width 80 height 26
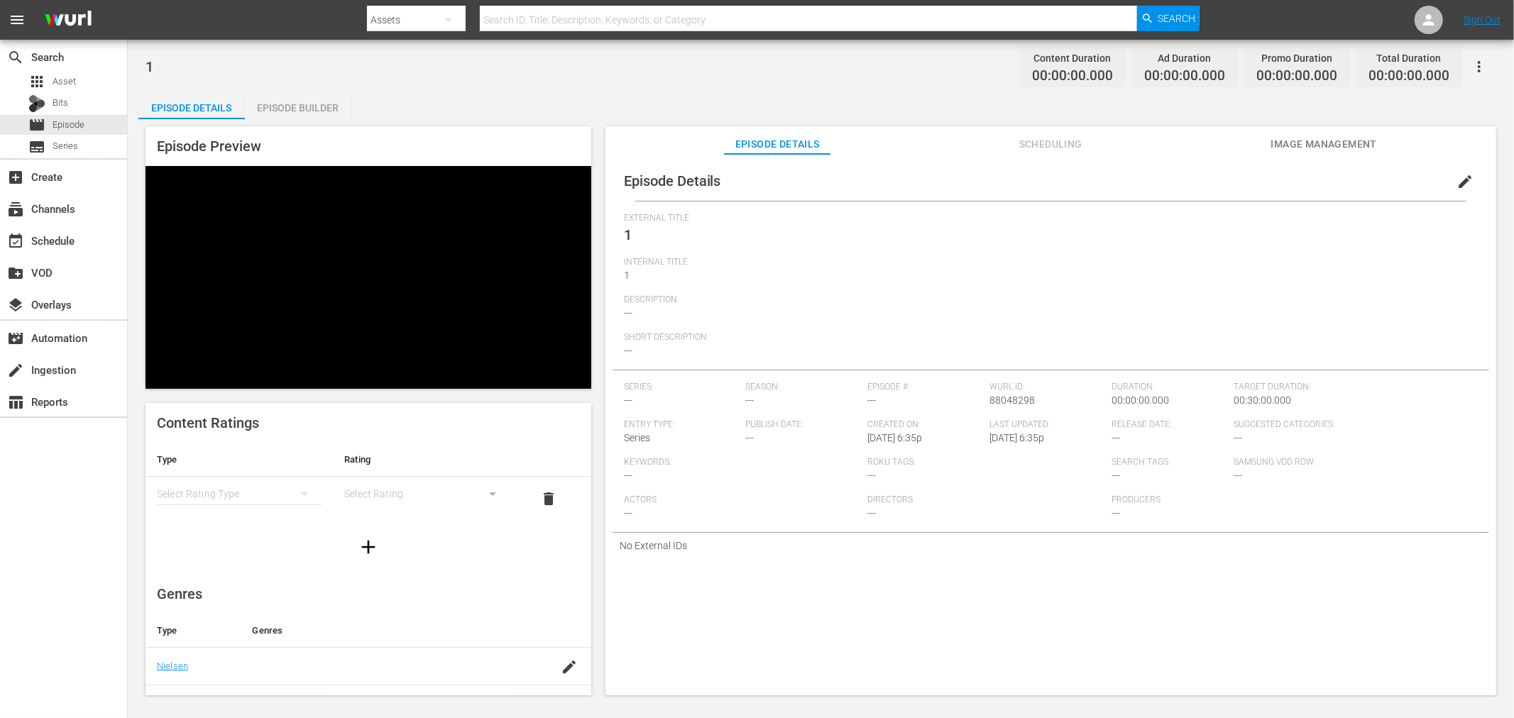
click at [295, 114] on div "Episode Builder" at bounding box center [298, 108] width 106 height 34
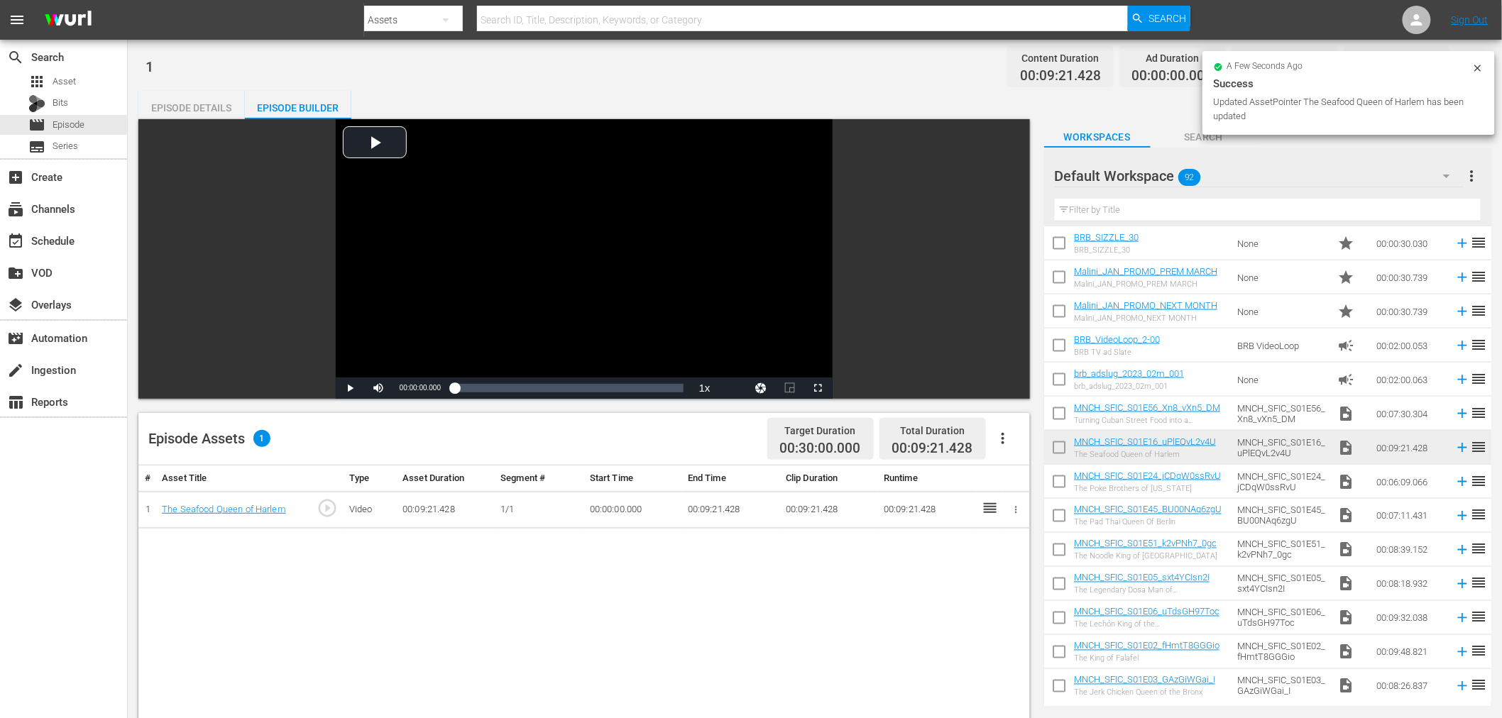
click at [1060, 450] on input "checkbox" at bounding box center [1059, 451] width 30 height 30
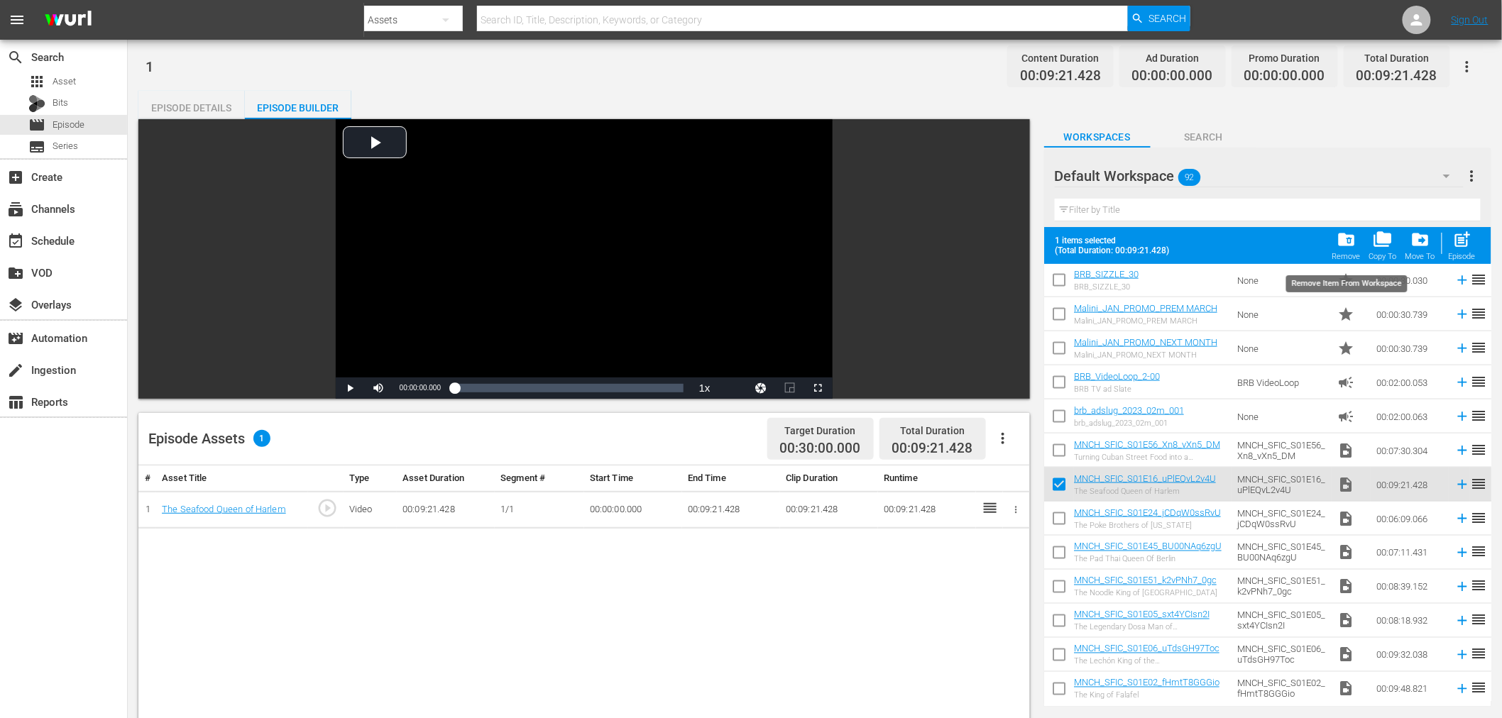
click at [1351, 240] on span "folder_delete" at bounding box center [1346, 239] width 19 height 19
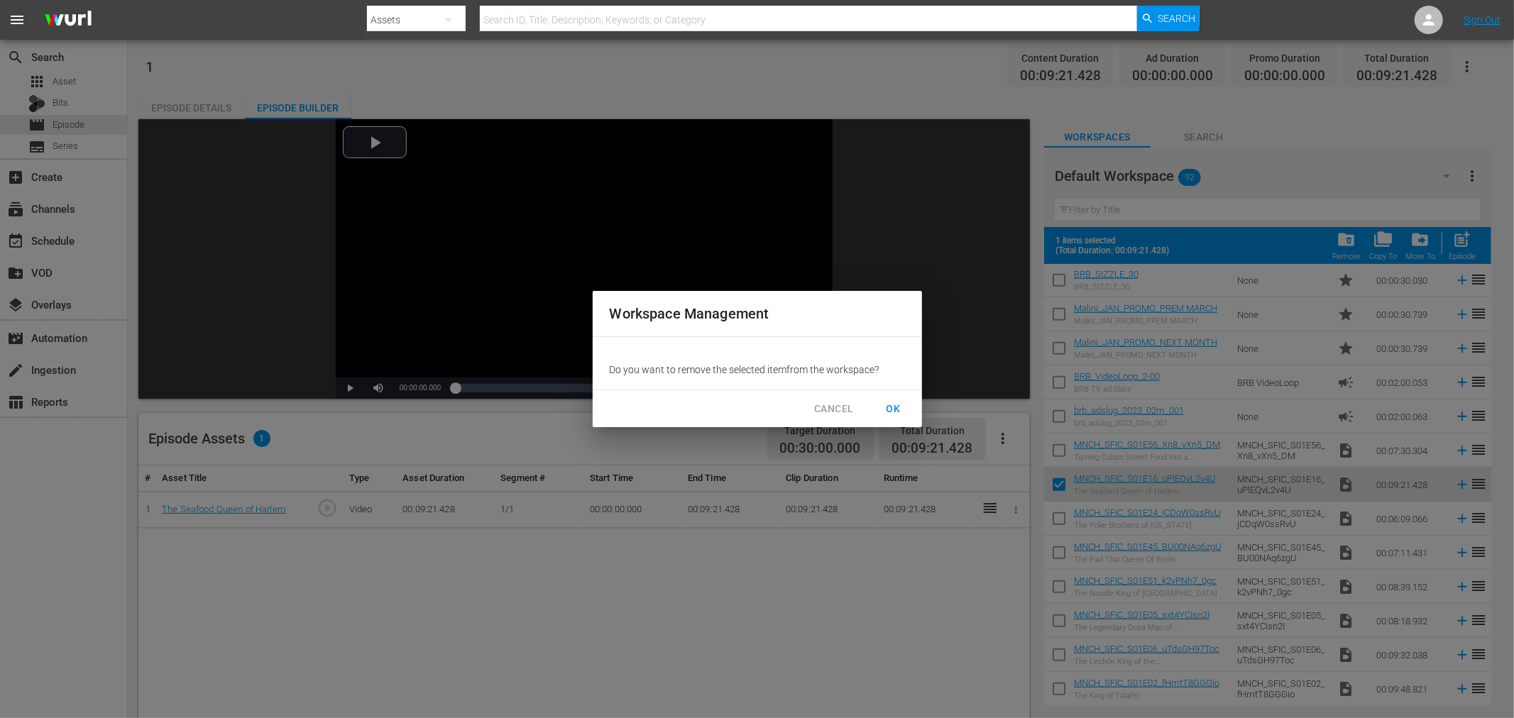
click at [893, 413] on span "OK" at bounding box center [893, 409] width 23 height 18
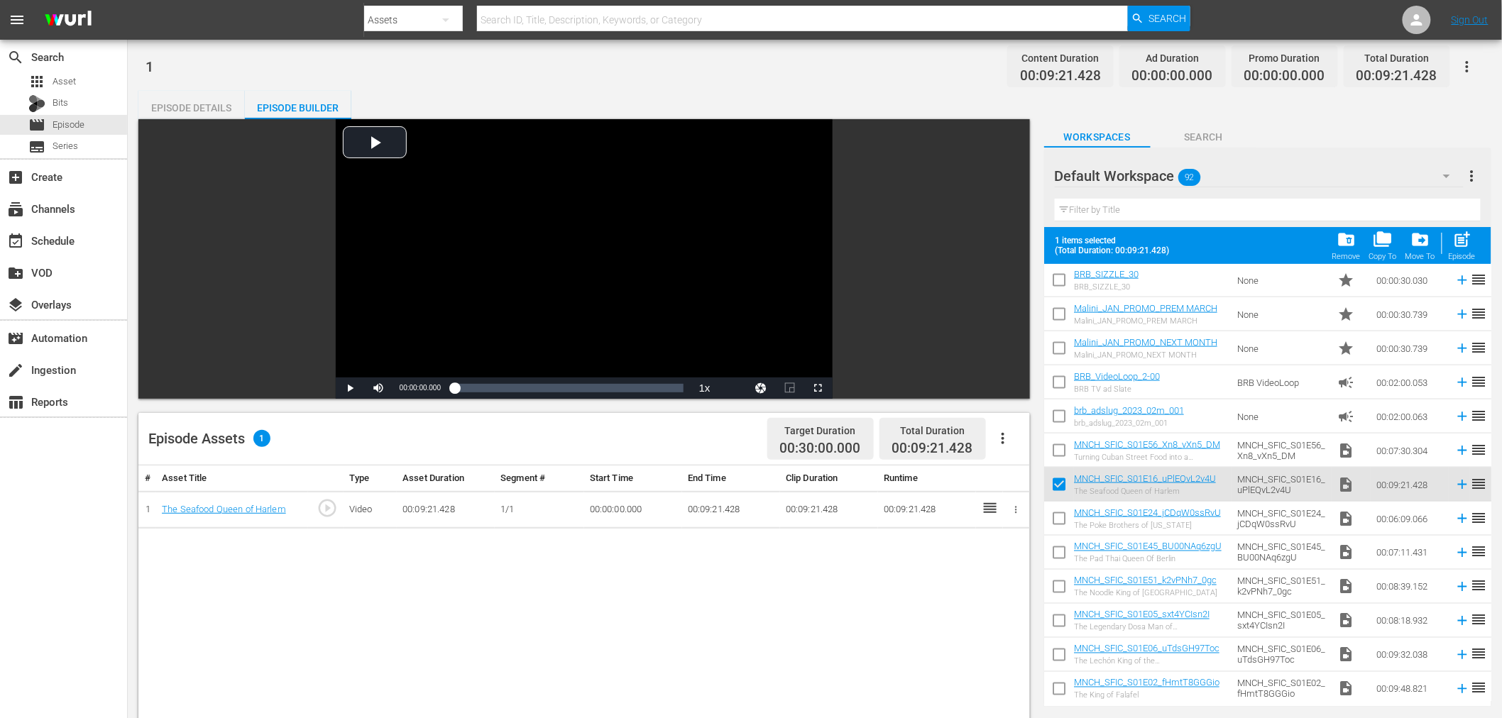
checkbox input "false"
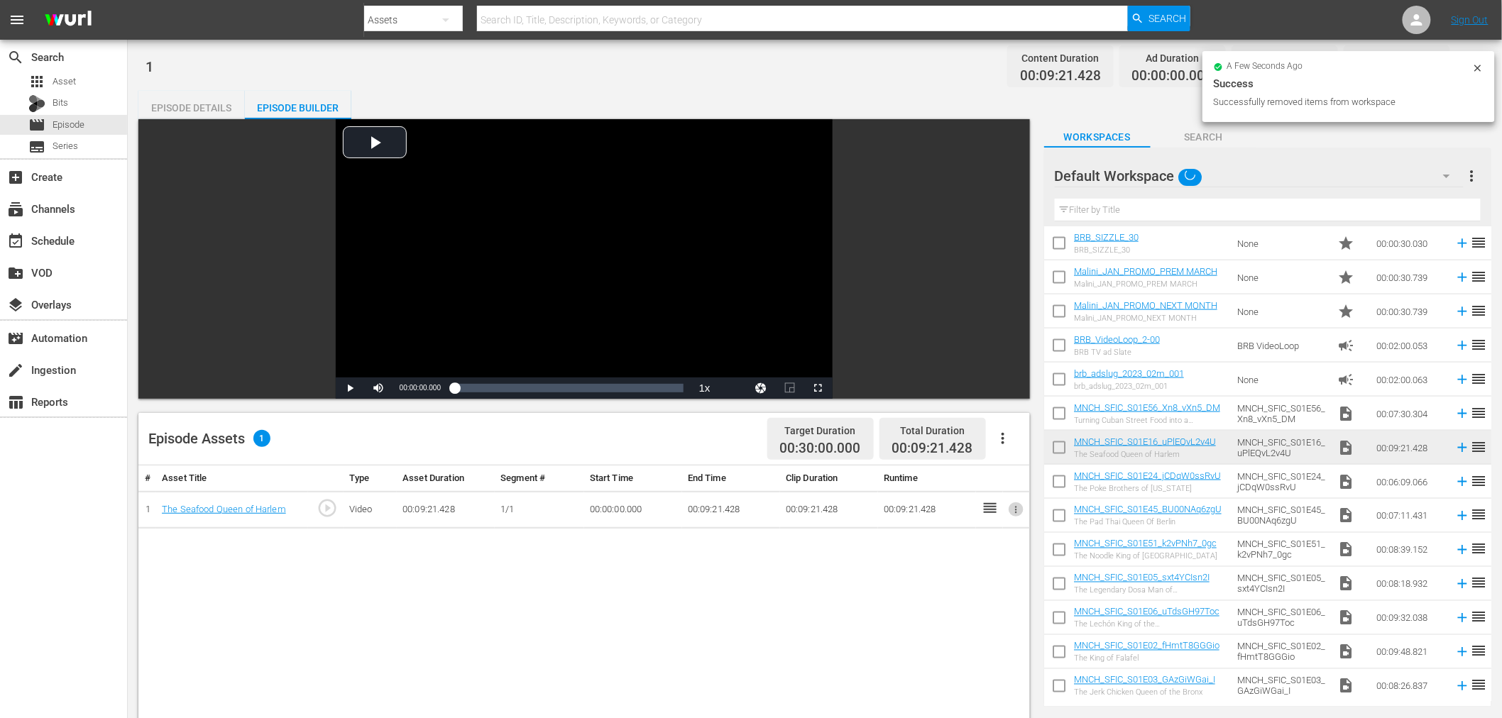
click at [1019, 509] on icon "button" at bounding box center [1016, 510] width 11 height 11
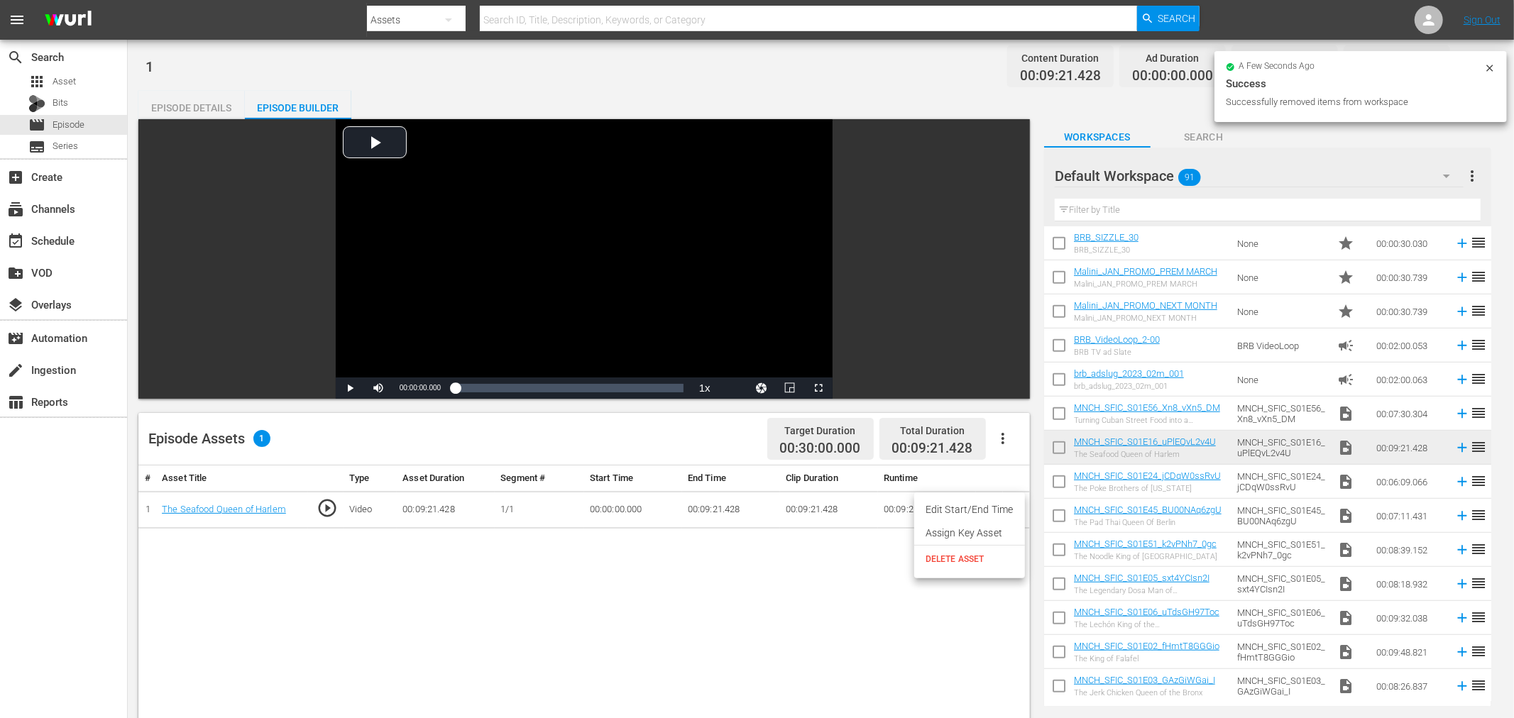
click at [982, 531] on li "Assign Key Asset" at bounding box center [969, 533] width 111 height 23
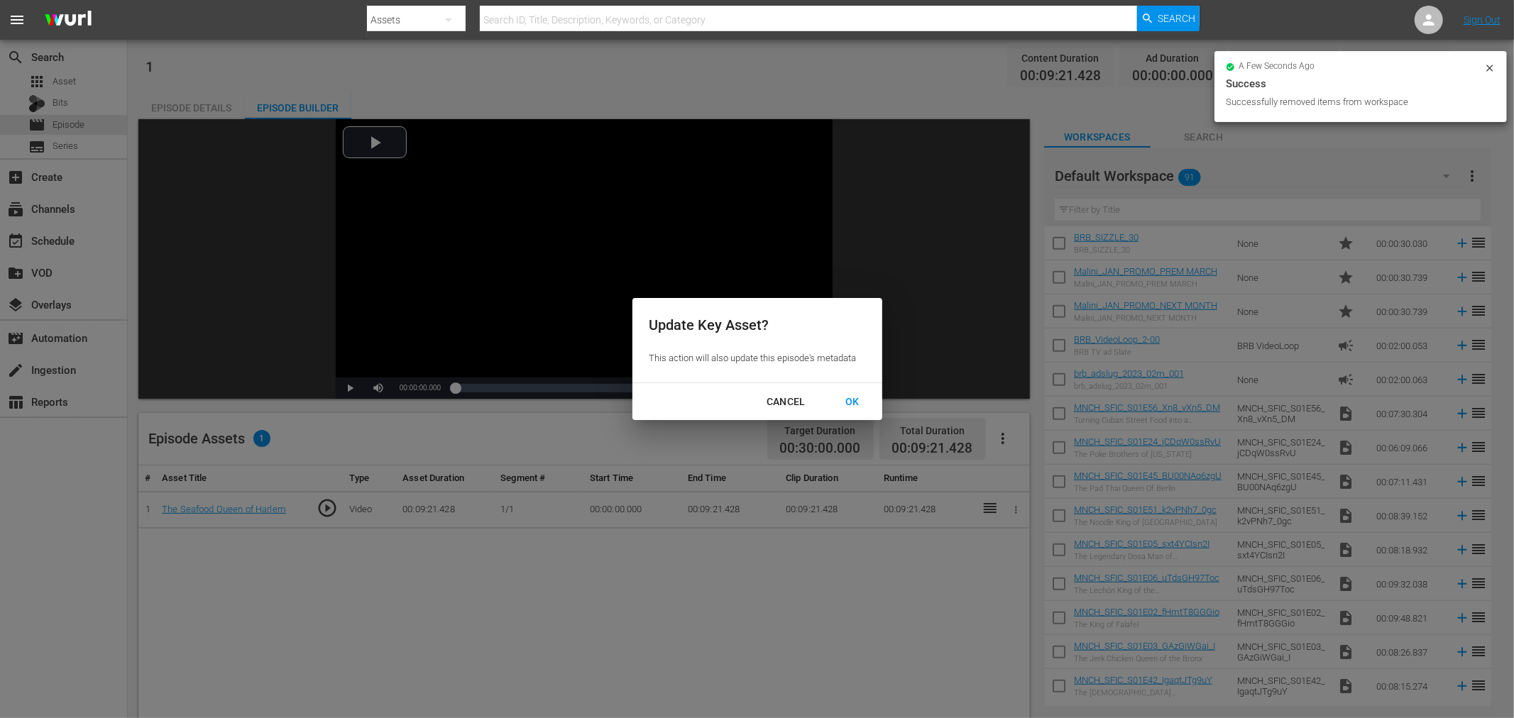
click at [868, 402] on div "OK" at bounding box center [852, 402] width 37 height 18
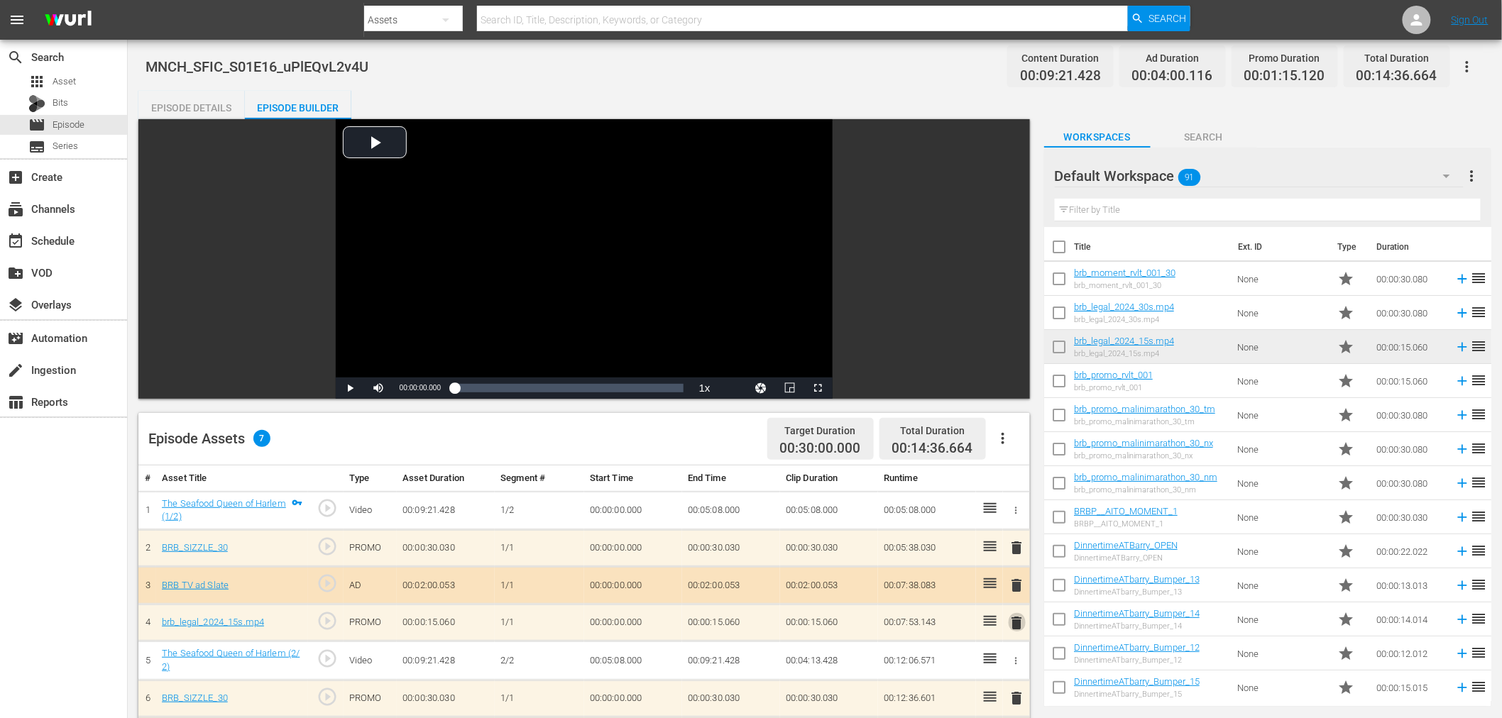
click at [1015, 618] on span "delete" at bounding box center [1017, 623] width 17 height 17
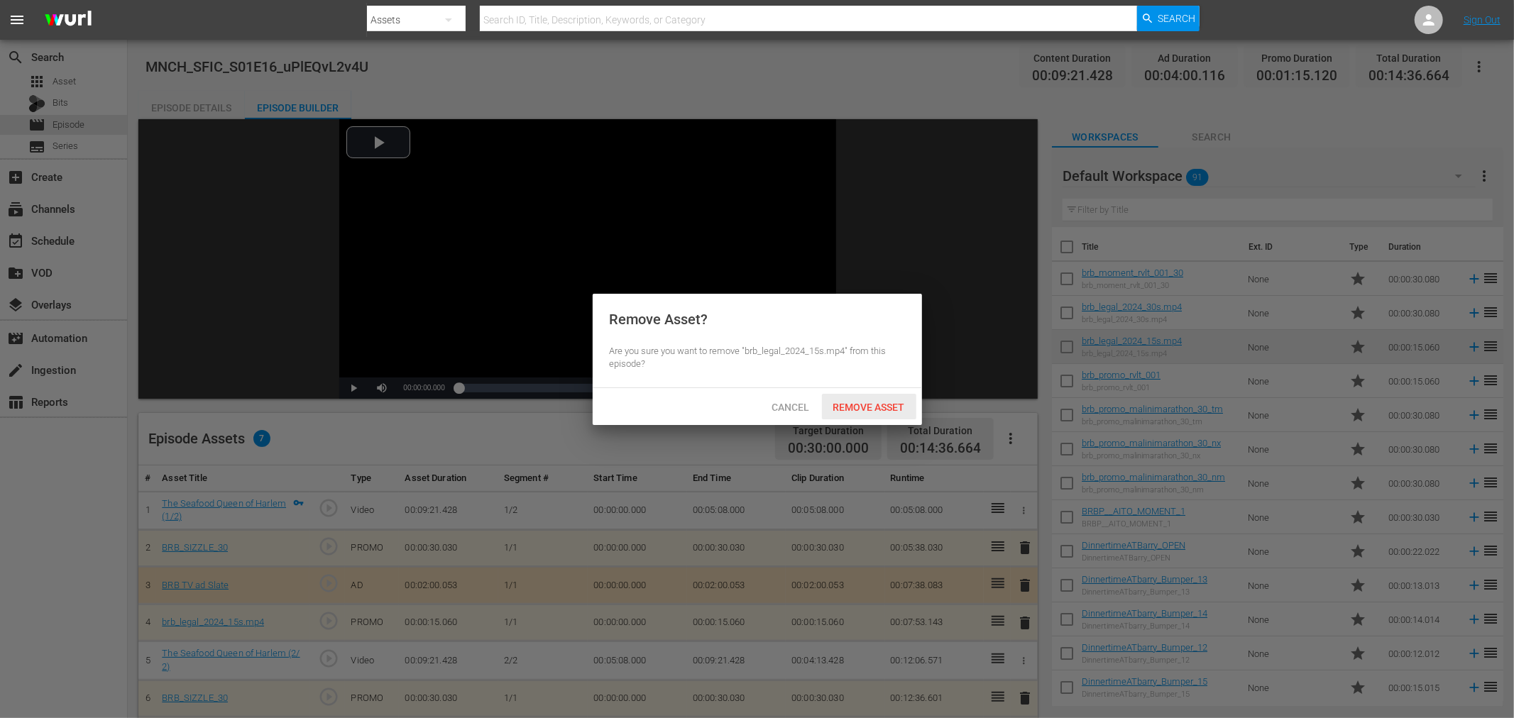
click at [850, 410] on span "Remove Asset" at bounding box center [869, 407] width 94 height 11
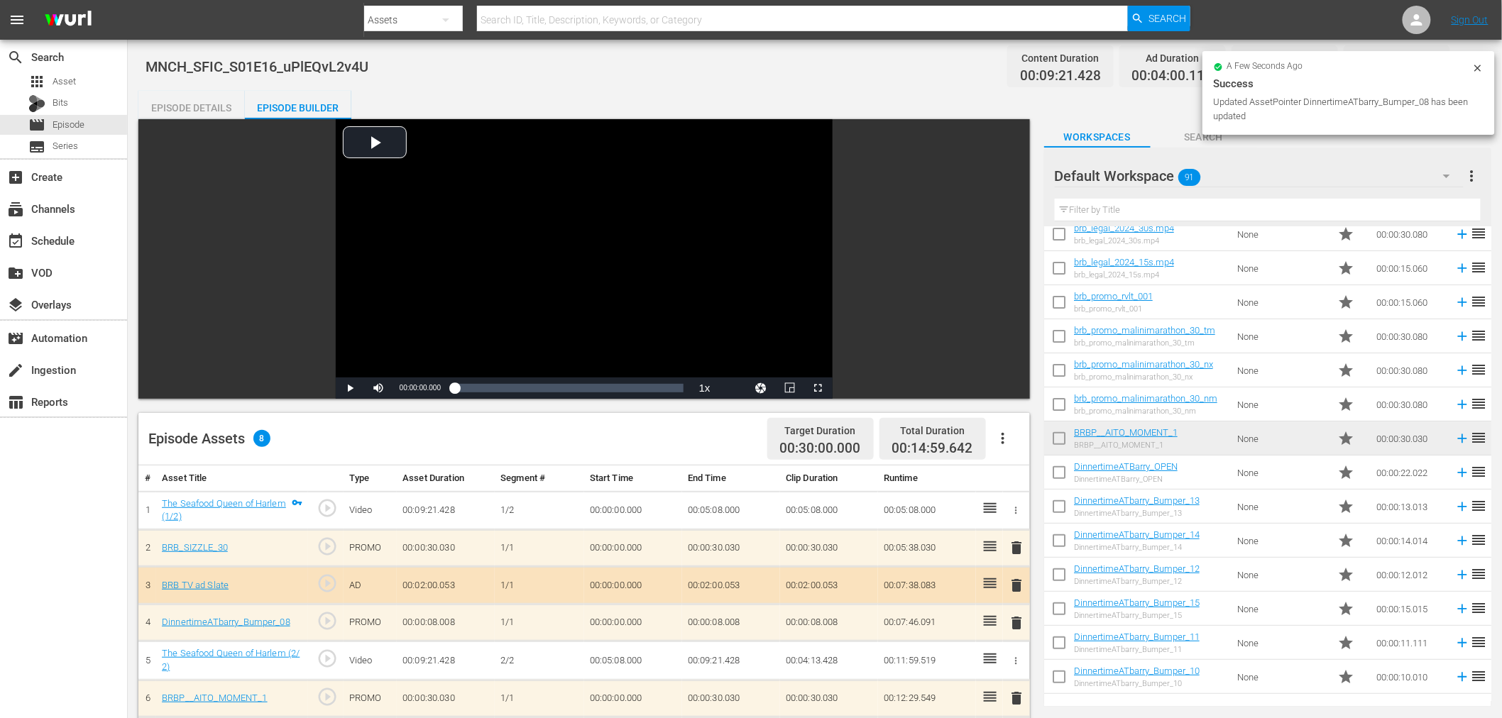
click at [174, 105] on div "Episode Details" at bounding box center [191, 108] width 106 height 34
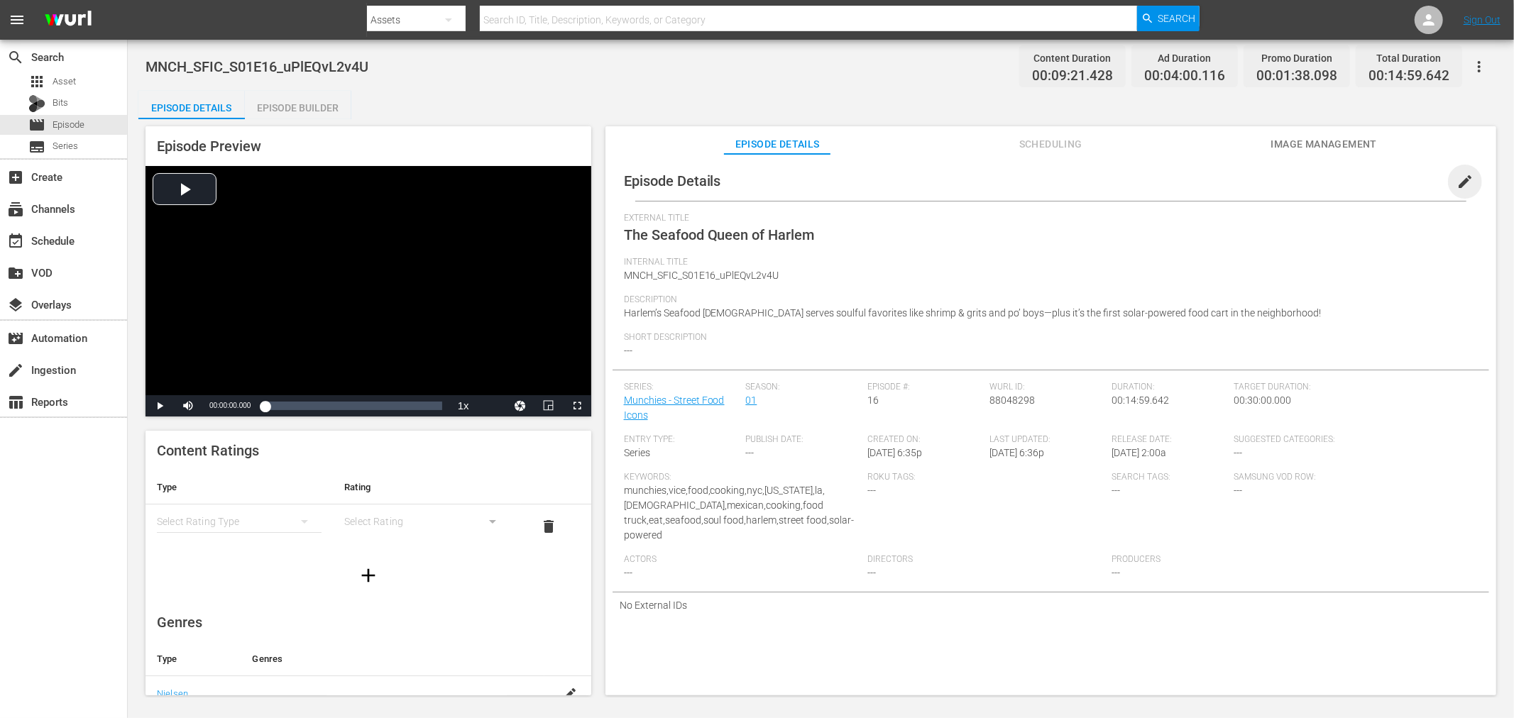
click at [1457, 173] on span "edit" at bounding box center [1465, 181] width 17 height 17
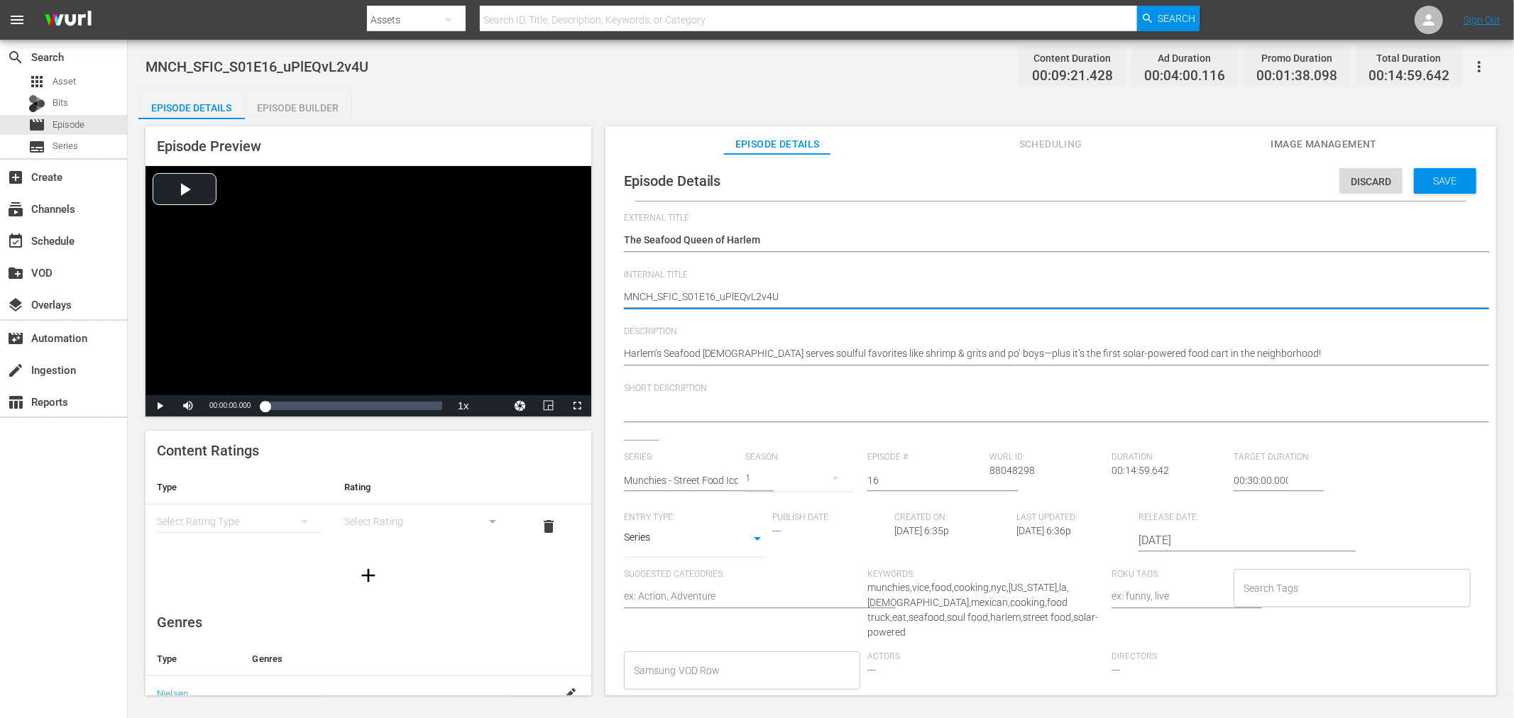
drag, startPoint x: 713, startPoint y: 296, endPoint x: 1212, endPoint y: 317, distance: 499.5
type textarea "MNCH_SFIC_S01E16"
click at [1437, 183] on span "Save" at bounding box center [1445, 180] width 46 height 11
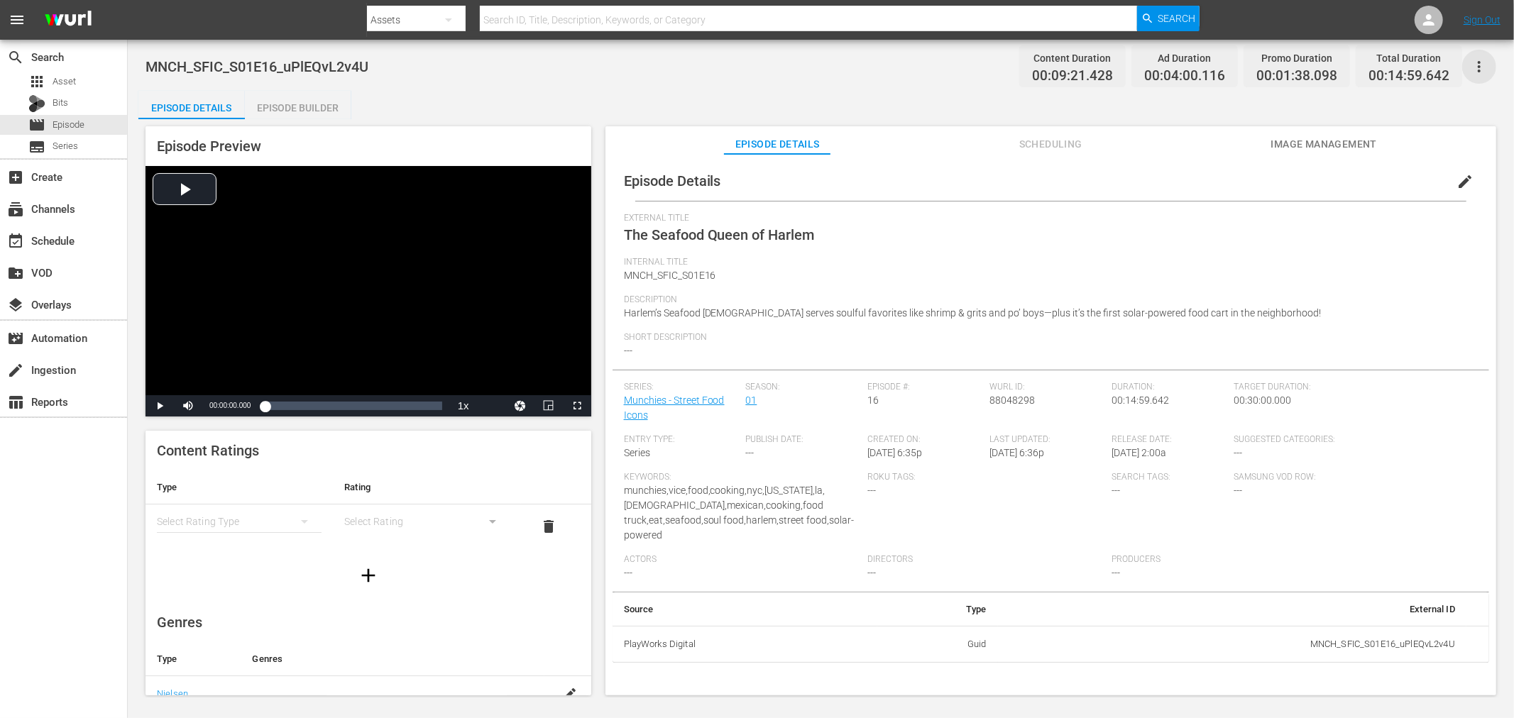
click at [1474, 69] on icon "button" at bounding box center [1479, 66] width 17 height 17
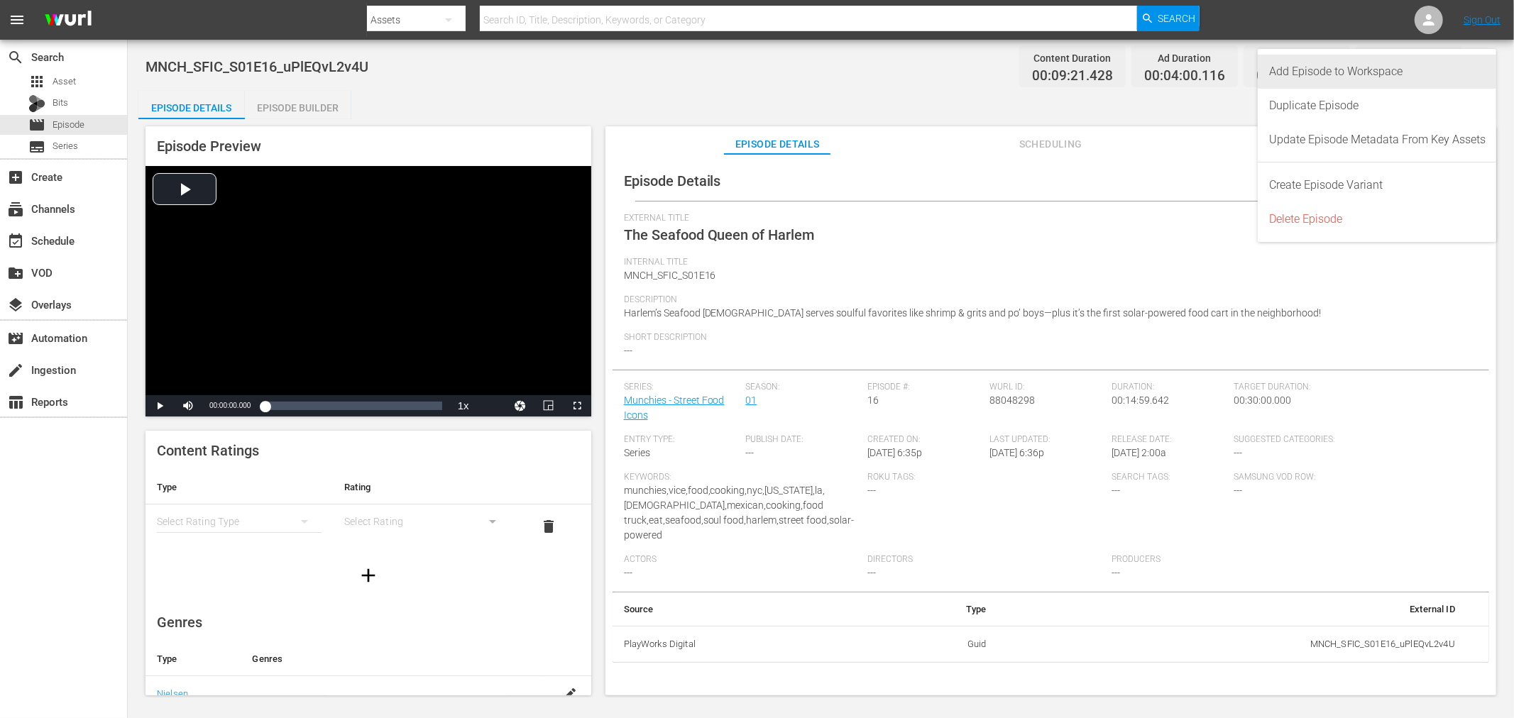
click at [1332, 75] on div "Add Episode to Workspace" at bounding box center [1377, 72] width 216 height 34
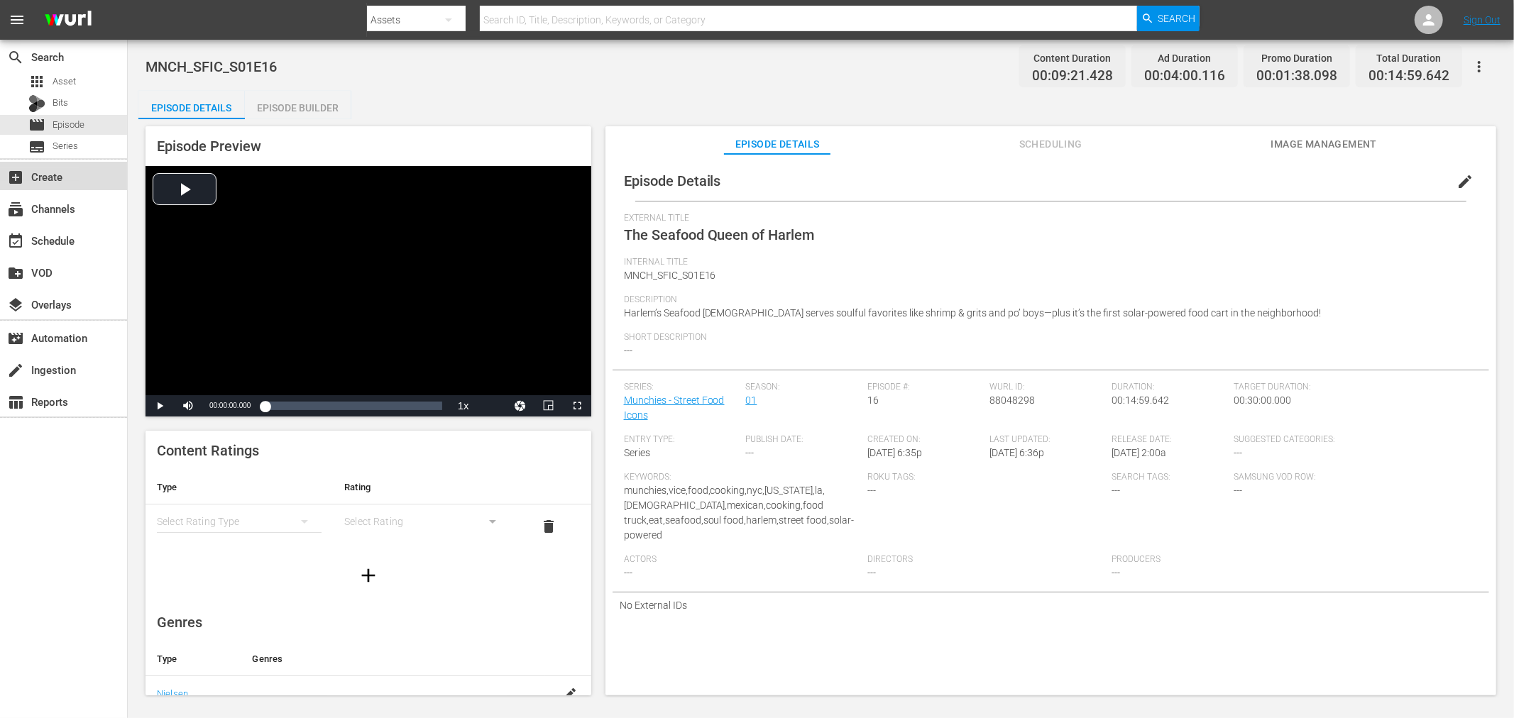
click at [48, 180] on div "add_box Create" at bounding box center [39, 174] width 79 height 13
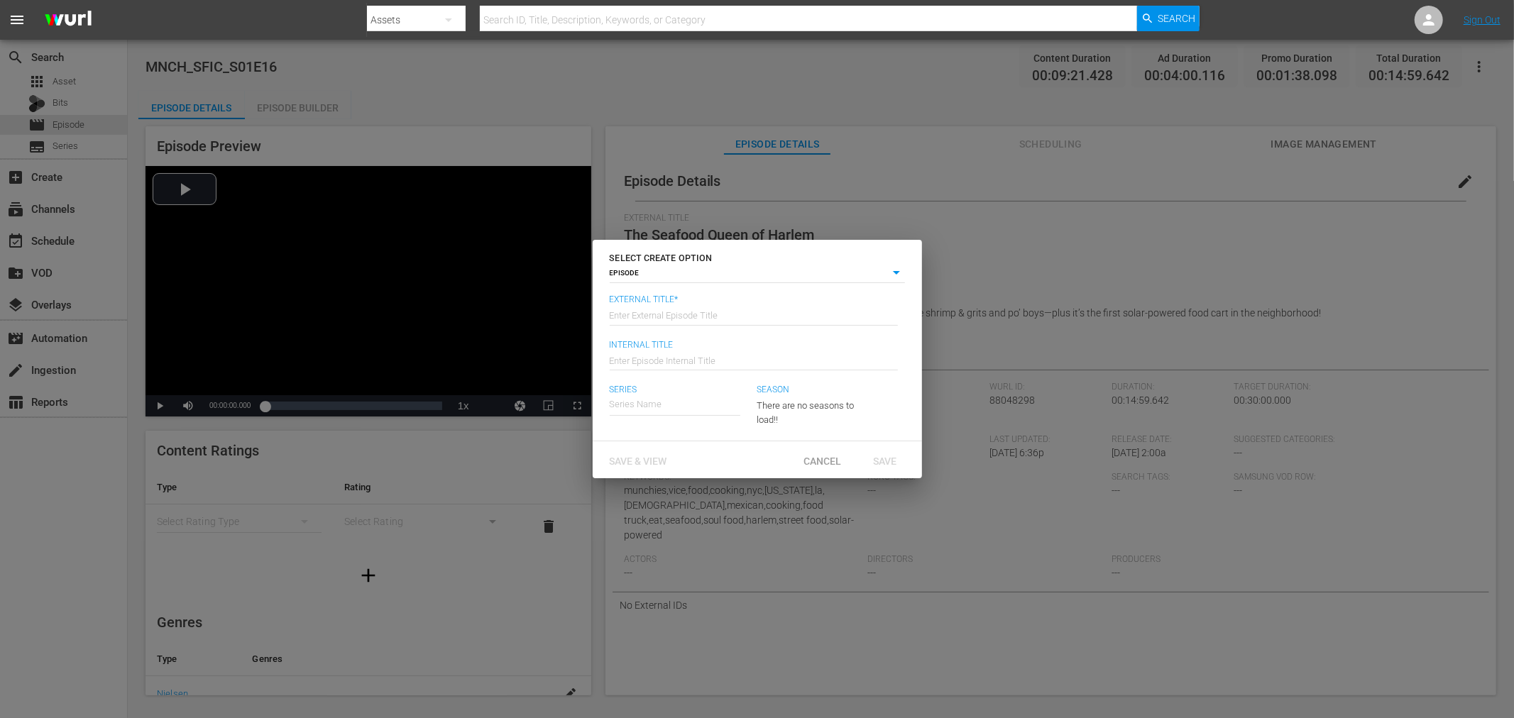
click at [659, 311] on input "text" at bounding box center [754, 314] width 288 height 34
type input "1"
click at [647, 464] on span "Save & View" at bounding box center [638, 461] width 80 height 11
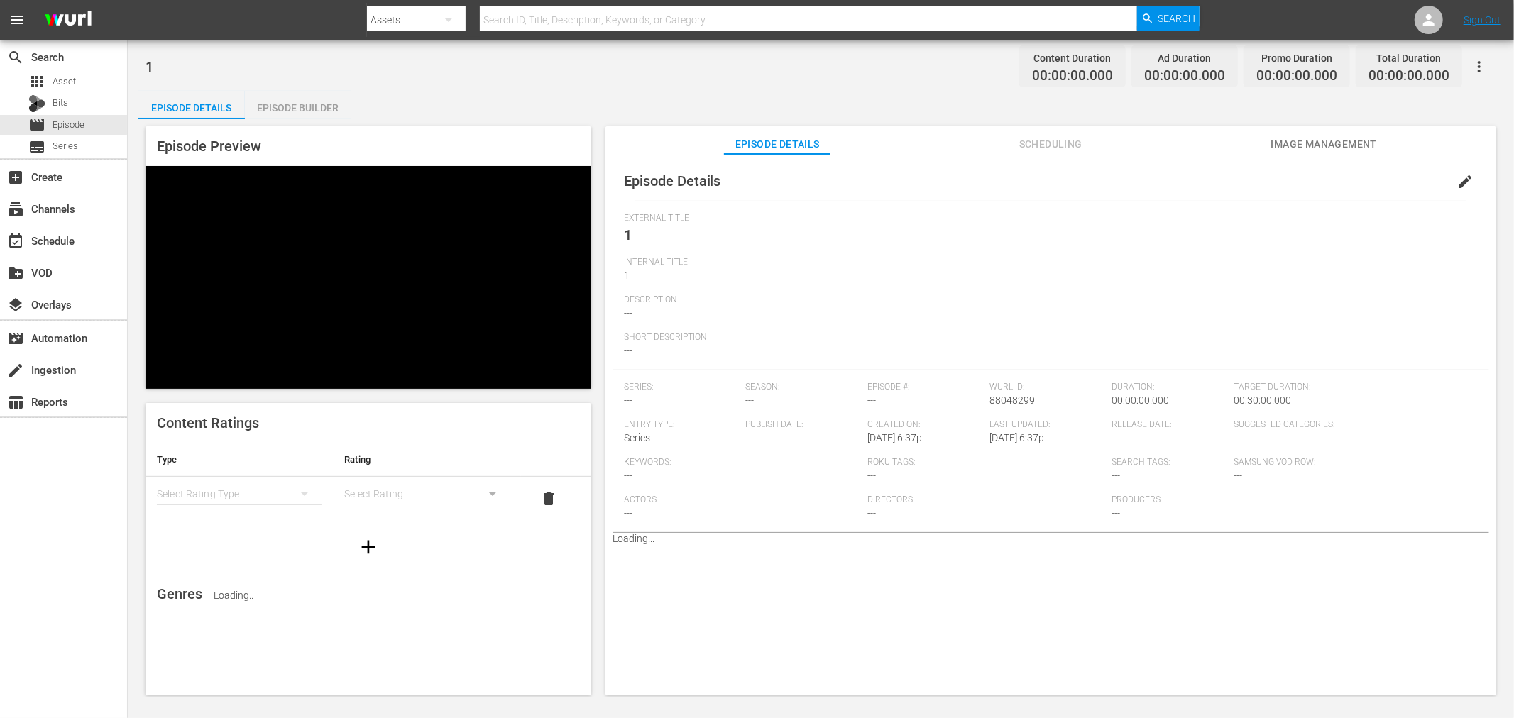
click at [324, 97] on div "Episode Builder" at bounding box center [298, 108] width 106 height 34
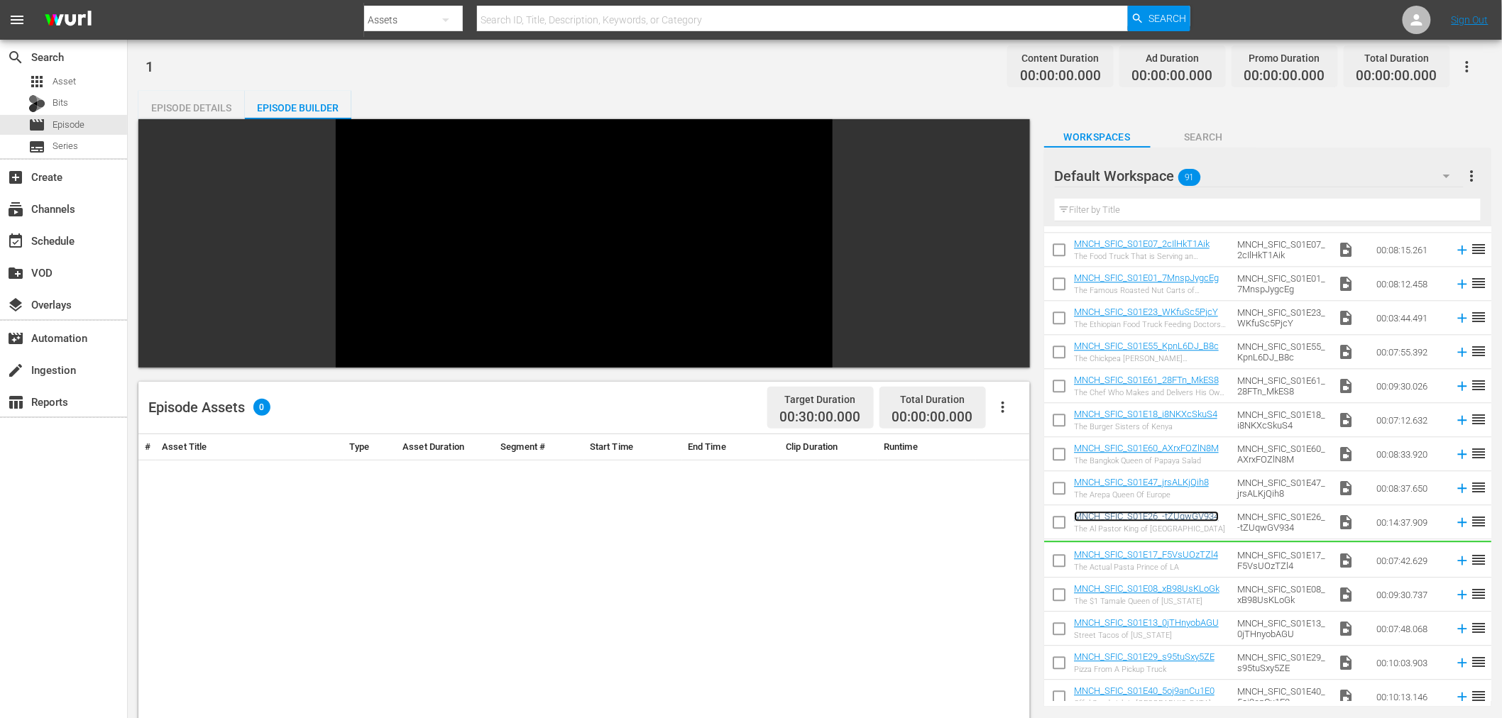
scroll to position [1484, 0]
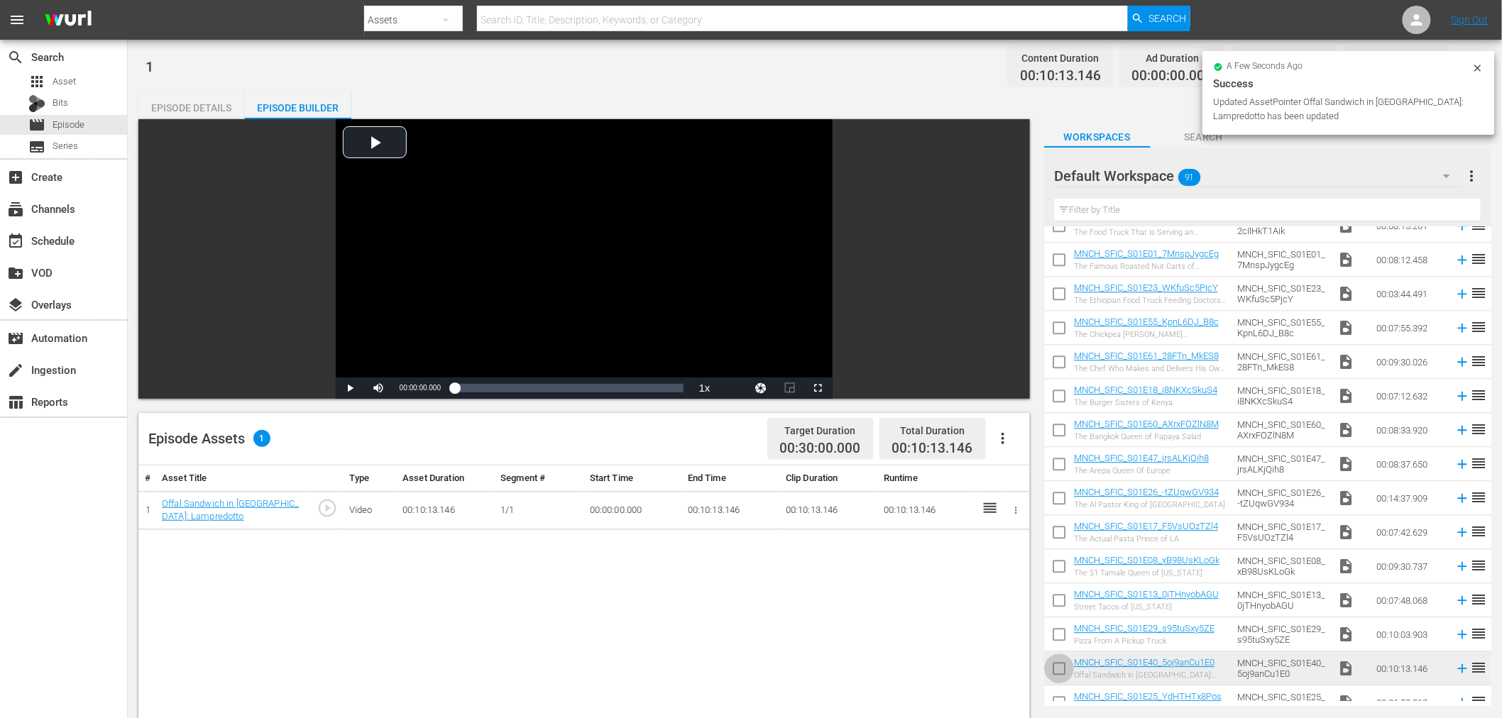
click at [1060, 669] on input "checkbox" at bounding box center [1059, 672] width 30 height 30
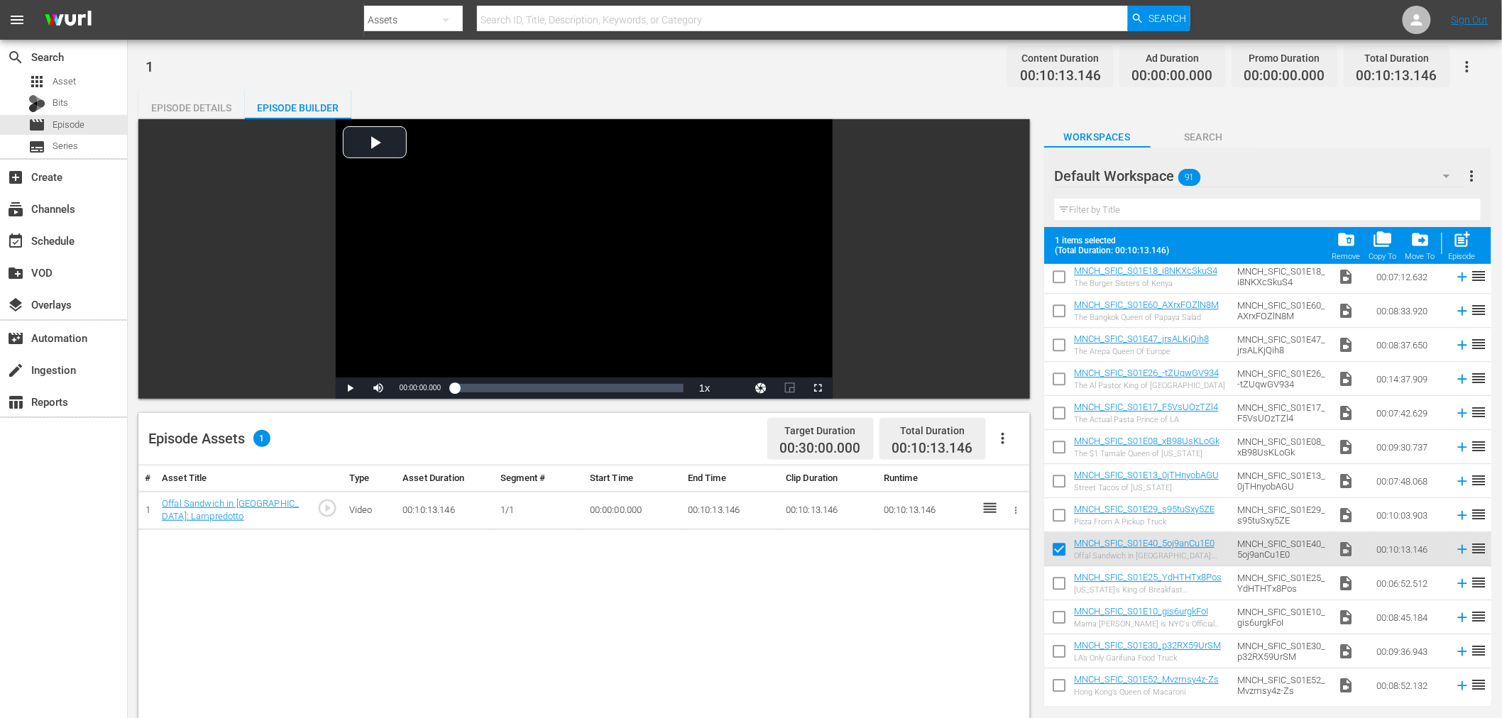
scroll to position [1642, 0]
click at [1354, 241] on span "folder_delete" at bounding box center [1346, 239] width 19 height 19
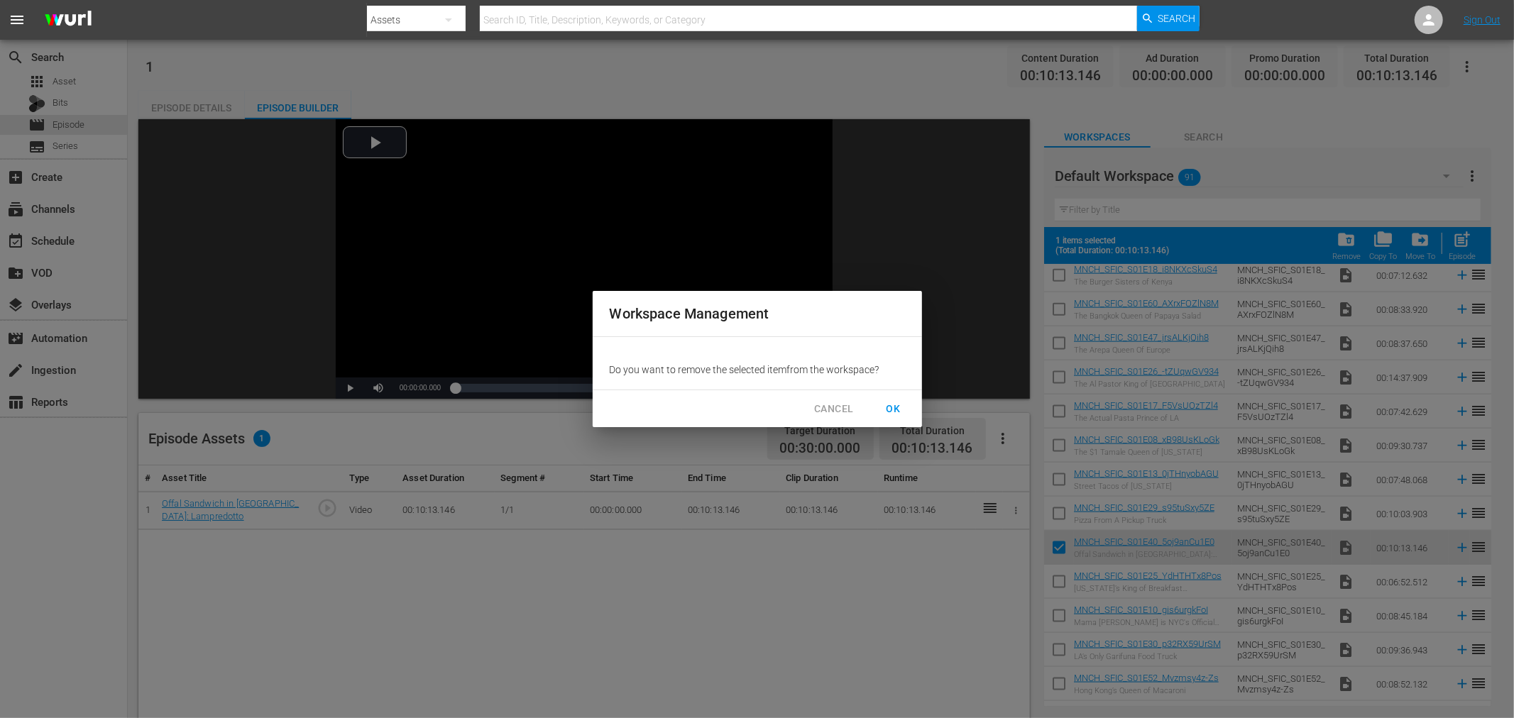
click at [885, 406] on span "OK" at bounding box center [893, 409] width 23 height 18
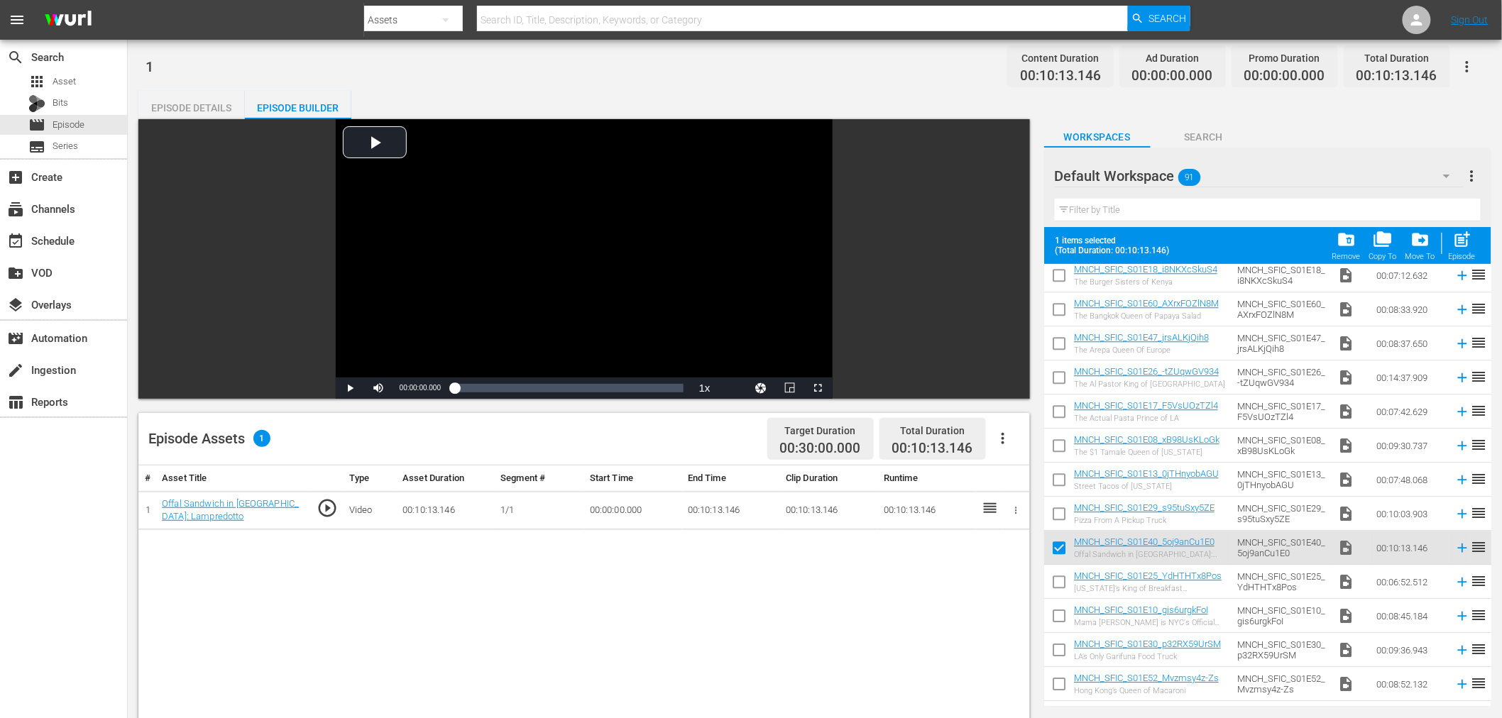
checkbox input "false"
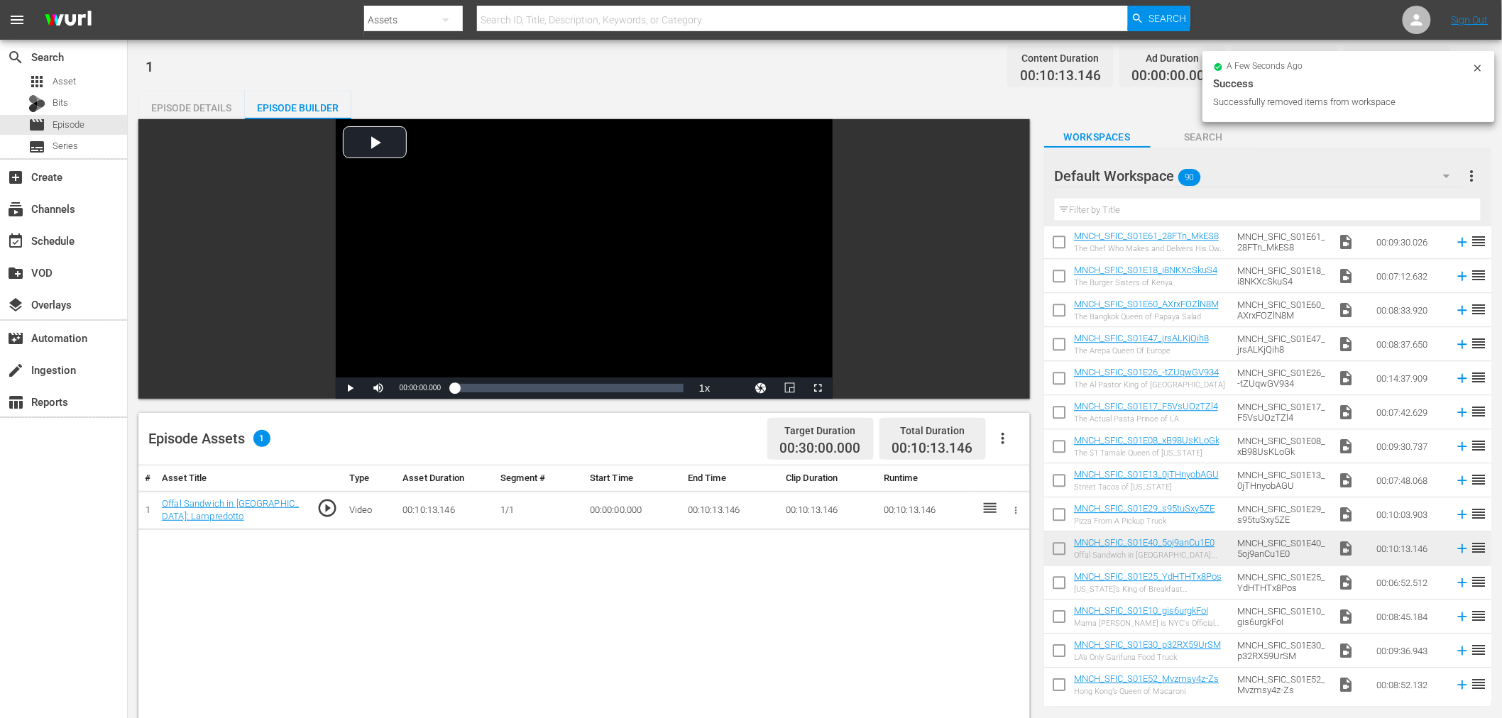
scroll to position [1638, 0]
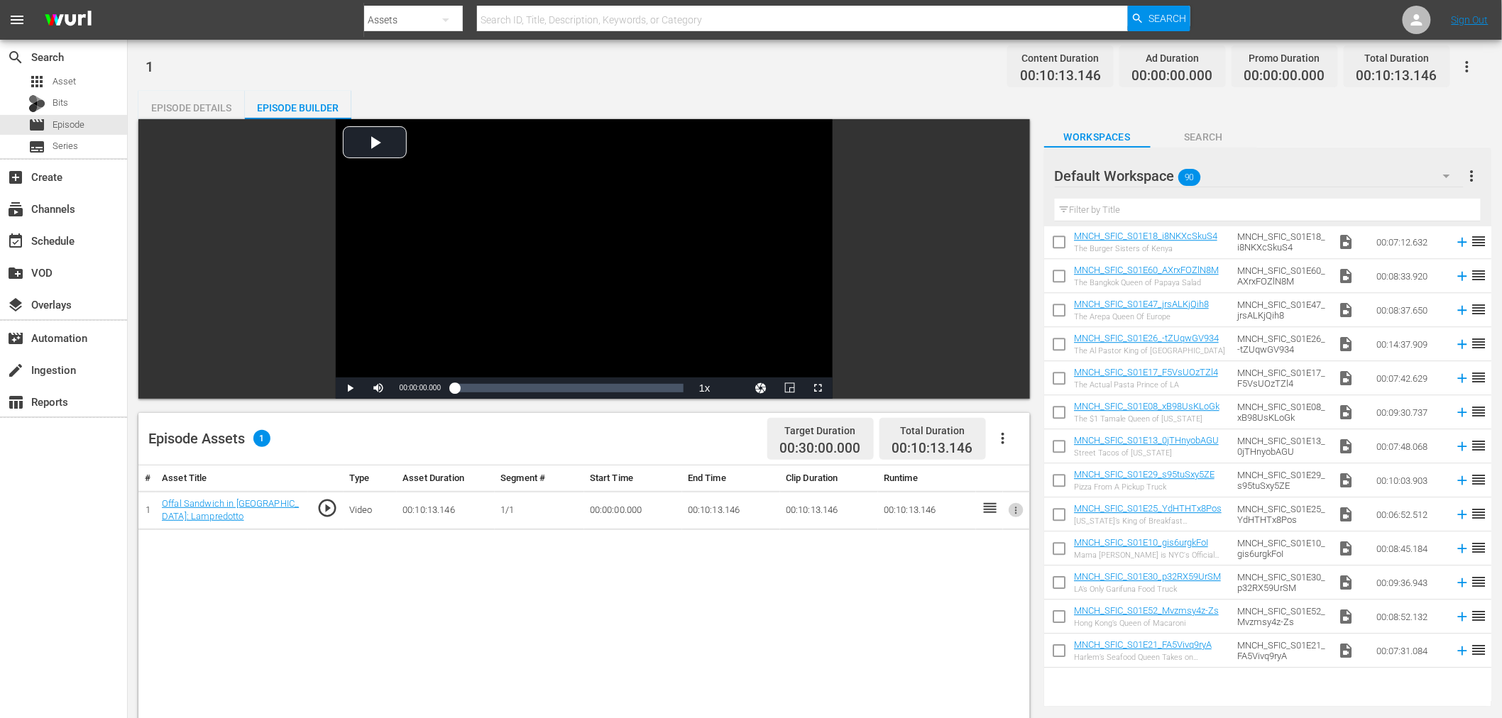
click at [1016, 513] on icon "button" at bounding box center [1016, 510] width 2 height 7
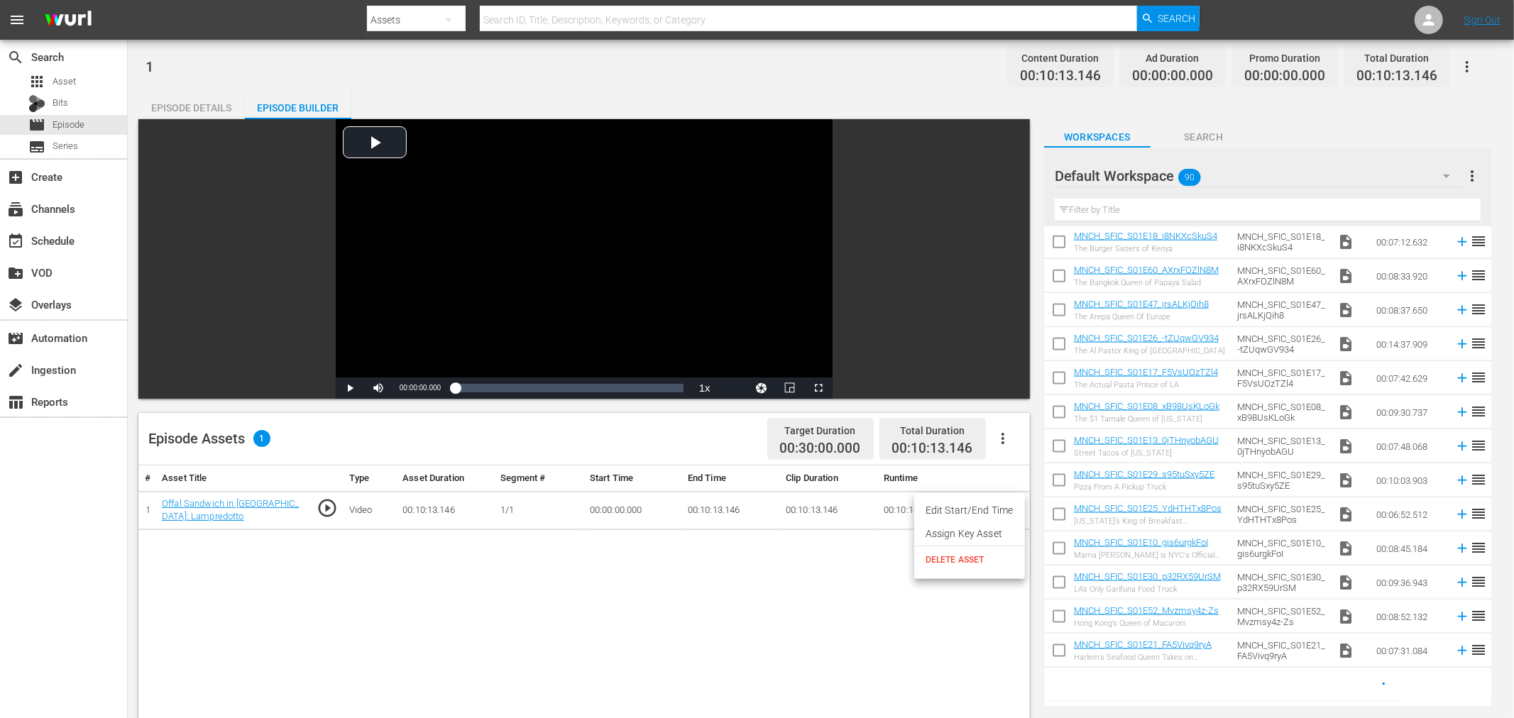
click at [974, 532] on li "Assign Key Asset" at bounding box center [969, 533] width 111 height 23
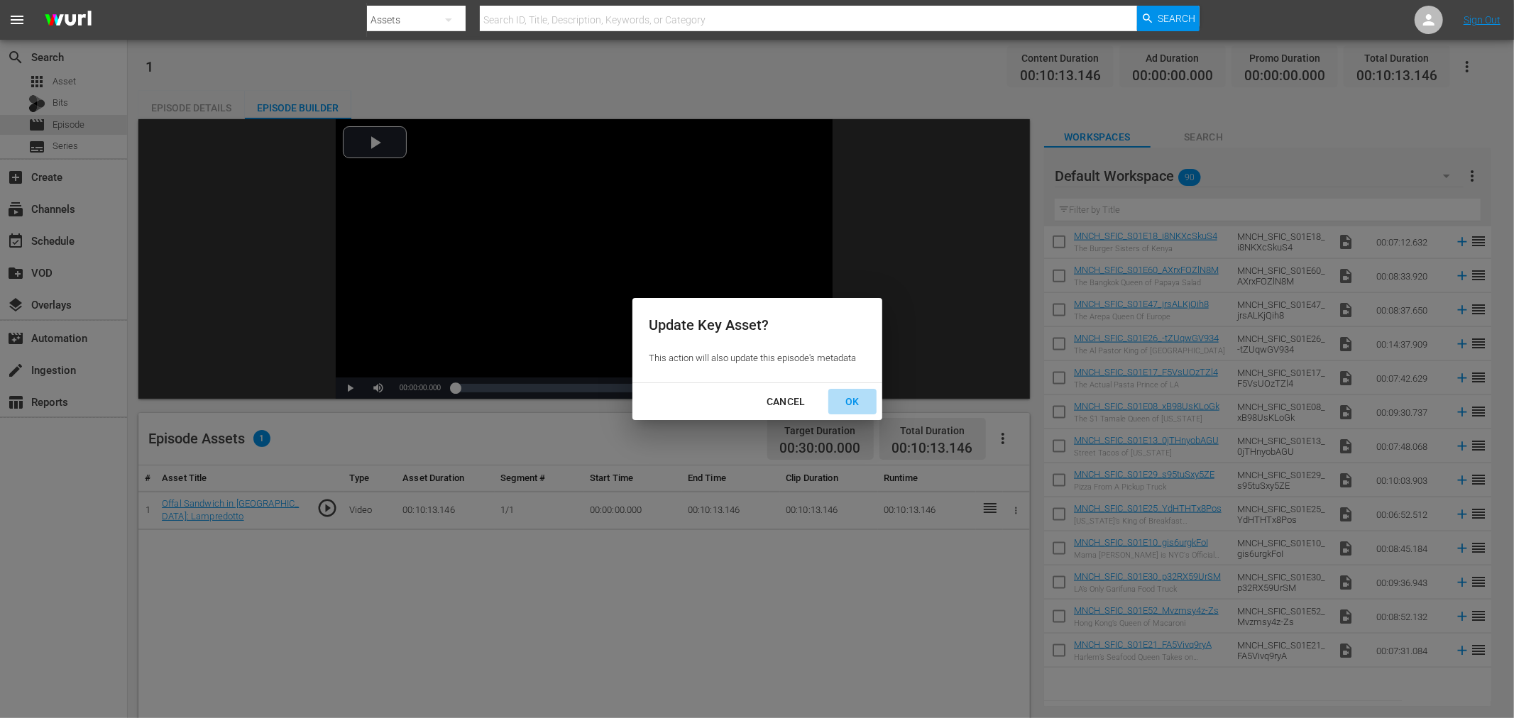
click at [856, 400] on div "OK" at bounding box center [852, 402] width 37 height 18
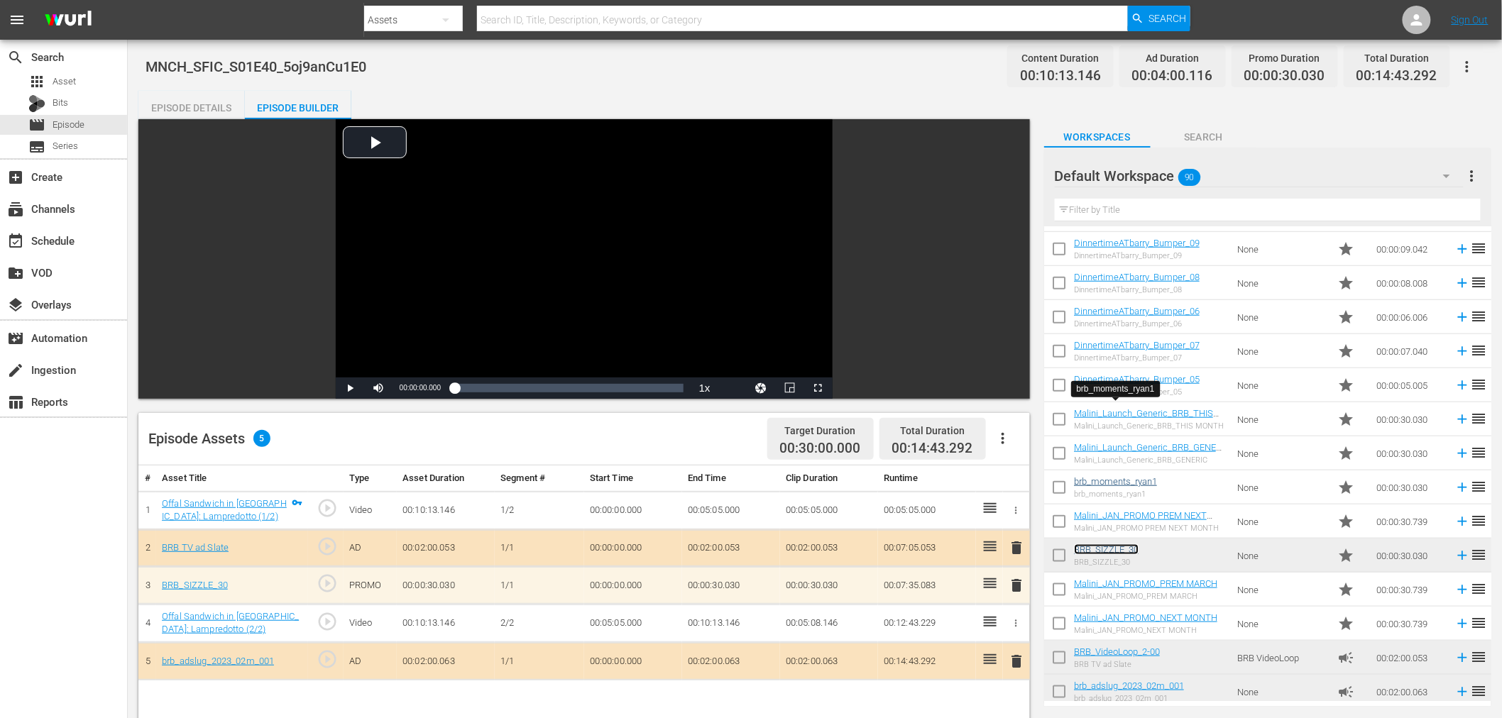
scroll to position [456, 0]
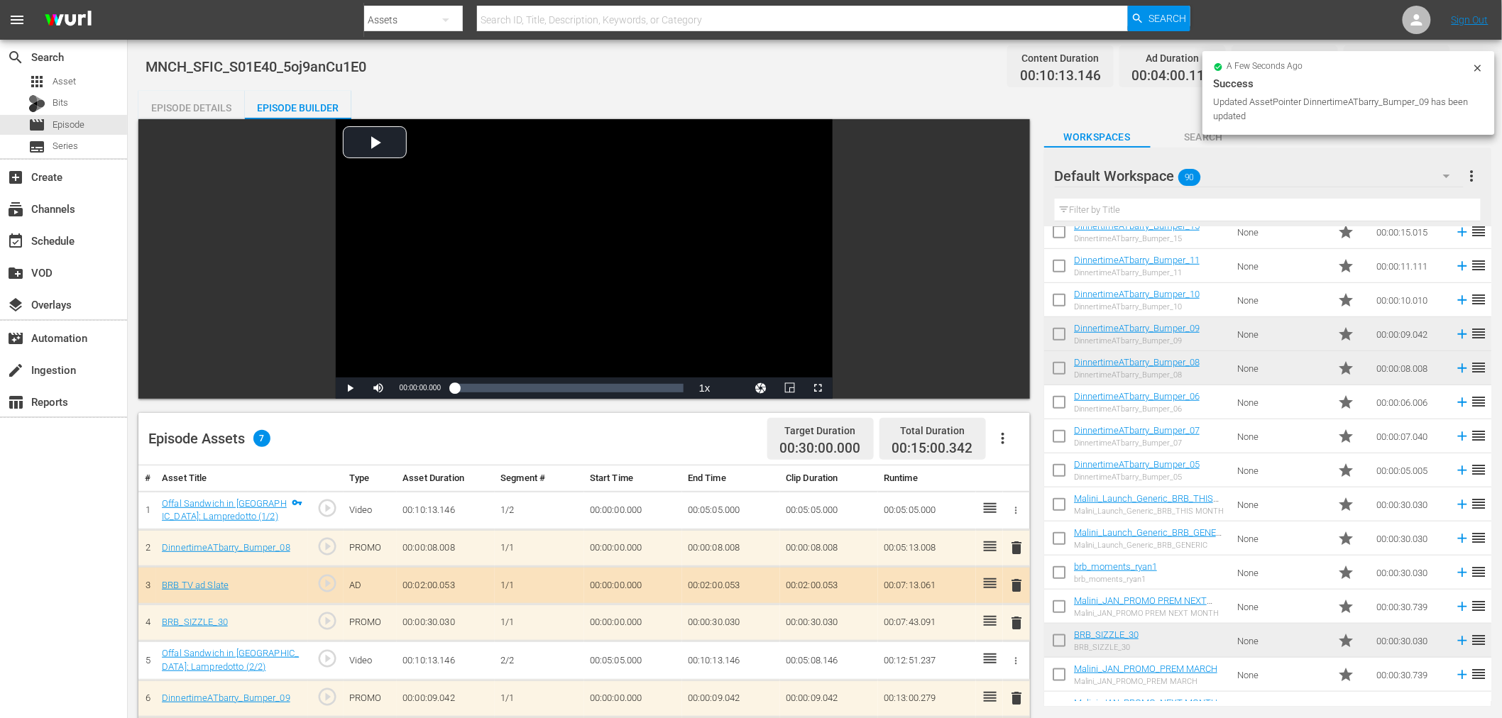
click at [204, 104] on div "Episode Details" at bounding box center [191, 108] width 106 height 34
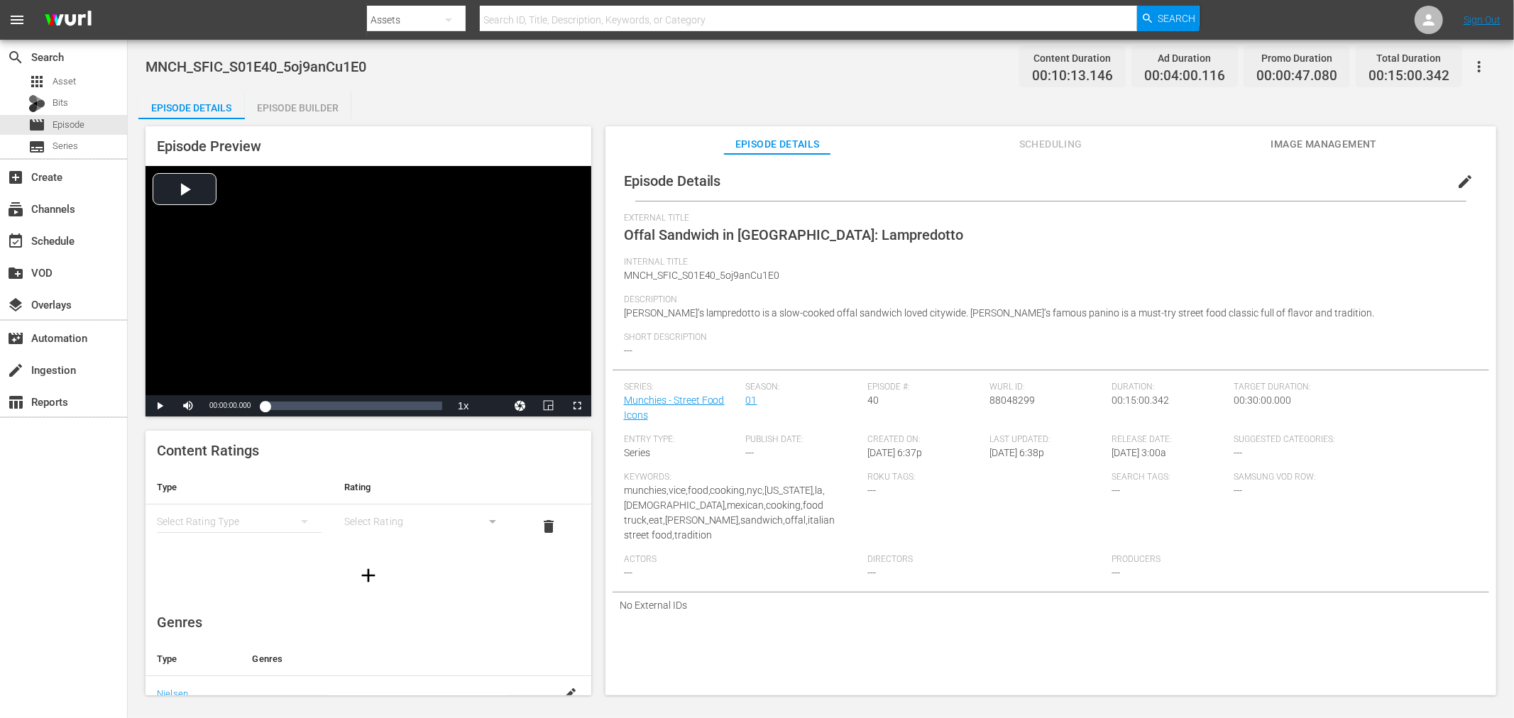
click at [1464, 175] on span "edit" at bounding box center [1465, 181] width 17 height 17
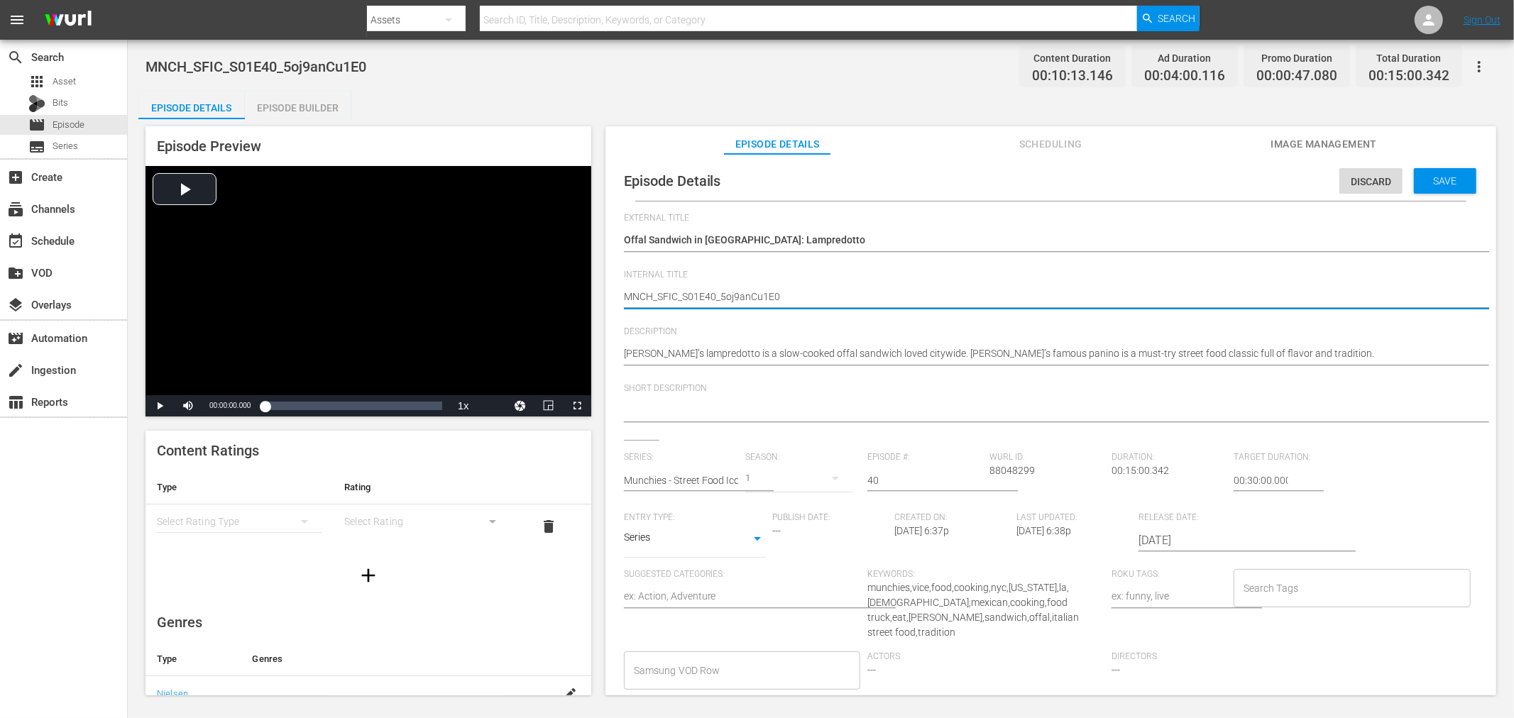
drag, startPoint x: 718, startPoint y: 295, endPoint x: 1222, endPoint y: 322, distance: 504.7
type textarea "MNCH_SFIC_S01E40_"
type textarea "MNCH_SFIC_S01E40"
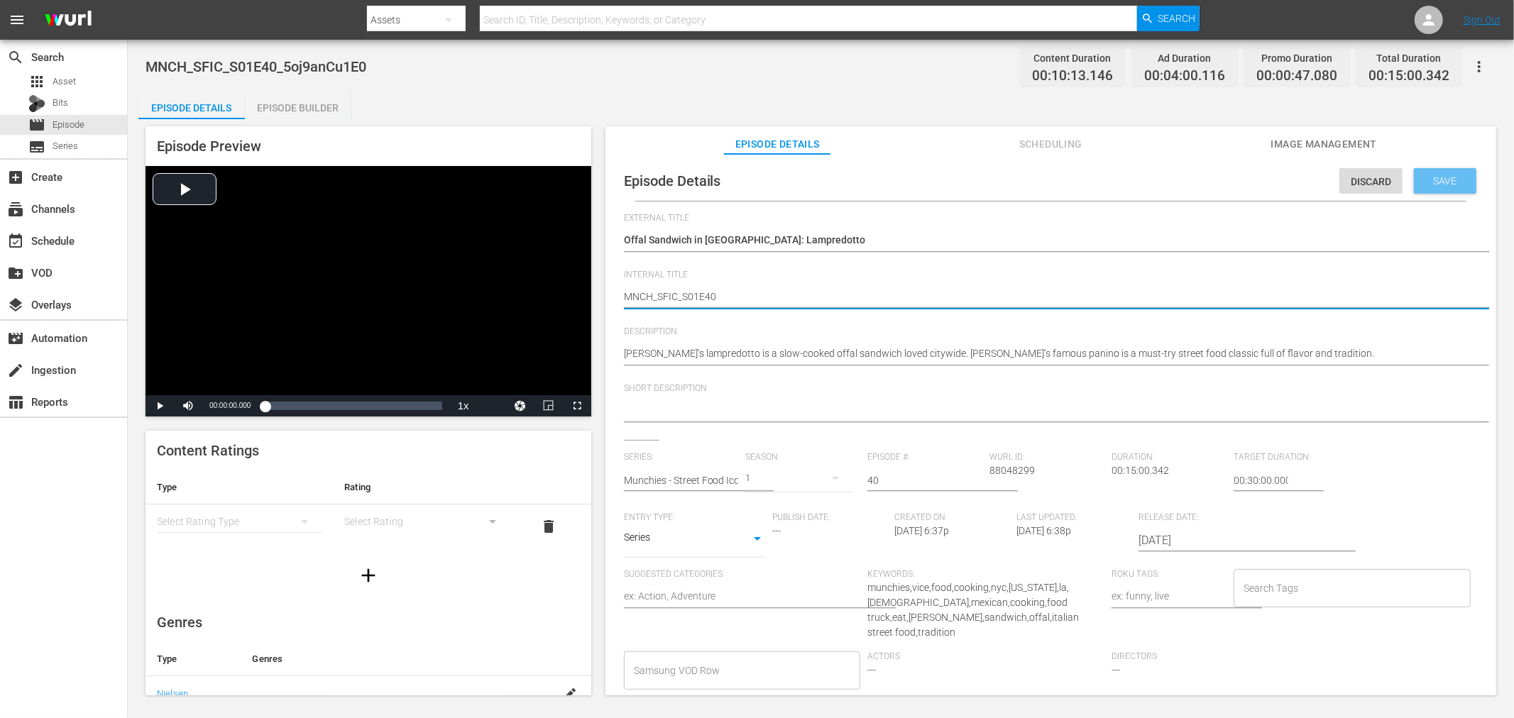
click at [1429, 185] on span "Save" at bounding box center [1445, 180] width 46 height 11
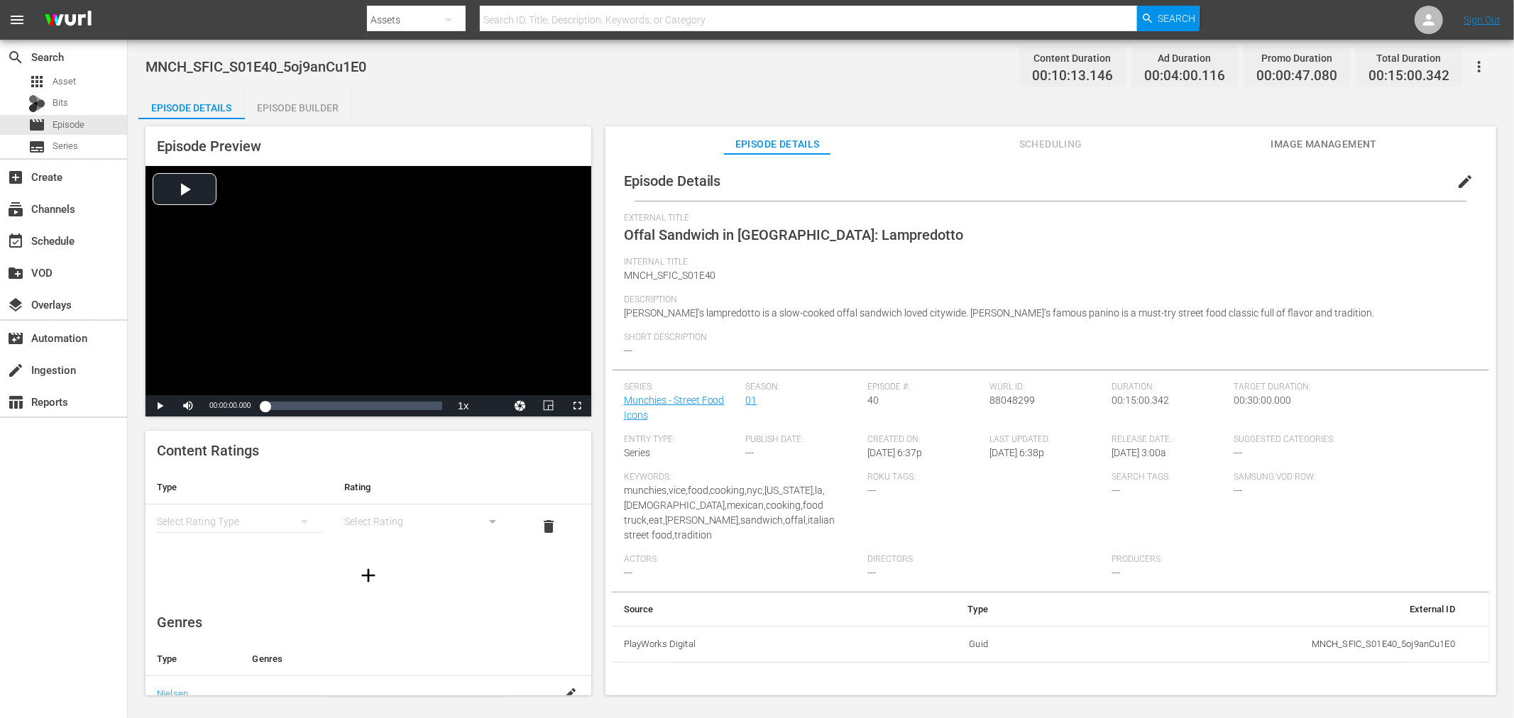
click at [1486, 0] on div "search Search apps Asset Bits movie Episode subtitles Series add_box Create sub…" at bounding box center [821, 0] width 1386 height 0
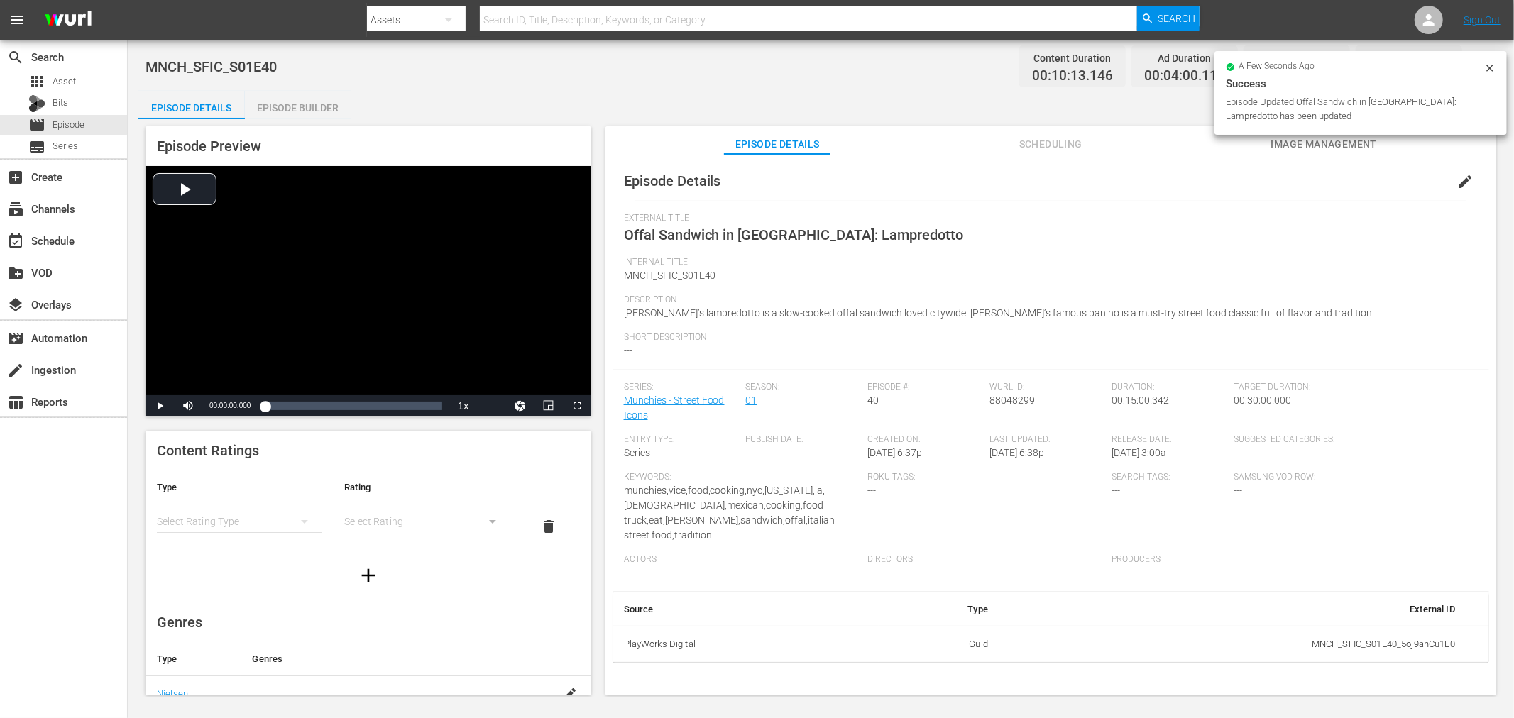
click at [1494, 68] on icon at bounding box center [1489, 67] width 11 height 11
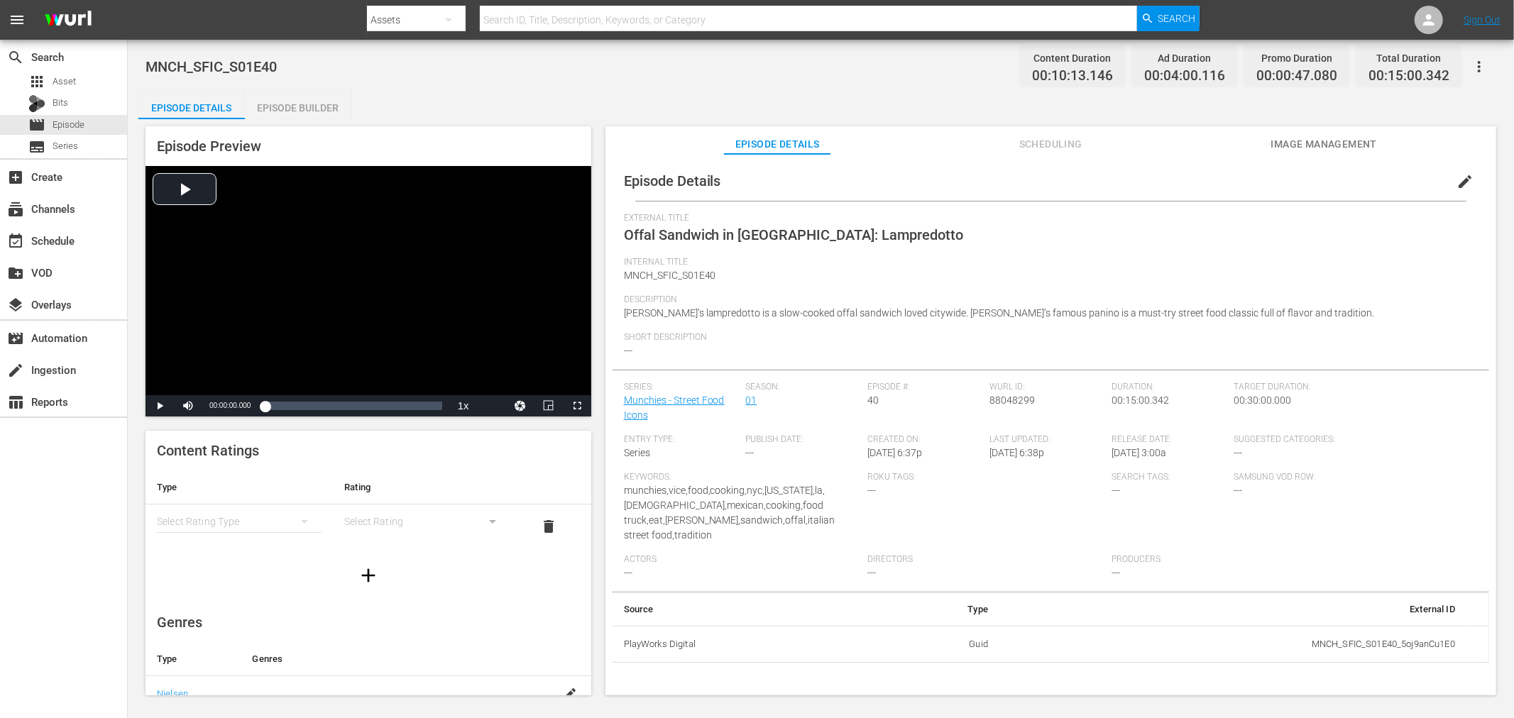
click at [1482, 62] on icon "button" at bounding box center [1479, 66] width 17 height 17
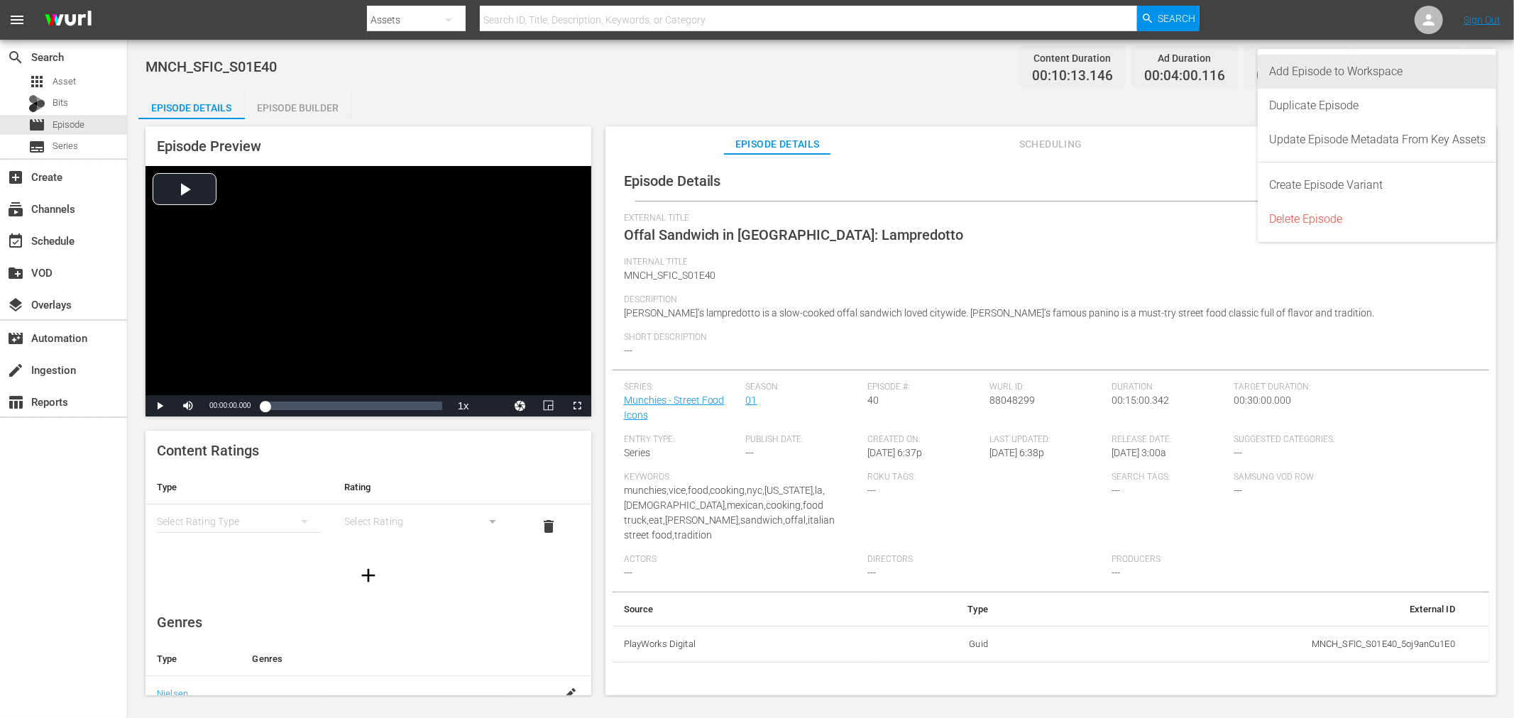
click at [1294, 79] on div "Add Episode to Workspace" at bounding box center [1377, 72] width 216 height 34
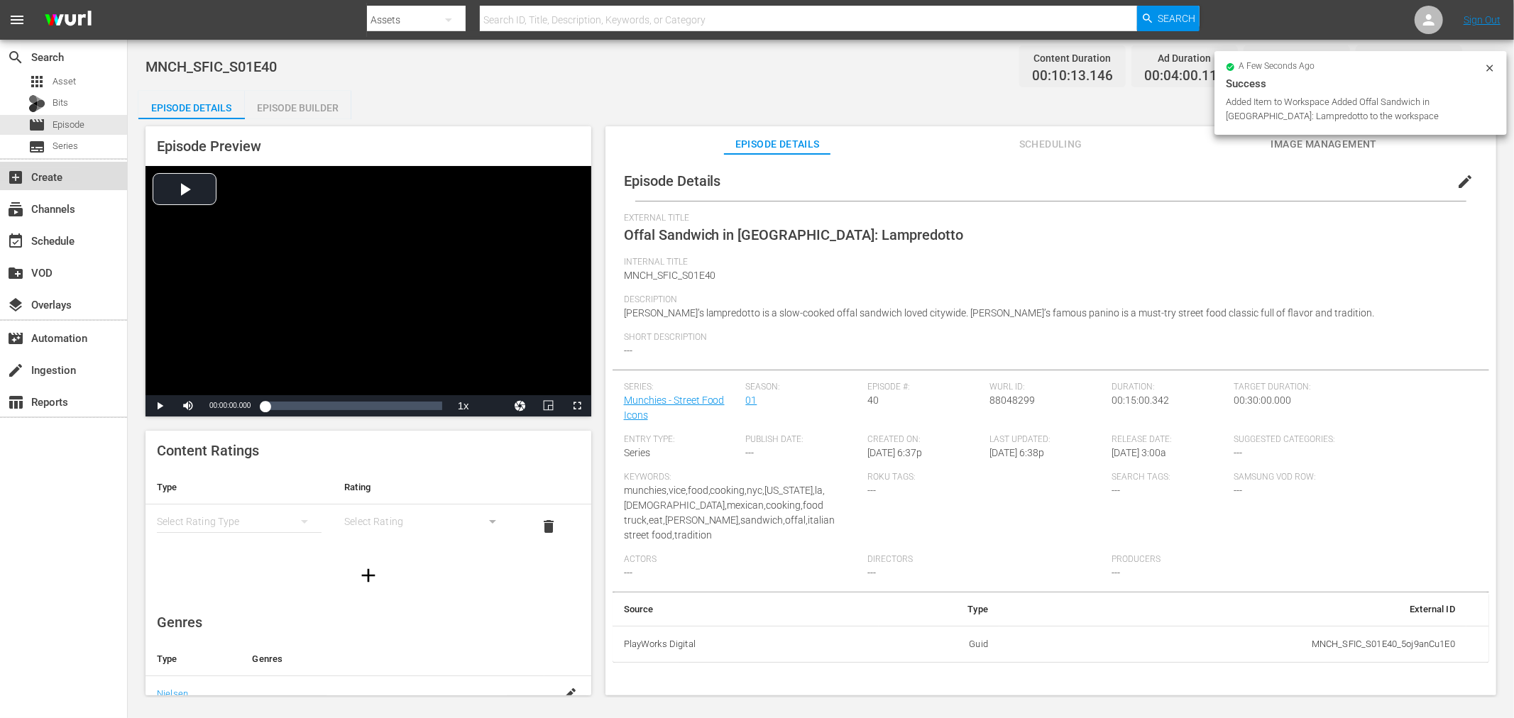
click at [43, 175] on div "add_box Create" at bounding box center [39, 174] width 79 height 13
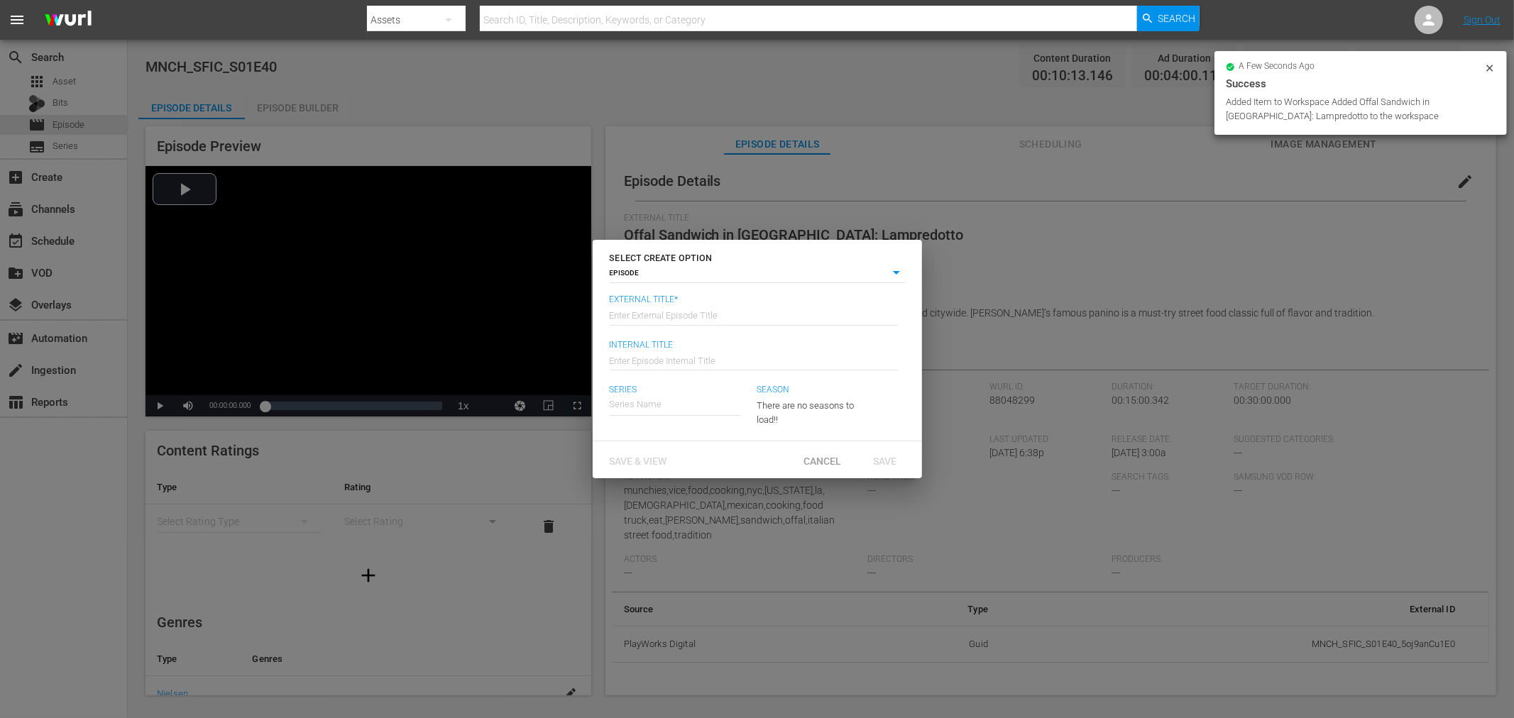
click at [668, 309] on input "text" at bounding box center [754, 314] width 288 height 34
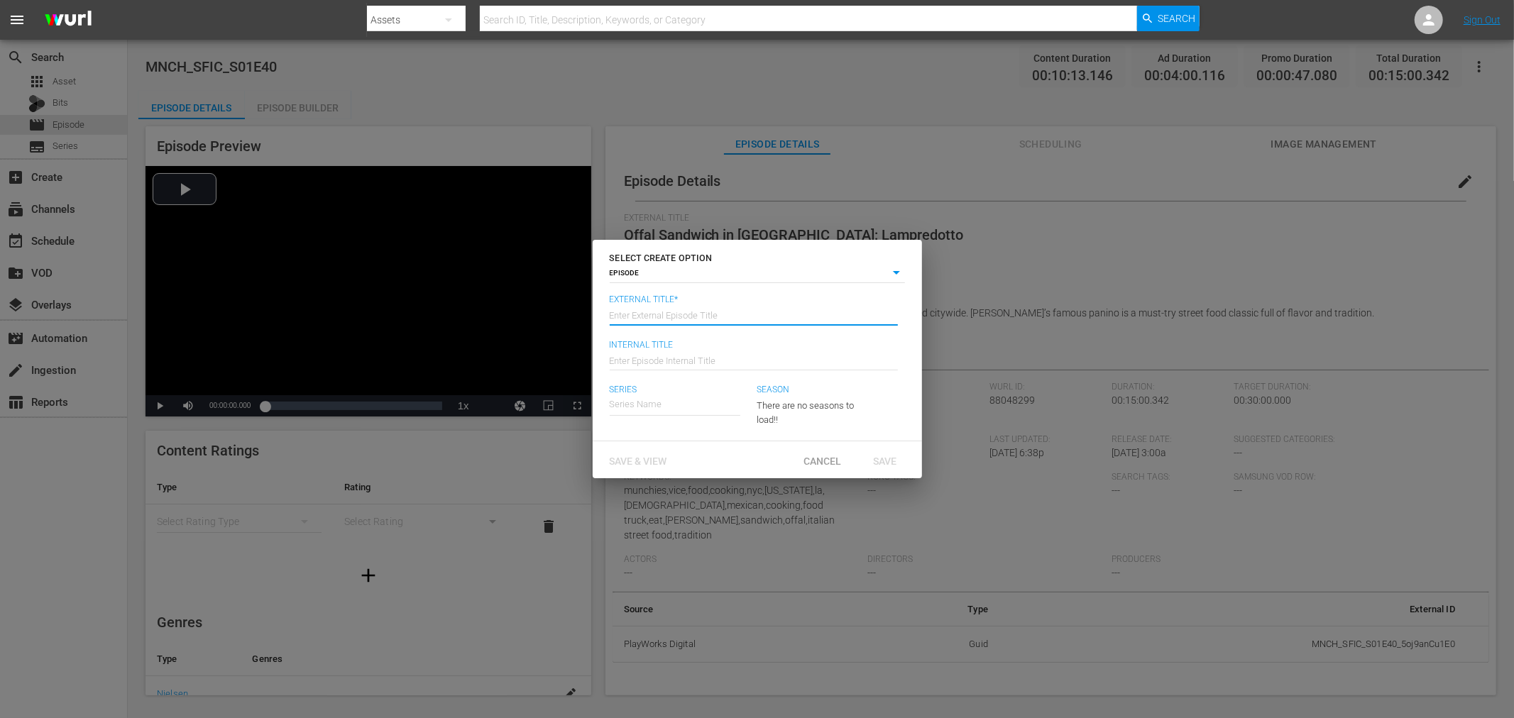
type input "1"
click at [636, 457] on span "Save & View" at bounding box center [638, 461] width 80 height 11
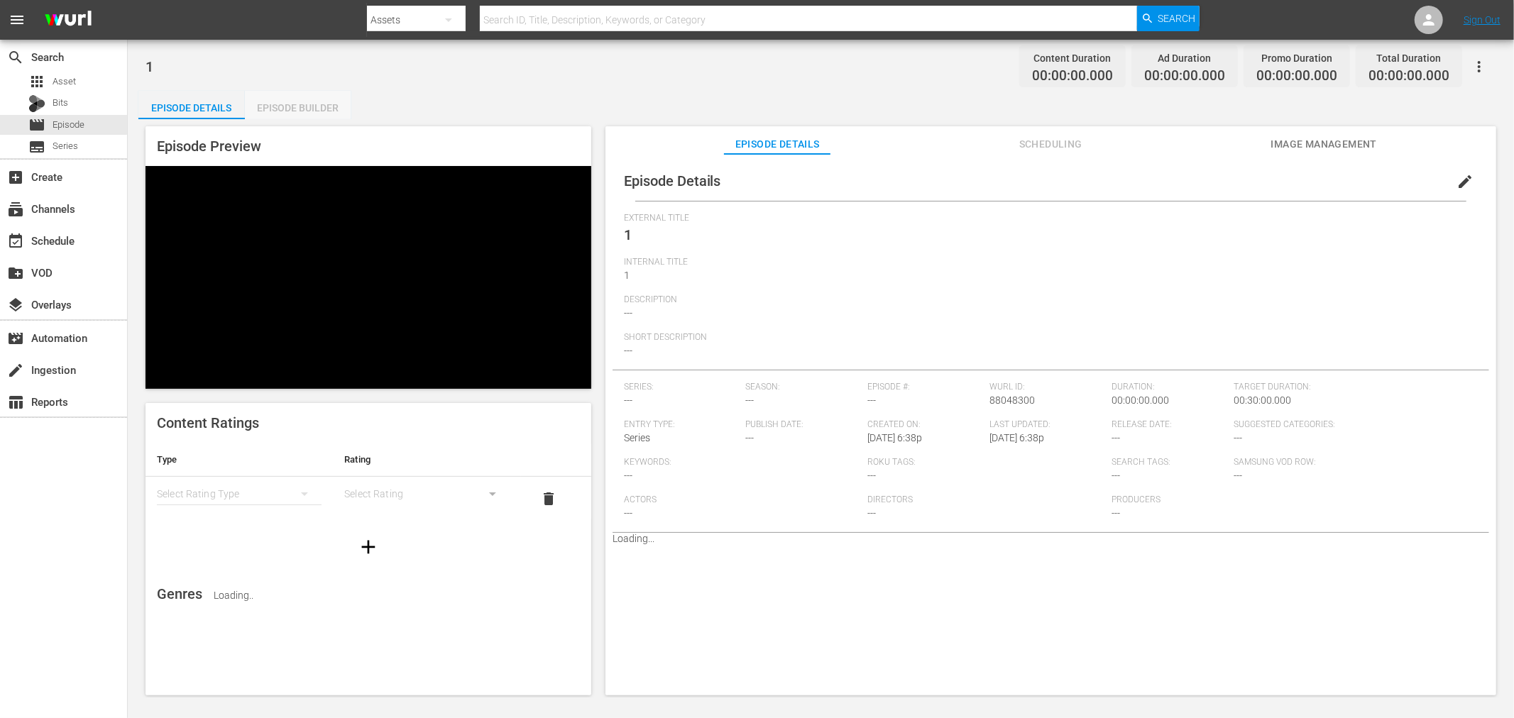
click at [290, 107] on div "Episode Builder" at bounding box center [298, 108] width 106 height 34
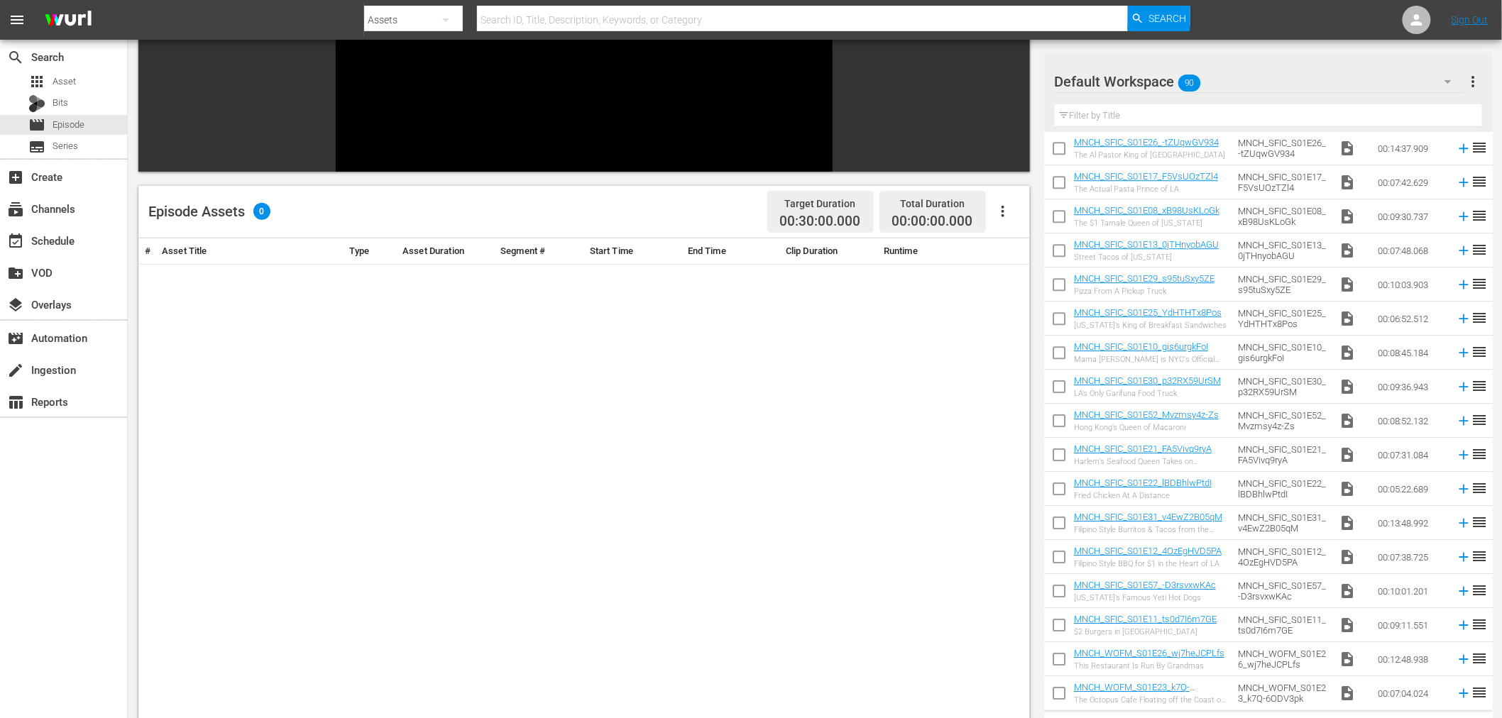
scroll to position [1777, 0]
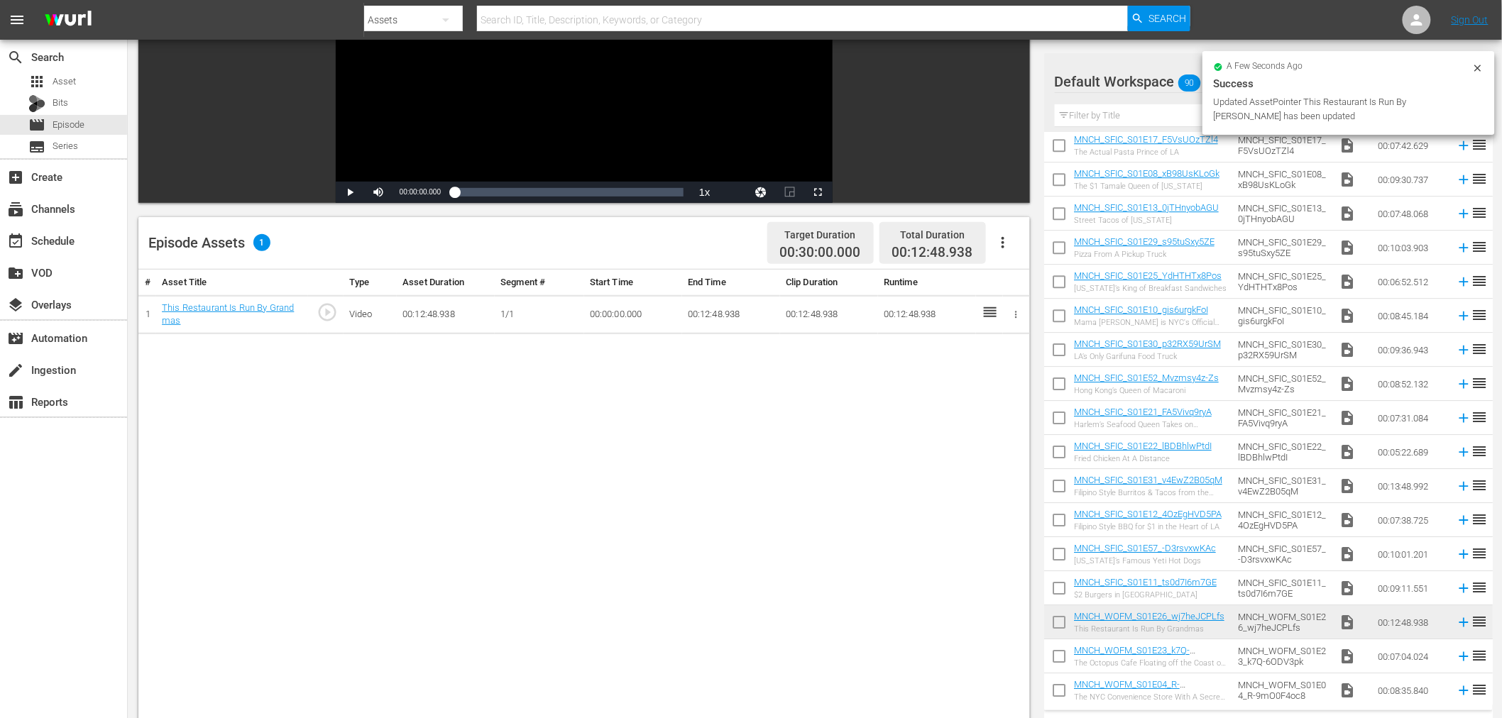
click at [1060, 623] on input "checkbox" at bounding box center [1059, 625] width 30 height 30
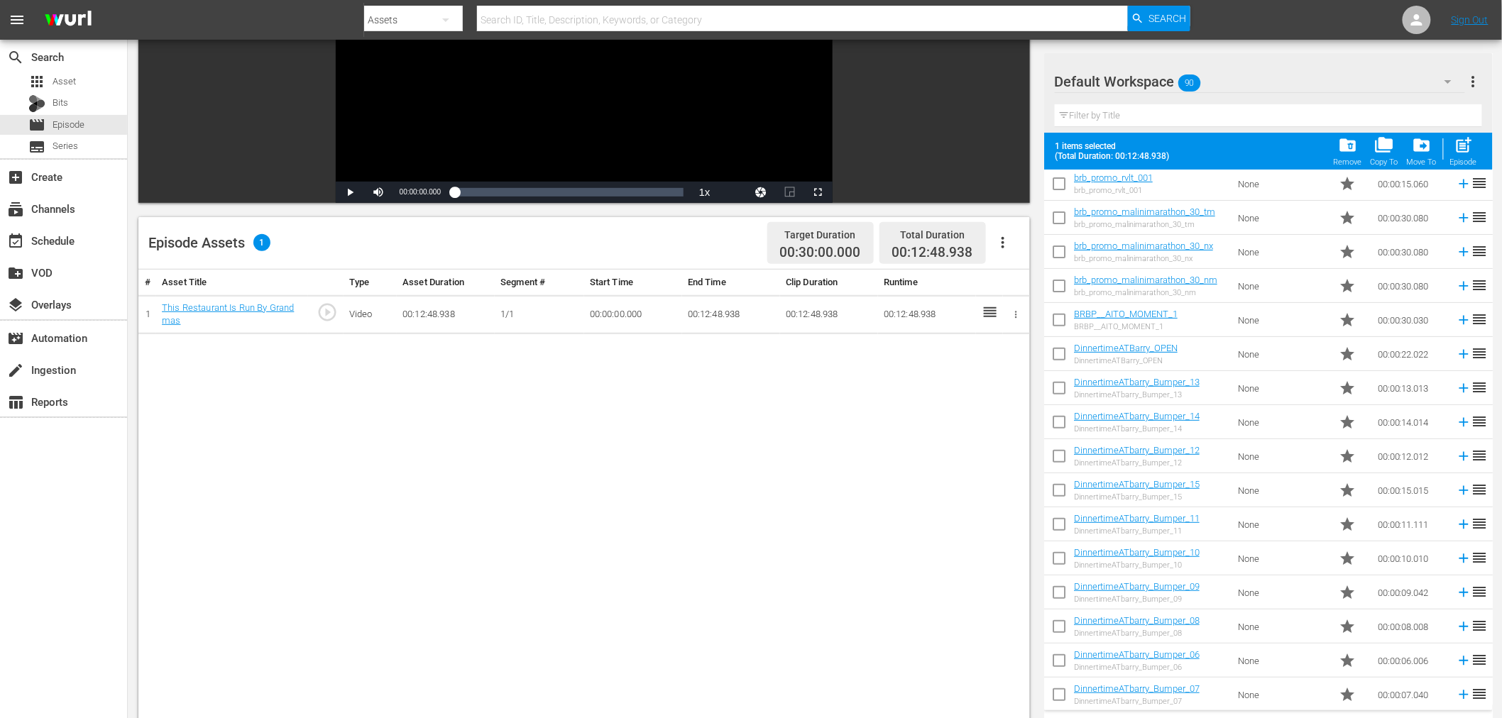
scroll to position [41, 0]
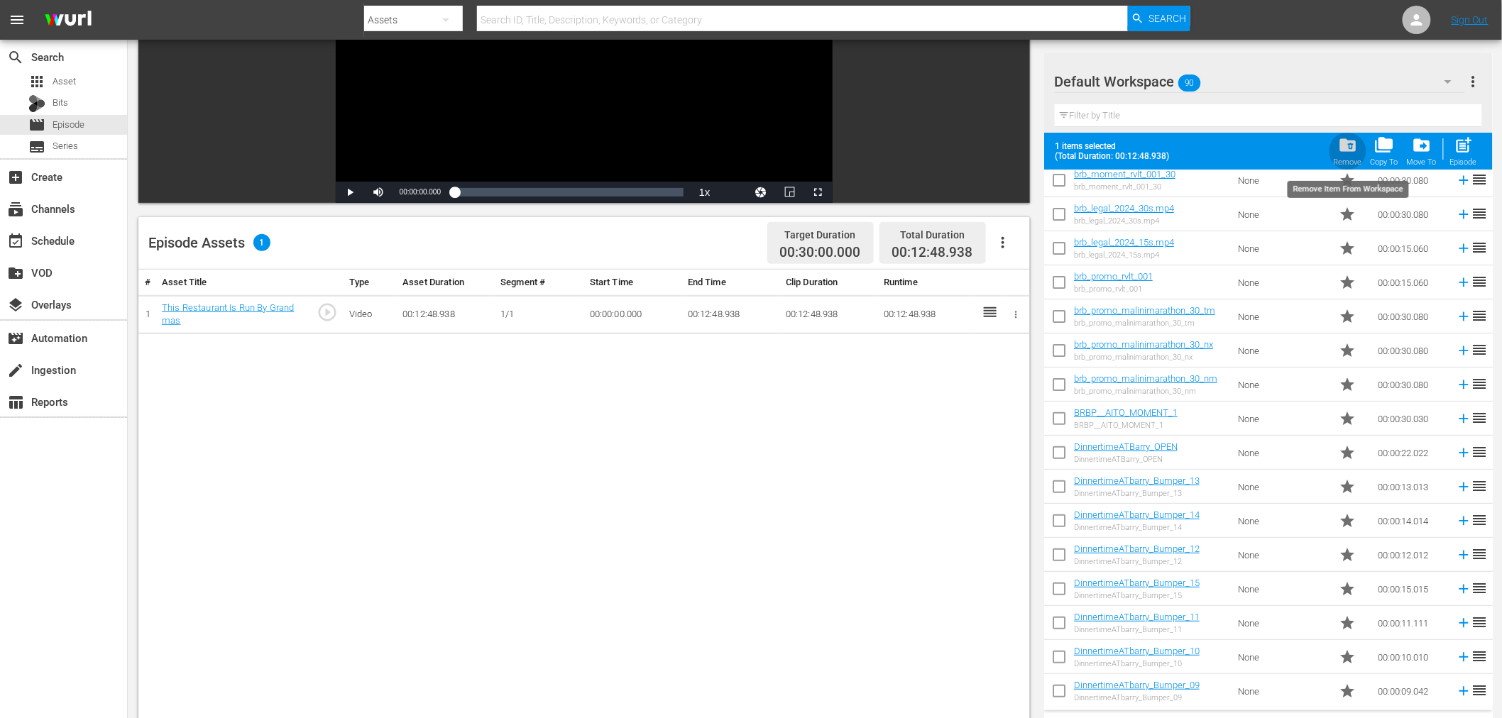
click at [1347, 153] on span "folder_delete" at bounding box center [1347, 145] width 19 height 19
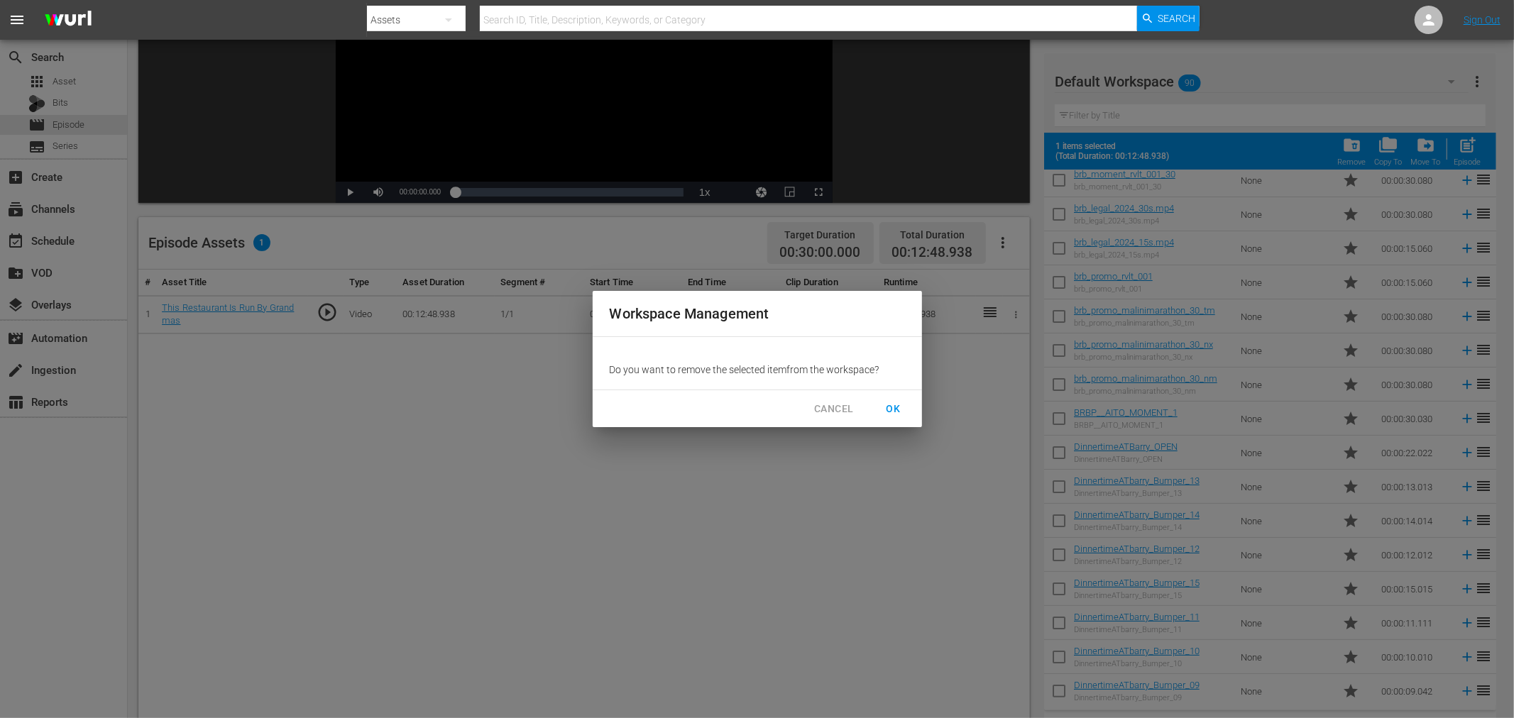
click at [895, 409] on span "OK" at bounding box center [893, 409] width 23 height 18
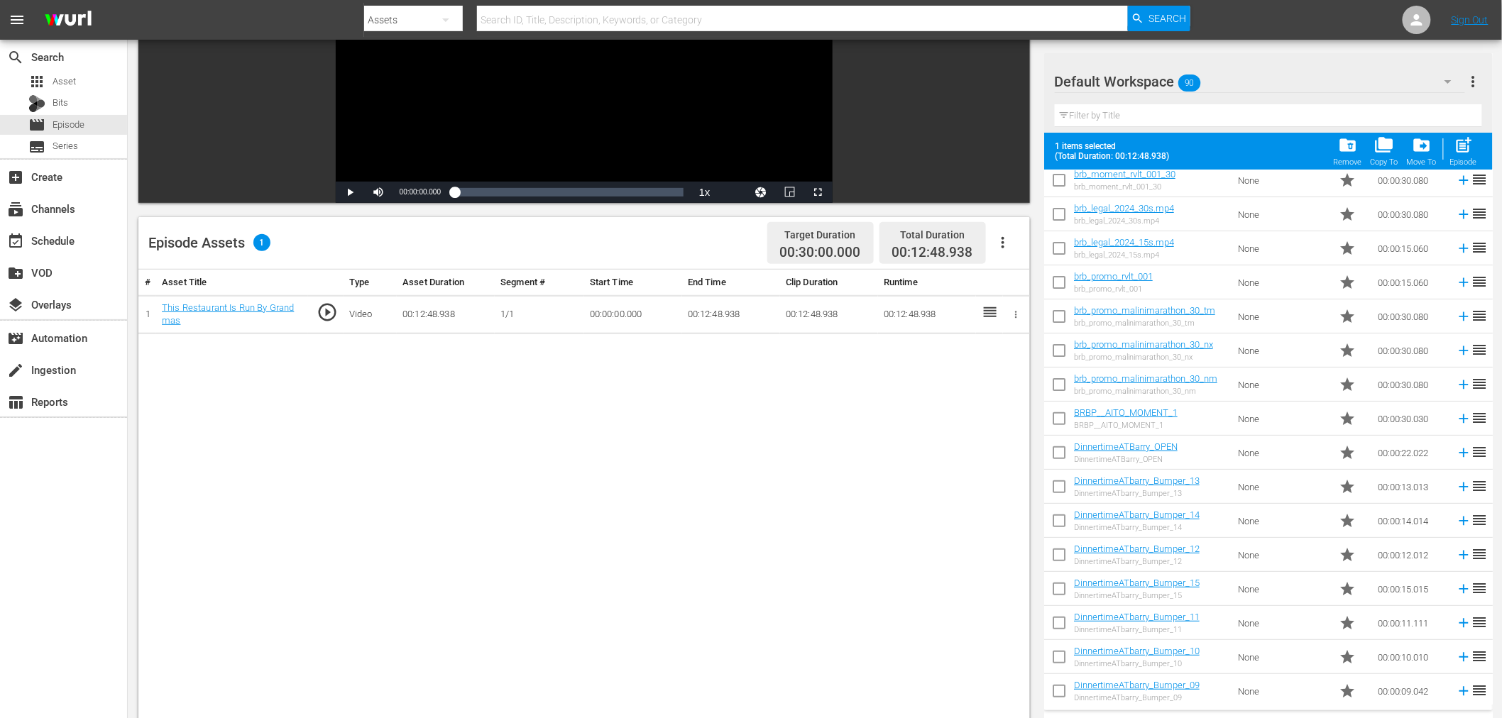
checkbox input "false"
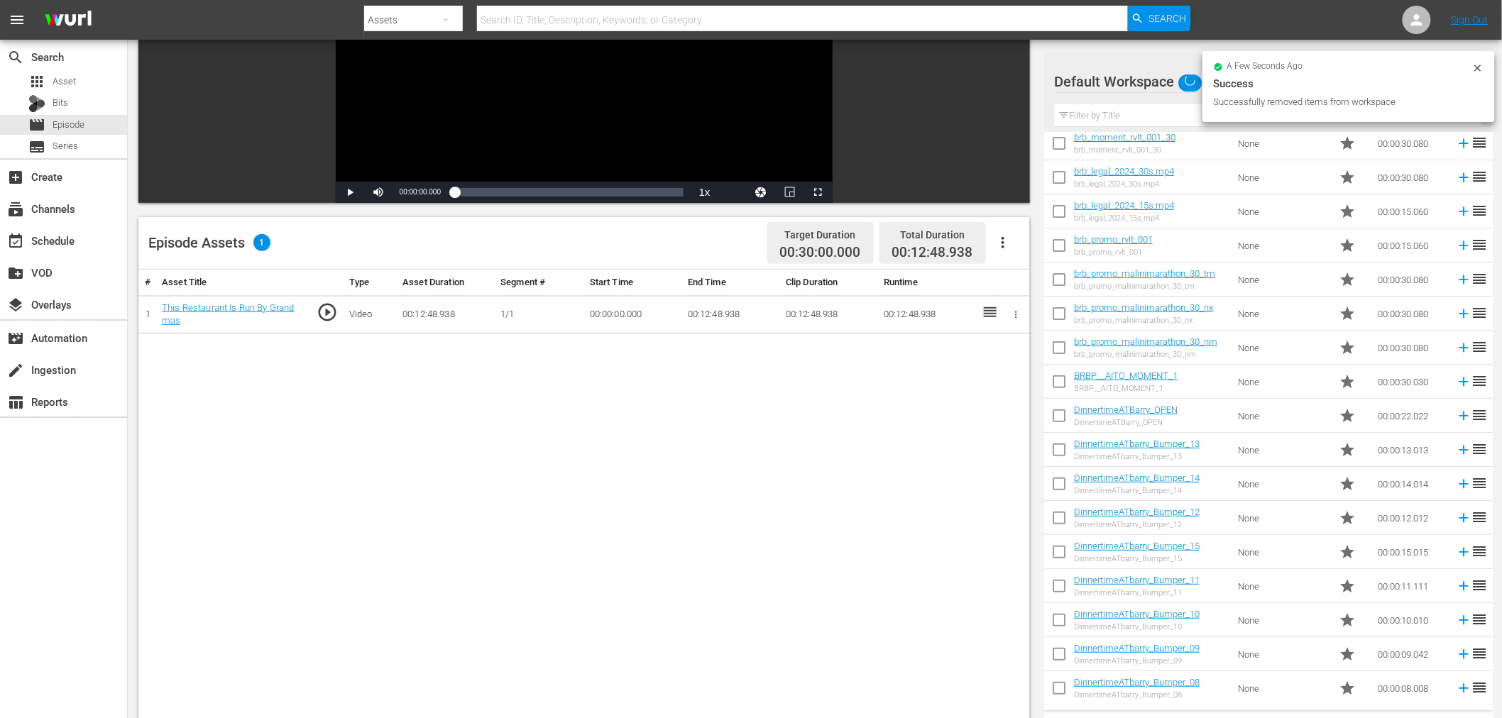
click at [1018, 317] on icon "button" at bounding box center [1016, 314] width 11 height 11
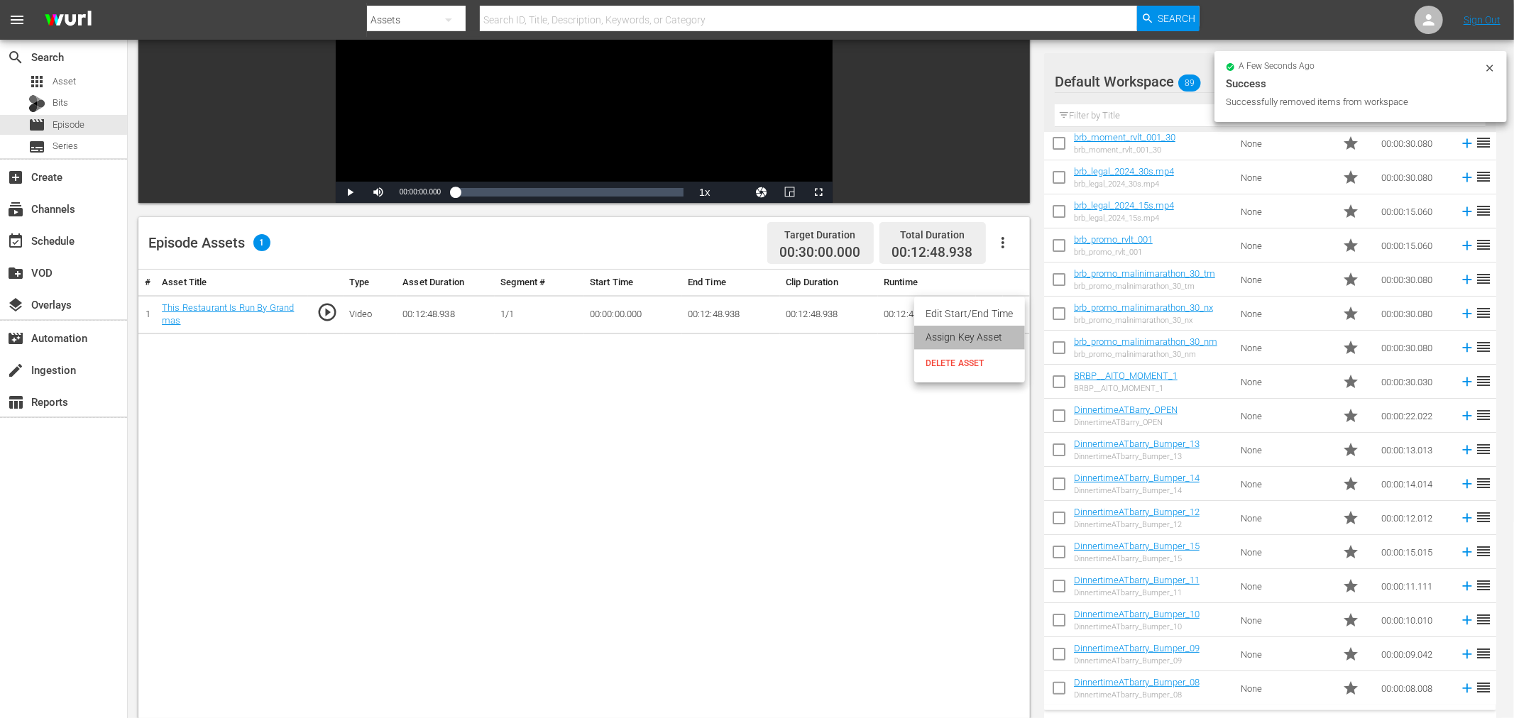
click at [974, 338] on li "Assign Key Asset" at bounding box center [969, 337] width 111 height 23
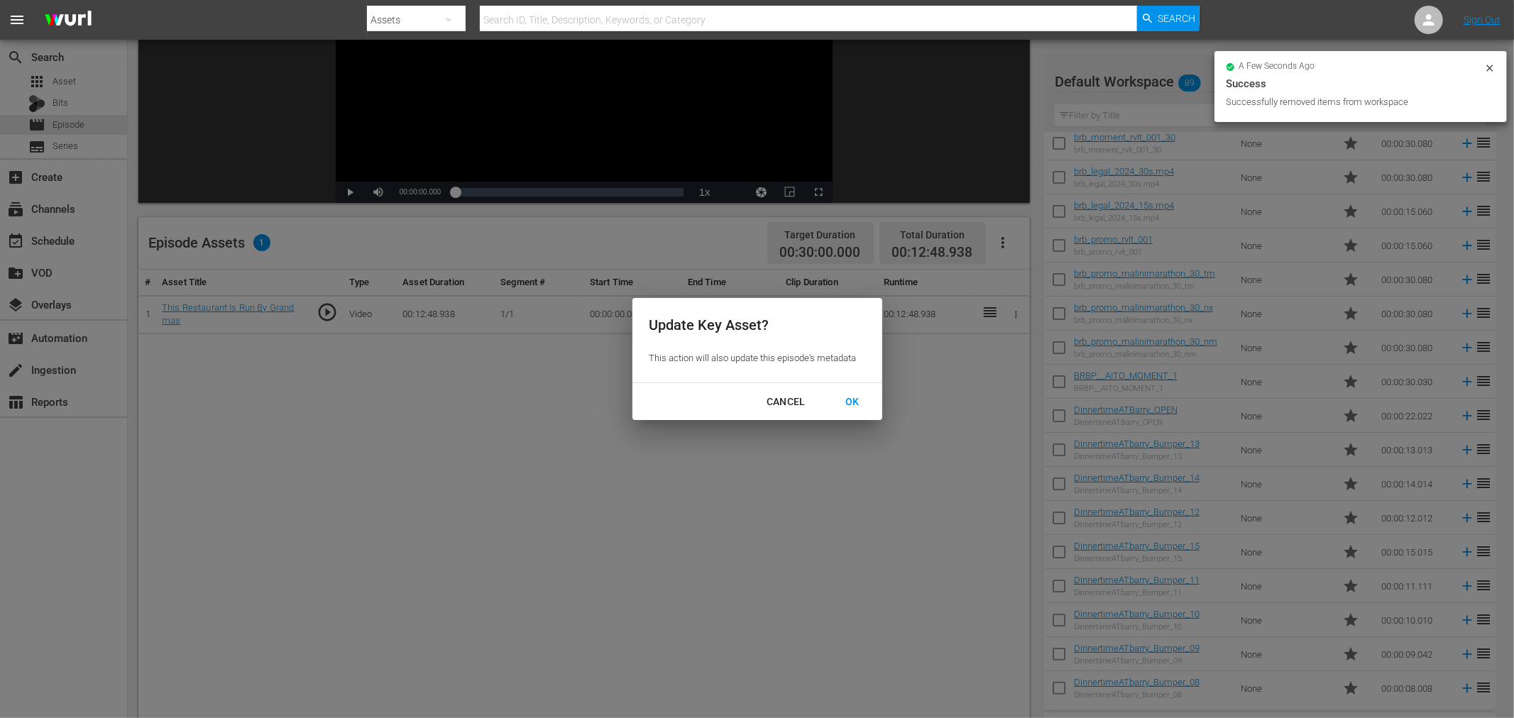
click at [850, 400] on div "OK" at bounding box center [852, 402] width 37 height 18
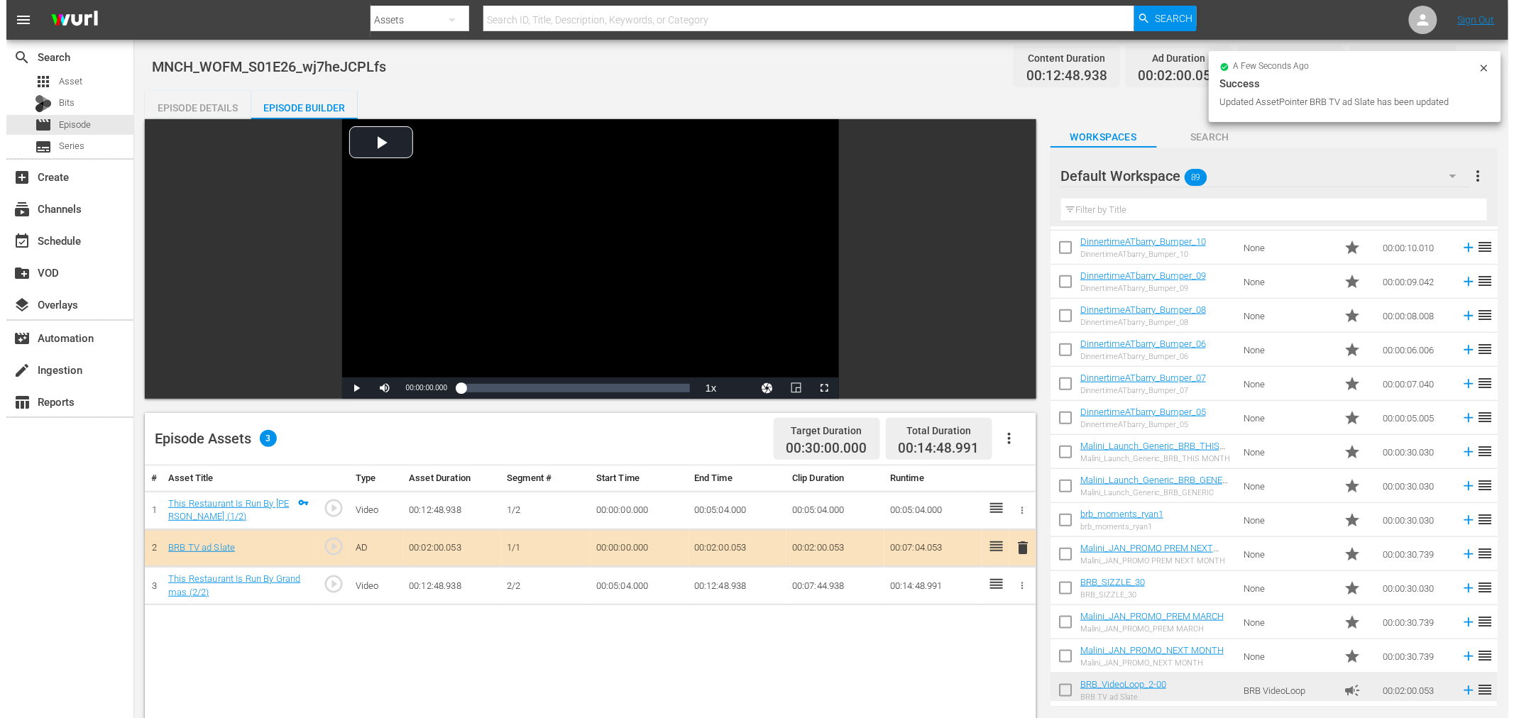
scroll to position [394, 0]
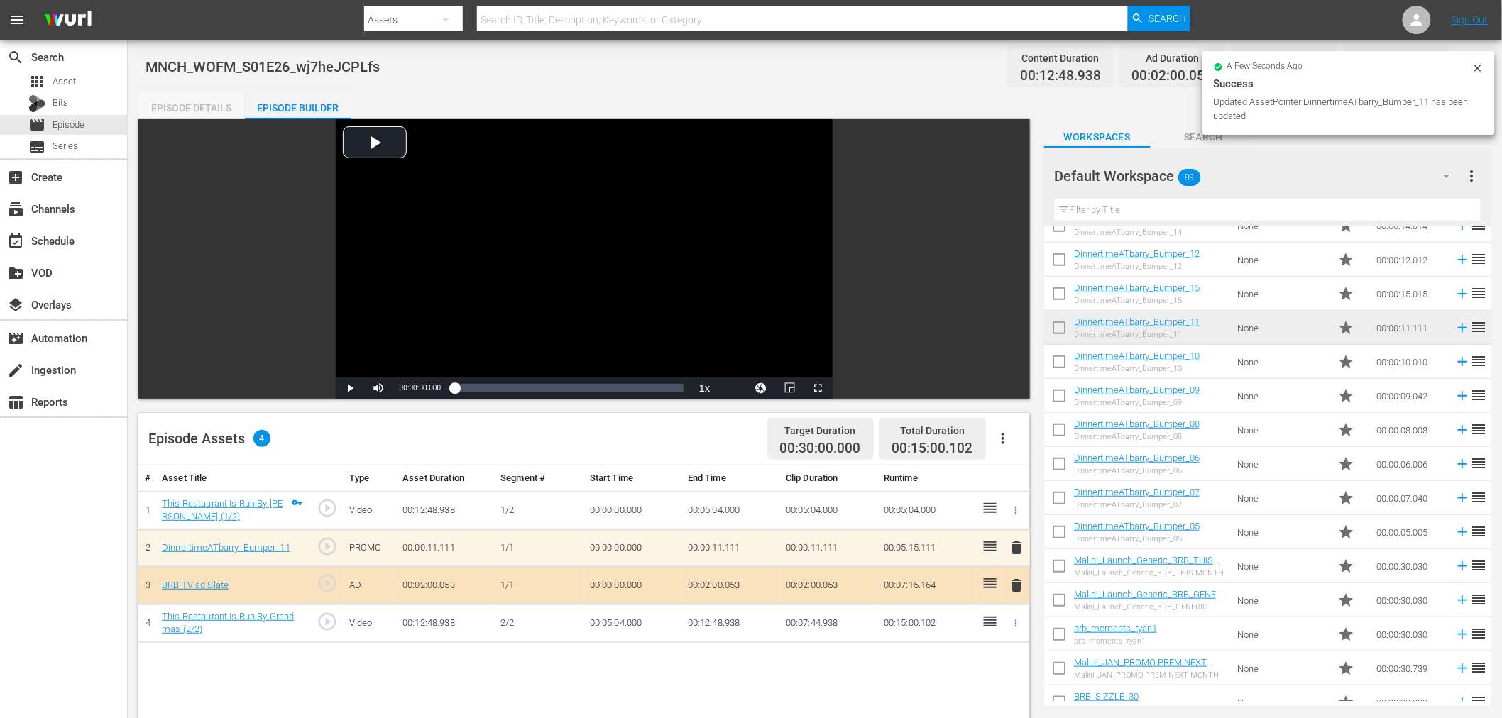
click at [195, 104] on div "Episode Details" at bounding box center [191, 108] width 106 height 34
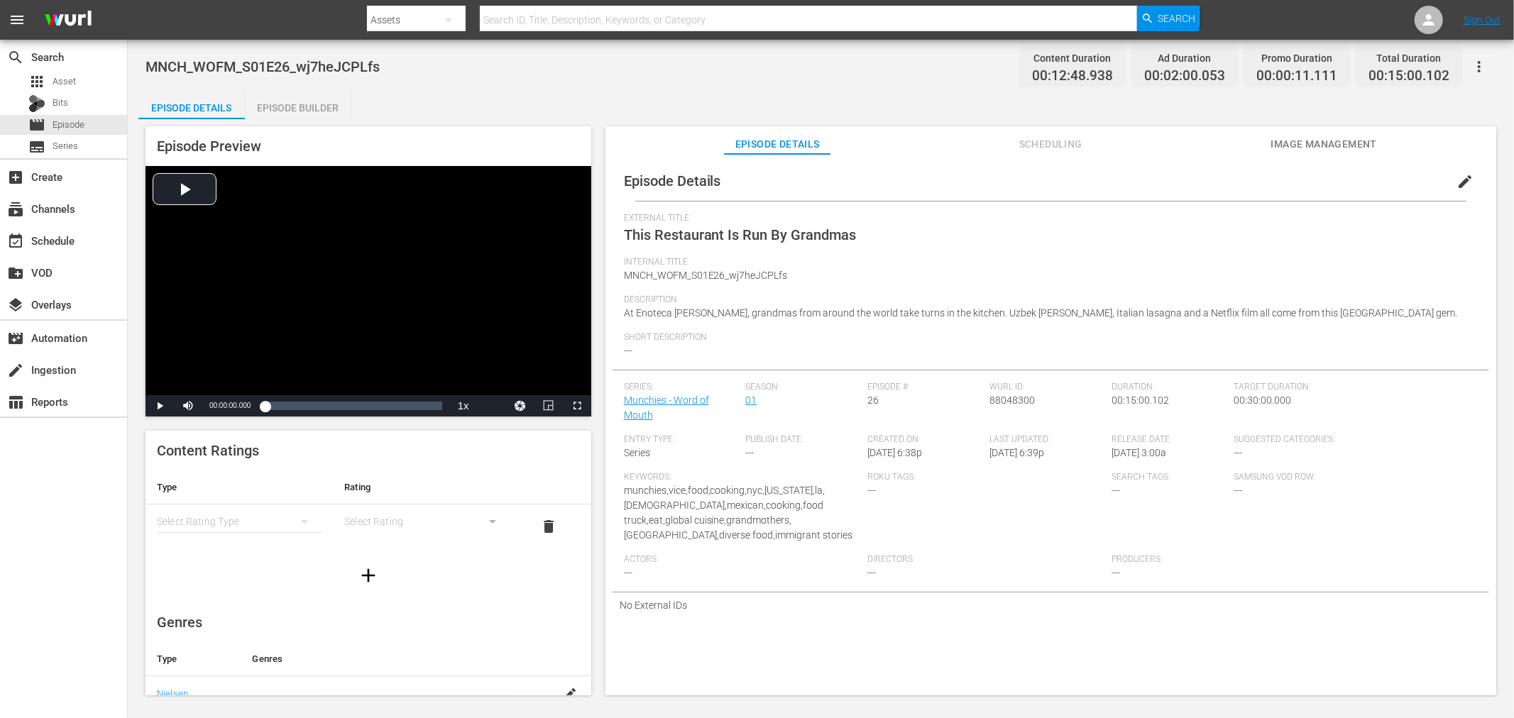
click at [1462, 187] on span "edit" at bounding box center [1465, 181] width 17 height 17
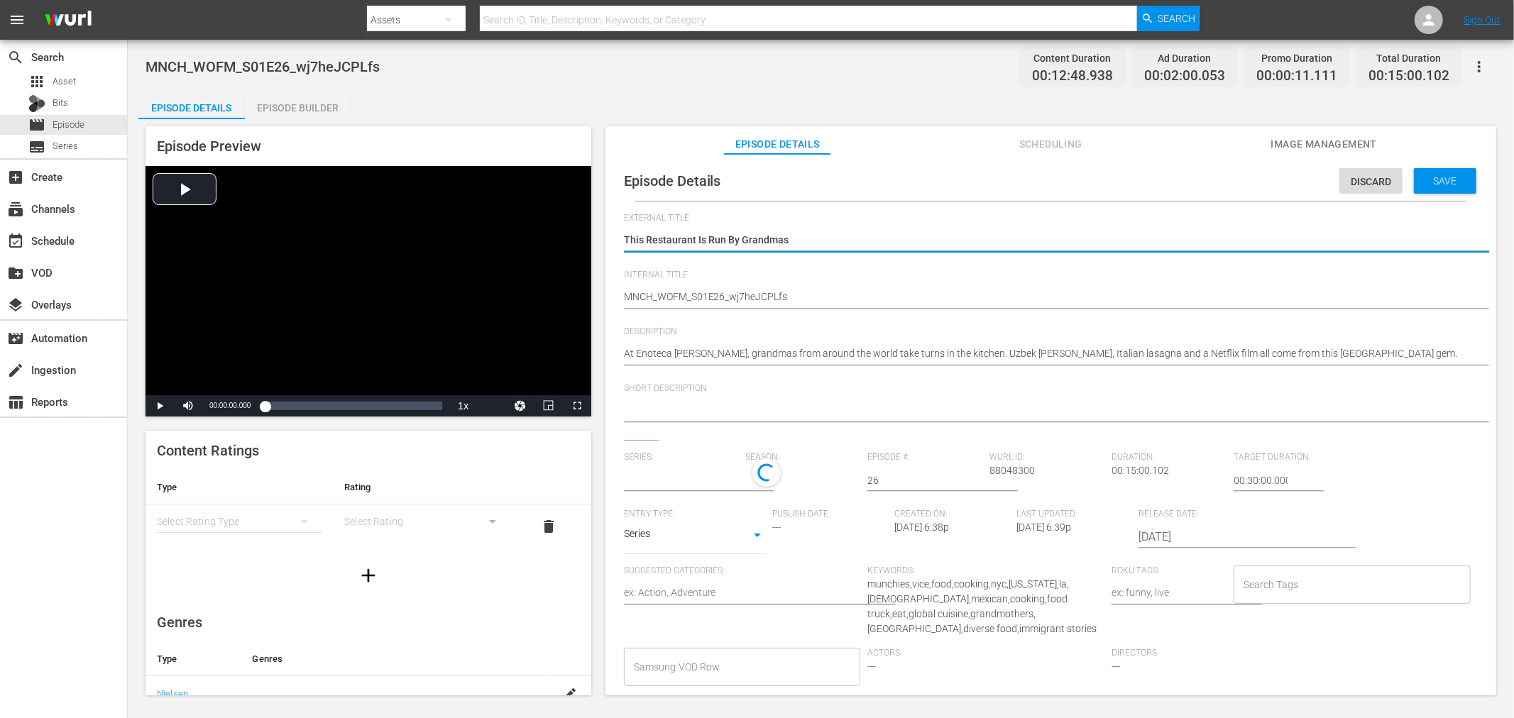
type input "Munchies - Word of Mouth"
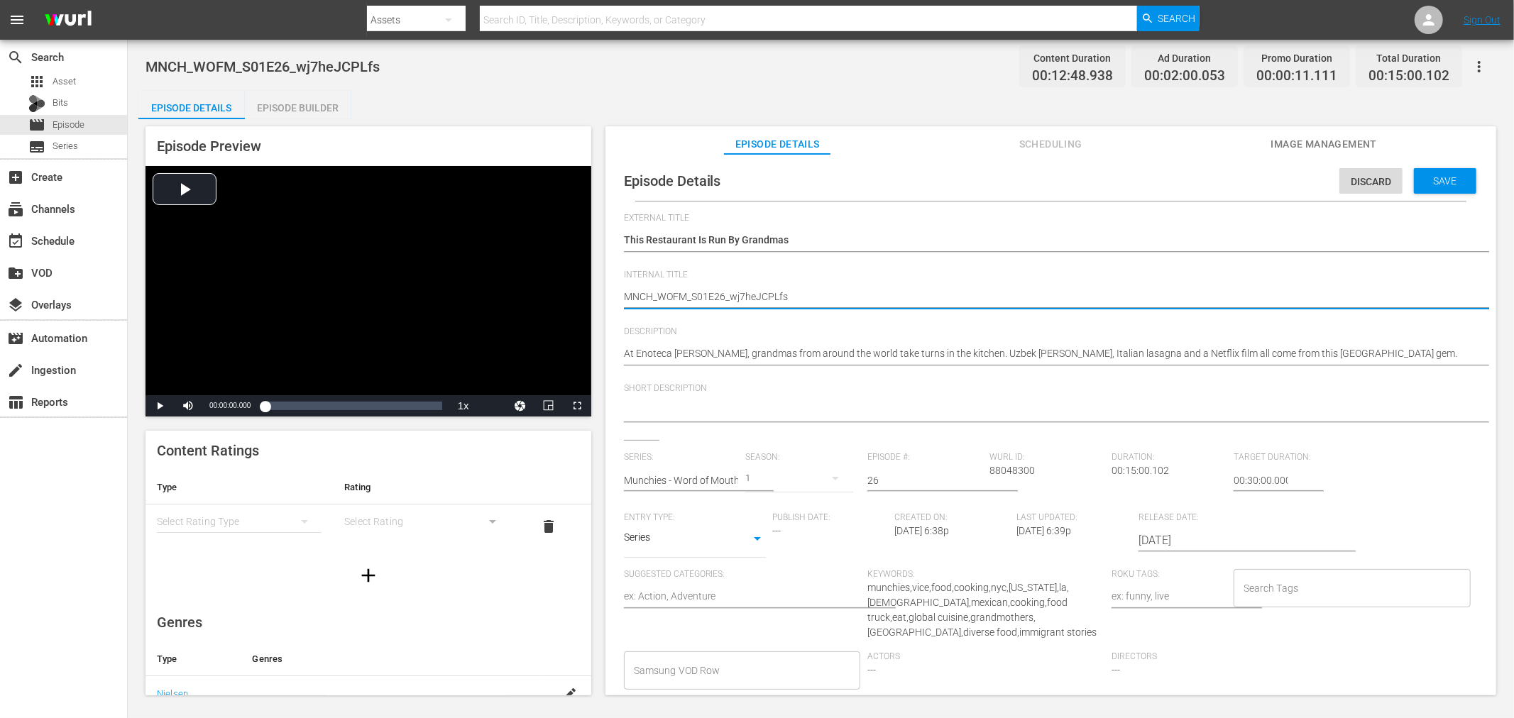
drag, startPoint x: 726, startPoint y: 292, endPoint x: 1271, endPoint y: 334, distance: 546.0
type textarea "MNCH_WOFM_S01E26"
click at [1438, 176] on span "Save" at bounding box center [1445, 180] width 46 height 11
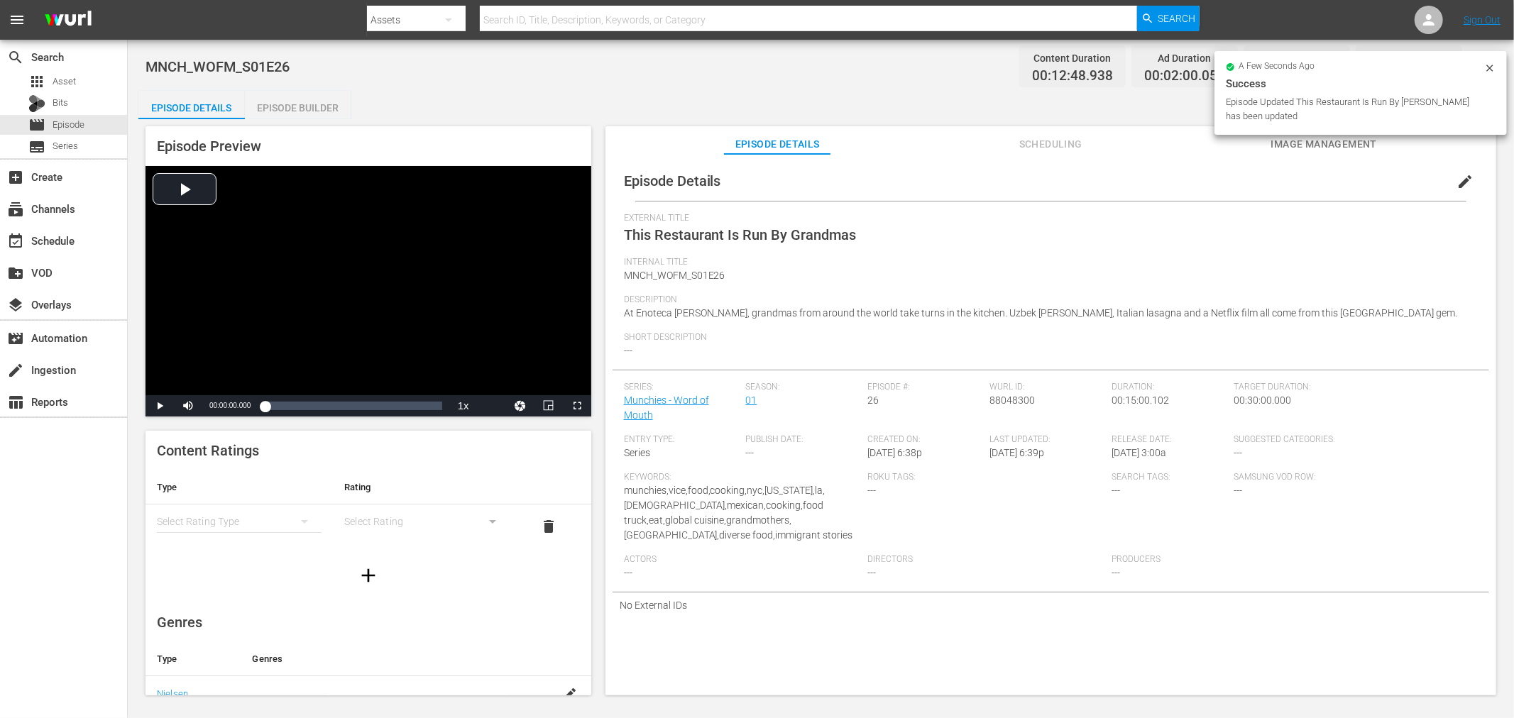
click at [1487, 67] on icon at bounding box center [1489, 67] width 11 height 11
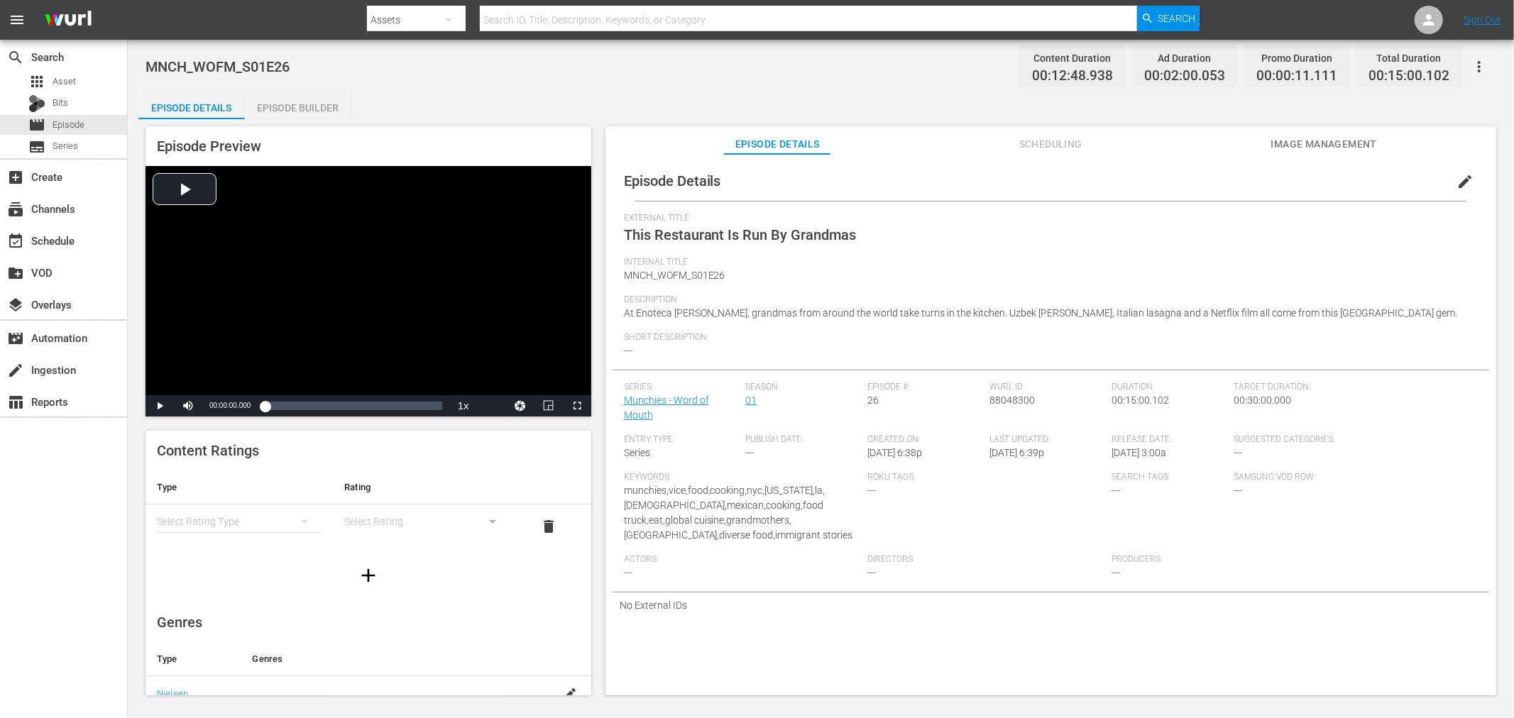
click at [1479, 67] on icon "button" at bounding box center [1479, 66] width 17 height 17
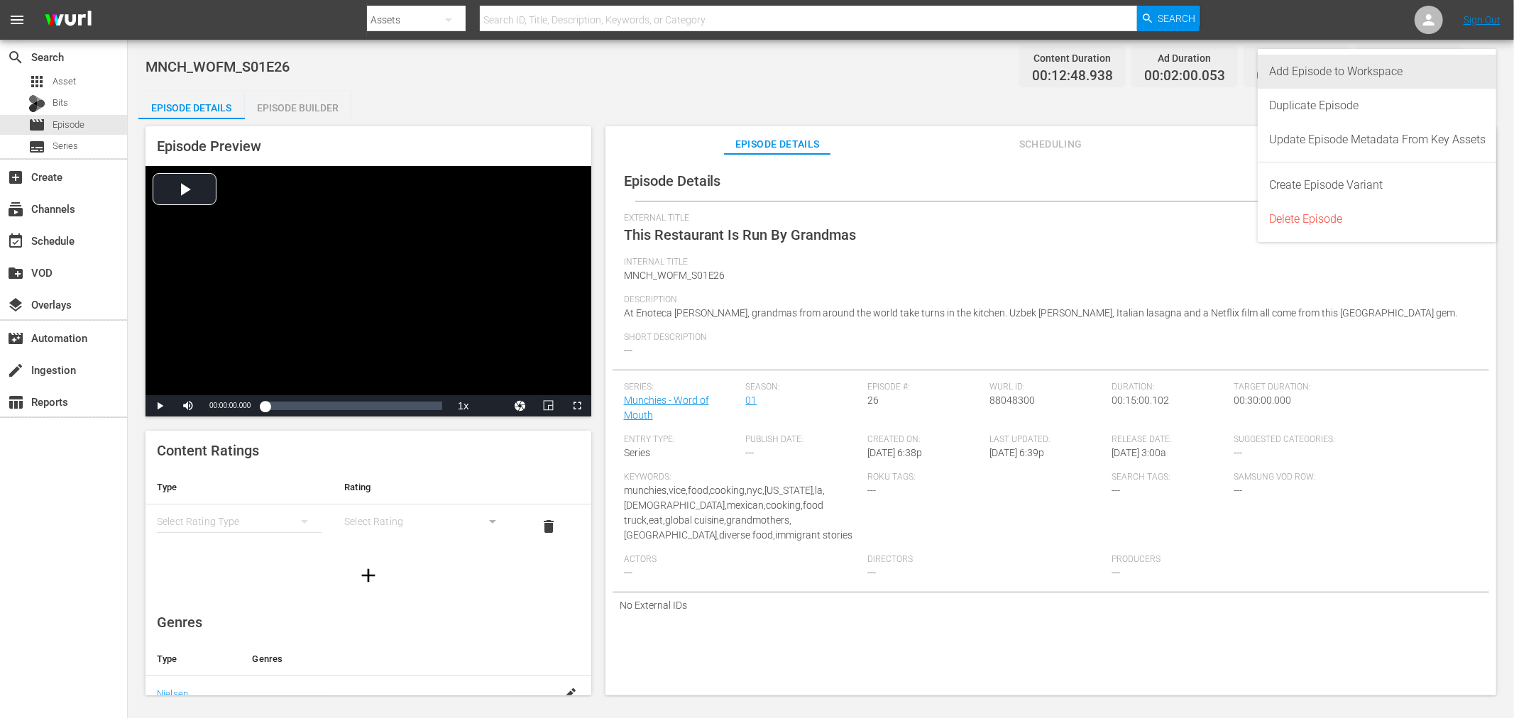
click at [1346, 69] on div "Add Episode to Workspace" at bounding box center [1377, 72] width 216 height 34
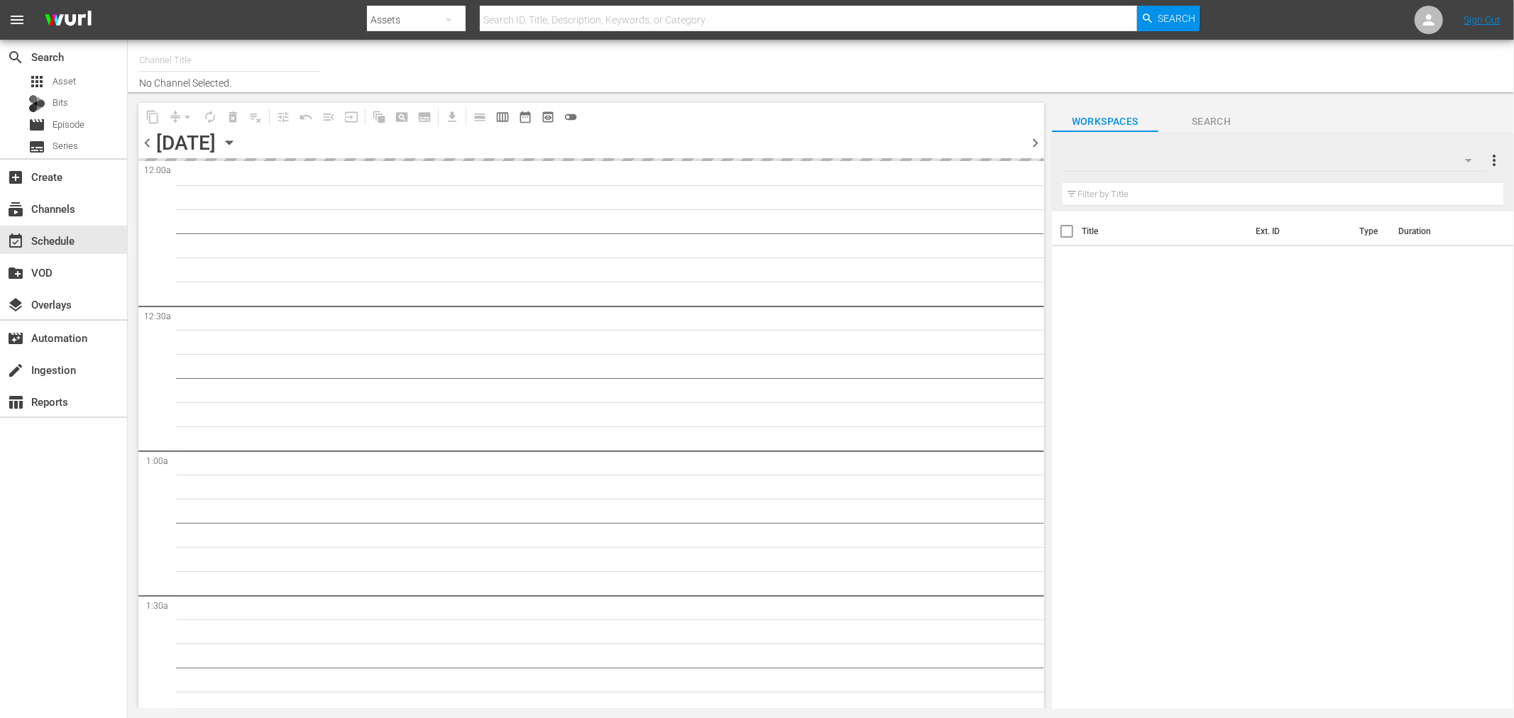
type input "BRB TRAVEL + FOOD (1210)"
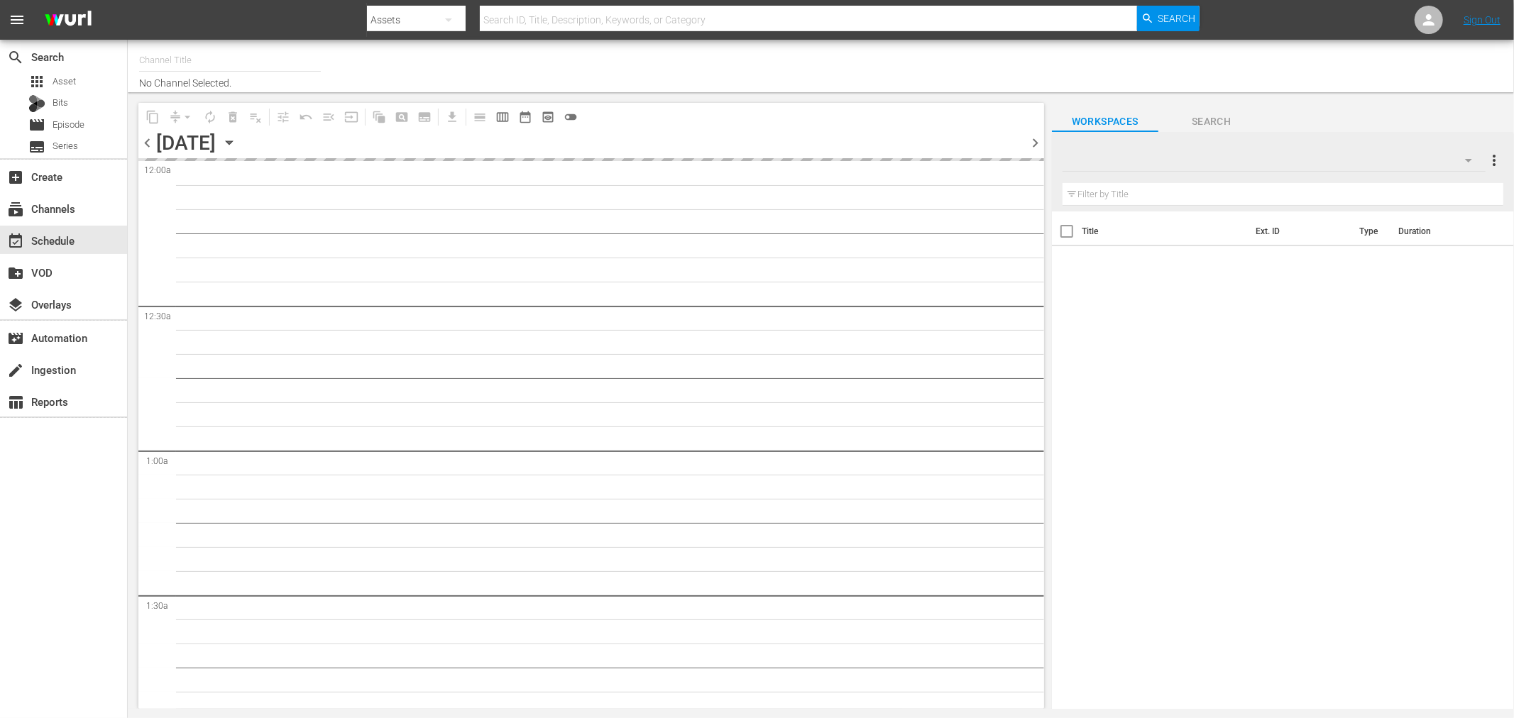
type input "BRB TRAVEL + FOOD (1210)"
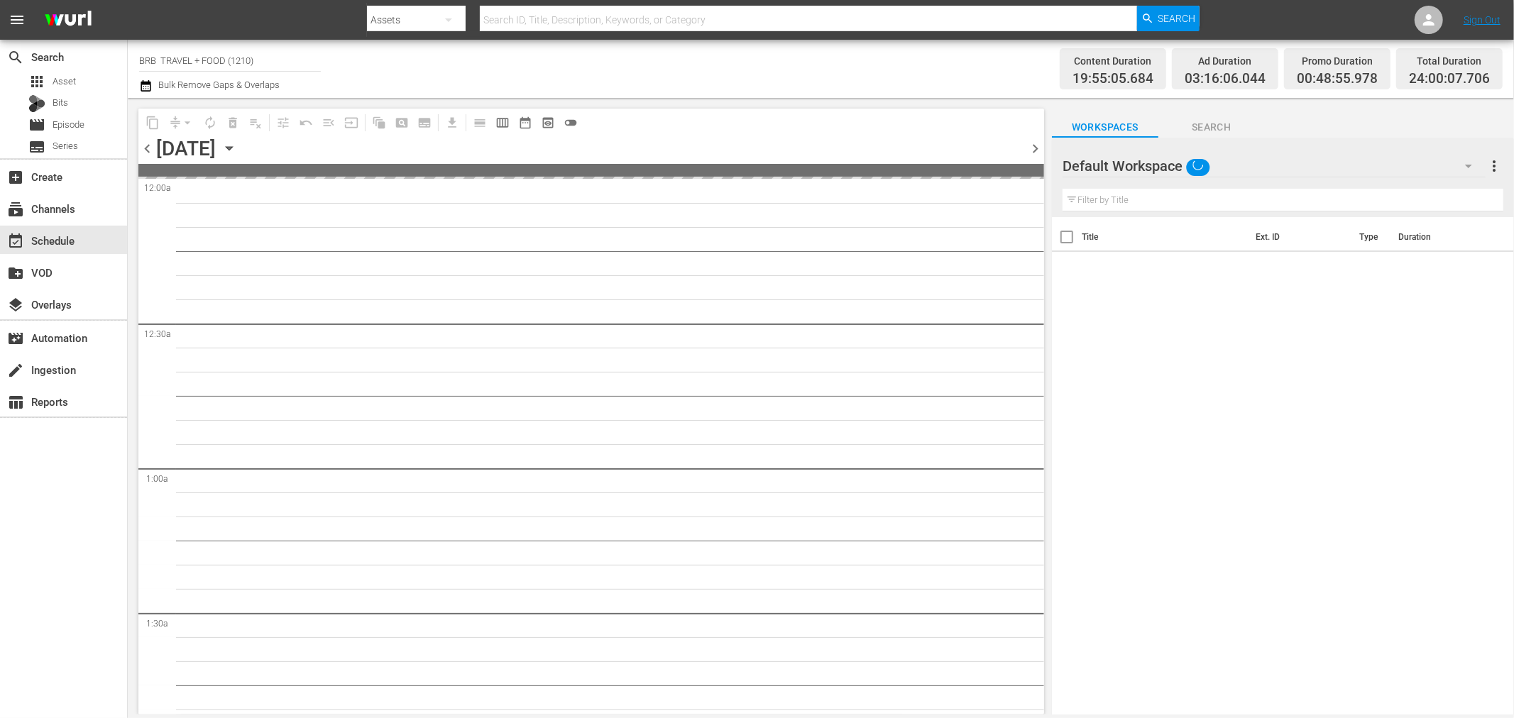
click at [148, 89] on icon "button" at bounding box center [145, 85] width 13 height 17
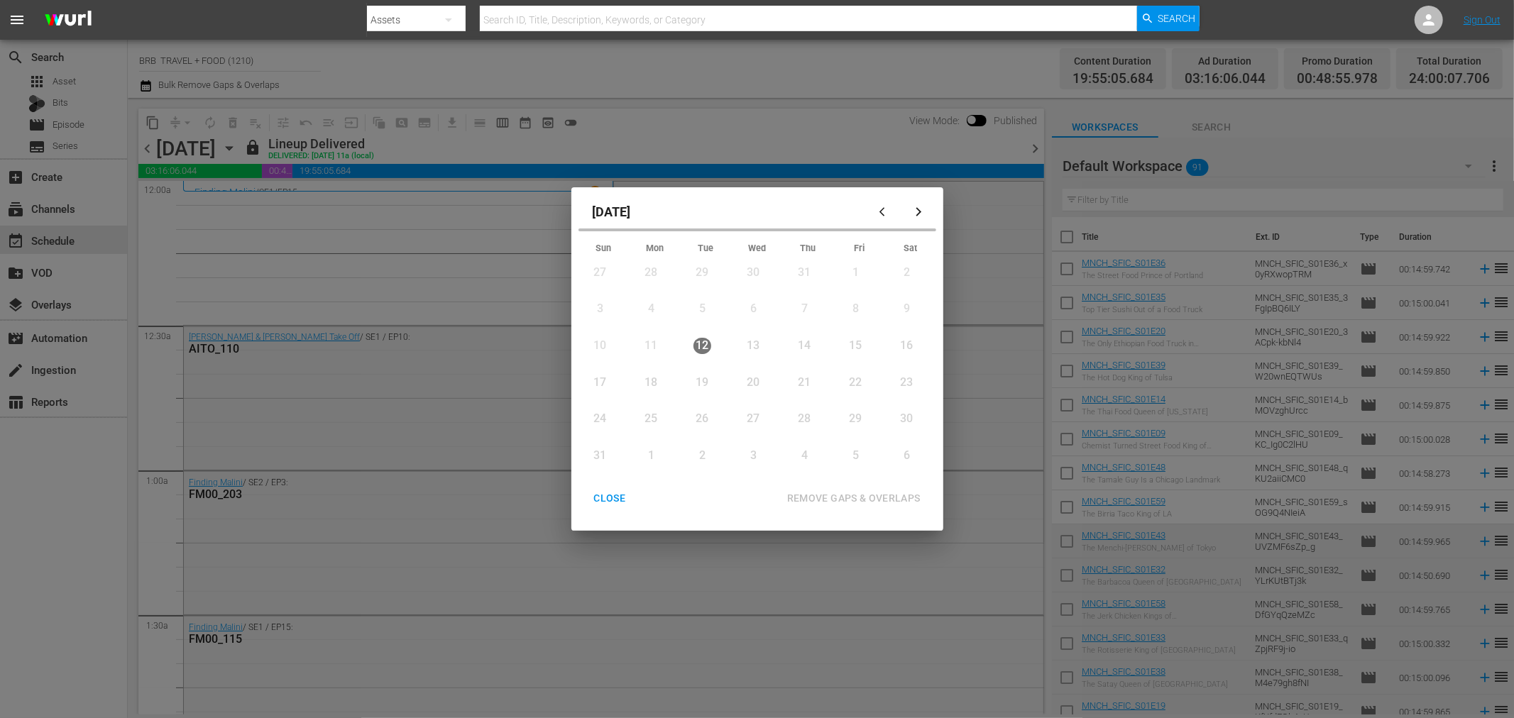
click at [750, 344] on div "13" at bounding box center [754, 346] width 18 height 16
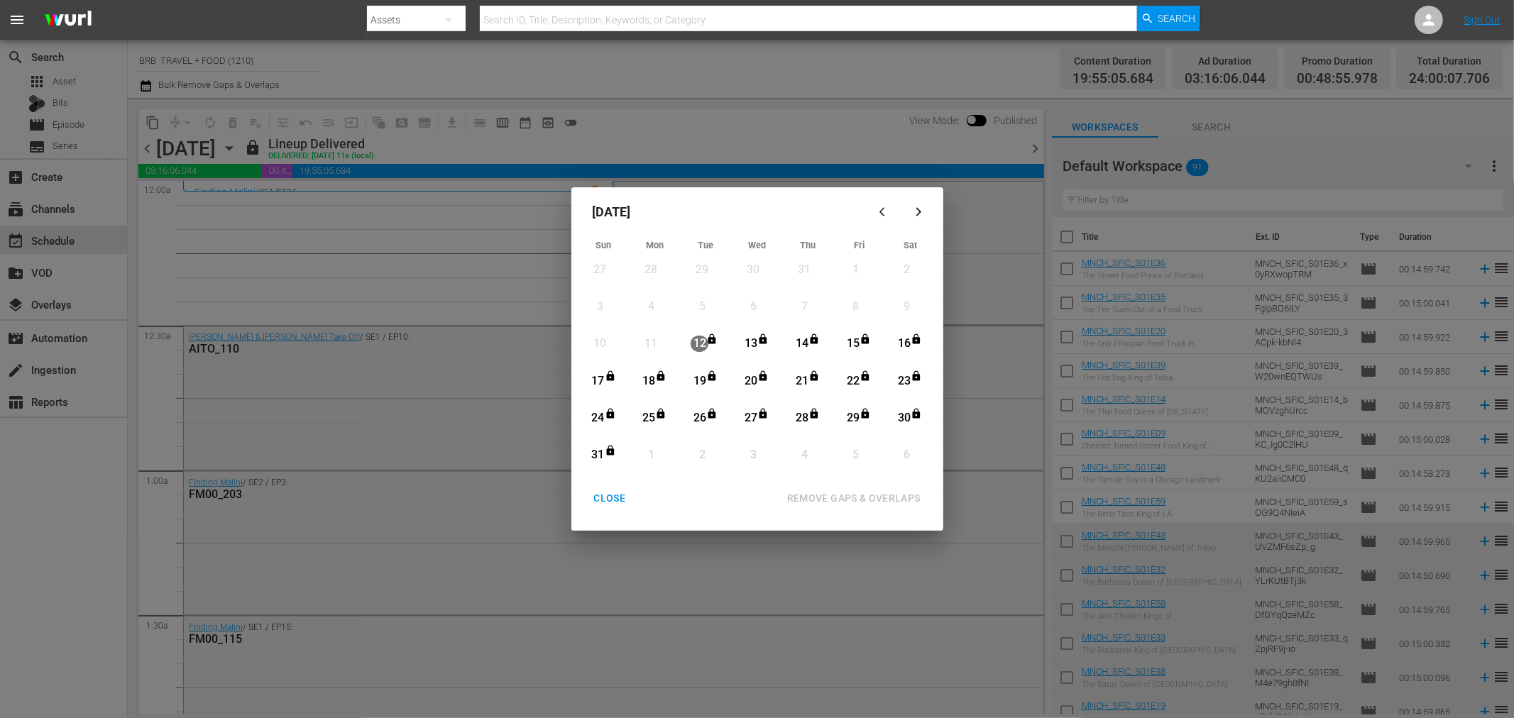
click at [751, 341] on div "13" at bounding box center [751, 344] width 18 height 16
click at [876, 498] on div "REMOVE GAPS & OVERLAPS" at bounding box center [854, 499] width 156 height 18
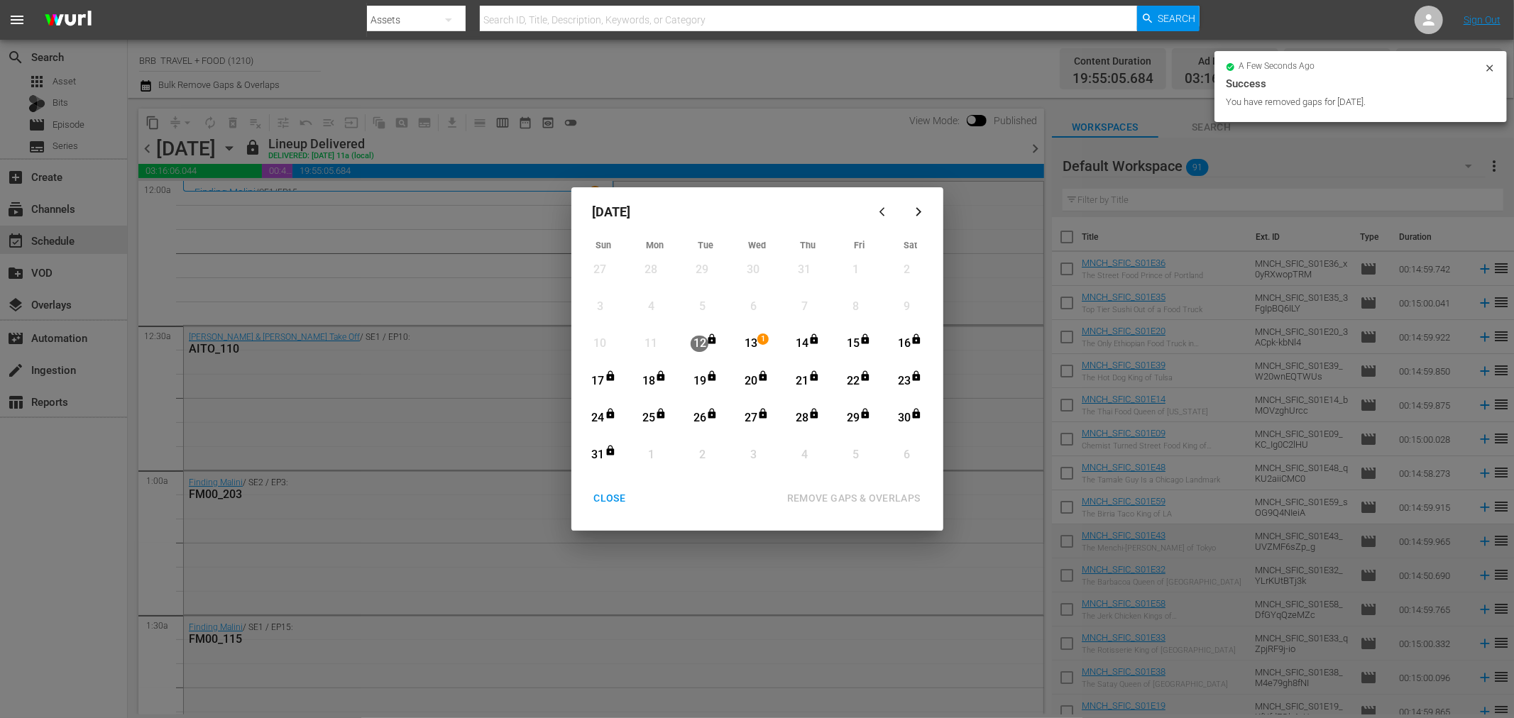
click at [614, 495] on div "CLOSE" at bounding box center [610, 499] width 55 height 18
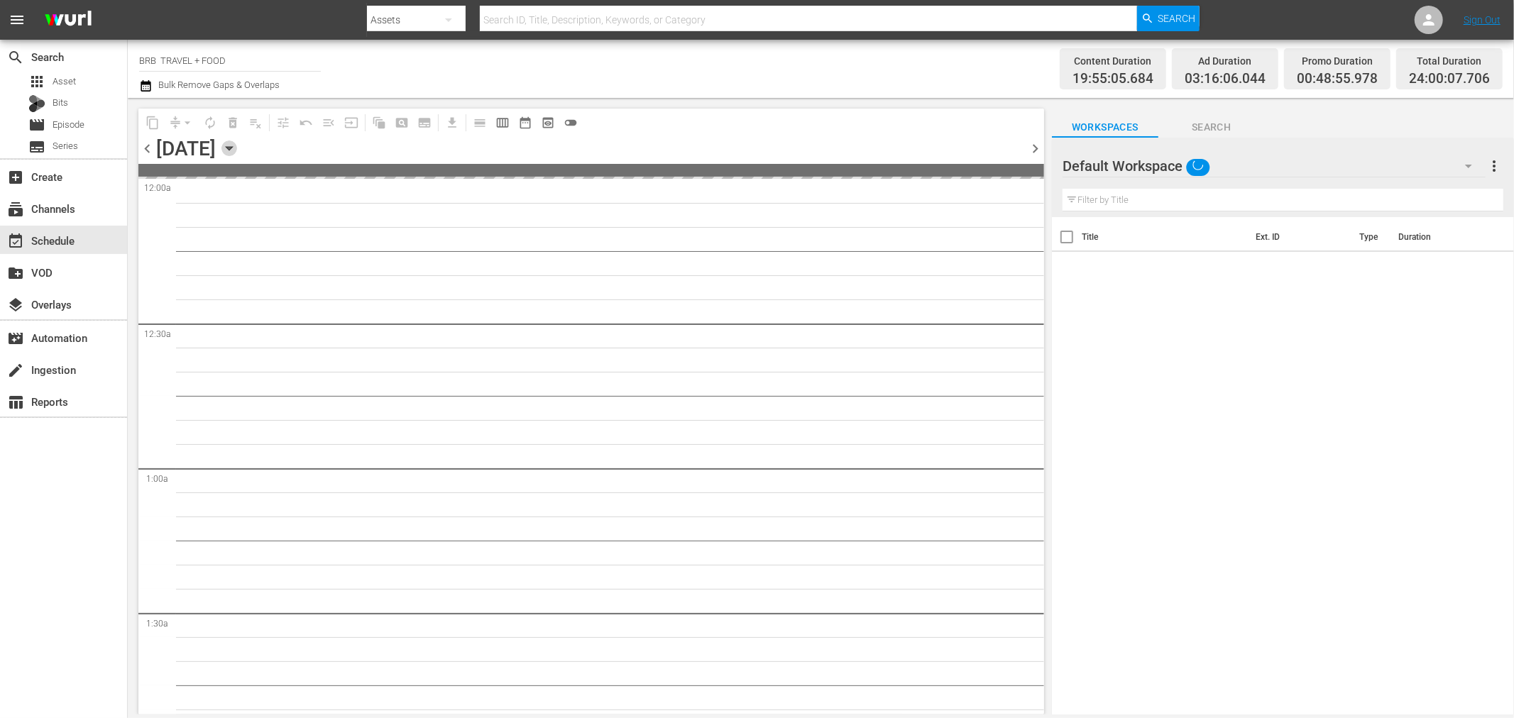
click at [237, 143] on icon "button" at bounding box center [229, 149] width 16 height 16
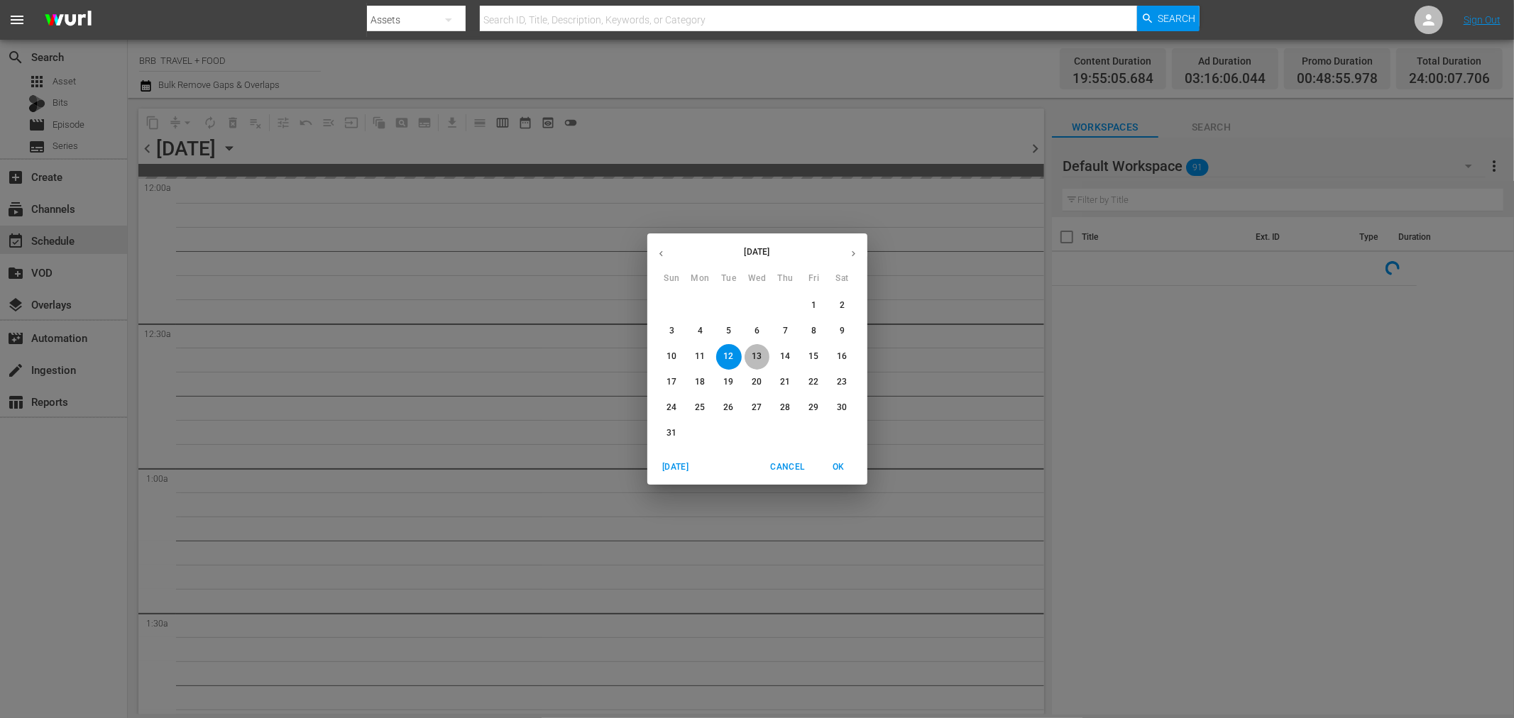
click at [754, 357] on p "13" at bounding box center [757, 357] width 10 height 12
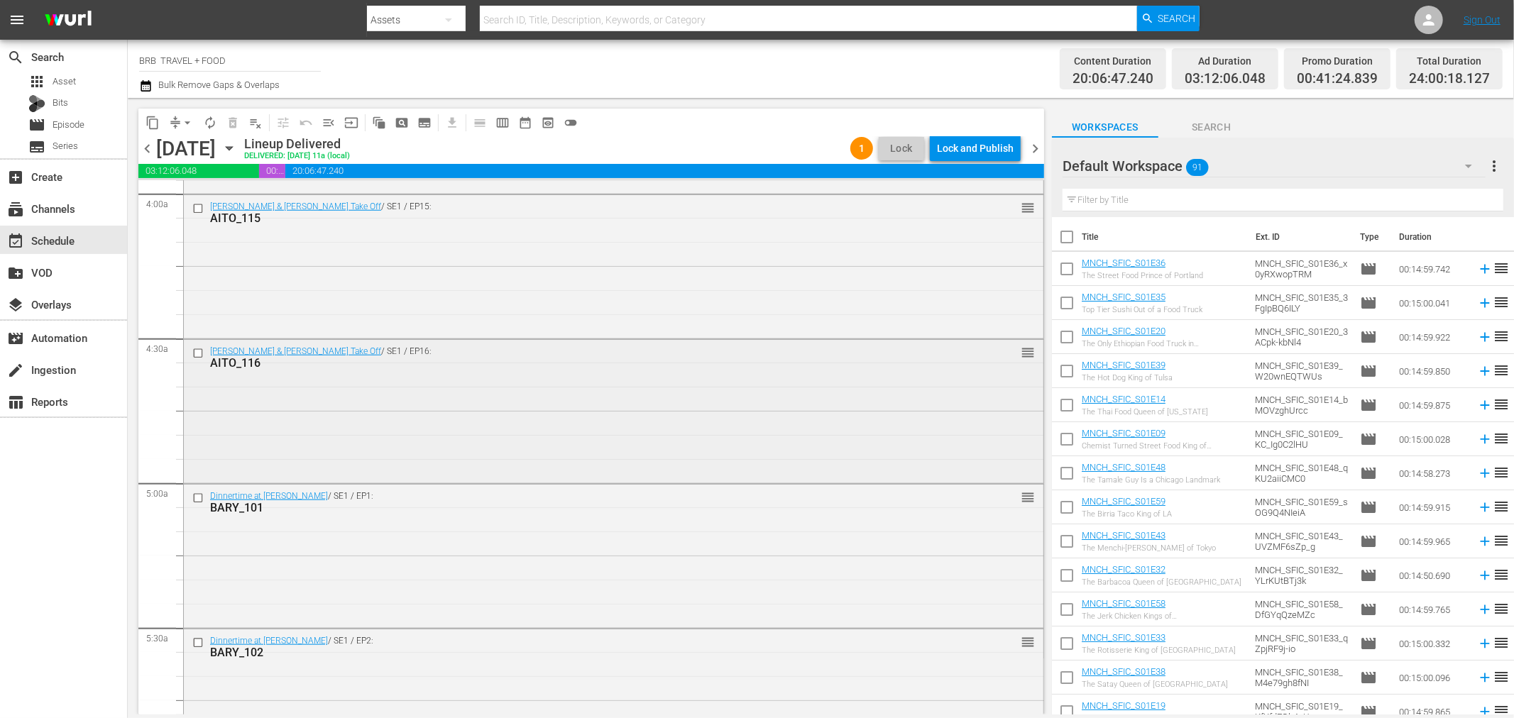
scroll to position [1183, 0]
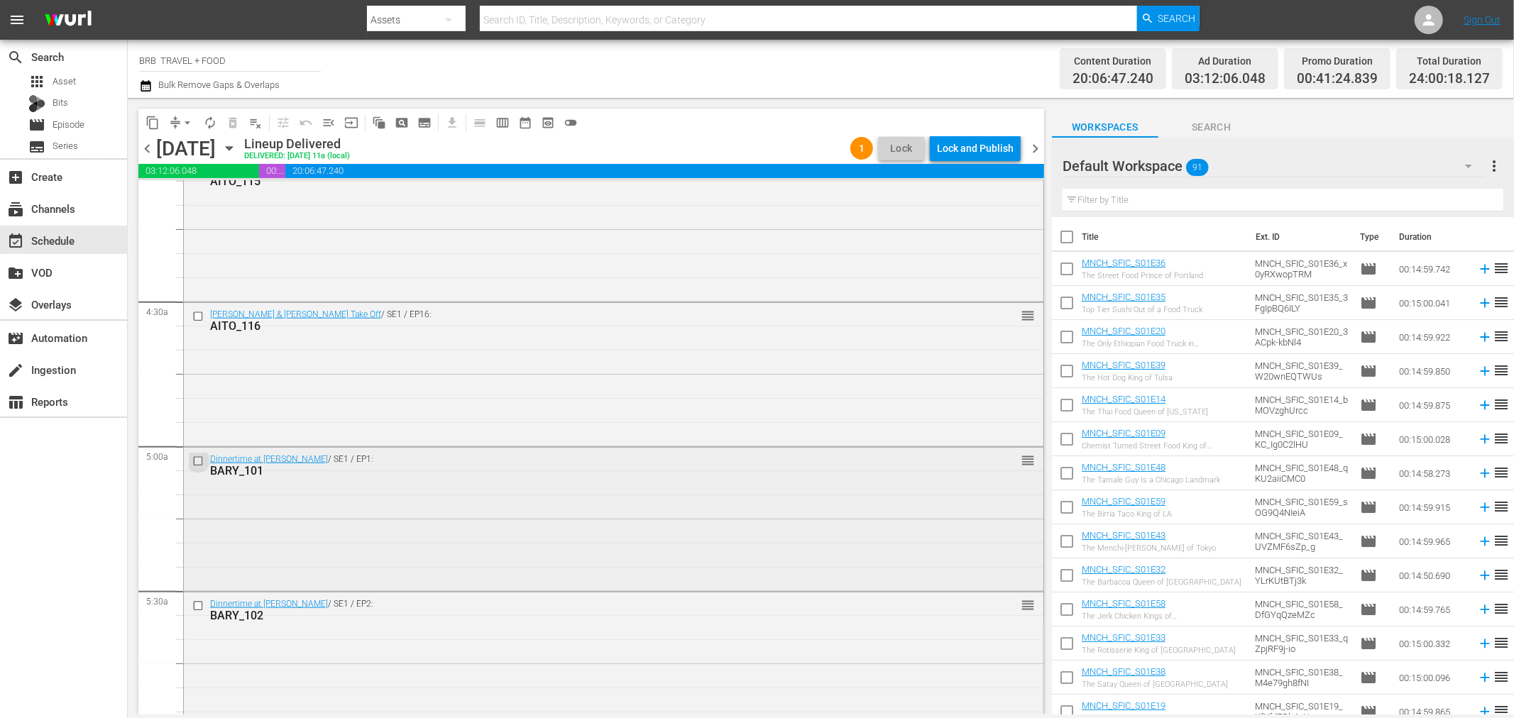
click at [197, 459] on input "checkbox" at bounding box center [199, 462] width 15 height 12
click at [196, 605] on input "checkbox" at bounding box center [199, 607] width 15 height 12
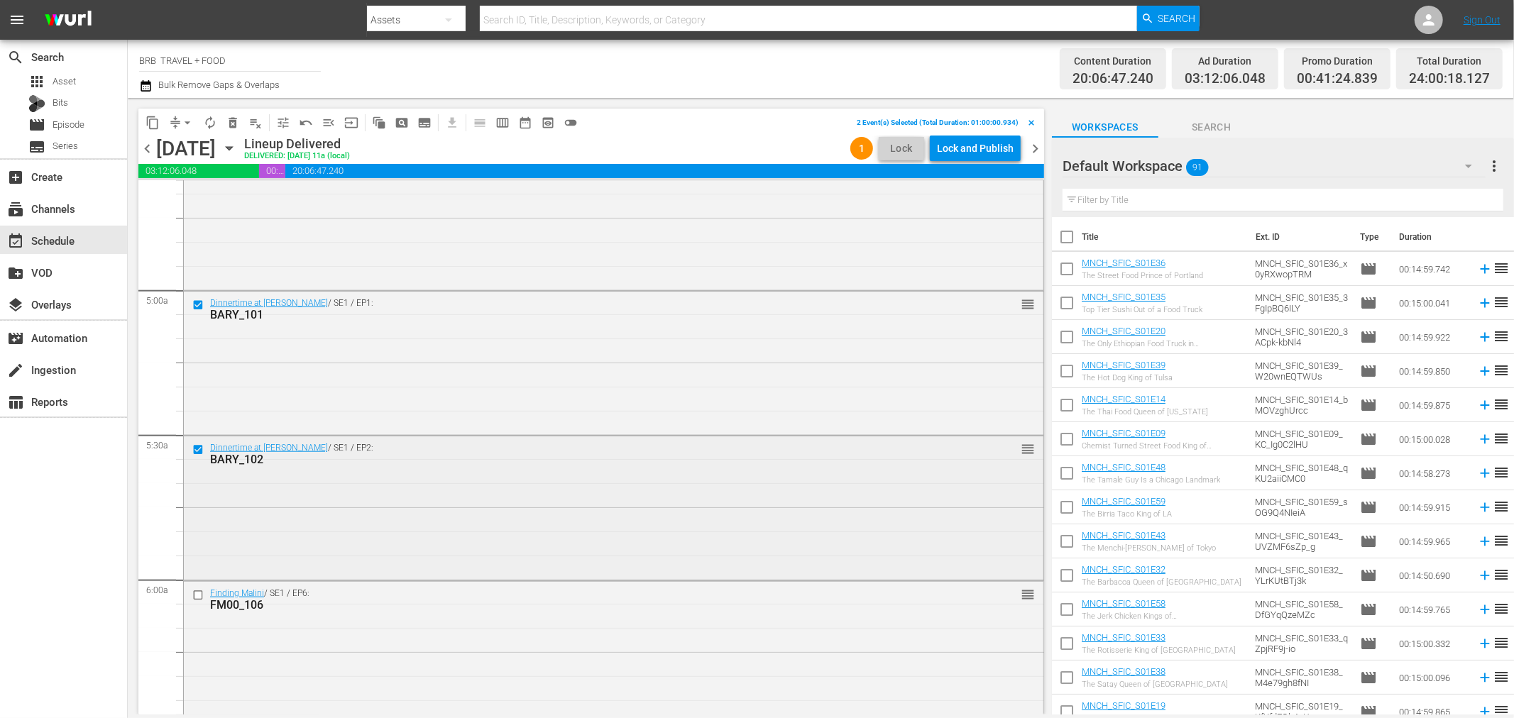
scroll to position [1340, 0]
click at [200, 592] on input "checkbox" at bounding box center [199, 594] width 15 height 12
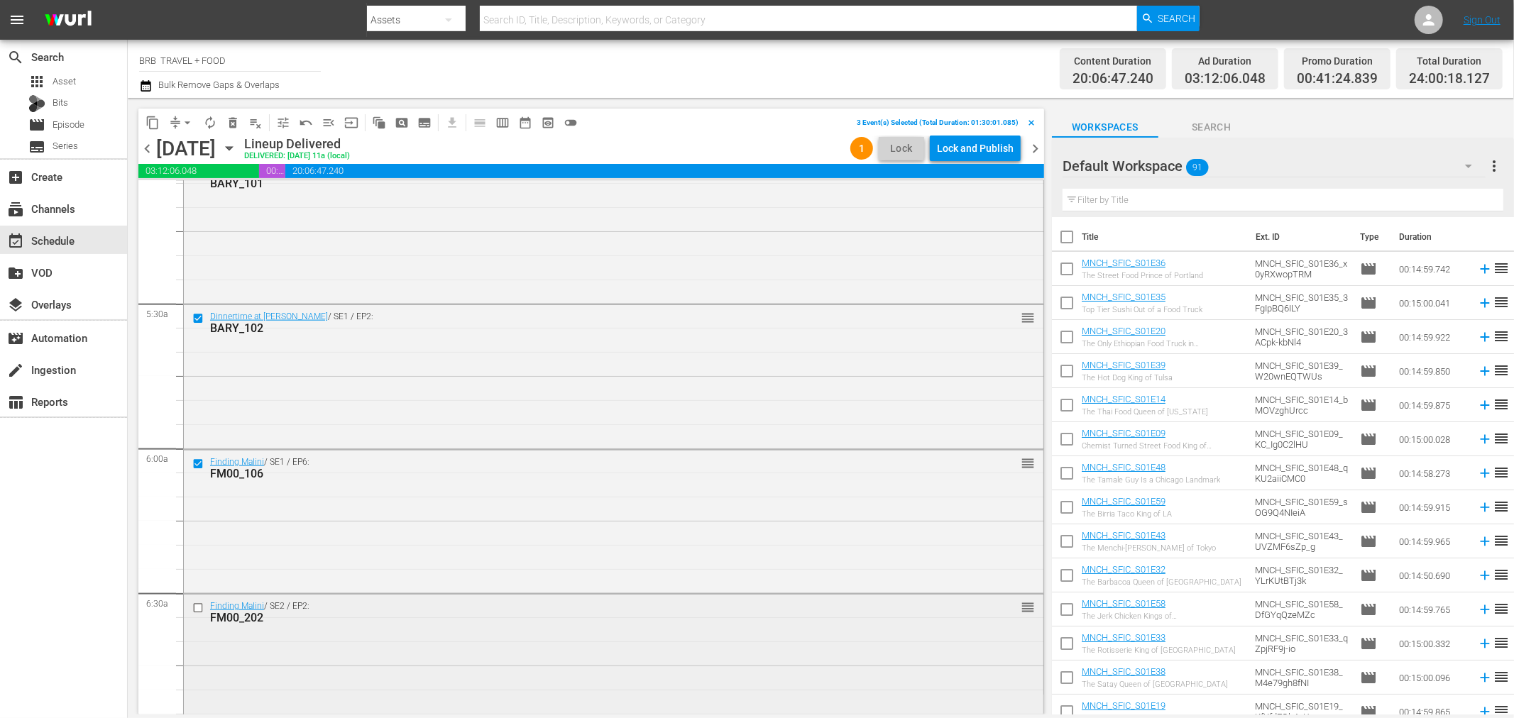
scroll to position [1498, 0]
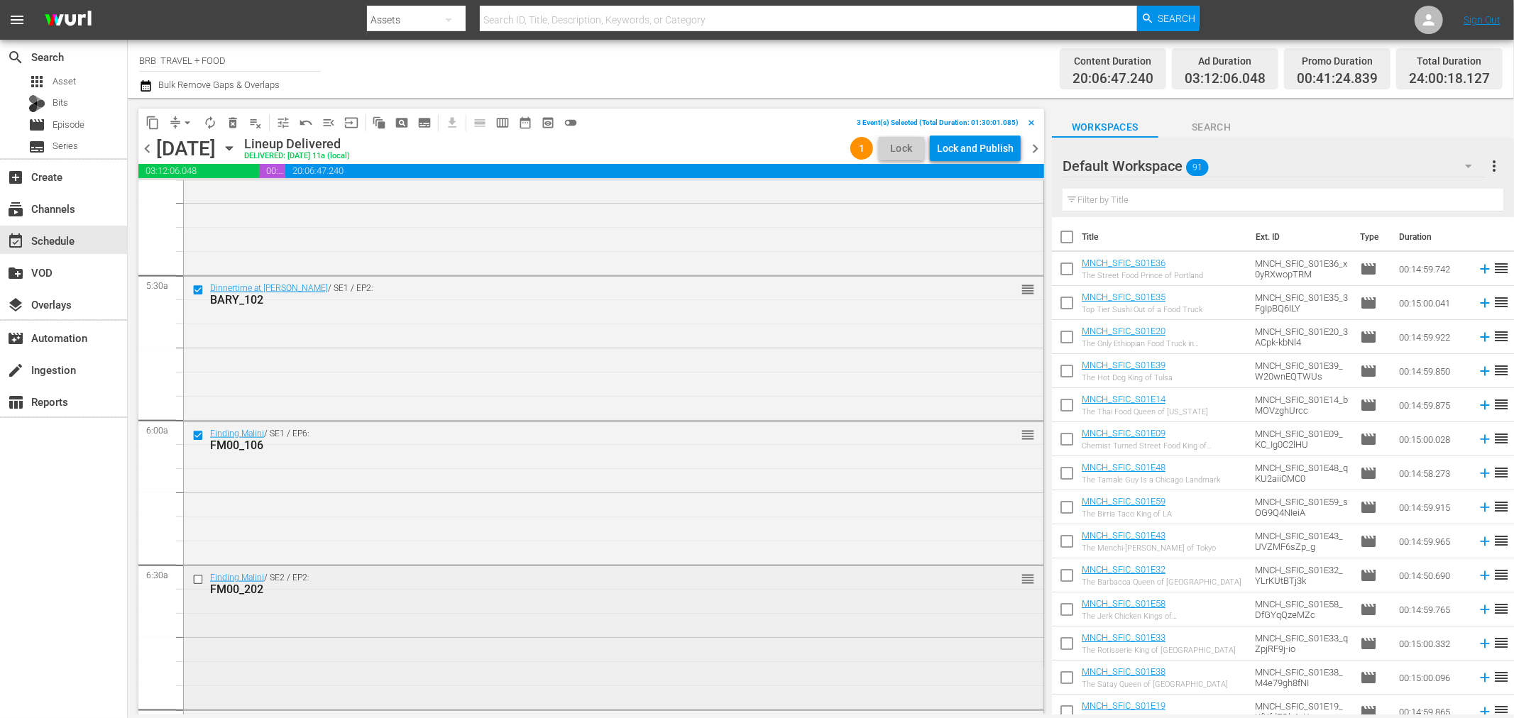
click at [197, 581] on input "checkbox" at bounding box center [199, 580] width 15 height 12
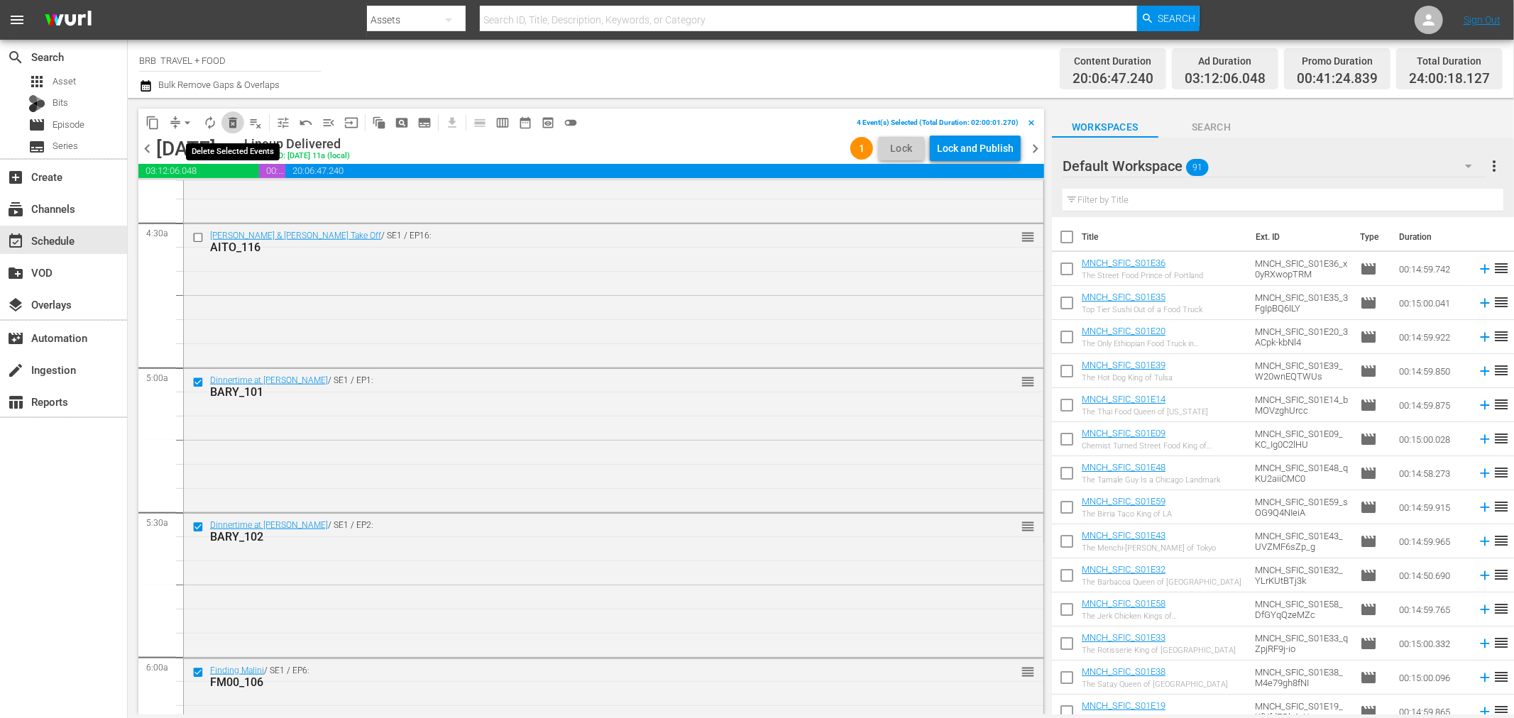
click at [230, 119] on span "delete_forever_outlined" at bounding box center [233, 123] width 14 height 14
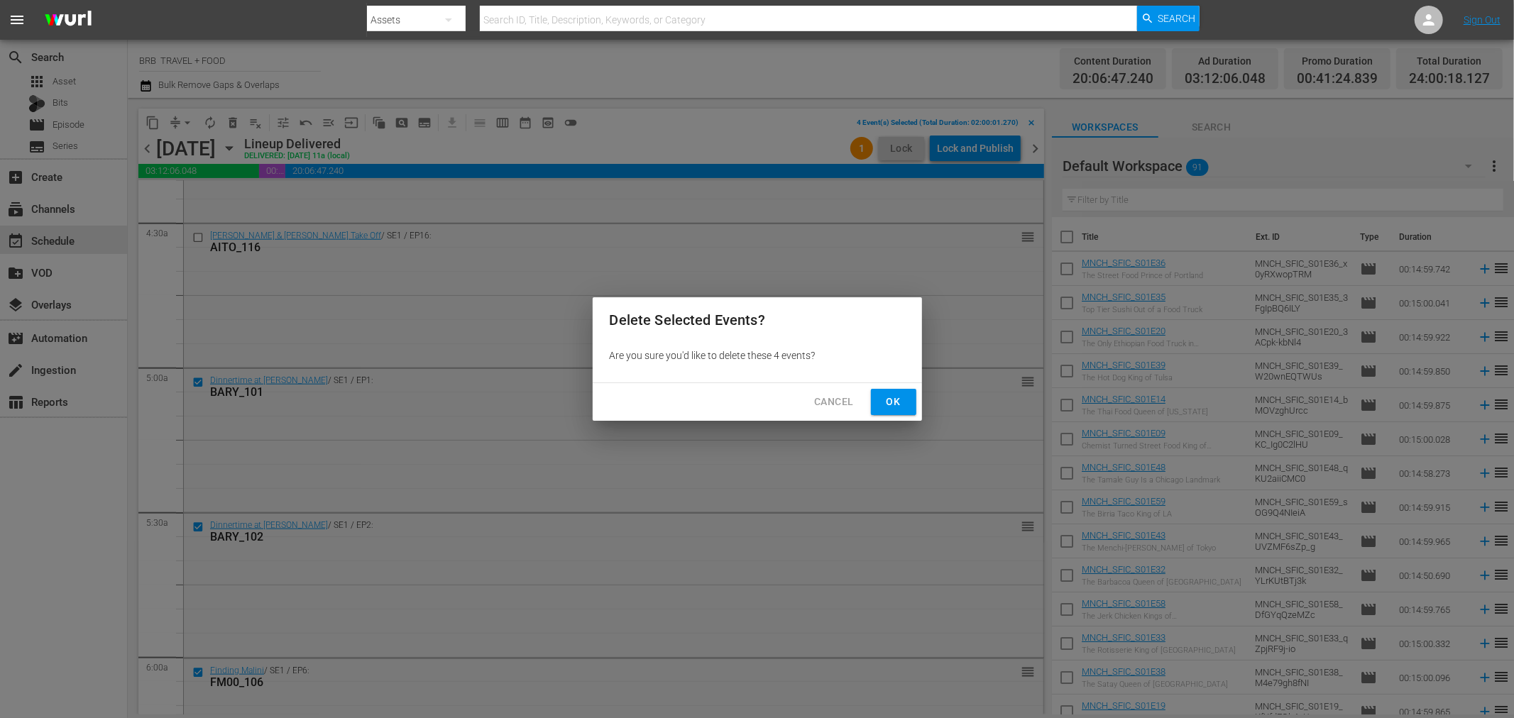
click at [896, 408] on span "Ok" at bounding box center [893, 402] width 23 height 18
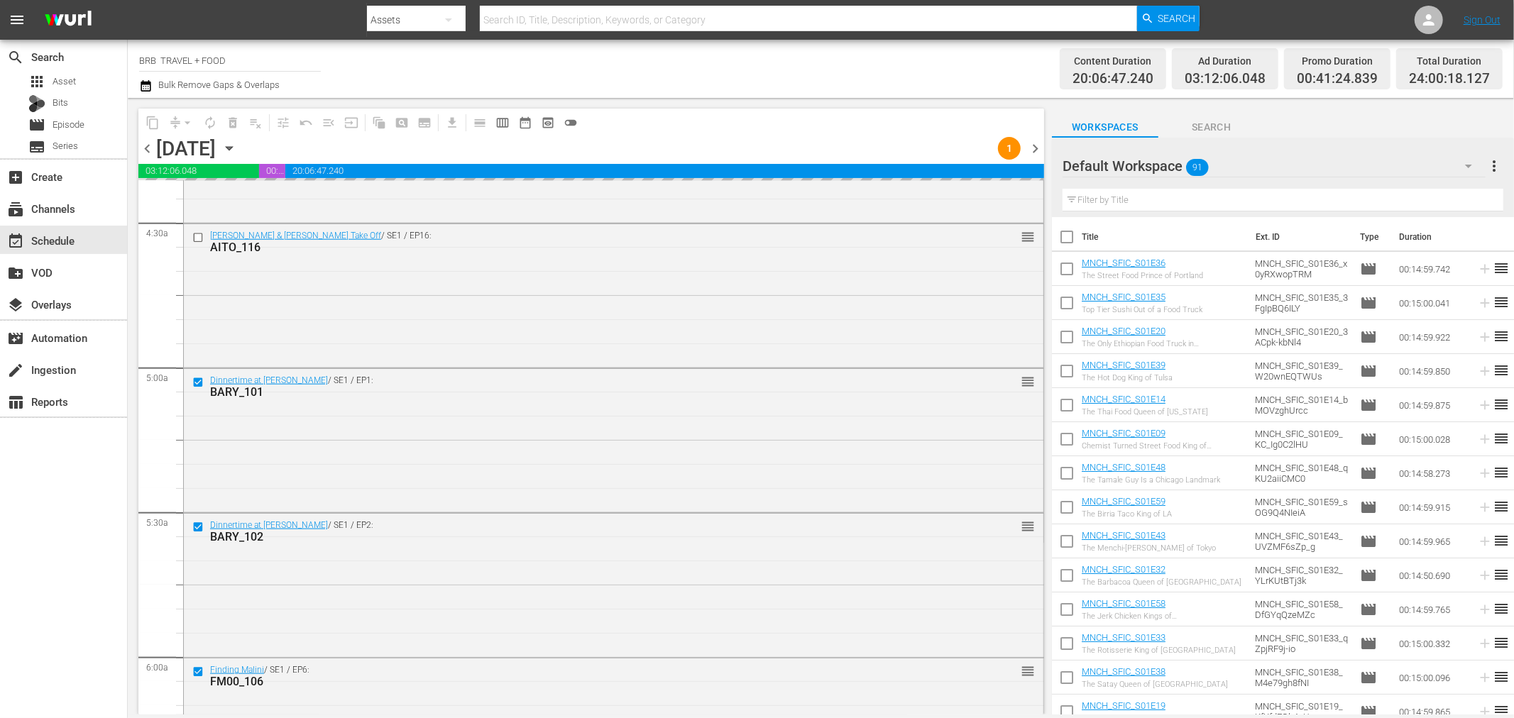
click at [1070, 267] on input "checkbox" at bounding box center [1067, 272] width 30 height 30
checkbox input "true"
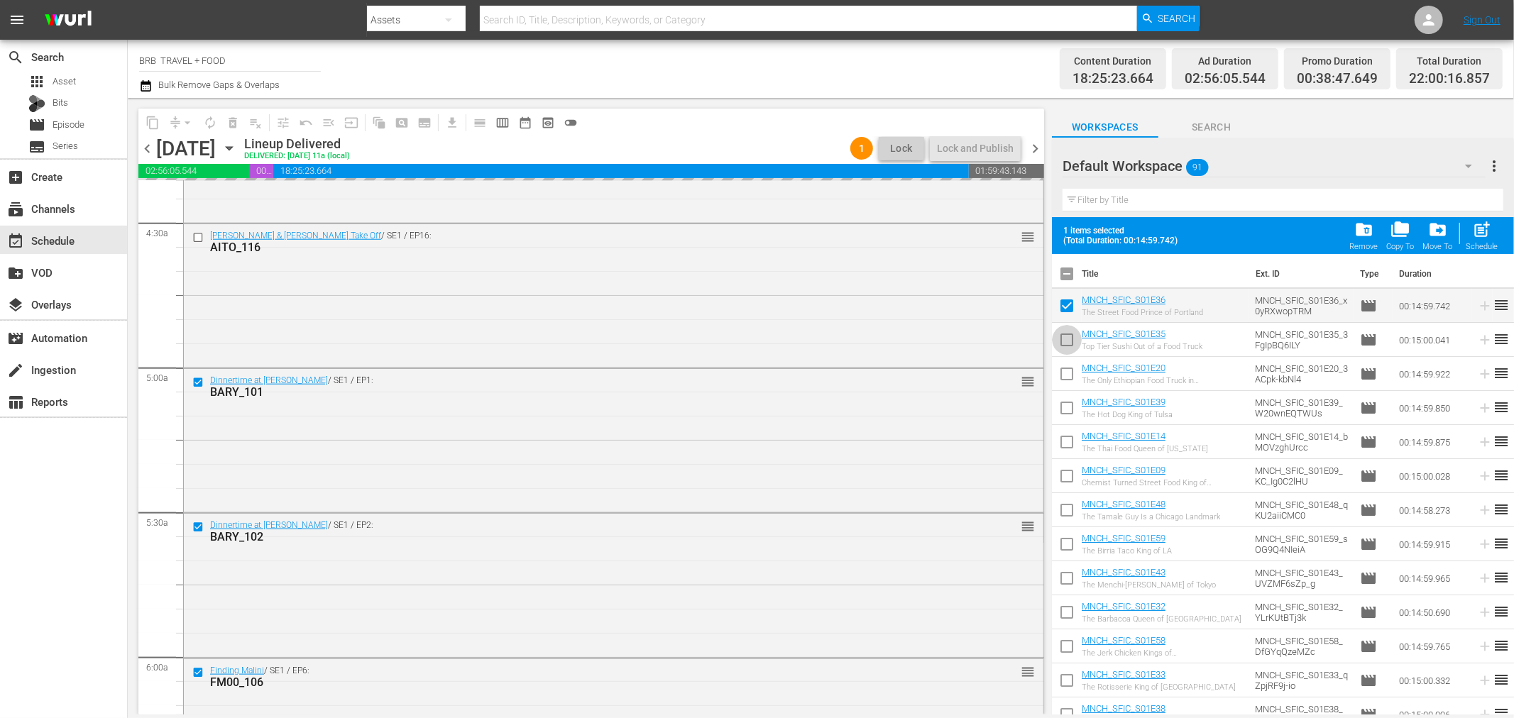
click at [1070, 339] on input "checkbox" at bounding box center [1067, 343] width 30 height 30
checkbox input "true"
click at [1065, 378] on input "checkbox" at bounding box center [1067, 377] width 30 height 30
checkbox input "true"
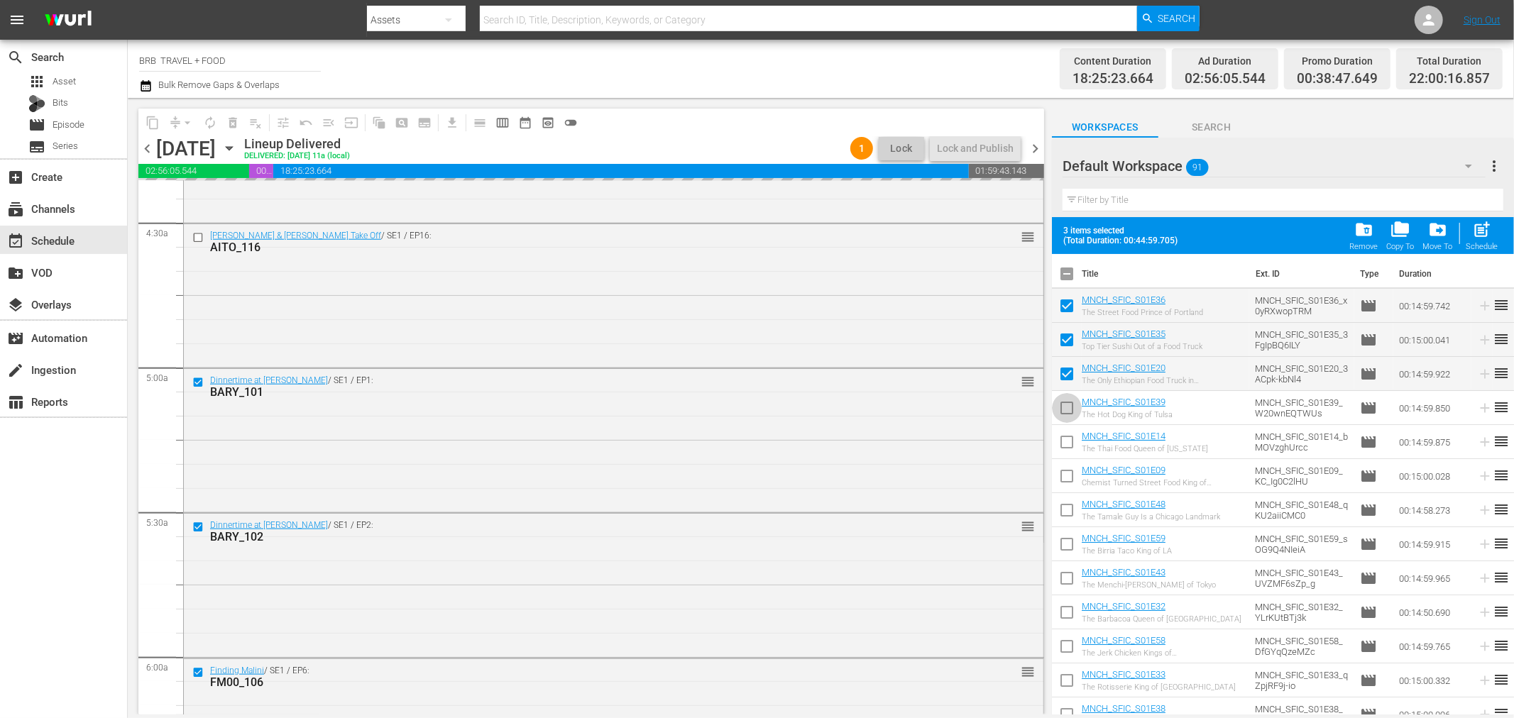
click at [1070, 406] on input "checkbox" at bounding box center [1067, 411] width 30 height 30
checkbox input "true"
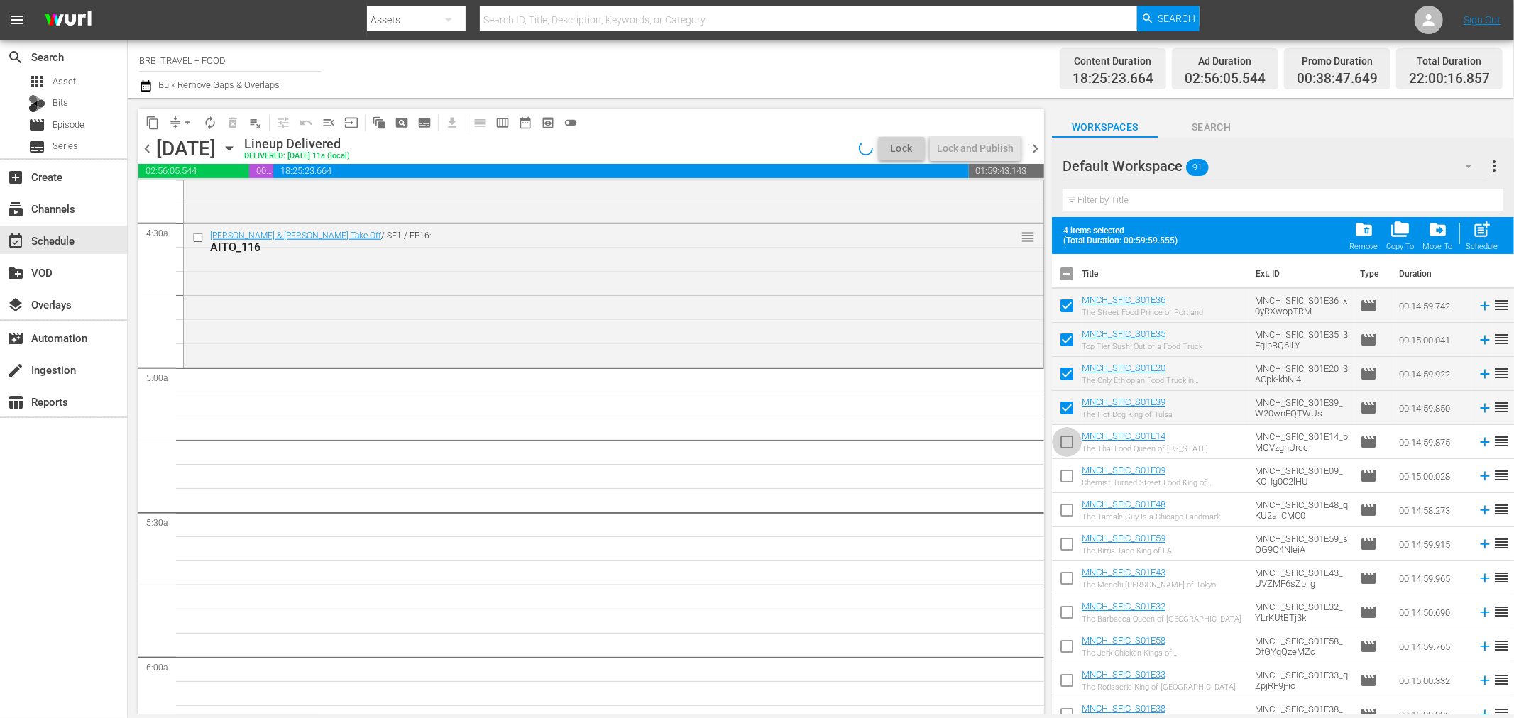
click at [1065, 445] on input "checkbox" at bounding box center [1067, 445] width 30 height 30
checkbox input "true"
click at [1069, 480] on input "checkbox" at bounding box center [1067, 479] width 30 height 30
checkbox input "true"
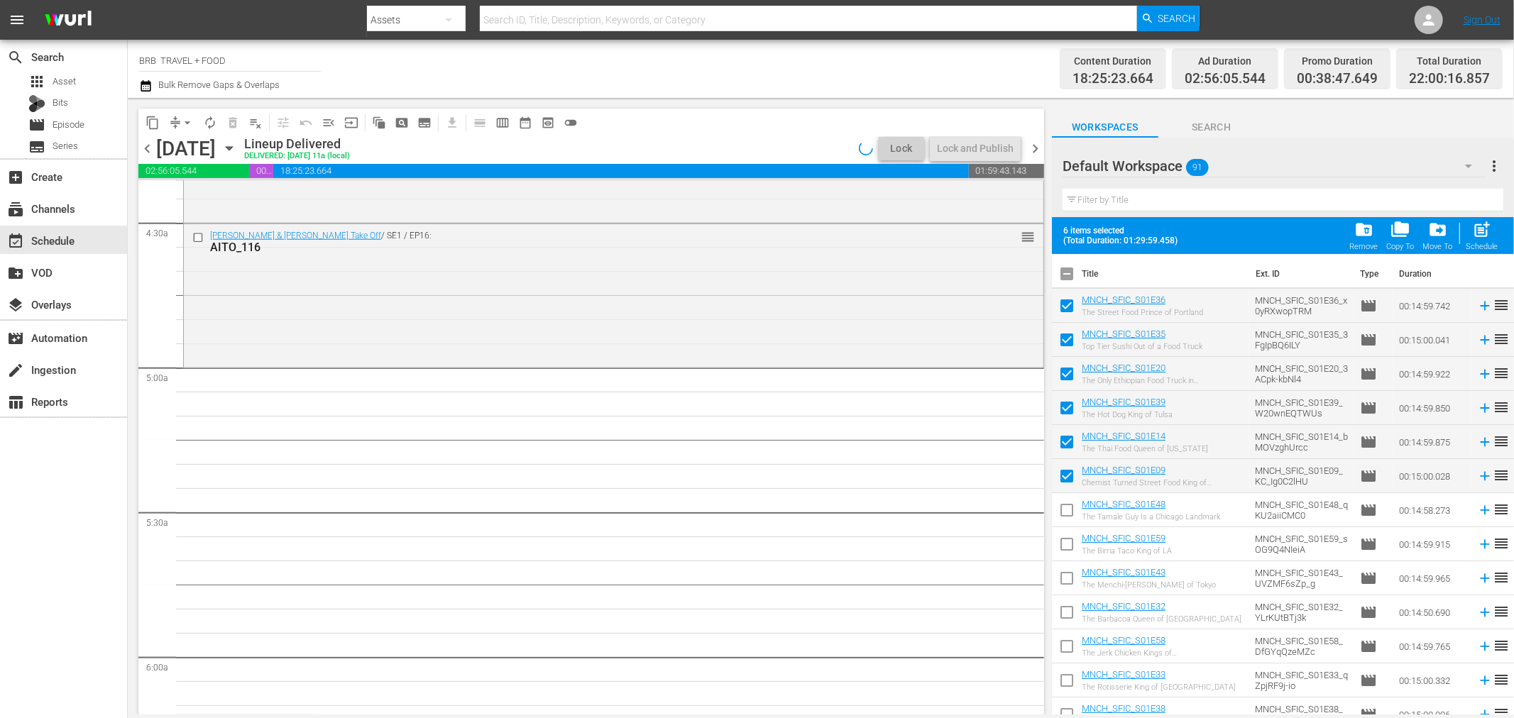
drag, startPoint x: 1072, startPoint y: 514, endPoint x: 1076, endPoint y: 534, distance: 21.0
click at [1072, 512] on input "checkbox" at bounding box center [1067, 513] width 30 height 30
checkbox input "true"
click at [1073, 543] on input "checkbox" at bounding box center [1067, 547] width 30 height 30
checkbox input "true"
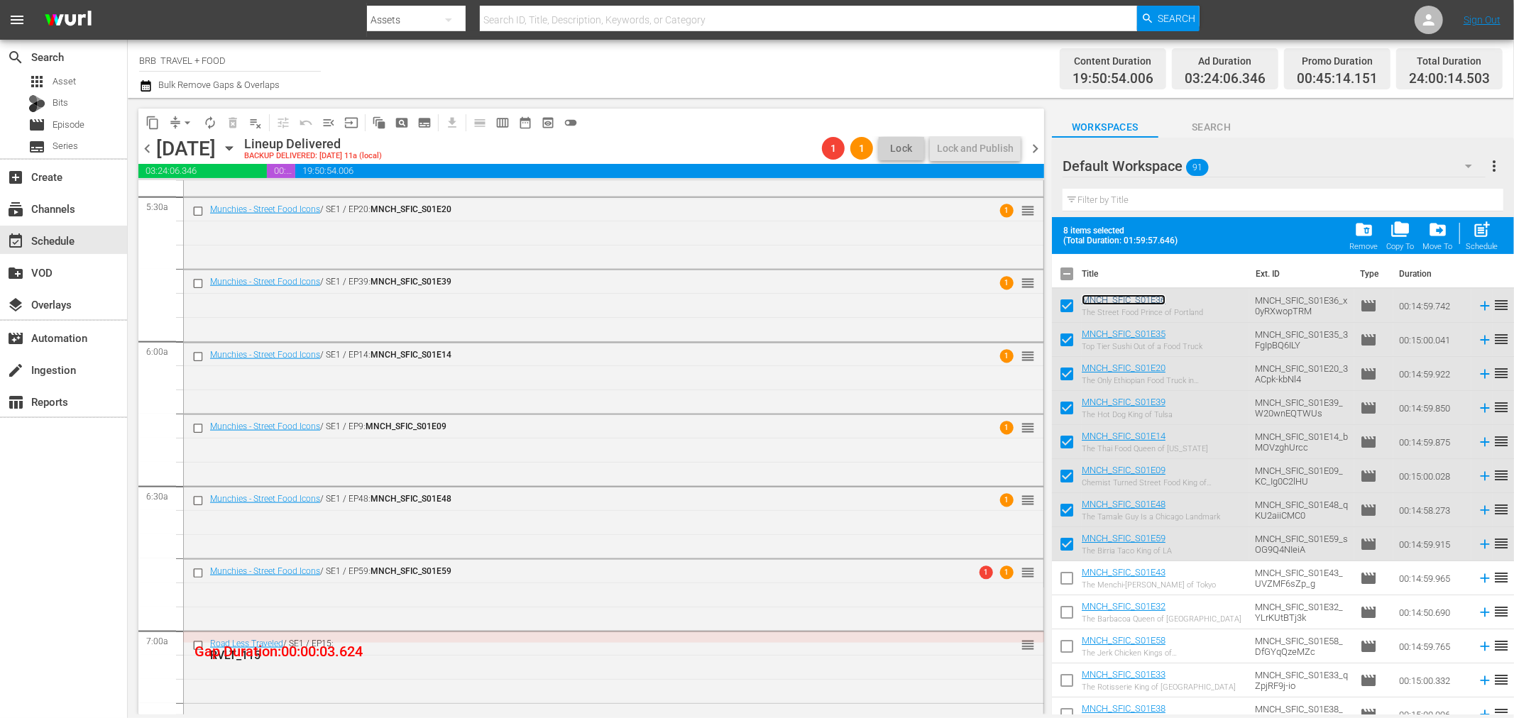
scroll to position [1340, 0]
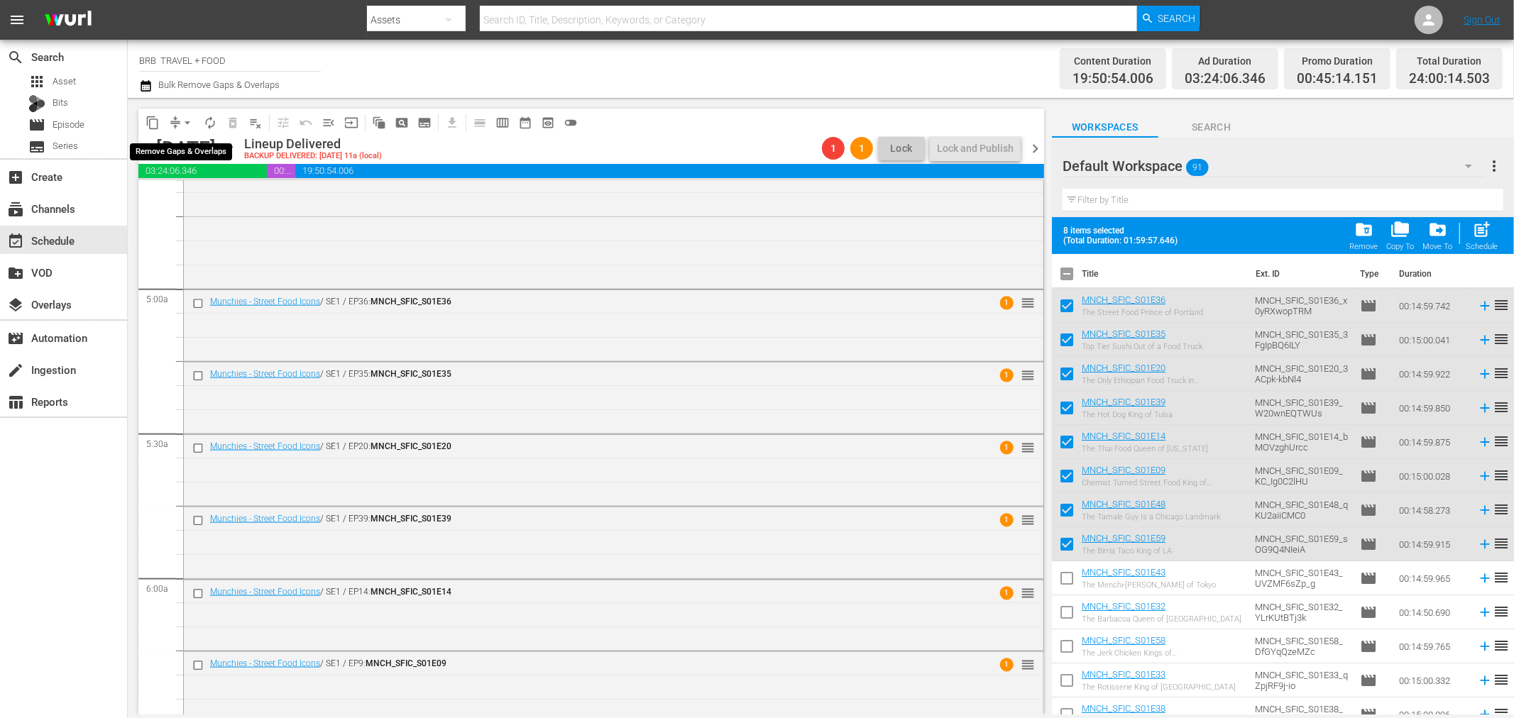
click at [185, 123] on span "arrow_drop_down" at bounding box center [187, 123] width 14 height 14
click at [199, 155] on li "Align to Midnight" at bounding box center [188, 150] width 149 height 23
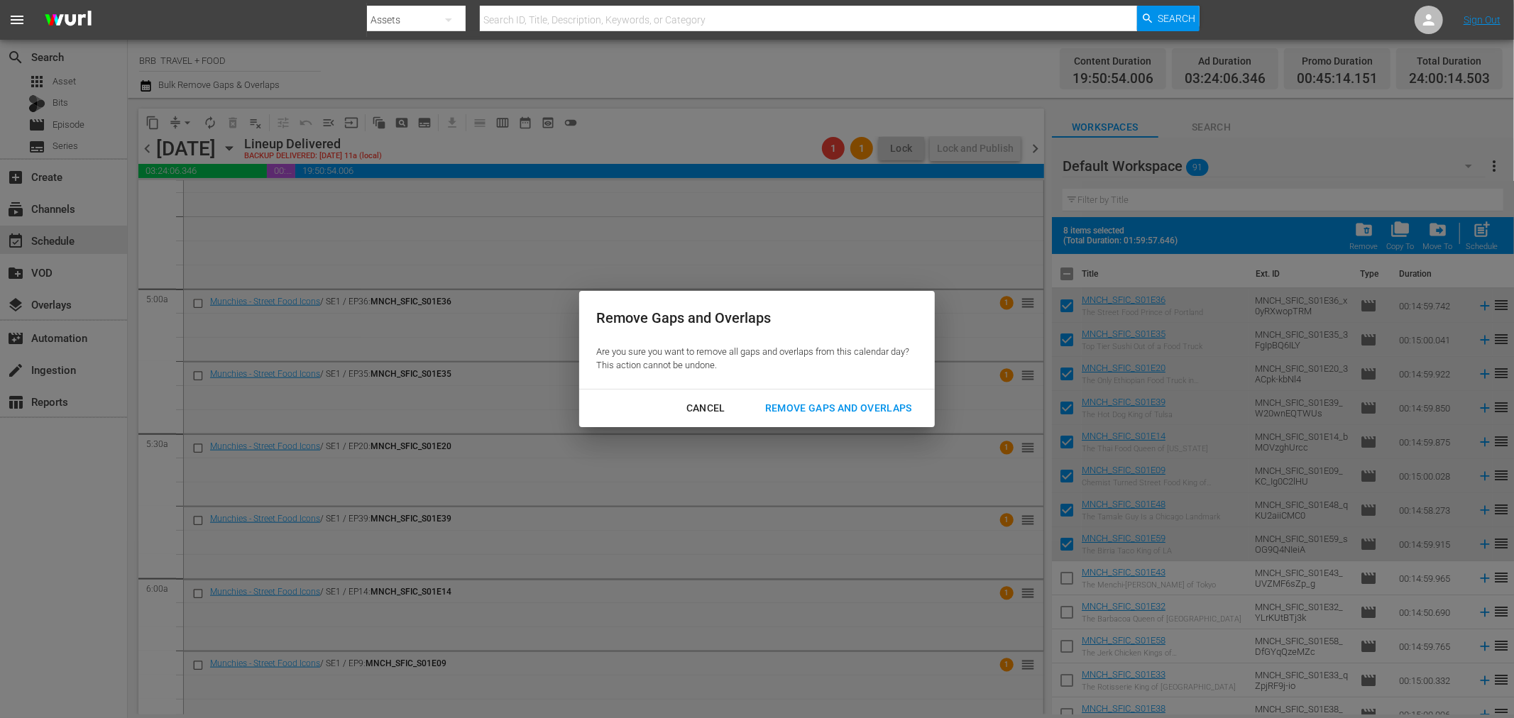
click at [799, 405] on div "Remove Gaps and Overlaps" at bounding box center [839, 409] width 170 height 18
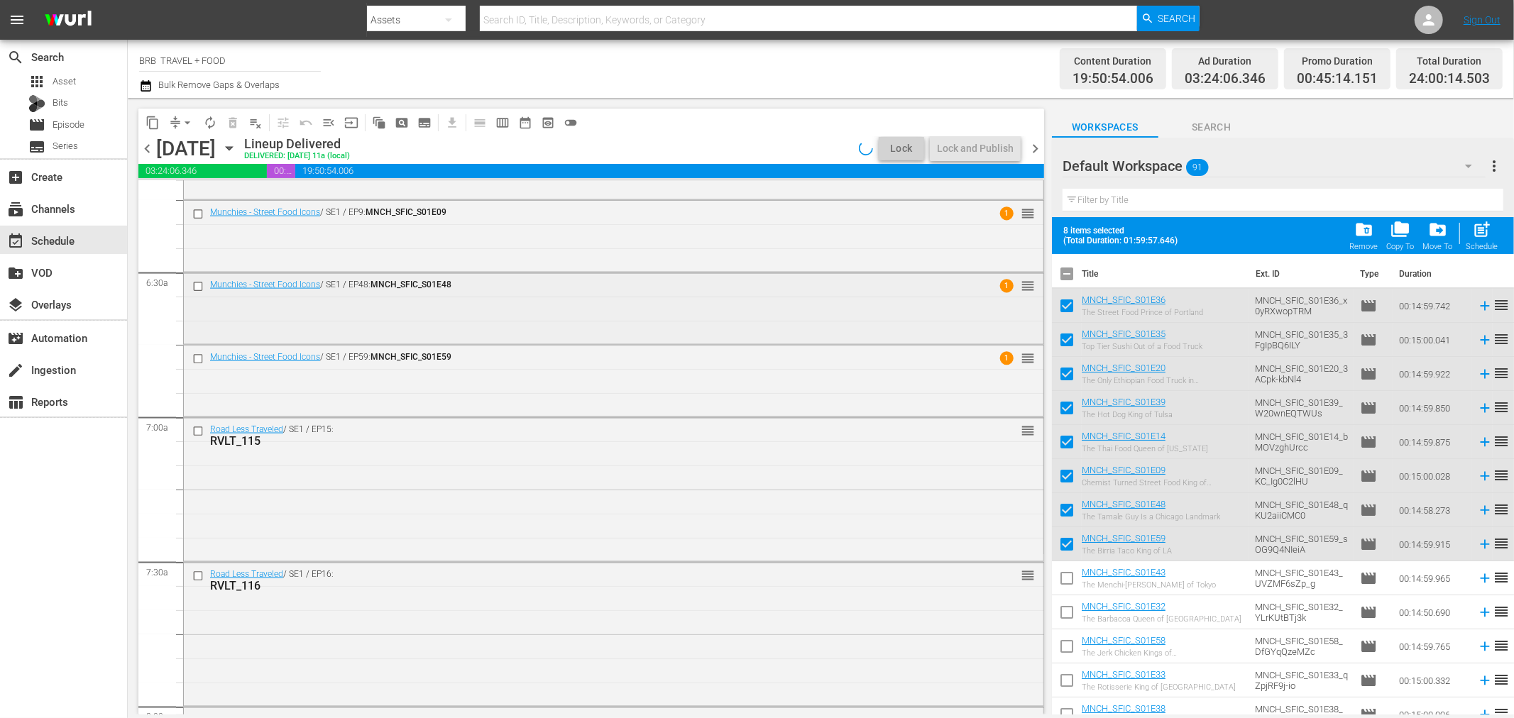
scroll to position [1814, 0]
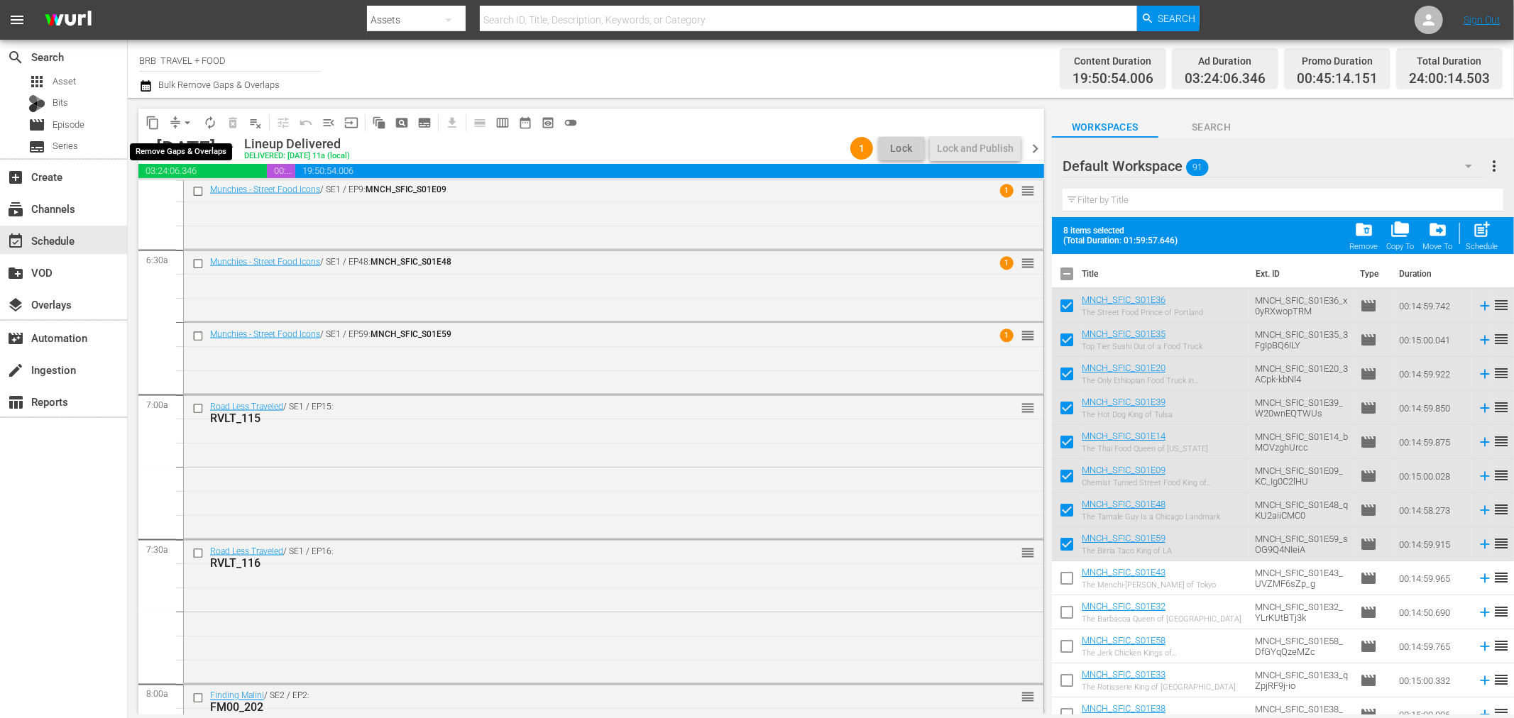
click at [183, 117] on span "arrow_drop_down" at bounding box center [187, 123] width 14 height 14
click at [188, 151] on li "Align to Midnight" at bounding box center [188, 150] width 149 height 23
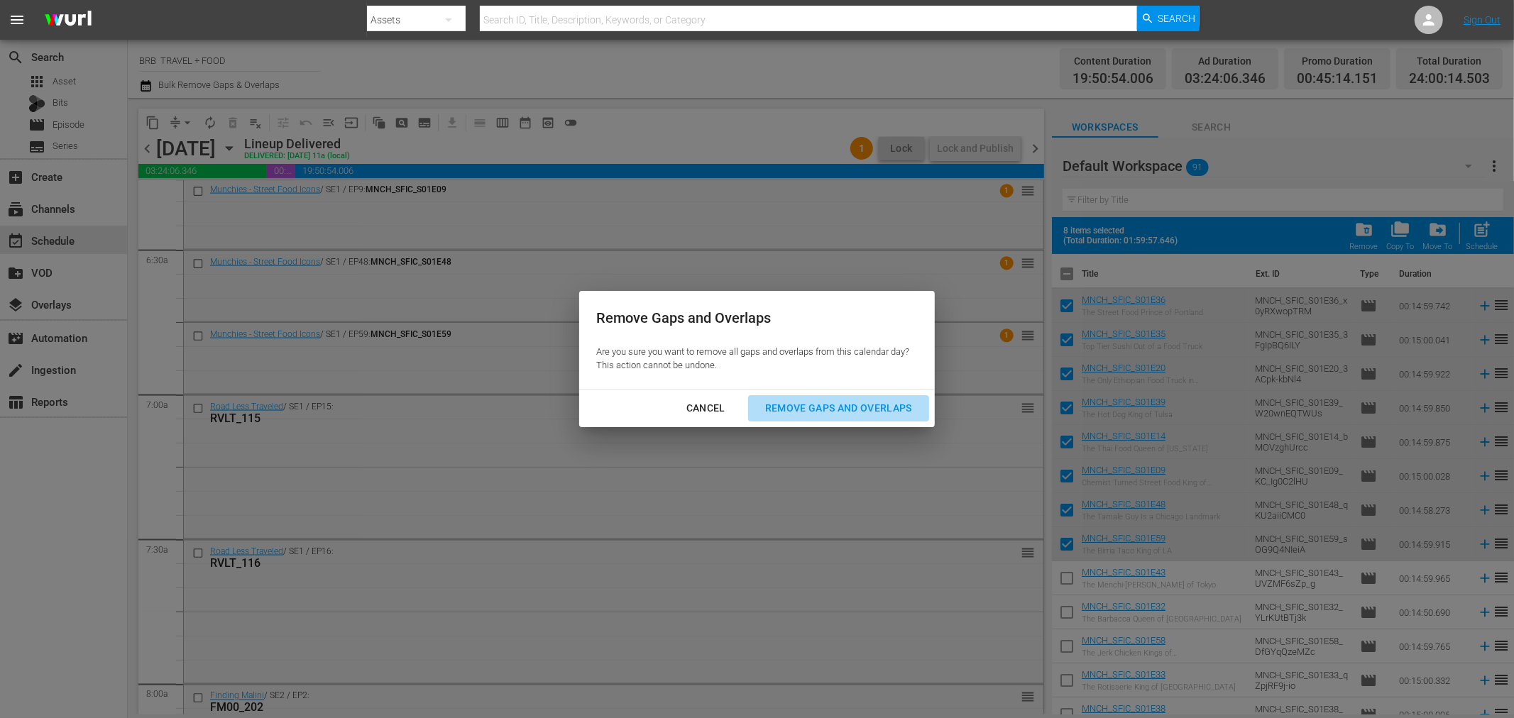
click at [803, 412] on div "Remove Gaps and Overlaps" at bounding box center [839, 409] width 170 height 18
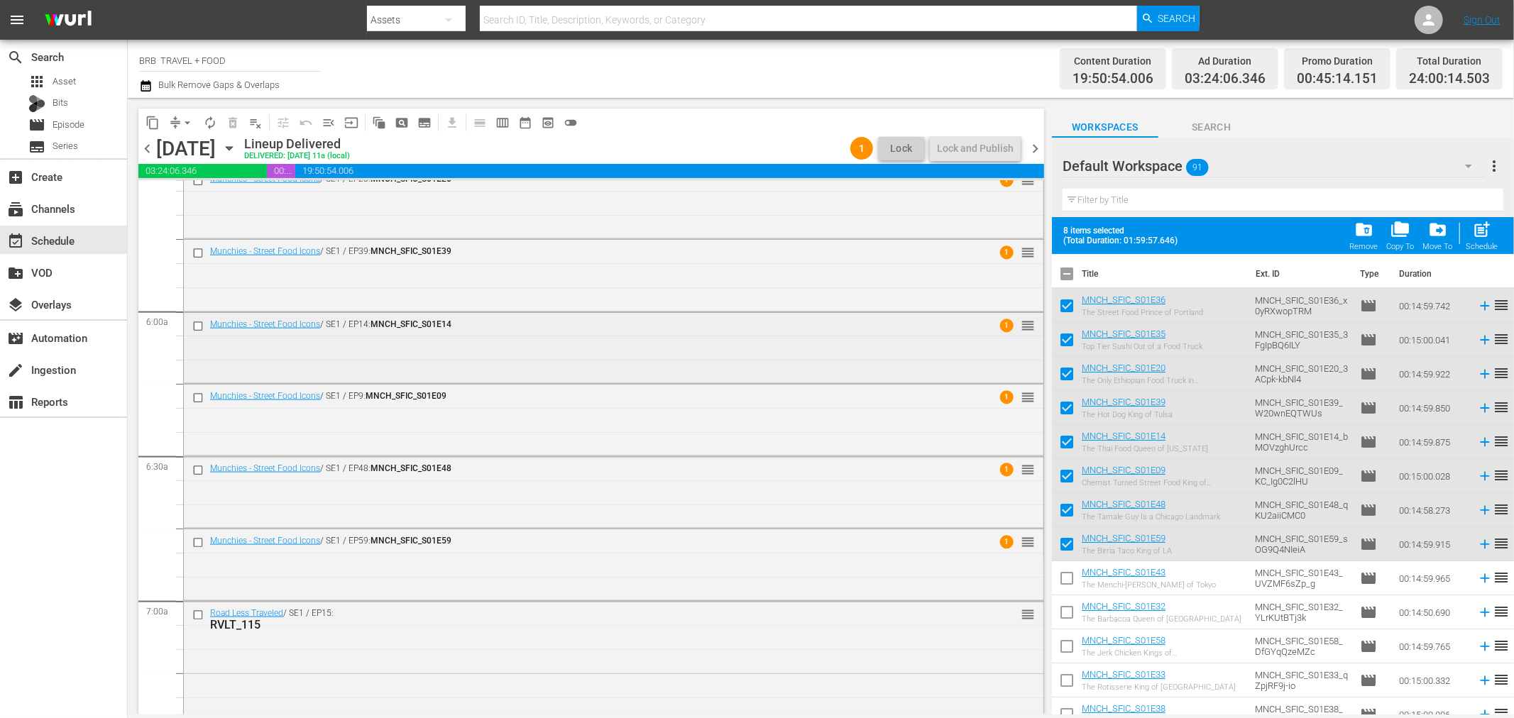
scroll to position [1371, 0]
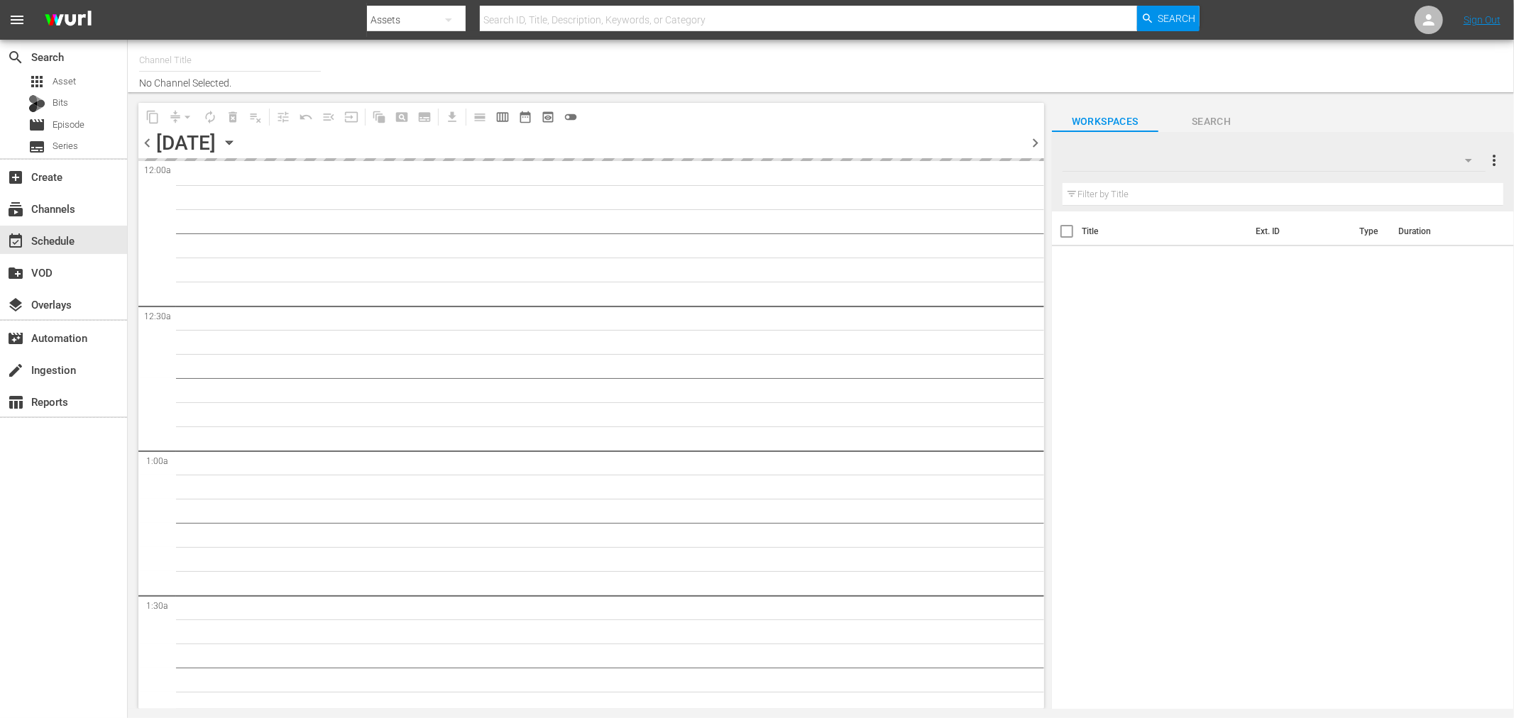
type input "BRB TRAVEL + FOOD (1210)"
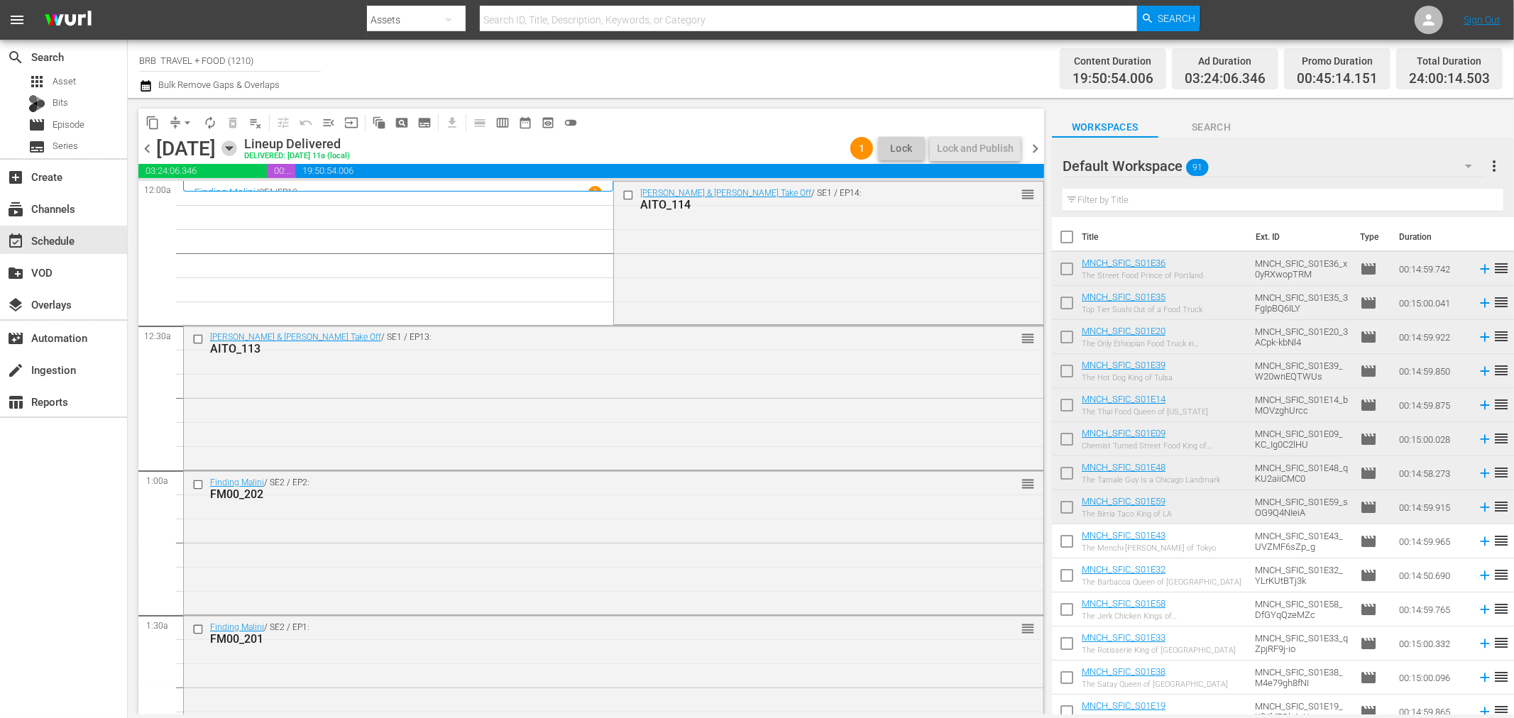
click at [237, 144] on icon "button" at bounding box center [229, 149] width 16 height 16
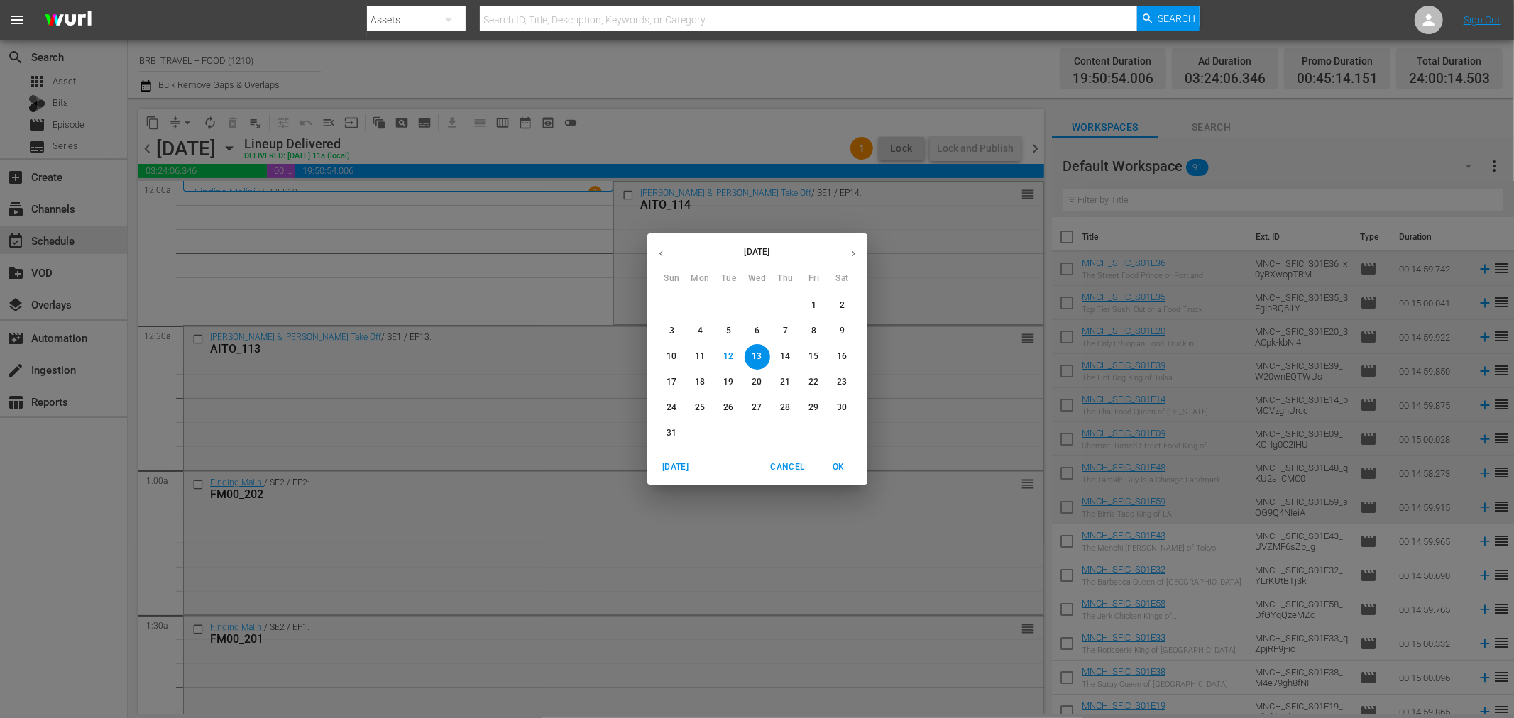
click at [729, 353] on p "12" at bounding box center [728, 357] width 10 height 12
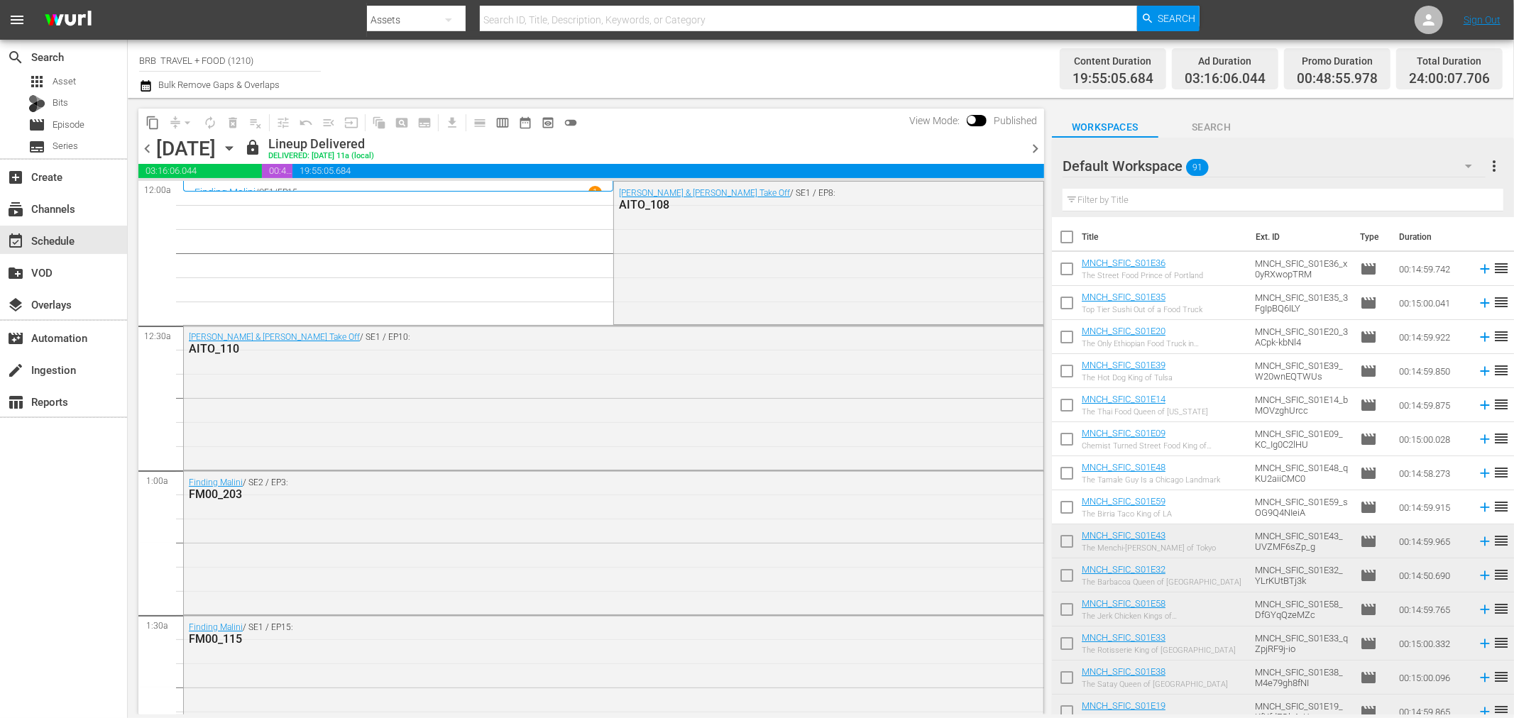
click at [237, 155] on icon "button" at bounding box center [229, 149] width 16 height 16
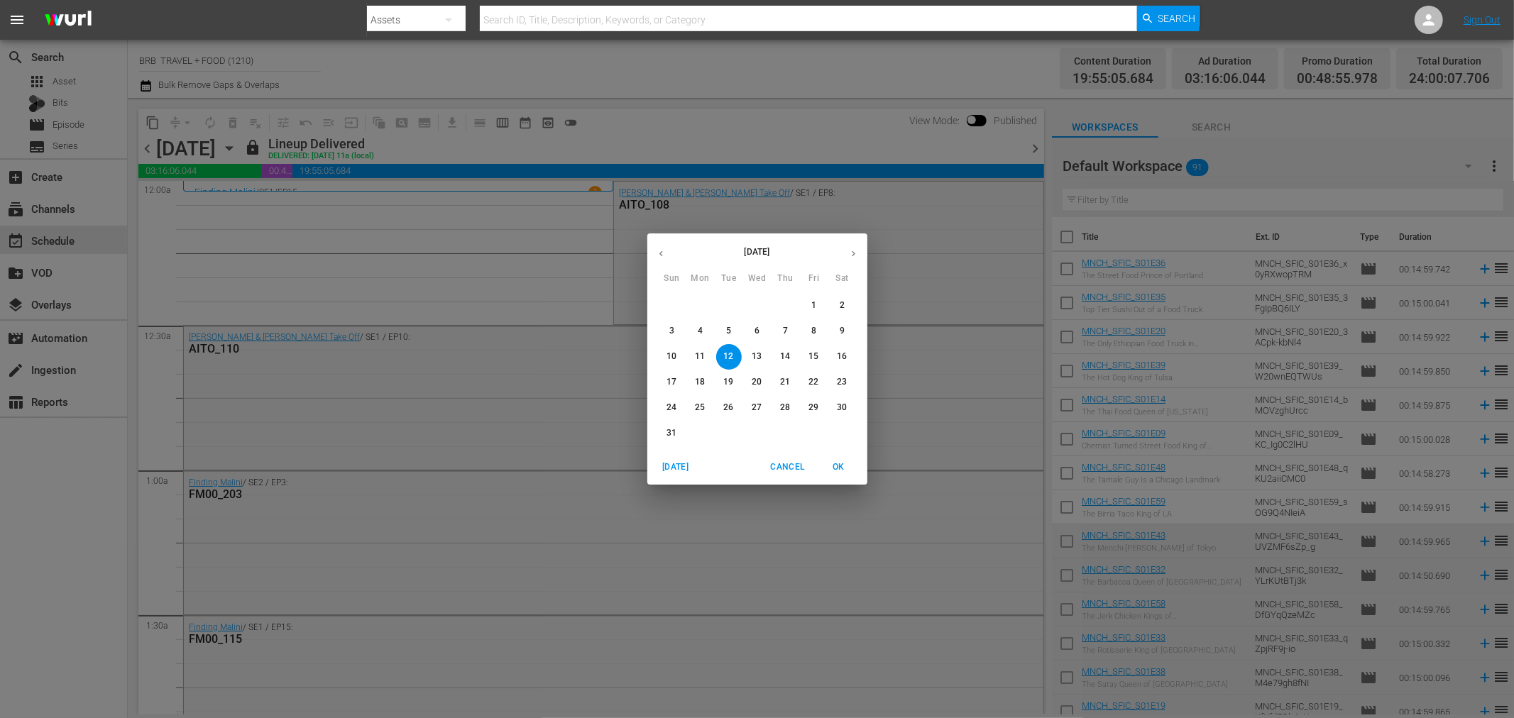
click at [755, 355] on p "13" at bounding box center [757, 357] width 10 height 12
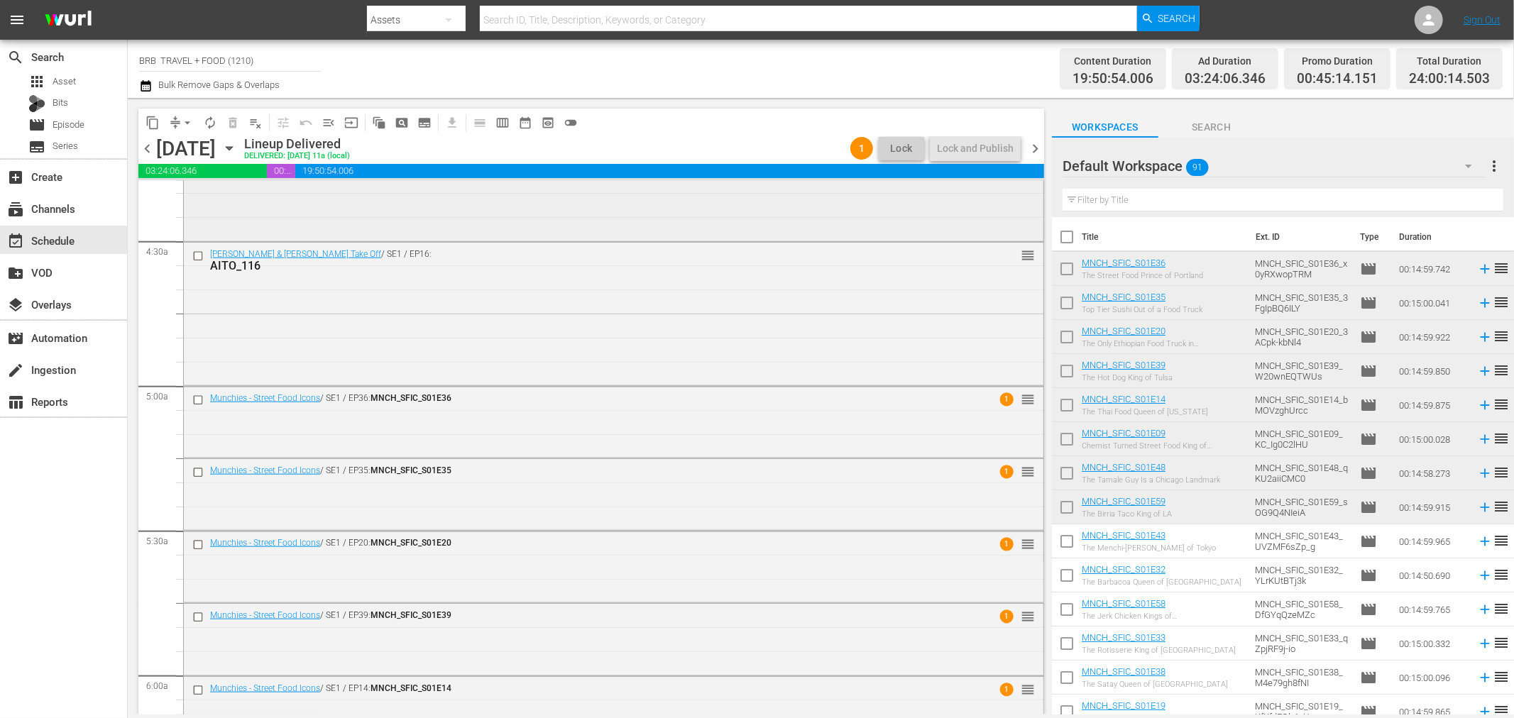
scroll to position [1261, 0]
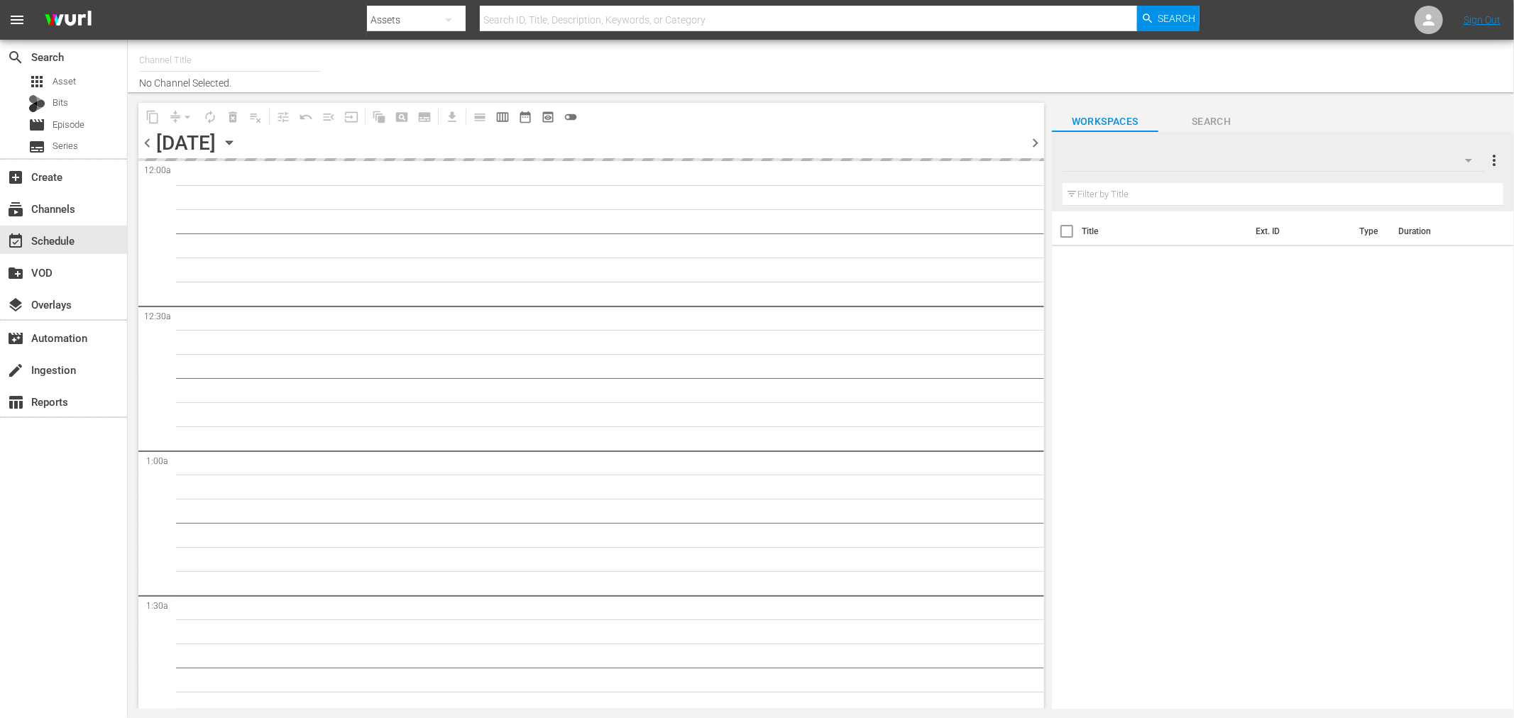
type input "BRB TRAVEL + FOOD (1210)"
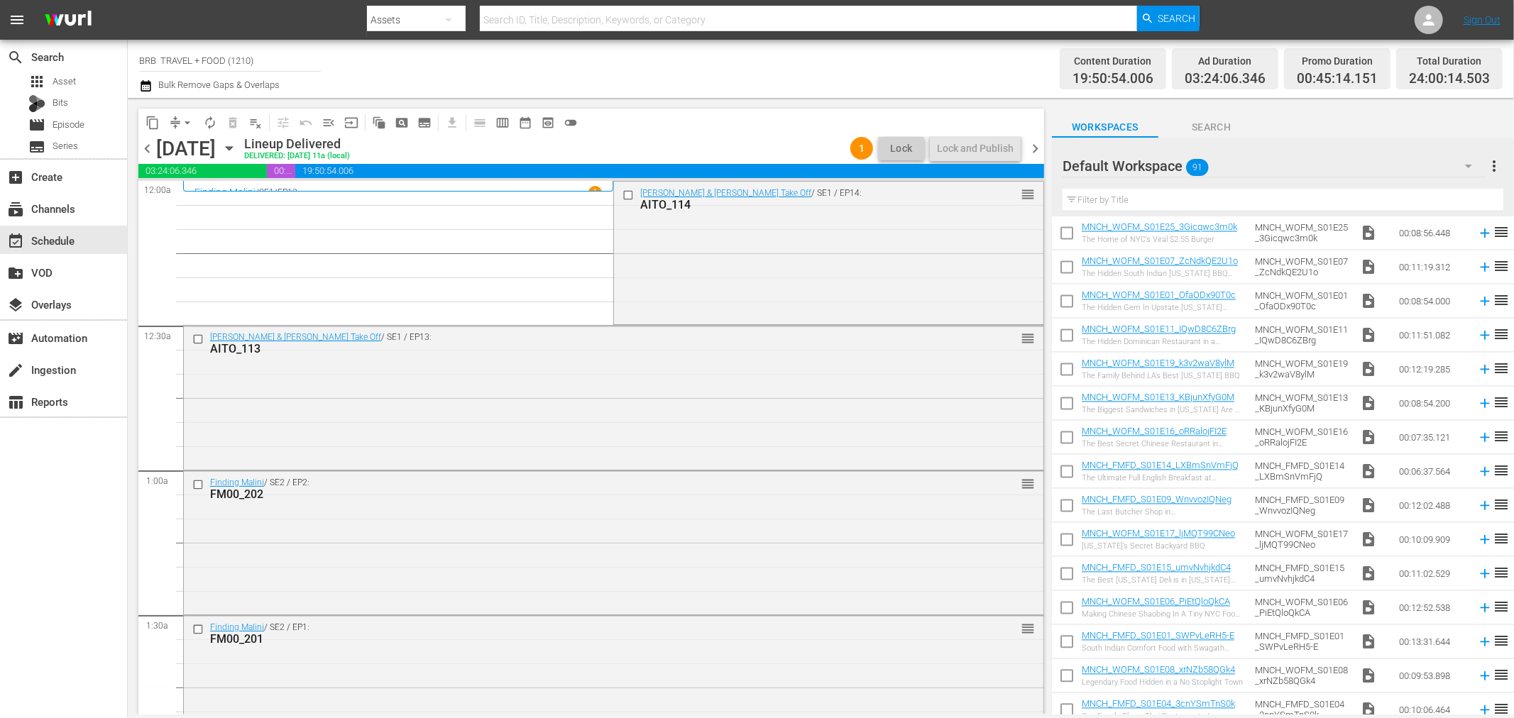
scroll to position [2634, 0]
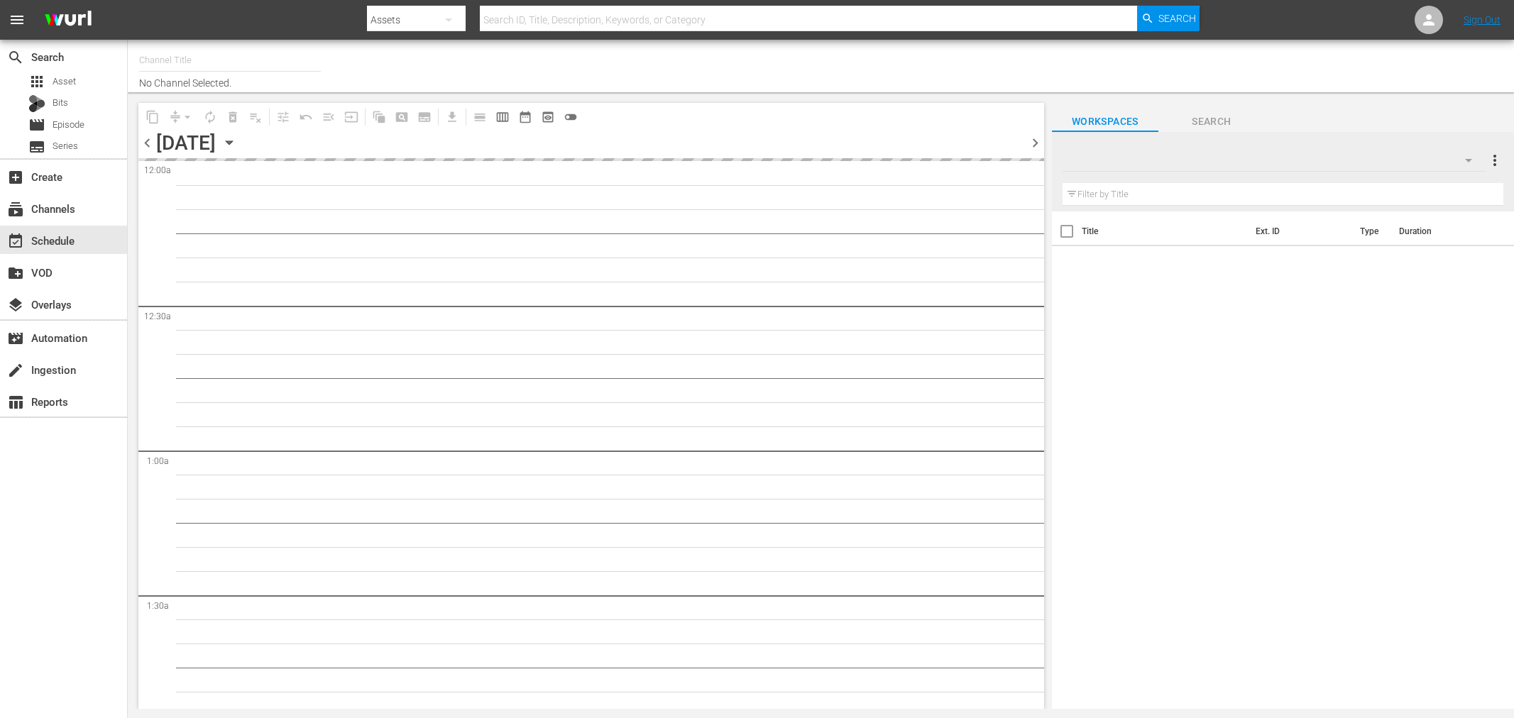
type input "BRB TRAVEL + FOOD (1210)"
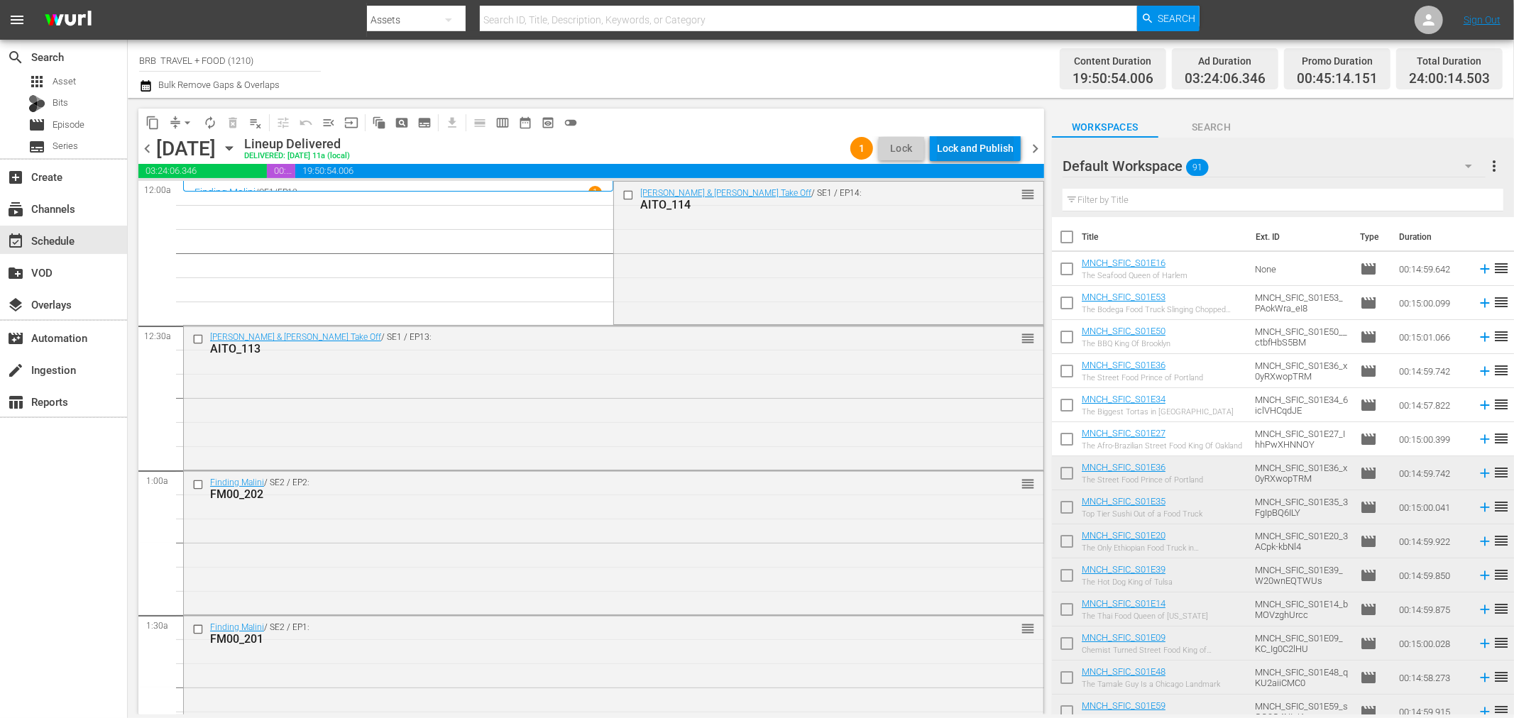
click at [980, 143] on div "Lock and Publish" at bounding box center [975, 149] width 77 height 26
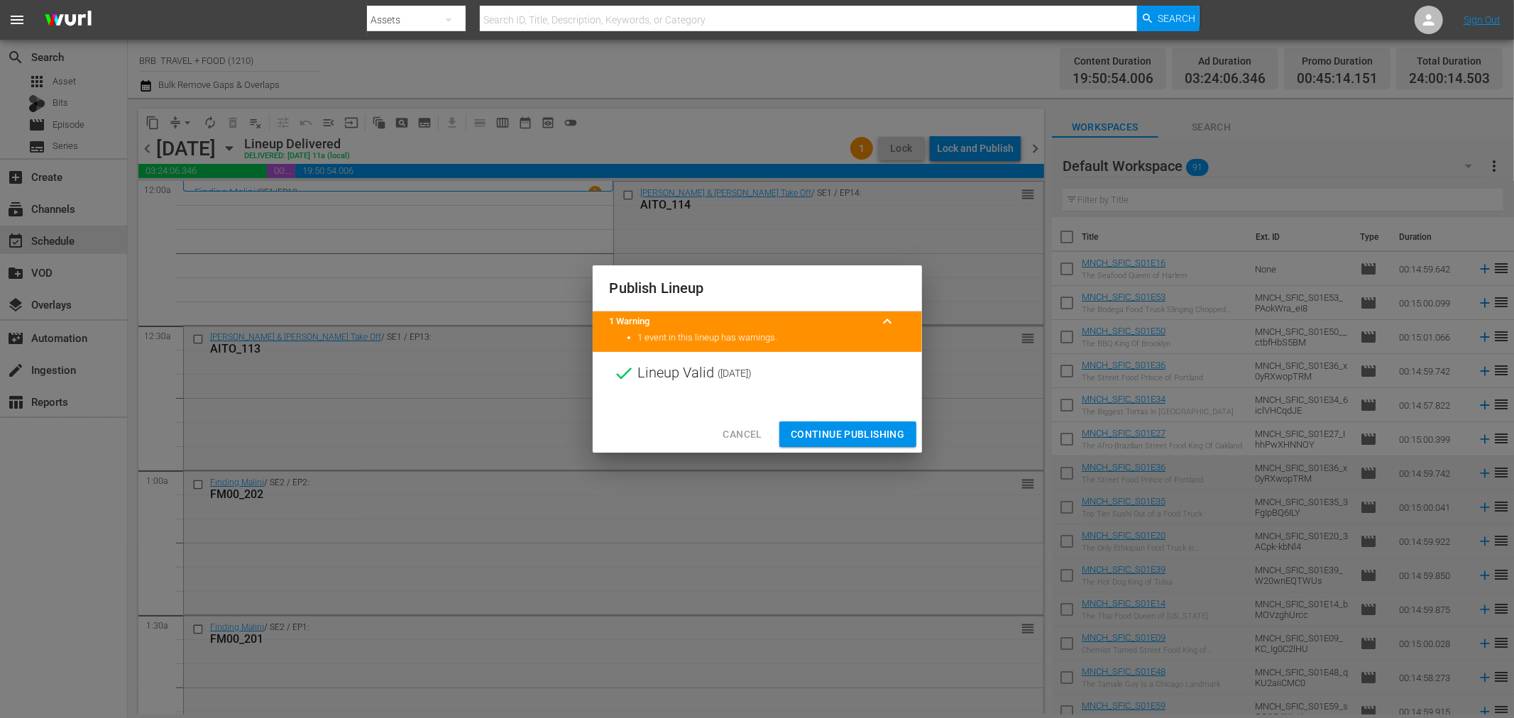
click at [848, 429] on span "Continue Publishing" at bounding box center [848, 435] width 114 height 18
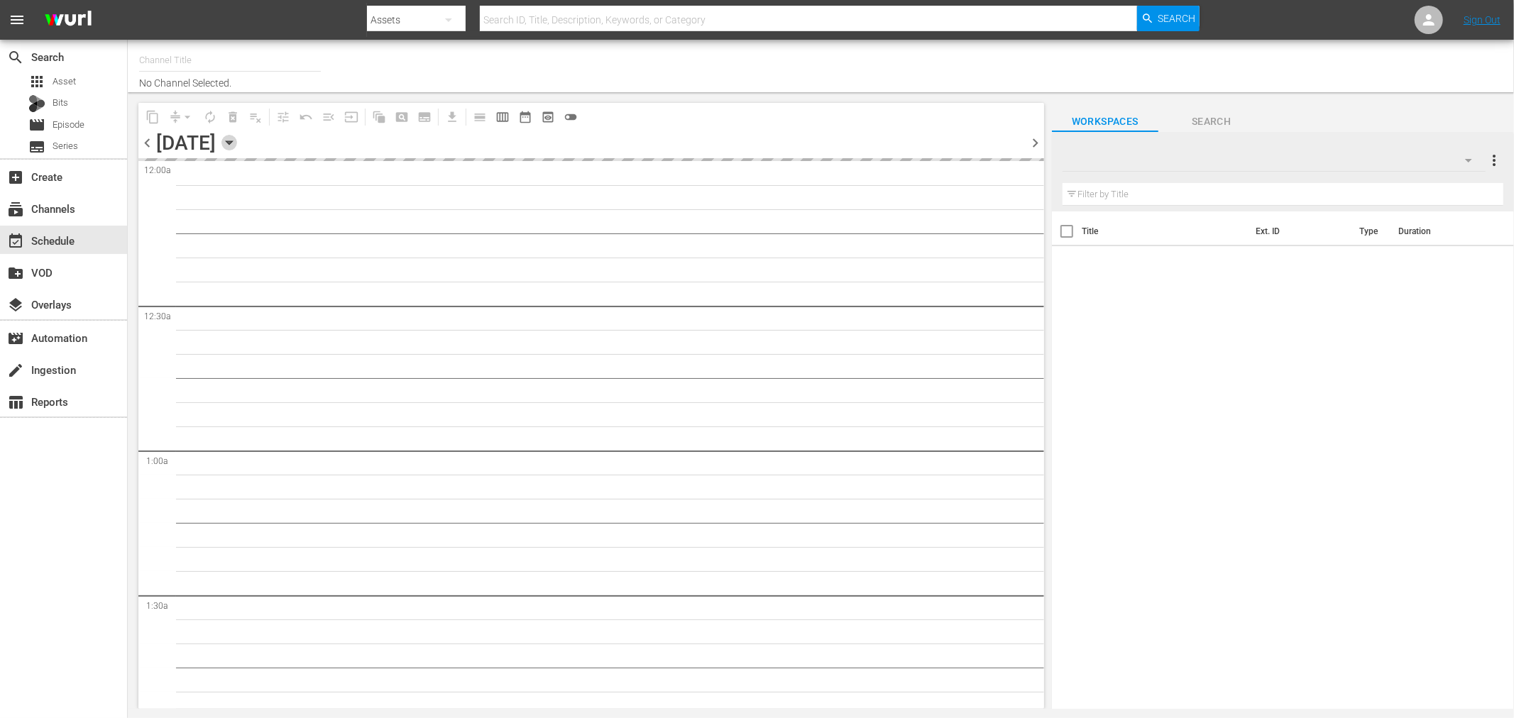
click at [237, 144] on icon "button" at bounding box center [229, 143] width 16 height 16
type input "BRB TRAVEL + FOOD (1210)"
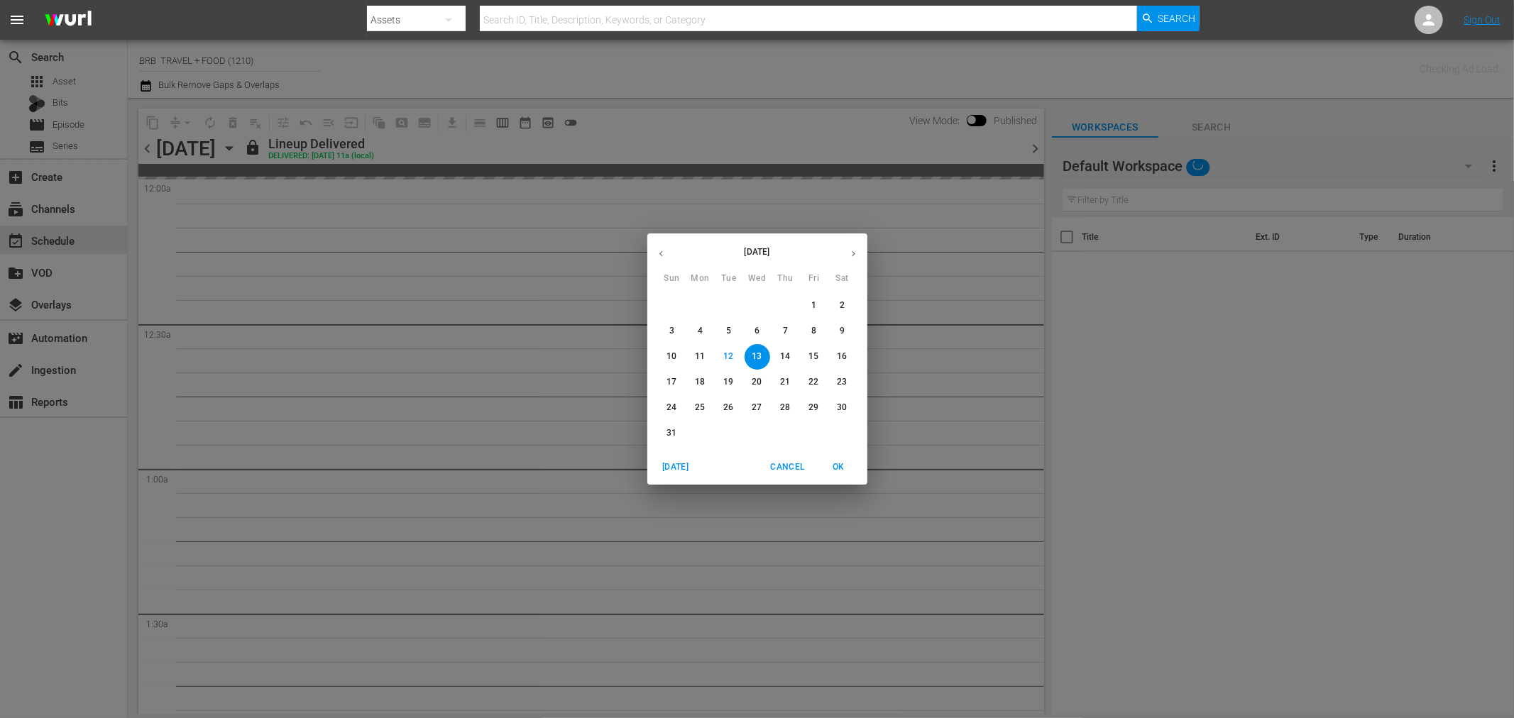
drag, startPoint x: 784, startPoint y: 351, endPoint x: 765, endPoint y: 380, distance: 34.3
click at [784, 351] on p "14" at bounding box center [785, 357] width 10 height 12
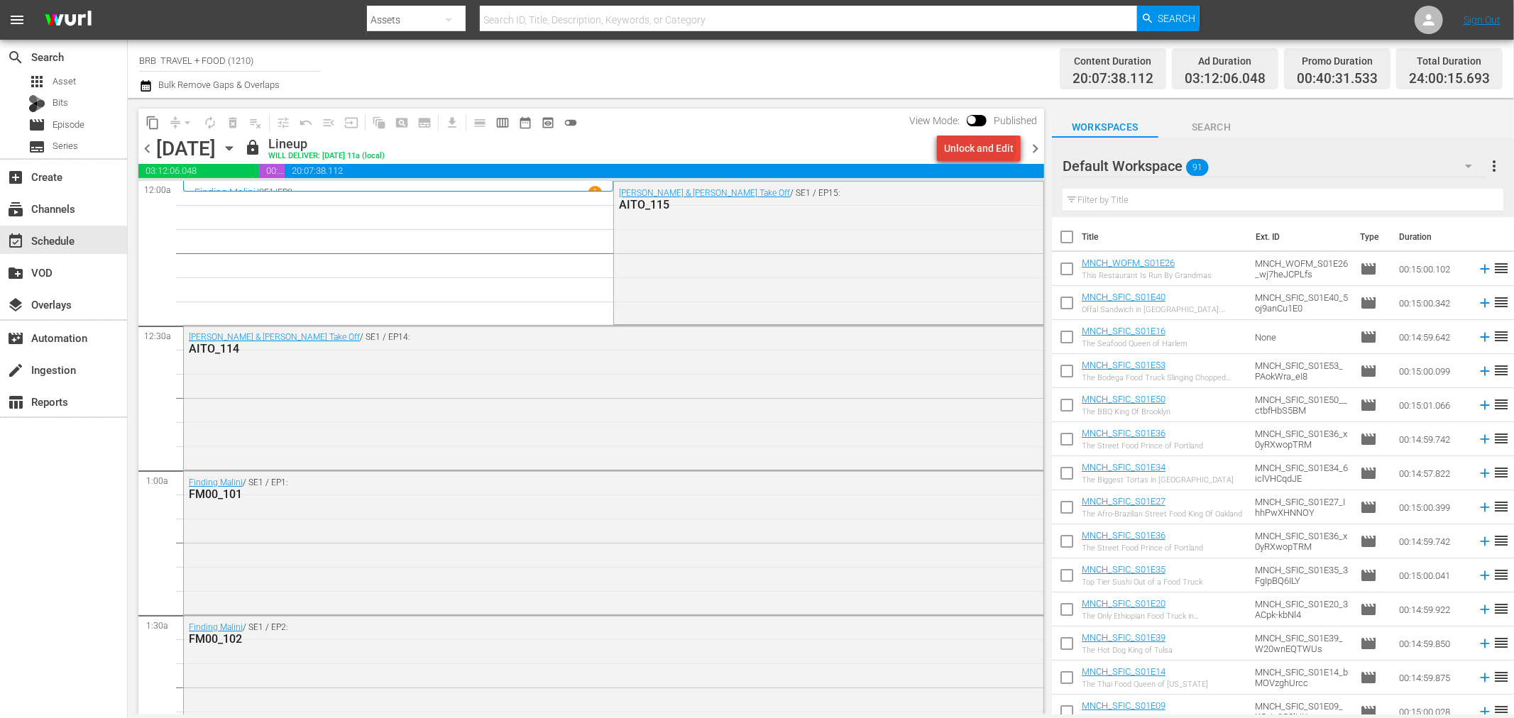
click at [983, 146] on div "Unlock and Edit" at bounding box center [979, 149] width 70 height 26
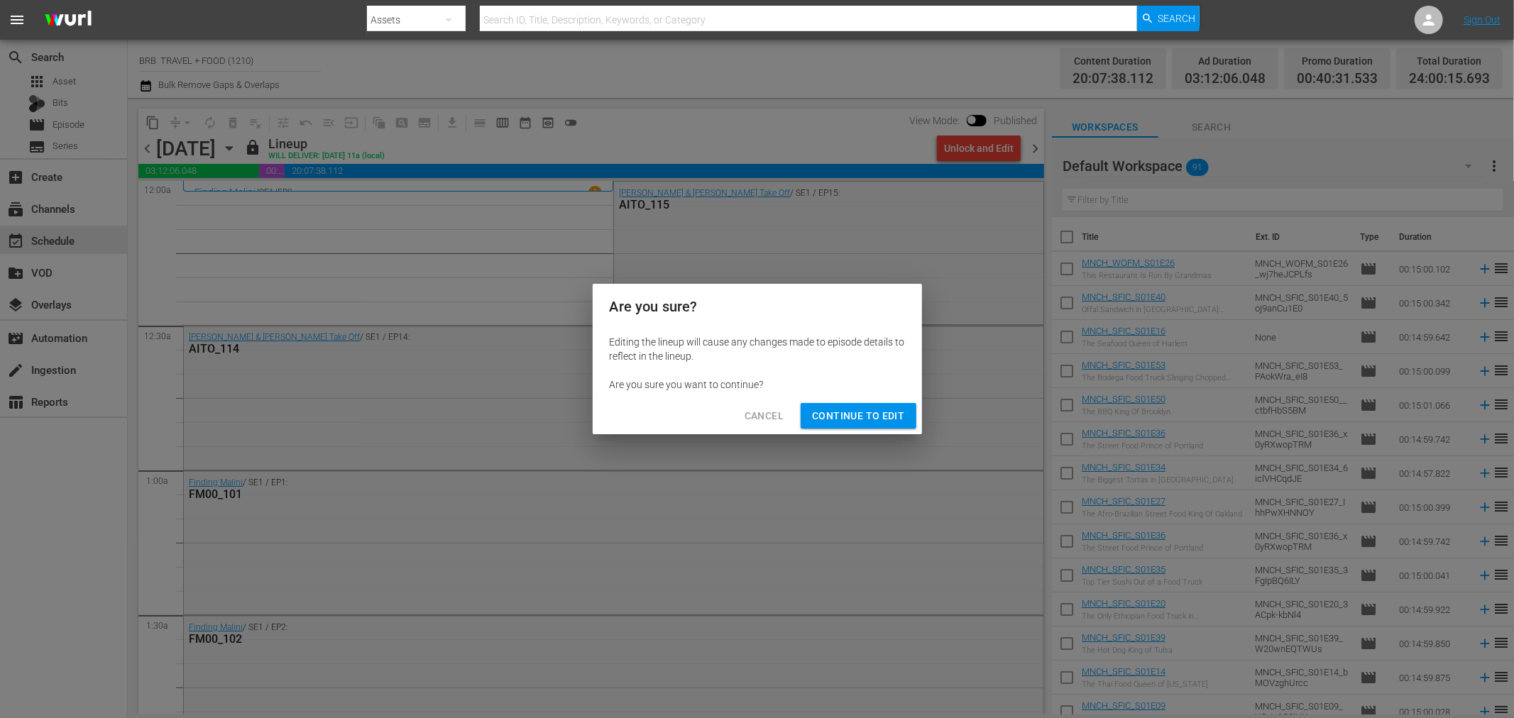
click at [848, 419] on span "Continue to Edit" at bounding box center [858, 416] width 92 height 18
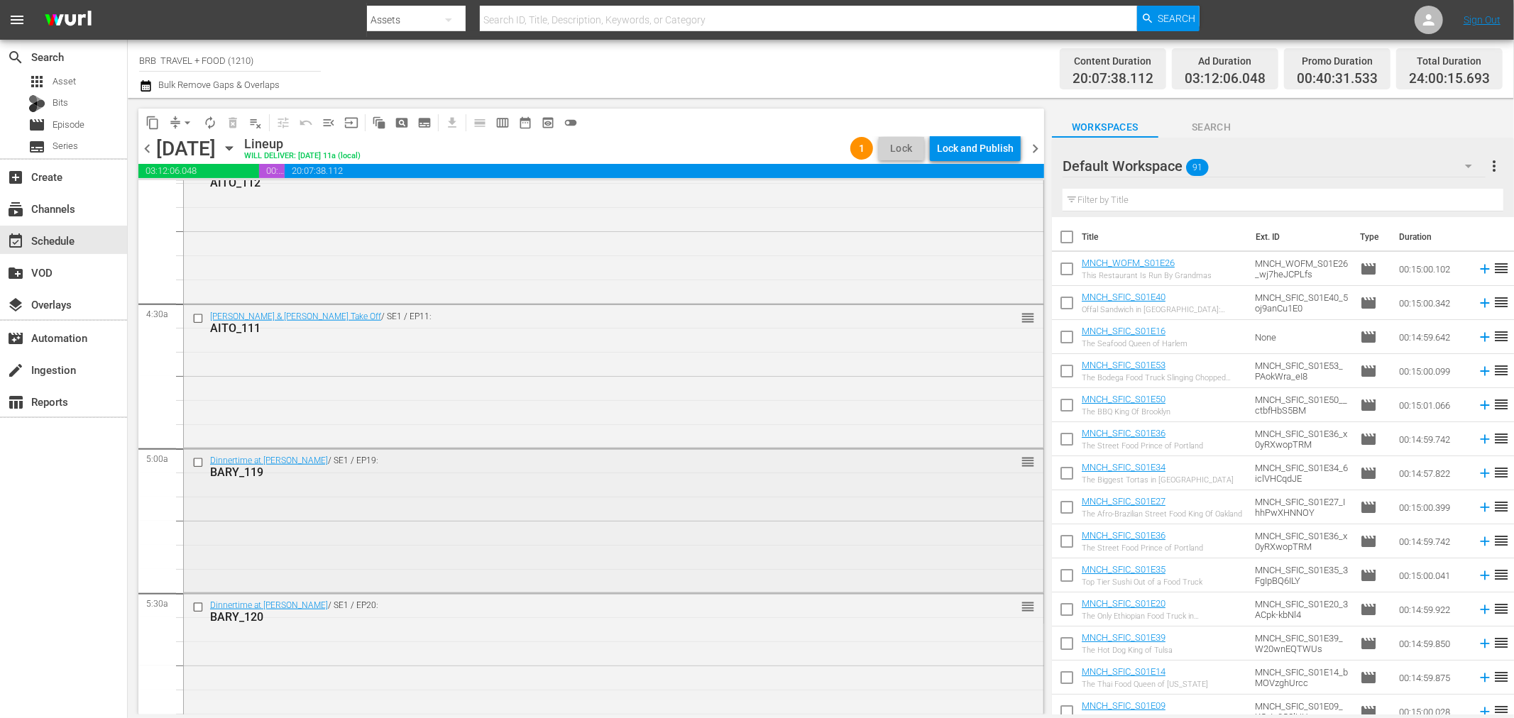
scroll to position [1183, 0]
click at [261, 534] on div "Dinnertime at Barry's / SE1 / EP19: BARY_119 reorder" at bounding box center [614, 517] width 860 height 141
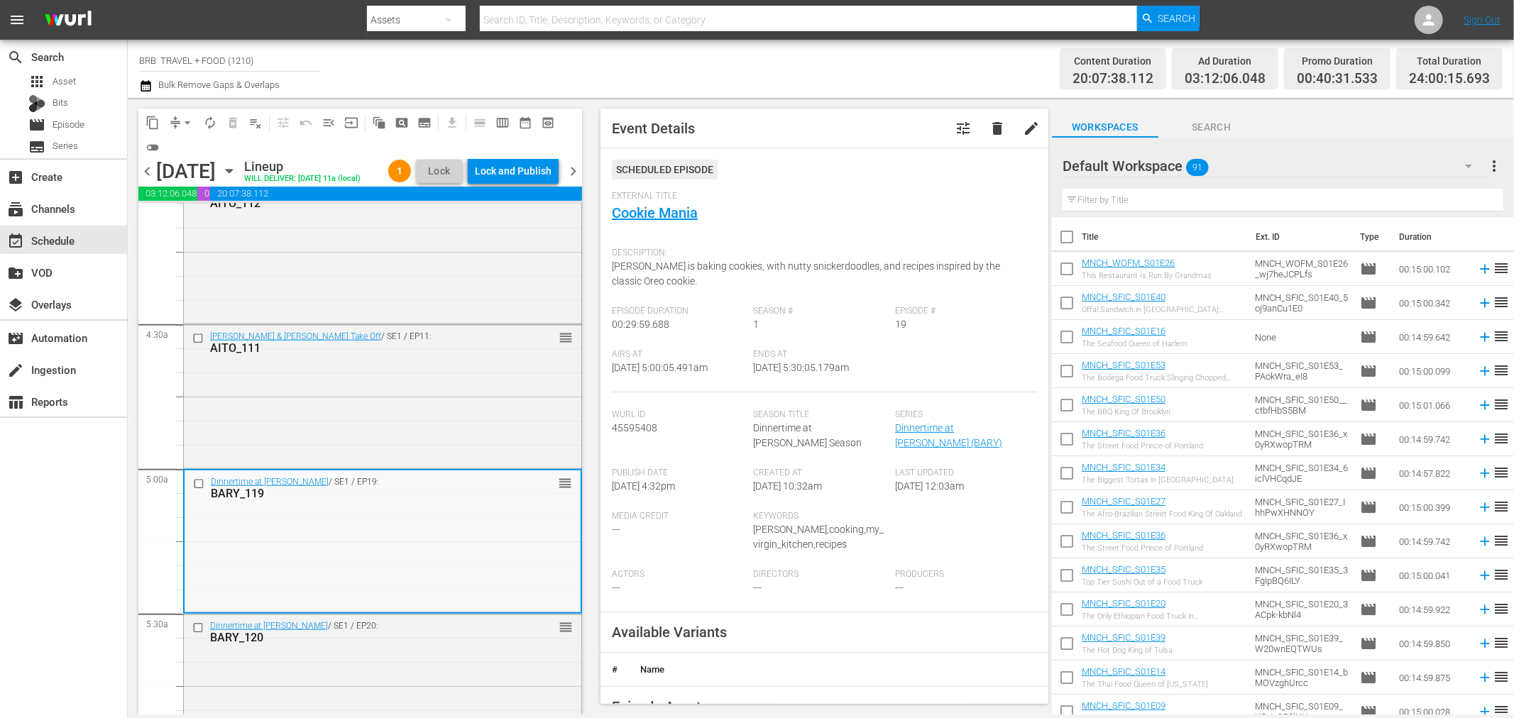
scroll to position [1340, 0]
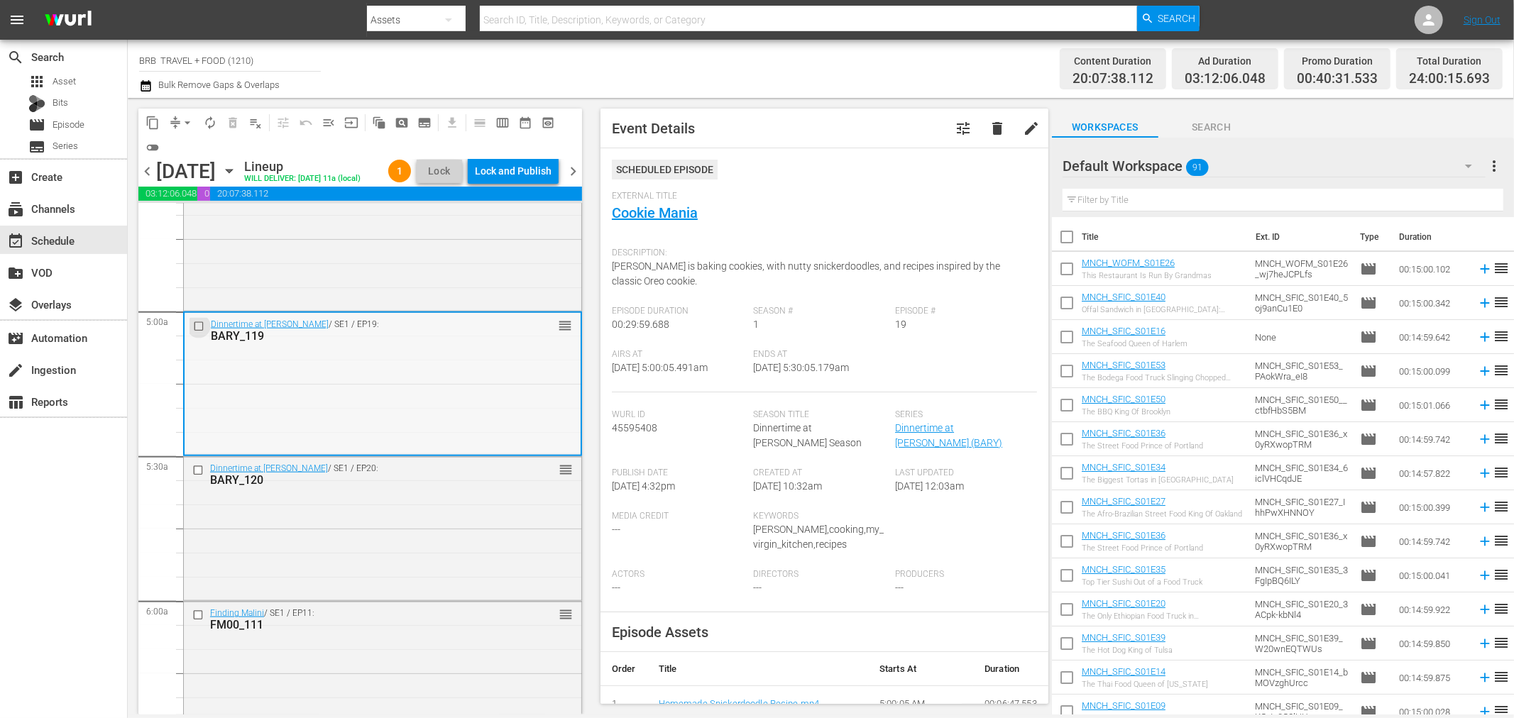
click at [196, 333] on input "checkbox" at bounding box center [200, 327] width 15 height 12
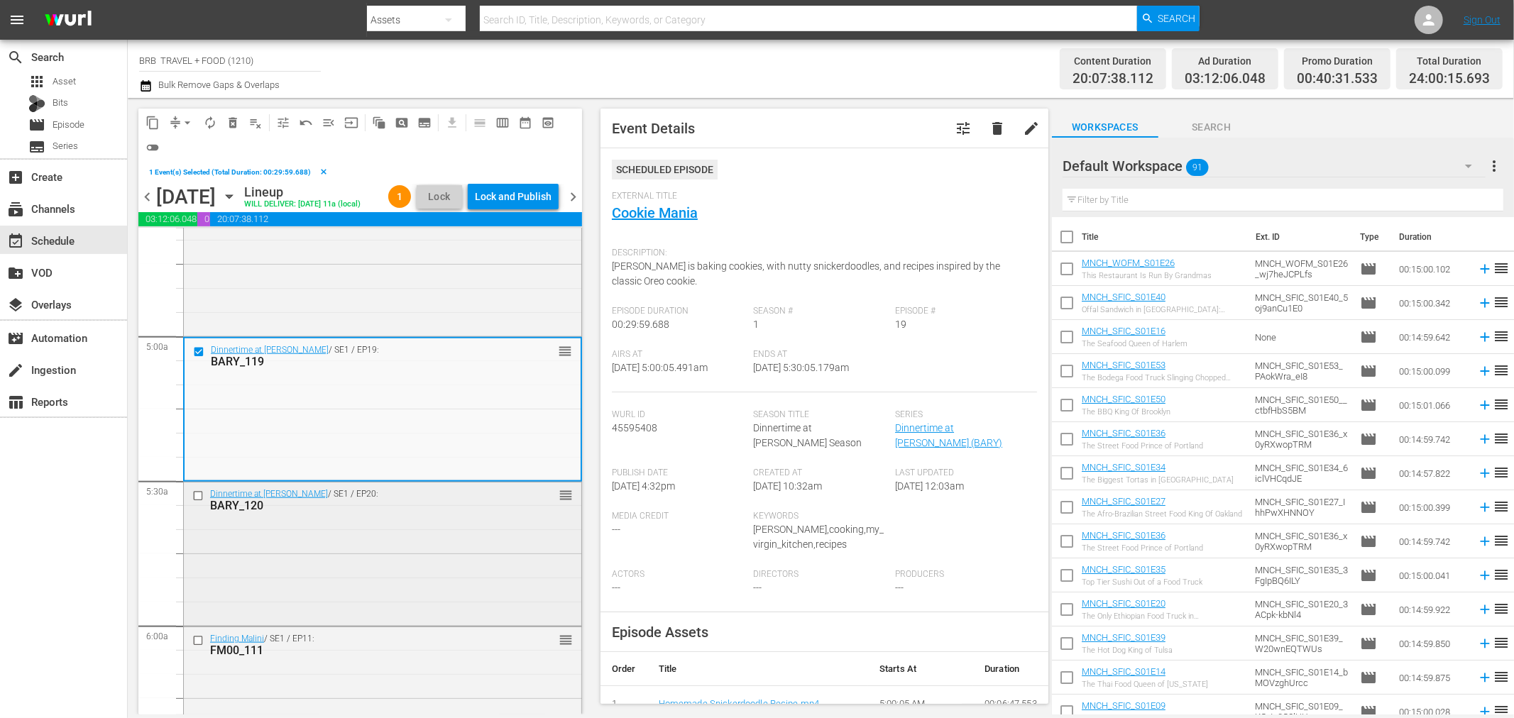
click at [200, 502] on input "checkbox" at bounding box center [199, 496] width 15 height 12
click at [197, 647] on input "checkbox" at bounding box center [199, 641] width 15 height 12
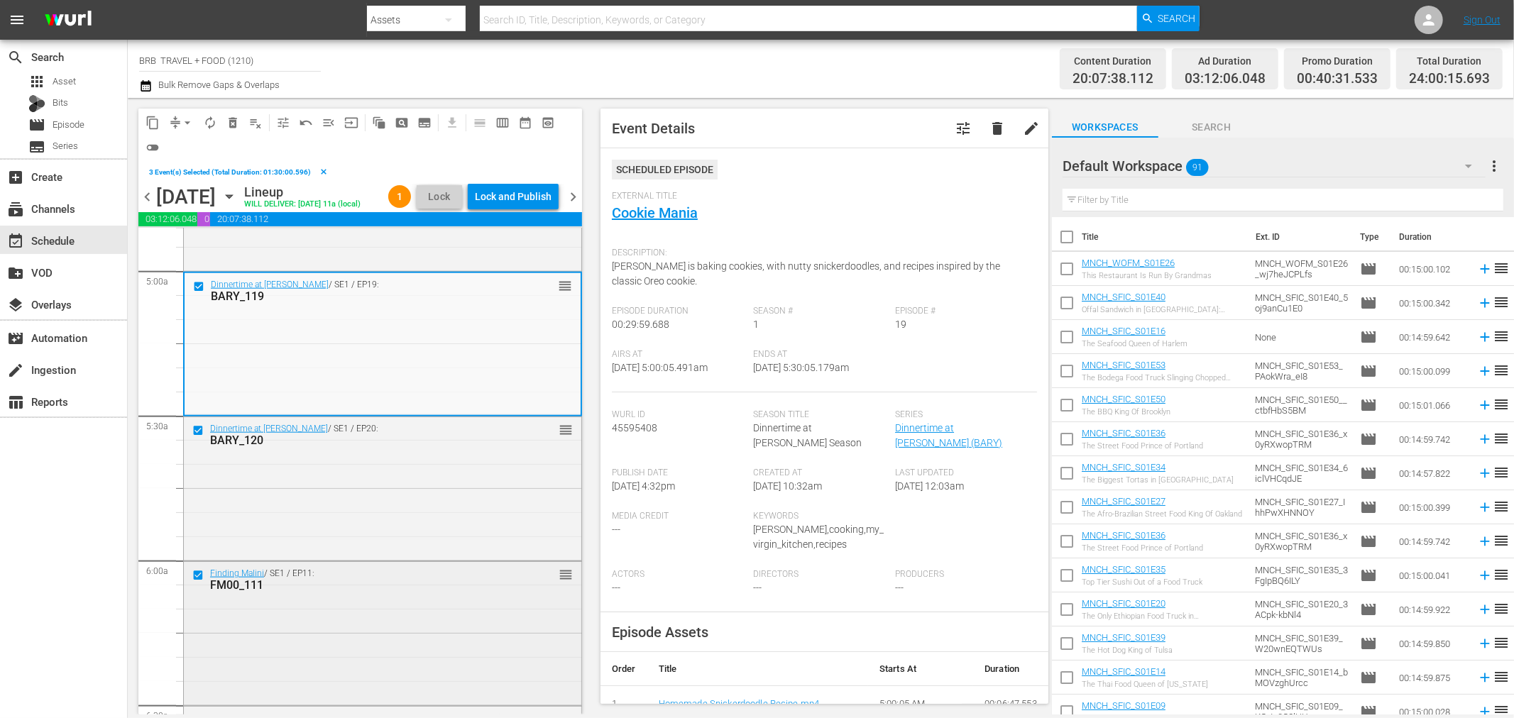
scroll to position [1498, 0]
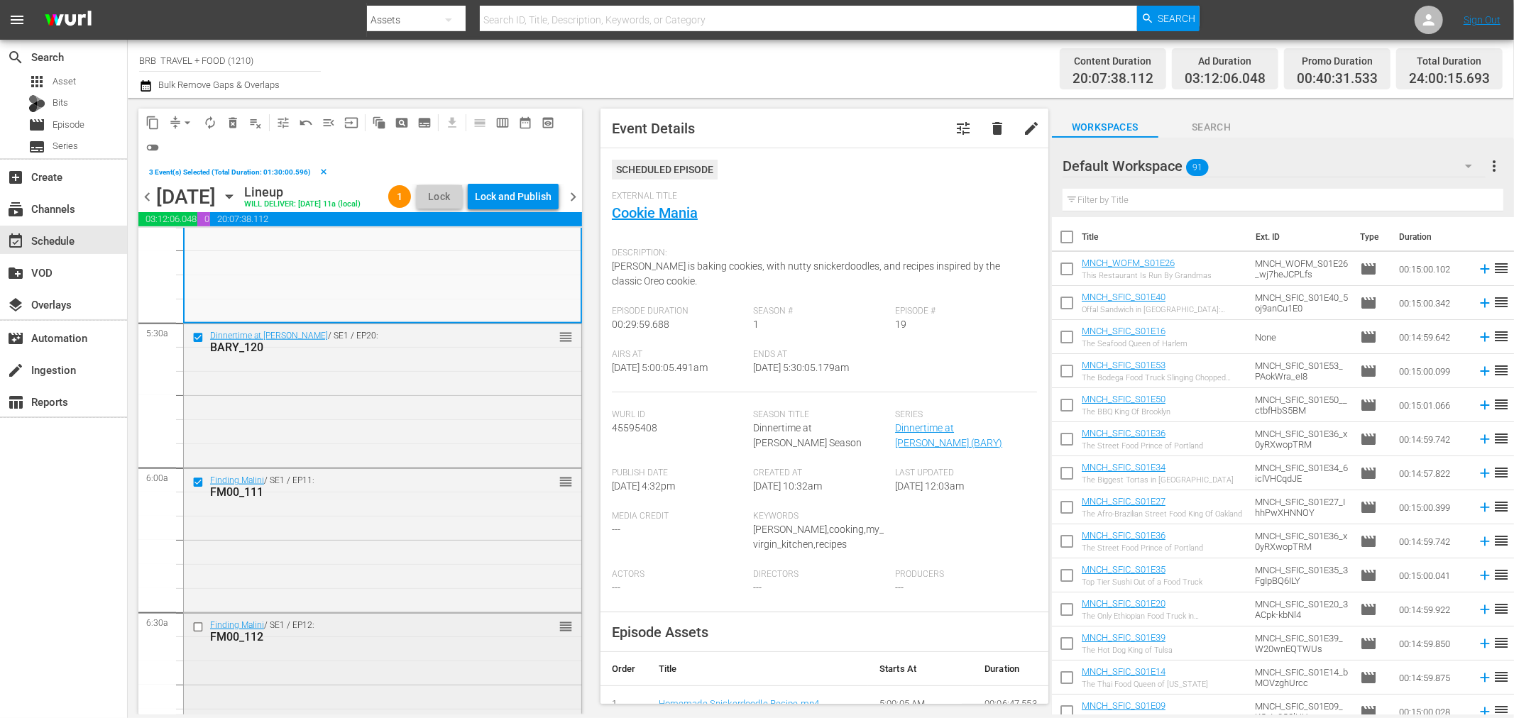
click at [197, 634] on input "checkbox" at bounding box center [199, 628] width 15 height 12
click at [226, 121] on span "delete_forever_outlined" at bounding box center [233, 123] width 14 height 14
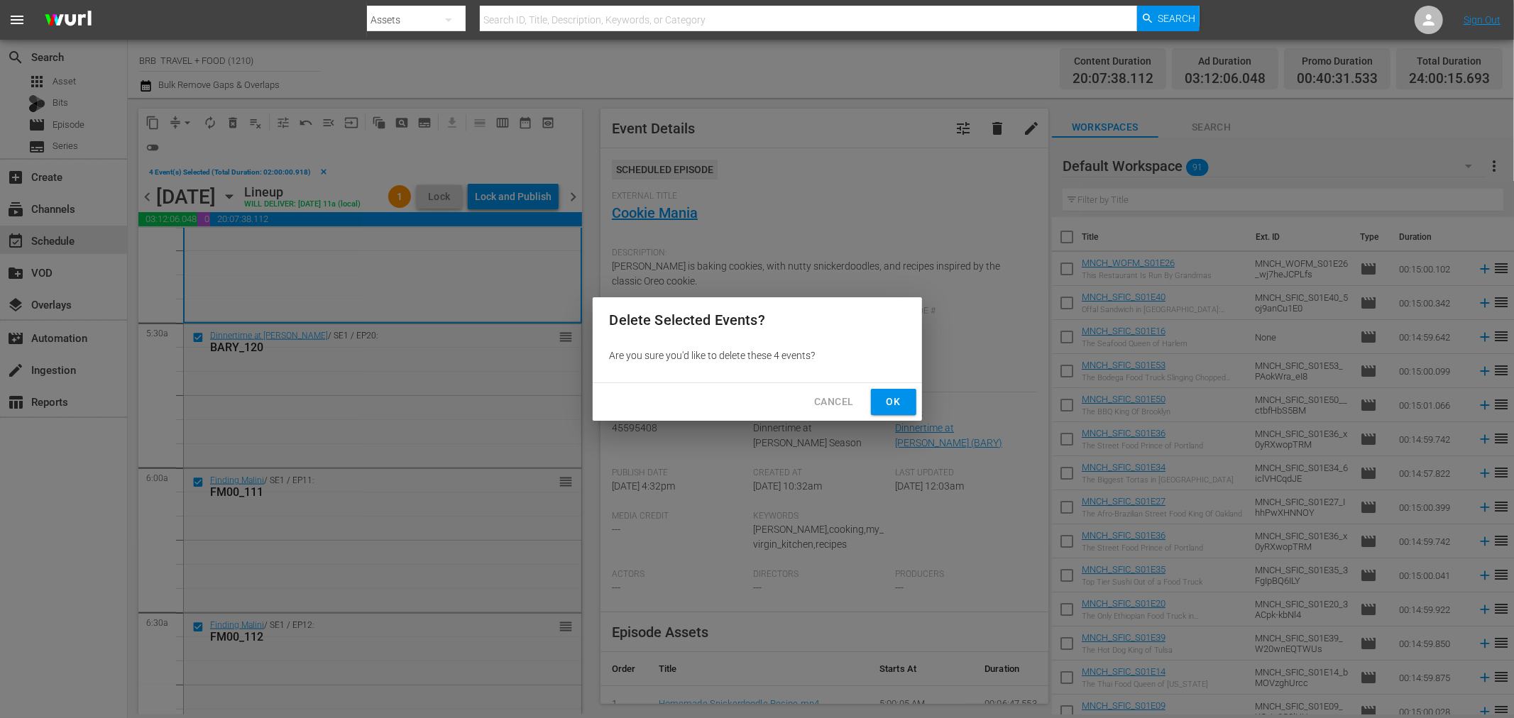
click at [872, 400] on button "Ok" at bounding box center [893, 402] width 45 height 26
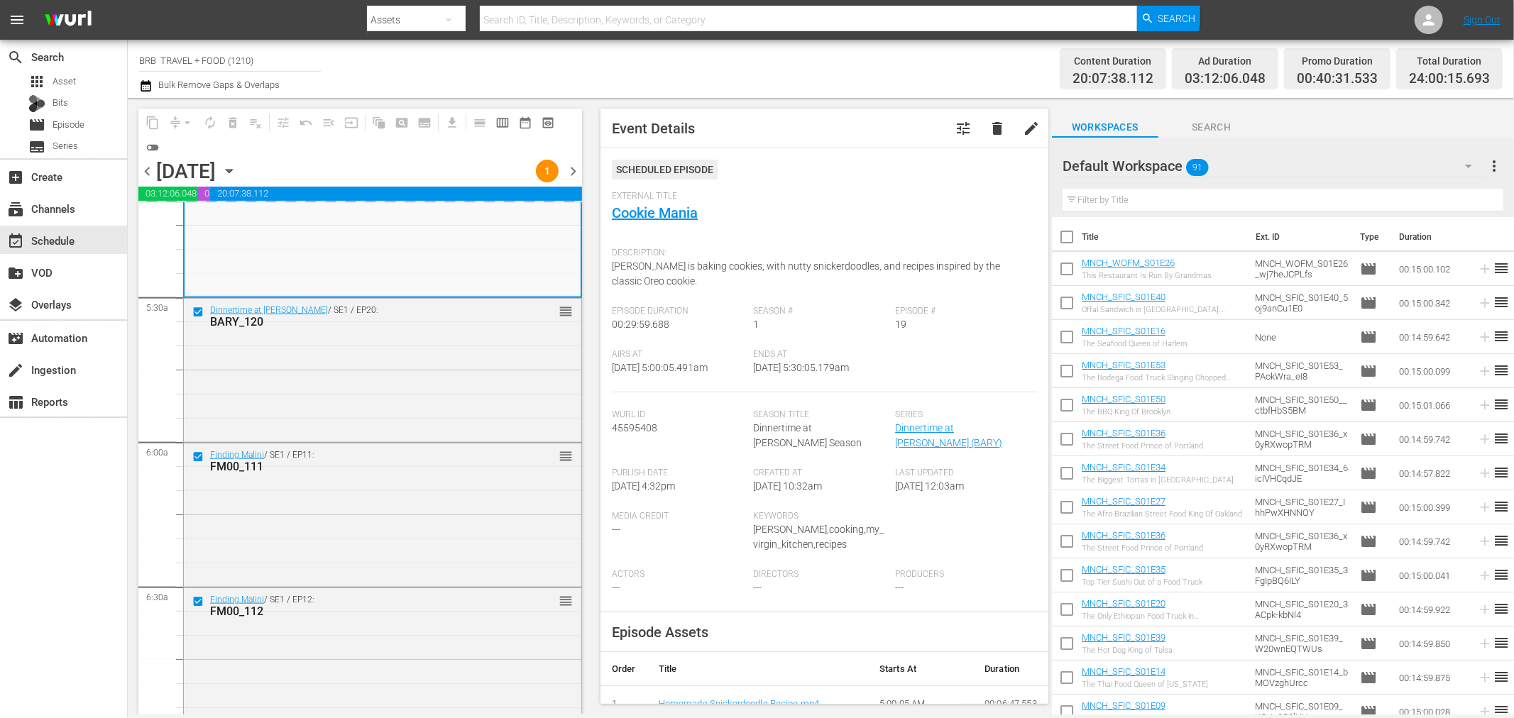
click at [1068, 267] on input "checkbox" at bounding box center [1067, 272] width 30 height 30
checkbox input "true"
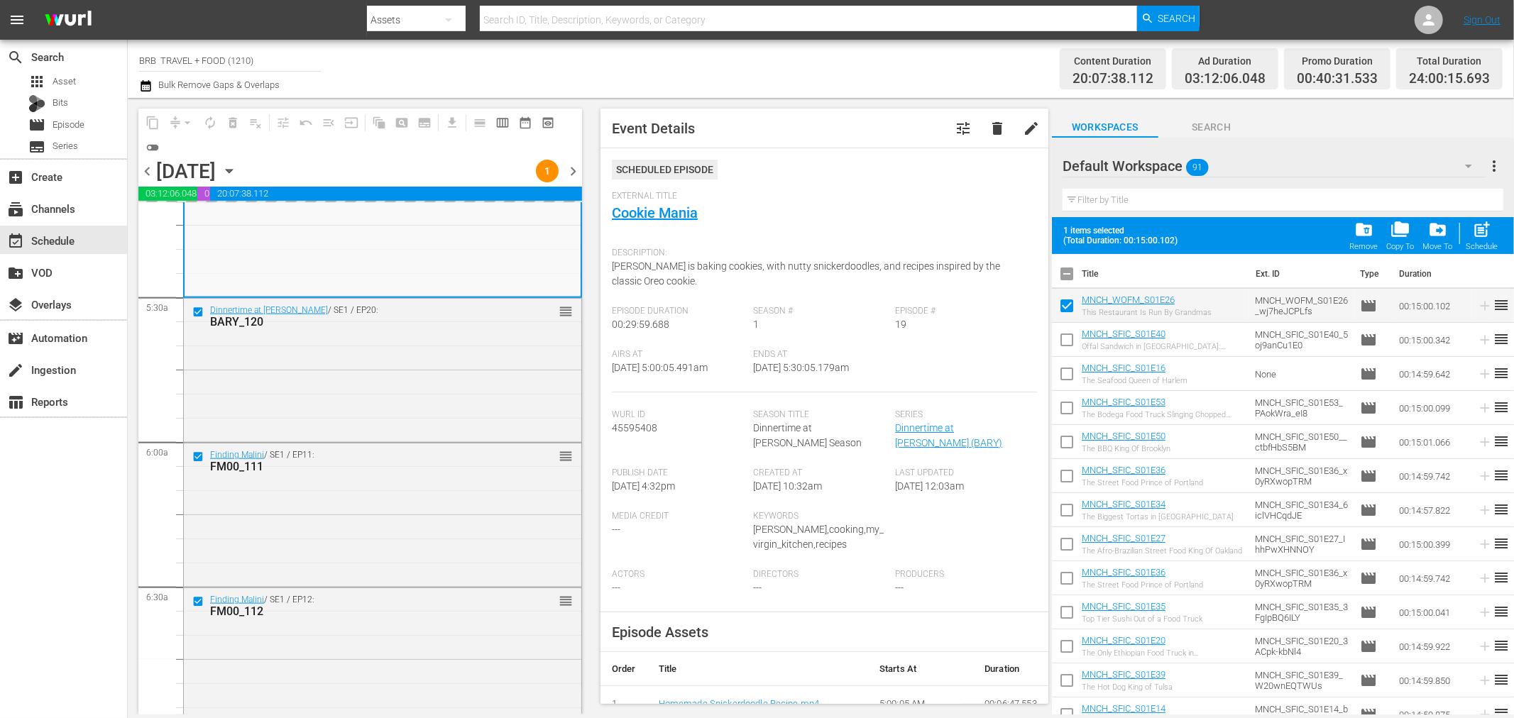
click at [1065, 337] on input "checkbox" at bounding box center [1067, 343] width 30 height 30
checkbox input "true"
click at [1069, 380] on input "checkbox" at bounding box center [1067, 377] width 30 height 30
checkbox input "true"
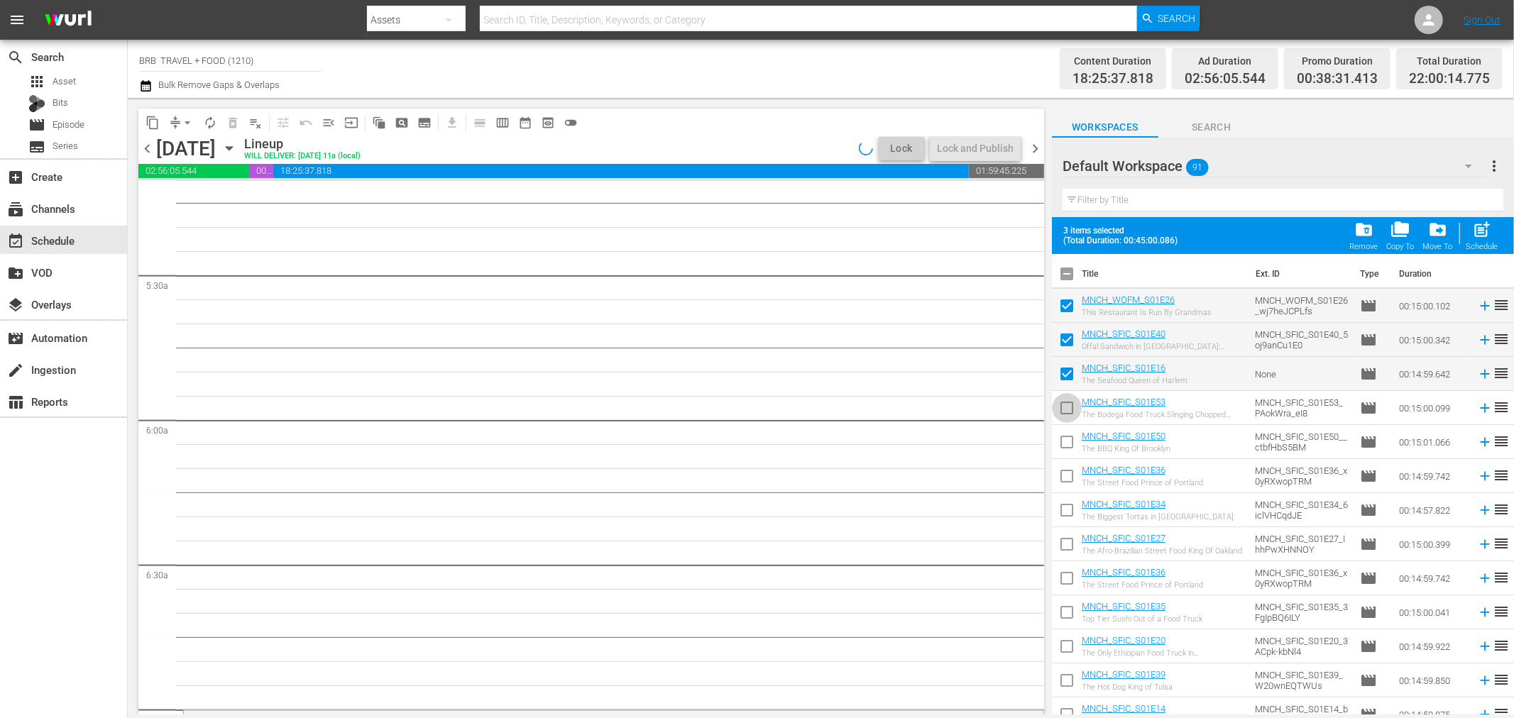
click at [1069, 413] on input "checkbox" at bounding box center [1067, 411] width 30 height 30
checkbox input "true"
click at [1068, 445] on input "checkbox" at bounding box center [1067, 445] width 30 height 30
checkbox input "true"
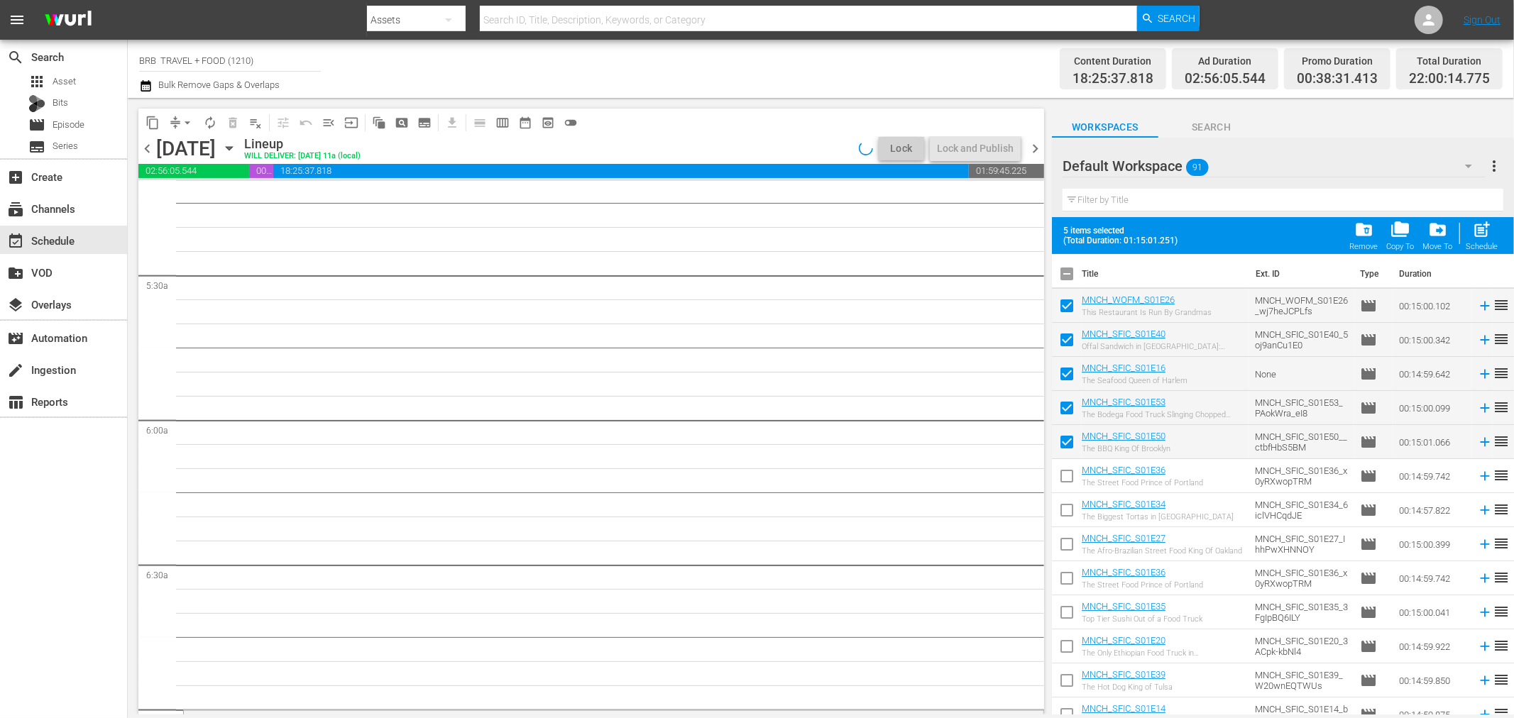
click at [1069, 474] on input "checkbox" at bounding box center [1067, 479] width 30 height 30
checkbox input "true"
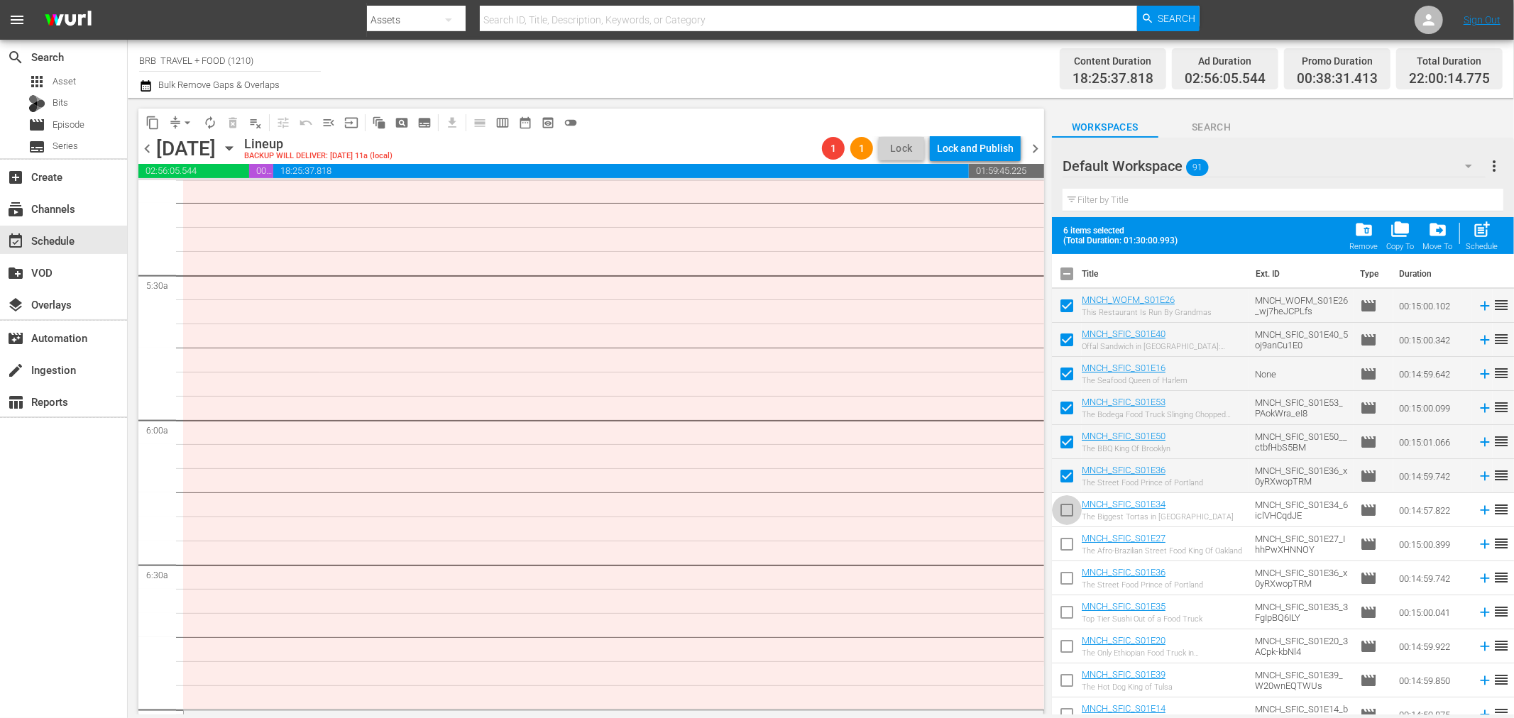
click at [1066, 512] on input "checkbox" at bounding box center [1067, 513] width 30 height 30
checkbox input "true"
click at [1065, 544] on input "checkbox" at bounding box center [1067, 547] width 30 height 30
checkbox input "true"
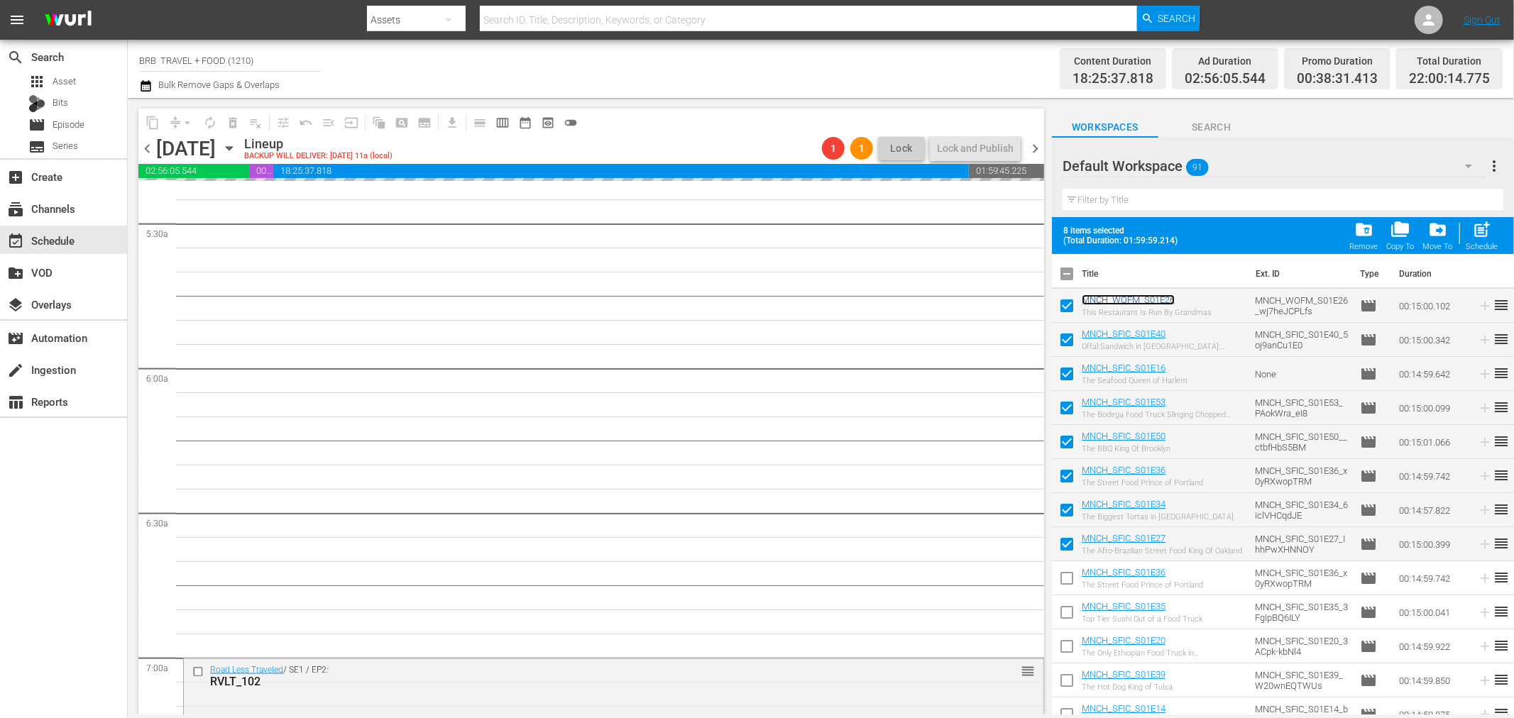
scroll to position [1577, 0]
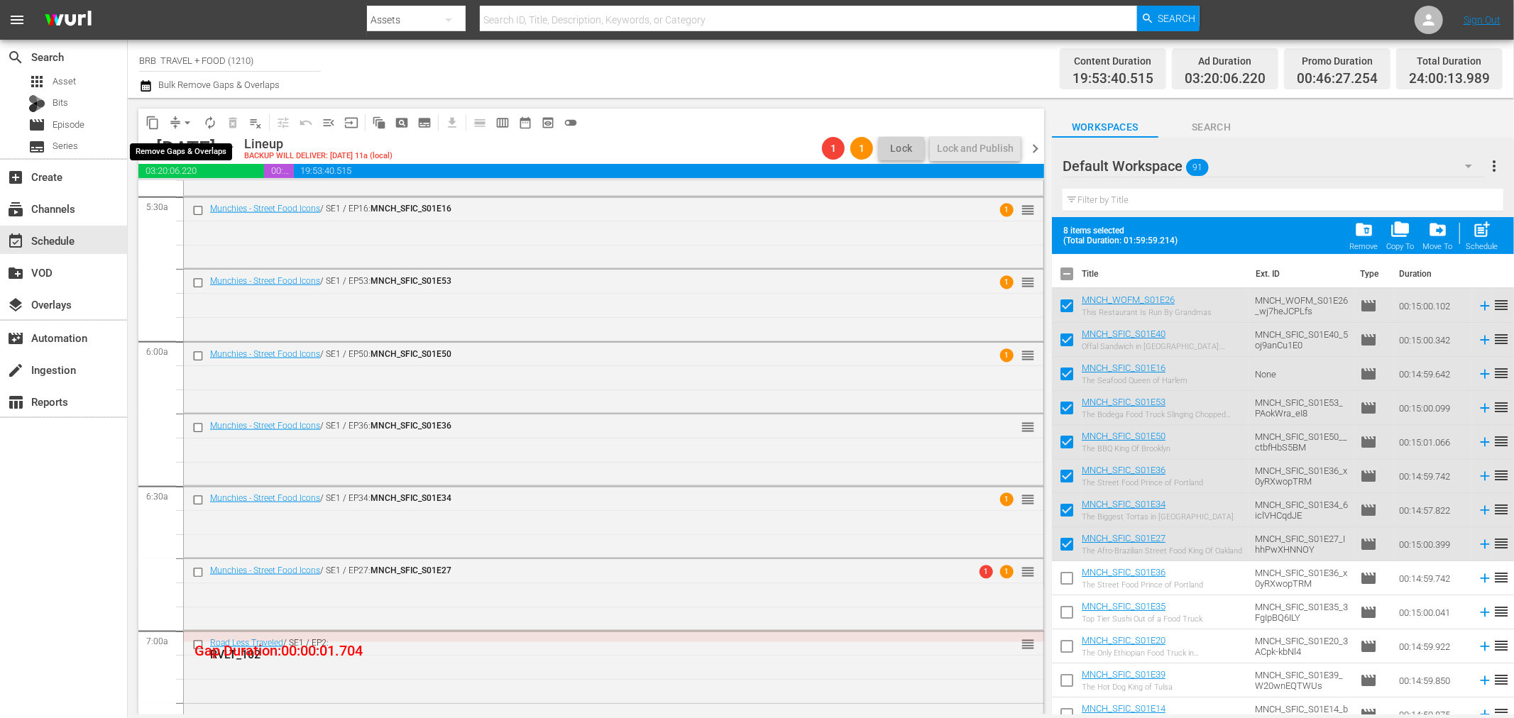
click at [185, 119] on span "arrow_drop_down" at bounding box center [187, 123] width 14 height 14
click at [197, 146] on li "Align to Midnight" at bounding box center [188, 150] width 149 height 23
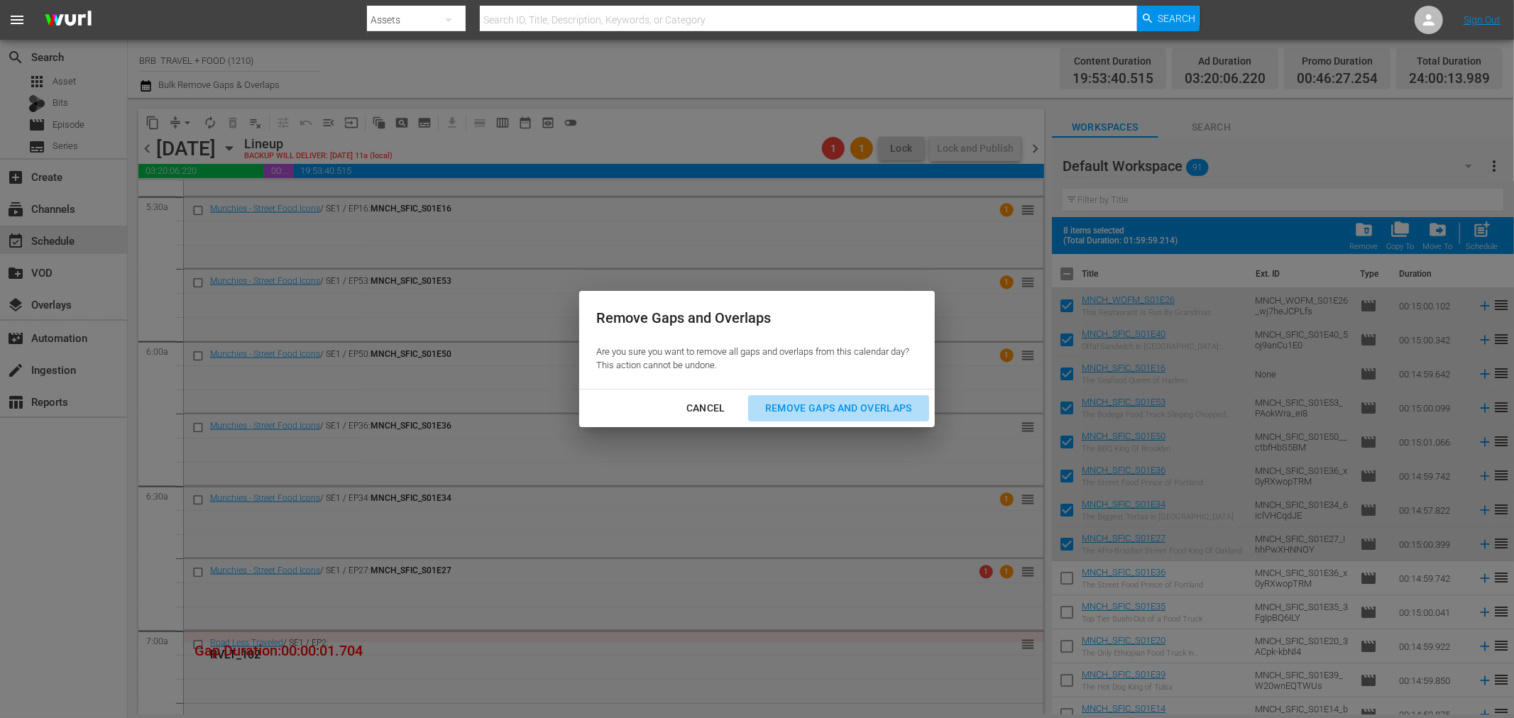
click at [847, 415] on div "Remove Gaps and Overlaps" at bounding box center [839, 409] width 170 height 18
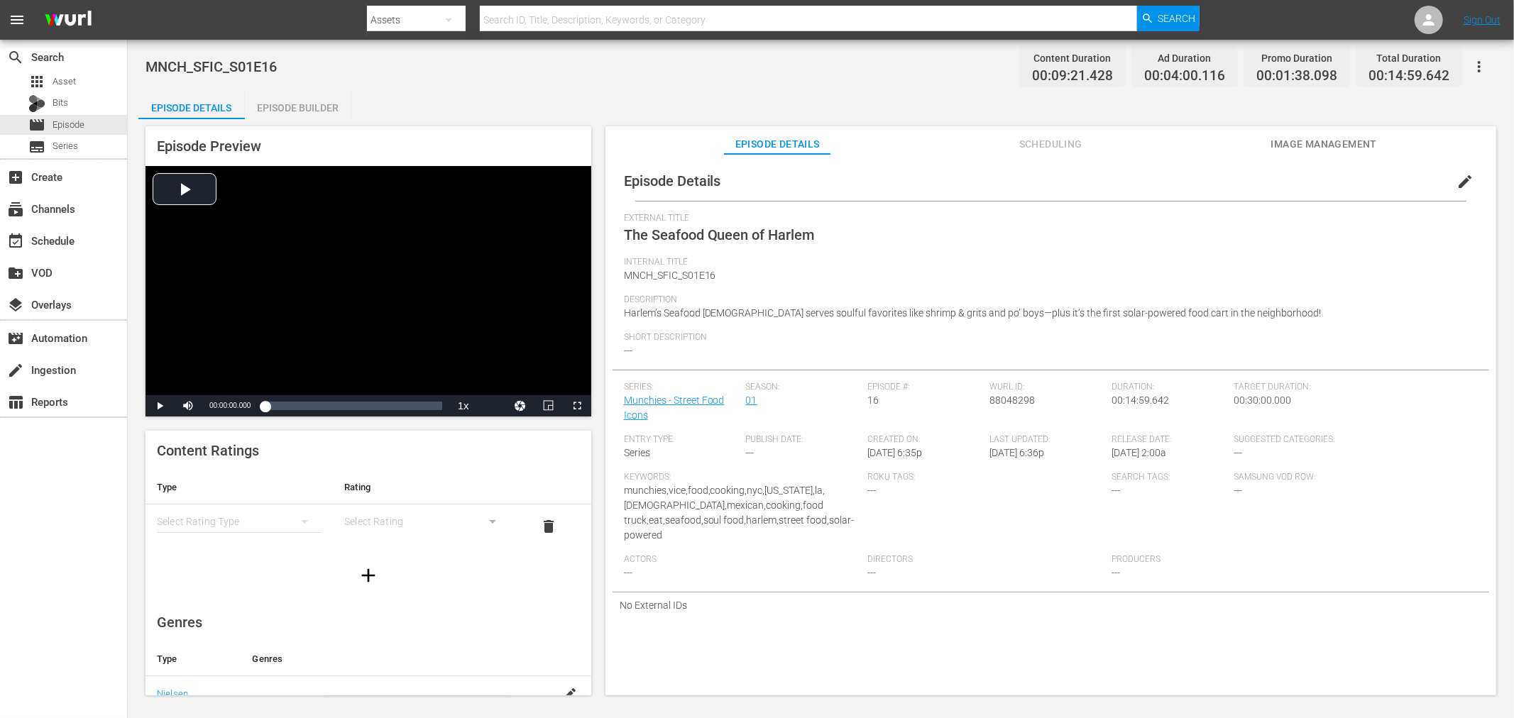
click at [300, 104] on div "Episode Builder" at bounding box center [298, 108] width 106 height 34
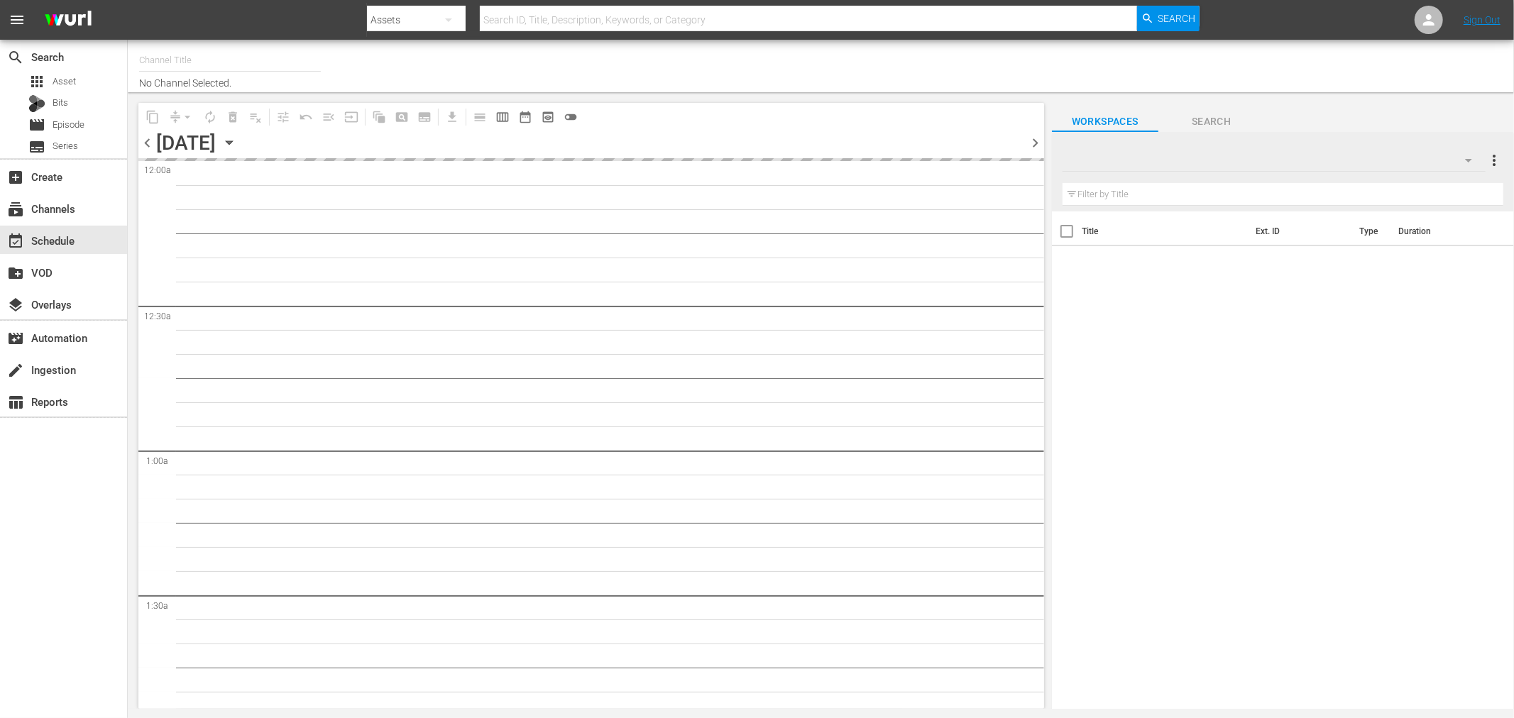
type input "BRB TRAVEL + FOOD (1210)"
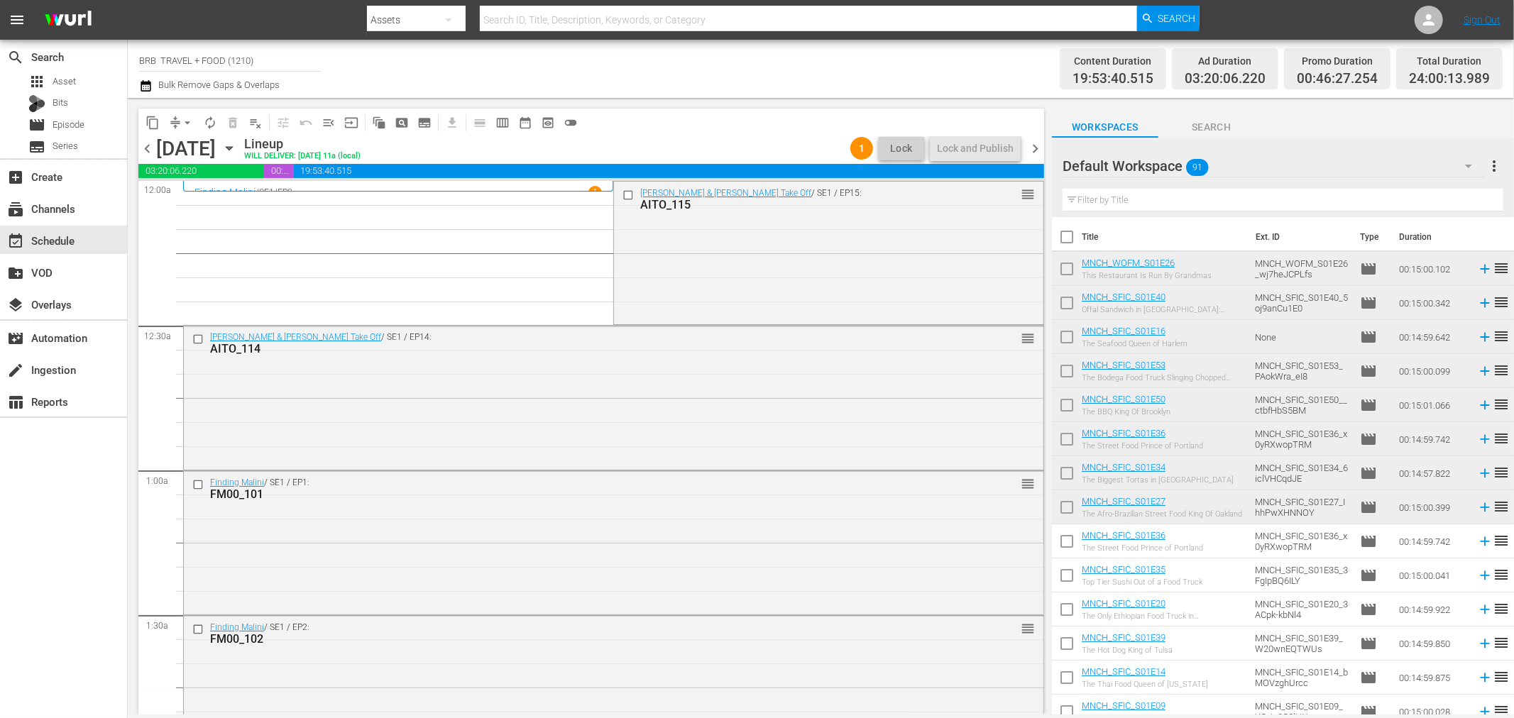
click at [237, 154] on icon "button" at bounding box center [229, 149] width 16 height 16
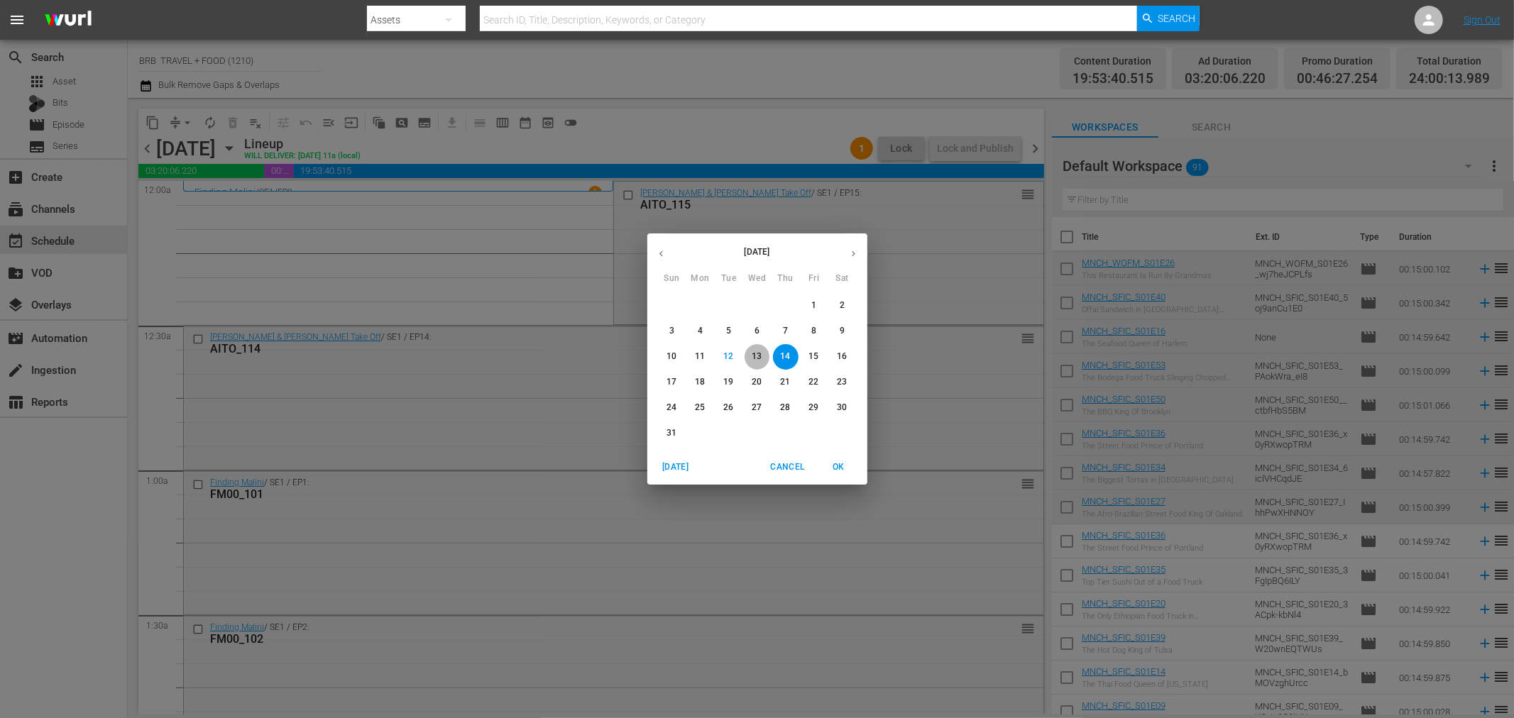
drag, startPoint x: 758, startPoint y: 356, endPoint x: 590, endPoint y: 593, distance: 290.1
click at [758, 355] on p "13" at bounding box center [757, 357] width 10 height 12
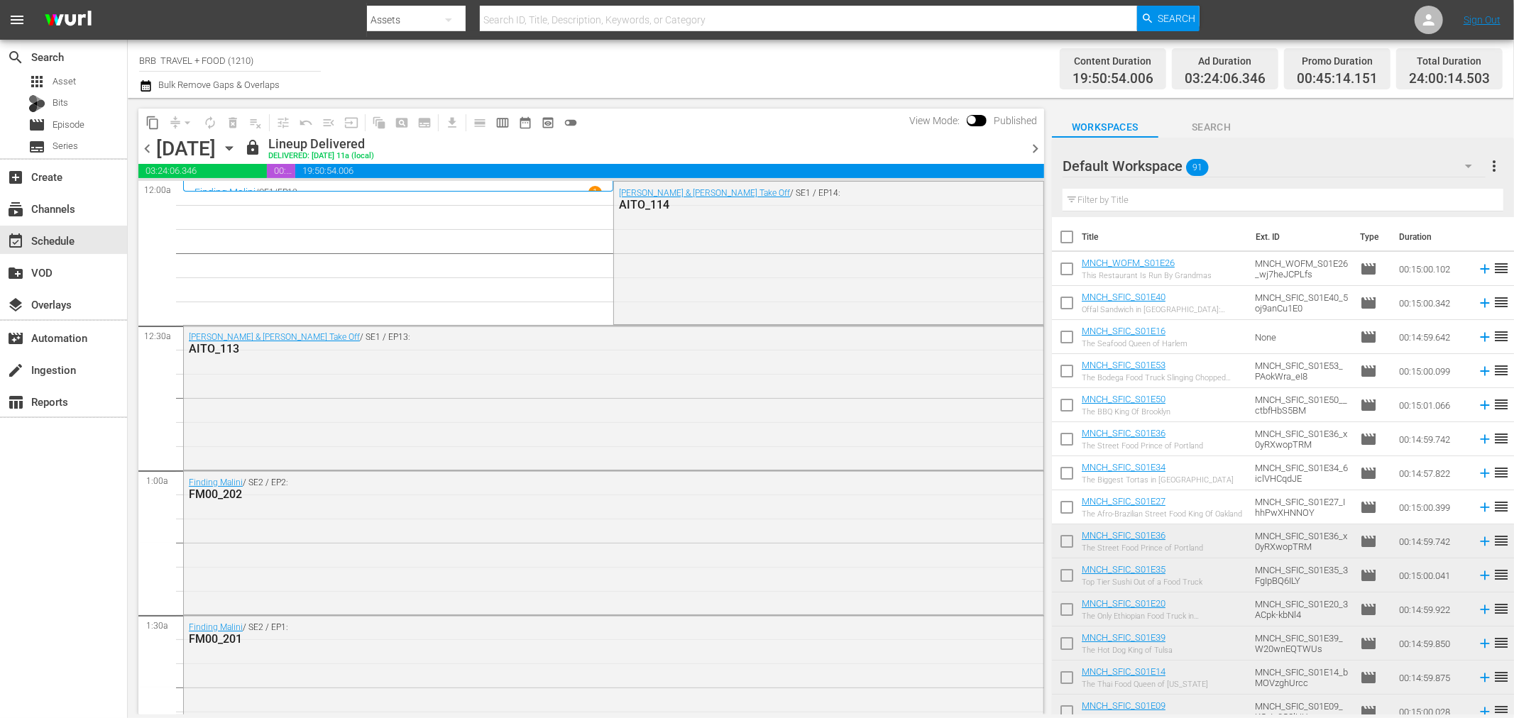
click at [232, 149] on icon "button" at bounding box center [229, 149] width 6 height 4
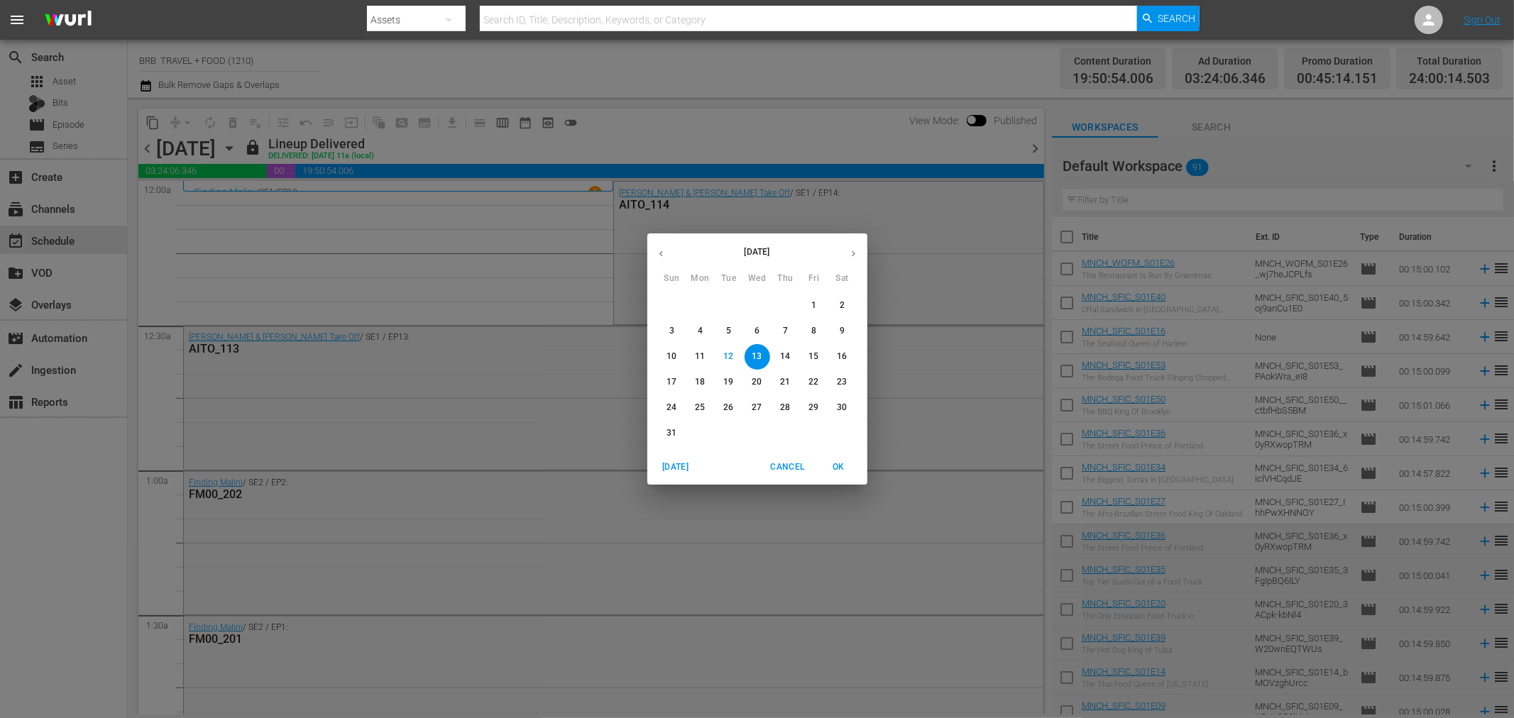
click at [775, 461] on span "Cancel" at bounding box center [787, 467] width 34 height 15
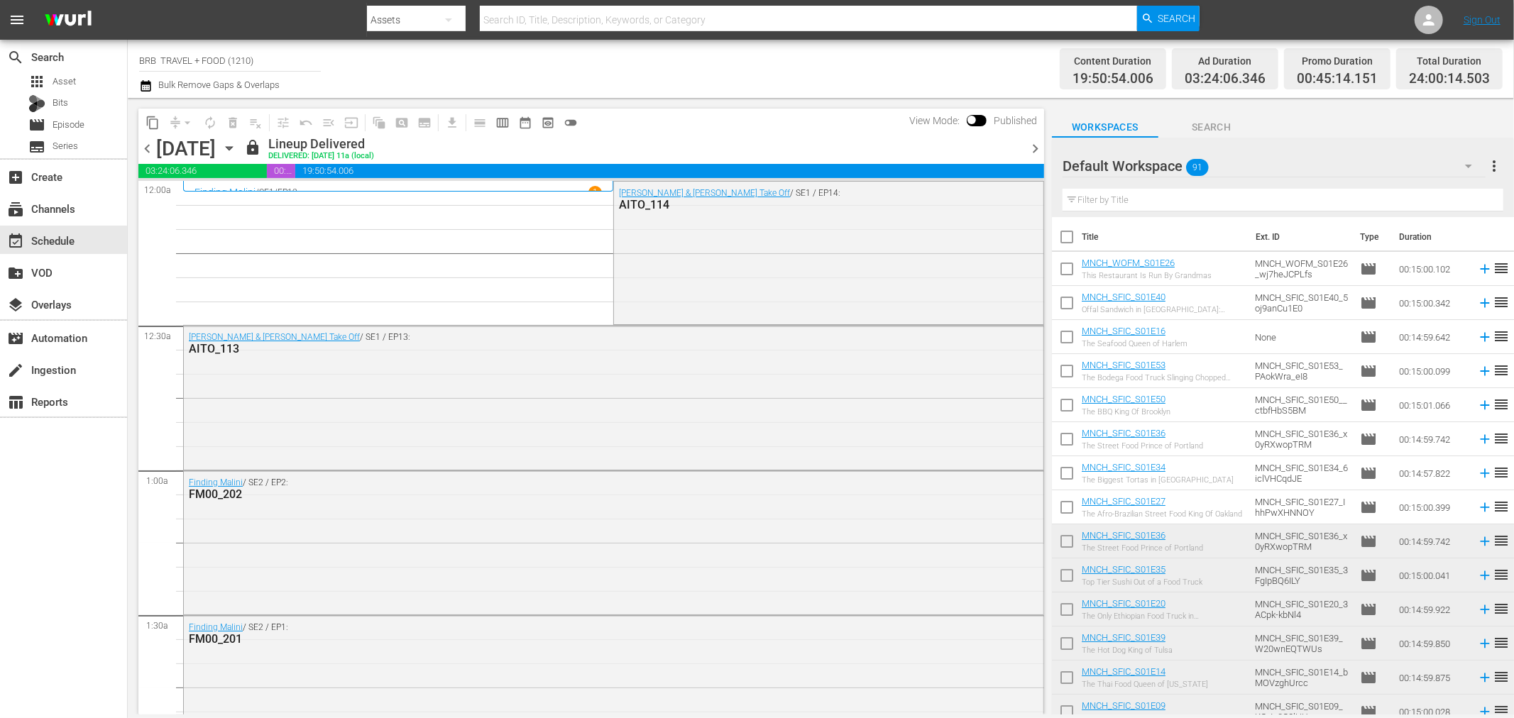
click at [232, 148] on icon "button" at bounding box center [229, 149] width 6 height 4
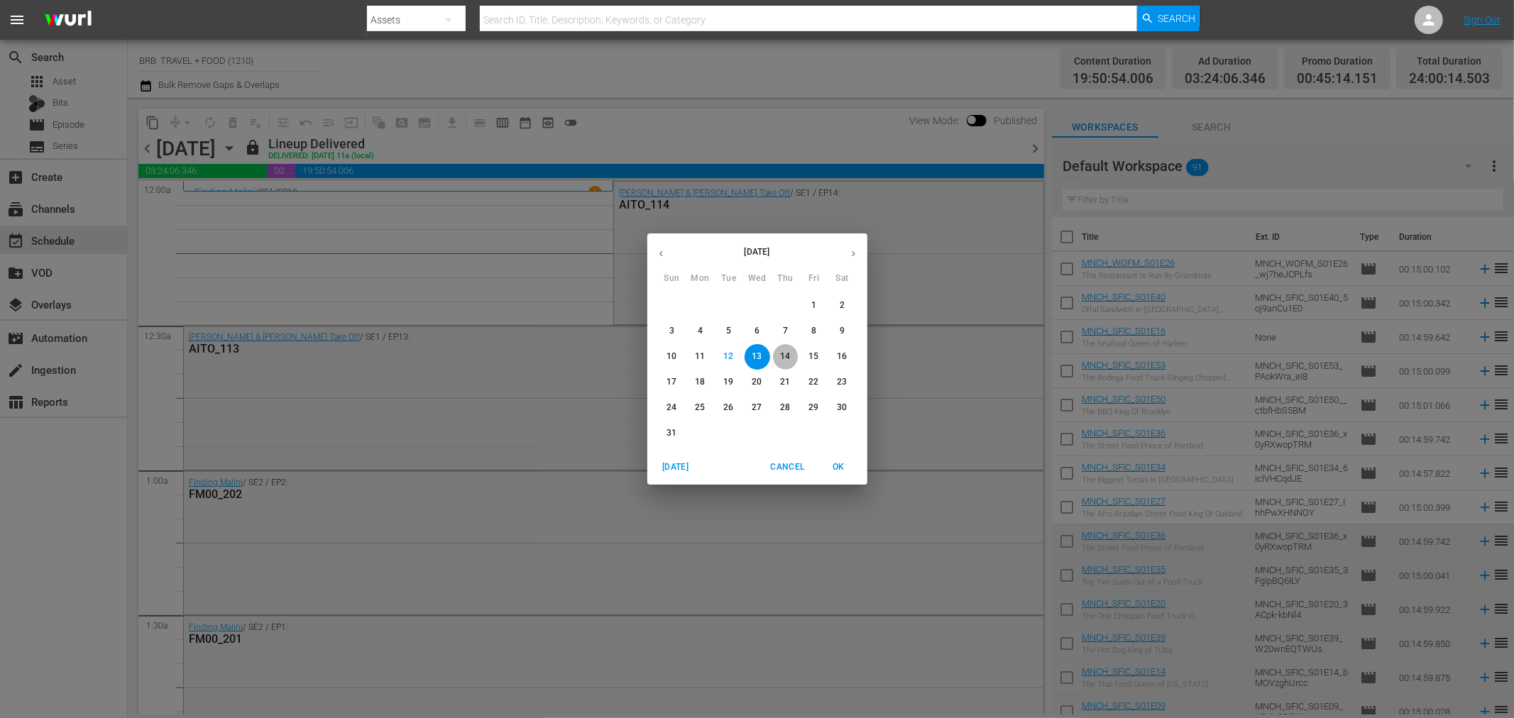
click at [786, 360] on p "14" at bounding box center [785, 357] width 10 height 12
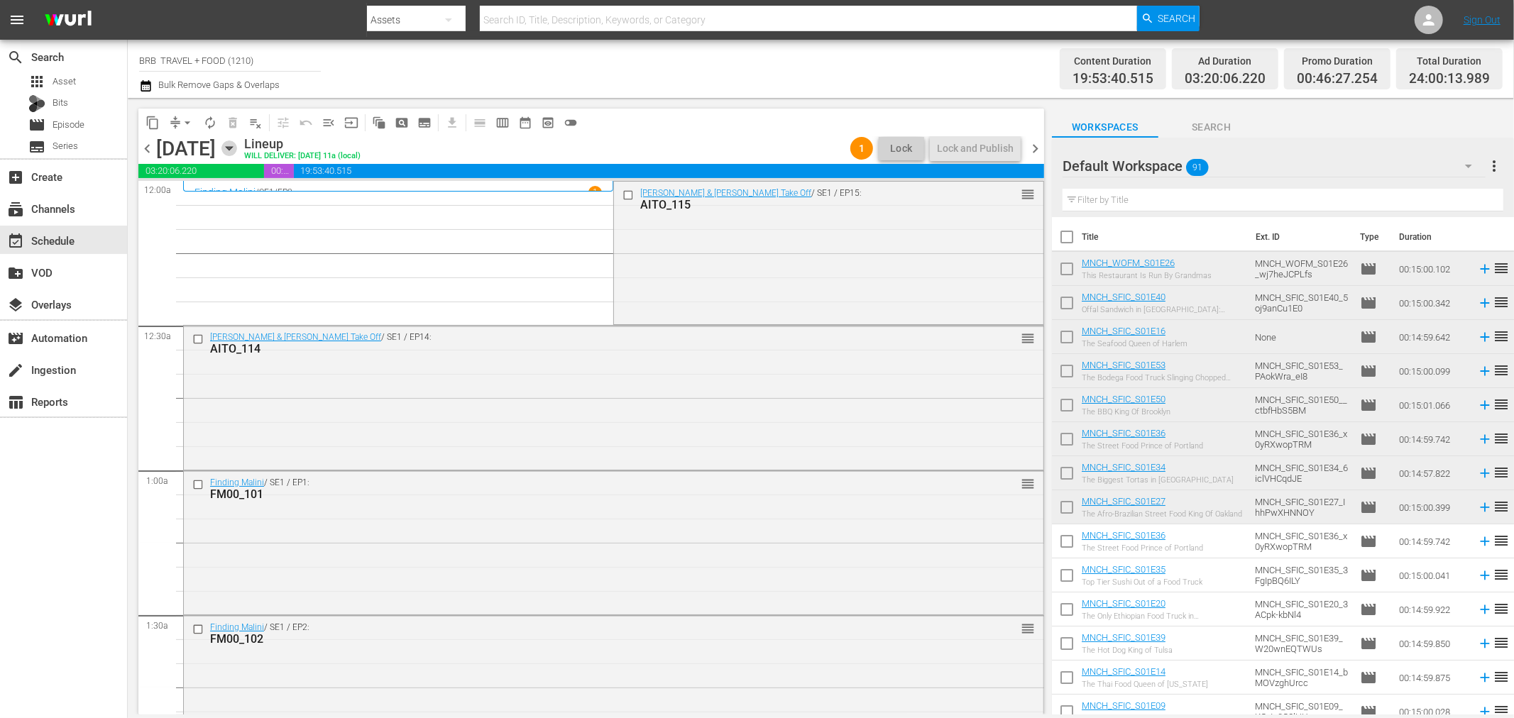
click at [237, 146] on icon "button" at bounding box center [229, 149] width 16 height 16
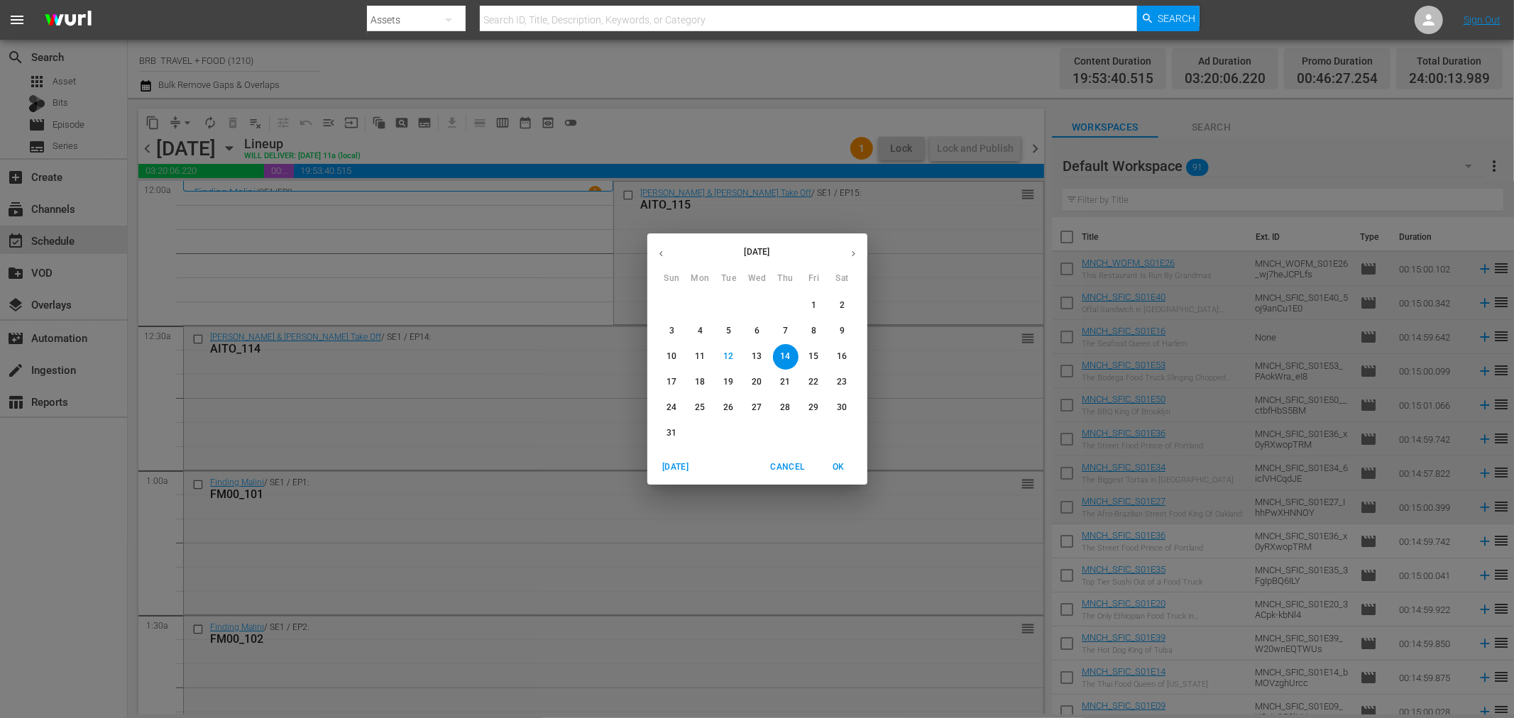
click at [756, 356] on p "13" at bounding box center [757, 357] width 10 height 12
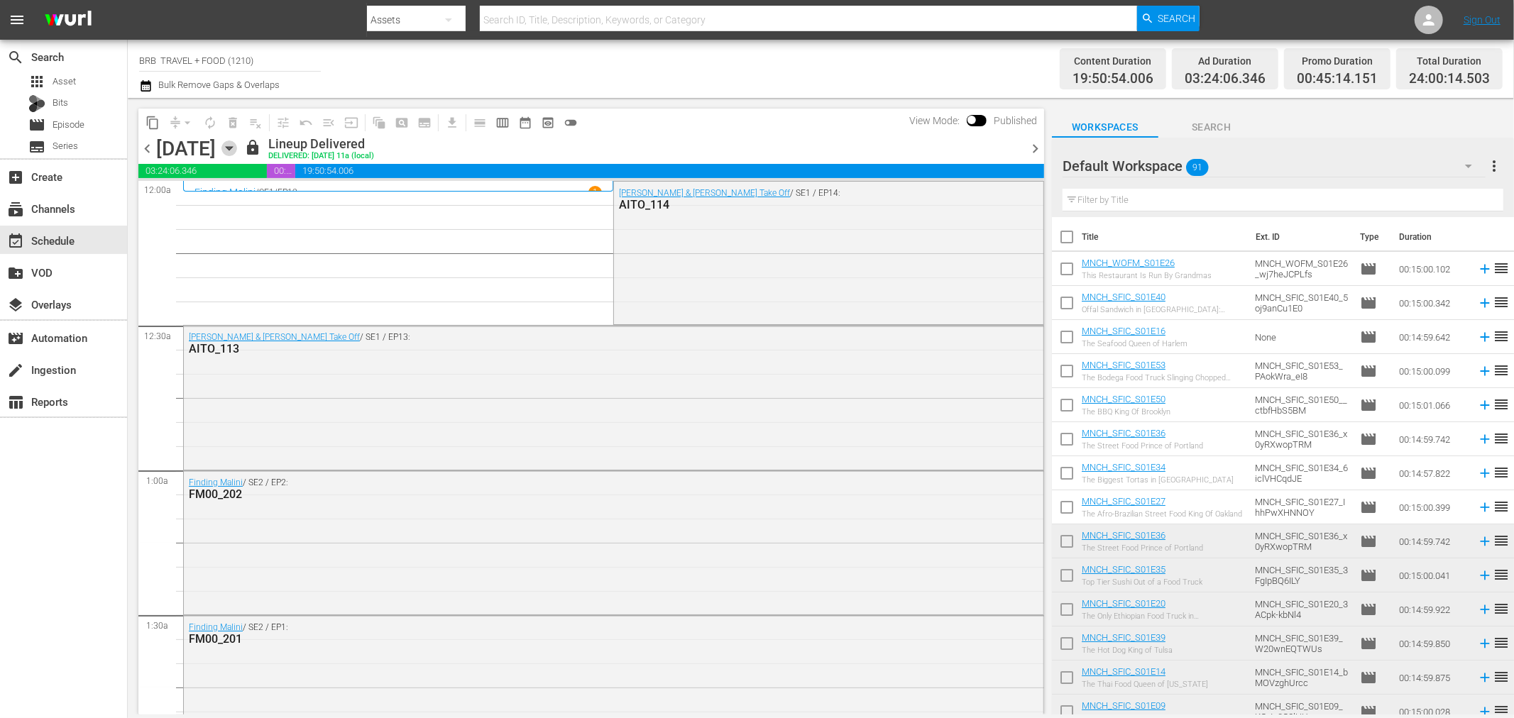
click at [237, 148] on icon "button" at bounding box center [229, 149] width 16 height 16
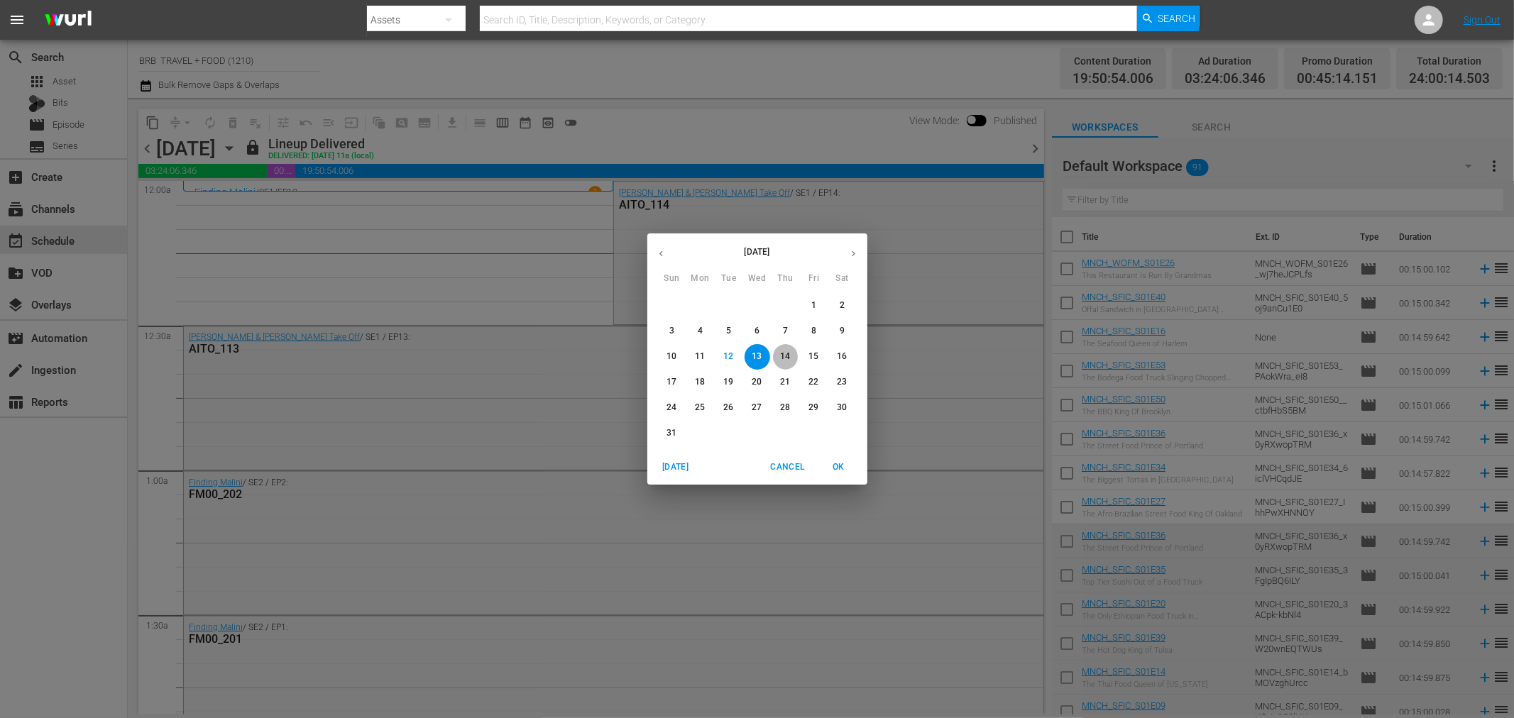
click at [782, 358] on p "14" at bounding box center [785, 357] width 10 height 12
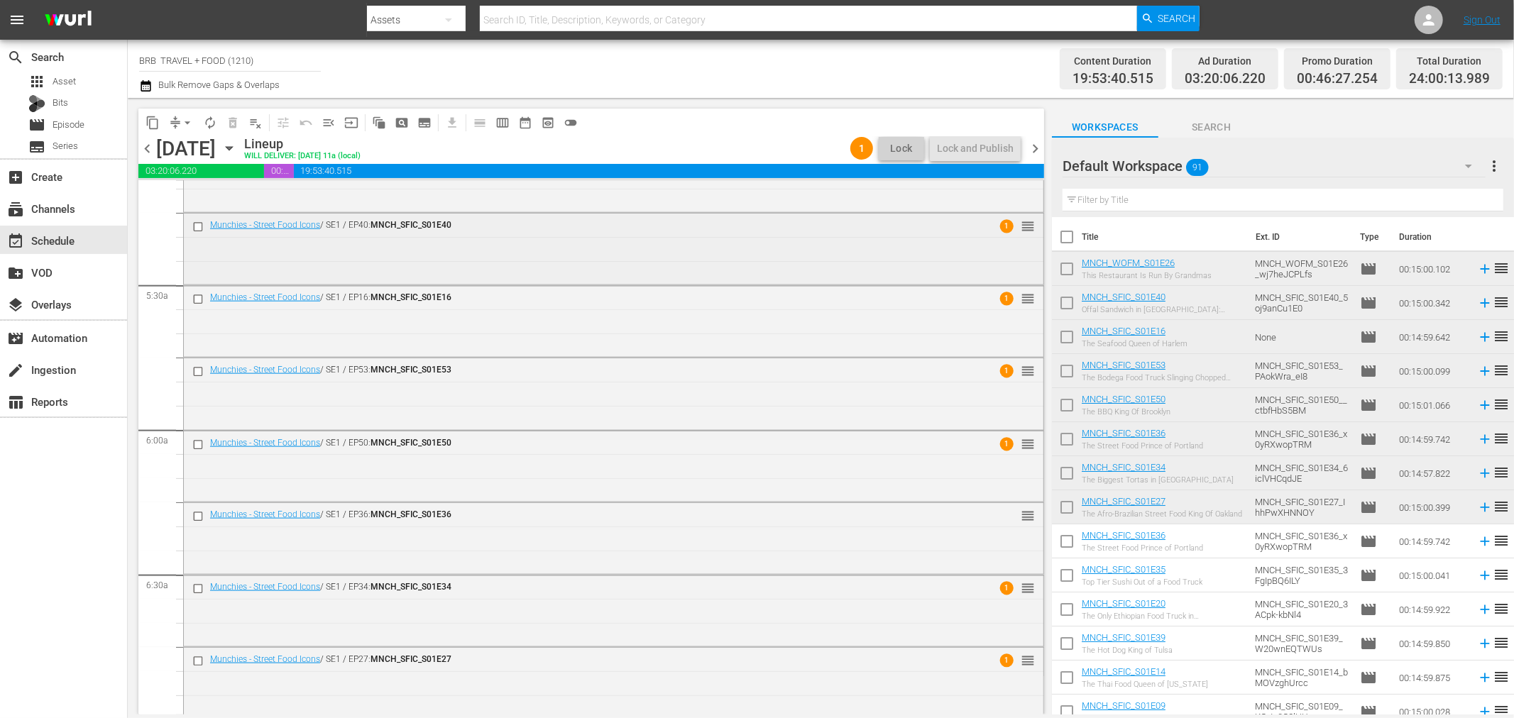
scroll to position [1498, 0]
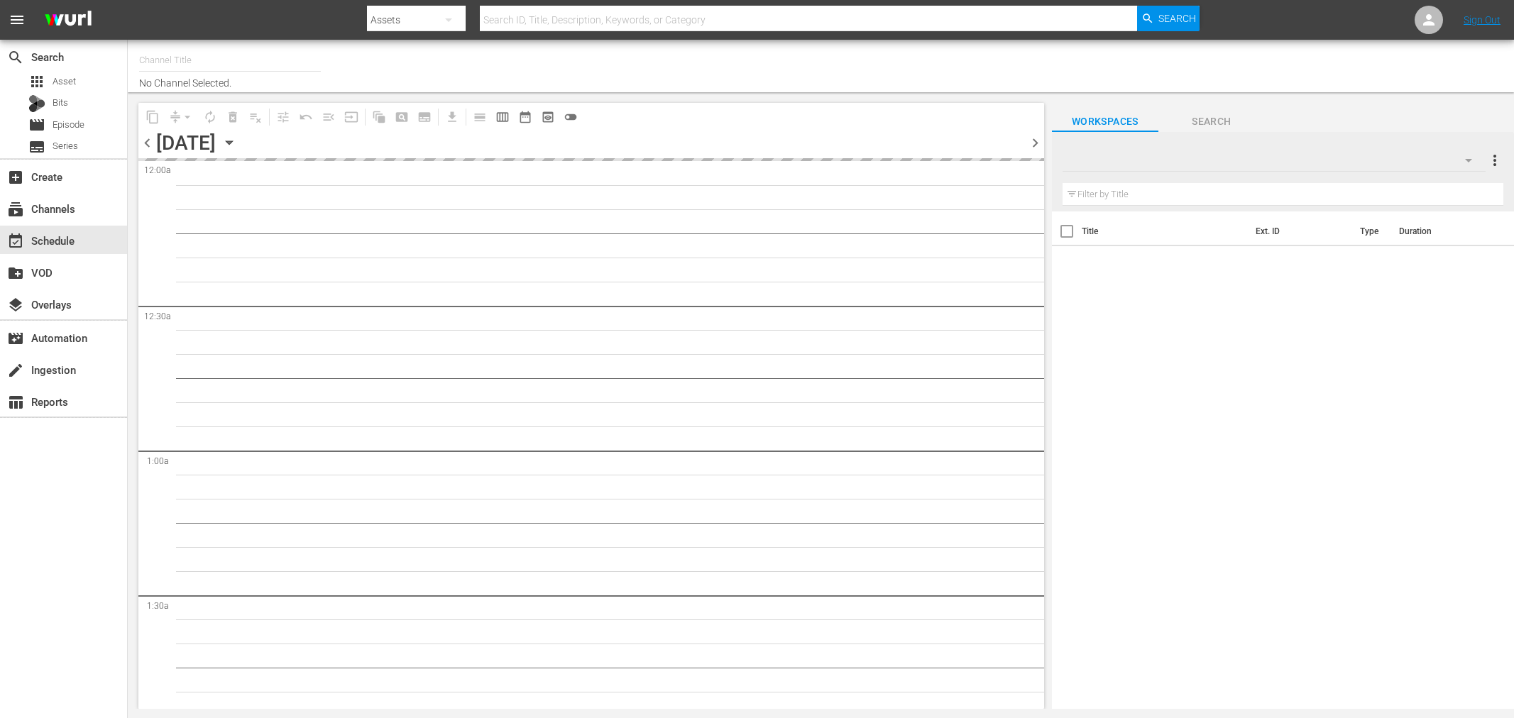
type input "BRB TRAVEL + FOOD (1210)"
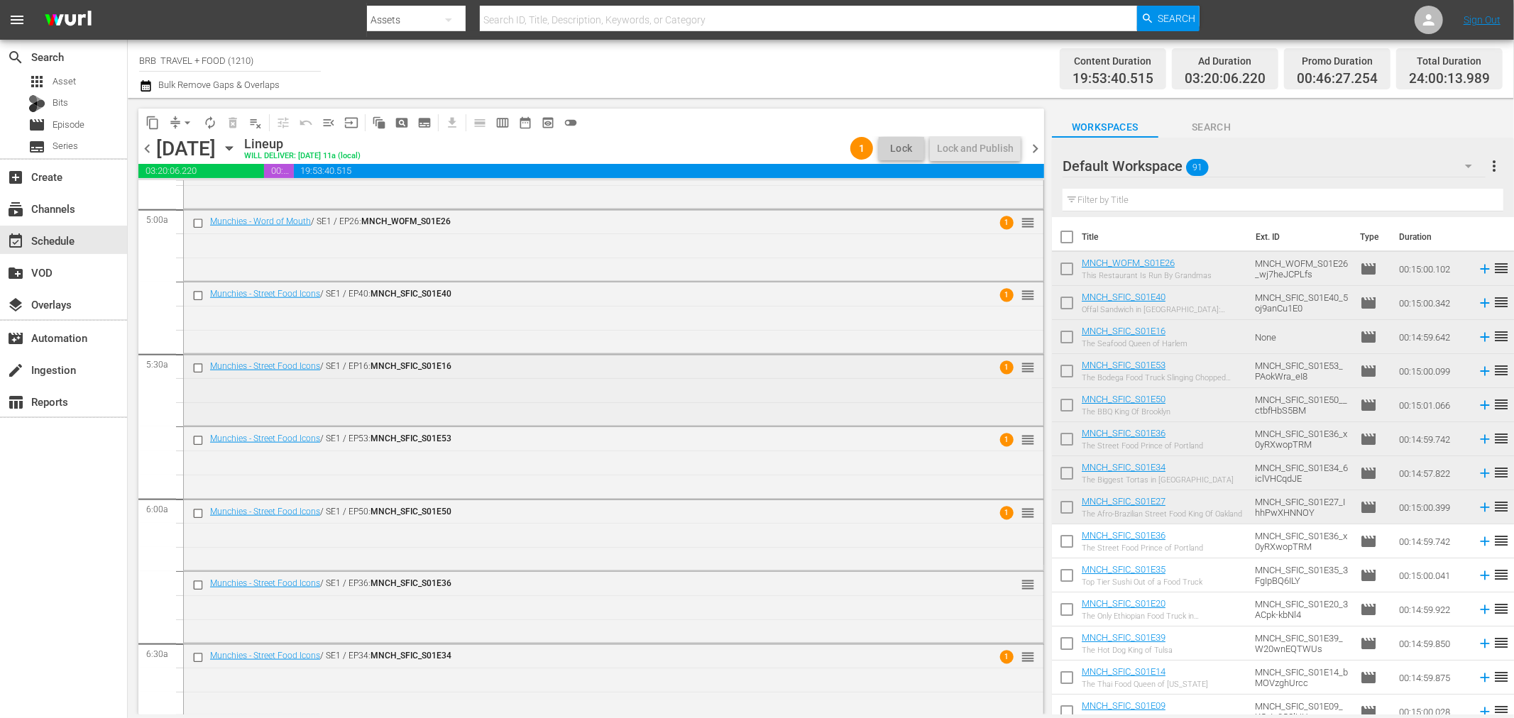
scroll to position [1577, 0]
